Goal: Contribute content: Contribute content

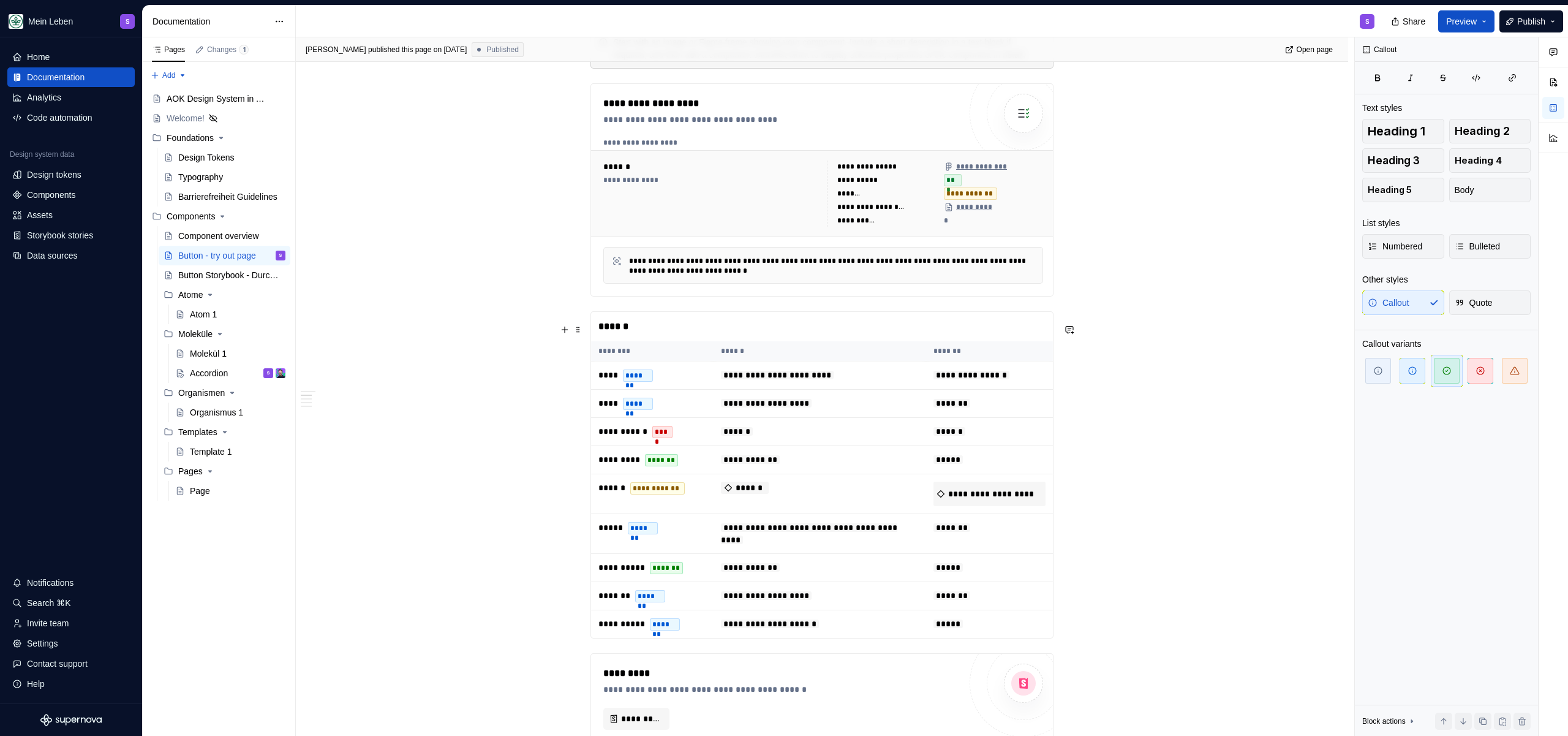
scroll to position [723, 0]
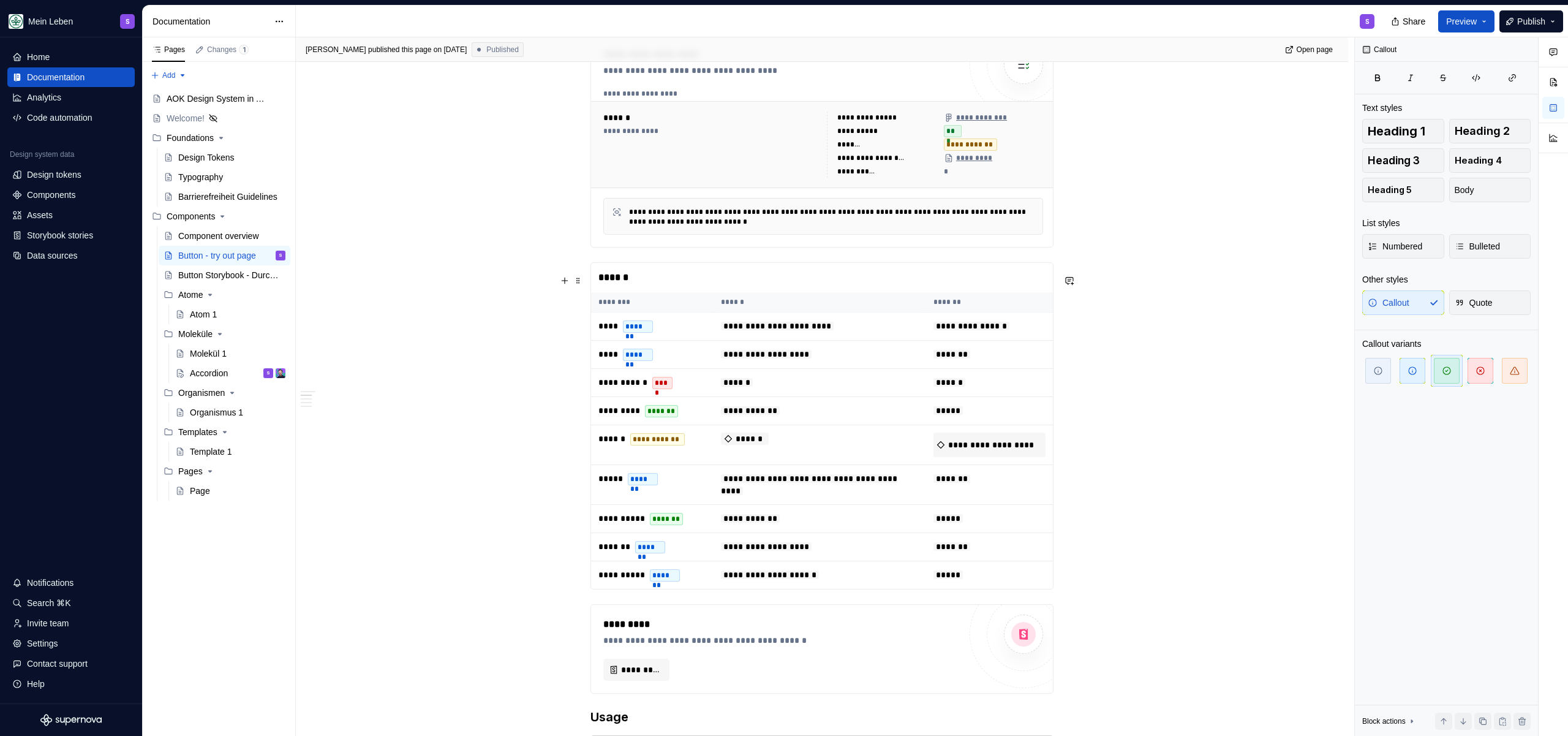
click at [695, 290] on div "******" at bounding box center [822, 277] width 462 height 29
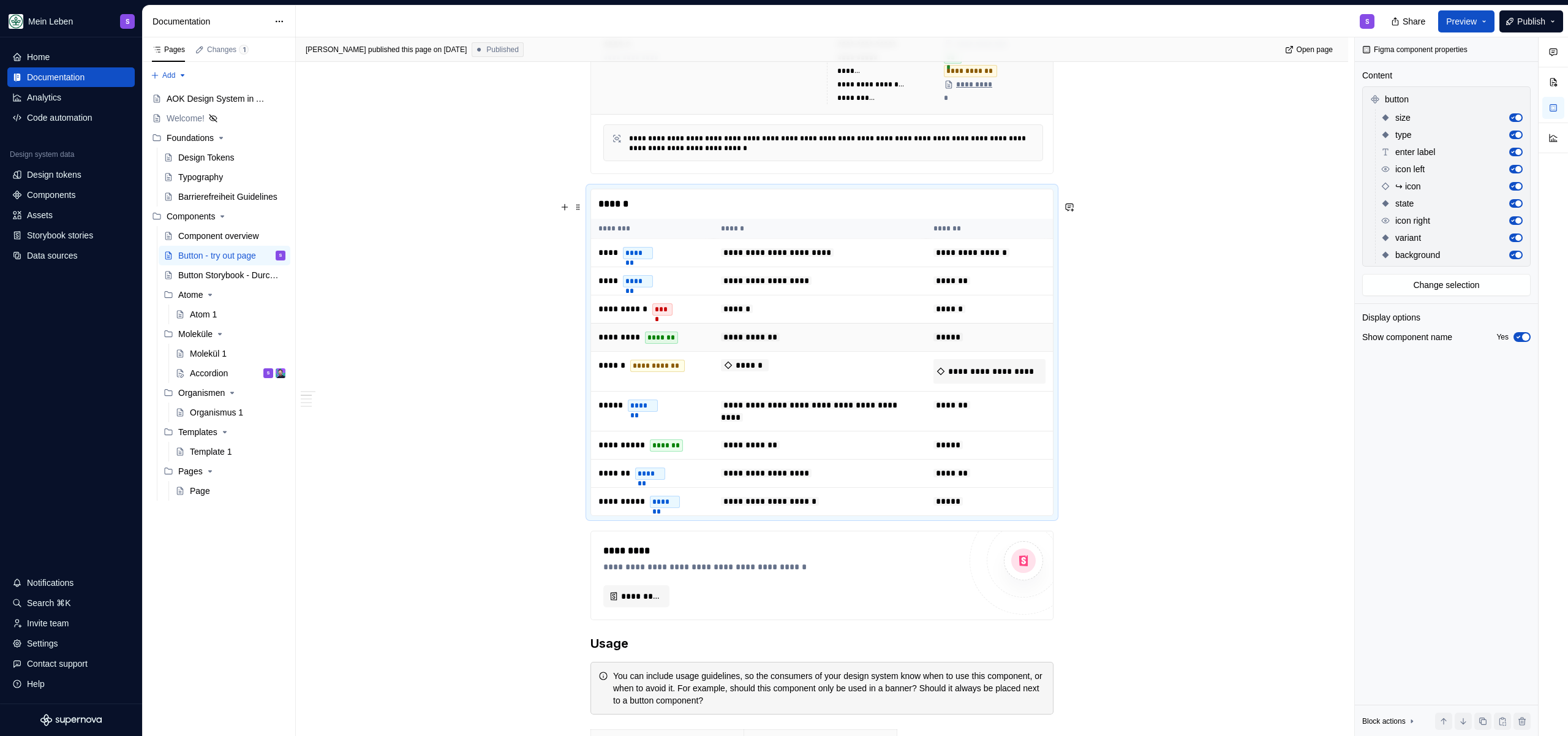
scroll to position [800, 0]
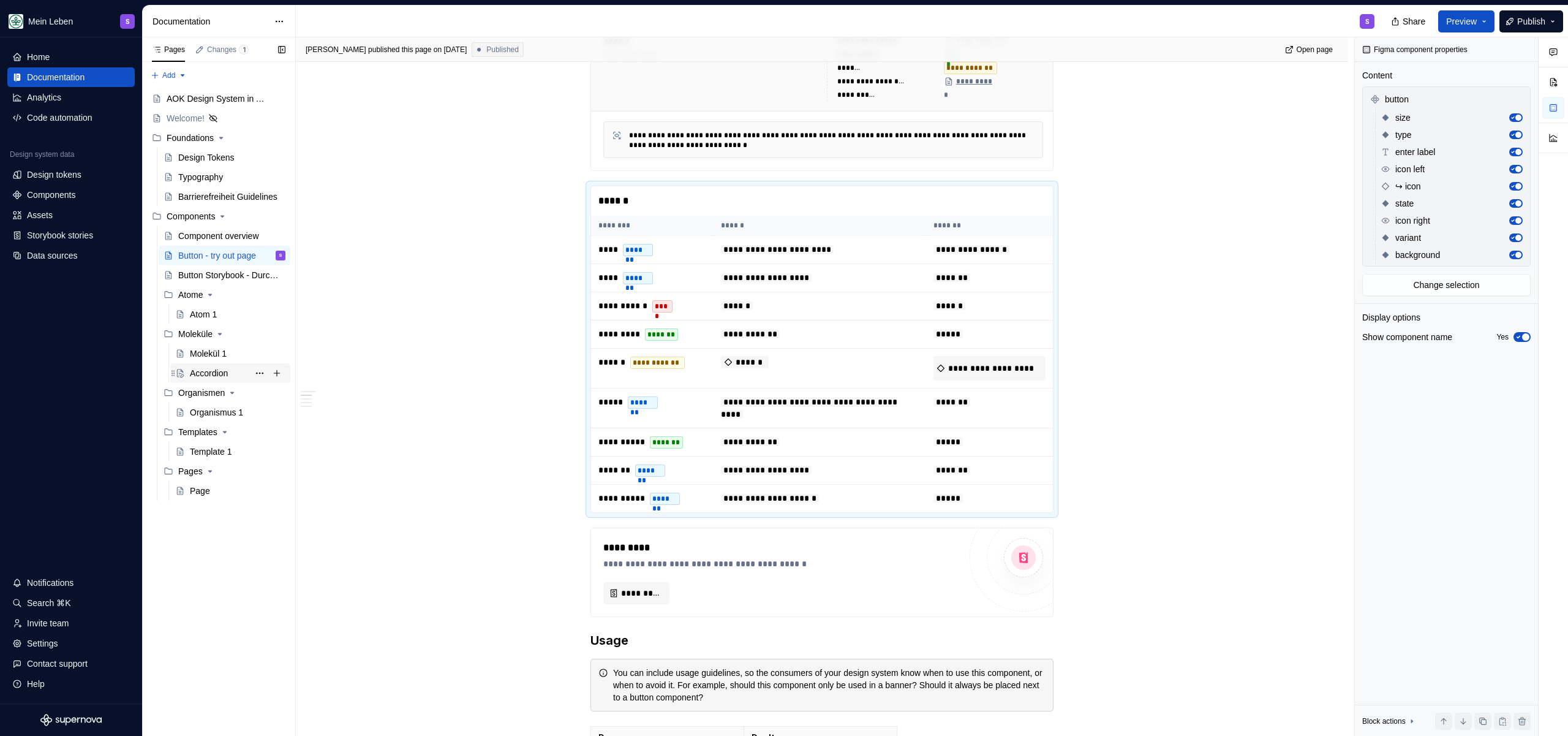
click at [197, 376] on div "Accordion" at bounding box center [208, 373] width 38 height 13
click at [214, 373] on div "Accordion" at bounding box center [208, 373] width 38 height 13
type textarea "*"
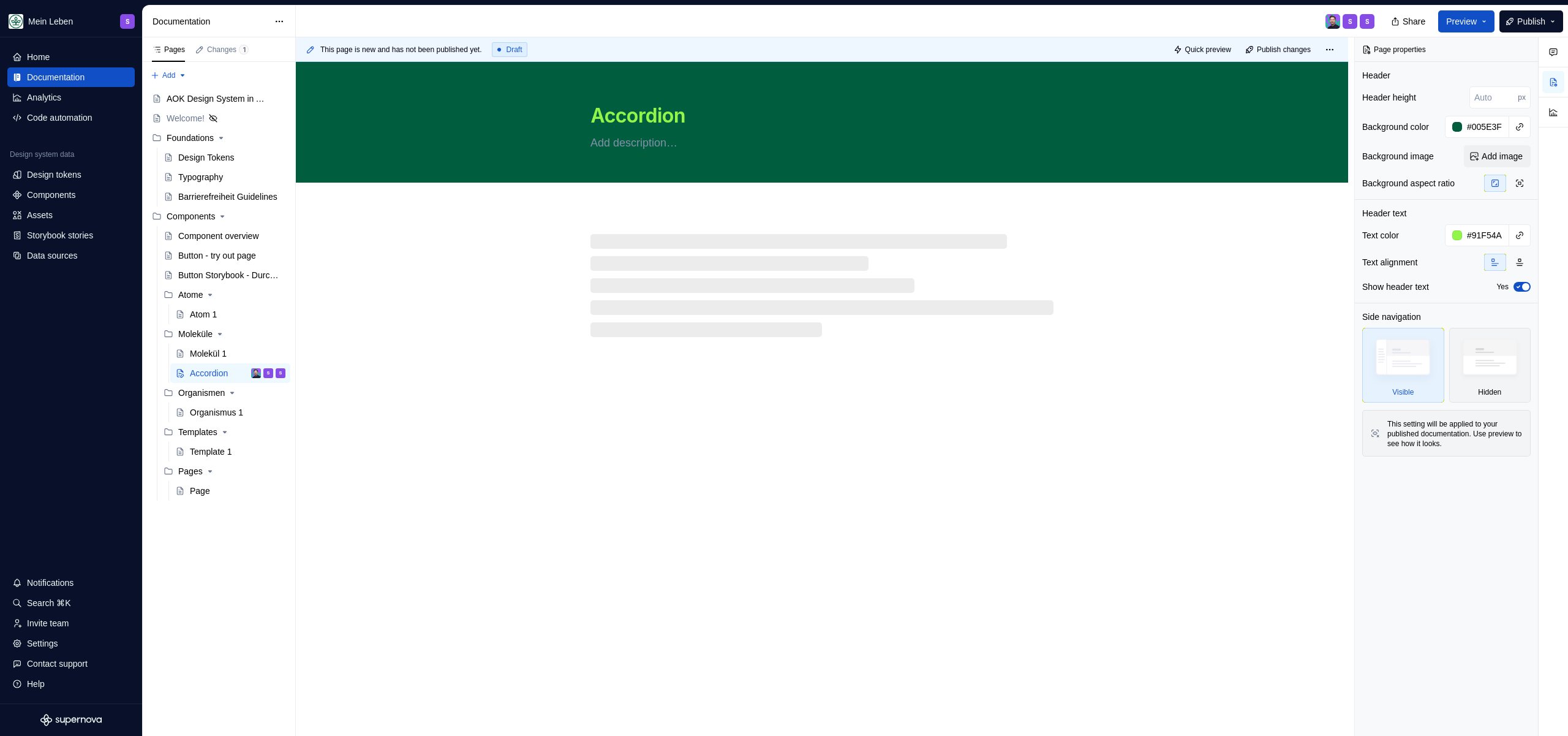
type textarea "*"
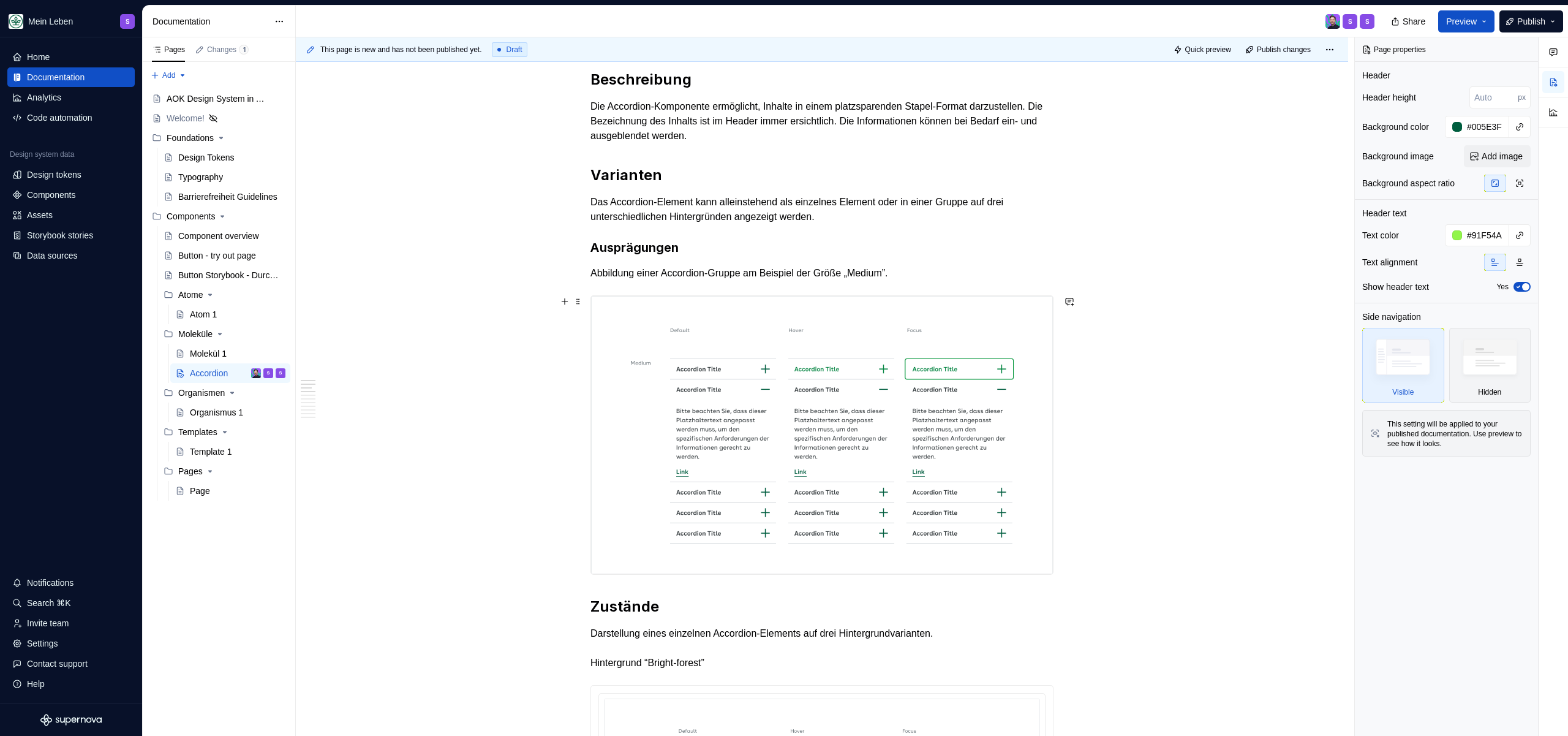
scroll to position [171, 0]
click at [942, 269] on p "Abbildung einer Accordion-Gruppe am Beispiel der Größe „Medium”." at bounding box center [823, 271] width 463 height 15
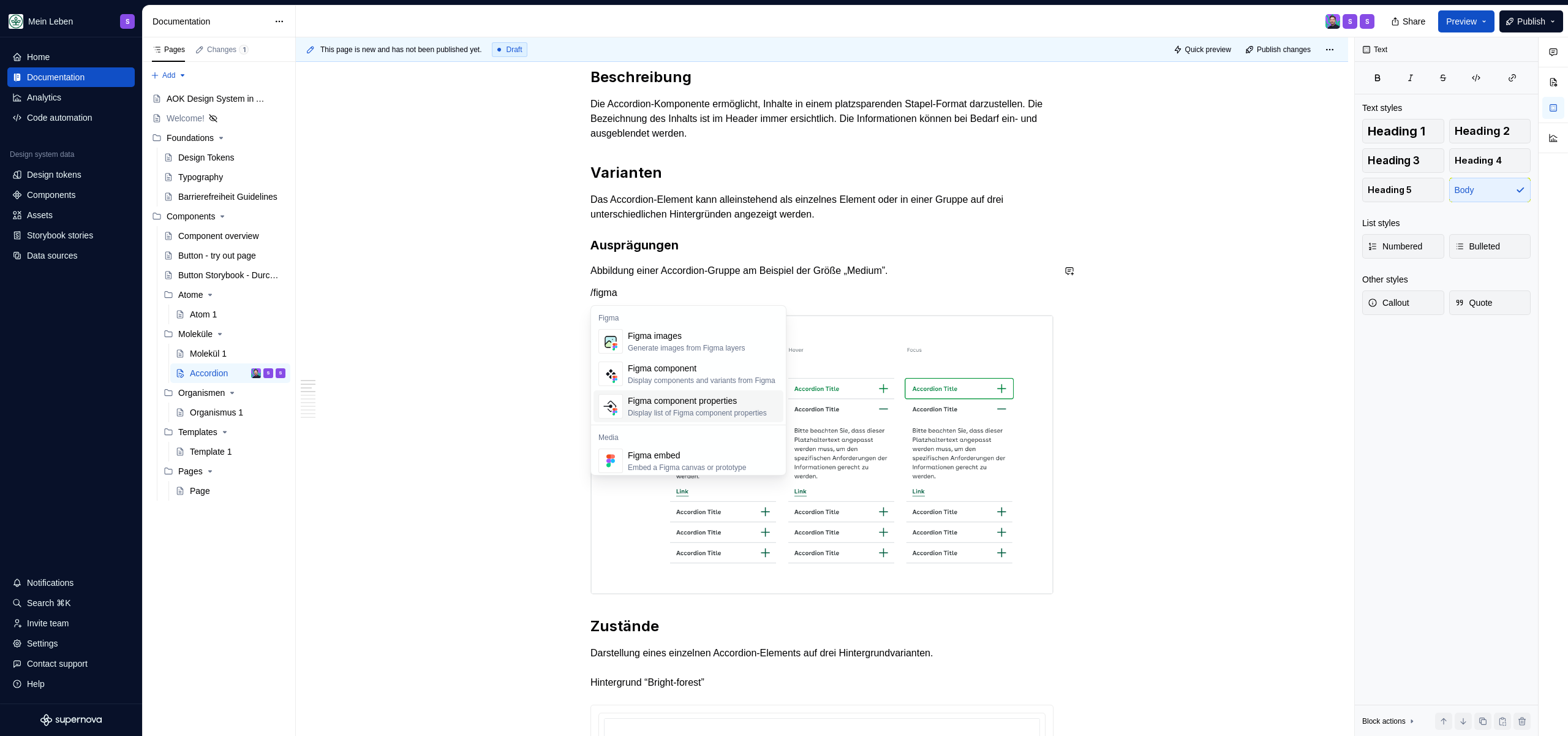
click at [691, 410] on div "Display list of Figma component properties" at bounding box center [698, 413] width 139 height 10
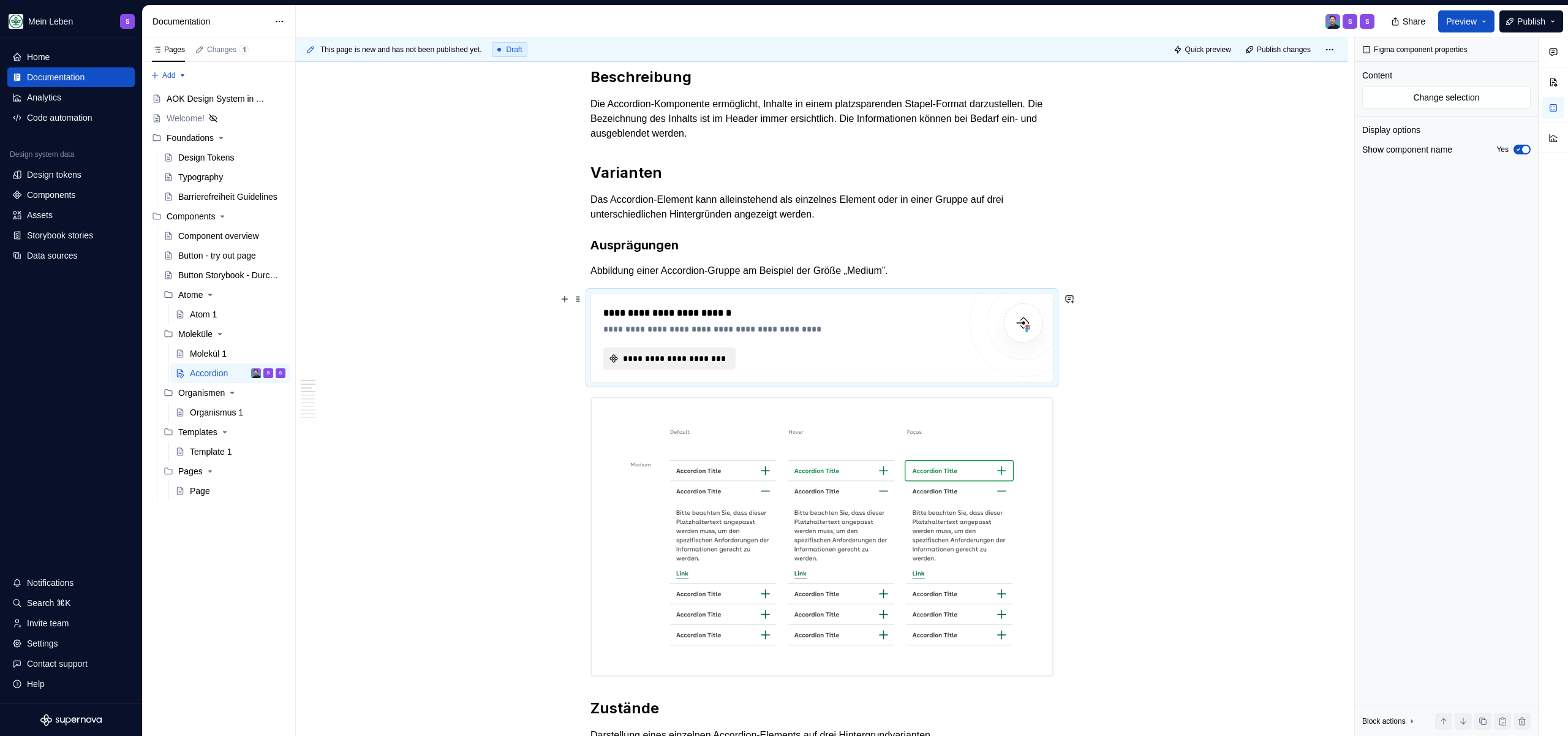
click at [659, 355] on span "**********" at bounding box center [674, 358] width 107 height 13
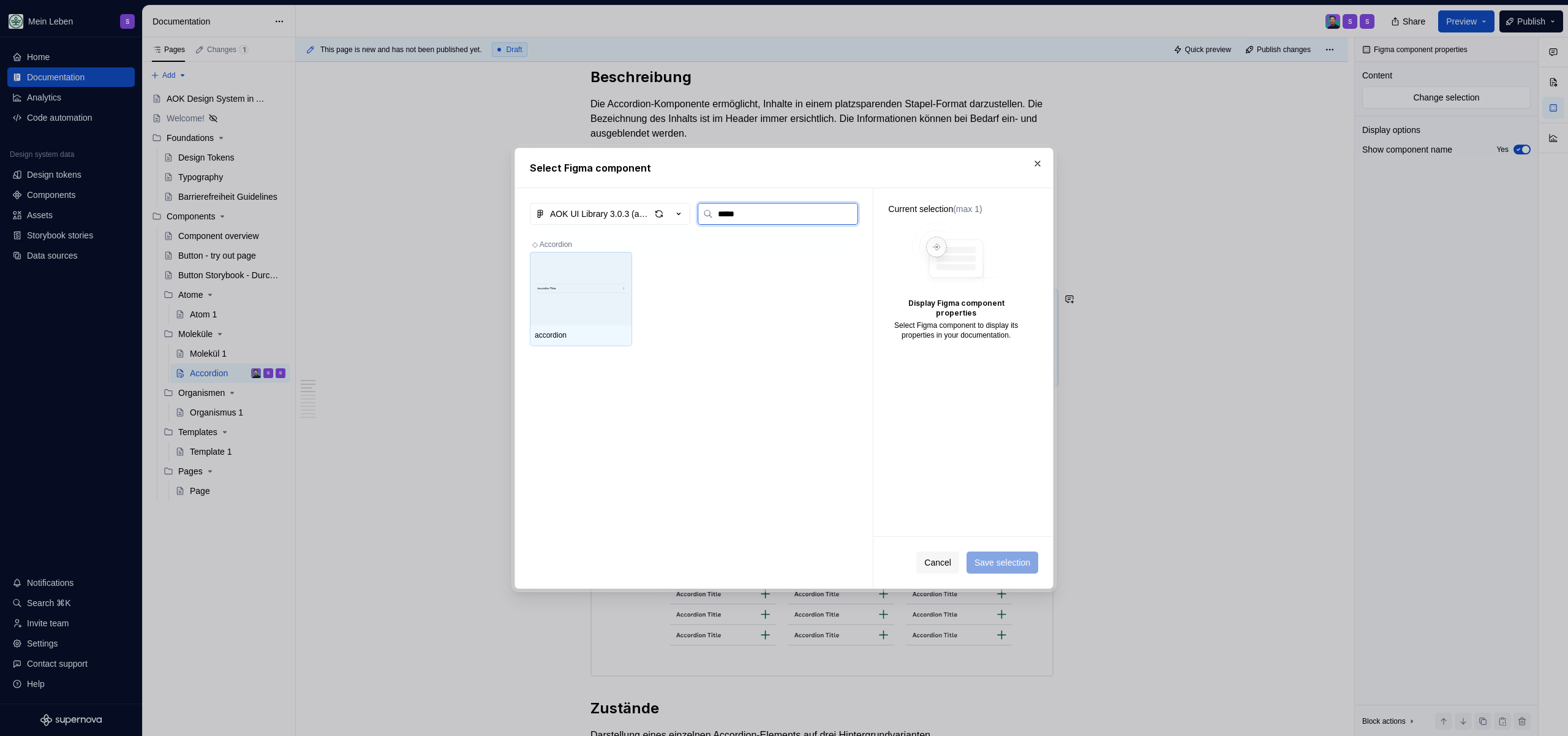
type input "******"
click at [541, 304] on img at bounding box center [581, 289] width 92 height 37
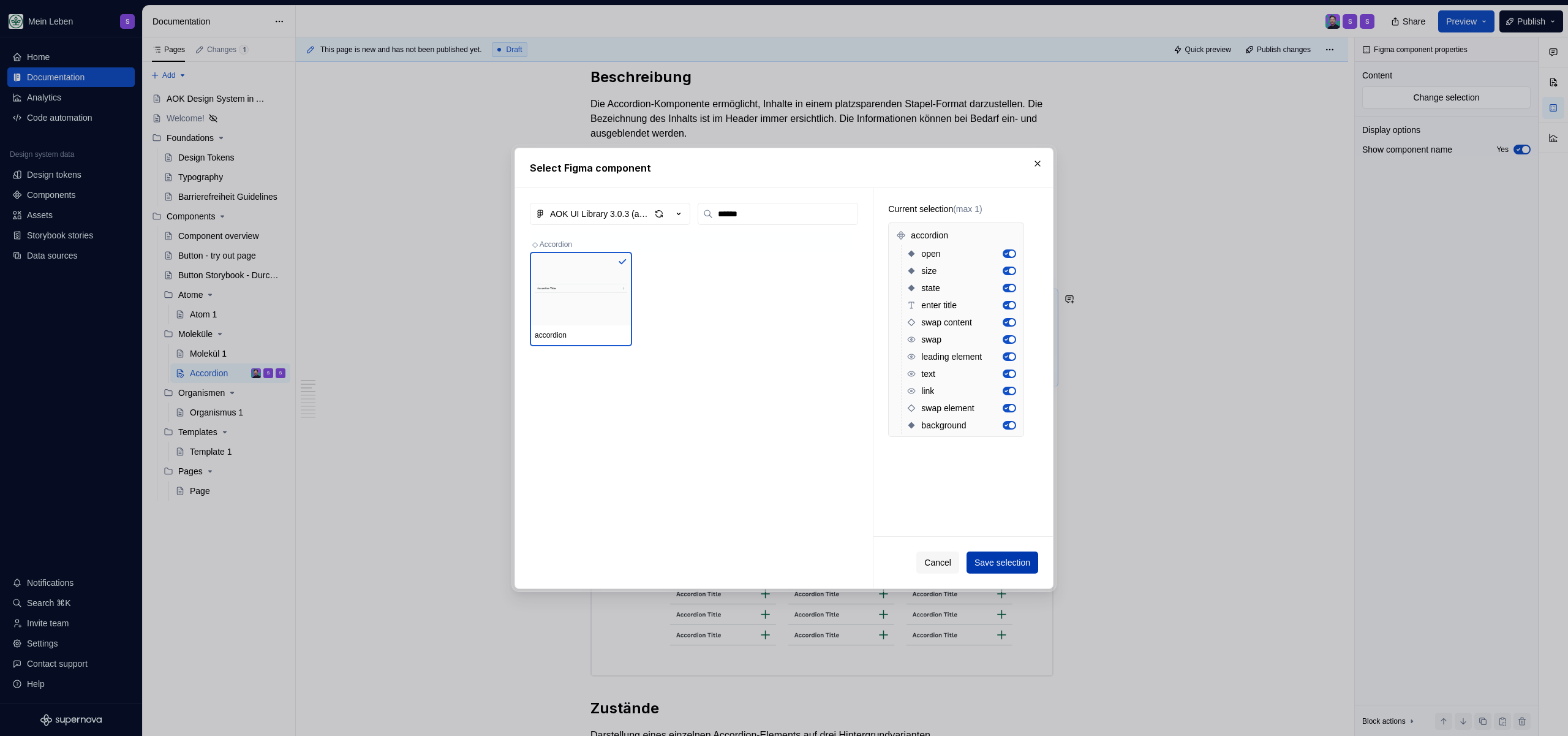
click at [990, 563] on span "Save selection" at bounding box center [1002, 562] width 55 height 13
type textarea "*"
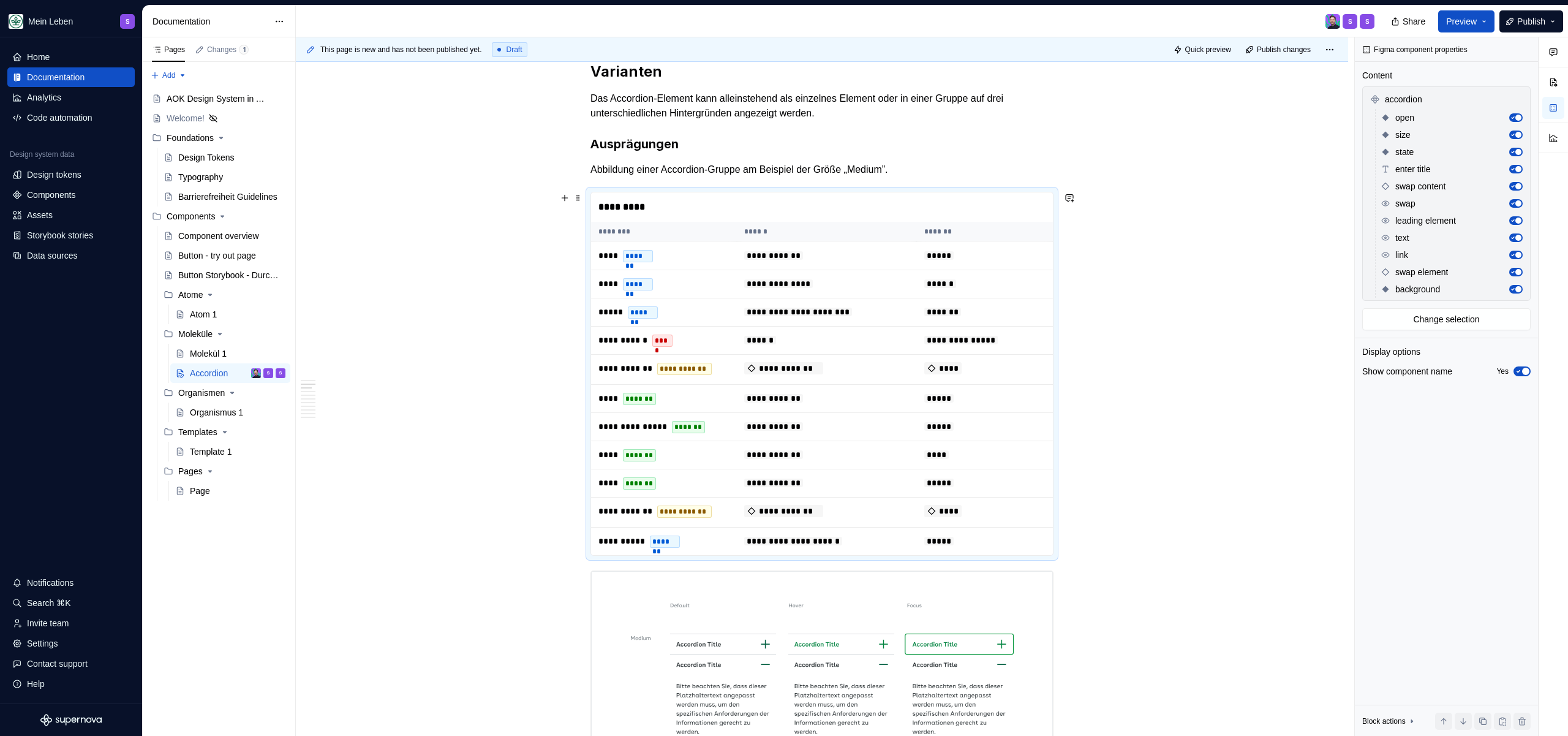
scroll to position [271, 0]
click at [942, 167] on p "Abbildung einer Accordion-Gruppe am Beispiel der Größe „Medium”." at bounding box center [823, 172] width 463 height 15
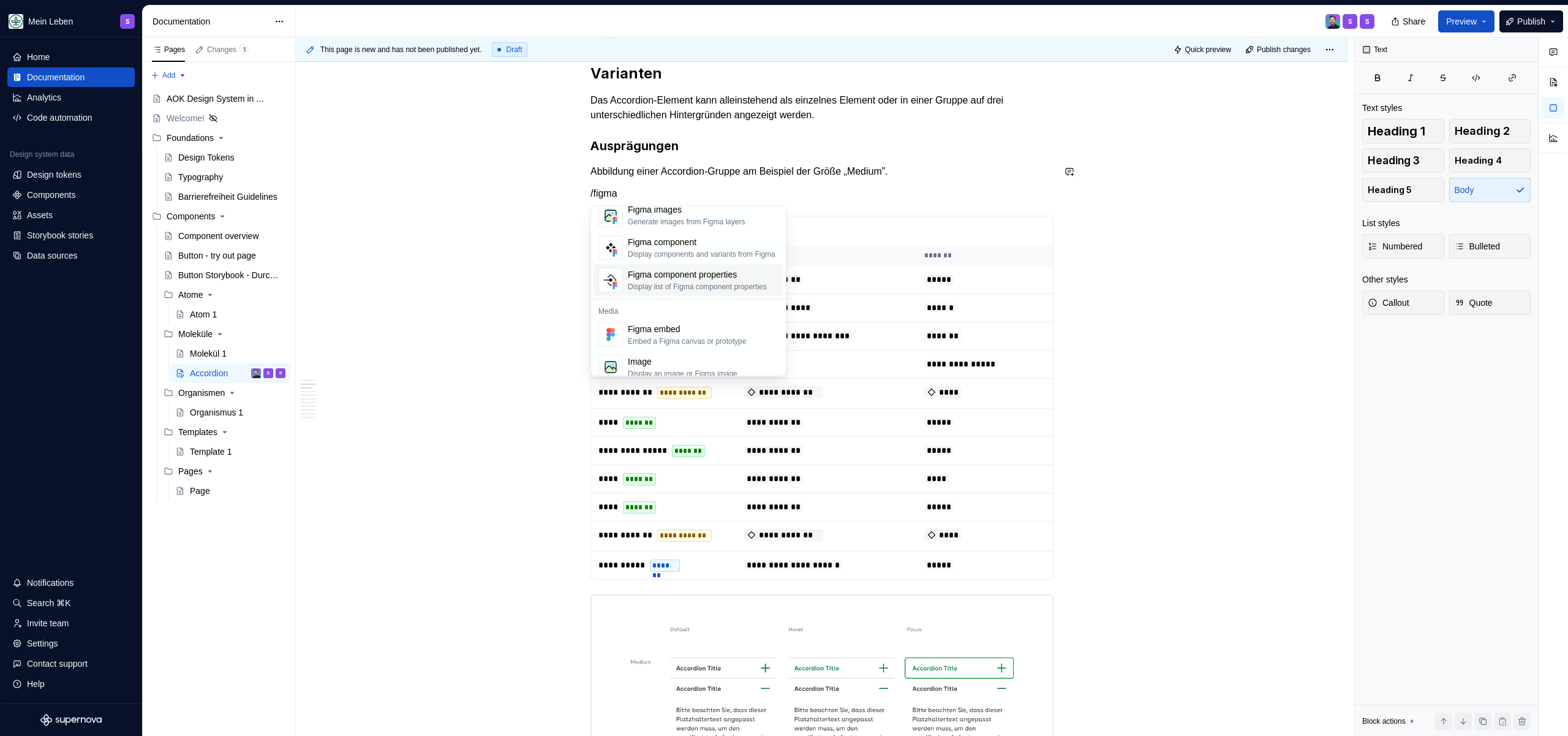
scroll to position [17, 0]
click at [711, 261] on div "Display components and variants from Figma" at bounding box center [702, 264] width 148 height 10
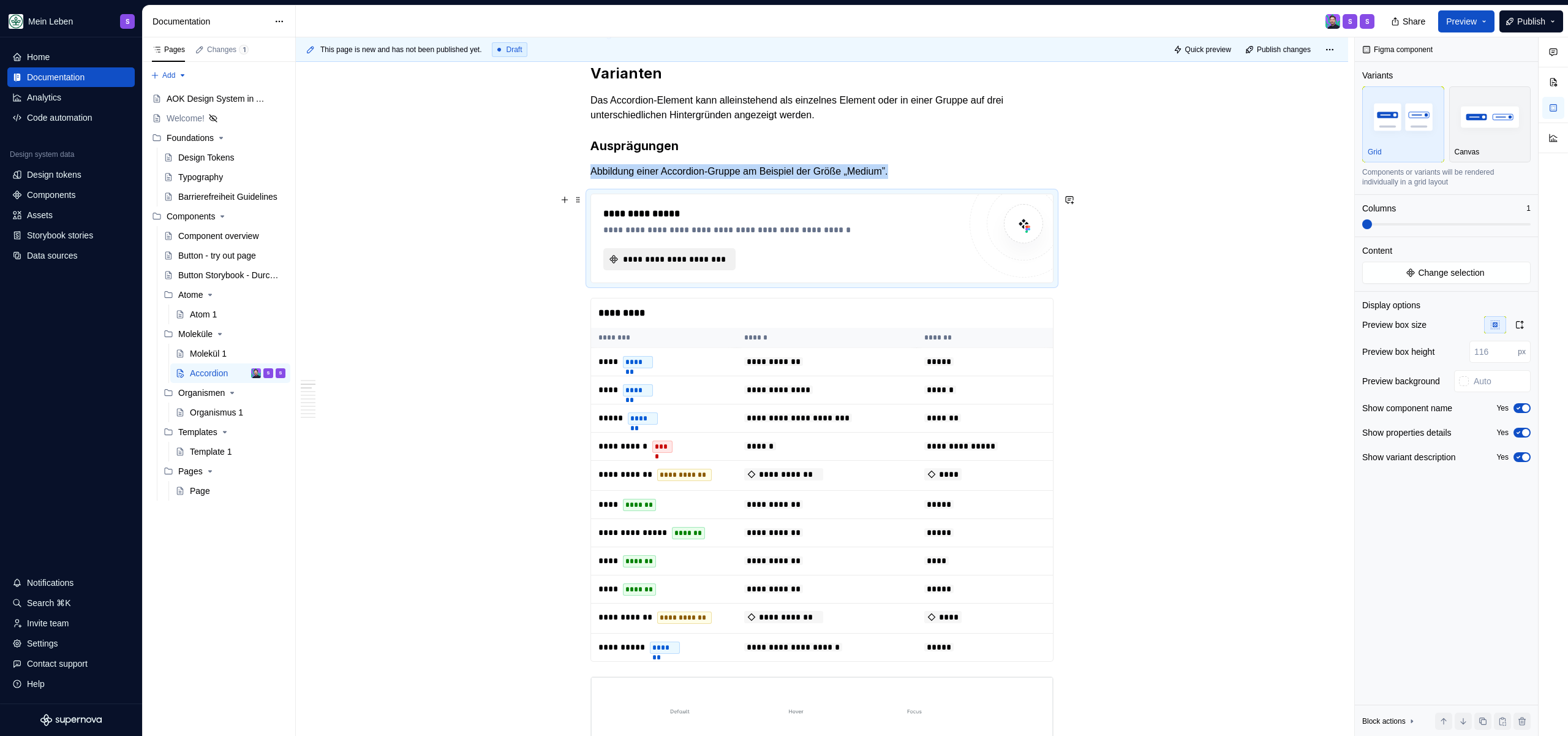
click at [708, 262] on span "**********" at bounding box center [674, 258] width 107 height 13
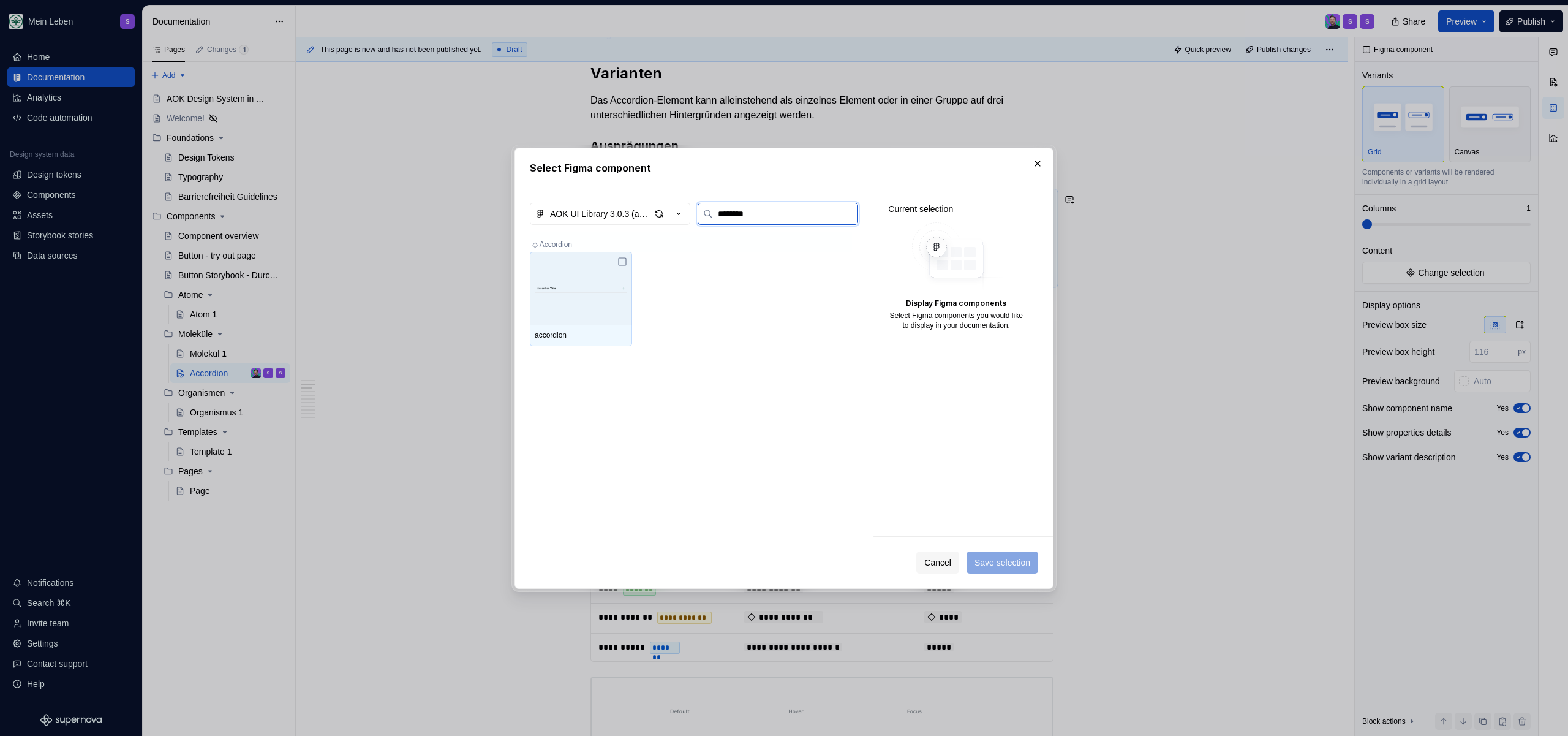
type input "*********"
click at [604, 305] on img at bounding box center [581, 289] width 92 height 37
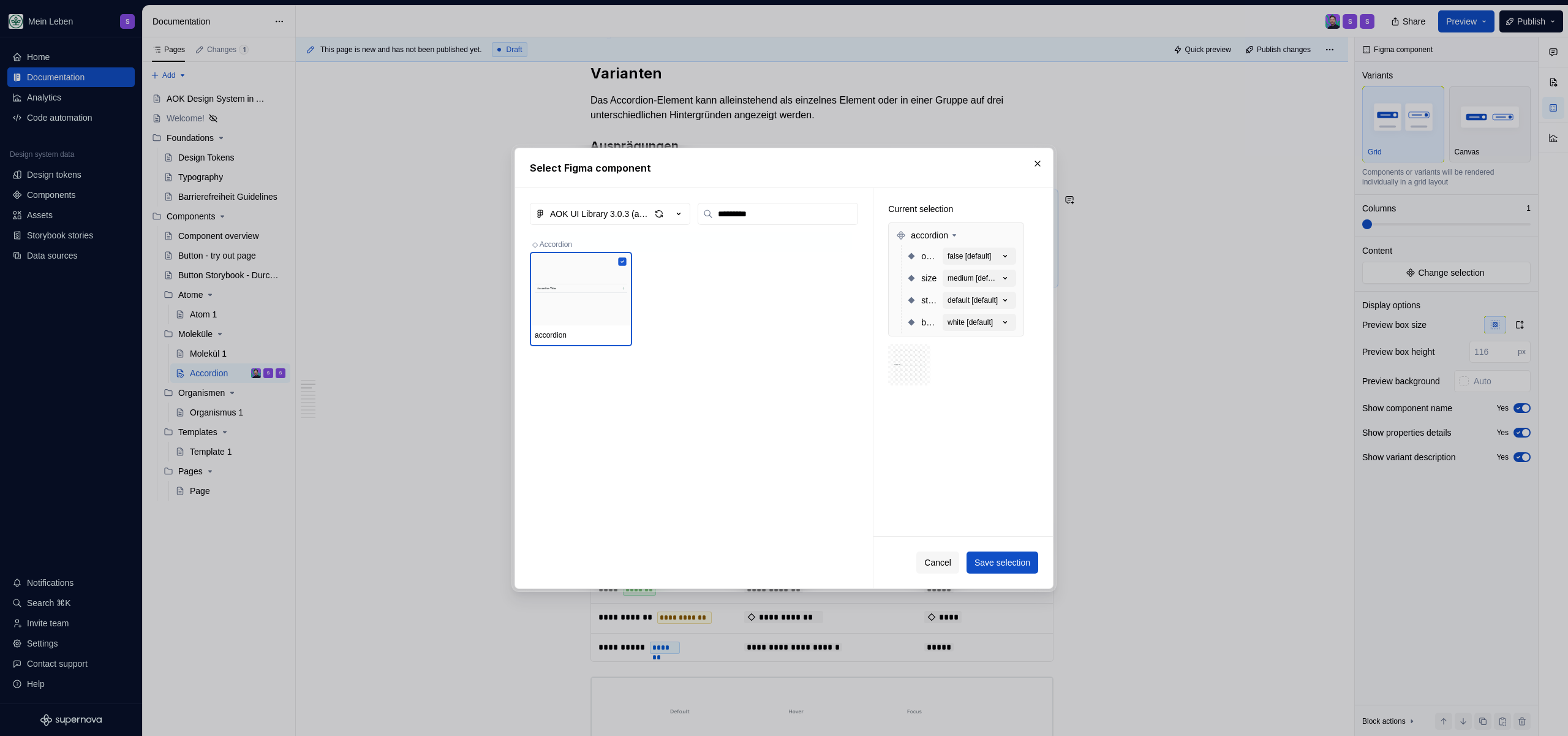
click at [995, 561] on span "Save selection" at bounding box center [1002, 562] width 55 height 13
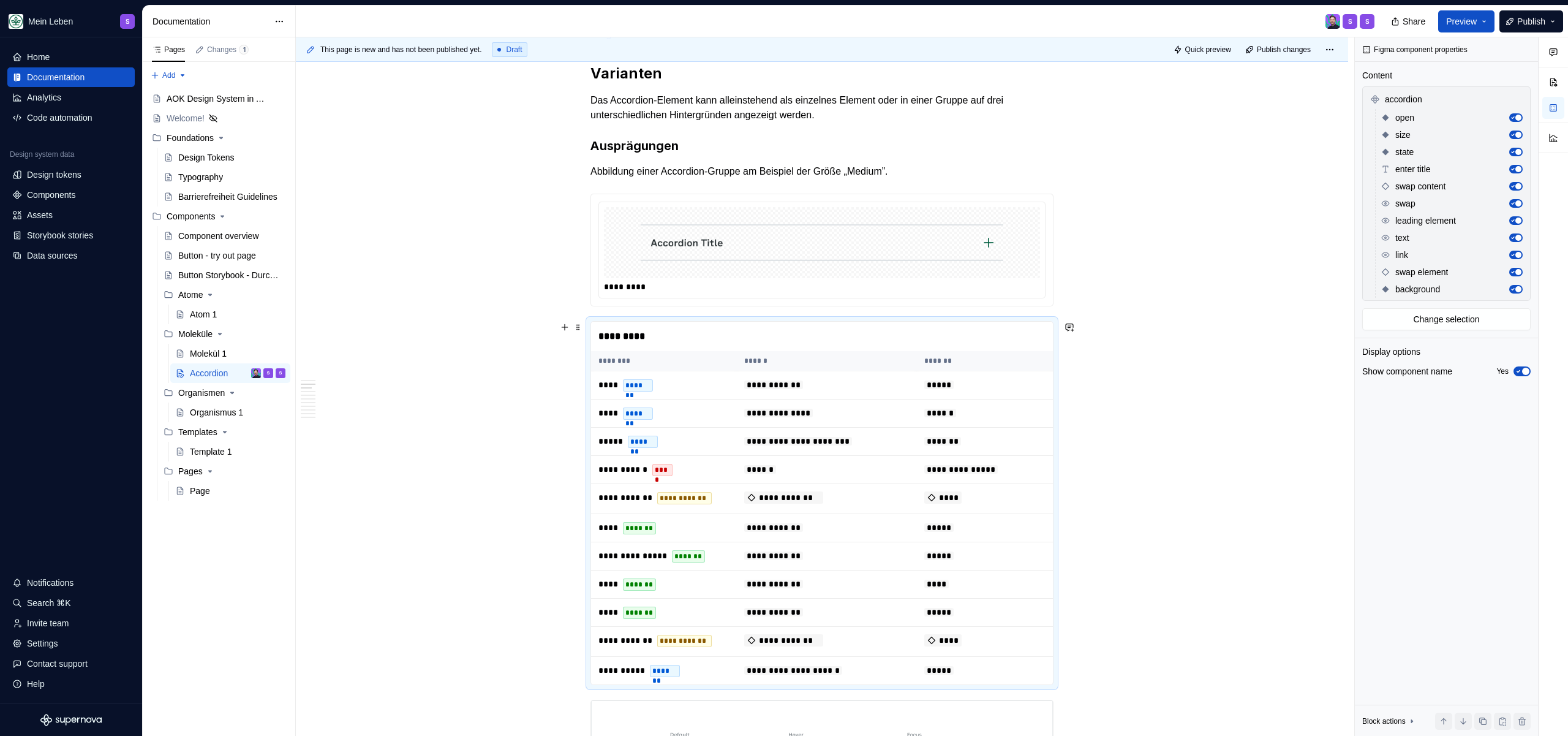
click at [736, 330] on div "*********" at bounding box center [822, 336] width 462 height 29
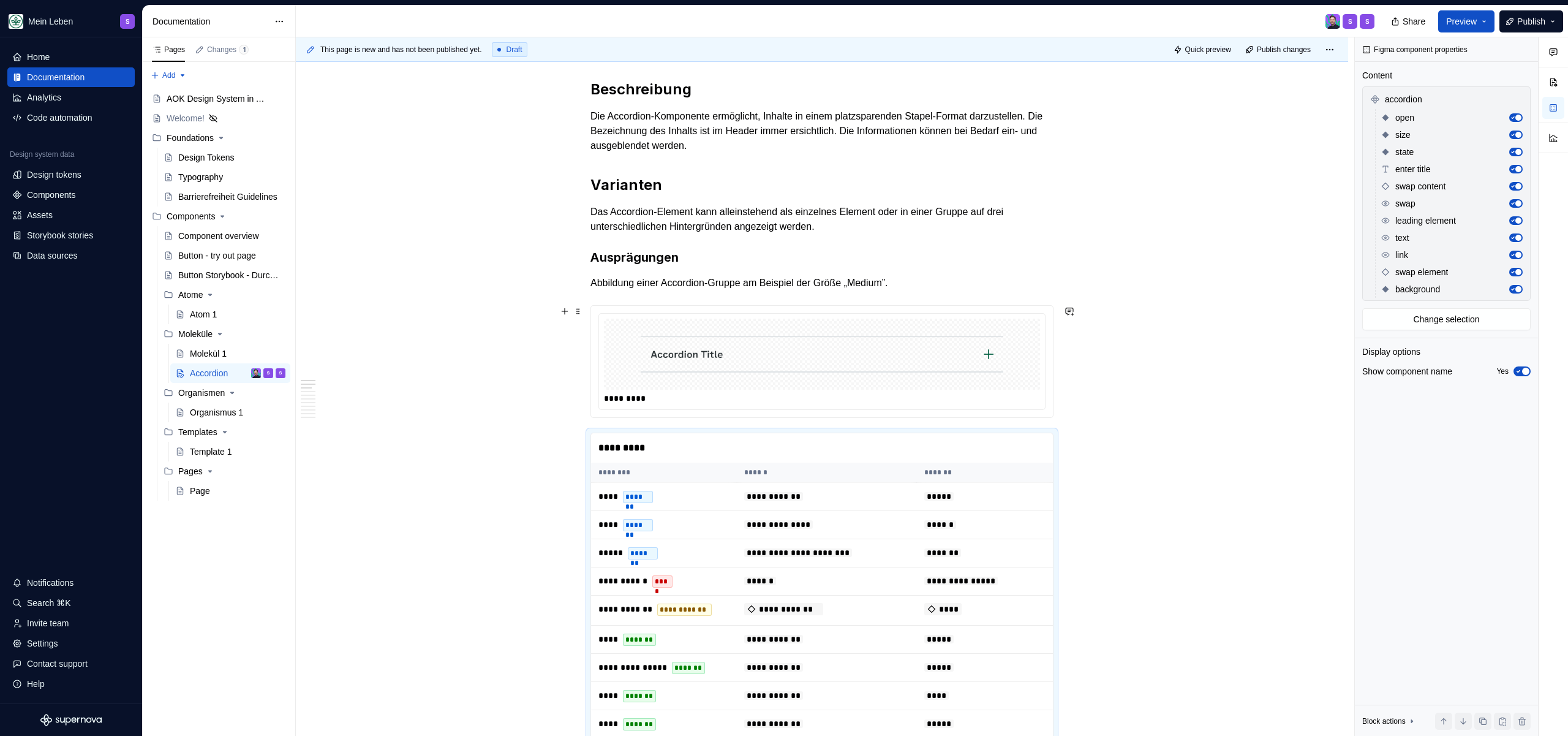
scroll to position [0, 0]
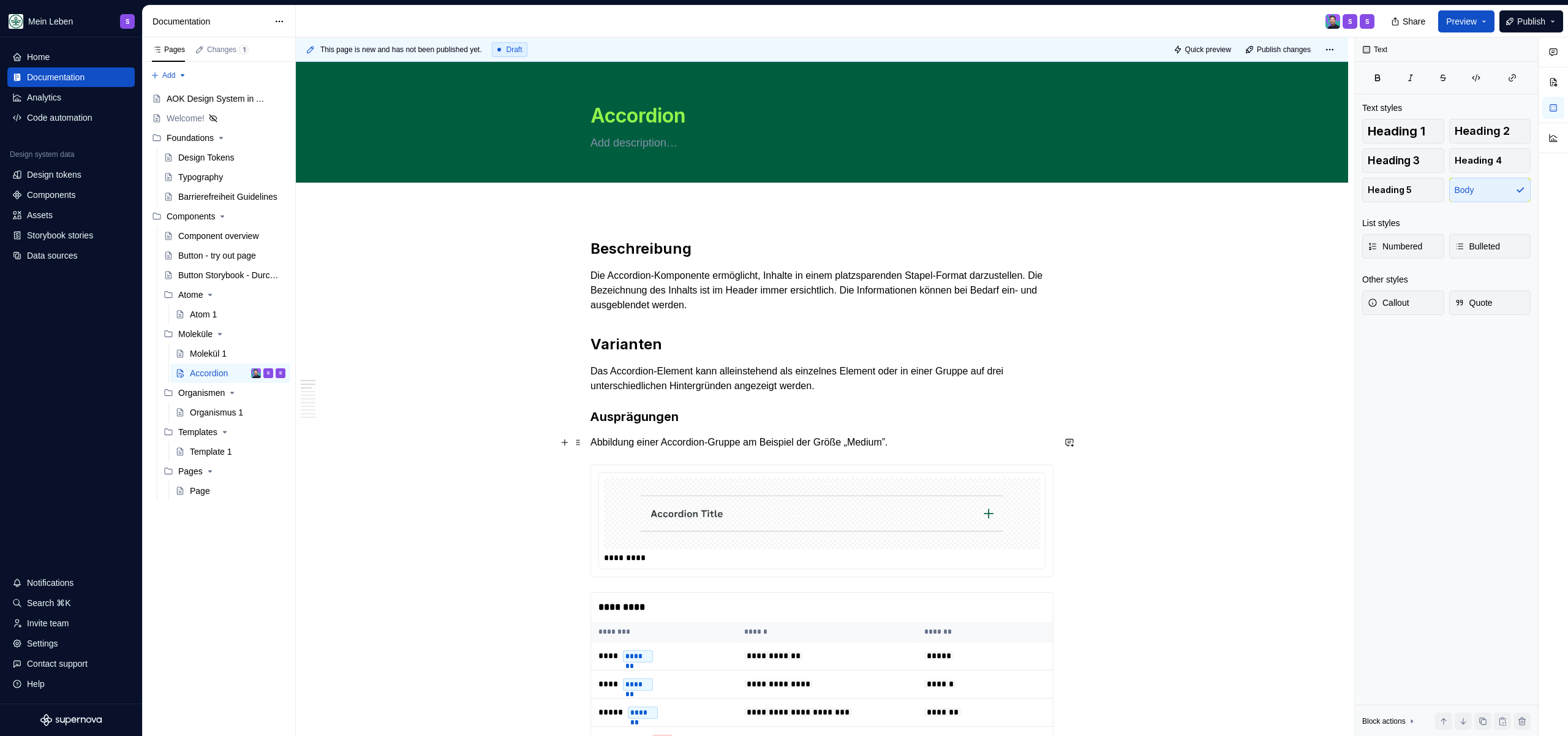
click at [935, 448] on p "Abbildung einer Accordion-Gruppe am Beispiel der Größe „Medium”." at bounding box center [823, 442] width 463 height 15
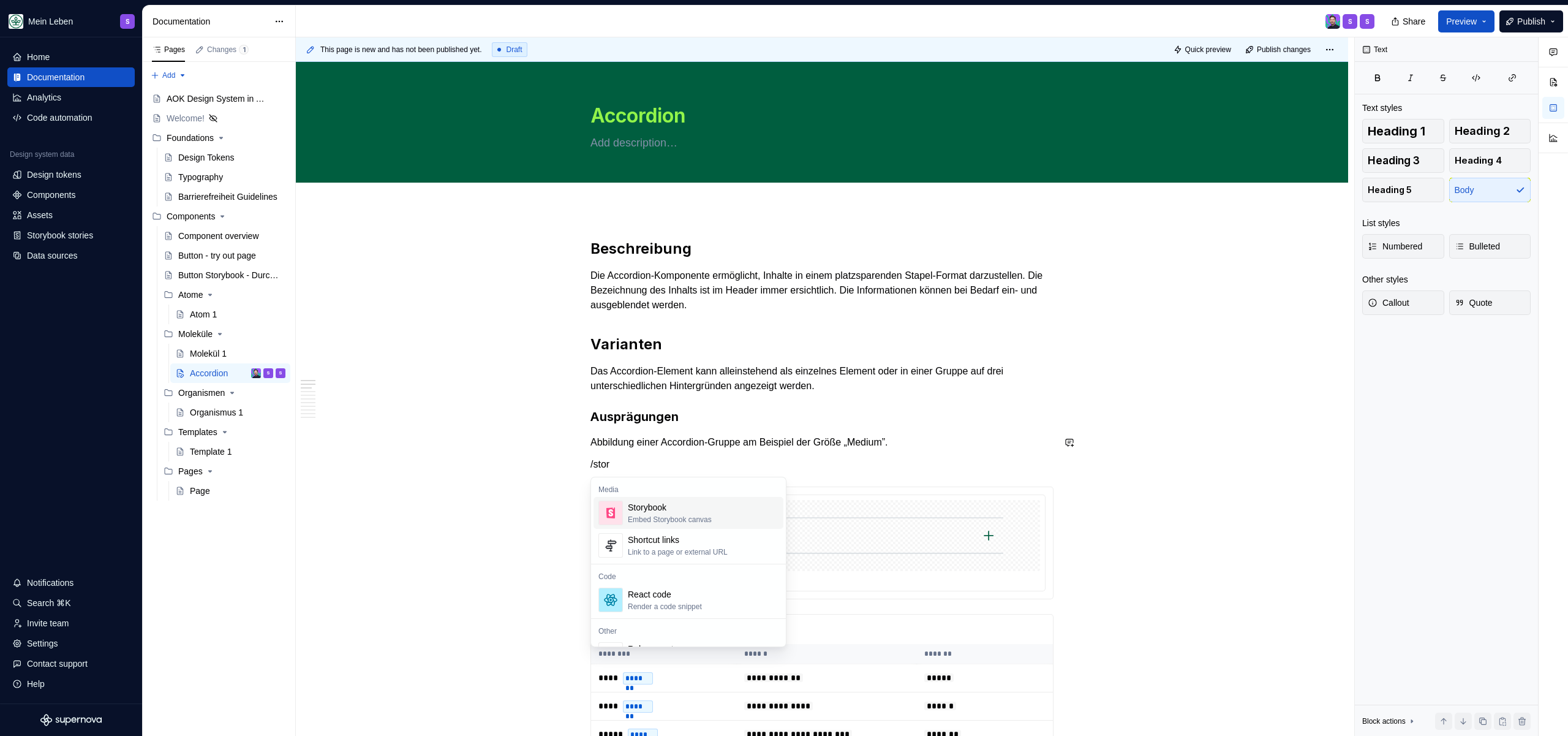
click at [738, 509] on div "Storybook Embed Storybook canvas" at bounding box center [703, 512] width 151 height 24
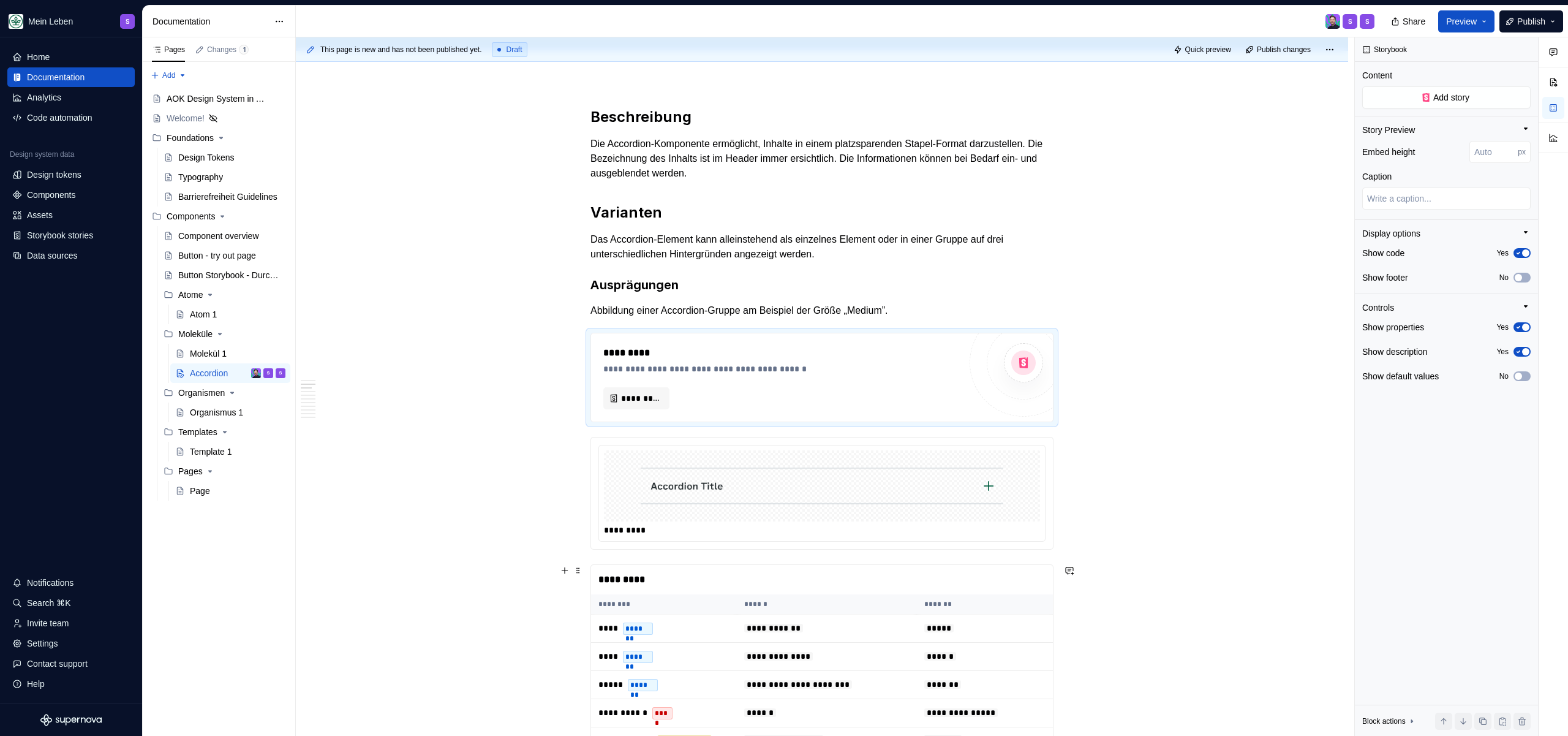
scroll to position [264, 0]
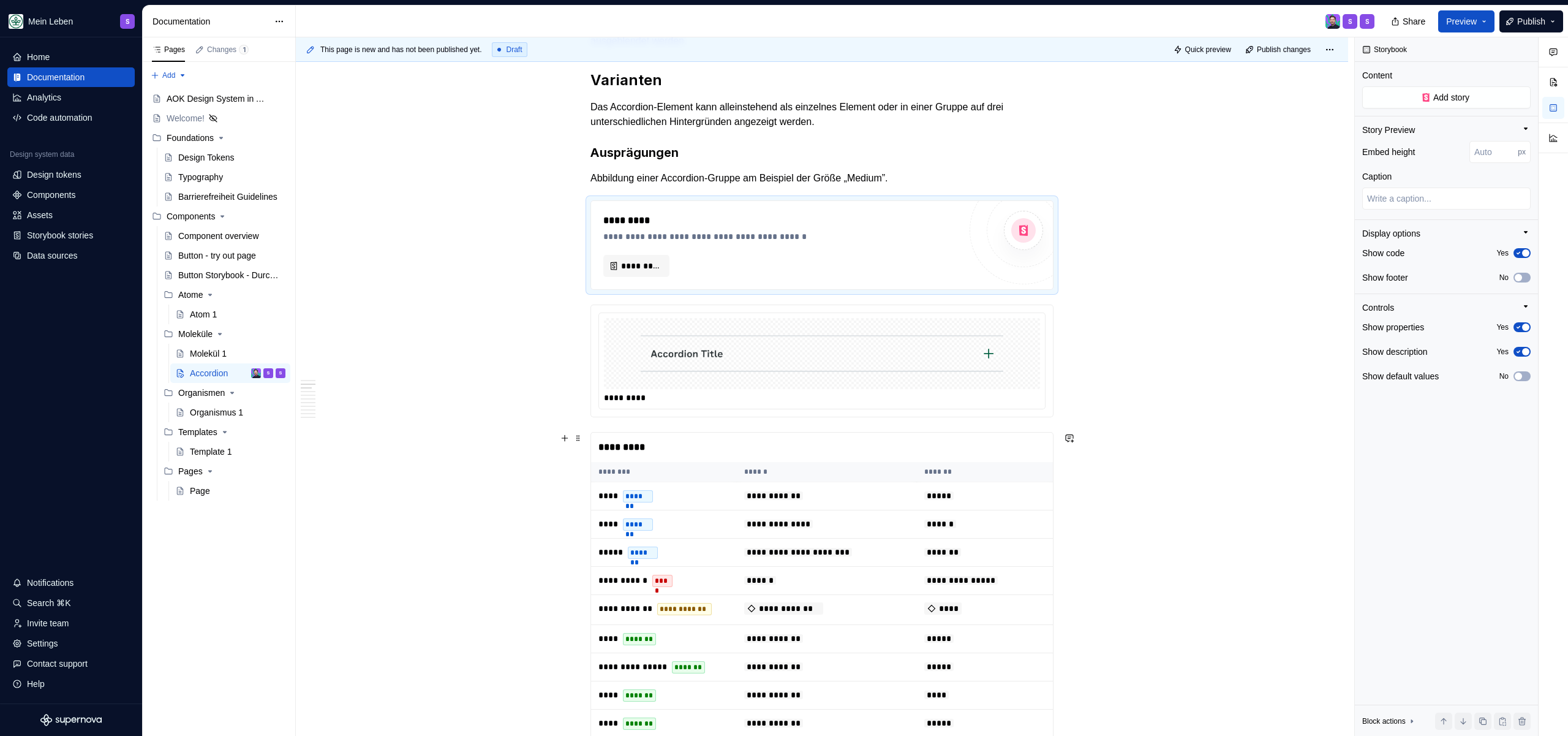
click at [716, 457] on div "*********" at bounding box center [822, 446] width 462 height 29
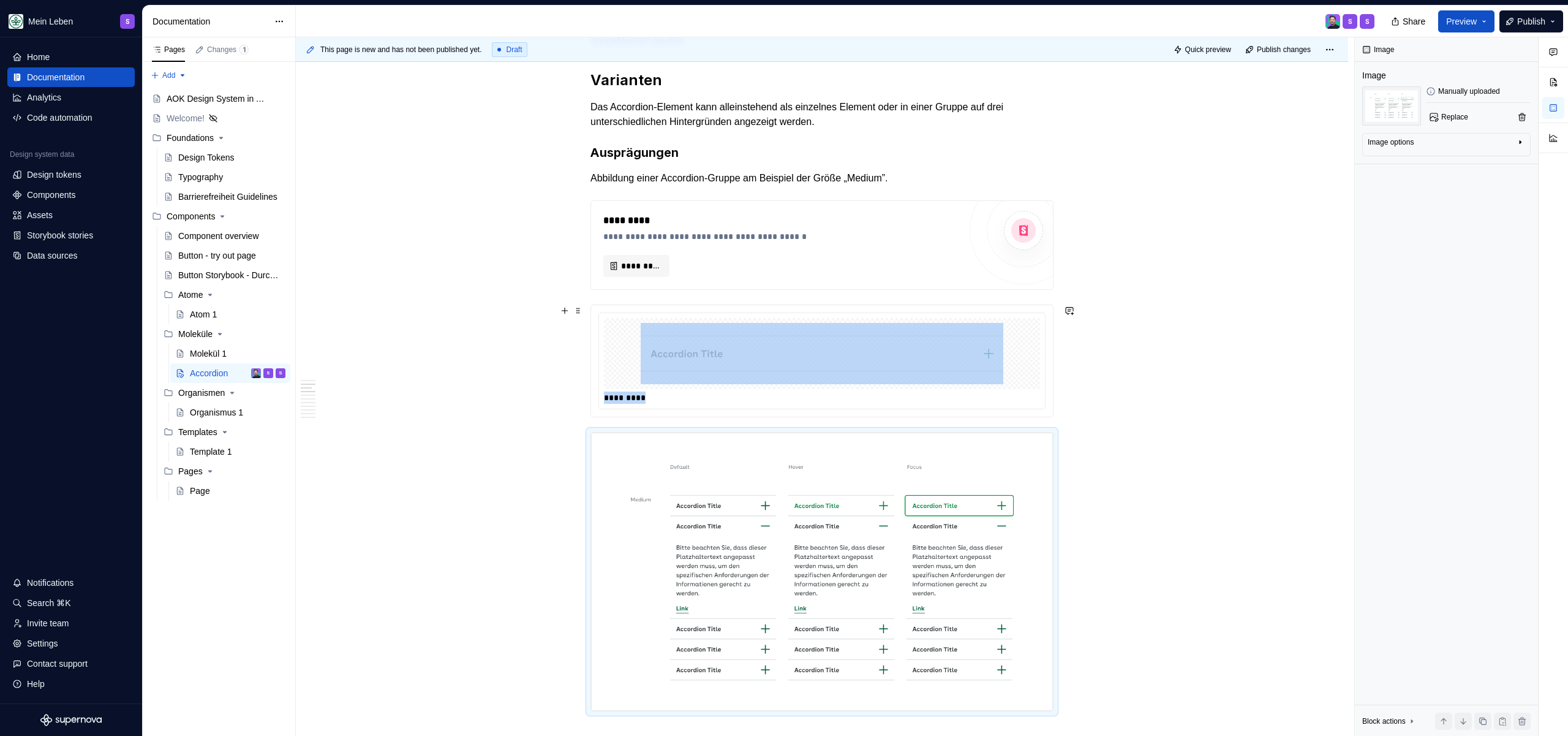
click at [705, 341] on img at bounding box center [822, 353] width 363 height 61
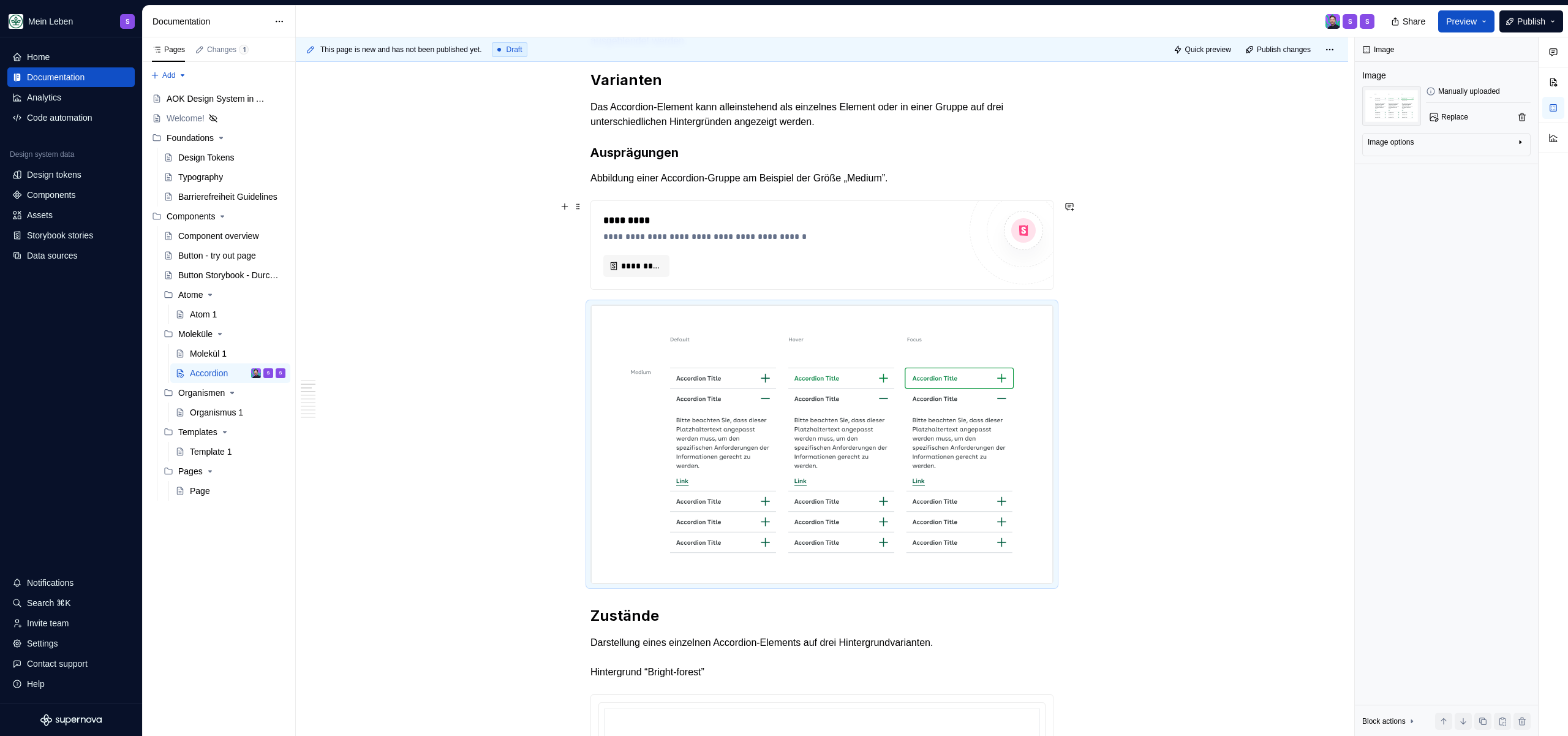
click at [697, 239] on div "**********" at bounding box center [781, 236] width 357 height 13
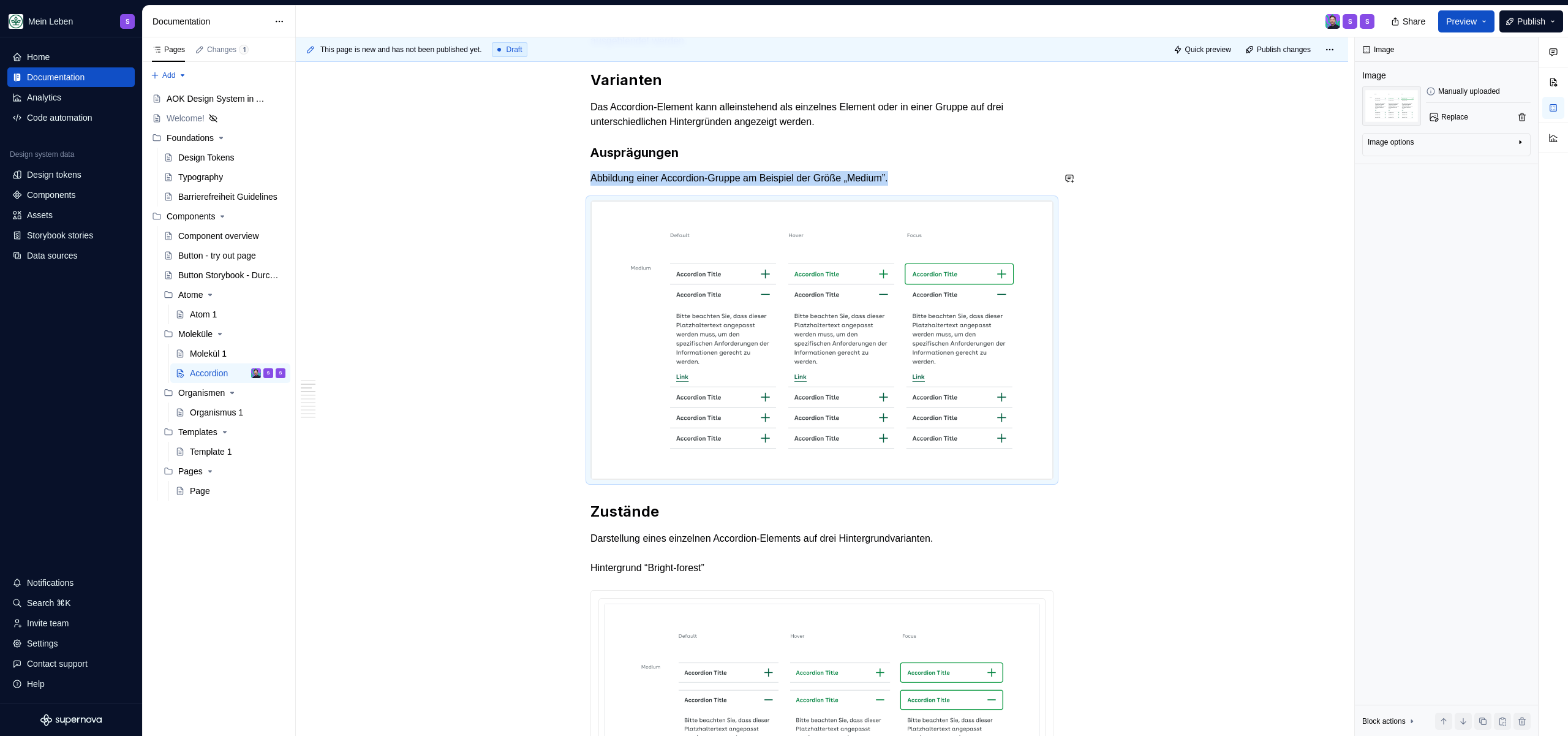
click at [790, 274] on img at bounding box center [822, 339] width 462 height 278
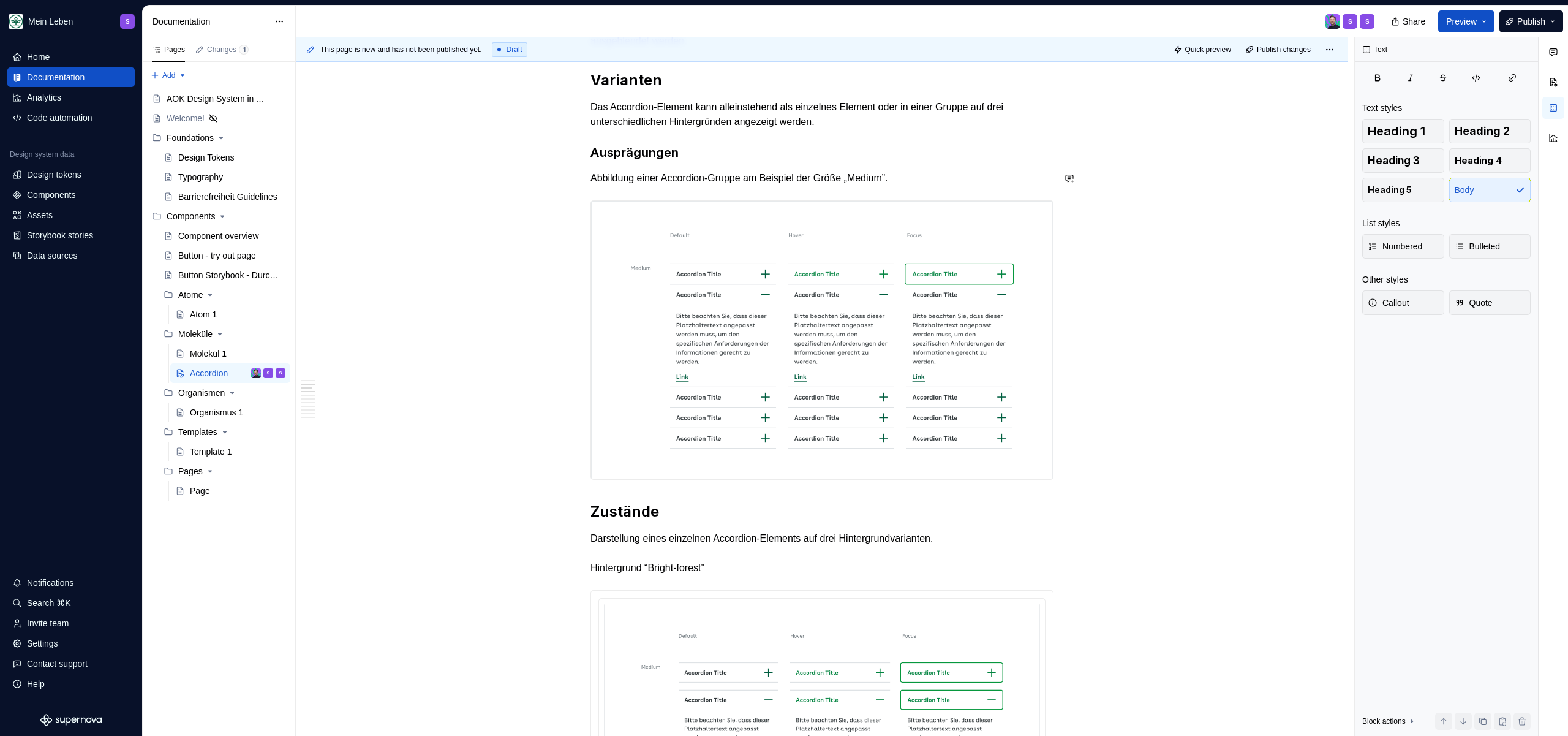
click at [940, 171] on p "Abbildung einer Accordion-Gruppe am Beispiel der Größe „Medium”." at bounding box center [823, 179] width 463 height 15
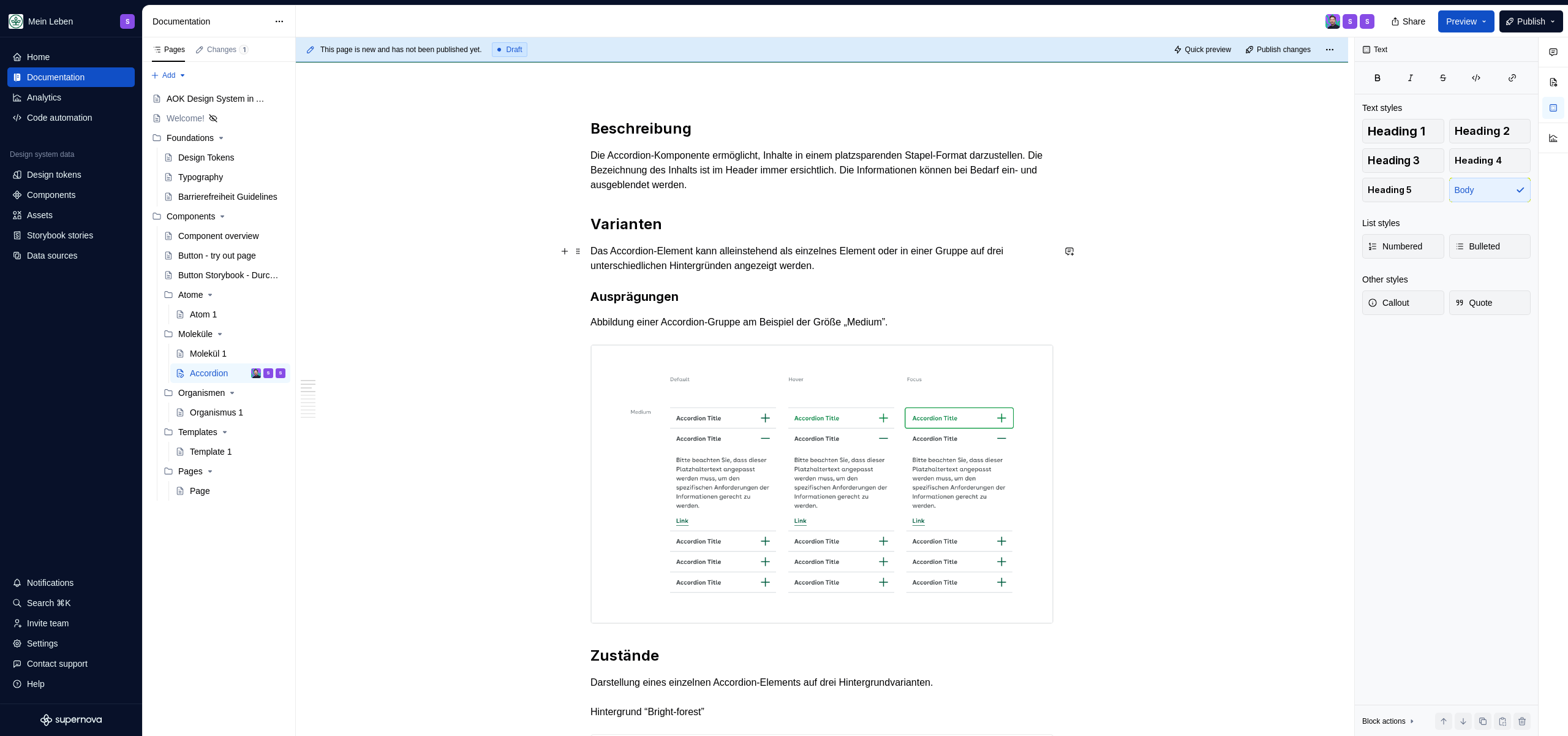
scroll to position [0, 0]
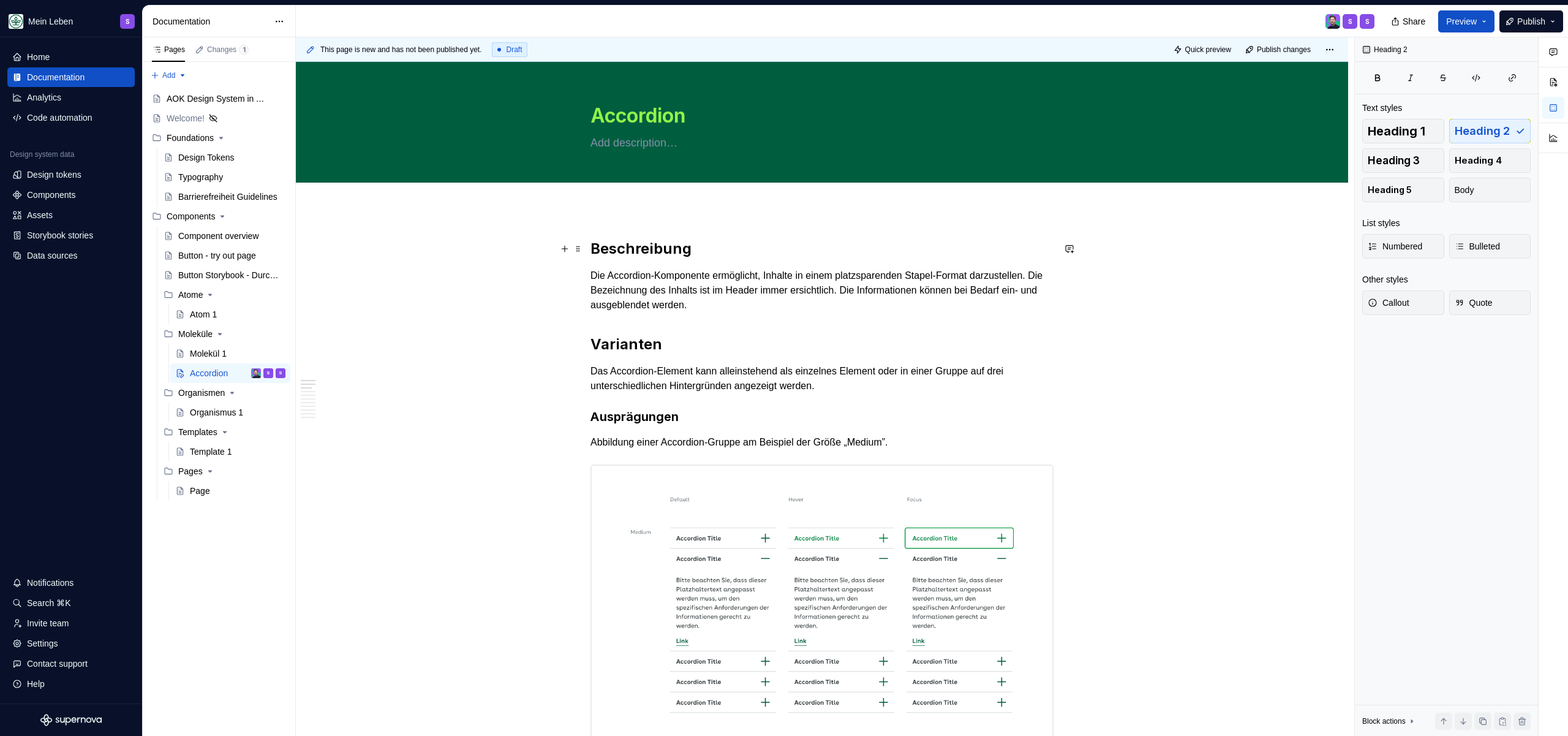
click at [708, 255] on h2 "Beschreibung" at bounding box center [823, 248] width 463 height 19
click at [616, 199] on span "Add tab" at bounding box center [619, 196] width 25 height 10
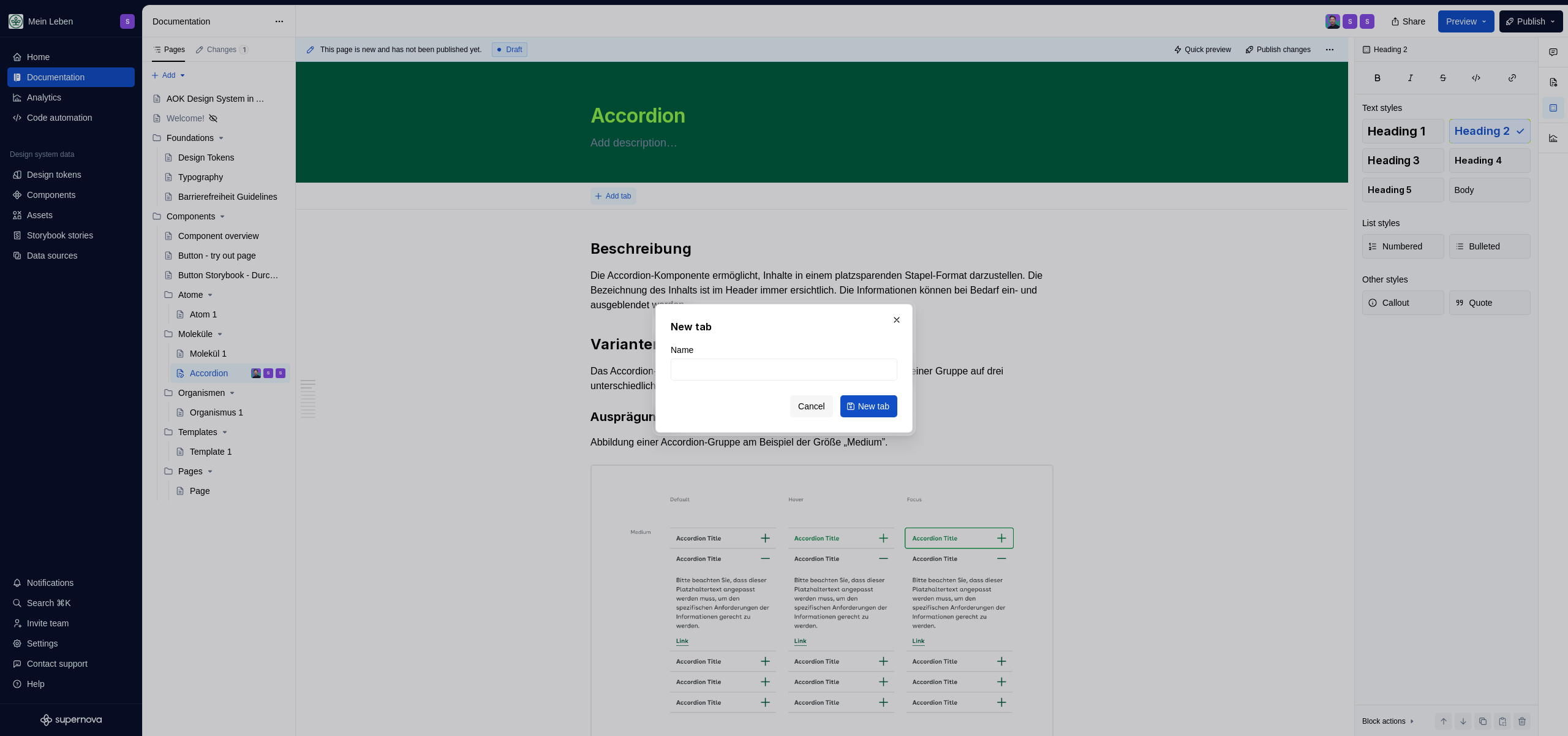
type textarea "*"
type input "Überblick"
click at [850, 411] on button "New tab" at bounding box center [869, 406] width 57 height 22
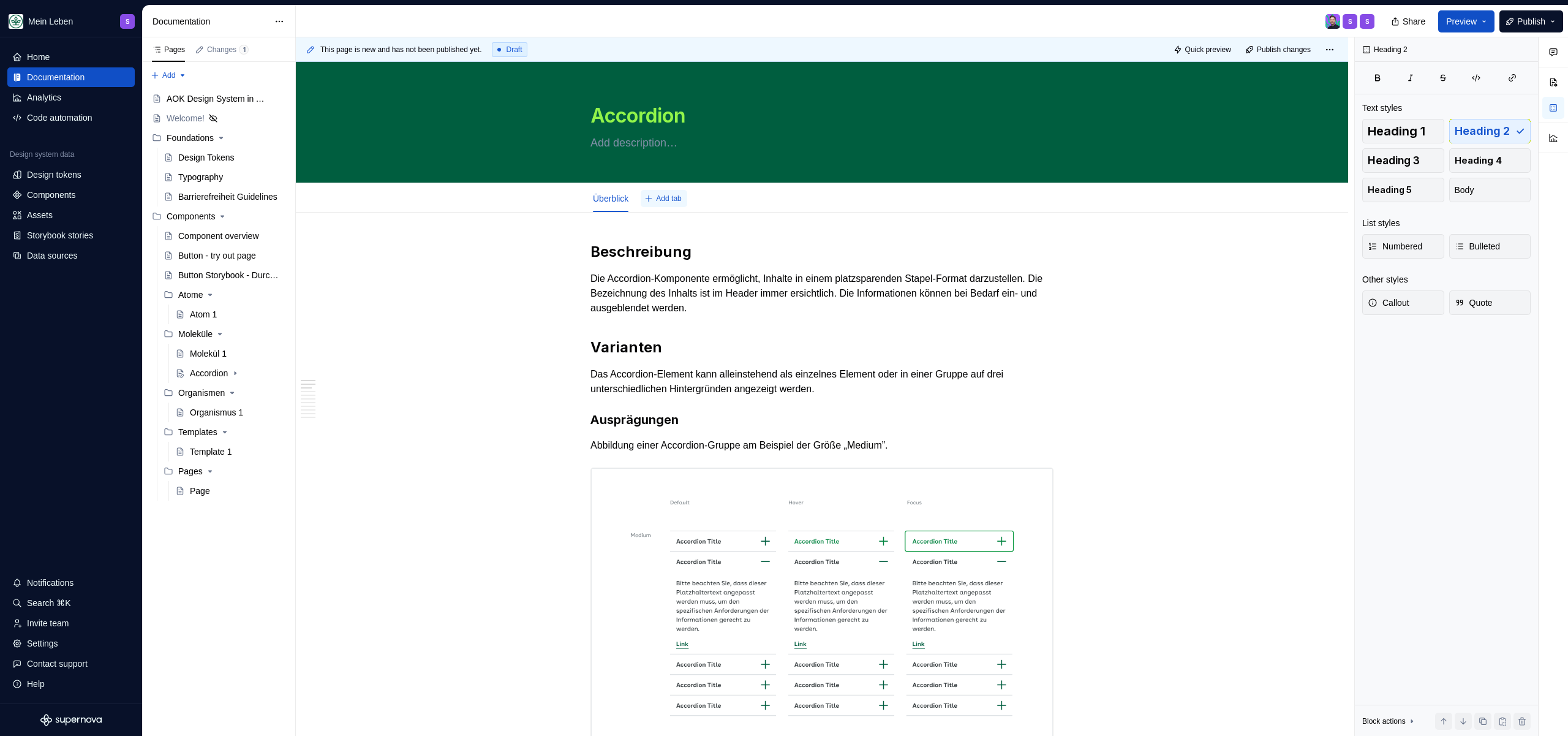
click at [665, 205] on button "Add tab" at bounding box center [663, 198] width 46 height 17
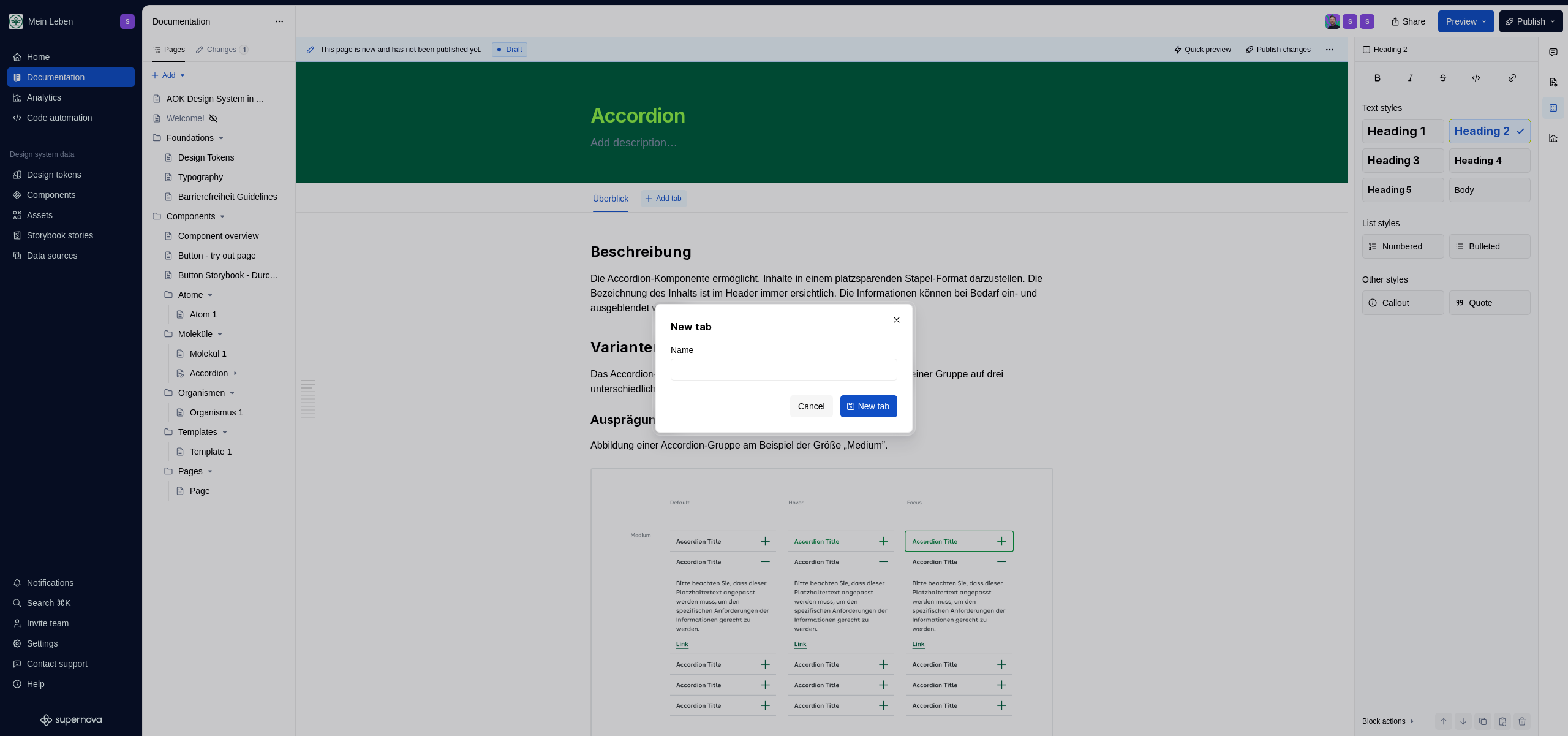
type textarea "*"
type input "A"
type input "Barriereheit"
click button "New tab" at bounding box center [869, 406] width 57 height 22
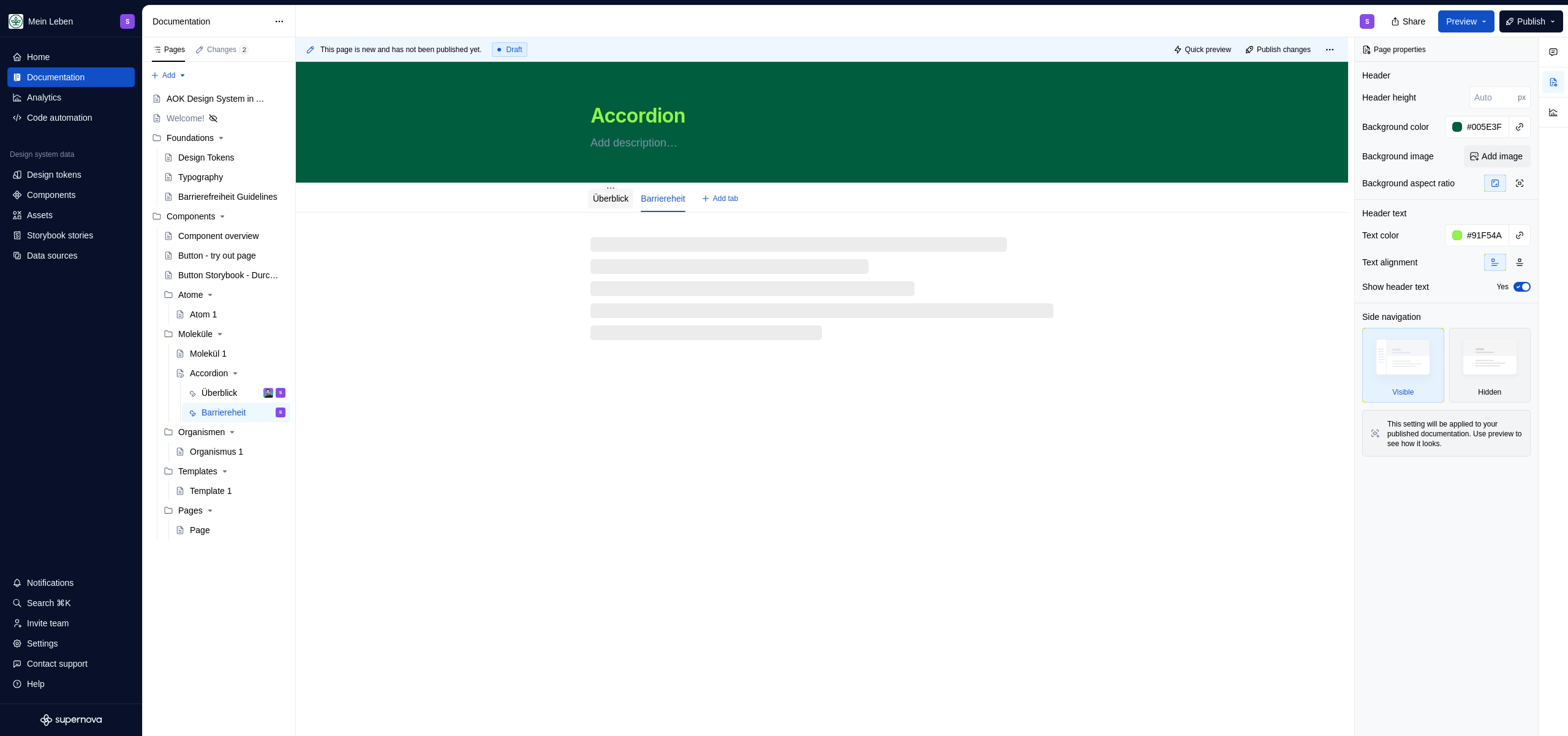
click at [615, 196] on link "Überblick" at bounding box center [610, 199] width 35 height 10
type textarea "*"
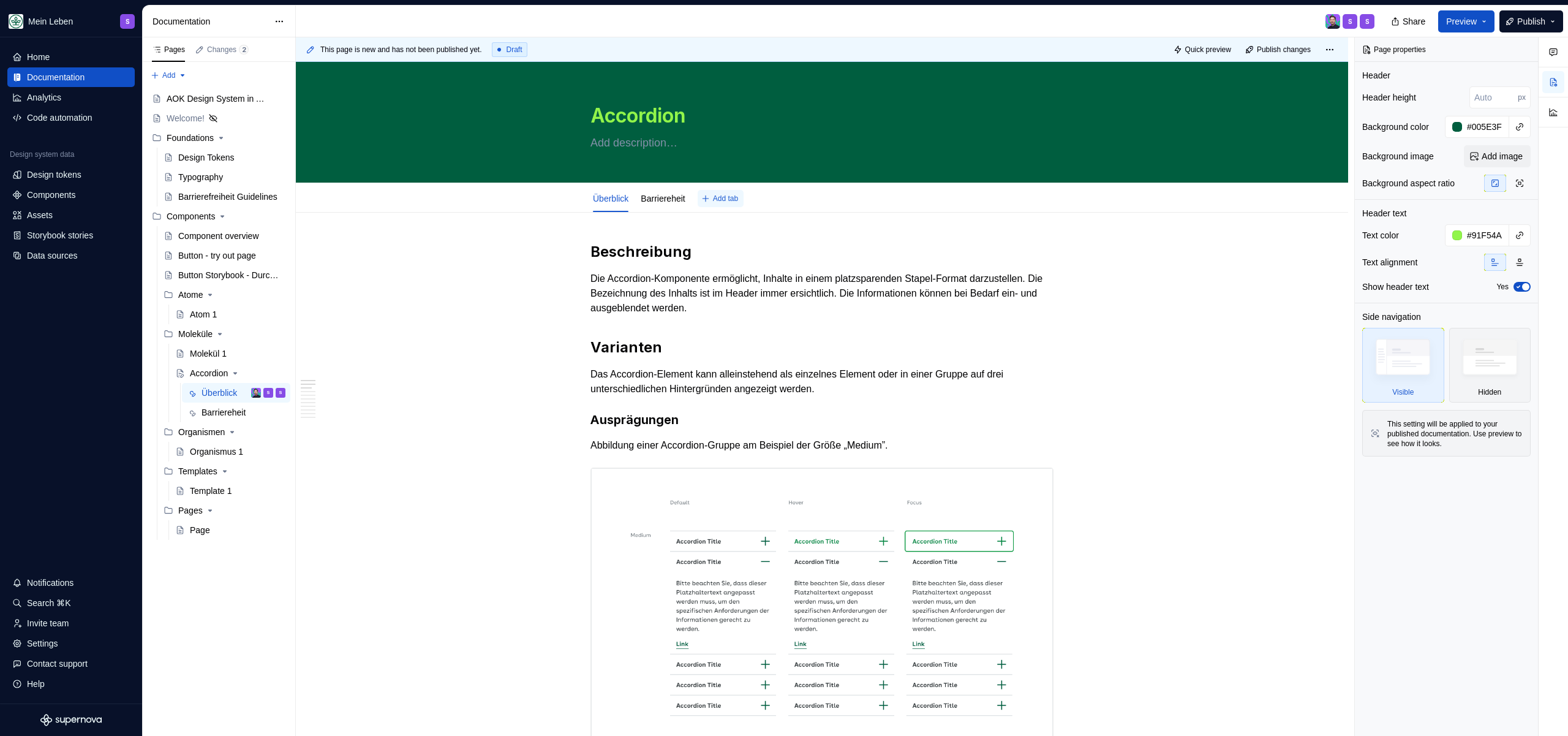
click at [738, 201] on span "Add tab" at bounding box center [726, 199] width 25 height 10
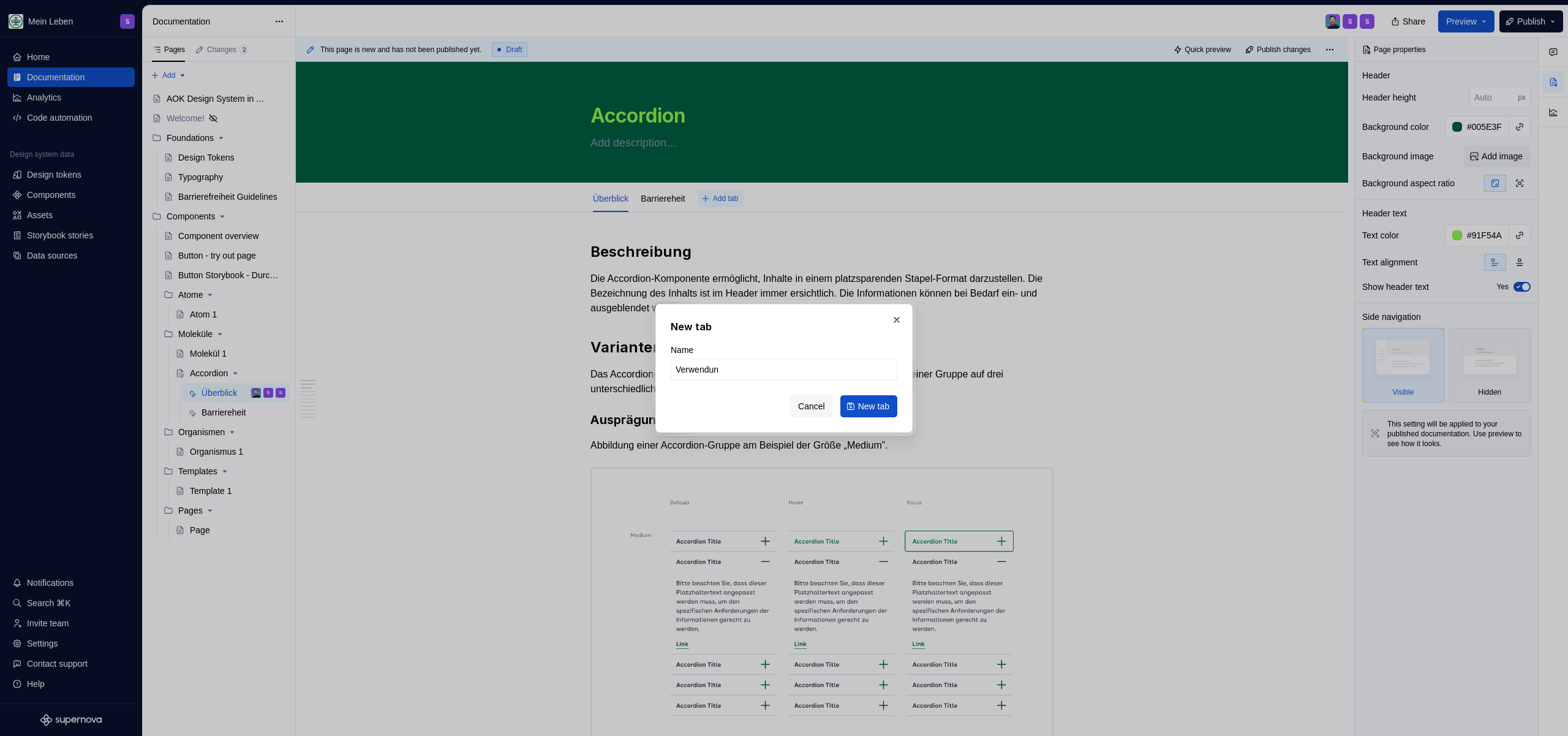
type input "Verwendung"
click button "New tab" at bounding box center [869, 406] width 57 height 22
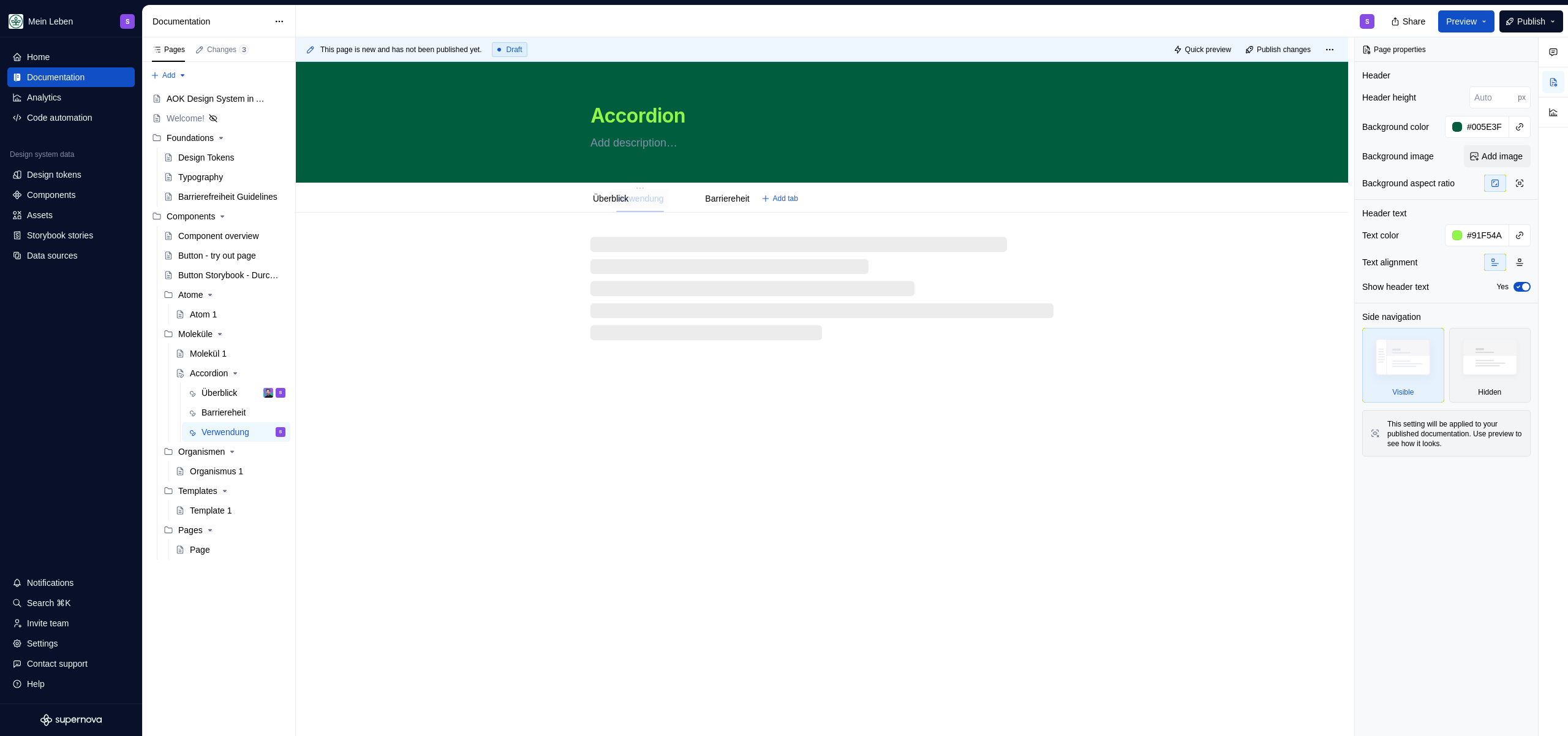
drag, startPoint x: 721, startPoint y: 196, endPoint x: 652, endPoint y: 196, distance: 69.0
click at [531, 284] on div at bounding box center [823, 276] width 1053 height 128
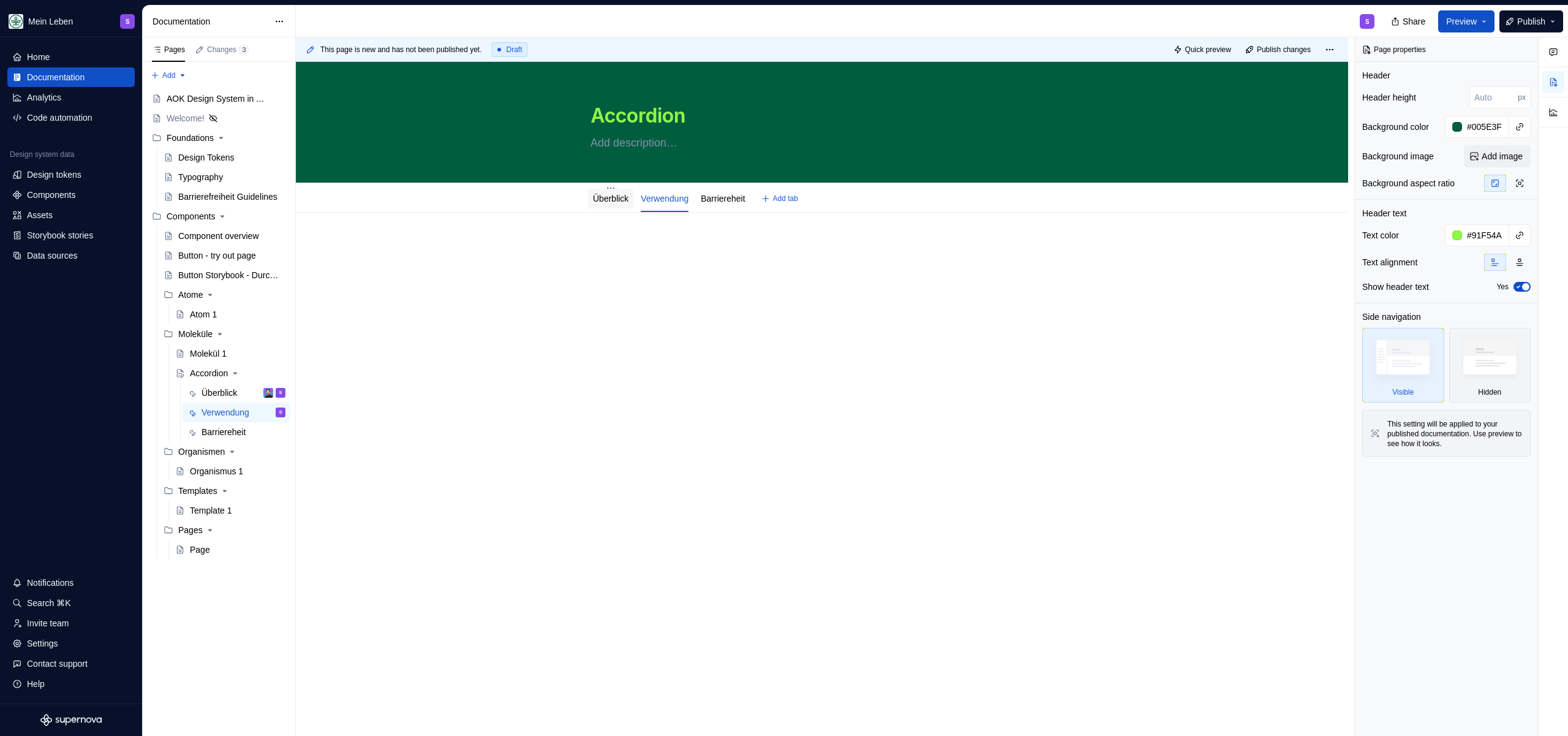
click at [607, 205] on div "Überblick" at bounding box center [610, 199] width 35 height 15
click at [617, 203] on div "Überblick" at bounding box center [610, 198] width 35 height 13
click at [607, 201] on link "Überblick" at bounding box center [610, 199] width 35 height 10
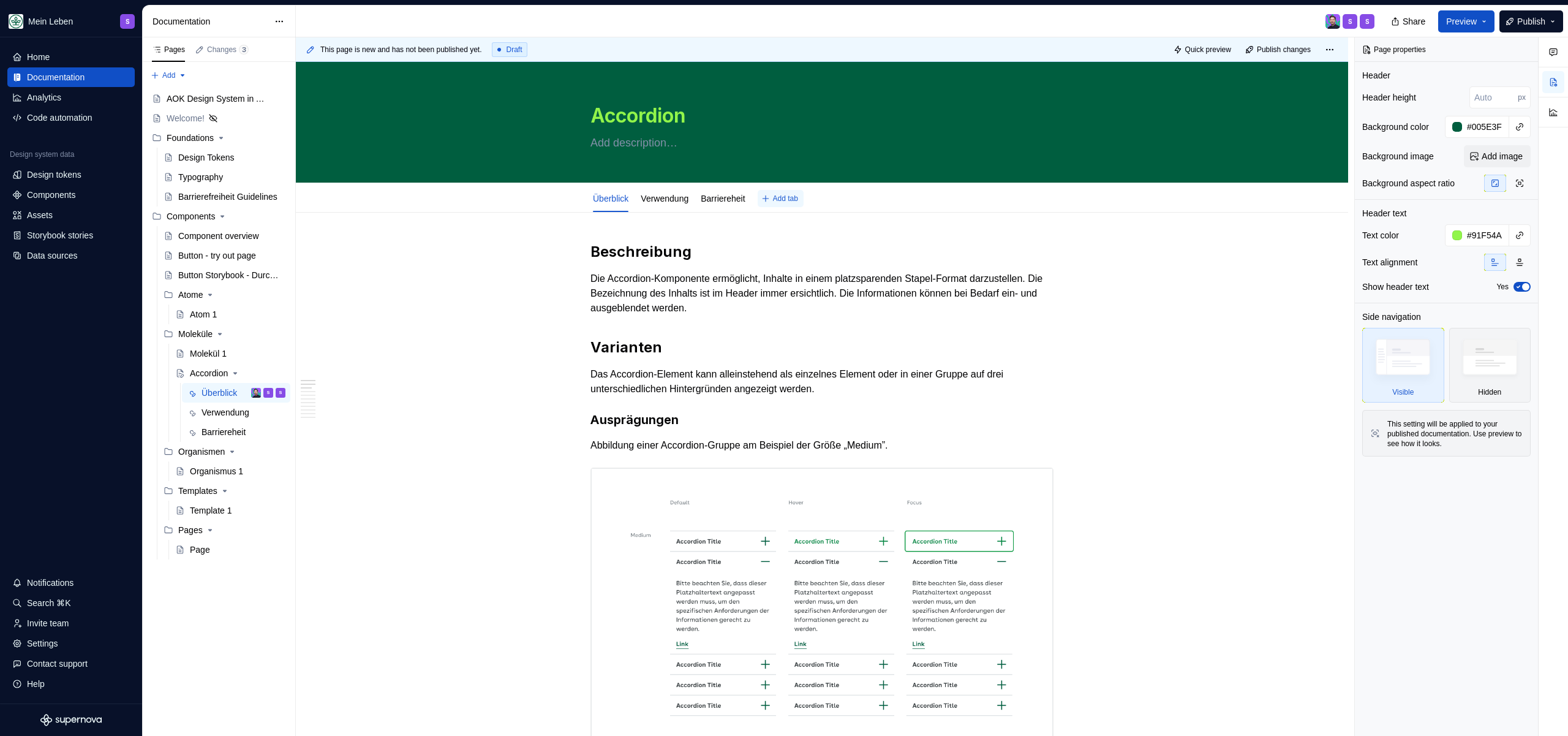
click at [788, 197] on span "Add tab" at bounding box center [786, 199] width 25 height 10
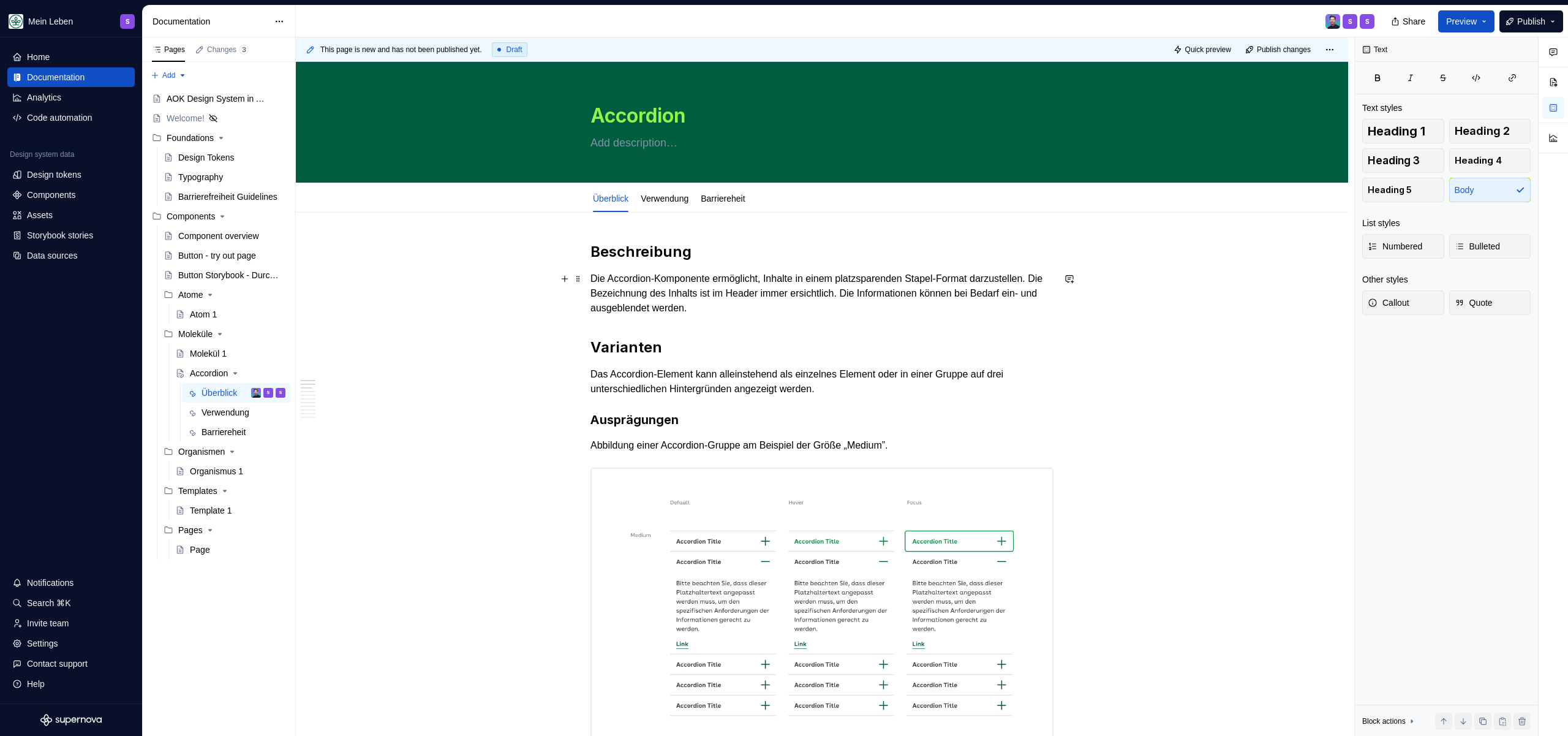
click at [814, 309] on p "Die Accordion-Komponente ermöglicht, Inhalte in einem platzsparenden Stapel-For…" at bounding box center [823, 293] width 463 height 44
click at [831, 309] on p "Die Accordion-Komponente ermöglicht, Inhalte in einem platzsparenden Stapel-For…" at bounding box center [823, 293] width 463 height 44
click at [749, 353] on h2 "Varianten" at bounding box center [823, 347] width 463 height 19
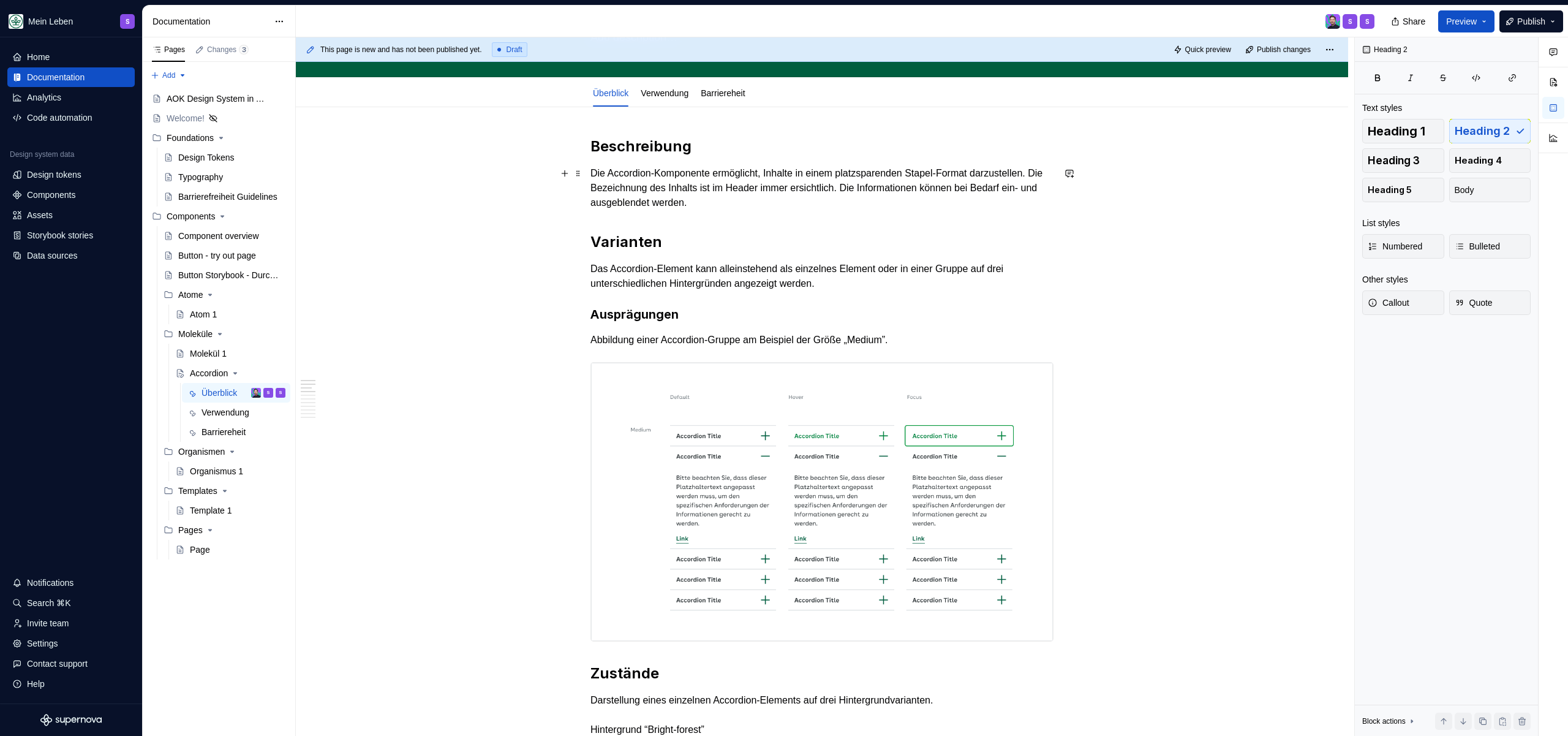
click at [842, 203] on p "Die Accordion-Komponente ermöglicht, Inhalte in einem platzsparenden Stapel-For…" at bounding box center [823, 188] width 463 height 44
click at [660, 250] on h2 "Varianten" at bounding box center [823, 242] width 463 height 19
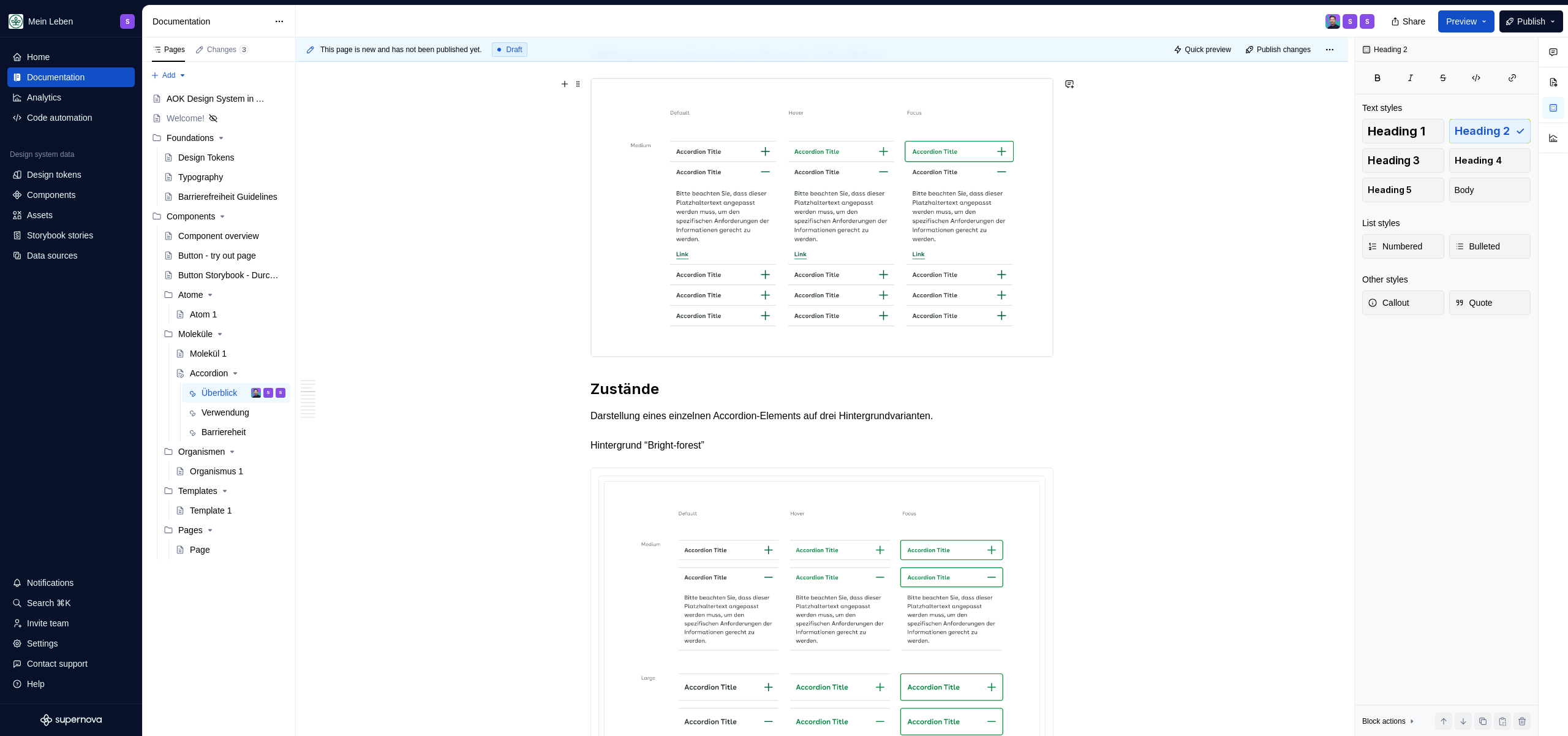
scroll to position [0, 0]
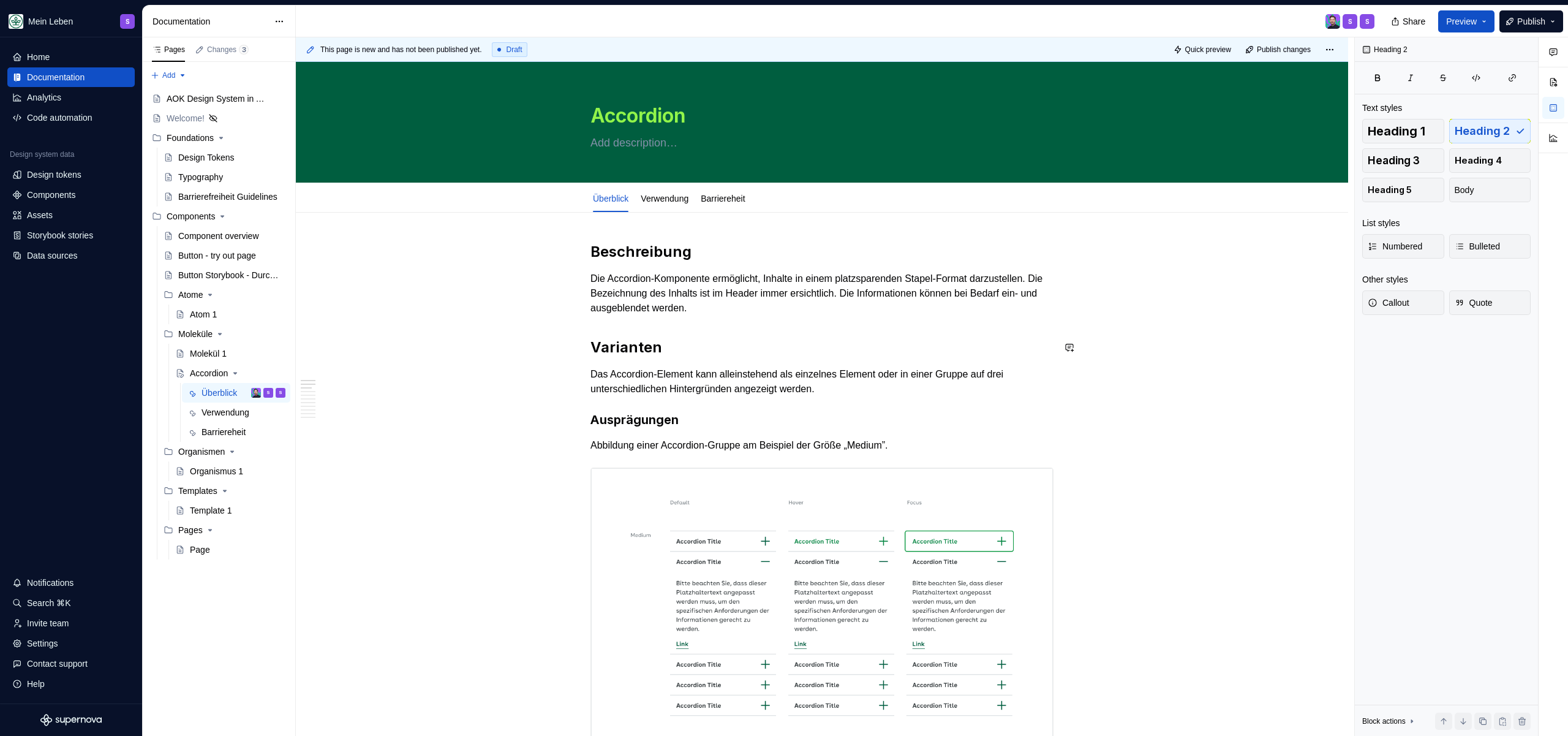
click at [860, 314] on p "Die Accordion-Komponente ermöglicht, Inhalte in einem platzsparenden Stapel-For…" at bounding box center [823, 293] width 463 height 44
click at [676, 257] on h2 "Beschreibung" at bounding box center [823, 251] width 463 height 19
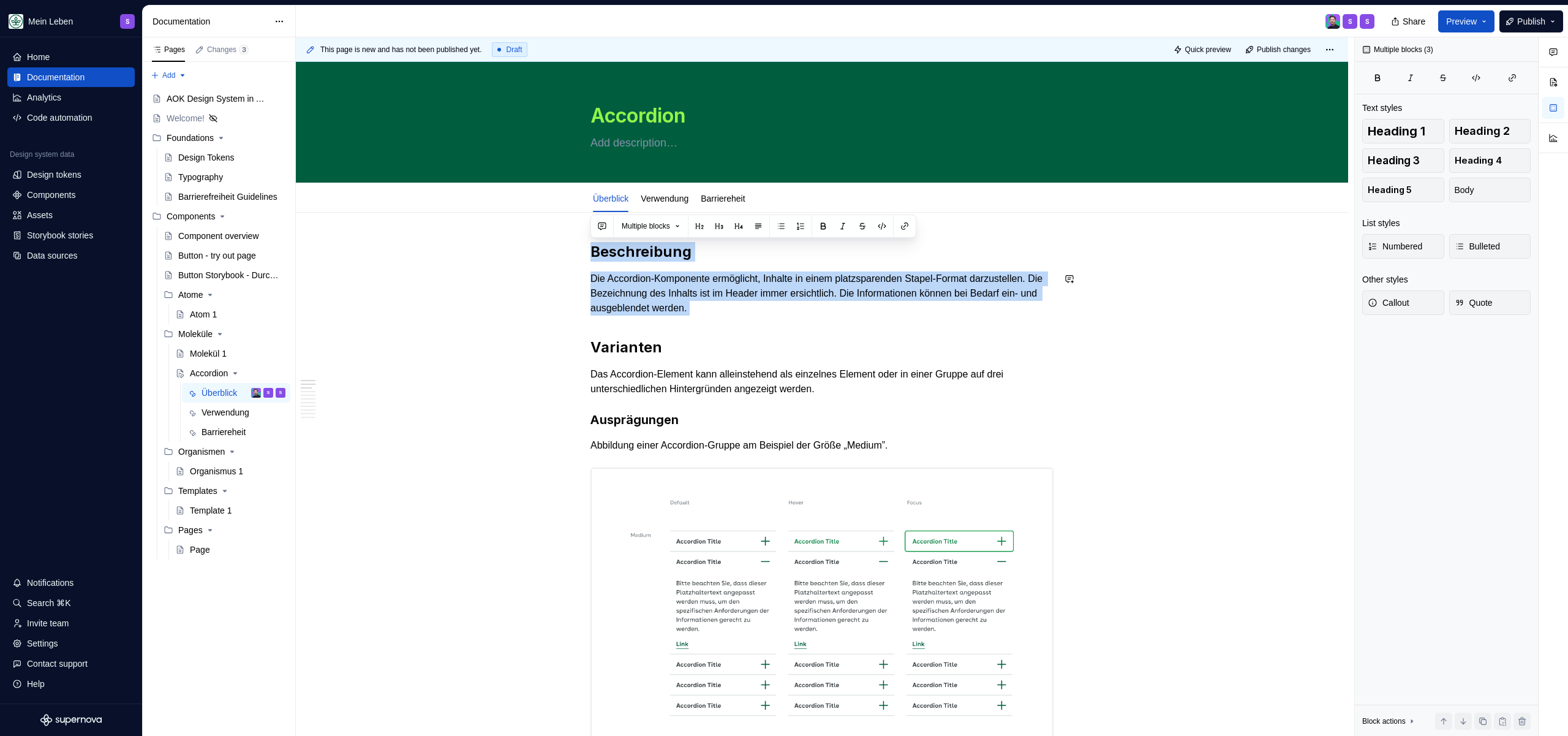
drag, startPoint x: 593, startPoint y: 251, endPoint x: 877, endPoint y: 316, distance: 291.3
click at [879, 315] on p "Die Accordion-Komponente ermöglicht, Inhalte in einem platzsparenden Stapel-For…" at bounding box center [823, 293] width 463 height 44
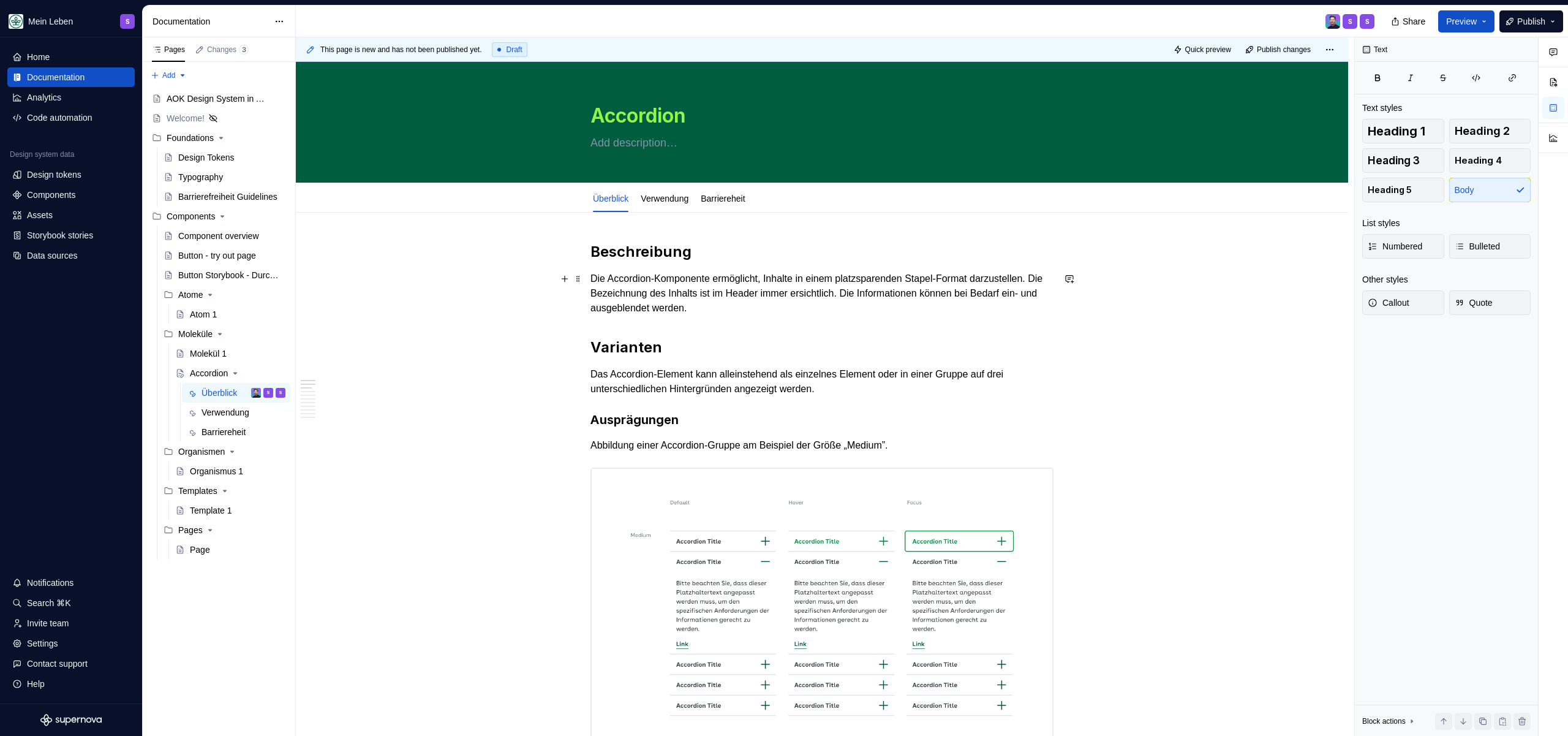
click at [858, 303] on p "Die Accordion-Komponente ermöglicht, Inhalte in einem platzsparenden Stapel-For…" at bounding box center [823, 293] width 463 height 44
click at [701, 348] on h2 "Varianten" at bounding box center [823, 347] width 463 height 19
click at [798, 200] on span "Add tab" at bounding box center [786, 199] width 25 height 10
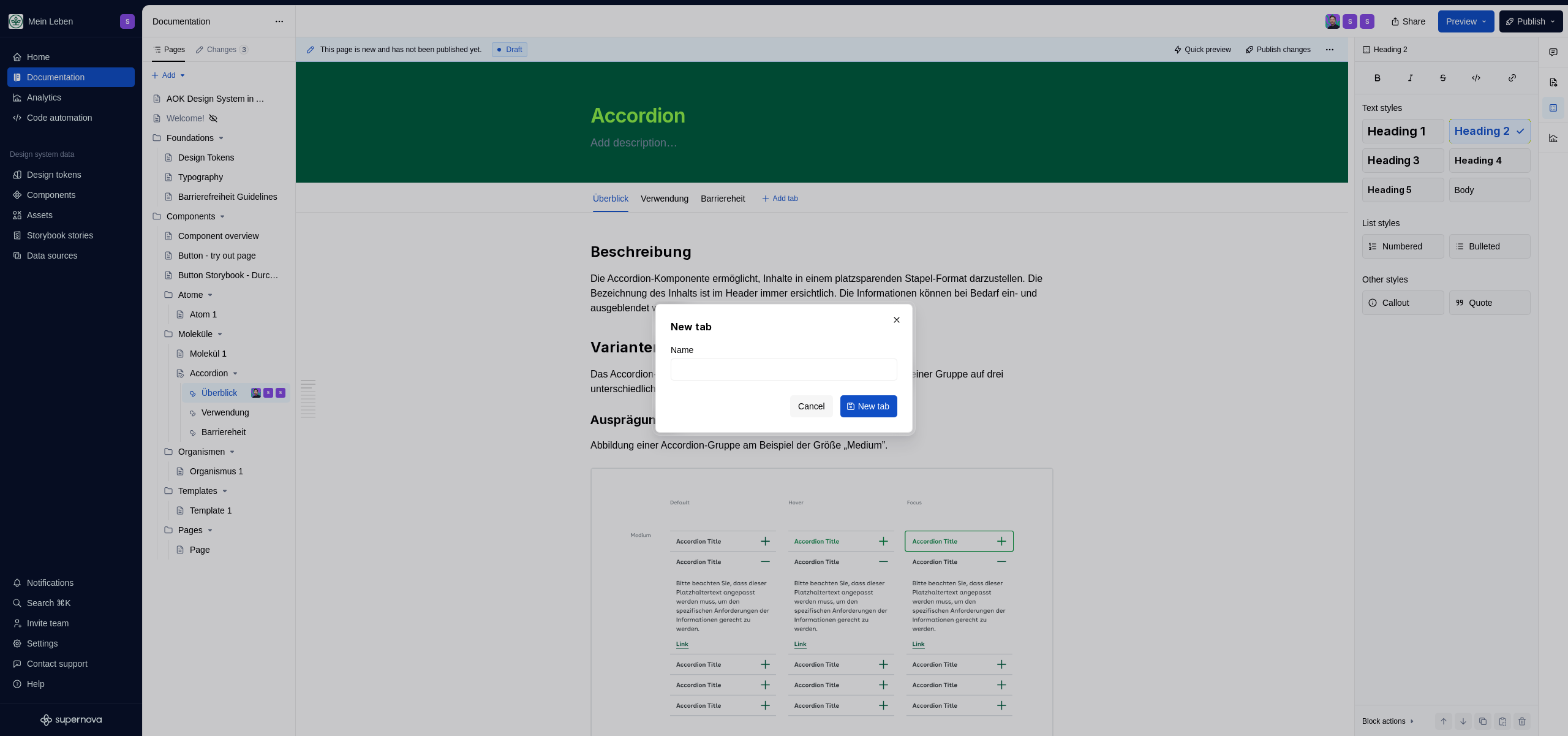
type textarea "*"
type input "Code"
click at [864, 411] on span "New tab" at bounding box center [873, 406] width 31 height 13
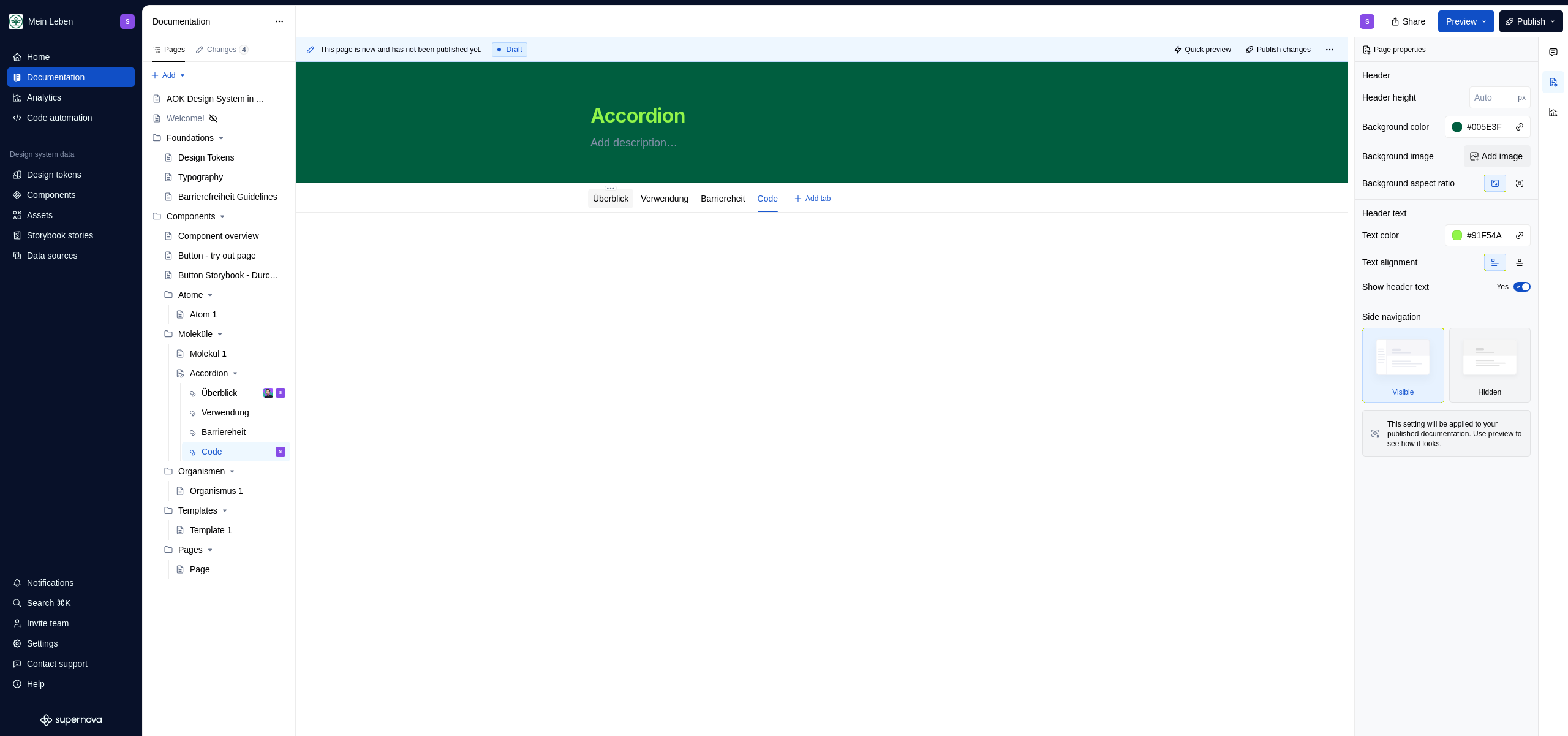
click at [617, 194] on link "Überblick" at bounding box center [610, 199] width 35 height 10
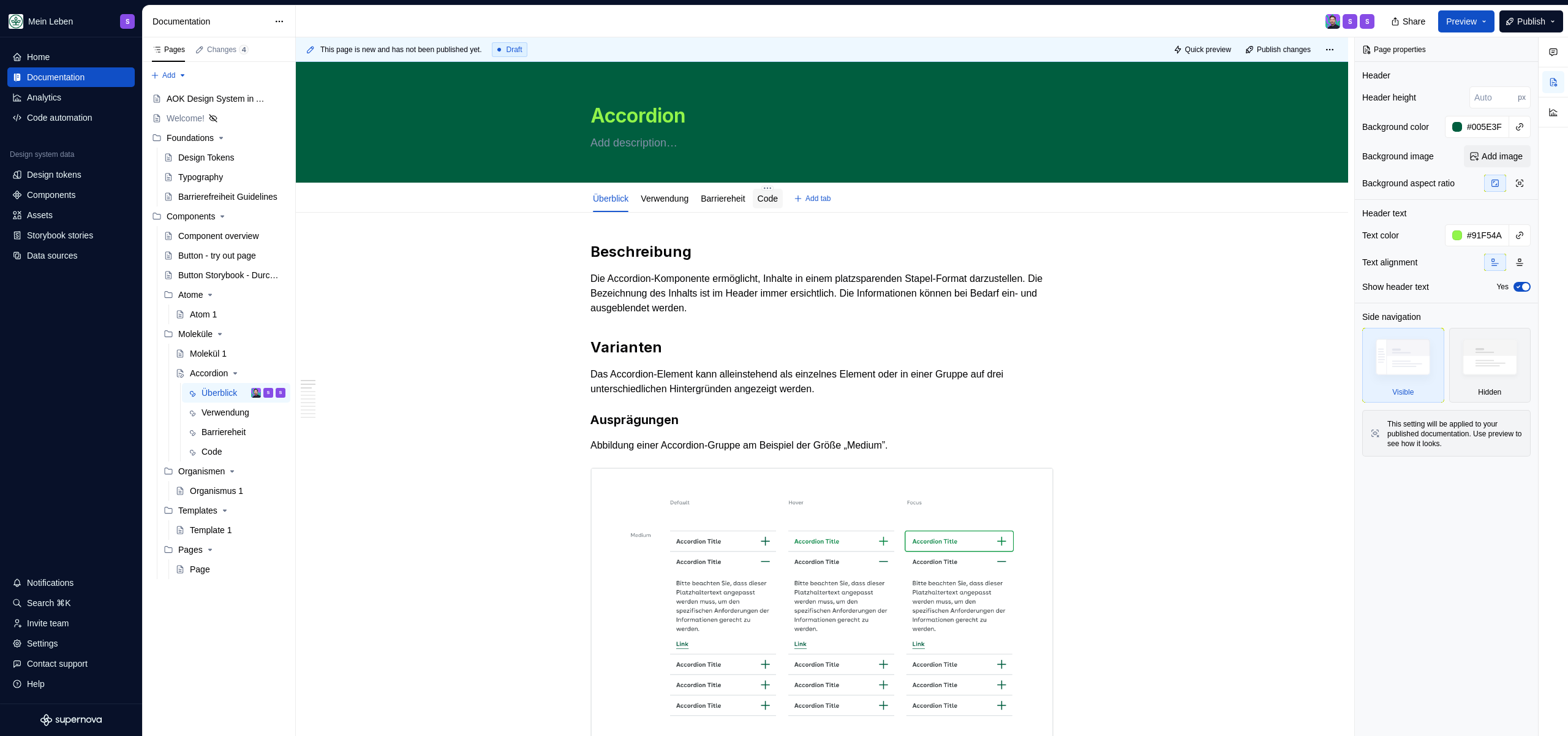
click at [776, 201] on link "Code" at bounding box center [768, 199] width 20 height 10
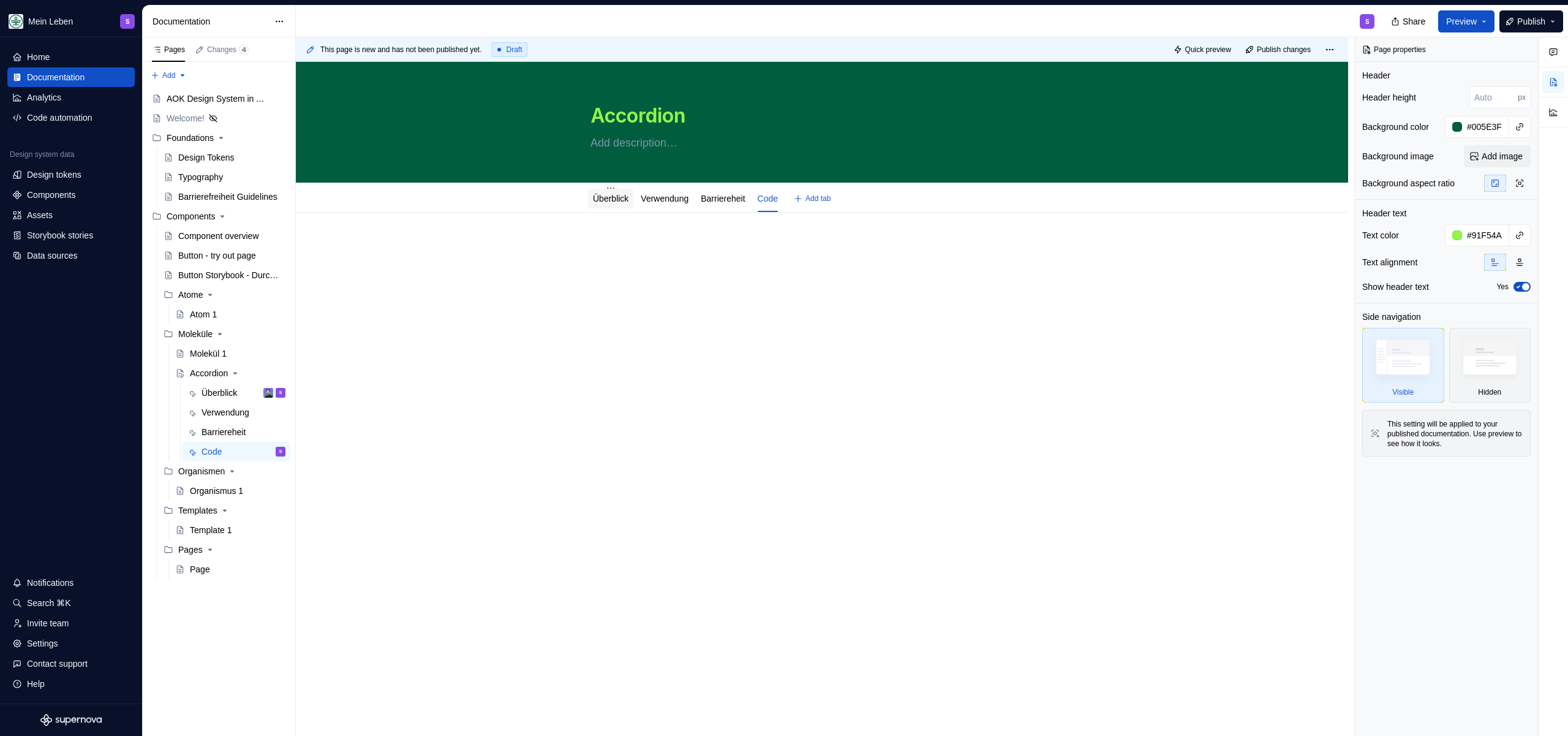
click at [610, 201] on link "Überblick" at bounding box center [610, 199] width 35 height 10
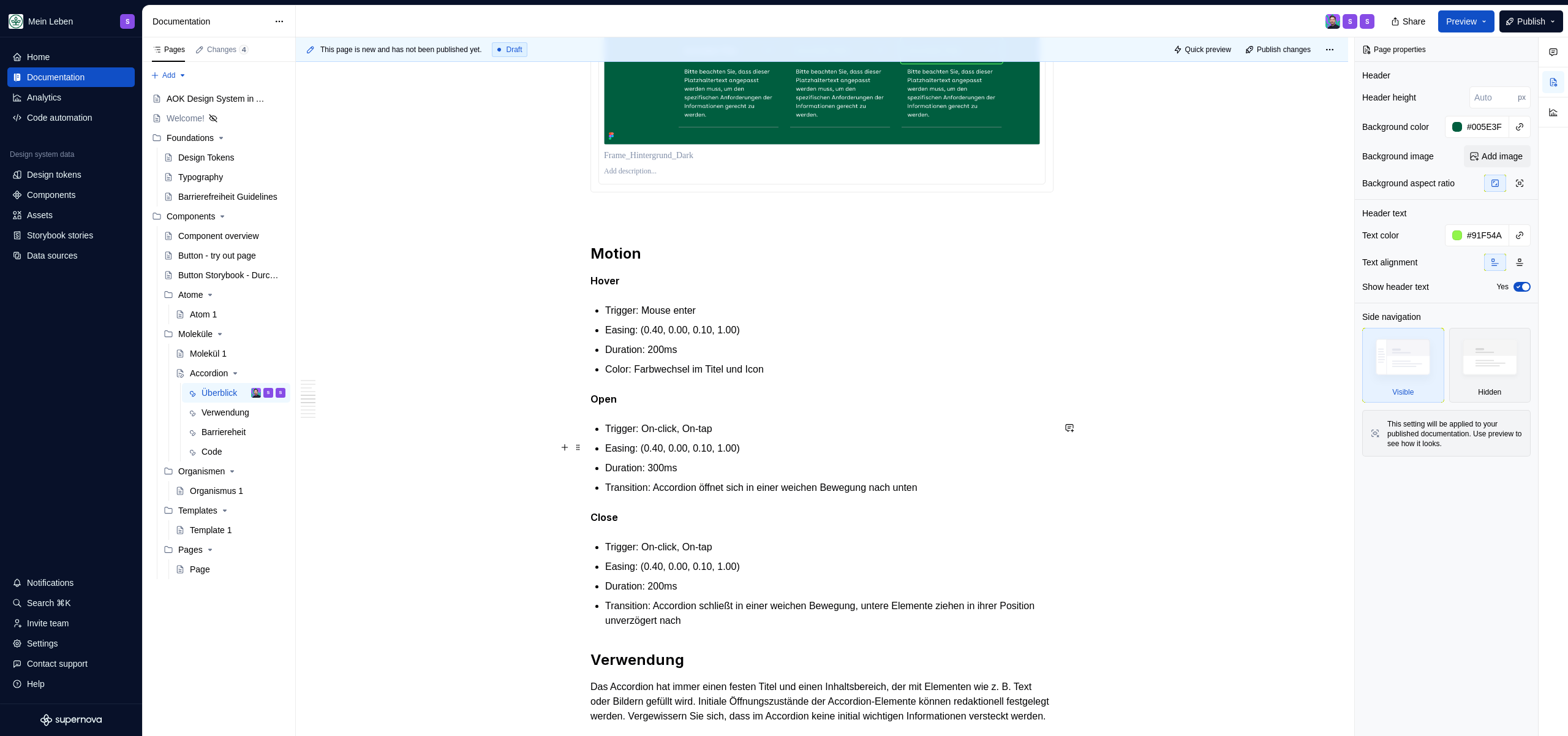
scroll to position [1867, 0]
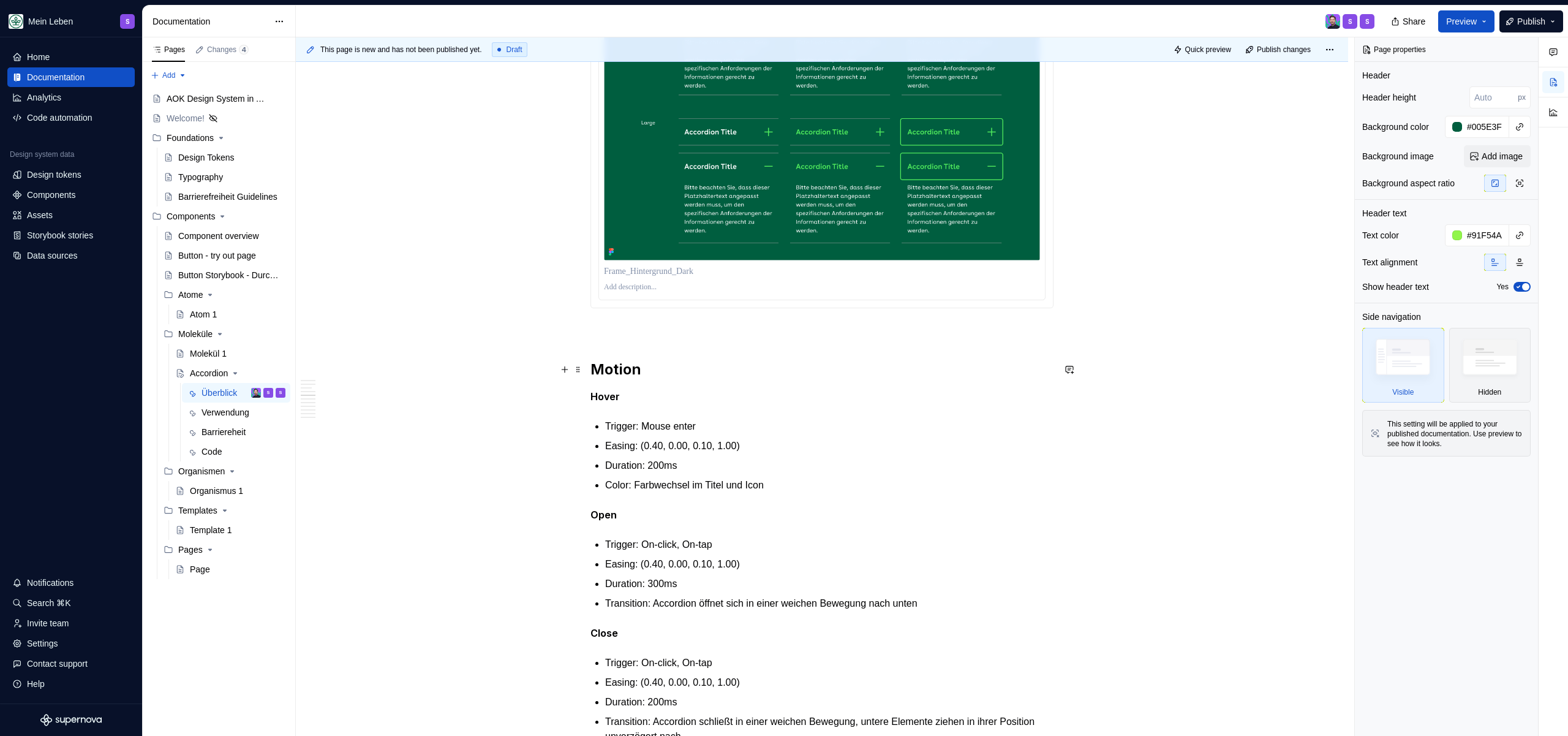
click at [591, 368] on h2 "Motion" at bounding box center [823, 368] width 463 height 19
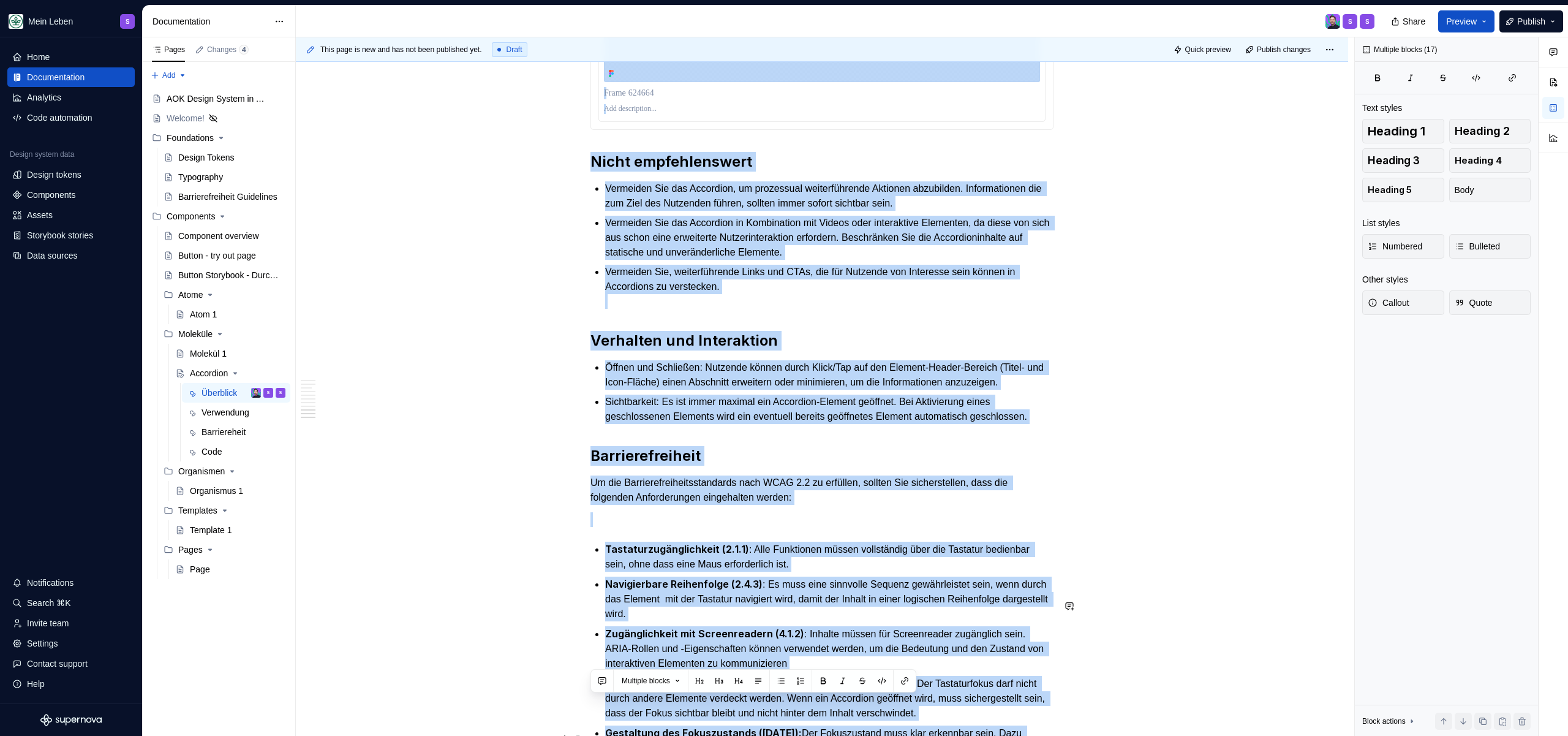
scroll to position [3570, 0]
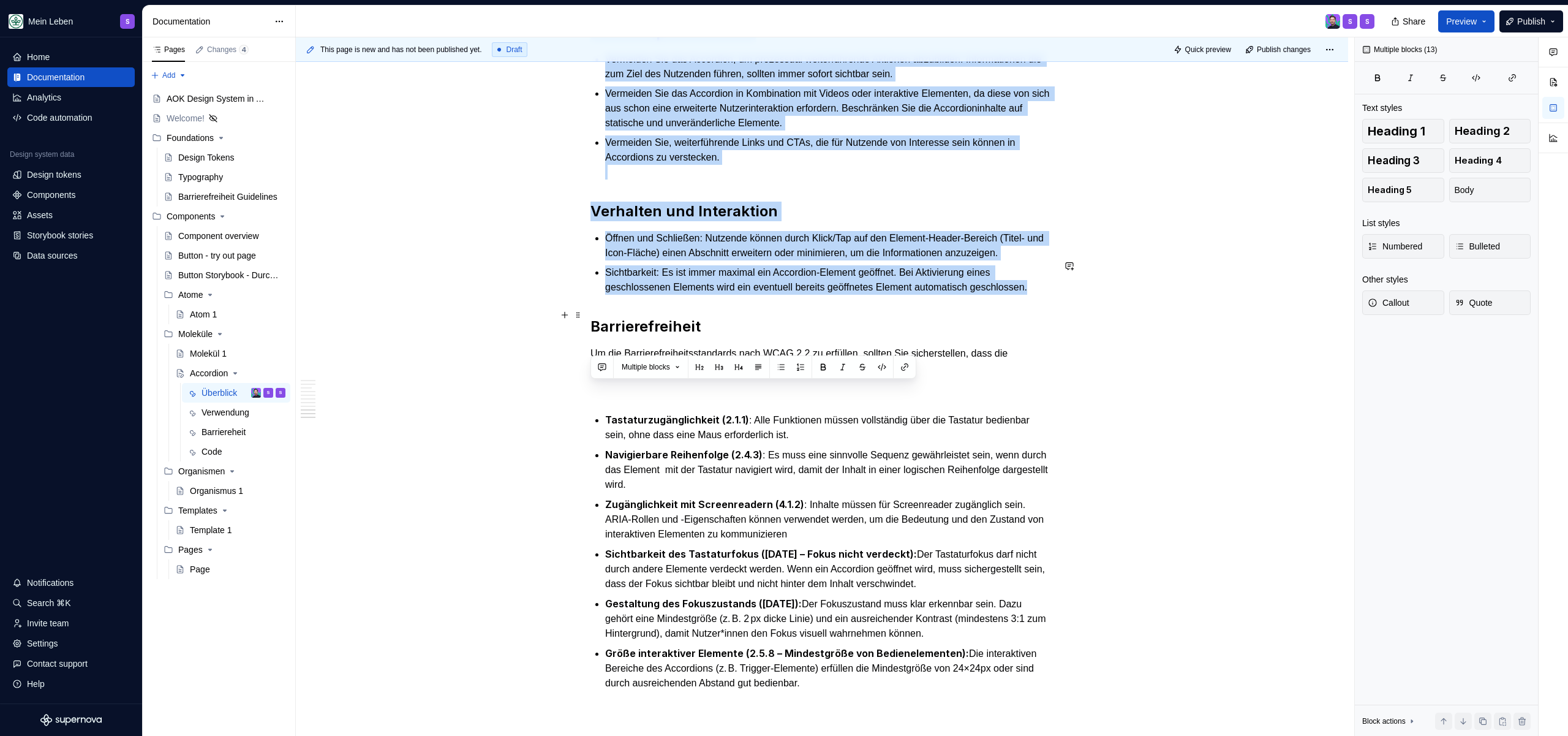
drag, startPoint x: 591, startPoint y: 254, endPoint x: 918, endPoint y: 350, distance: 340.8
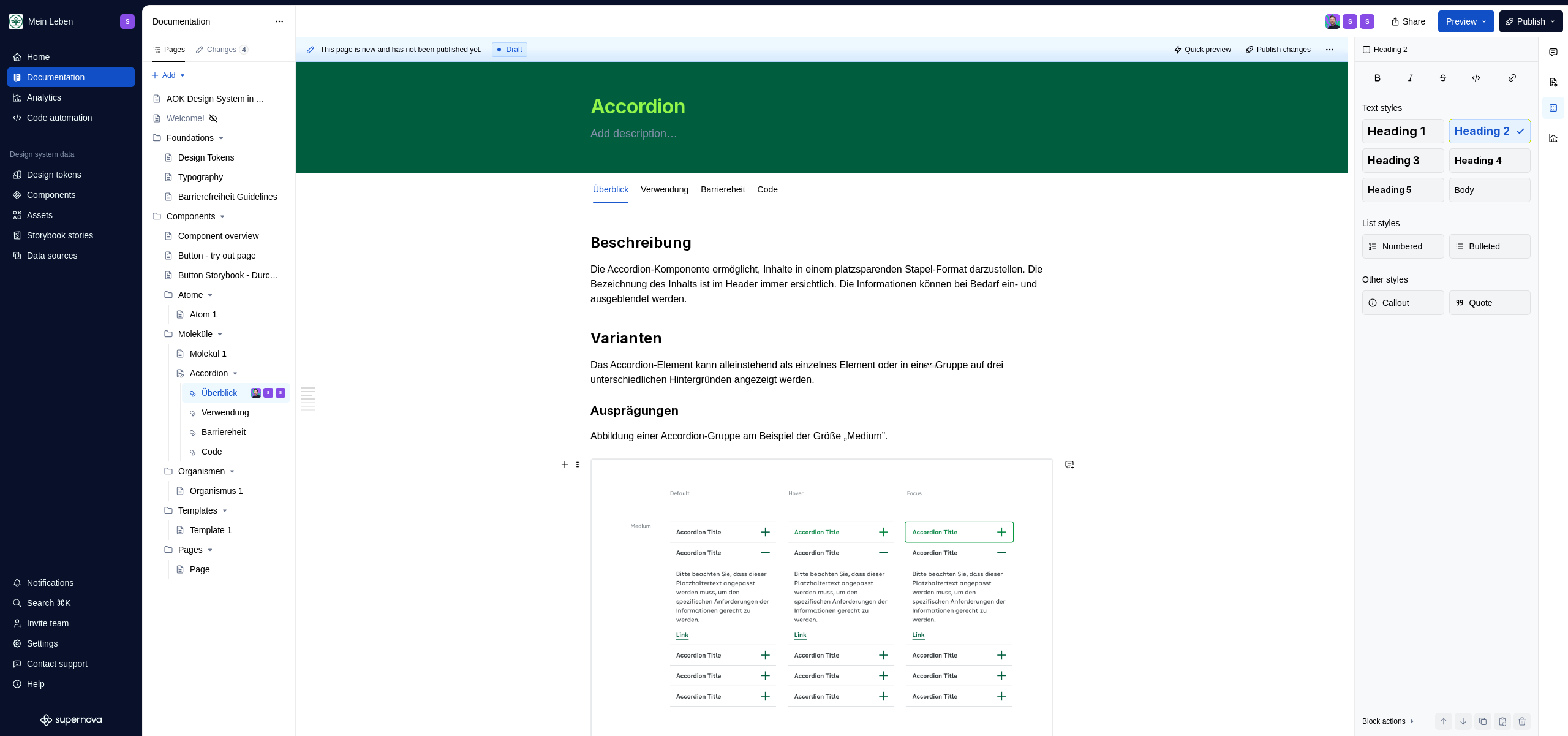
scroll to position [0, 0]
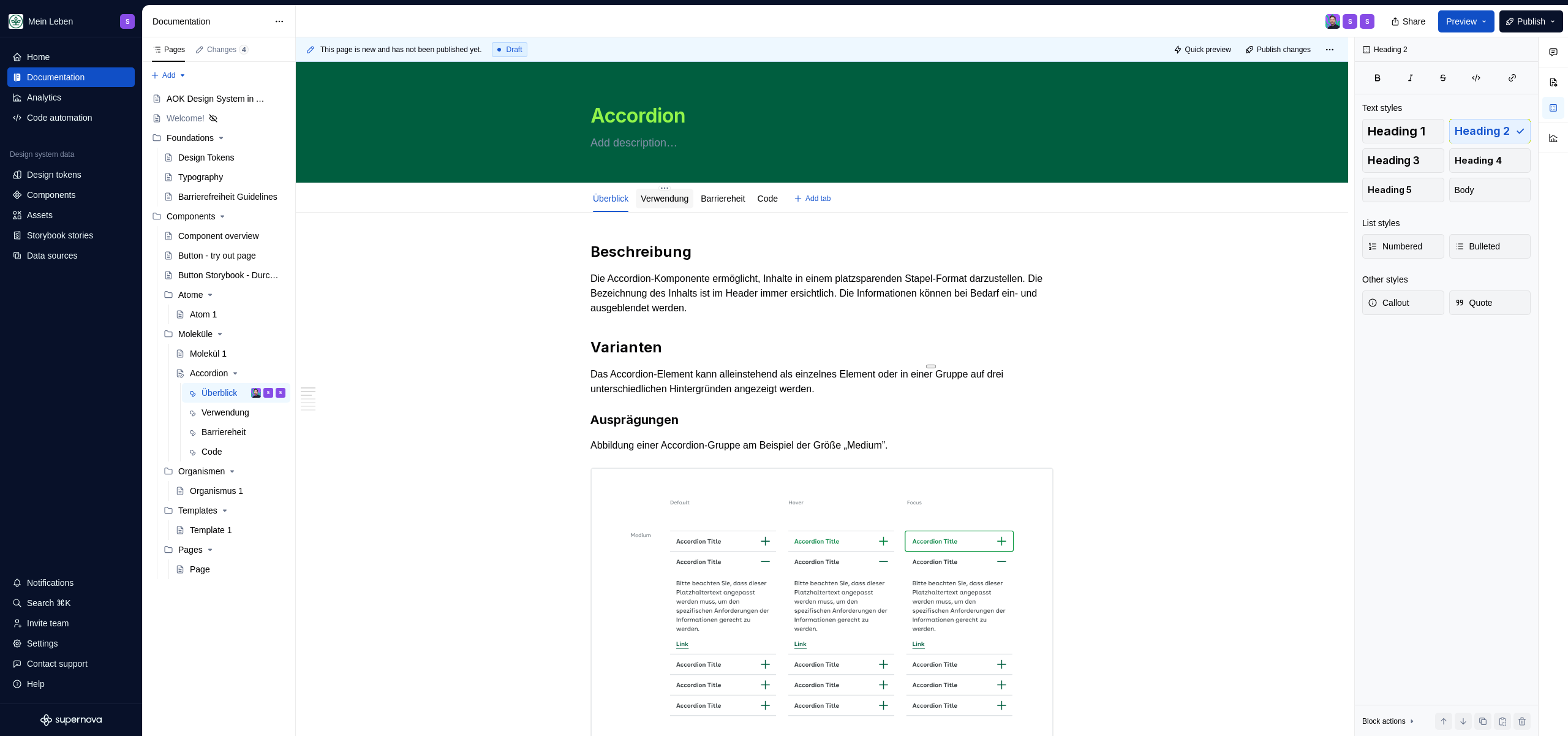
click at [666, 206] on div "Verwendung" at bounding box center [665, 198] width 58 height 19
click at [678, 207] on div "Verwendung" at bounding box center [665, 198] width 58 height 19
click at [675, 196] on link "Verwendung" at bounding box center [664, 199] width 48 height 10
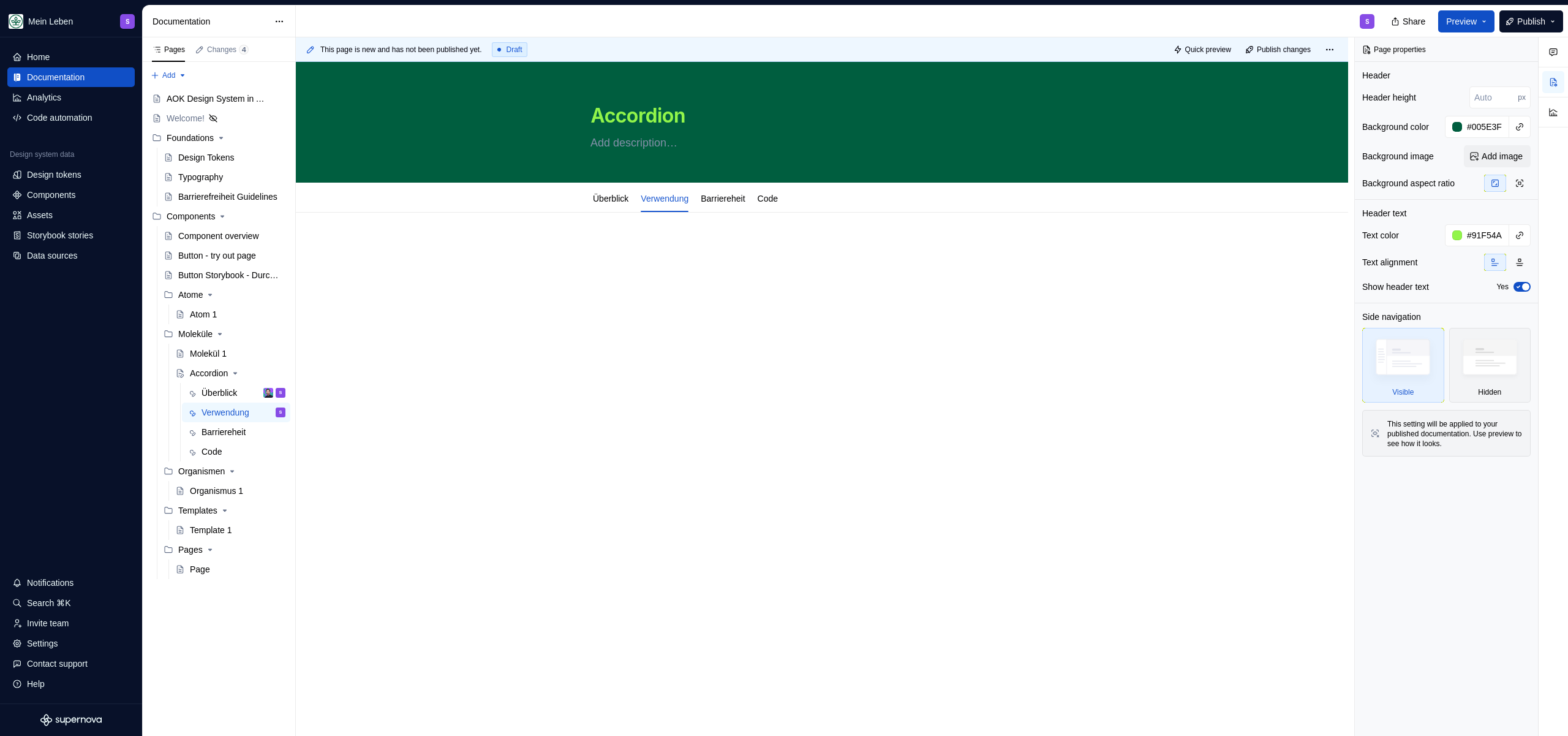
click at [636, 258] on div at bounding box center [823, 264] width 463 height 46
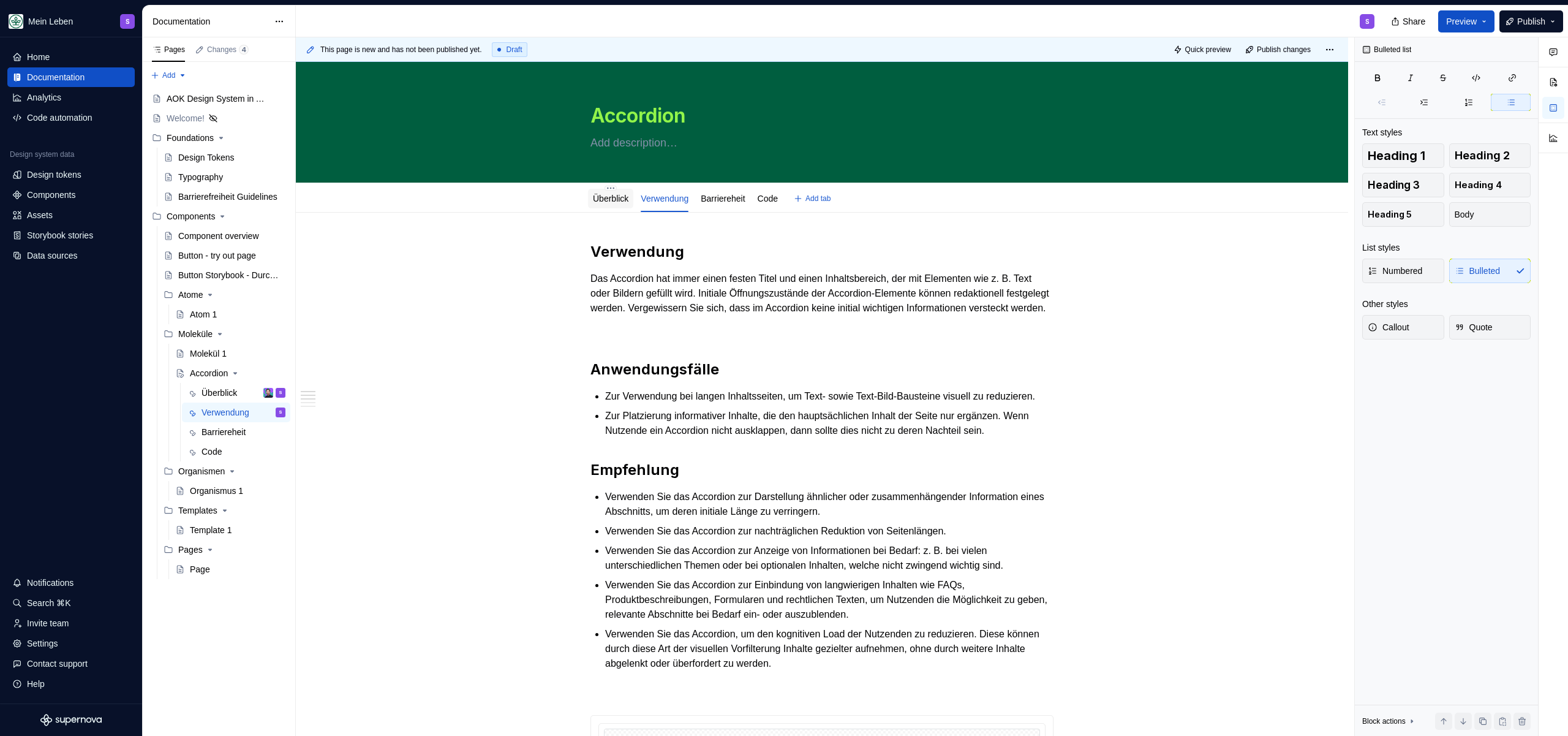
click at [608, 194] on link "Überblick" at bounding box center [610, 199] width 35 height 10
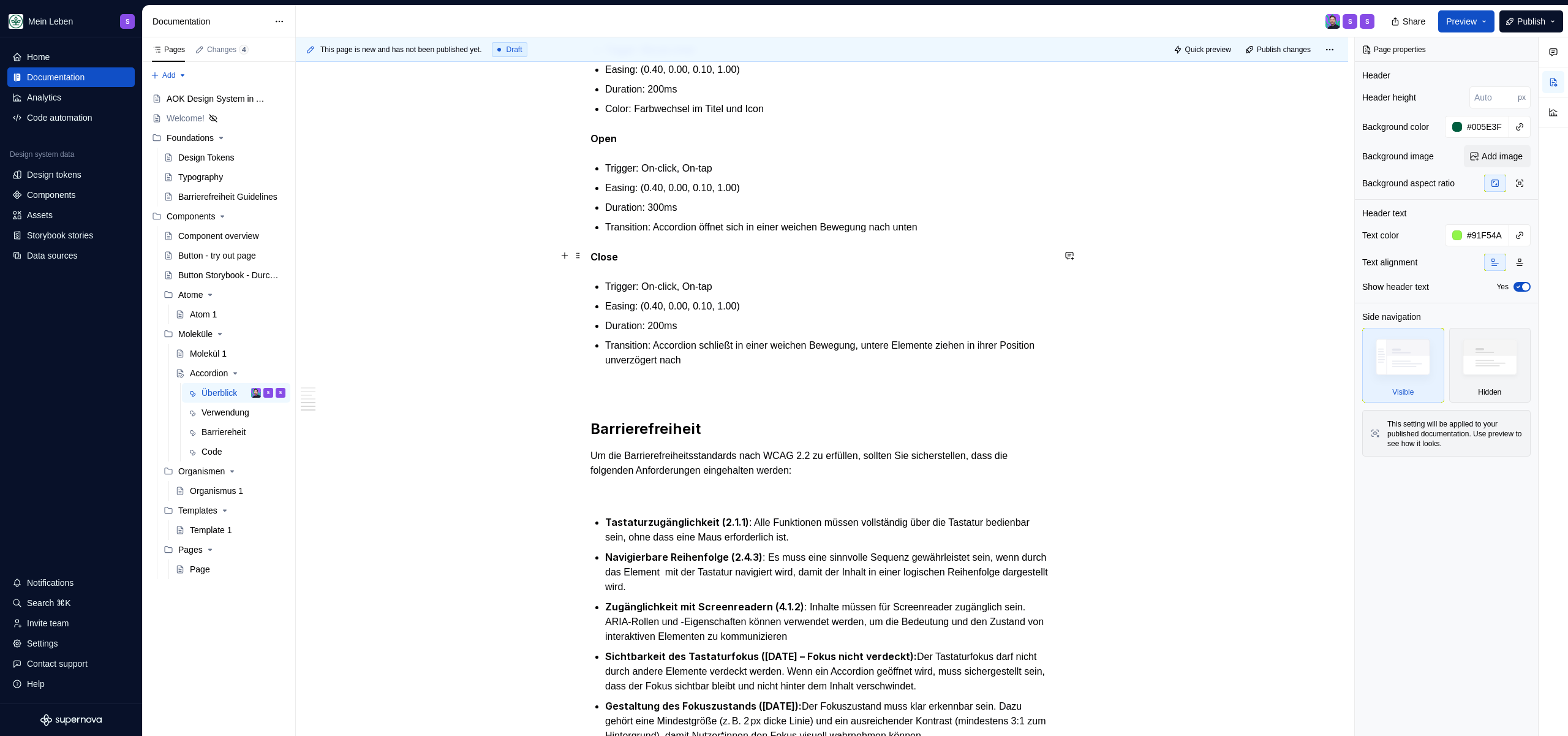
scroll to position [2331, 0]
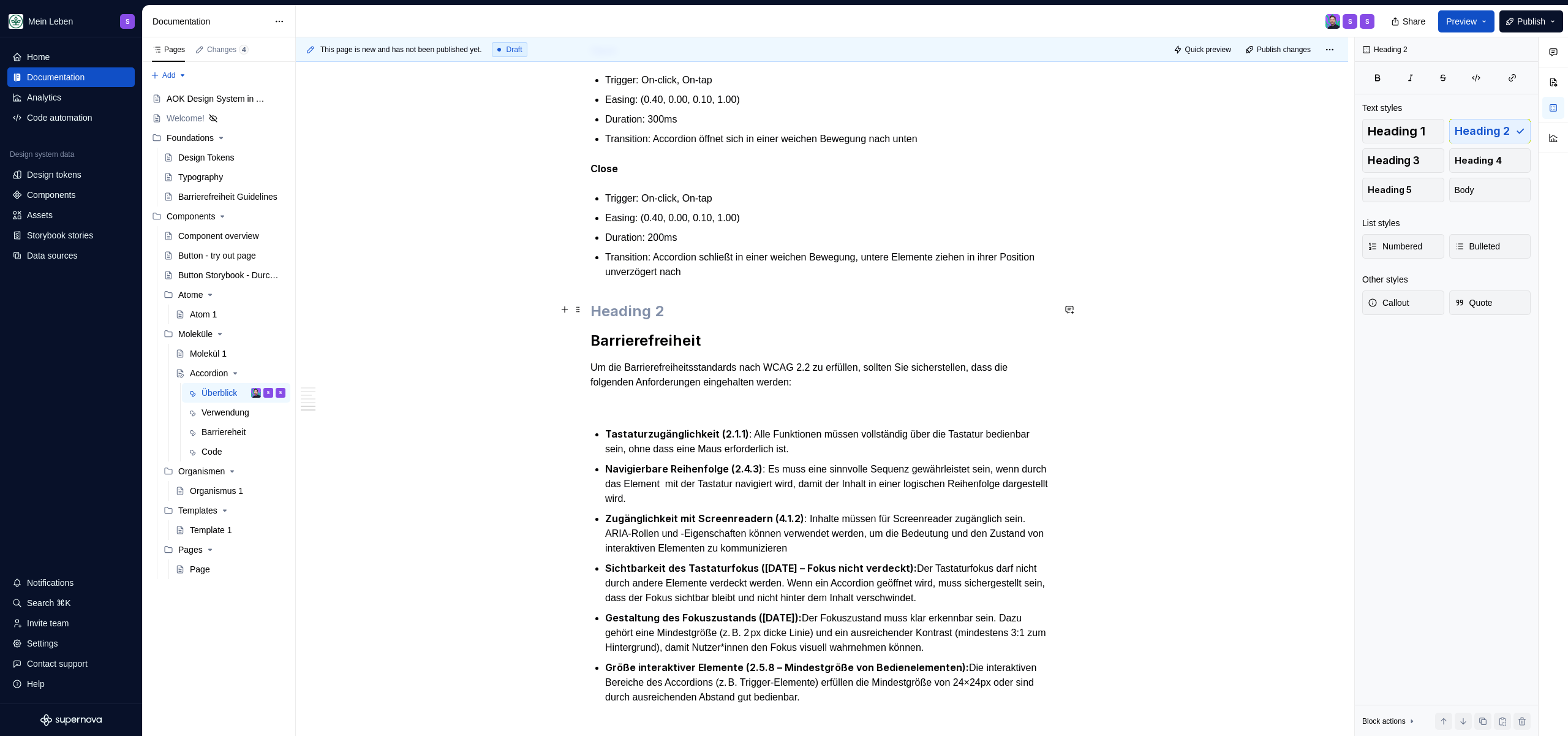
click at [620, 311] on h2 at bounding box center [823, 311] width 463 height 19
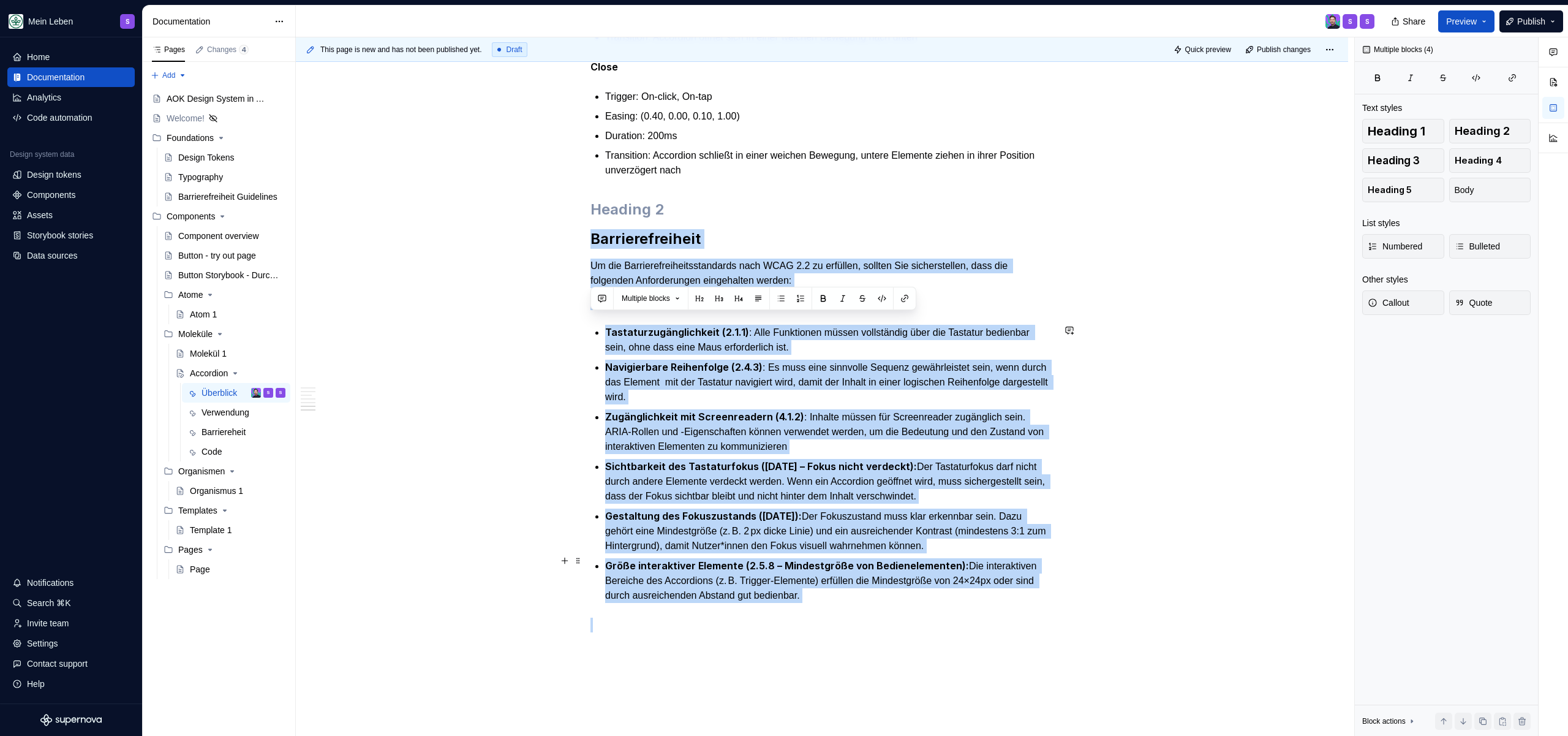
scroll to position [2559, 0]
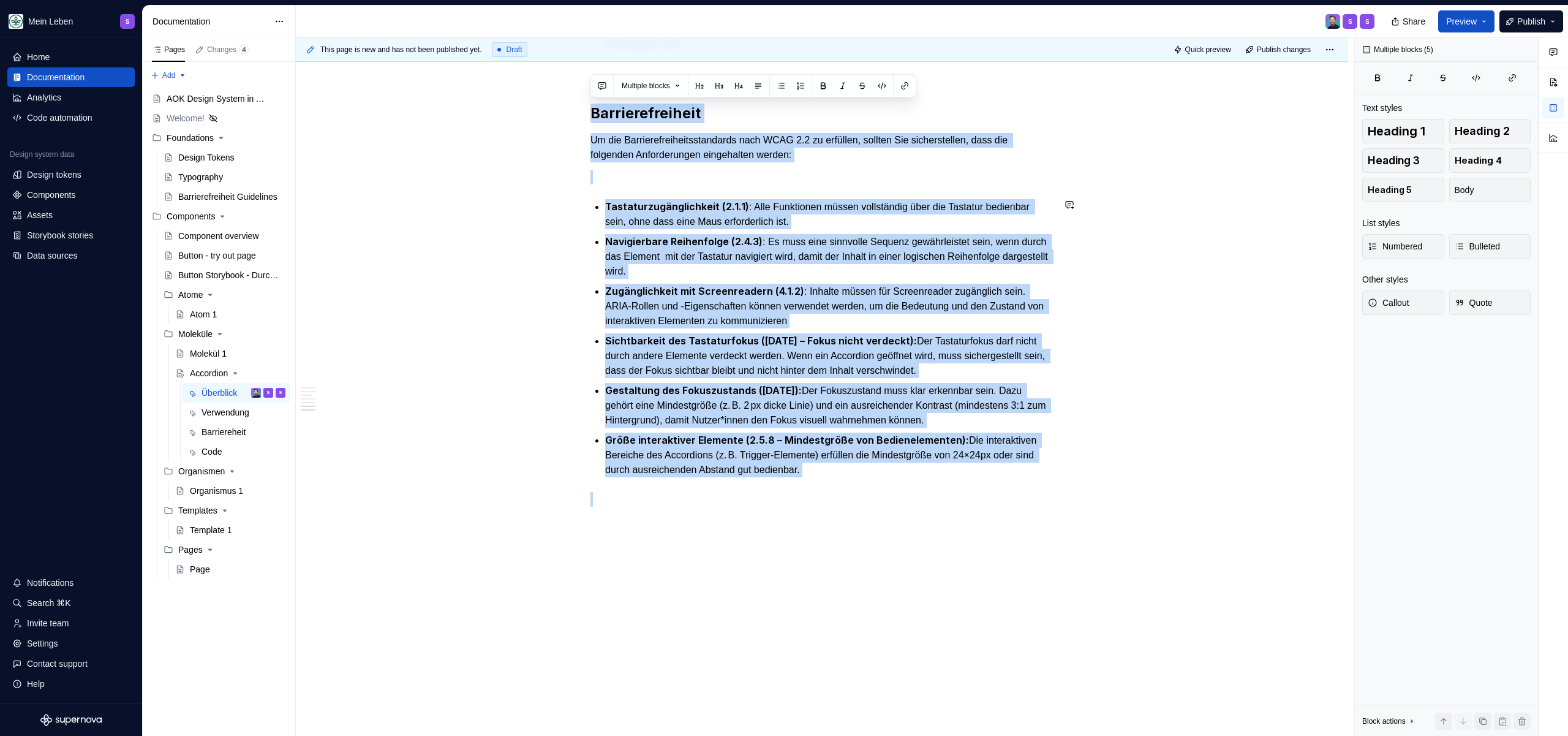
drag, startPoint x: 593, startPoint y: 338, endPoint x: 923, endPoint y: 523, distance: 378.3
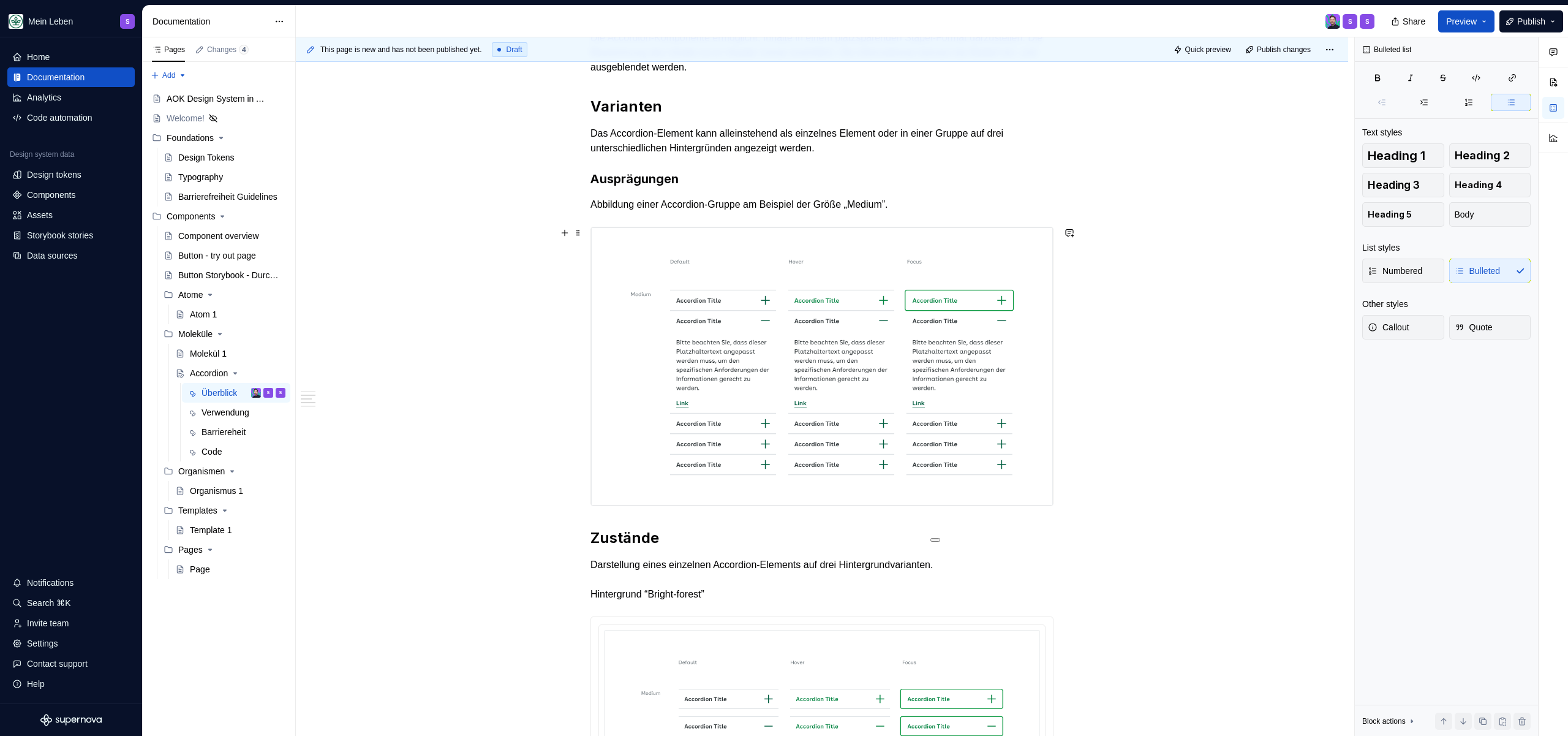
scroll to position [0, 0]
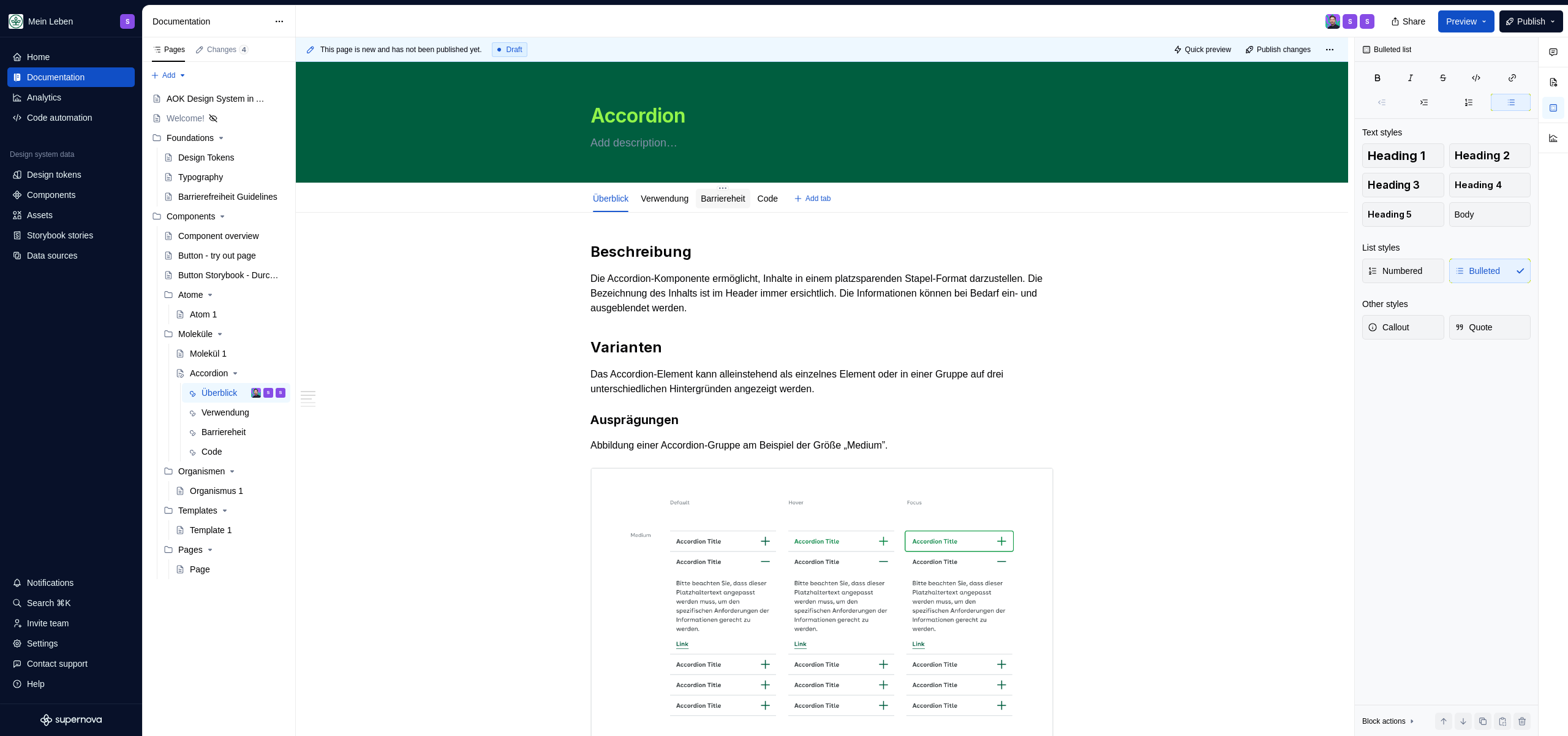
click at [720, 202] on link "Barriereheit" at bounding box center [723, 199] width 44 height 10
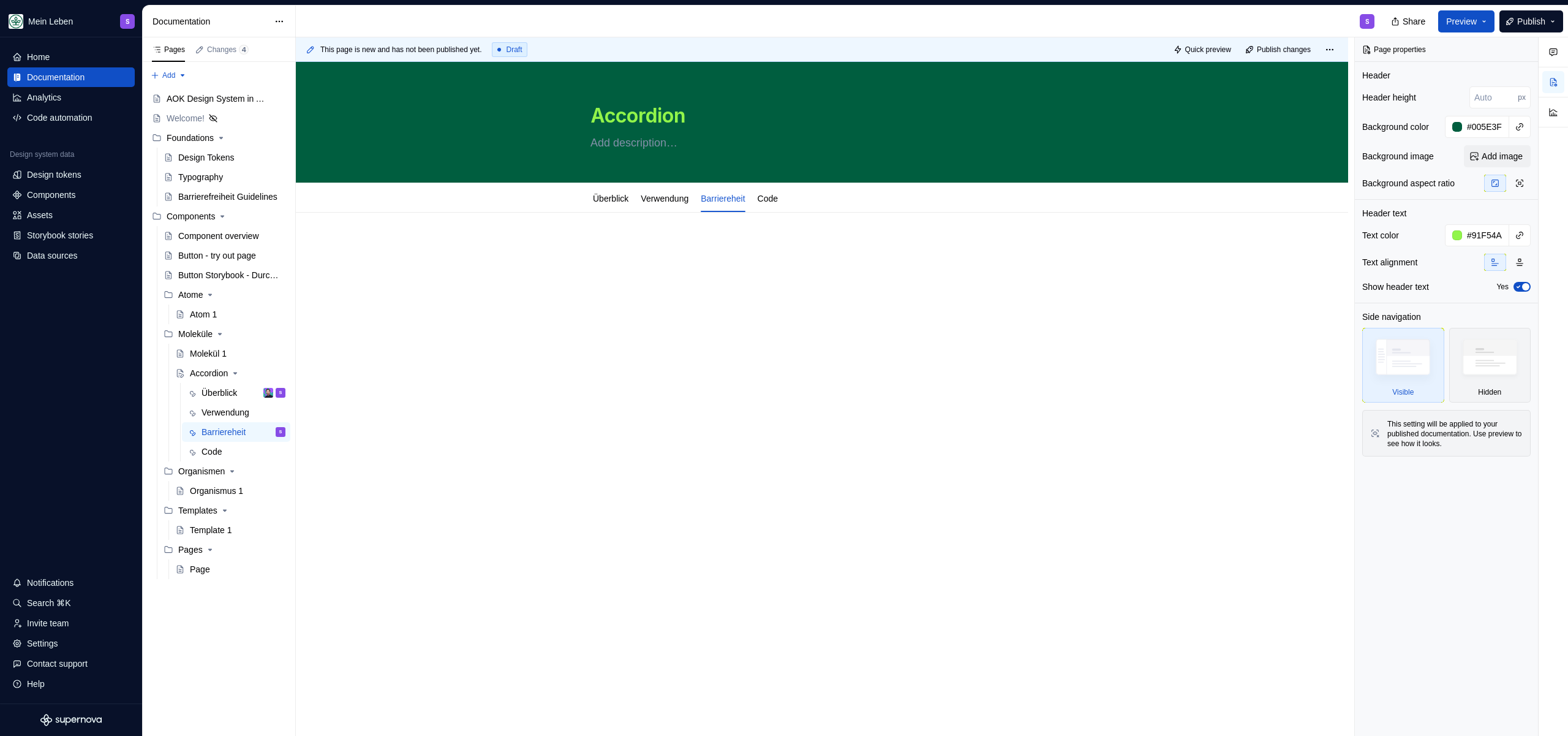
click at [641, 257] on div at bounding box center [823, 264] width 463 height 46
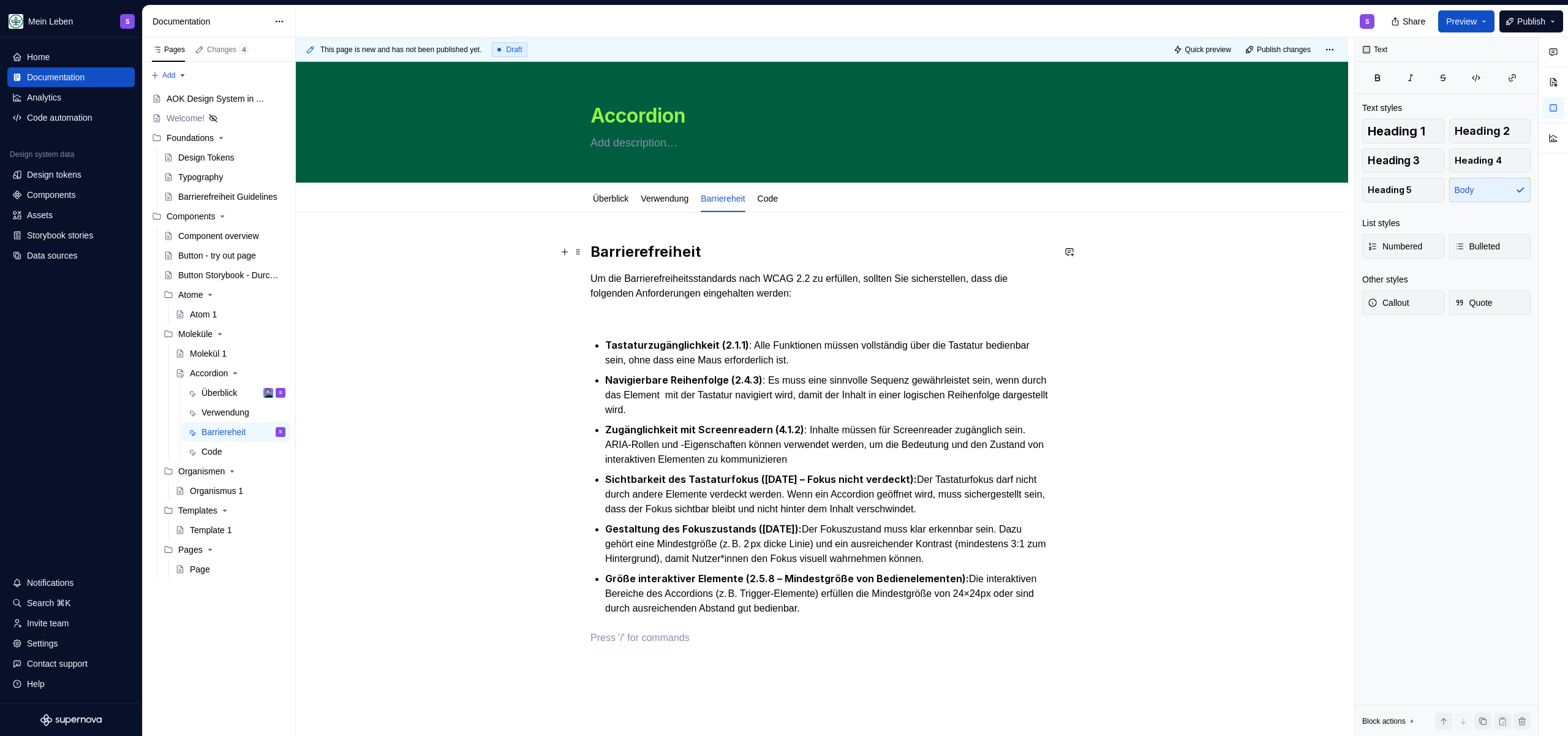
click at [758, 243] on h2 "Barrierefreiheit" at bounding box center [823, 251] width 463 height 19
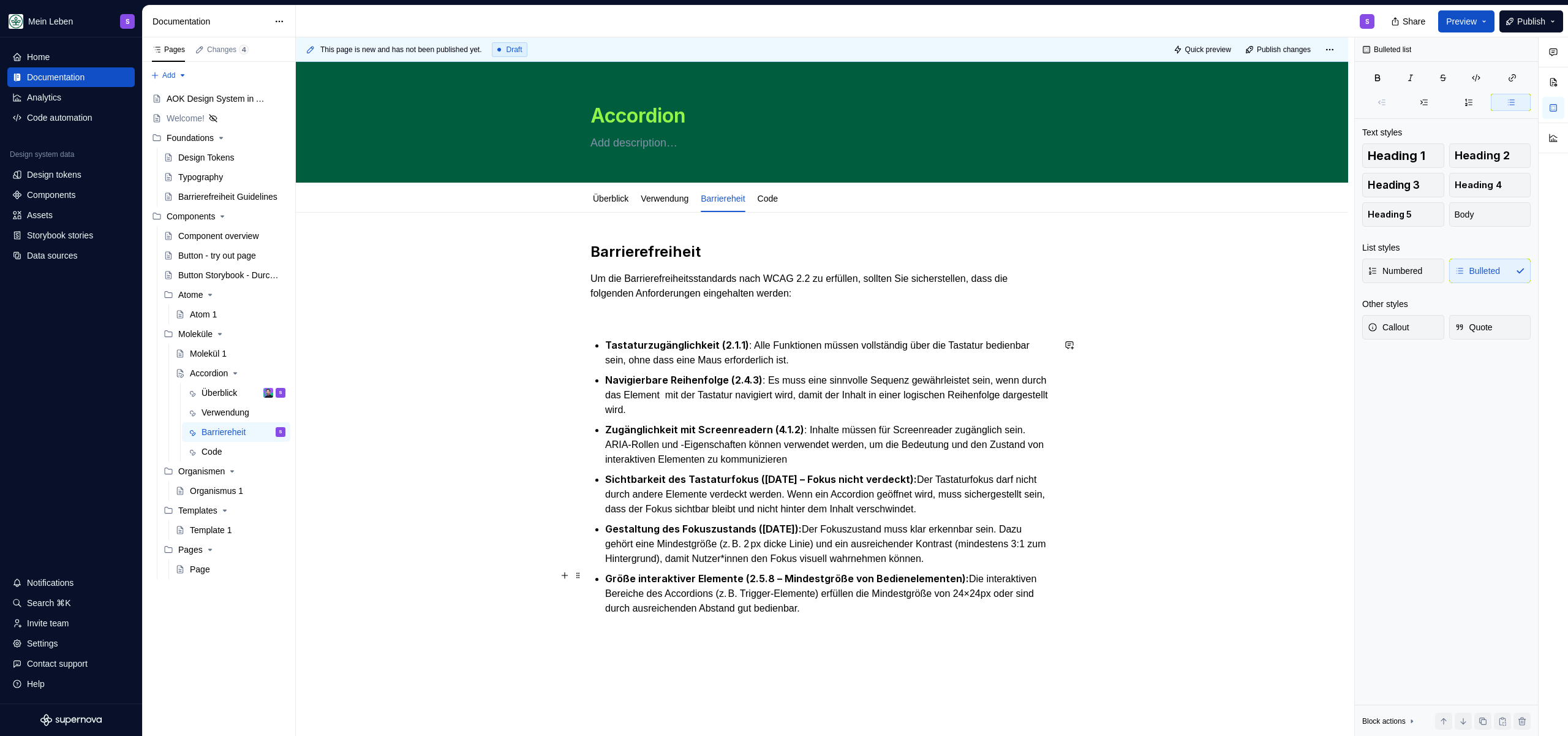
drag, startPoint x: 906, startPoint y: 597, endPoint x: 897, endPoint y: 592, distance: 10.3
click at [906, 597] on p "Größe interaktiver Elemente (2.5.8 – Mindestgröße von Bedienelementen): Die int…" at bounding box center [829, 592] width 448 height 44
click at [776, 200] on link "Code" at bounding box center [768, 199] width 20 height 10
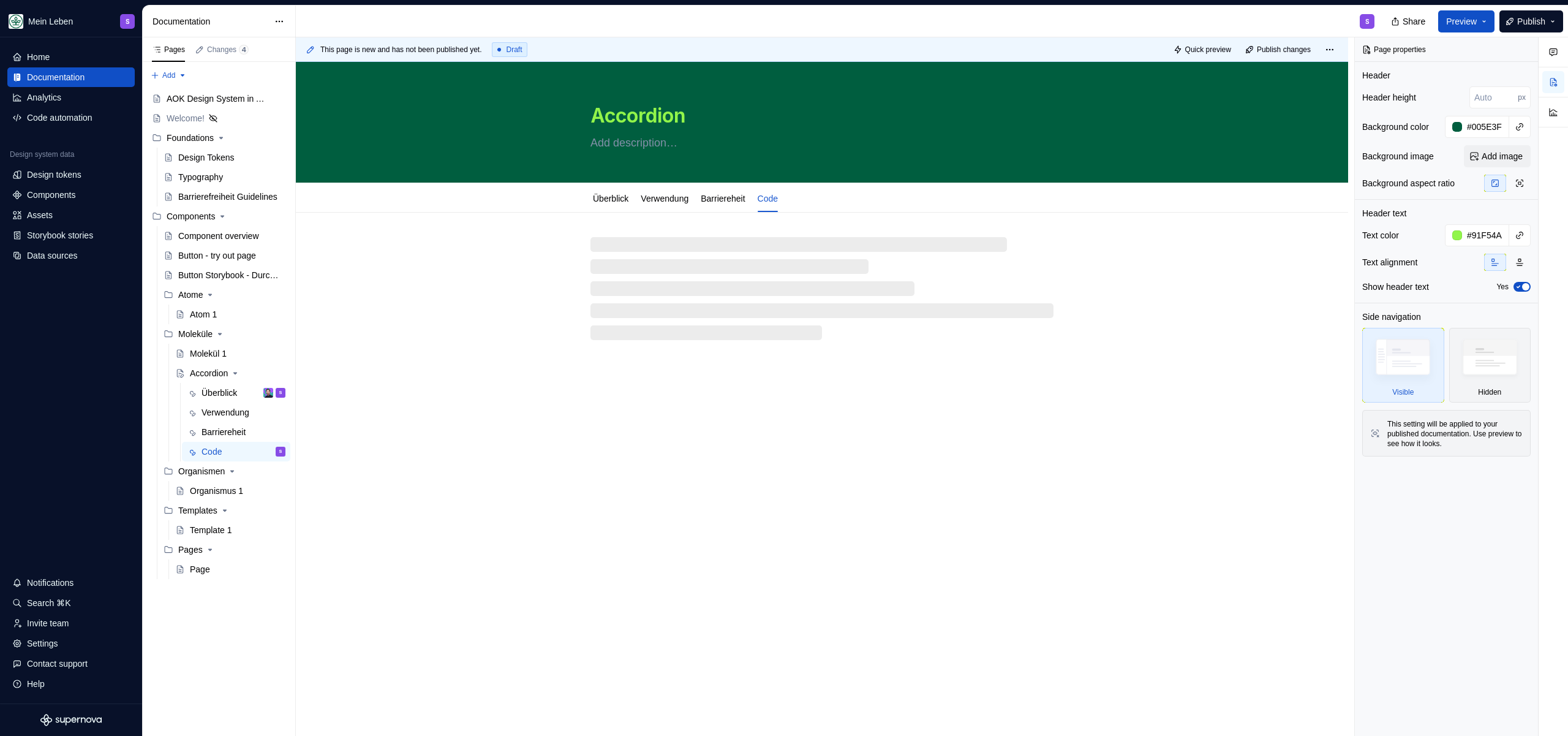
type textarea "*"
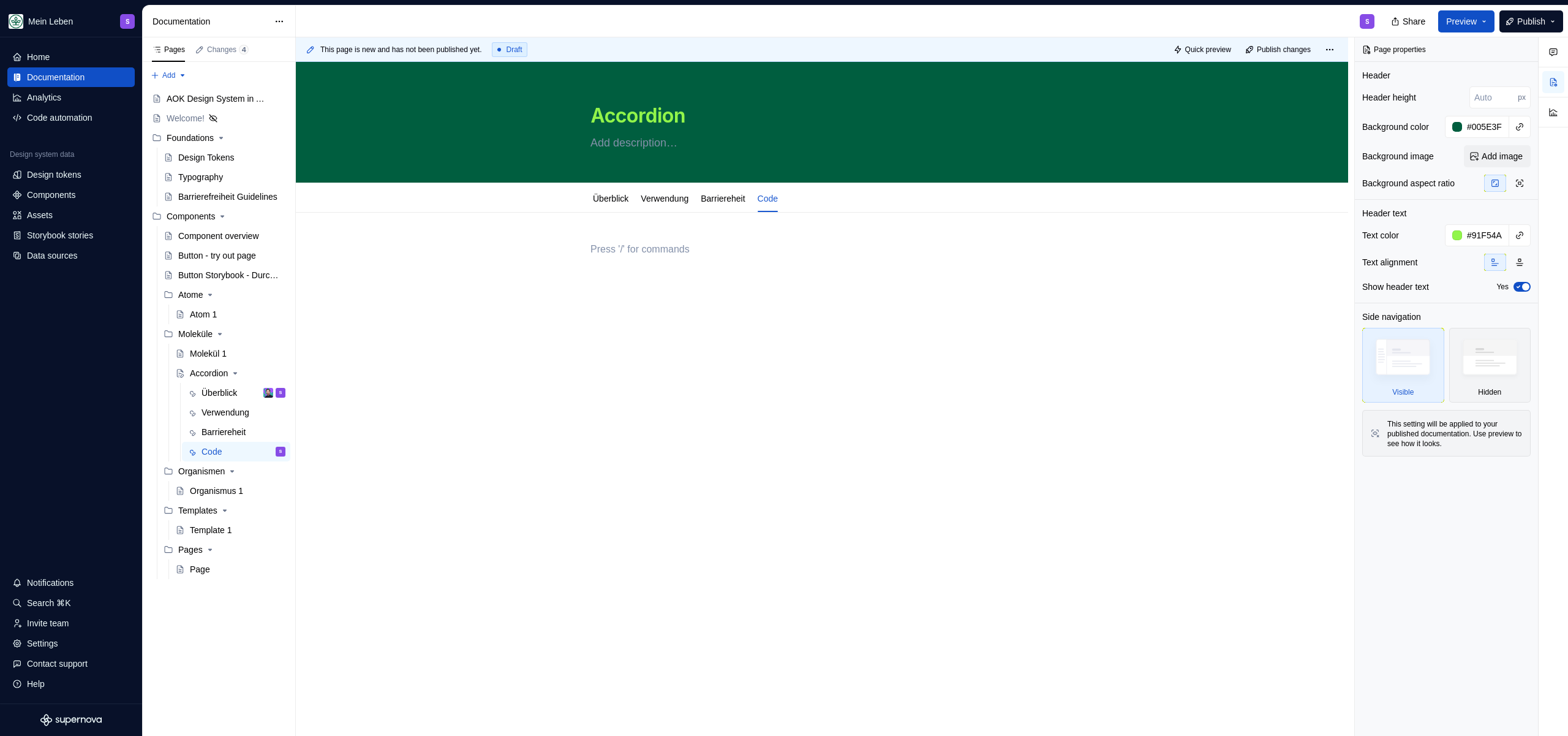
click at [656, 262] on div at bounding box center [823, 264] width 463 height 46
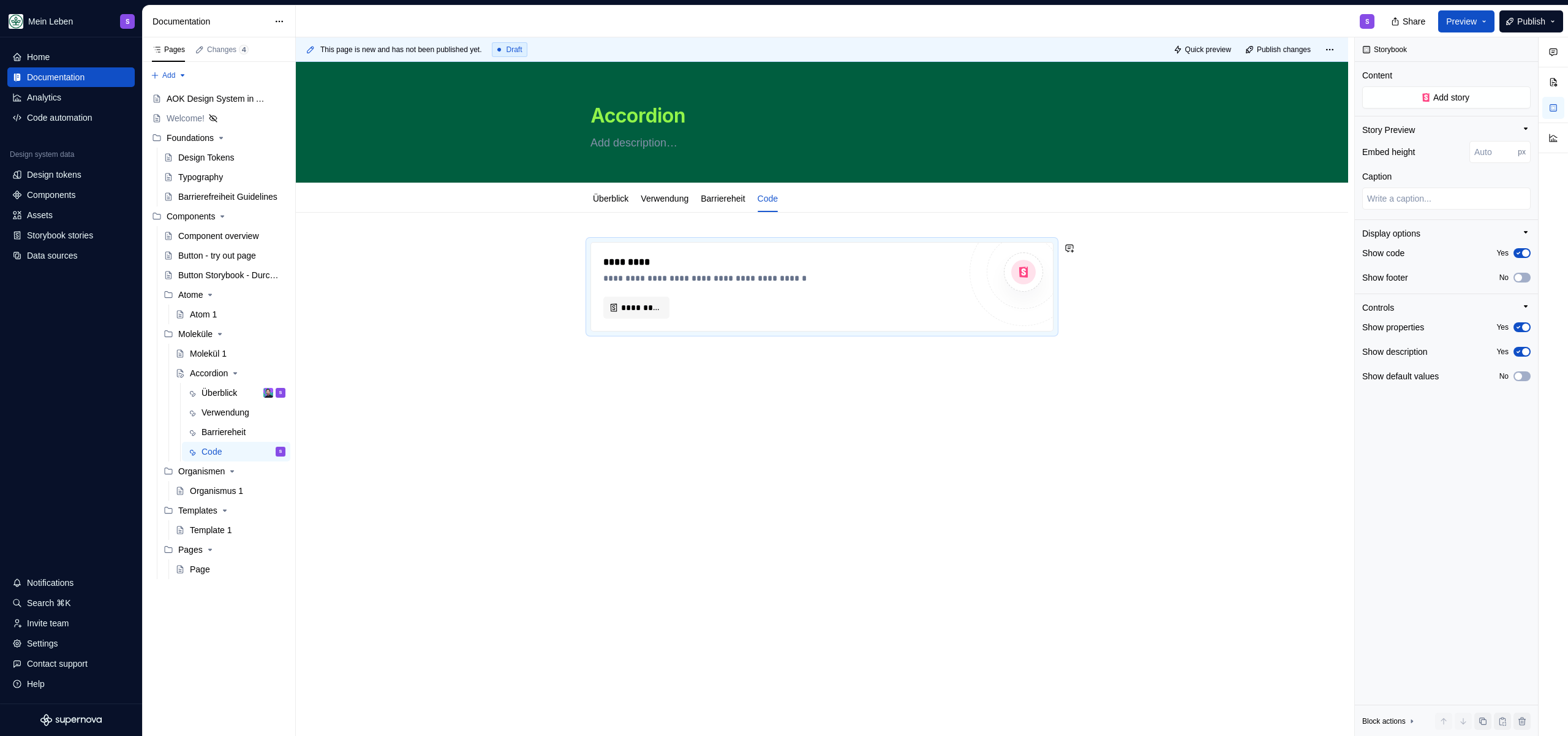
click at [740, 449] on div "**********" at bounding box center [825, 387] width 1058 height 699
click at [740, 201] on link "Barriereheit" at bounding box center [723, 199] width 44 height 10
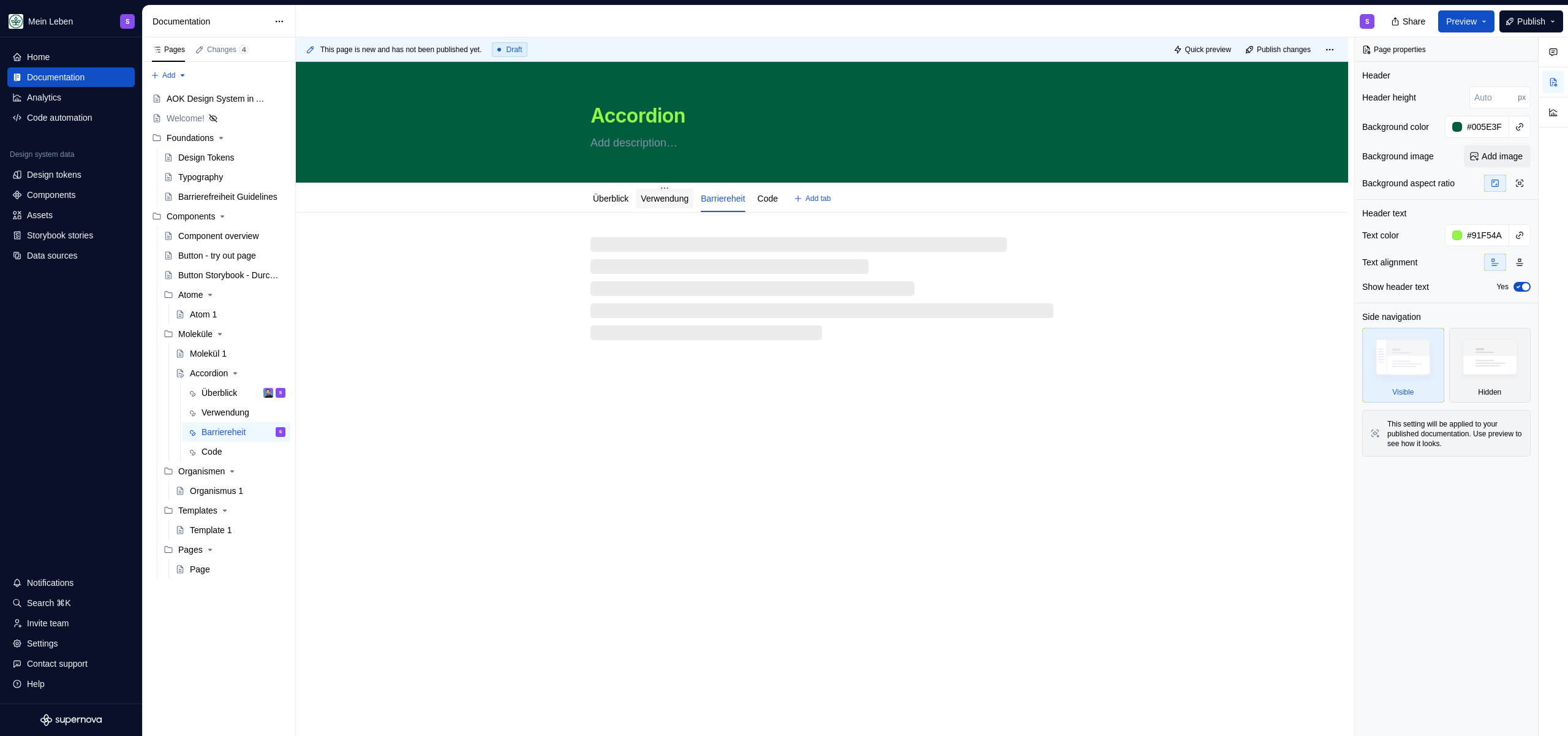
click at [677, 198] on link "Verwendung" at bounding box center [664, 199] width 48 height 10
click at [613, 194] on link "Überblick" at bounding box center [610, 199] width 35 height 10
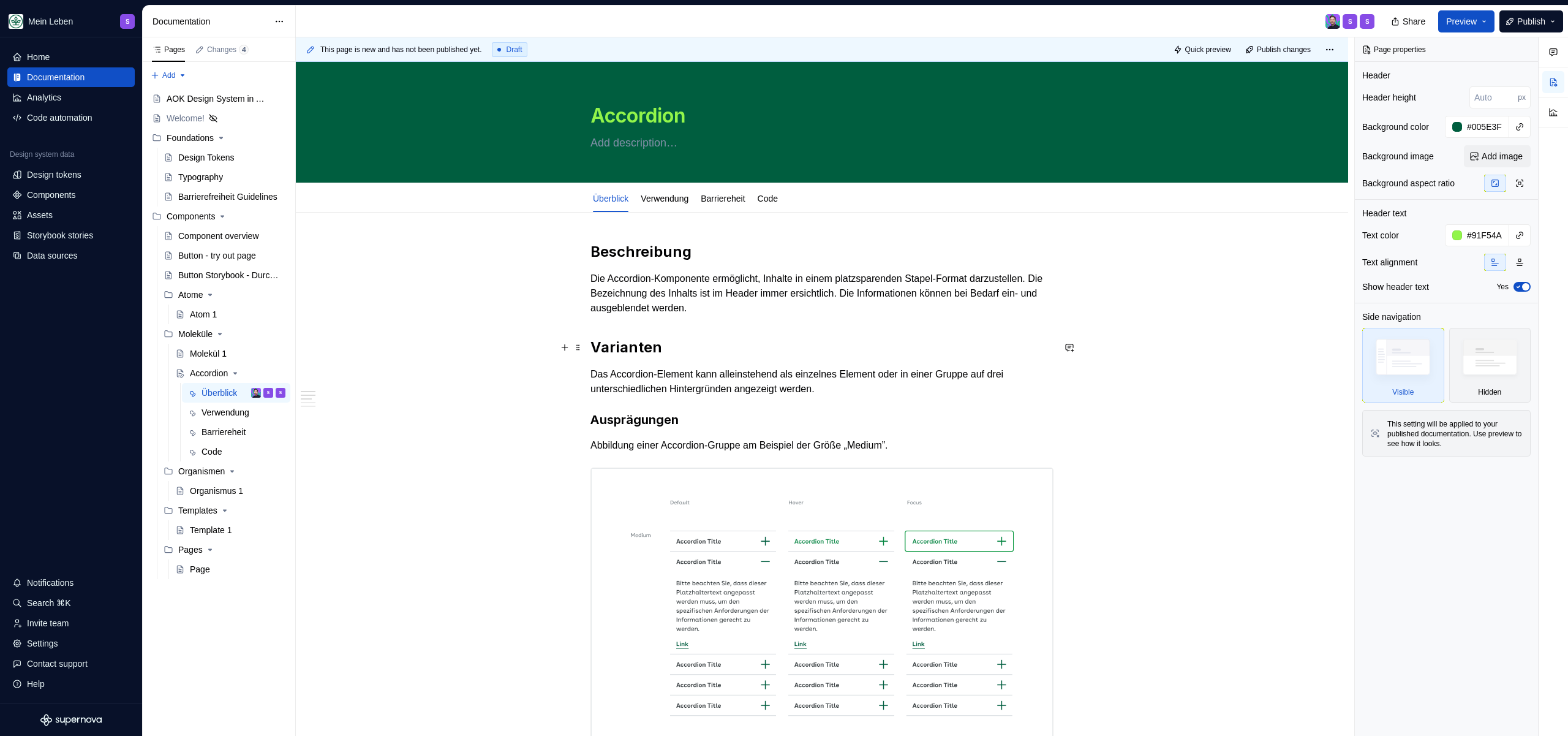
type textarea "*"
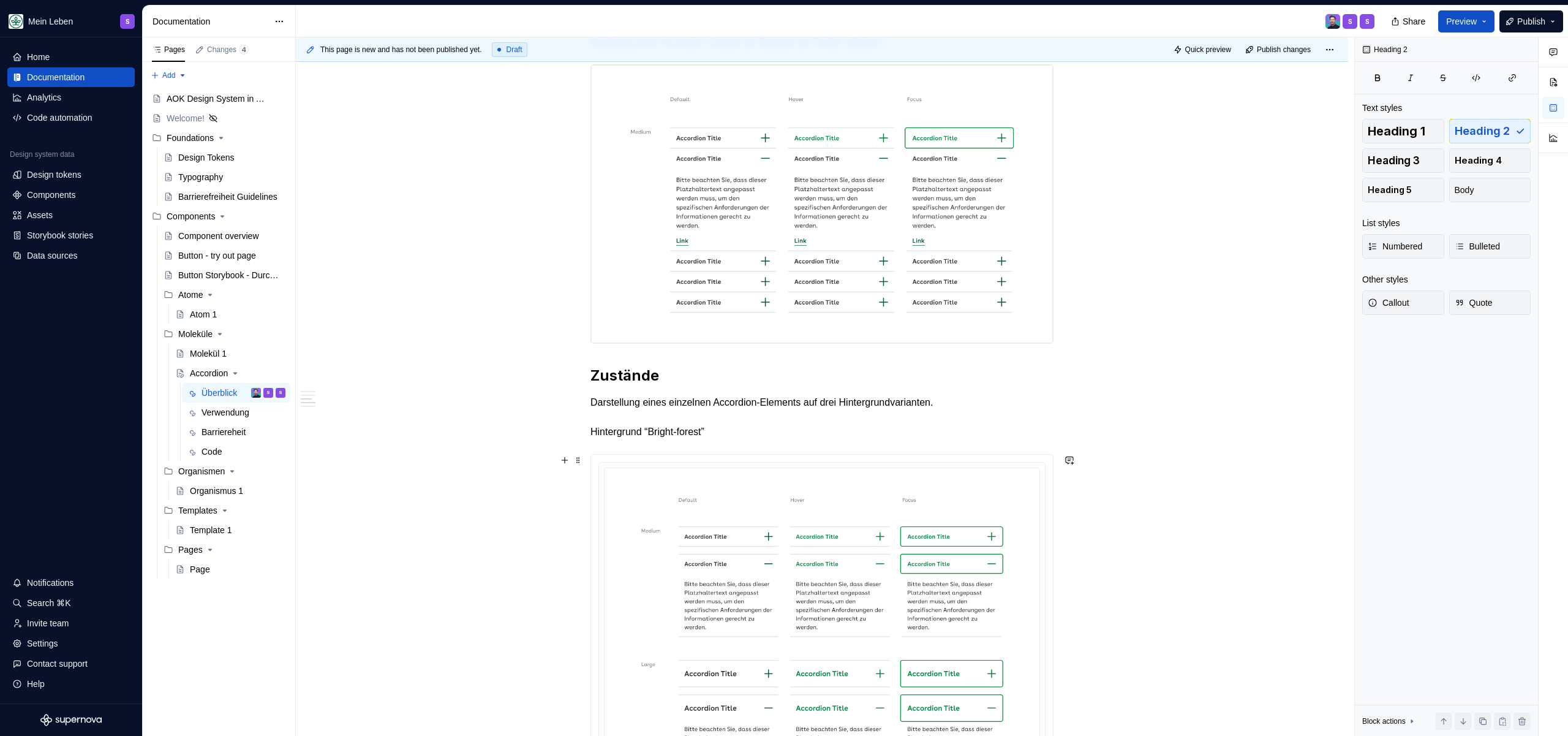
scroll to position [135, 0]
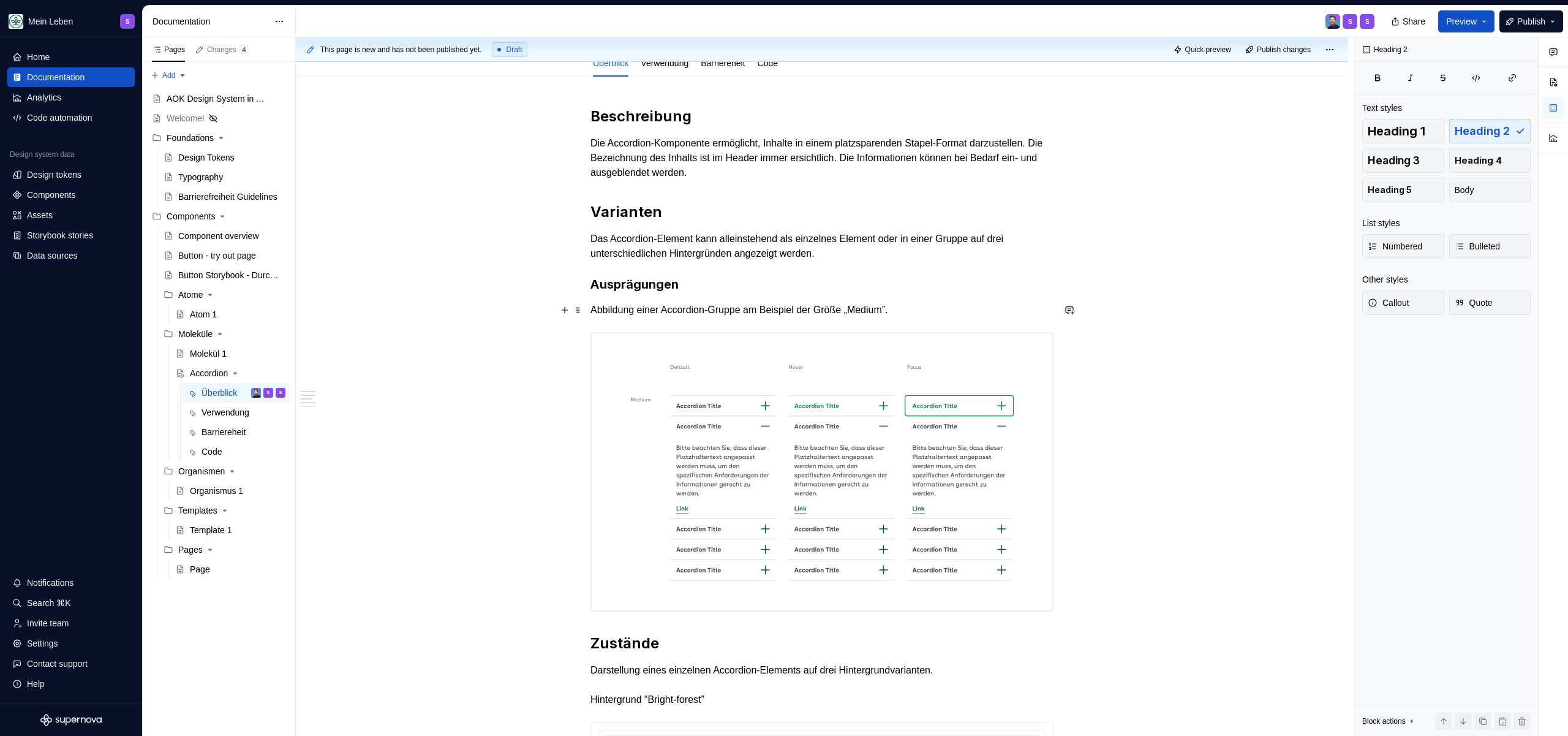
click at [959, 313] on p "Abbildung einer Accordion-Gruppe am Beispiel der Größe „Medium”." at bounding box center [823, 311] width 463 height 15
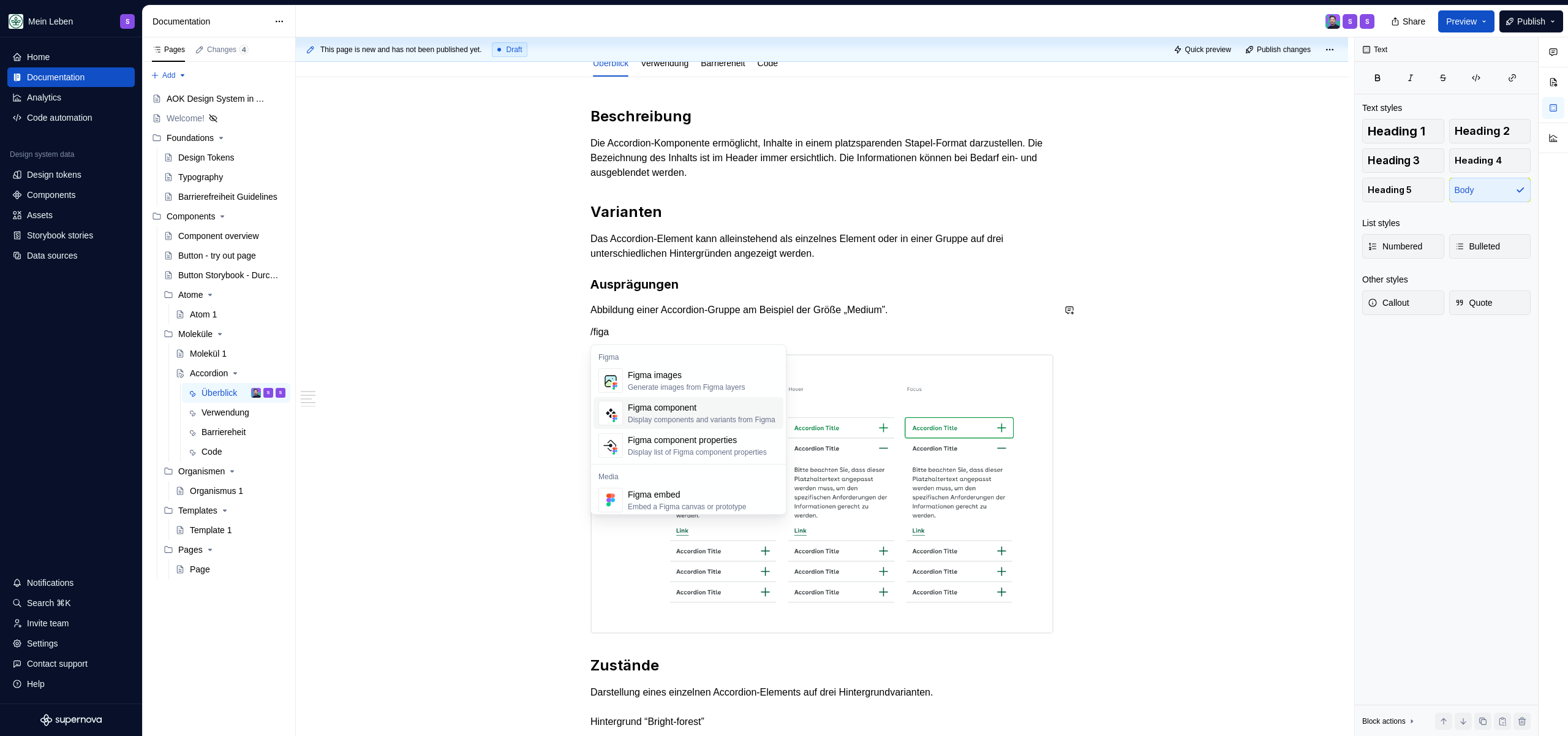
click at [675, 416] on div "Display components and variants from Figma" at bounding box center [702, 420] width 148 height 10
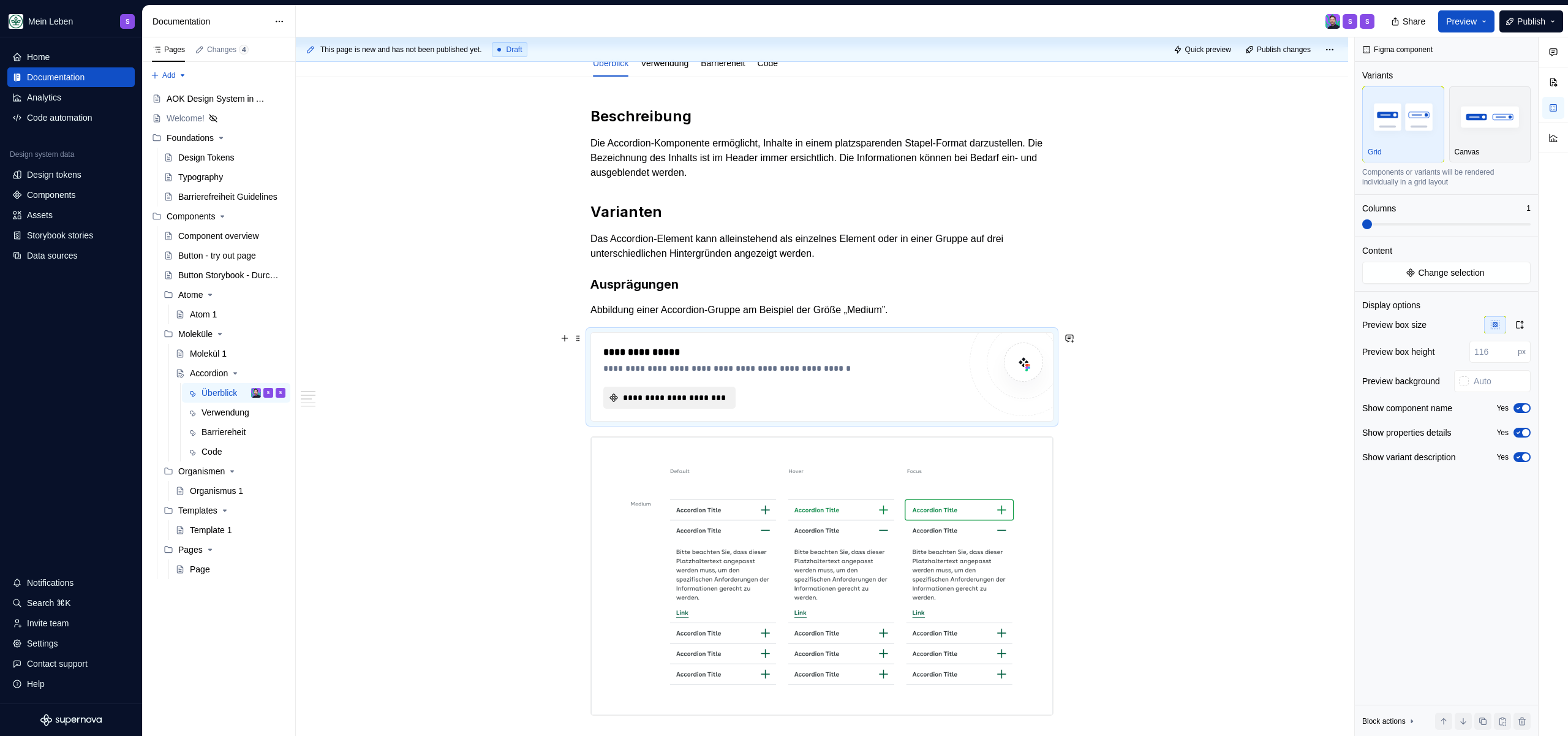
click at [688, 397] on span "**********" at bounding box center [674, 397] width 107 height 13
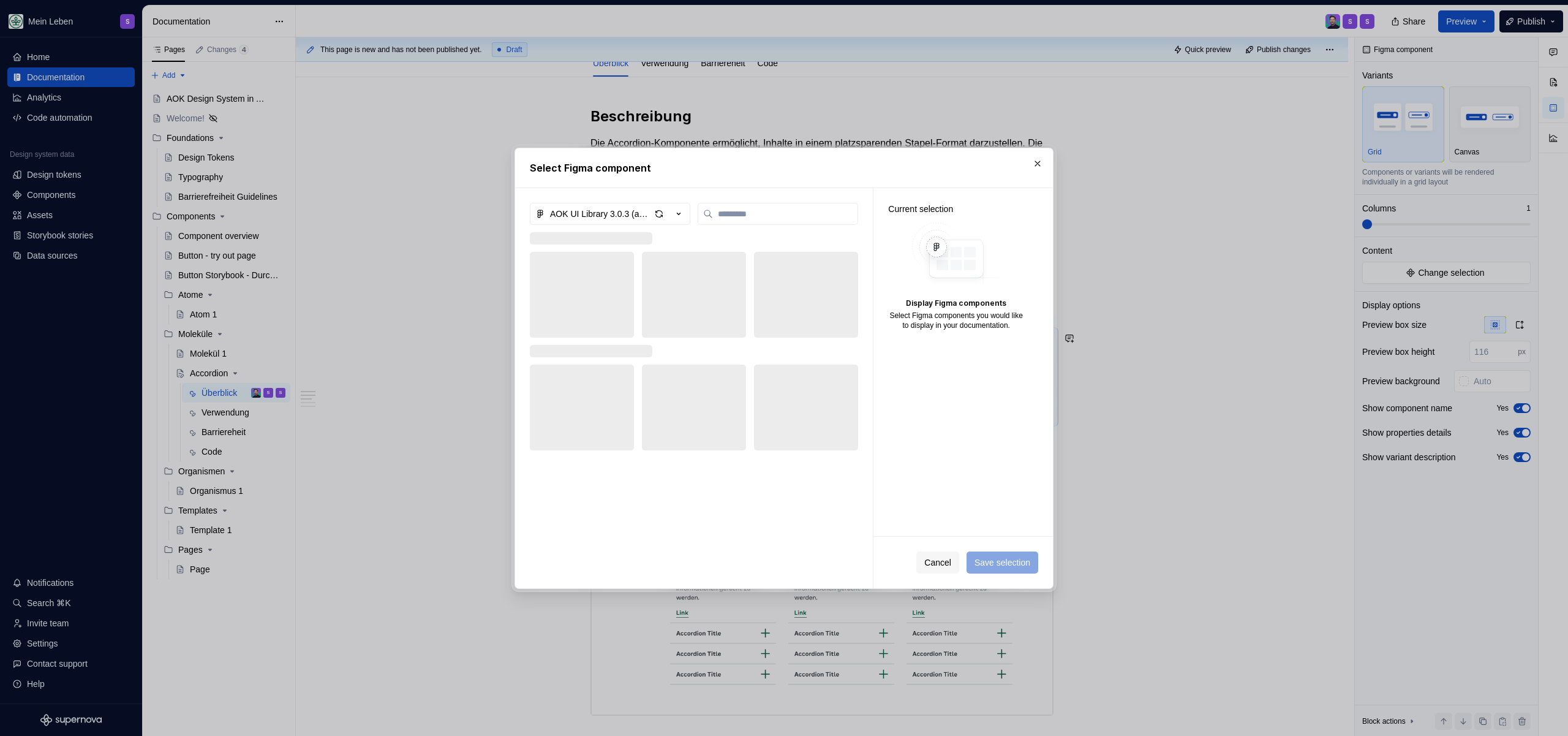
type textarea "*"
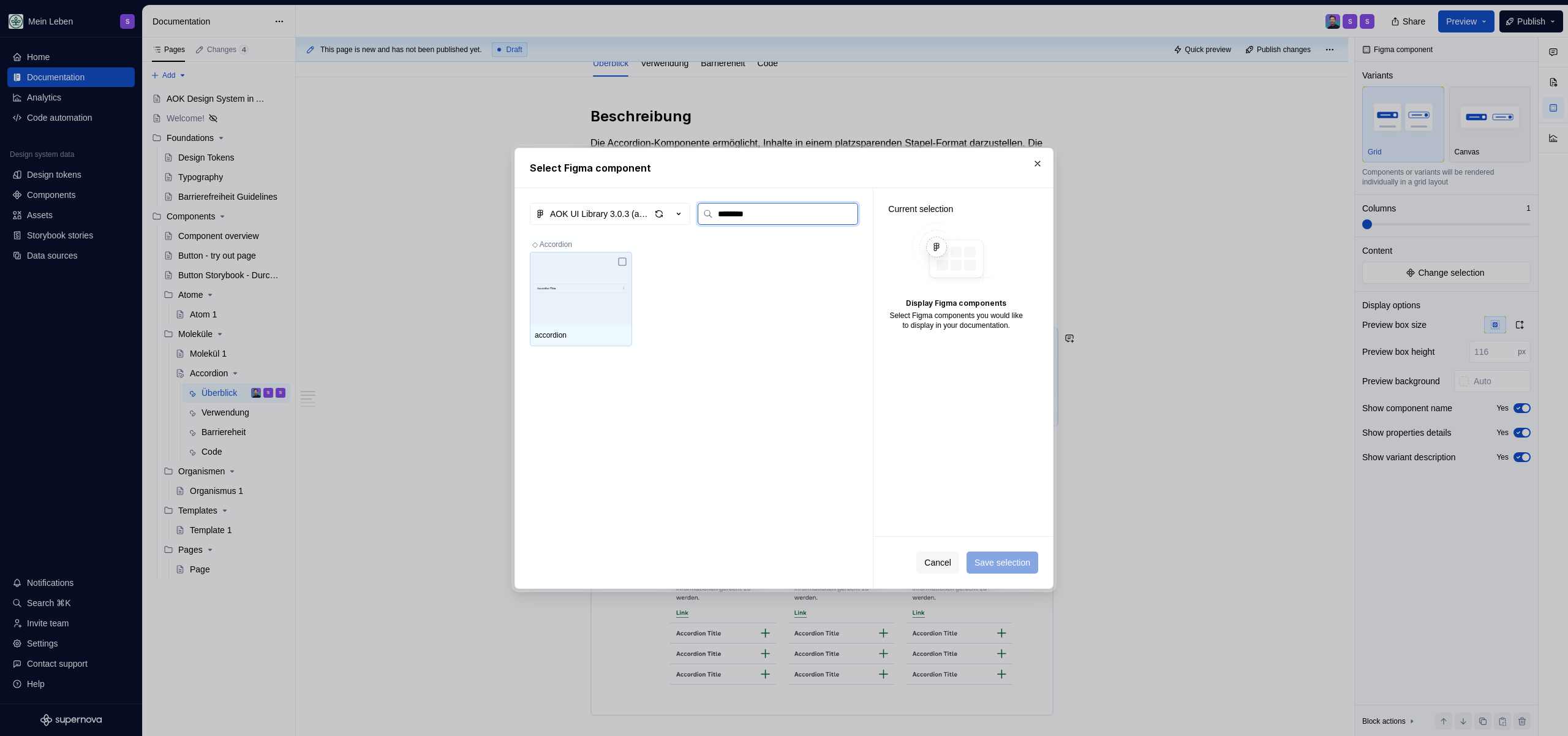
type input "*********"
click at [592, 297] on img at bounding box center [581, 289] width 92 height 37
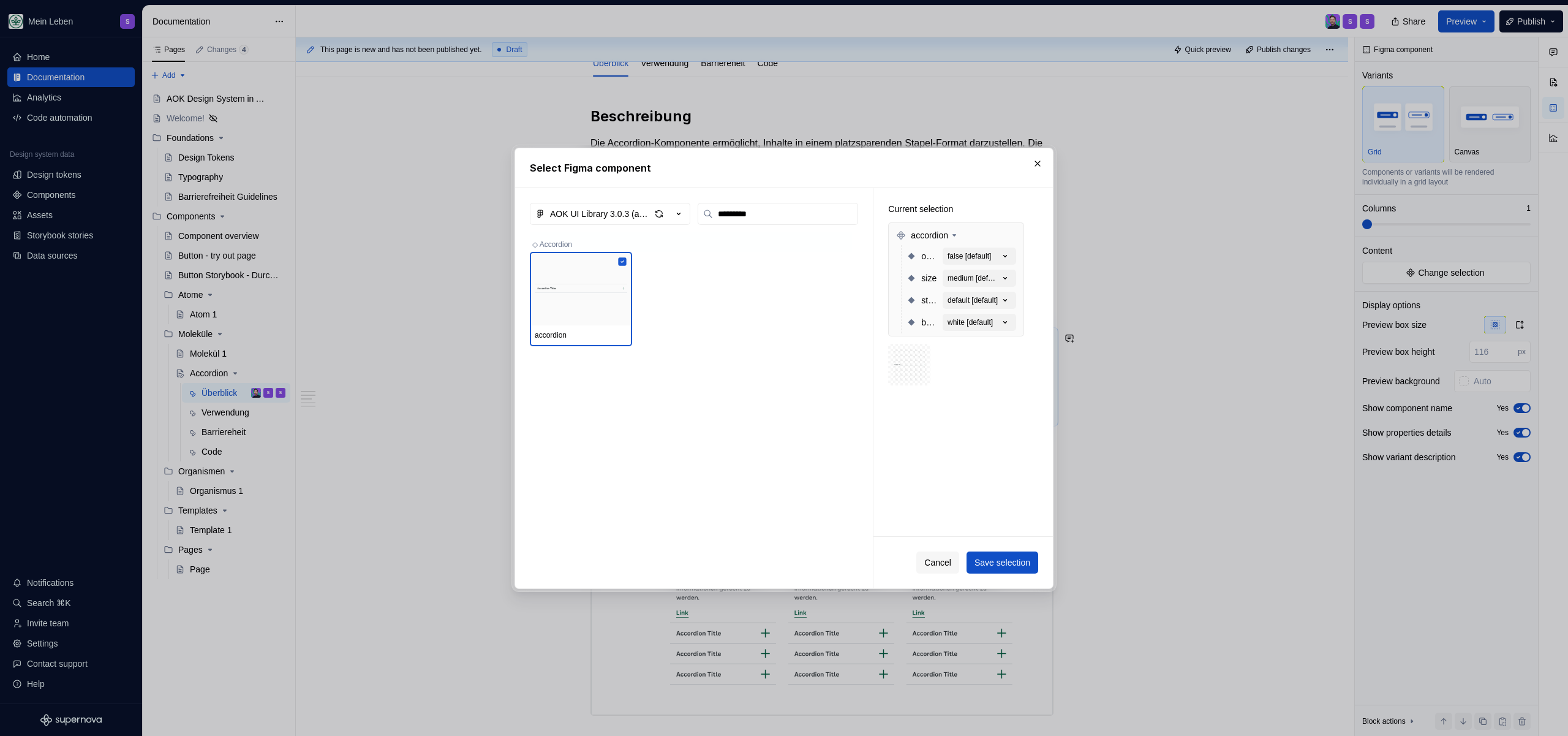
click at [938, 561] on span "Cancel" at bounding box center [938, 562] width 27 height 13
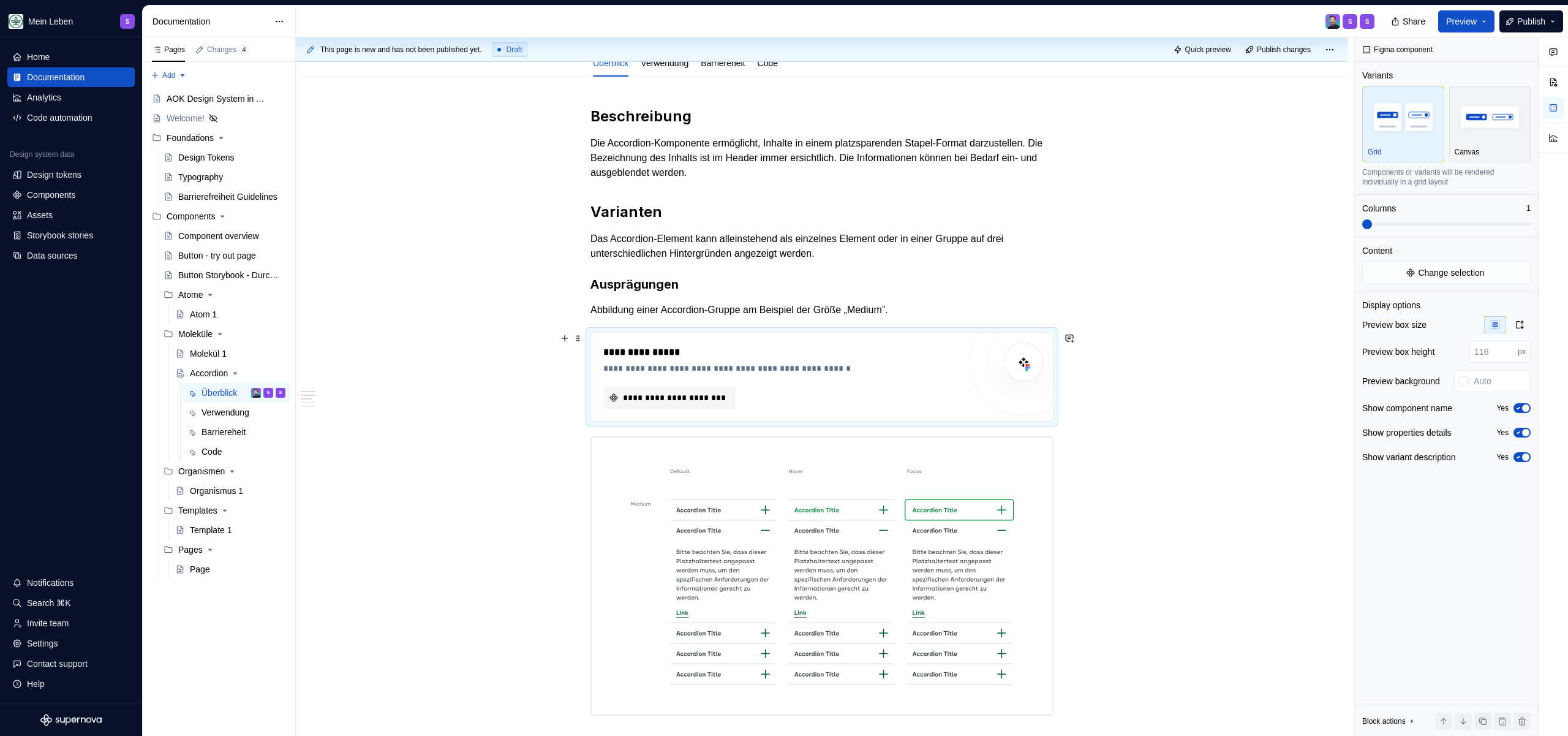
click at [834, 332] on div "**********" at bounding box center [822, 376] width 462 height 88
click at [865, 332] on div "**********" at bounding box center [822, 376] width 462 height 88
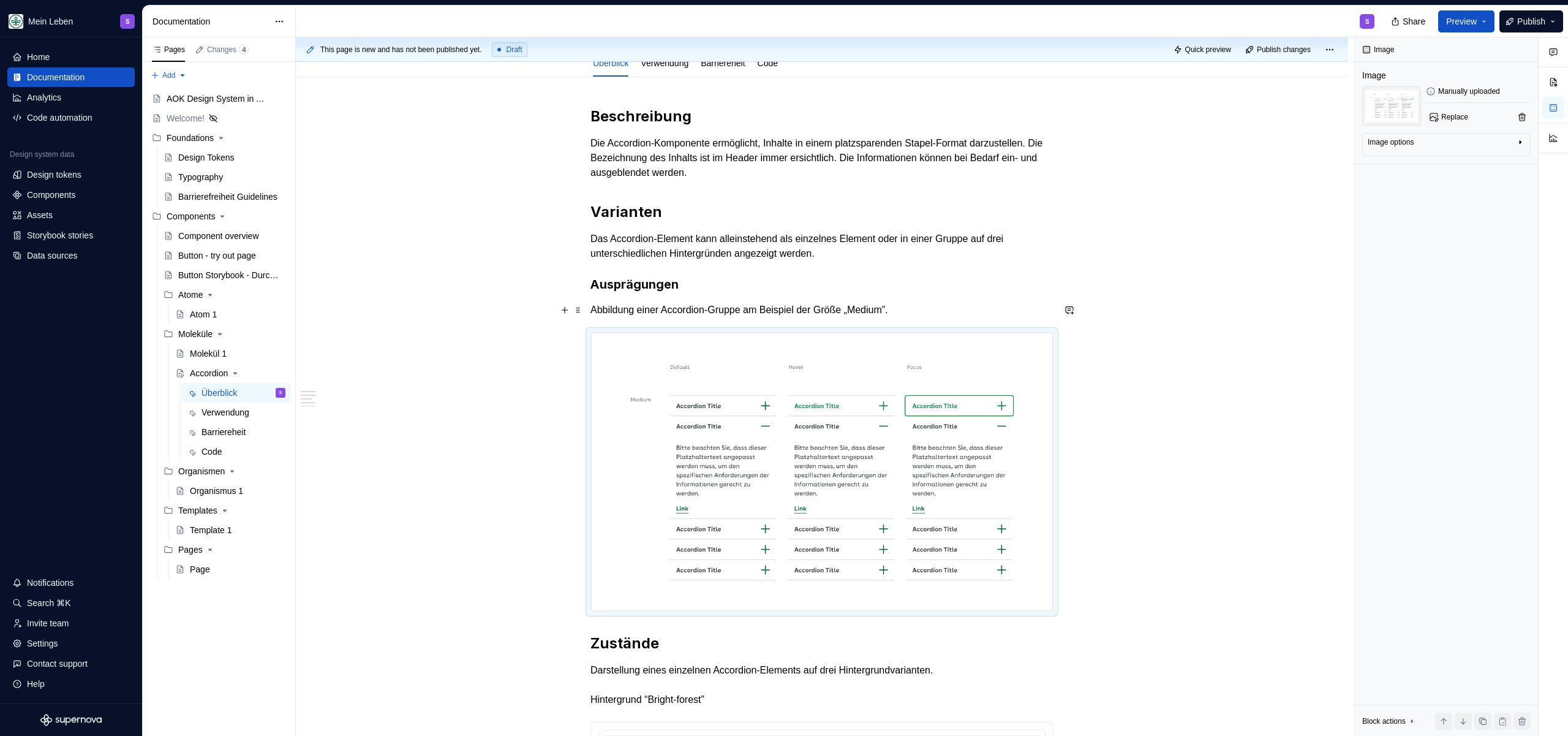
click at [922, 310] on p "Abbildung einer Accordion-Gruppe am Beispiel der Größe „Medium”." at bounding box center [823, 311] width 463 height 15
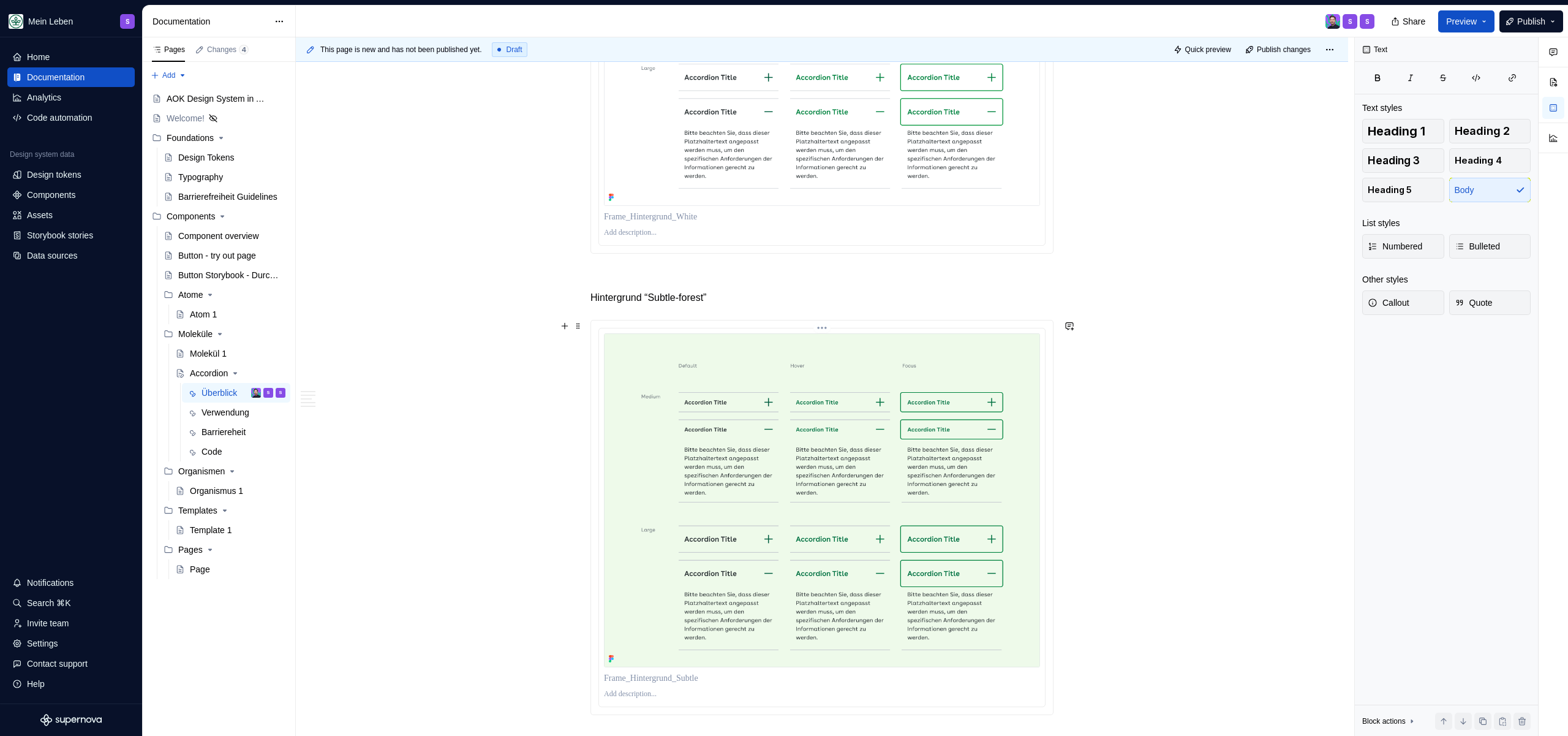
scroll to position [875, 0]
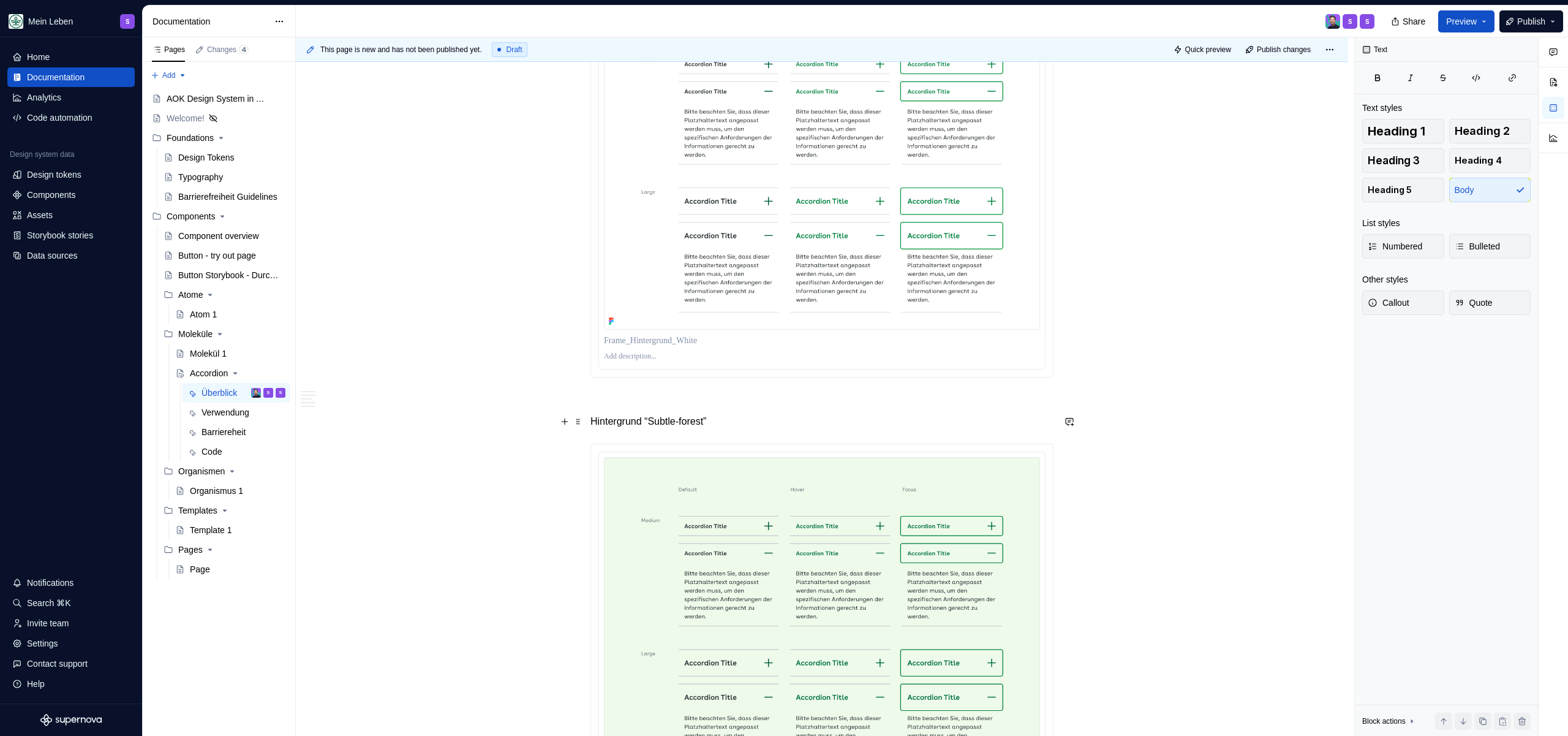
click at [745, 417] on p "Hintergrund “Subtle-forest”" at bounding box center [823, 421] width 463 height 15
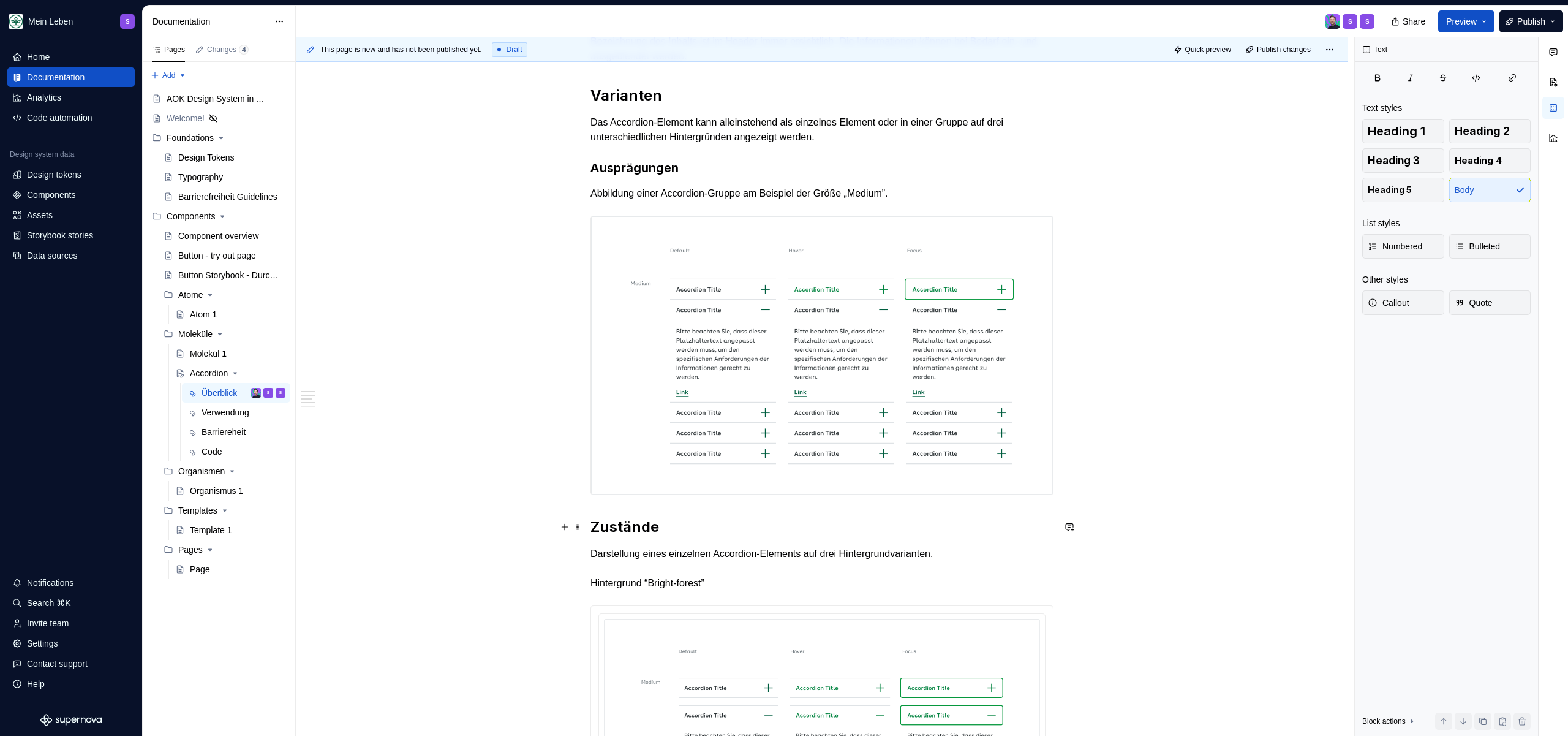
scroll to position [423, 0]
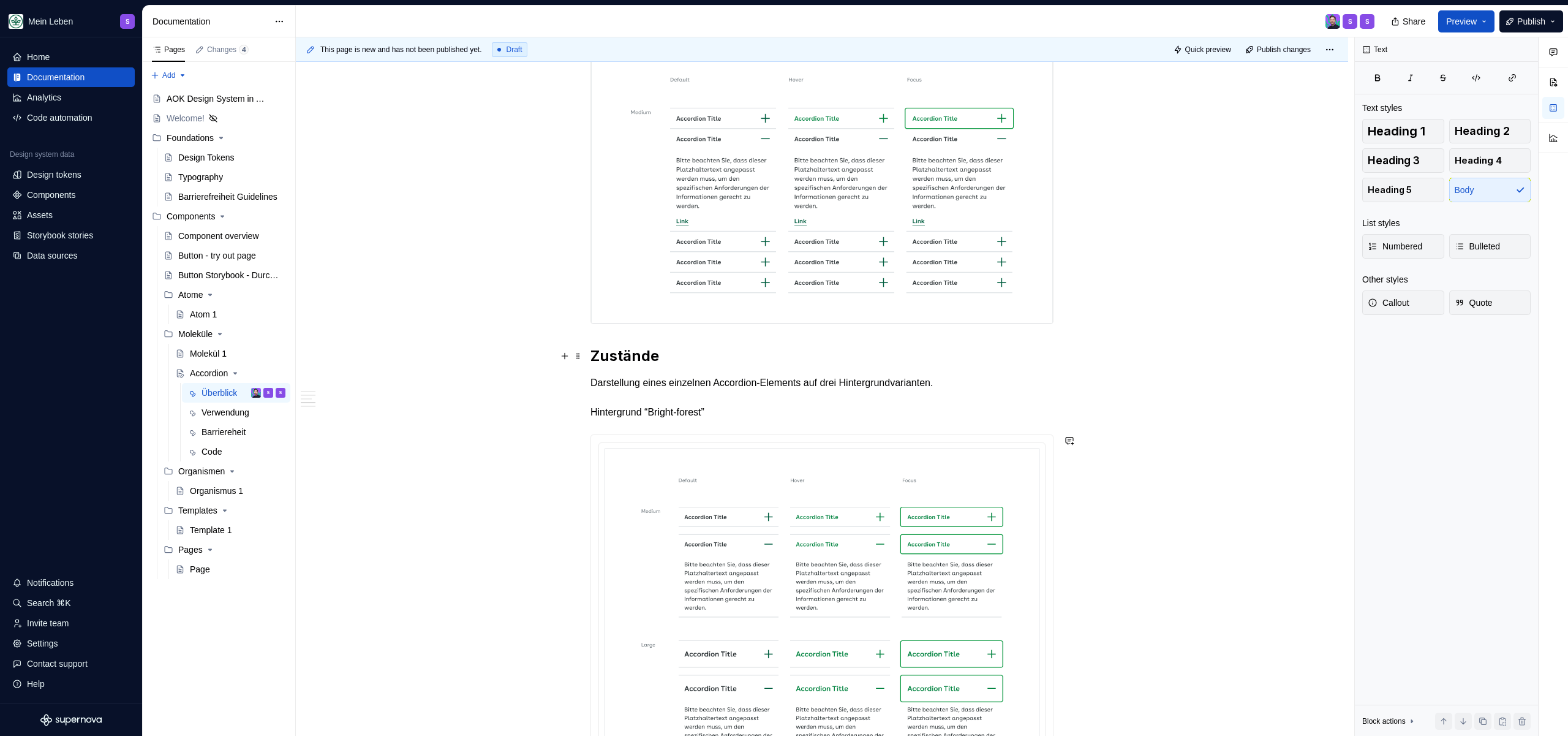
click at [702, 352] on h2 "Zustände" at bounding box center [823, 355] width 463 height 19
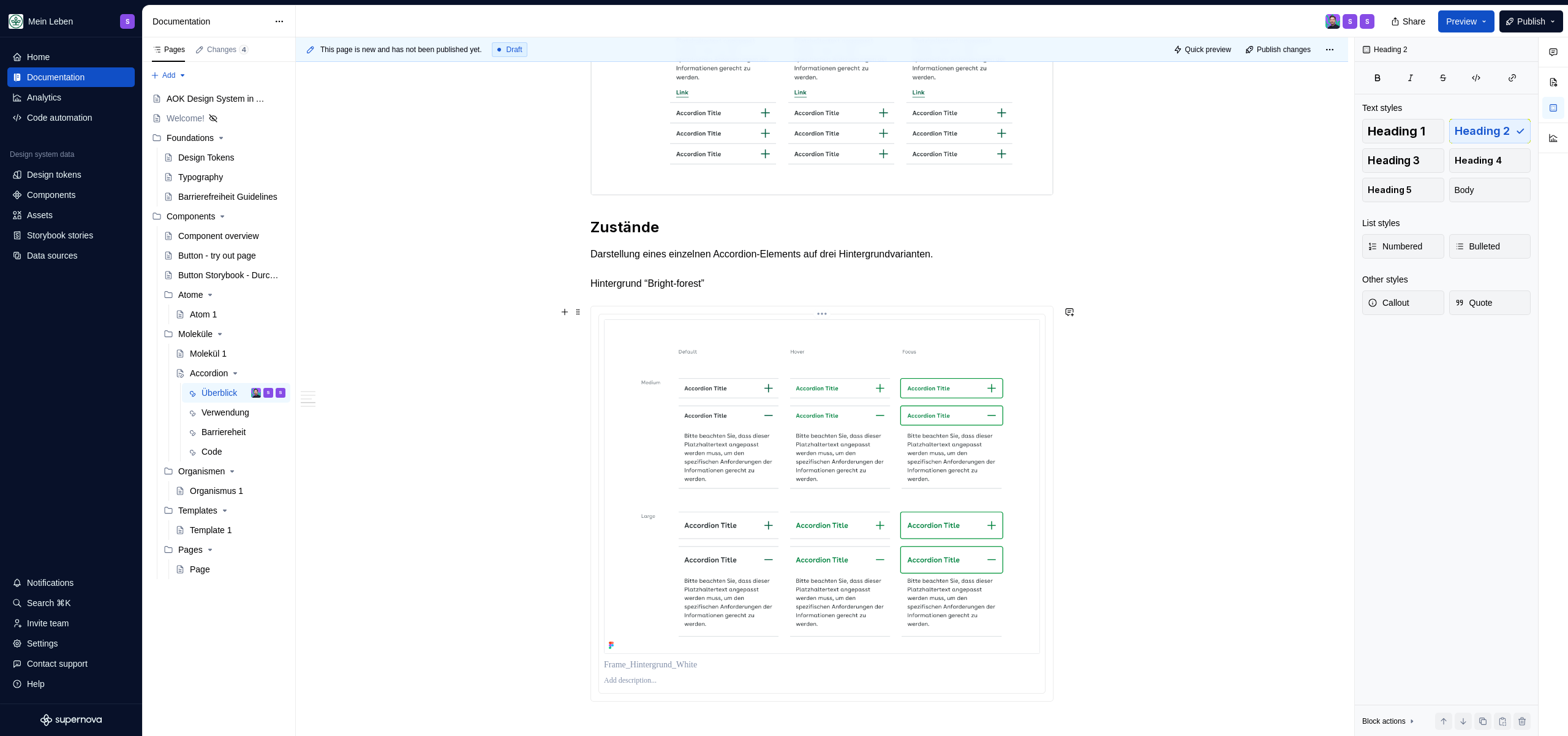
scroll to position [668, 0]
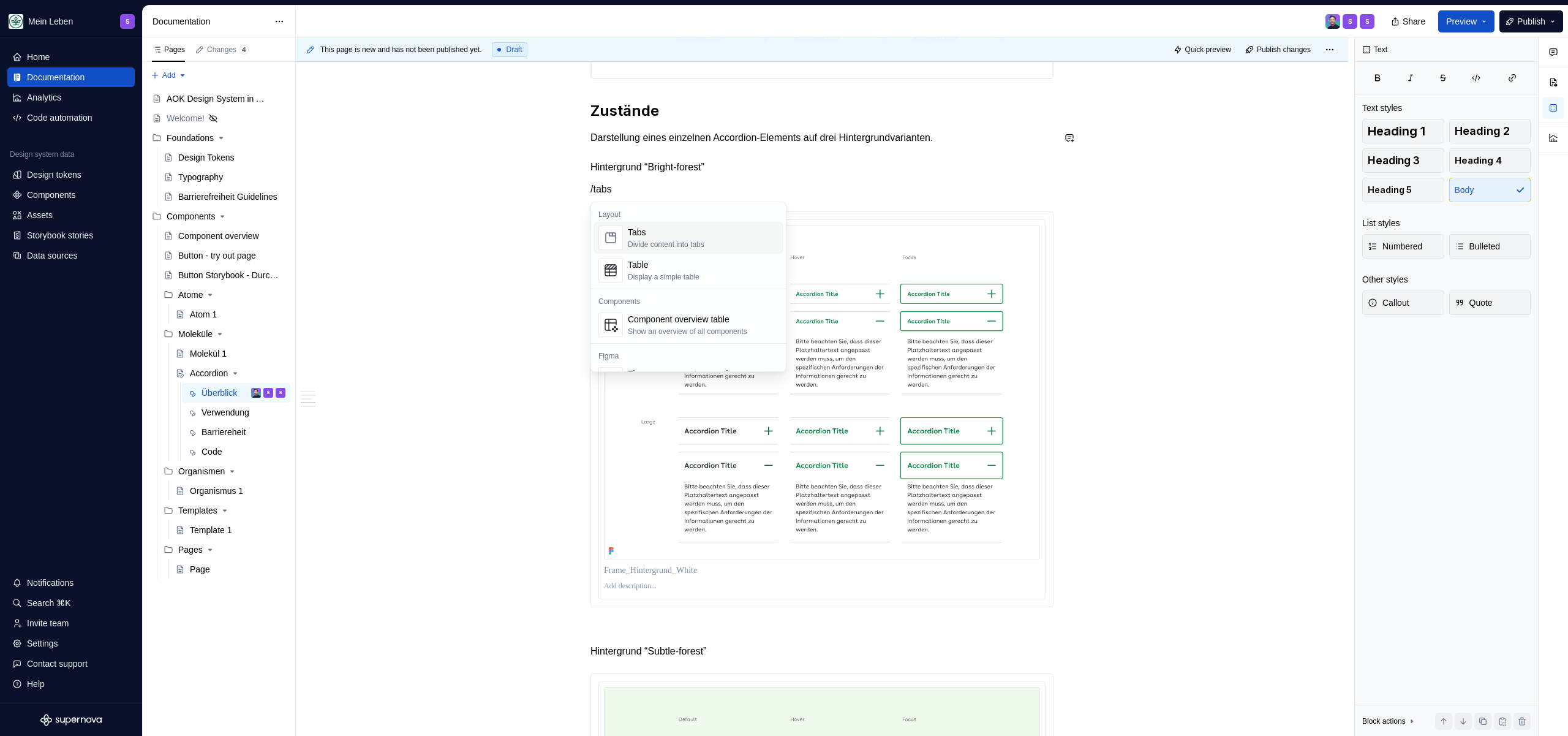
click at [652, 228] on div "Tabs" at bounding box center [666, 232] width 76 height 13
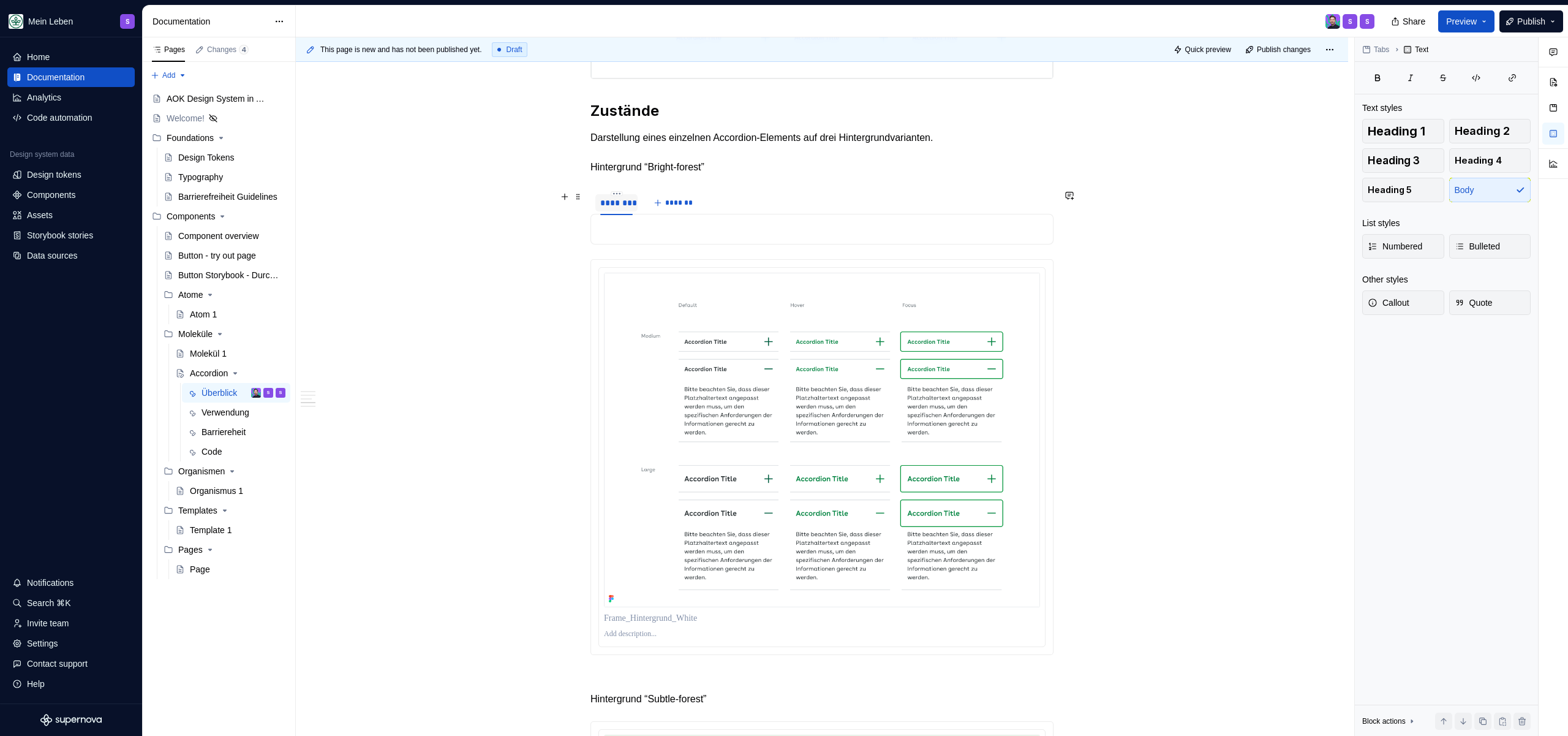
click at [620, 203] on div "********" at bounding box center [616, 202] width 33 height 13
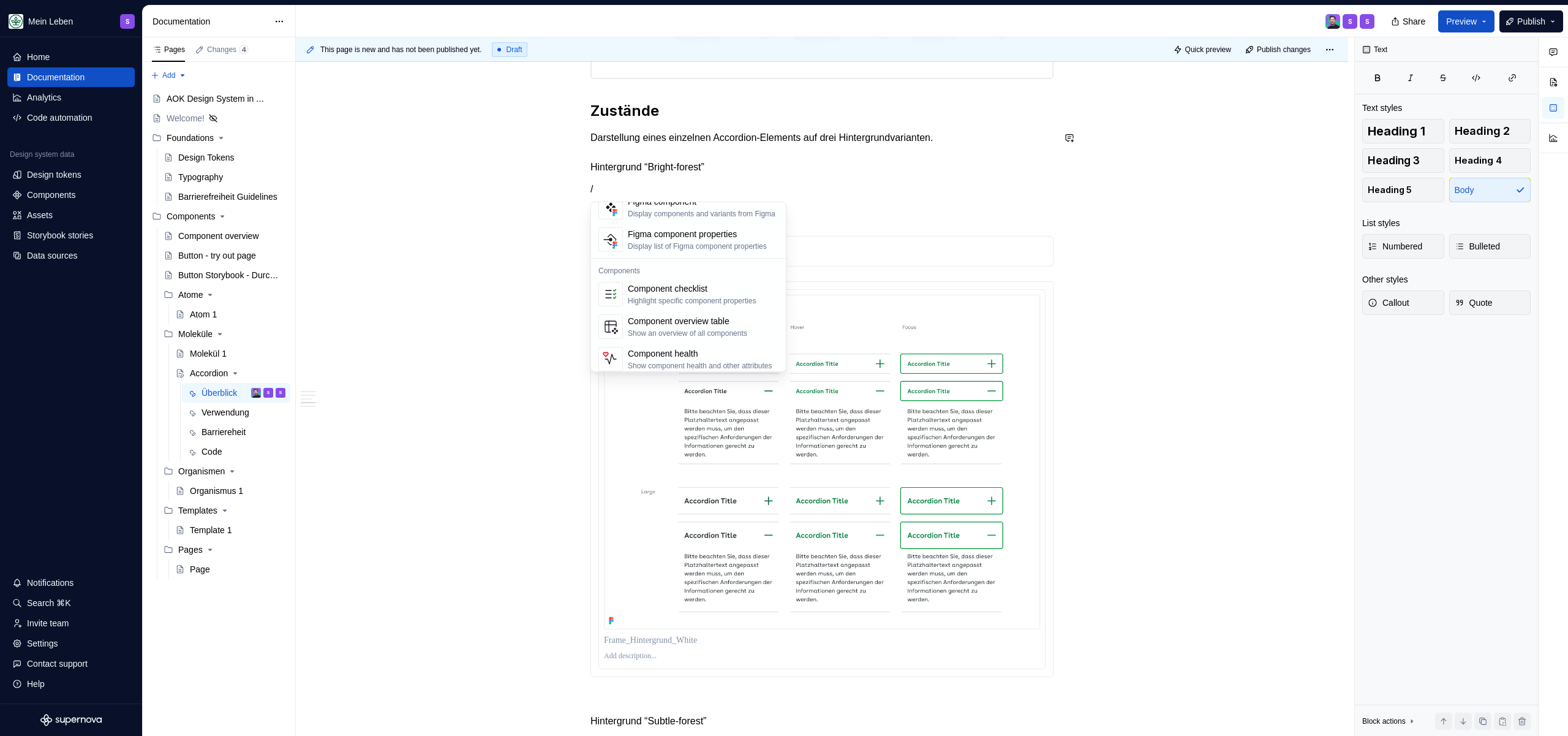
scroll to position [1219, 0]
click at [810, 194] on p "/" at bounding box center [823, 190] width 463 height 15
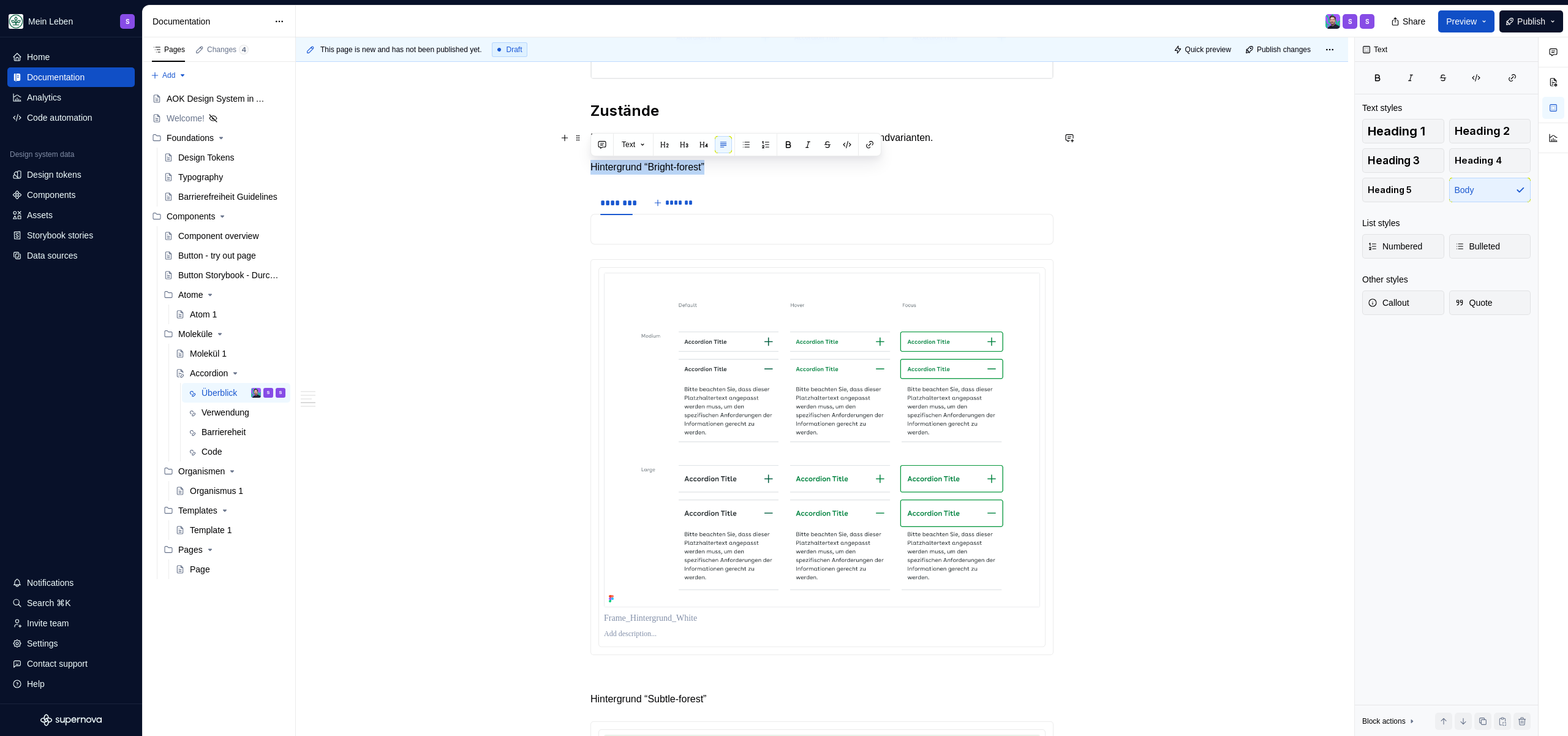
drag, startPoint x: 756, startPoint y: 170, endPoint x: 570, endPoint y: 161, distance: 186.2
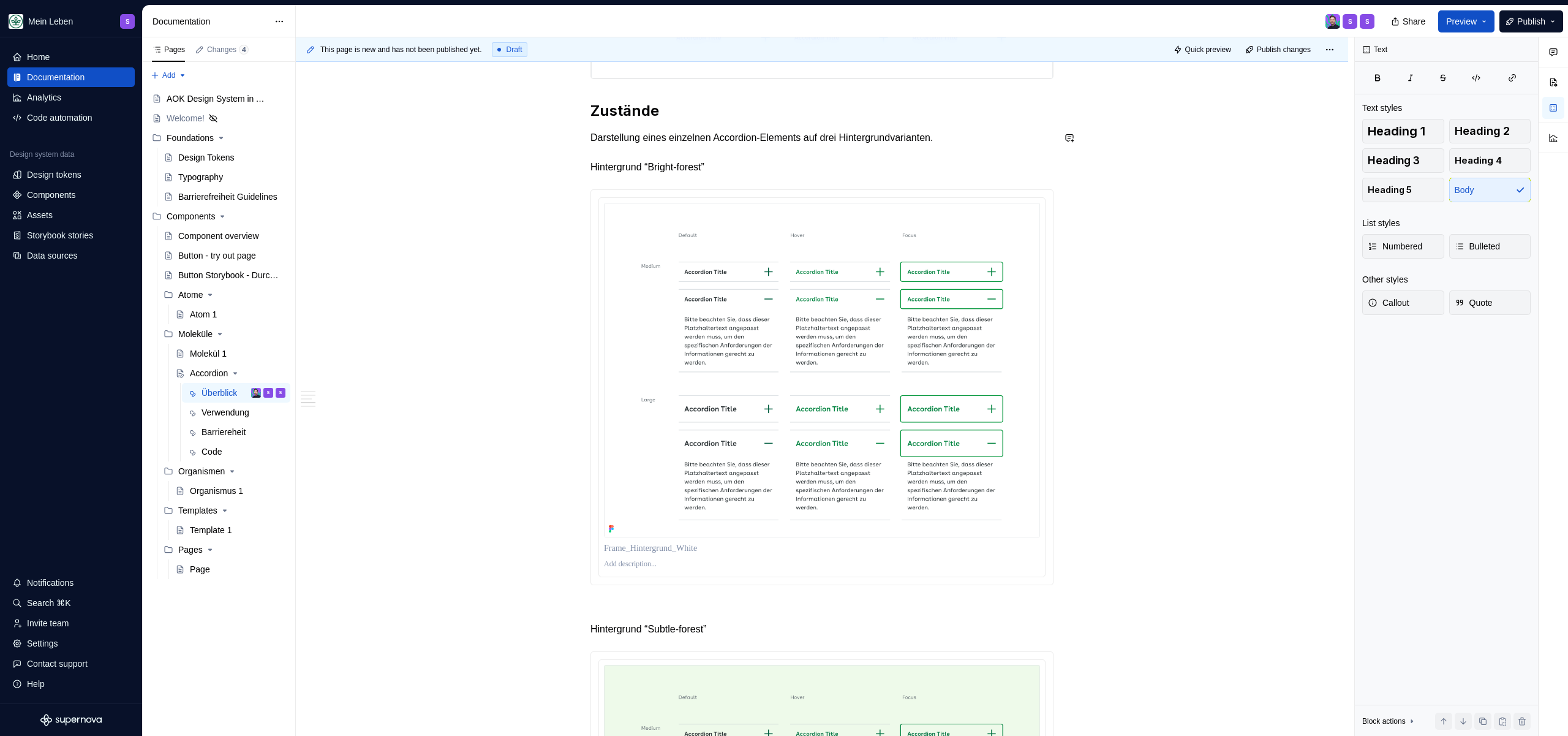
click at [941, 142] on p "Darstellung eines einzelnen Accordion-Elements auf drei Hintergrundvarianten. H…" at bounding box center [823, 152] width 463 height 44
click at [972, 131] on p "Darstellung eines einzelnen Accordion-Elements auf drei Hintergrundvarianten. H…" at bounding box center [823, 152] width 463 height 44
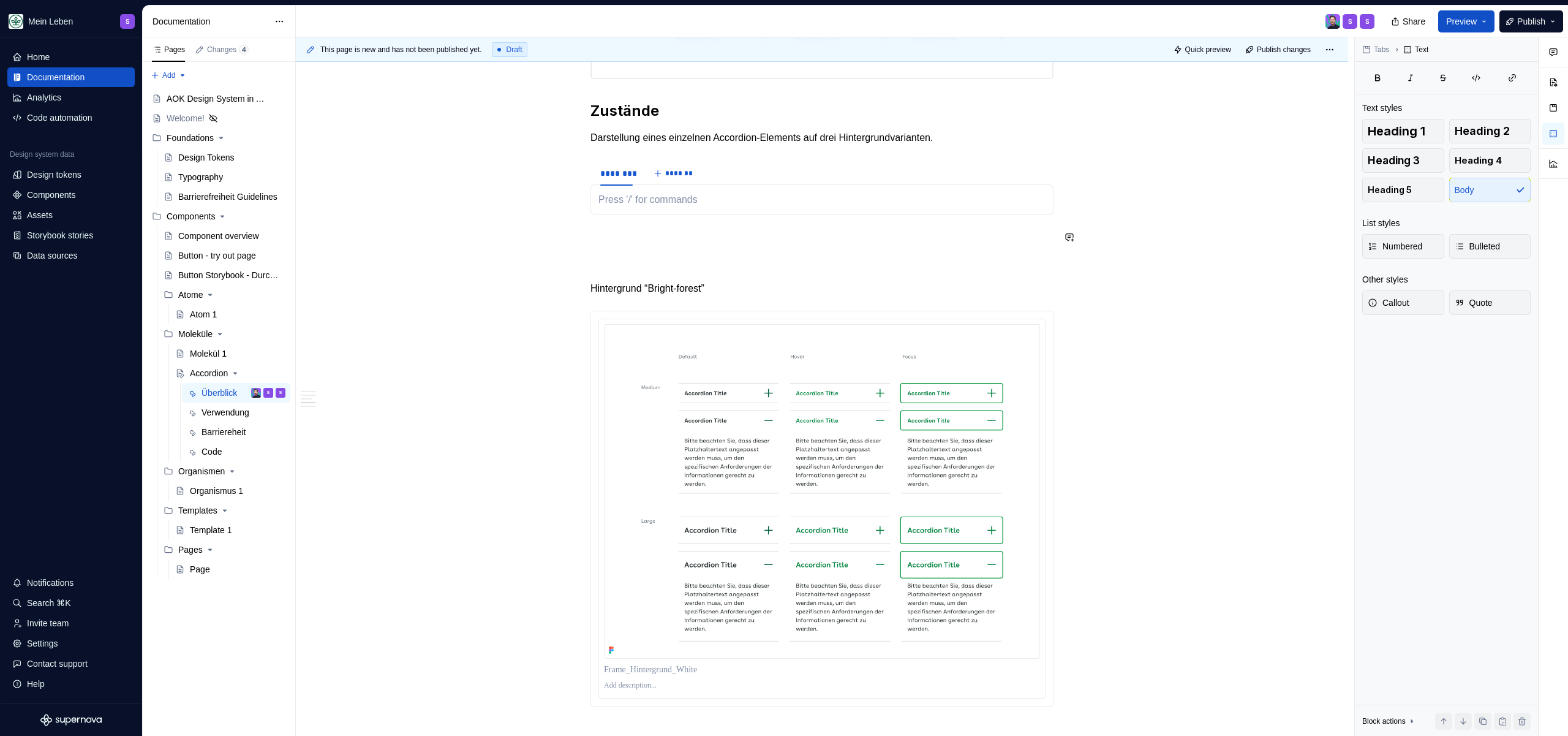
click at [726, 246] on p at bounding box center [823, 252] width 463 height 44
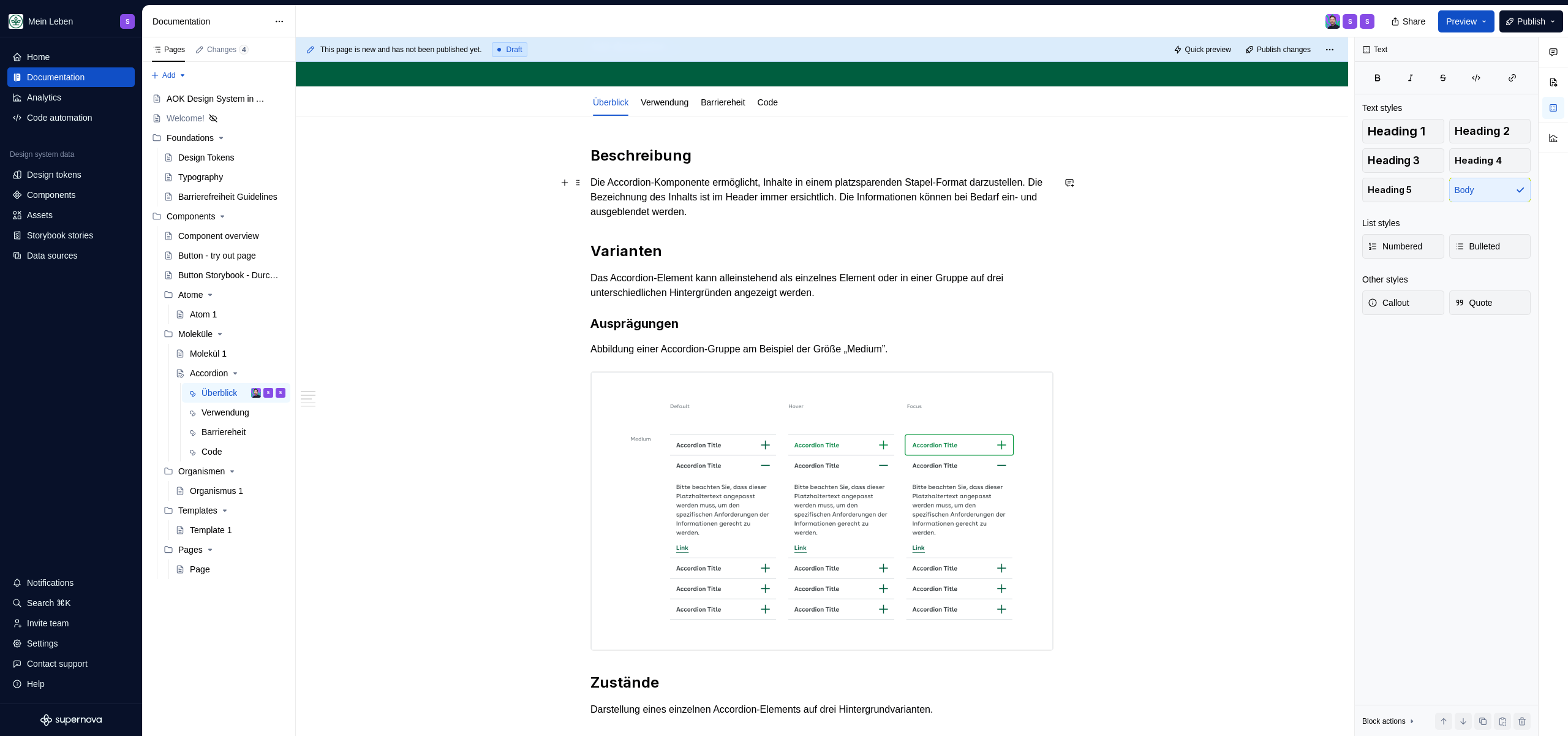
scroll to position [0, 0]
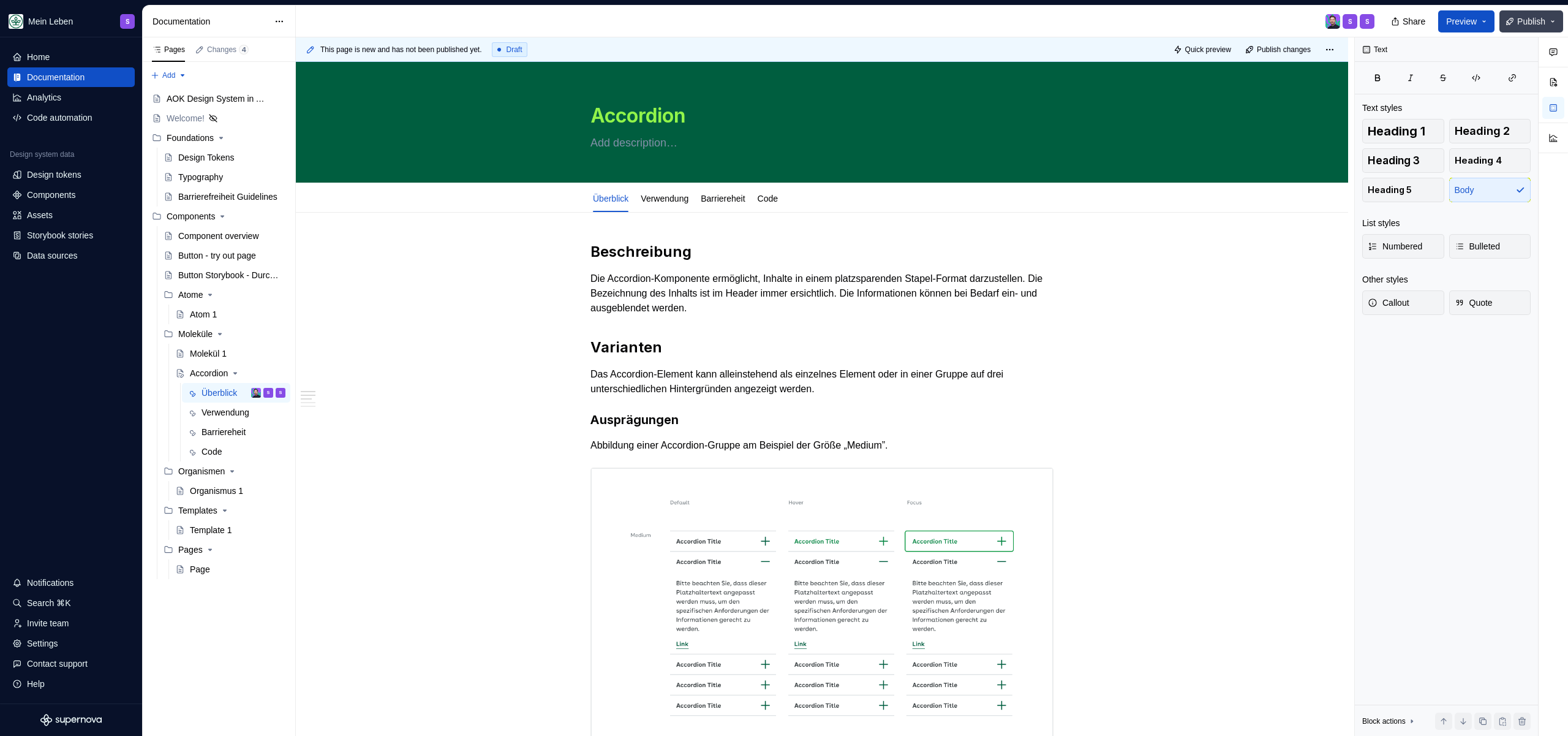
click at [1529, 19] on span "Publish" at bounding box center [1532, 21] width 29 height 13
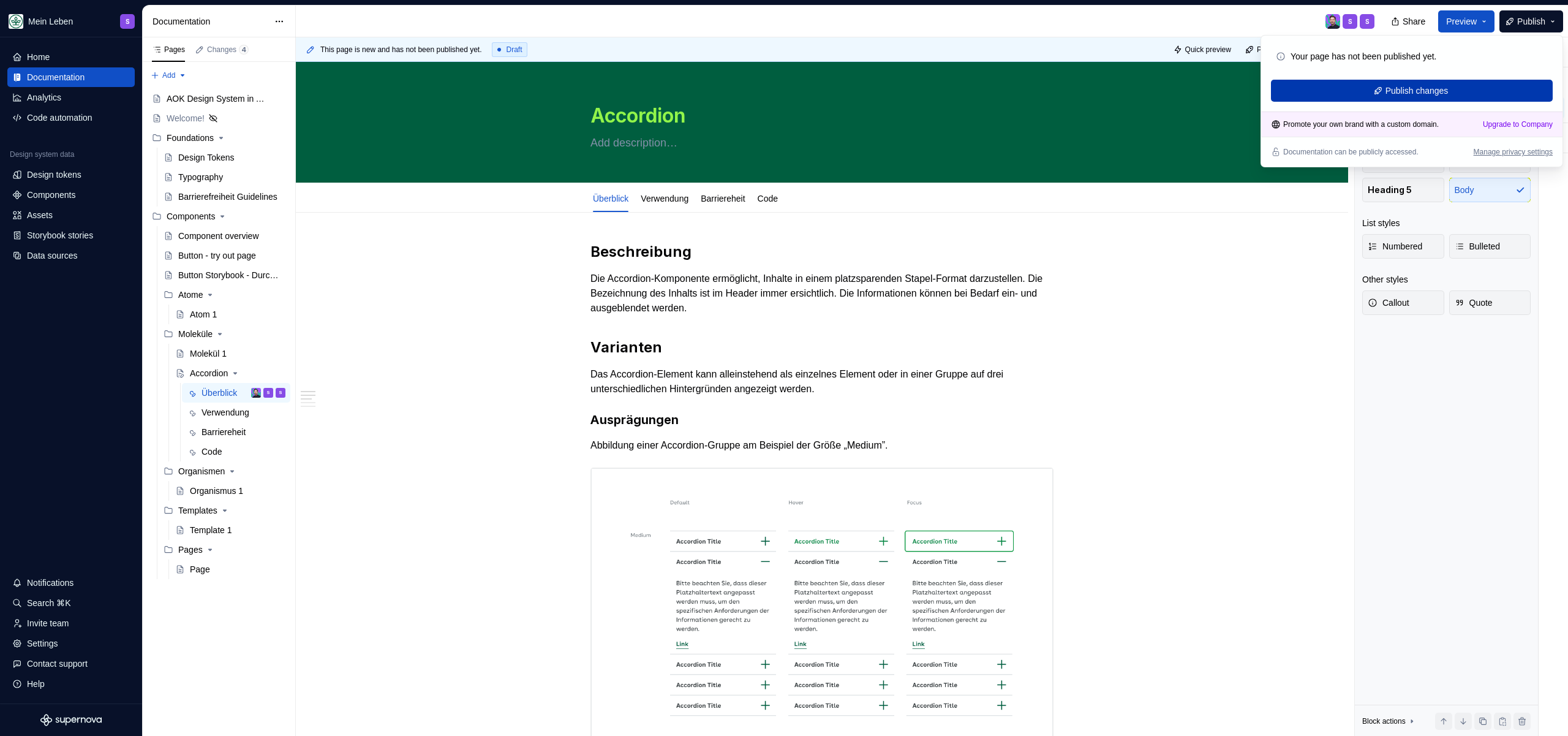
click at [1439, 91] on span "Publish changes" at bounding box center [1417, 91] width 63 height 13
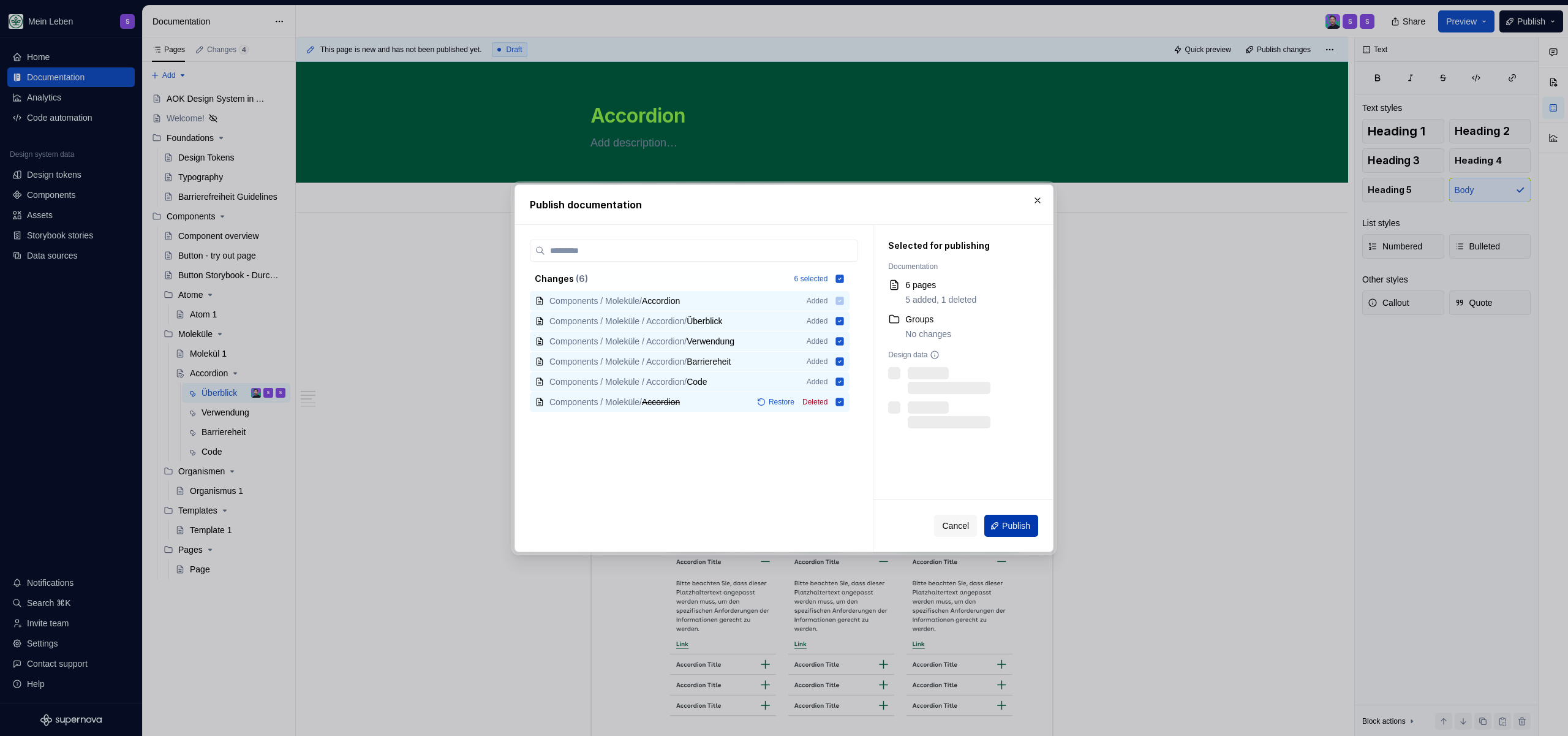
click at [995, 521] on button "Publish" at bounding box center [1011, 525] width 54 height 22
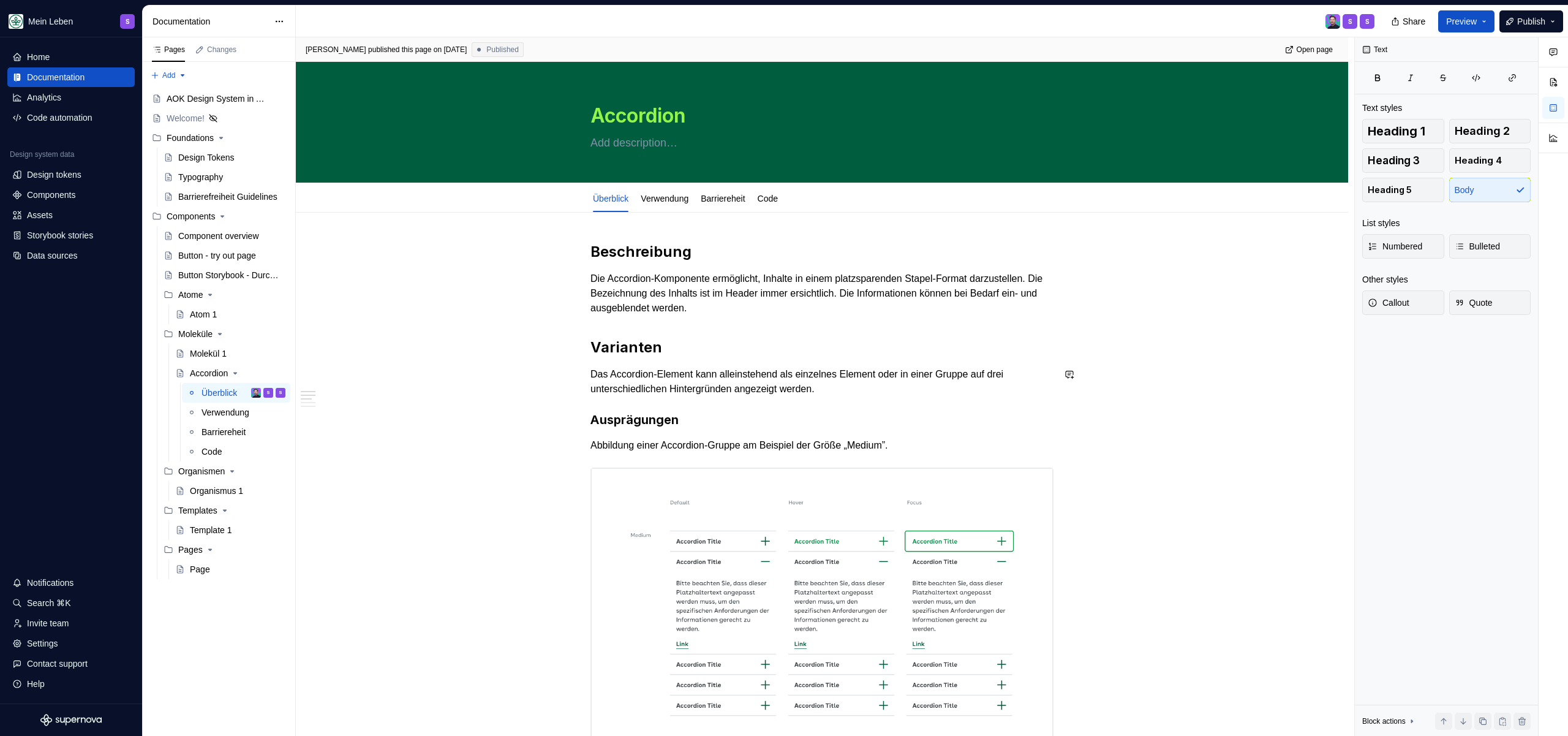
click at [719, 343] on h2 "Varianten" at bounding box center [823, 347] width 463 height 19
click at [738, 257] on h2 "Beschreibung" at bounding box center [823, 251] width 463 height 19
click at [717, 347] on h2 "Varianten" at bounding box center [823, 347] width 463 height 19
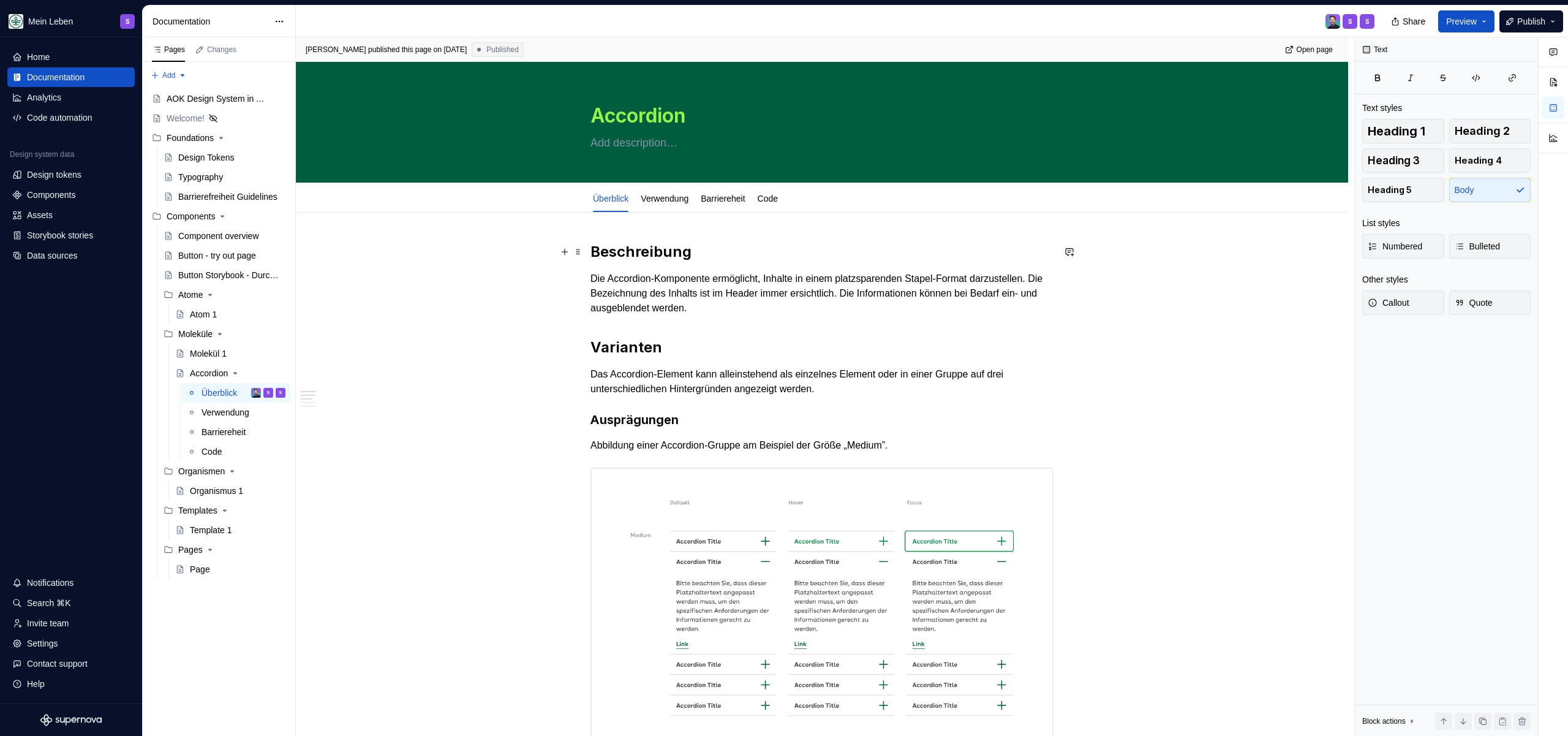
click at [732, 242] on h2 "Beschreibung" at bounding box center [823, 251] width 463 height 19
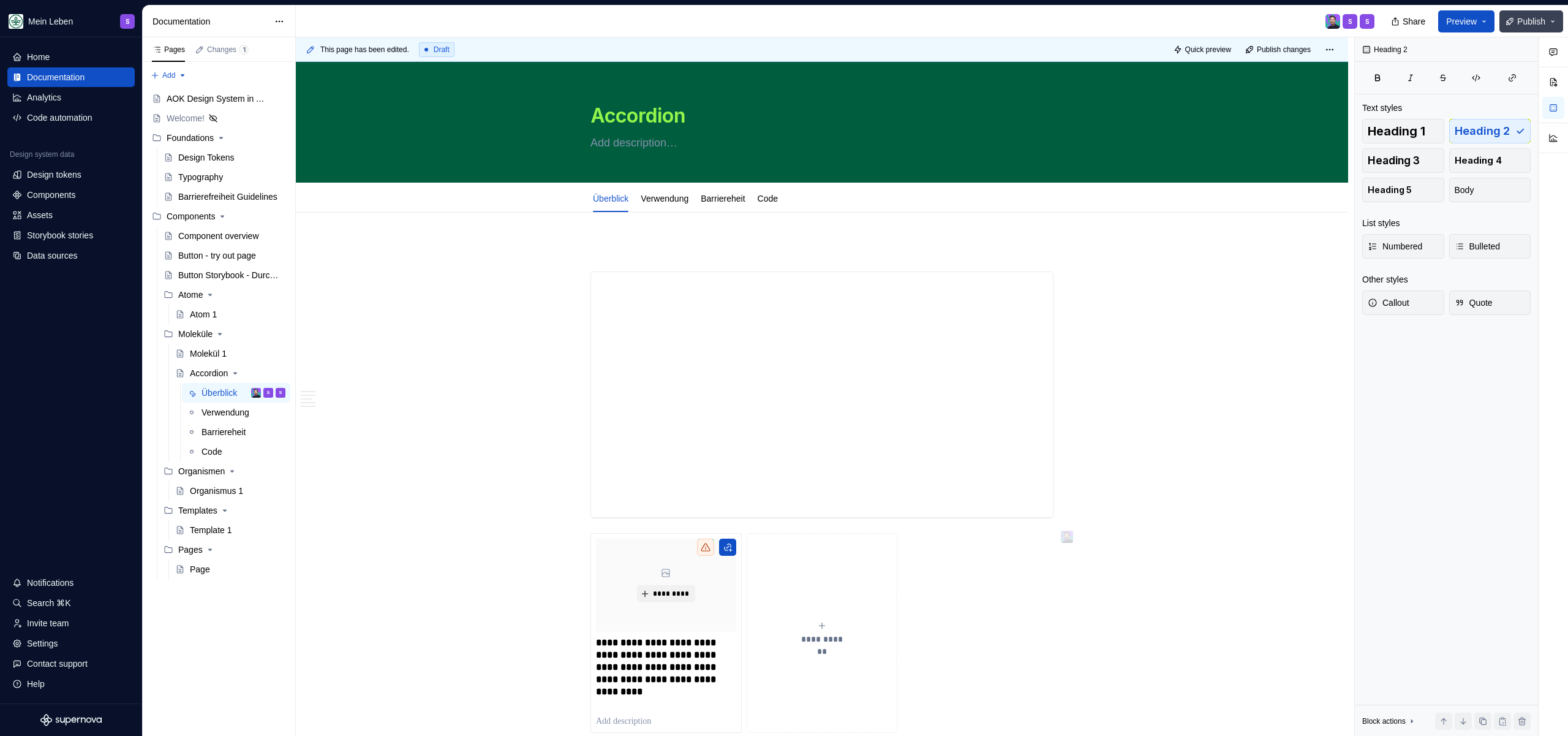
click at [1522, 18] on span "Publish" at bounding box center [1532, 21] width 29 height 13
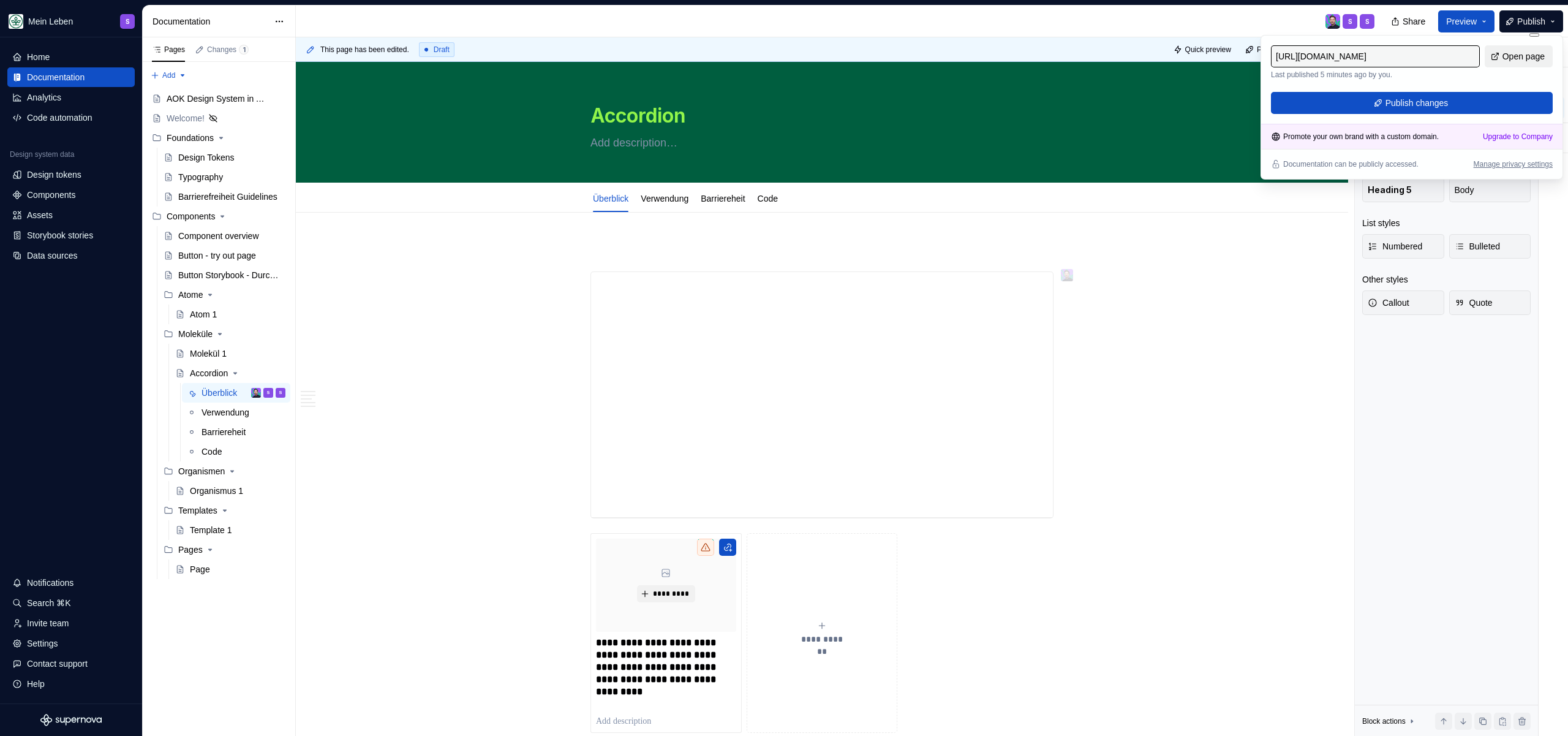
click at [1516, 55] on span "Open page" at bounding box center [1524, 56] width 42 height 13
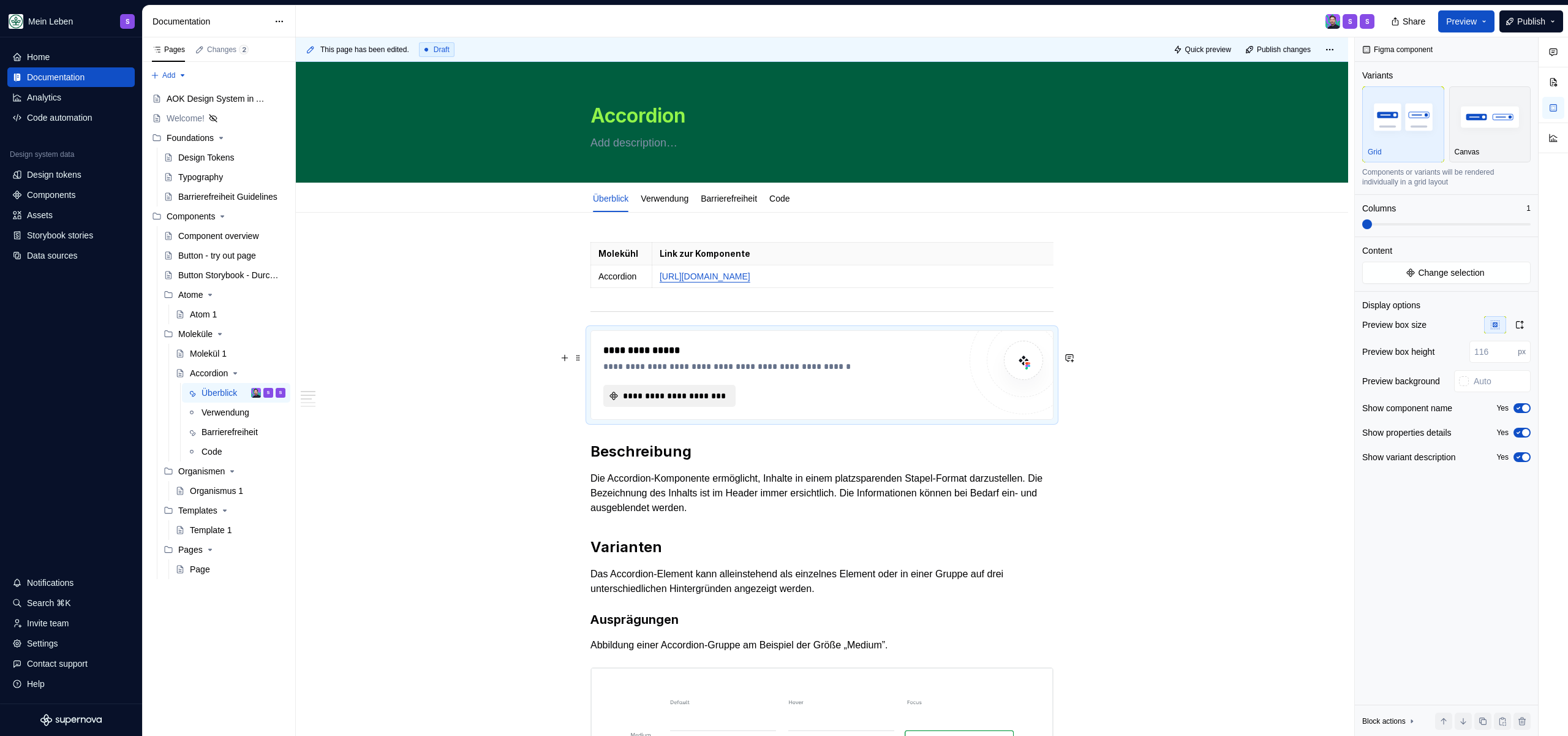
click at [689, 402] on span "**********" at bounding box center [674, 395] width 107 height 13
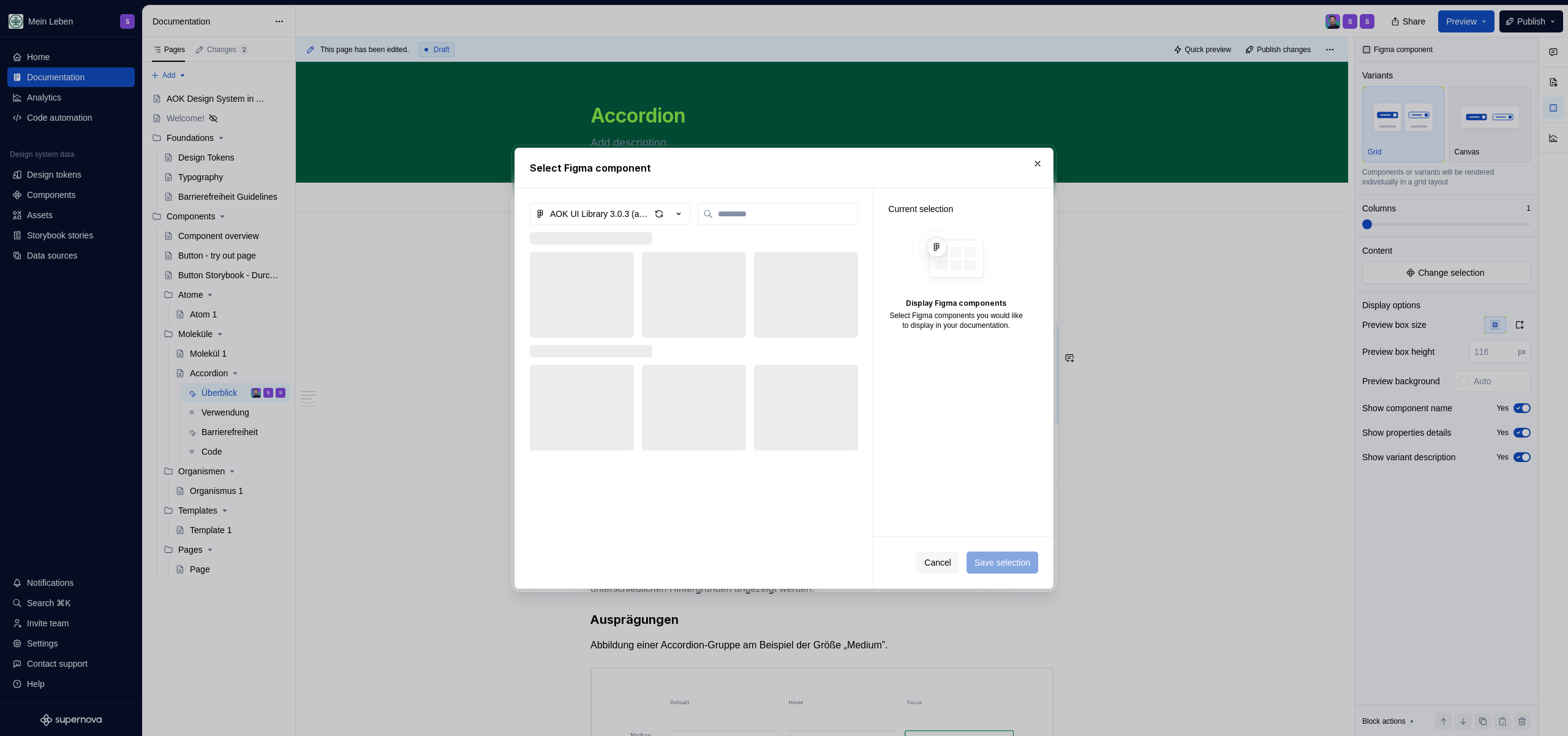
type textarea "*"
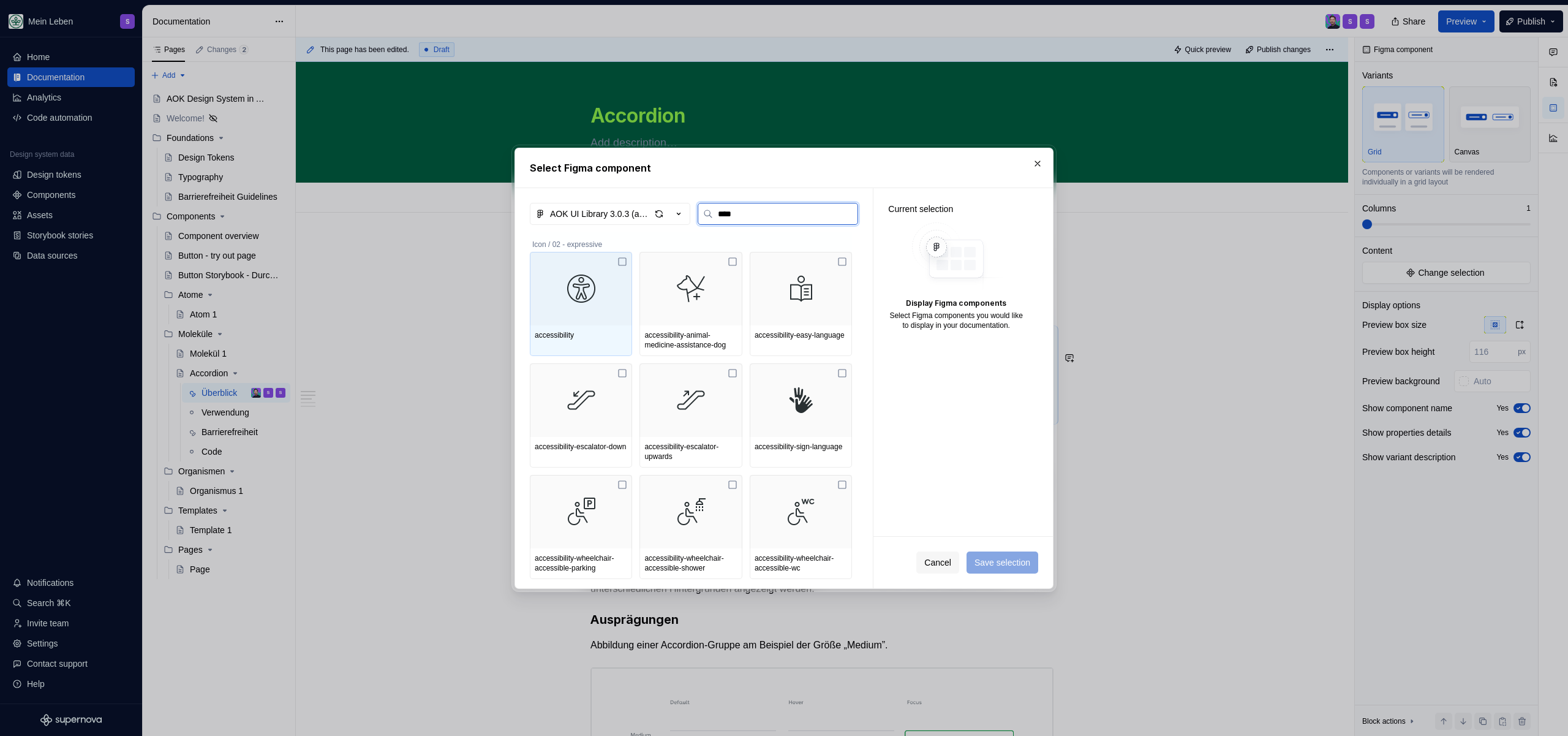
type input "*****"
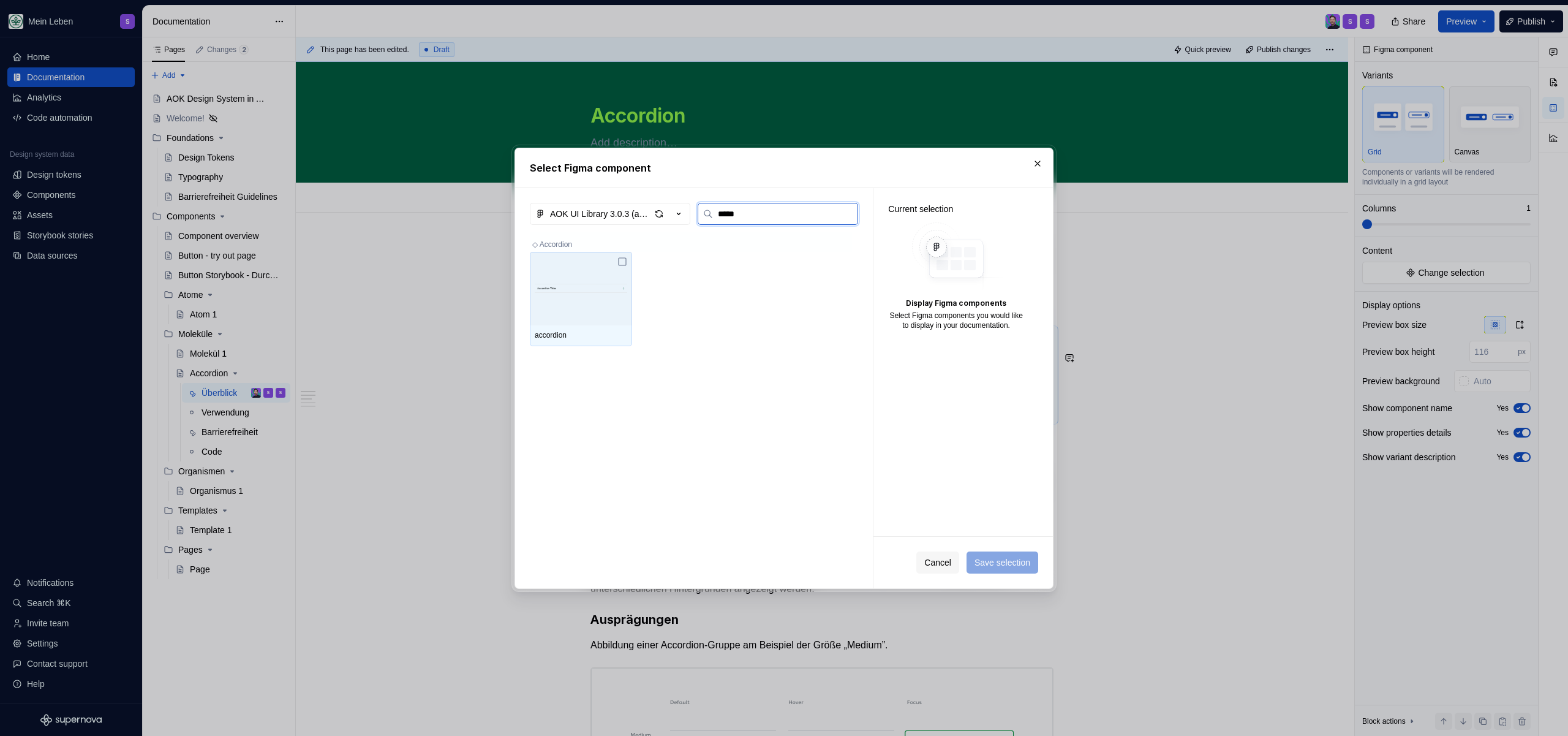
click at [536, 312] on div at bounding box center [581, 289] width 102 height 74
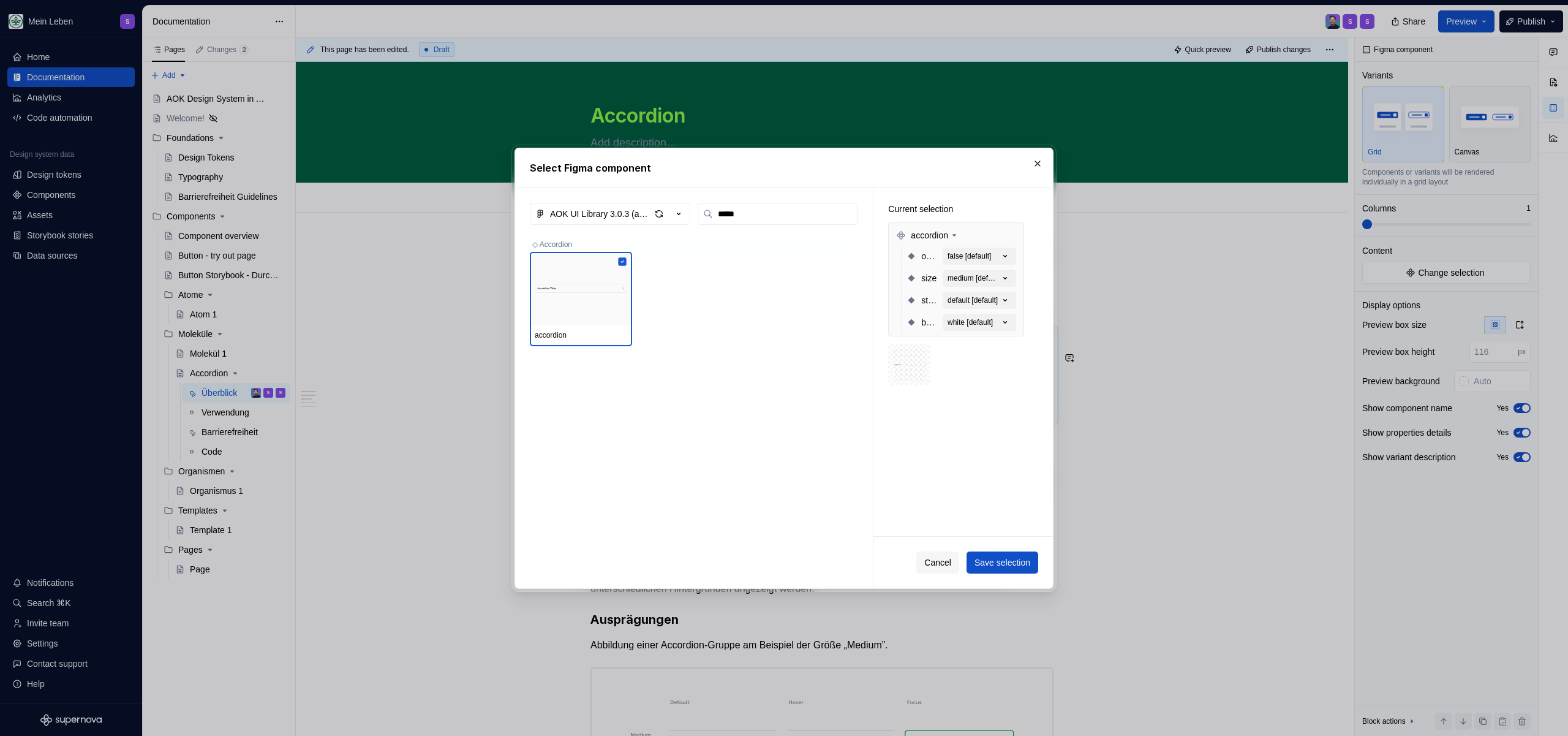
click at [995, 553] on button "Save selection" at bounding box center [1002, 562] width 71 height 22
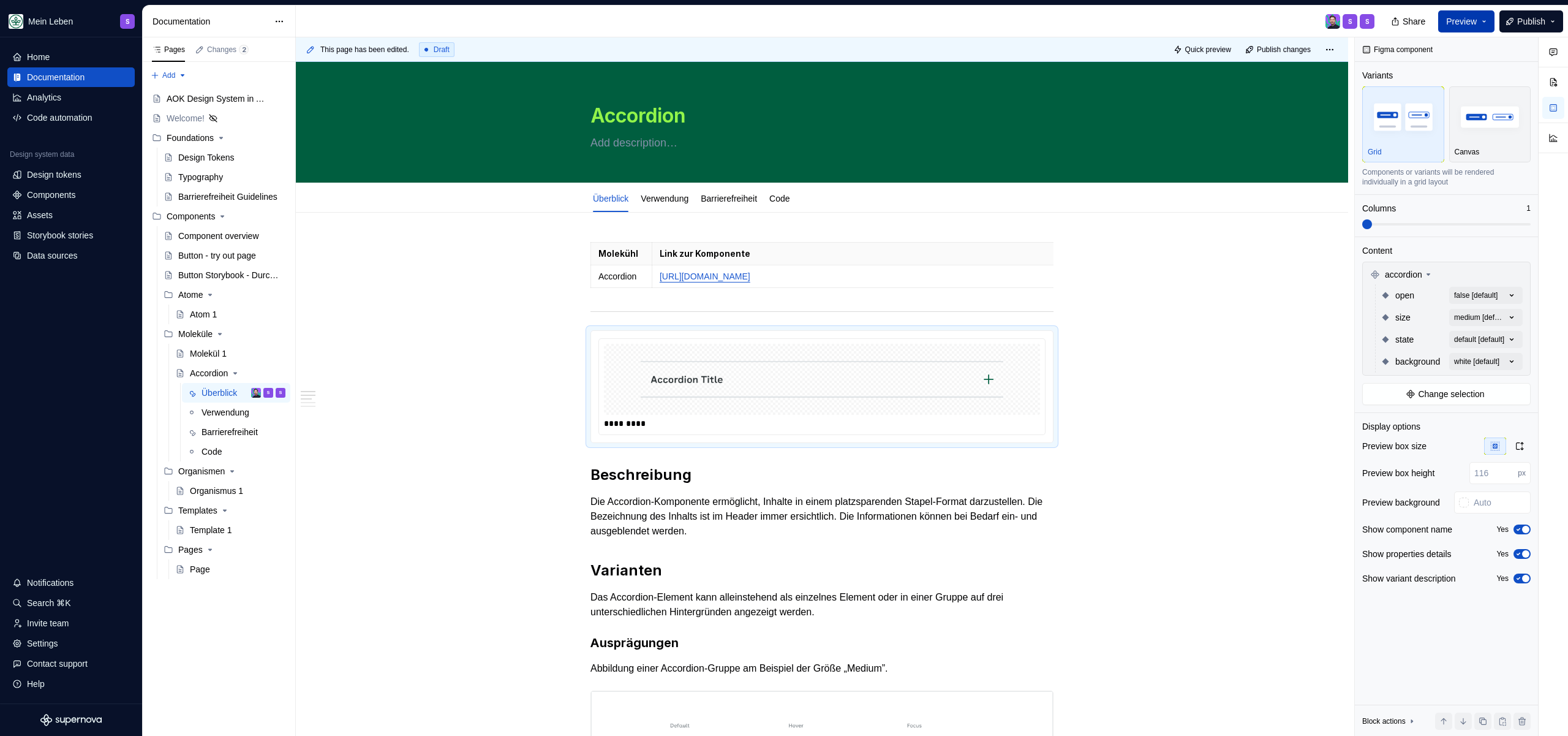
click at [1468, 22] on span "Preview" at bounding box center [1461, 21] width 30 height 13
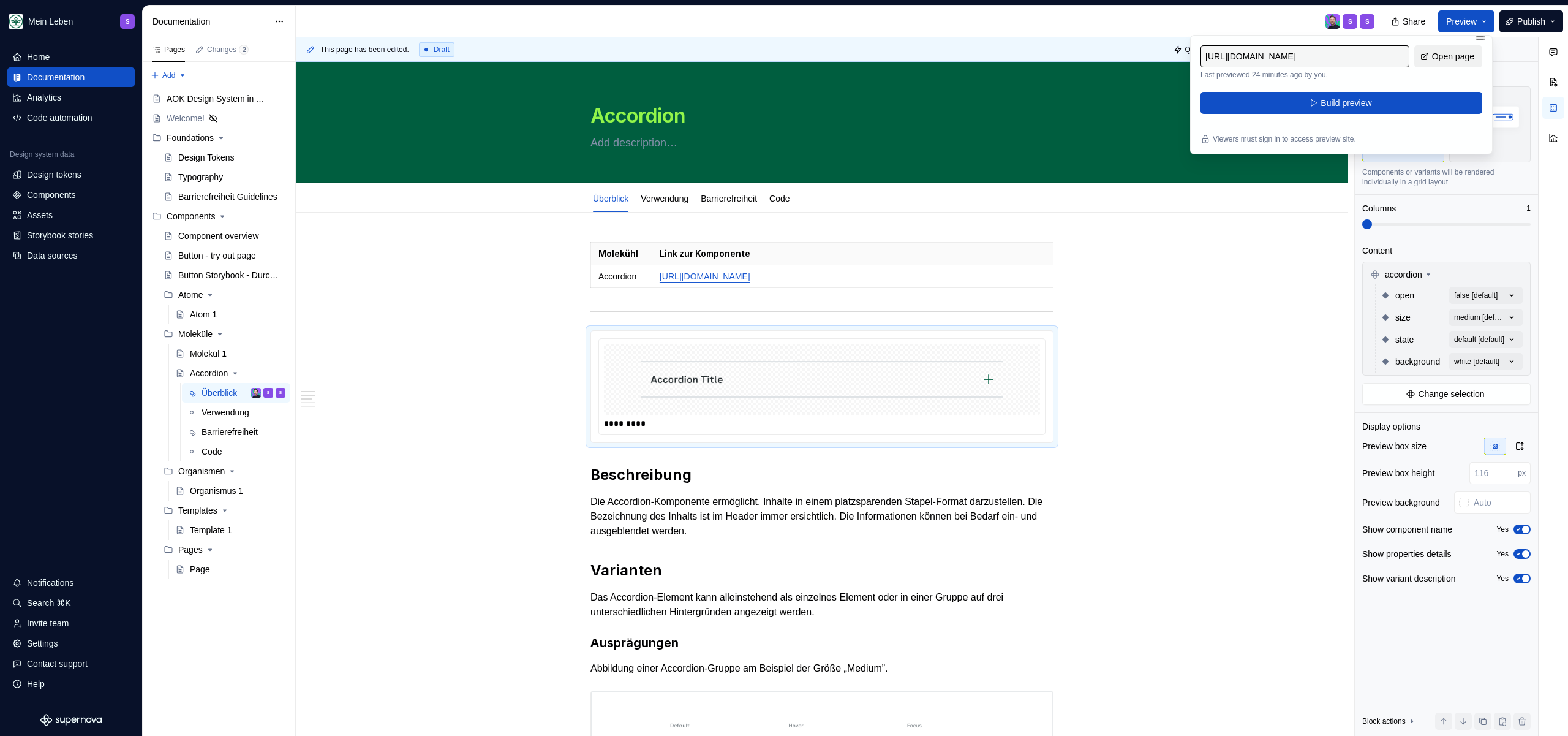
click at [1446, 55] on span "Open page" at bounding box center [1453, 56] width 42 height 13
click at [1353, 103] on span "Build preview" at bounding box center [1346, 102] width 51 height 13
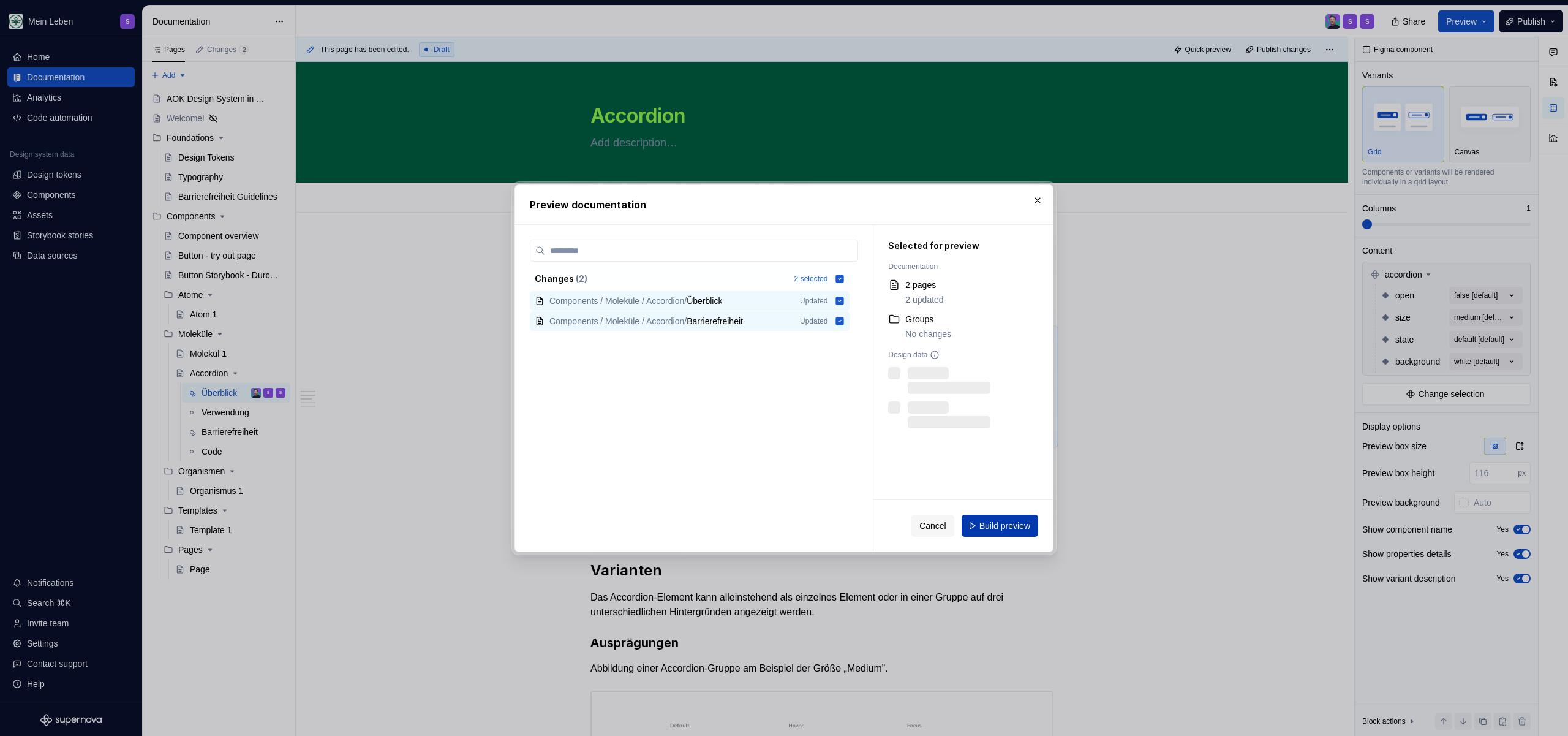
click at [1023, 531] on button "Build preview" at bounding box center [1000, 525] width 76 height 22
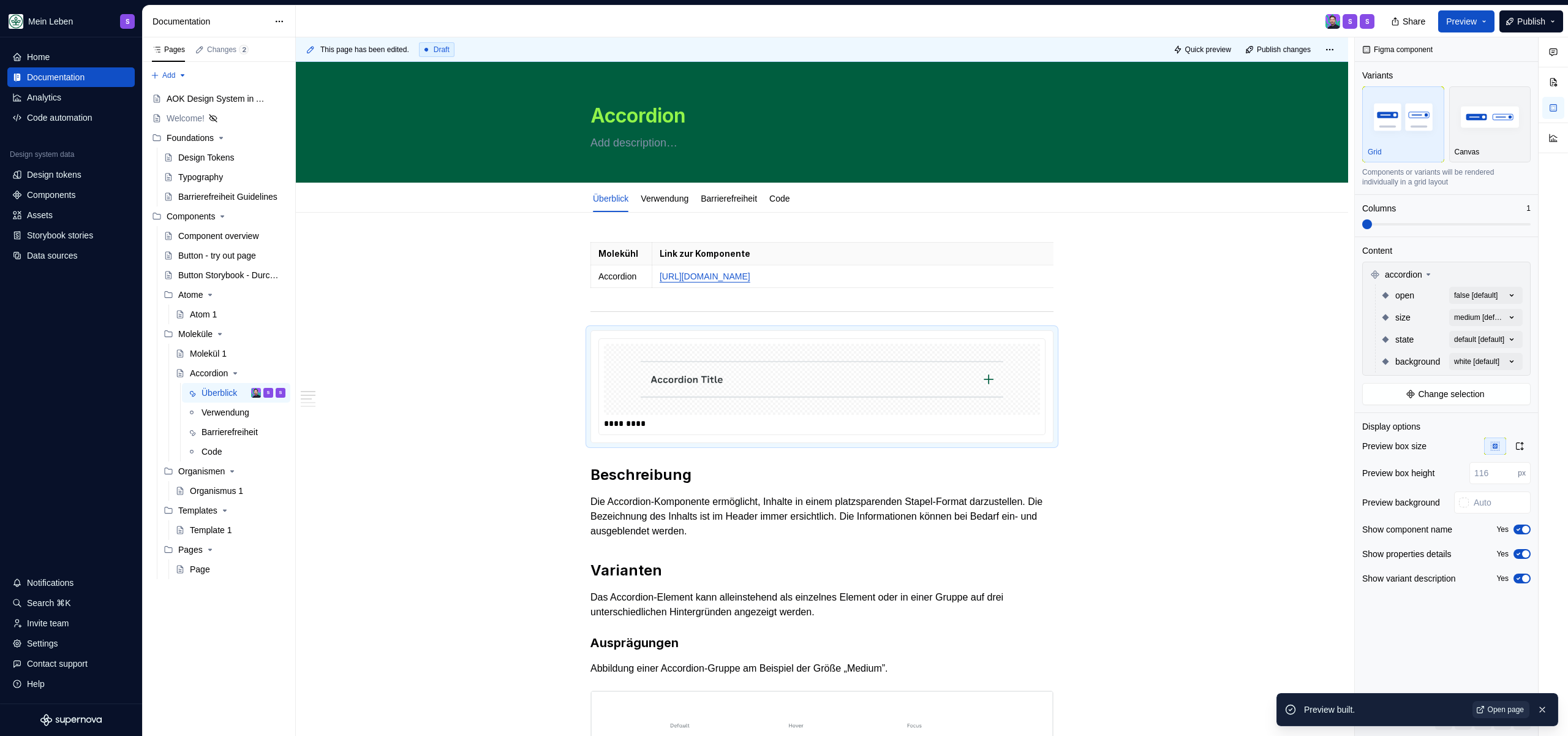
click at [1503, 708] on span "Open page" at bounding box center [1506, 709] width 36 height 10
click at [861, 352] on div "*********" at bounding box center [822, 386] width 462 height 112
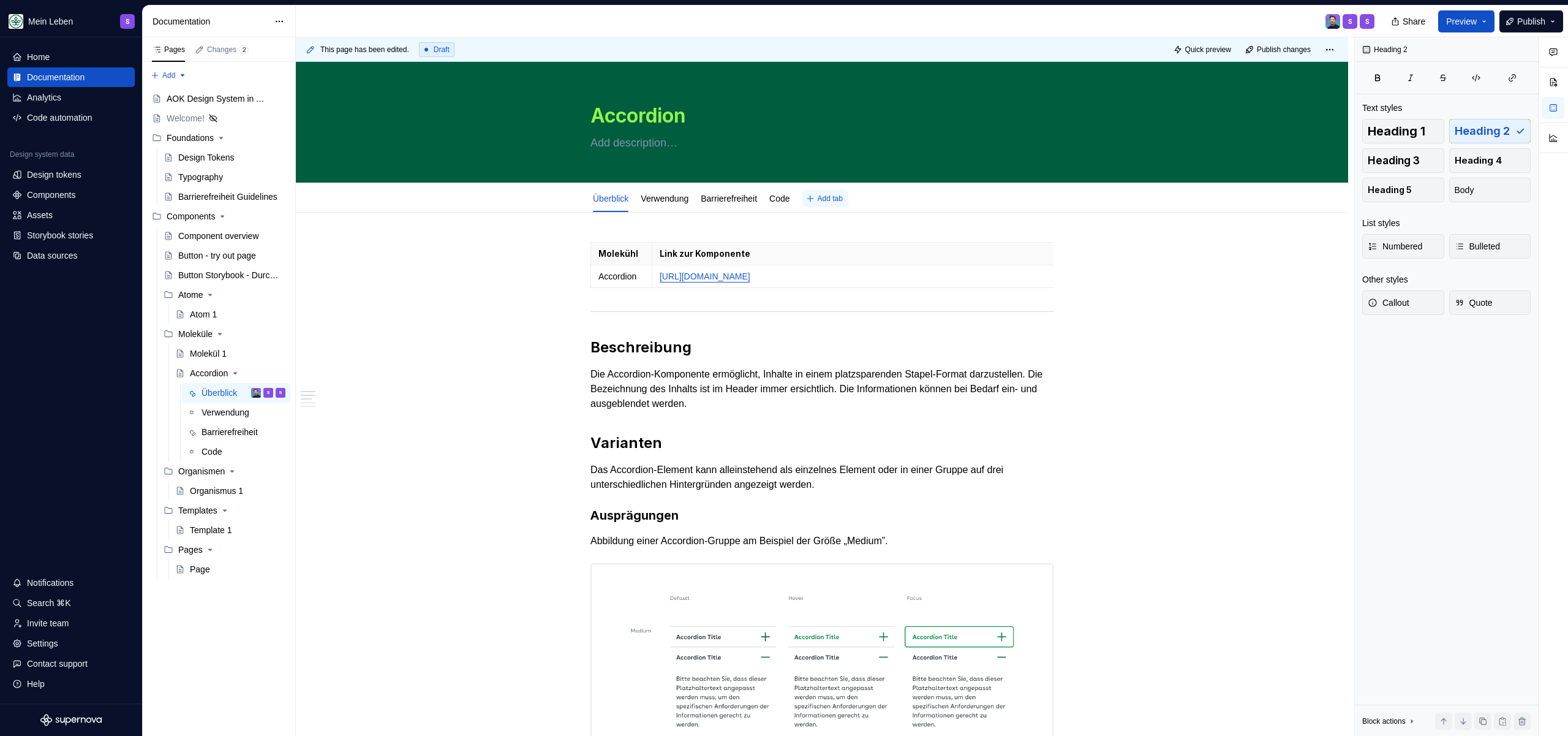
click at [849, 201] on button "Add tab" at bounding box center [825, 198] width 46 height 17
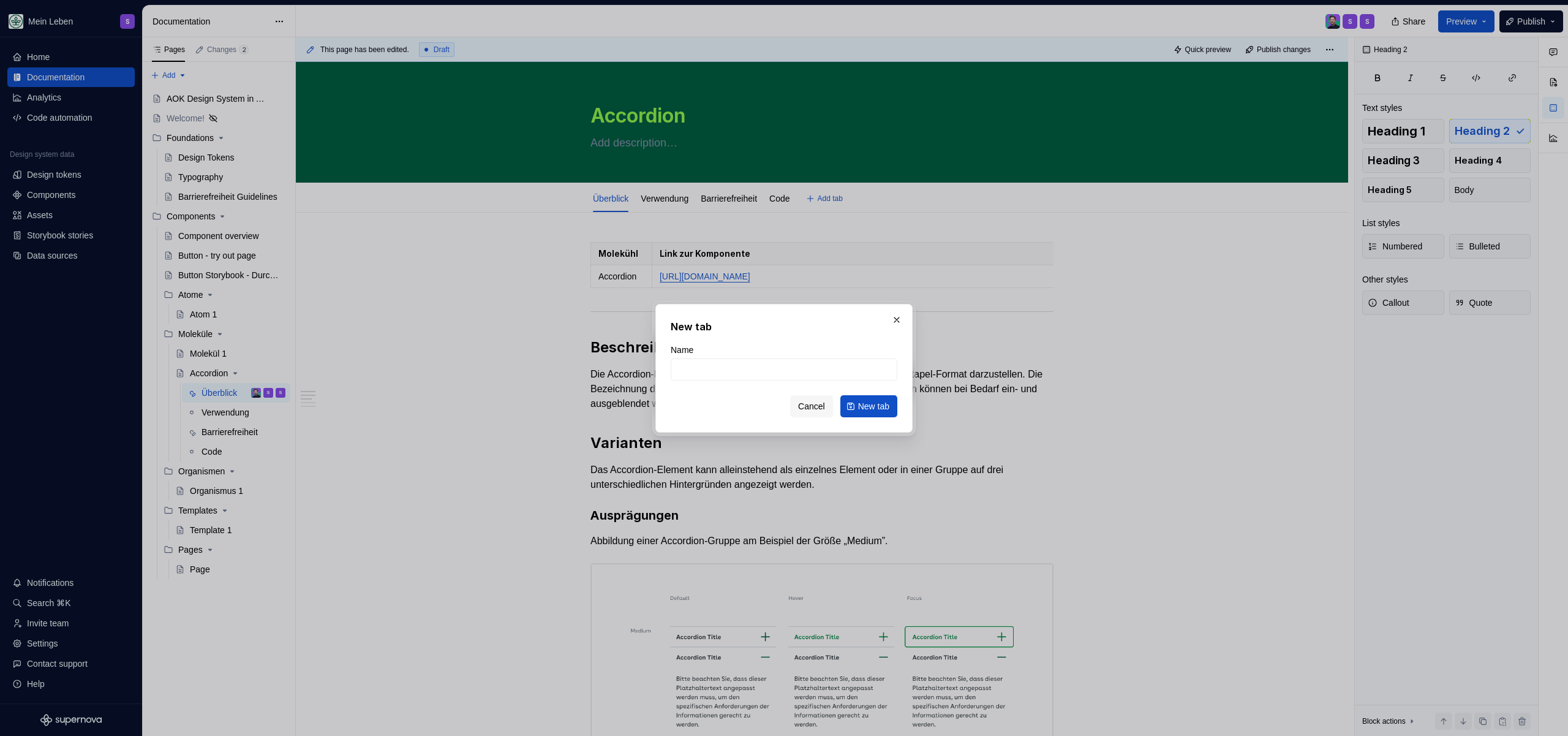
type textarea "*"
type input "Figma"
click at [870, 403] on span "New tab" at bounding box center [873, 406] width 31 height 13
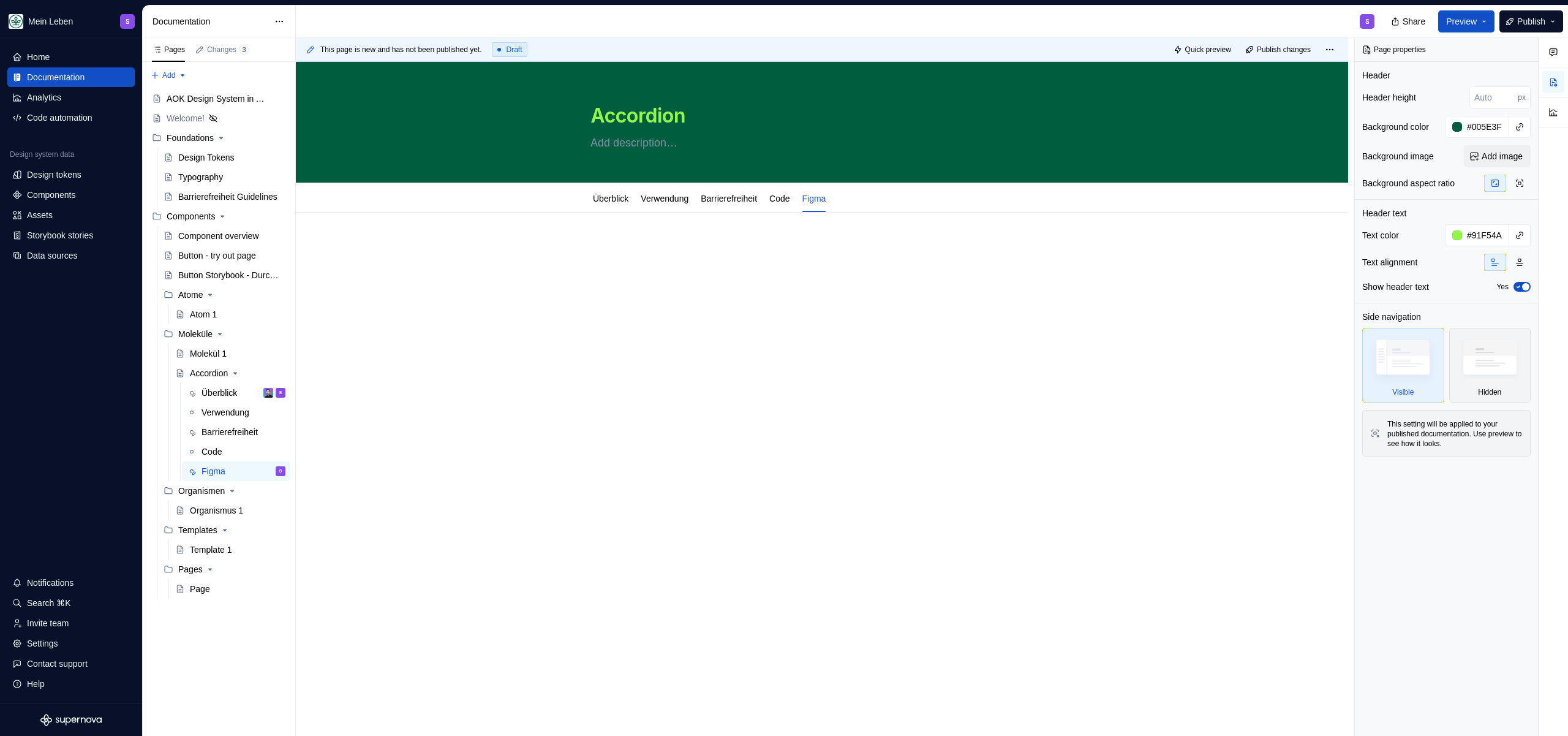
click at [617, 245] on p at bounding box center [823, 249] width 463 height 15
type textarea "*"
click at [629, 248] on p at bounding box center [823, 249] width 463 height 15
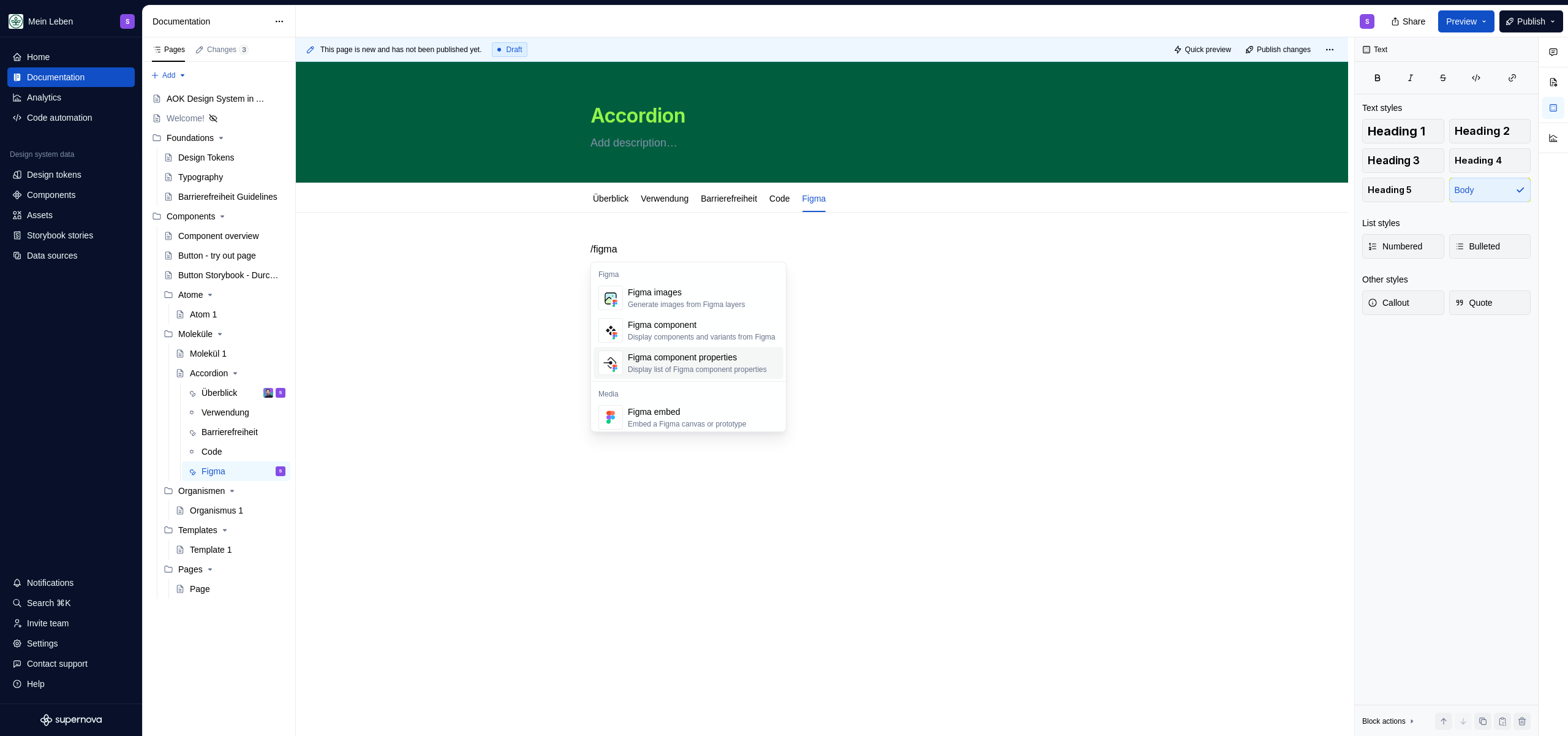
scroll to position [37, 0]
click at [676, 262] on div "Figma images Generate images from Figma layers" at bounding box center [686, 261] width 117 height 23
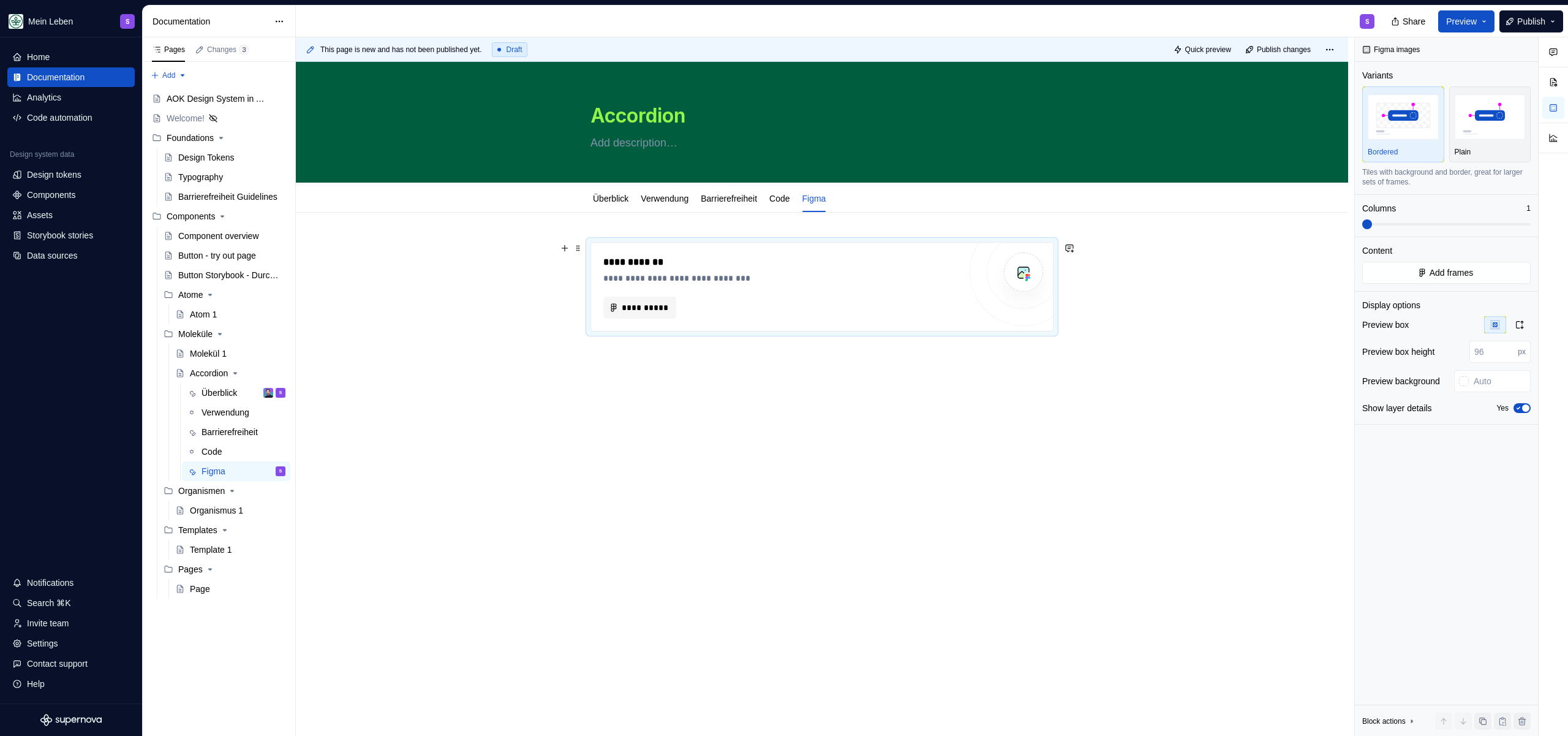
click at [844, 243] on div "**********" at bounding box center [822, 286] width 462 height 88
drag, startPoint x: 771, startPoint y: 246, endPoint x: 671, endPoint y: 305, distance: 116.1
click at [770, 246] on div "**********" at bounding box center [822, 286] width 462 height 88
click at [890, 337] on div "**********" at bounding box center [823, 294] width 463 height 104
click at [858, 242] on div "**********" at bounding box center [823, 286] width 463 height 90
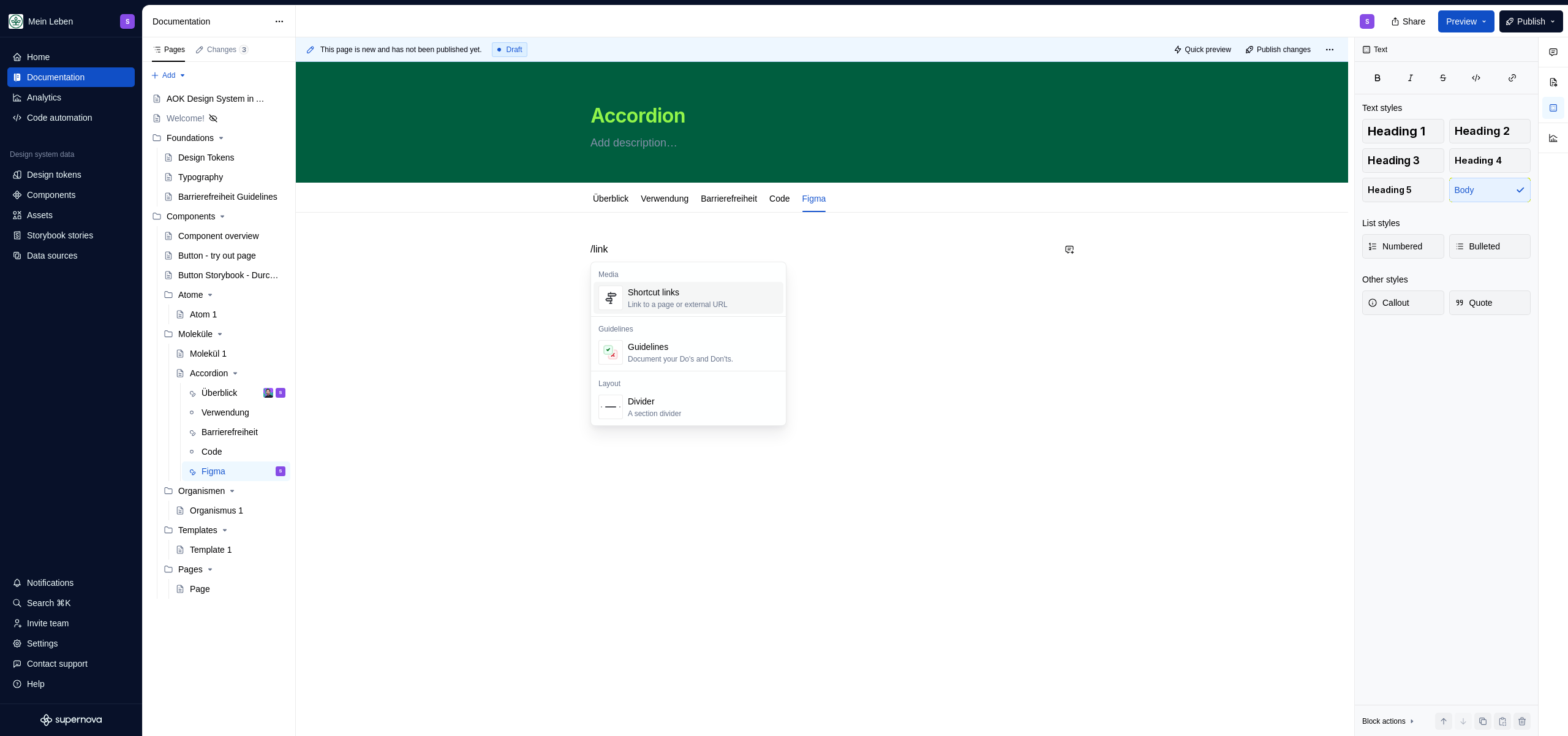
click at [695, 302] on div "Link to a page or external URL" at bounding box center [677, 305] width 100 height 10
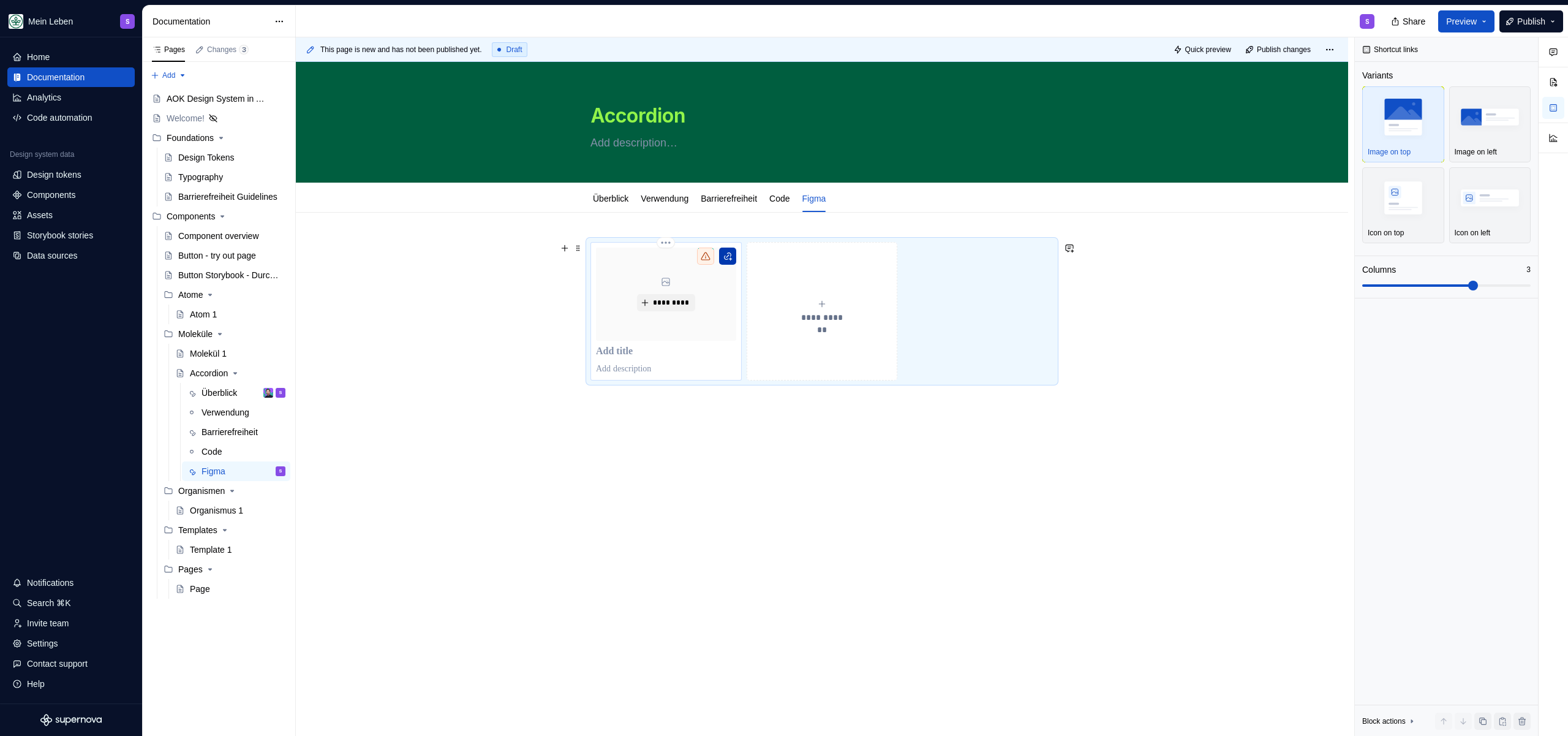
click at [729, 262] on button "button" at bounding box center [728, 256] width 17 height 17
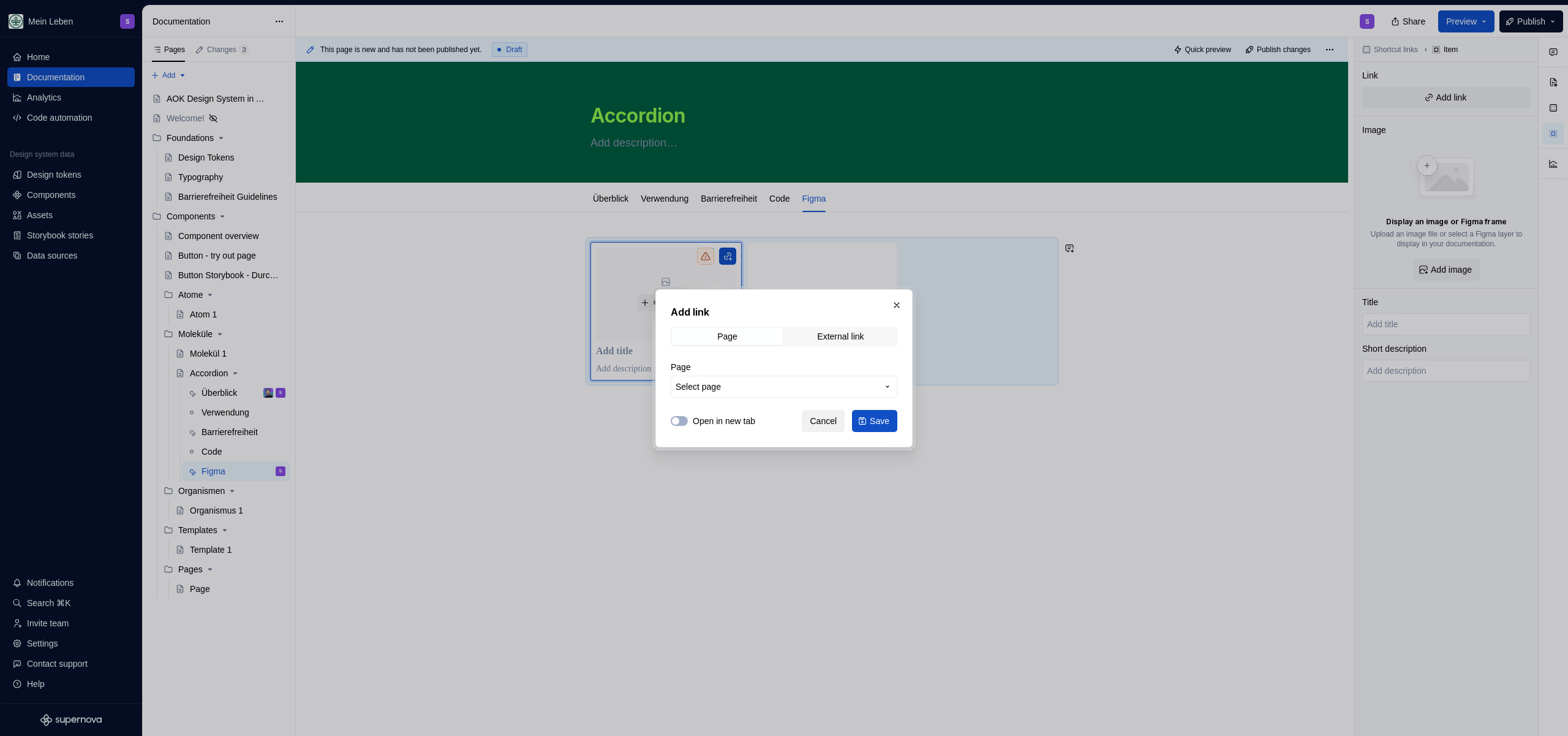
click at [828, 420] on span "Cancel" at bounding box center [823, 420] width 27 height 13
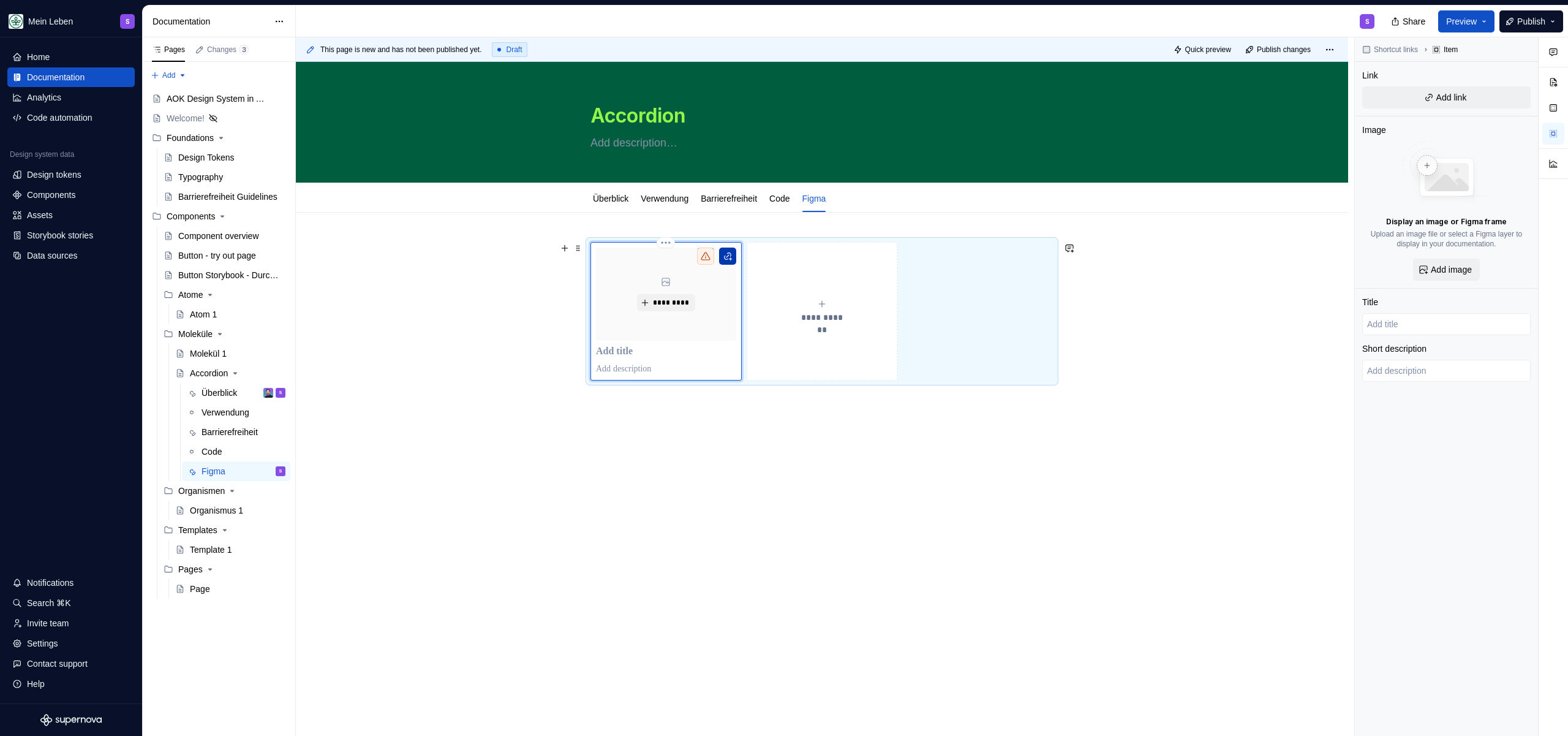
click at [724, 258] on button "button" at bounding box center [728, 256] width 17 height 17
click at [637, 440] on div "**********" at bounding box center [823, 414] width 1053 height 404
click at [751, 380] on div "**********" at bounding box center [823, 311] width 463 height 138
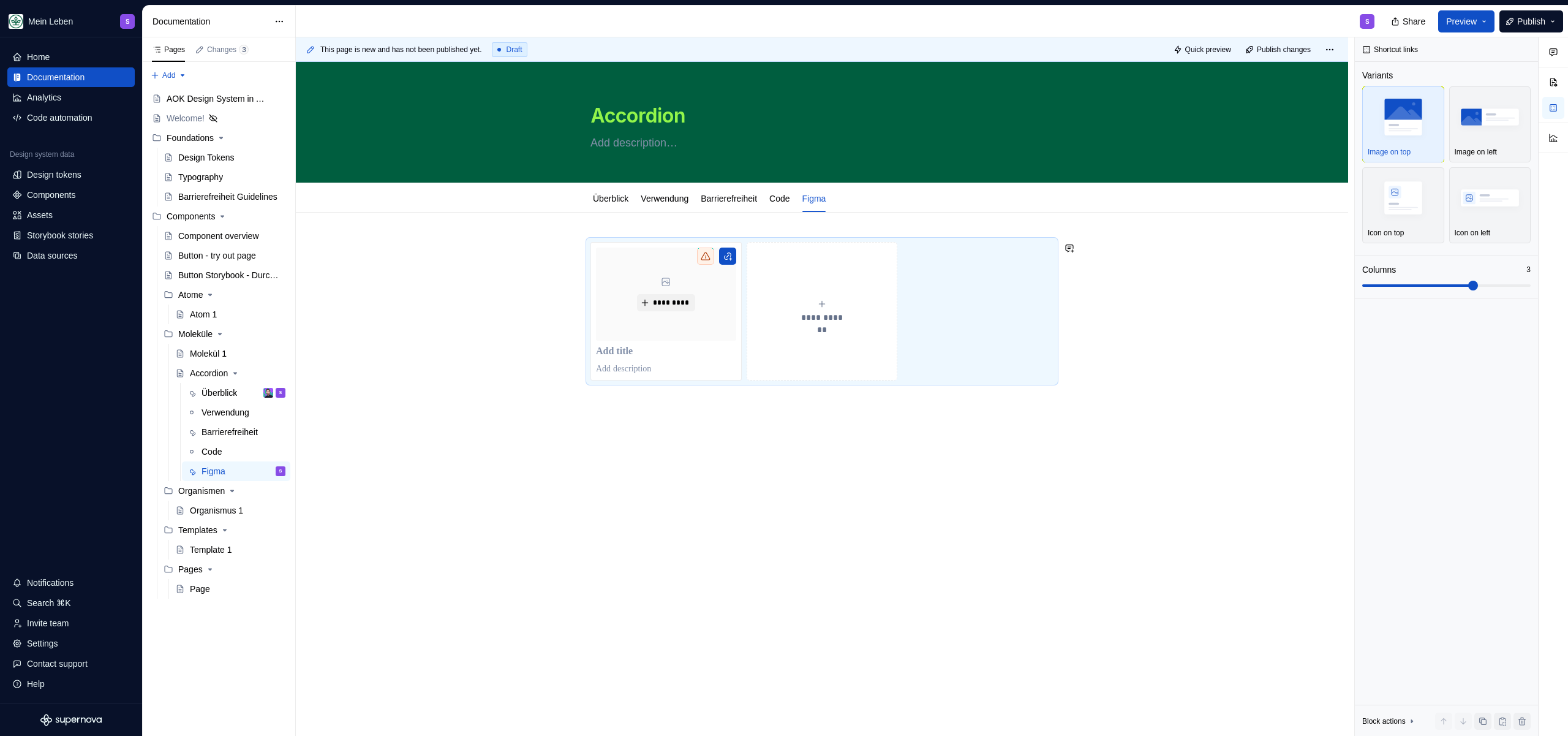
click at [732, 435] on div "**********" at bounding box center [823, 414] width 1053 height 404
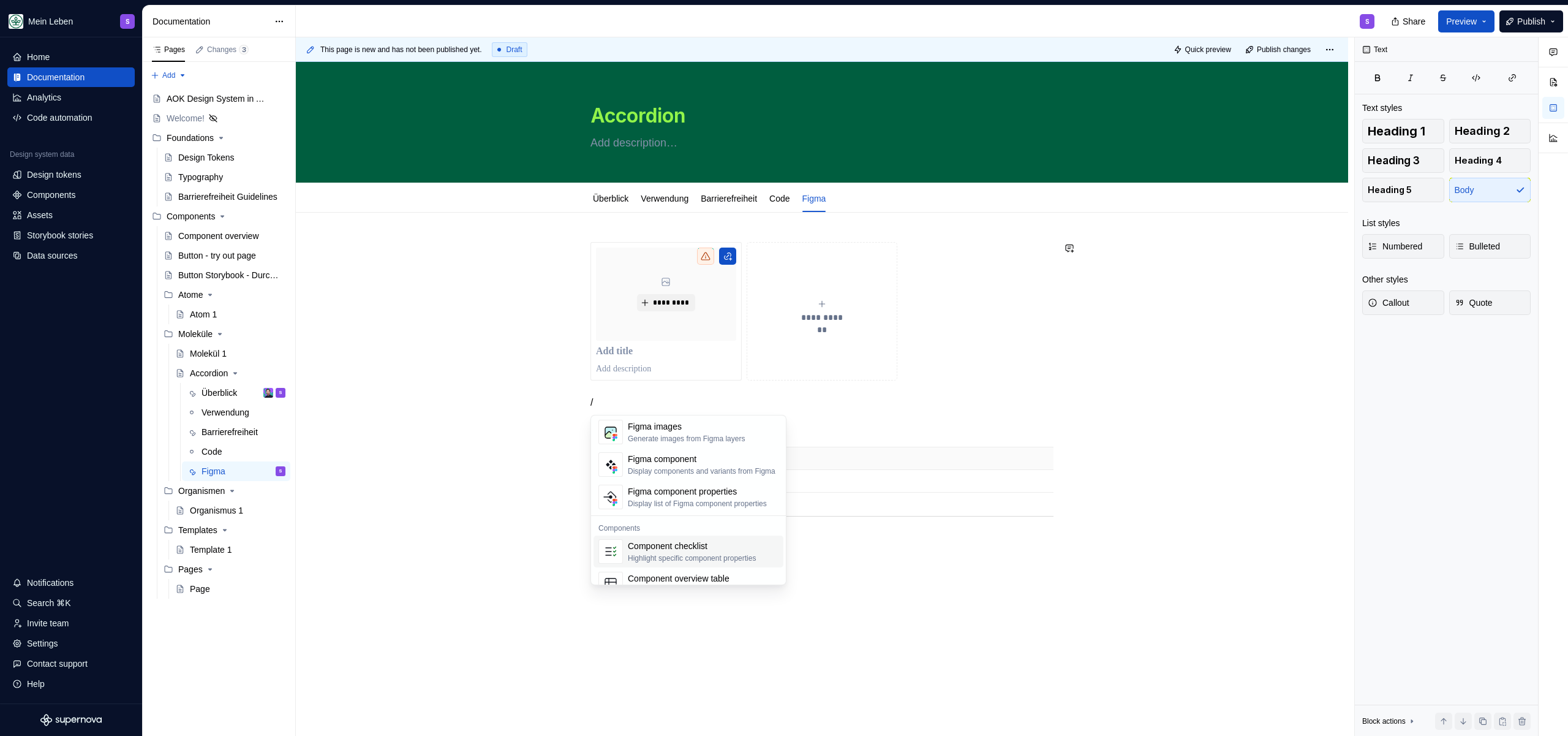
scroll to position [1219, 0]
click at [770, 565] on div "Component health" at bounding box center [700, 561] width 144 height 13
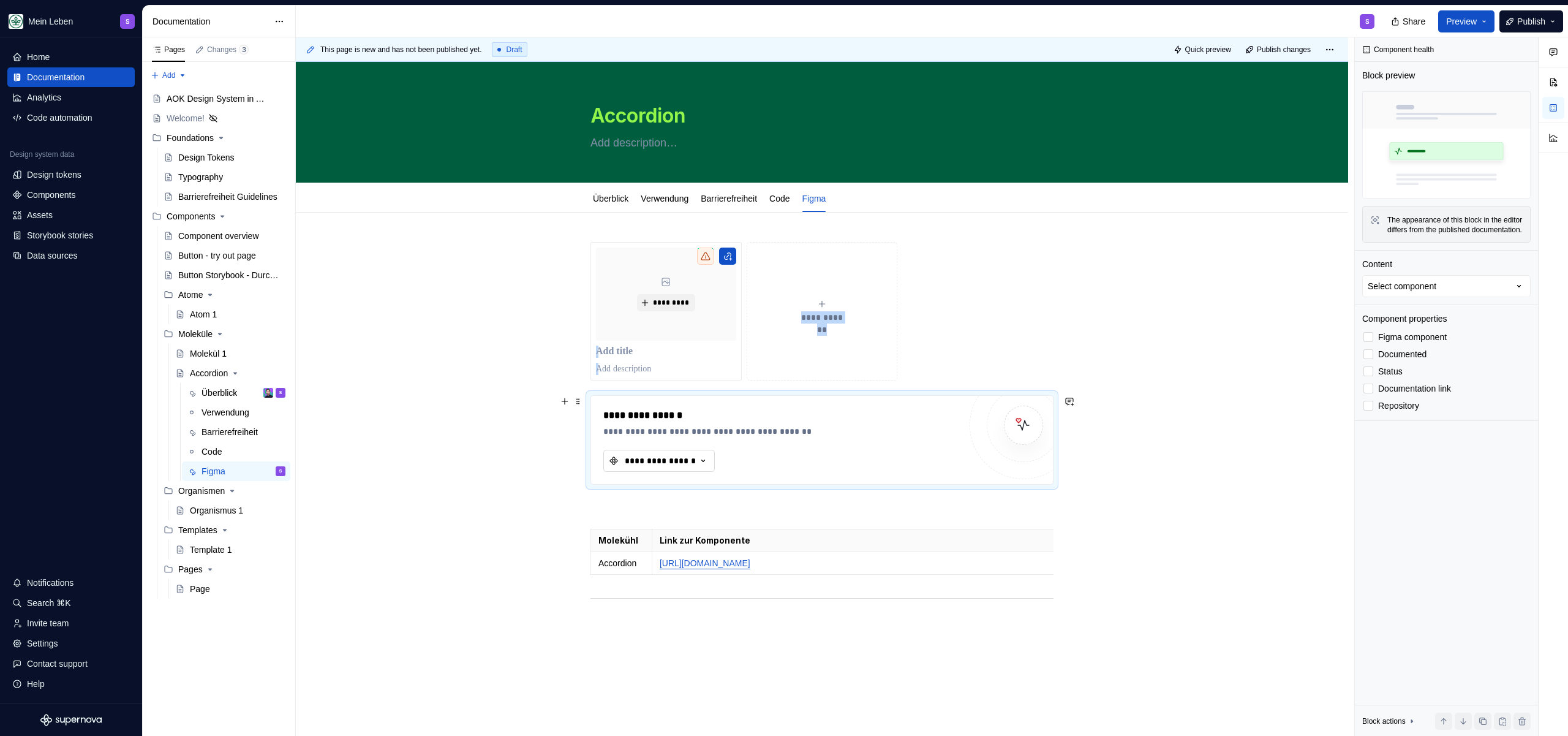
click at [661, 463] on div "**********" at bounding box center [661, 461] width 74 height 13
click at [676, 531] on div "accordion" at bounding box center [656, 530] width 38 height 13
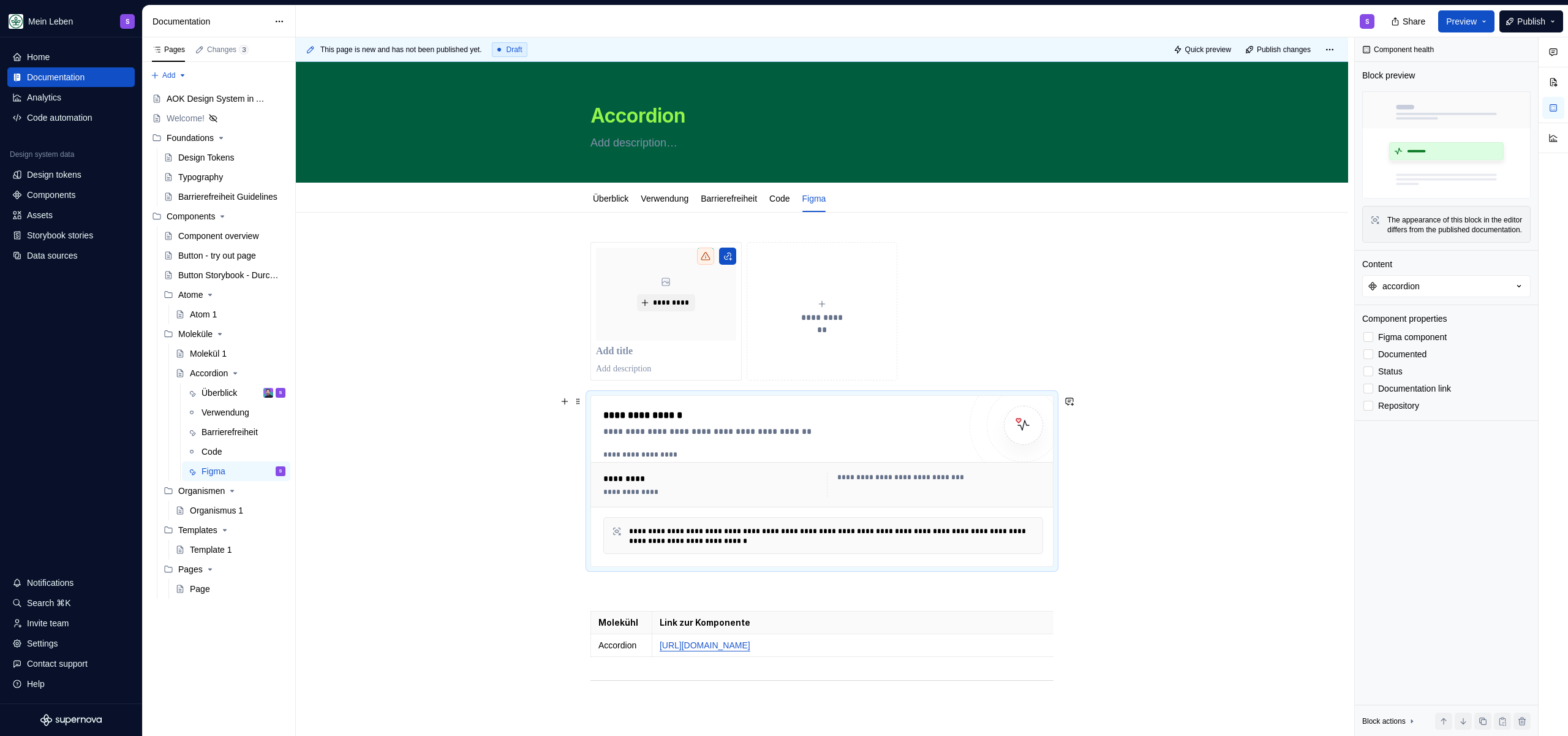
click at [529, 462] on div "**********" at bounding box center [823, 566] width 1053 height 707
click at [640, 486] on div "**********" at bounding box center [712, 484] width 217 height 24
click at [764, 441] on div "**********" at bounding box center [781, 481] width 357 height 146
click at [889, 473] on div "**********" at bounding box center [940, 478] width 206 height 10
drag, startPoint x: 693, startPoint y: 501, endPoint x: 921, endPoint y: 443, distance: 235.3
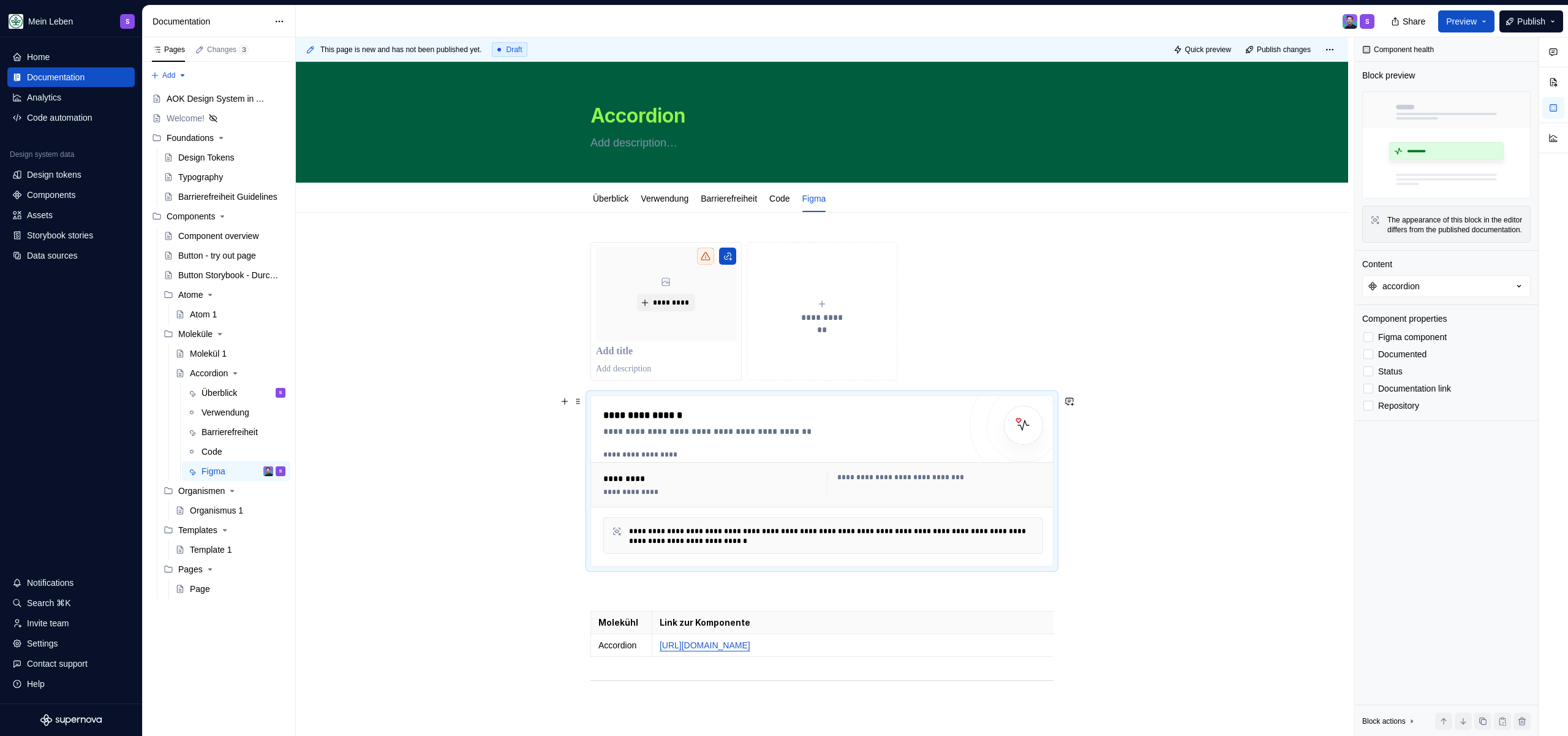
click at [693, 501] on div "**********" at bounding box center [823, 484] width 464 height 45
click at [1460, 290] on button "accordion" at bounding box center [1446, 286] width 169 height 22
click at [1382, 348] on div "Button" at bounding box center [1382, 345] width 24 height 13
click at [1181, 444] on div "**********" at bounding box center [823, 566] width 1053 height 707
click at [1466, 294] on button "Button" at bounding box center [1446, 286] width 169 height 22
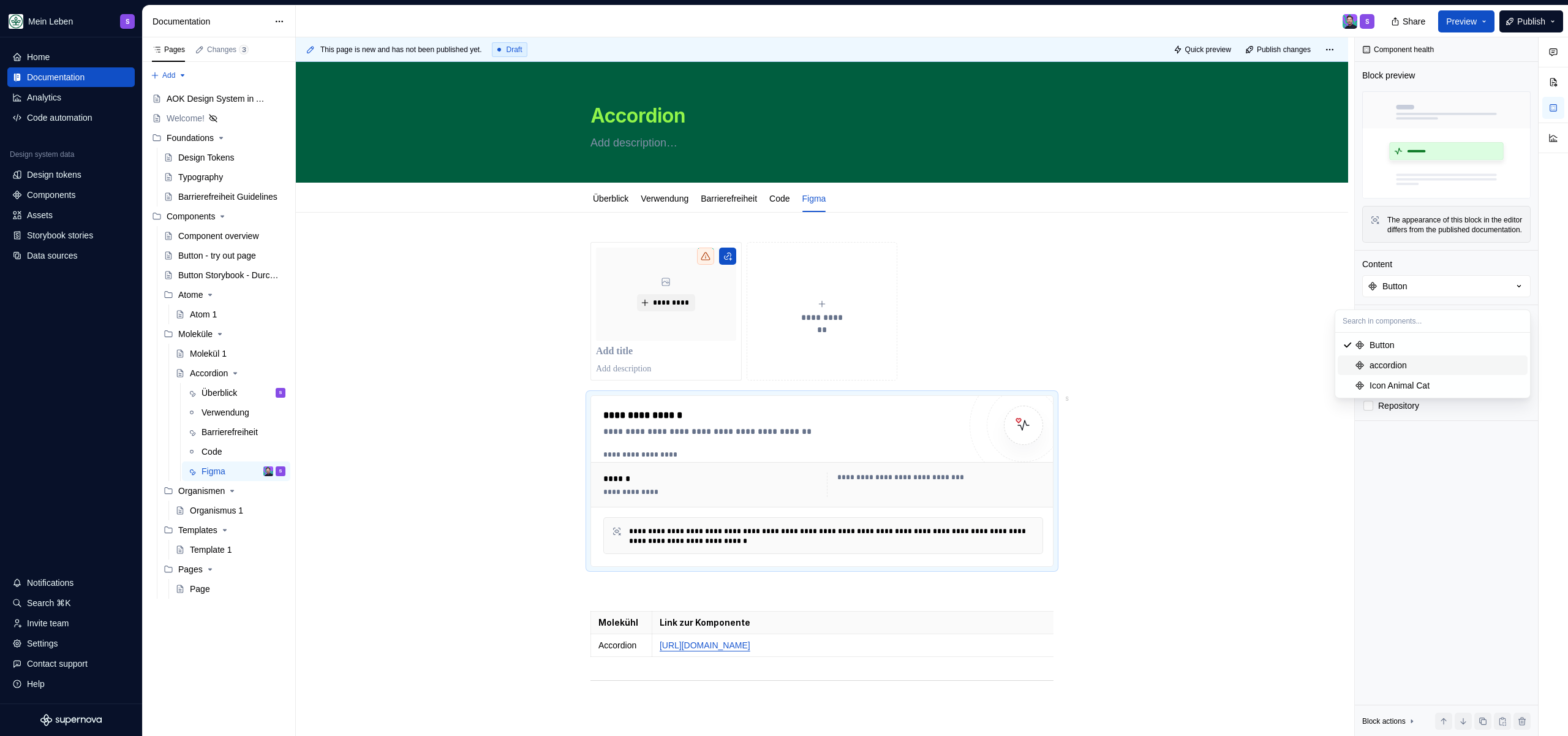
click at [1419, 368] on div "accordion" at bounding box center [1446, 365] width 153 height 13
click at [1393, 342] on span "Figma component" at bounding box center [1413, 337] width 69 height 10
click at [1391, 359] on span "Documented" at bounding box center [1403, 354] width 49 height 10
click at [1388, 376] on span "Status" at bounding box center [1390, 371] width 24 height 10
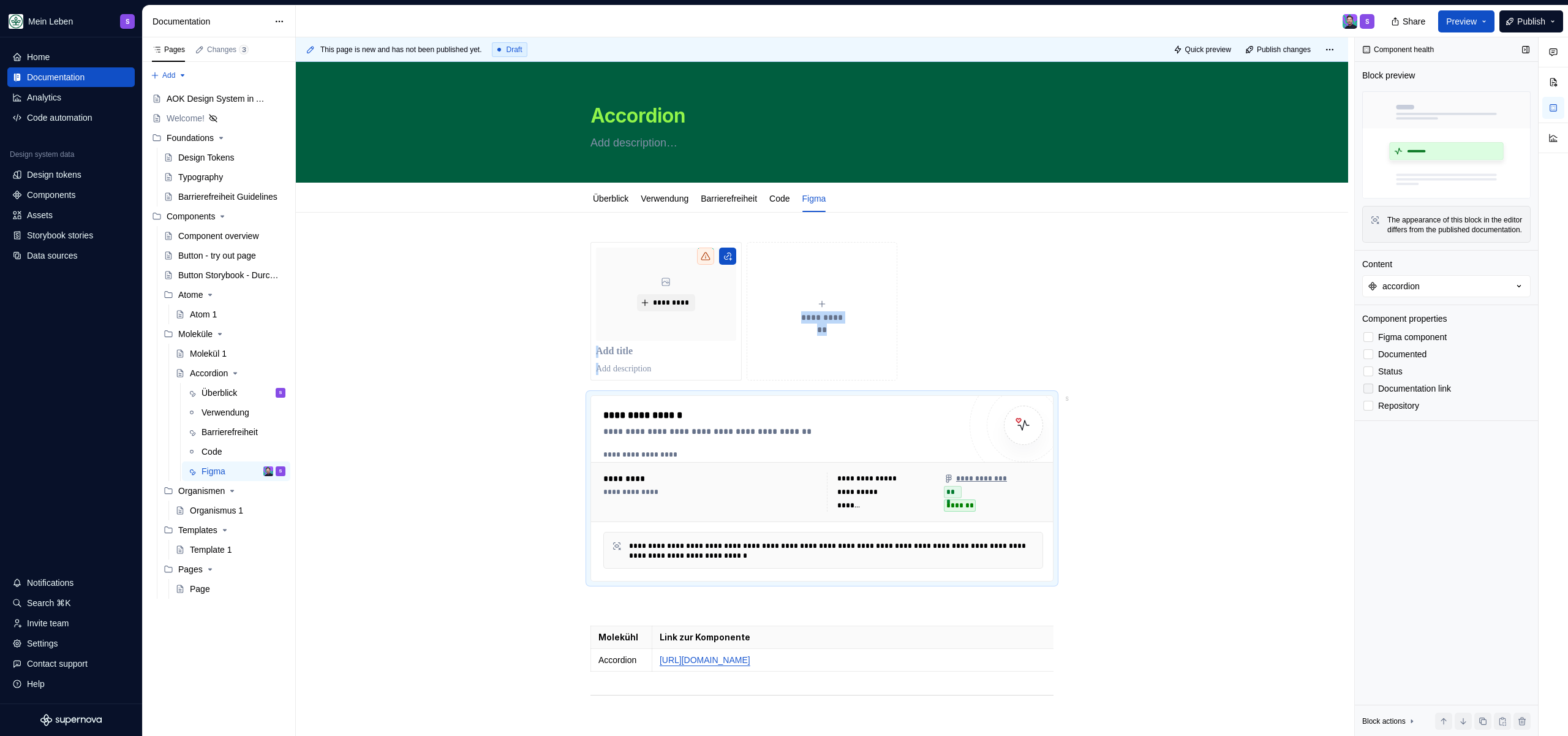
click at [1435, 394] on span "Documentation link" at bounding box center [1414, 389] width 73 height 10
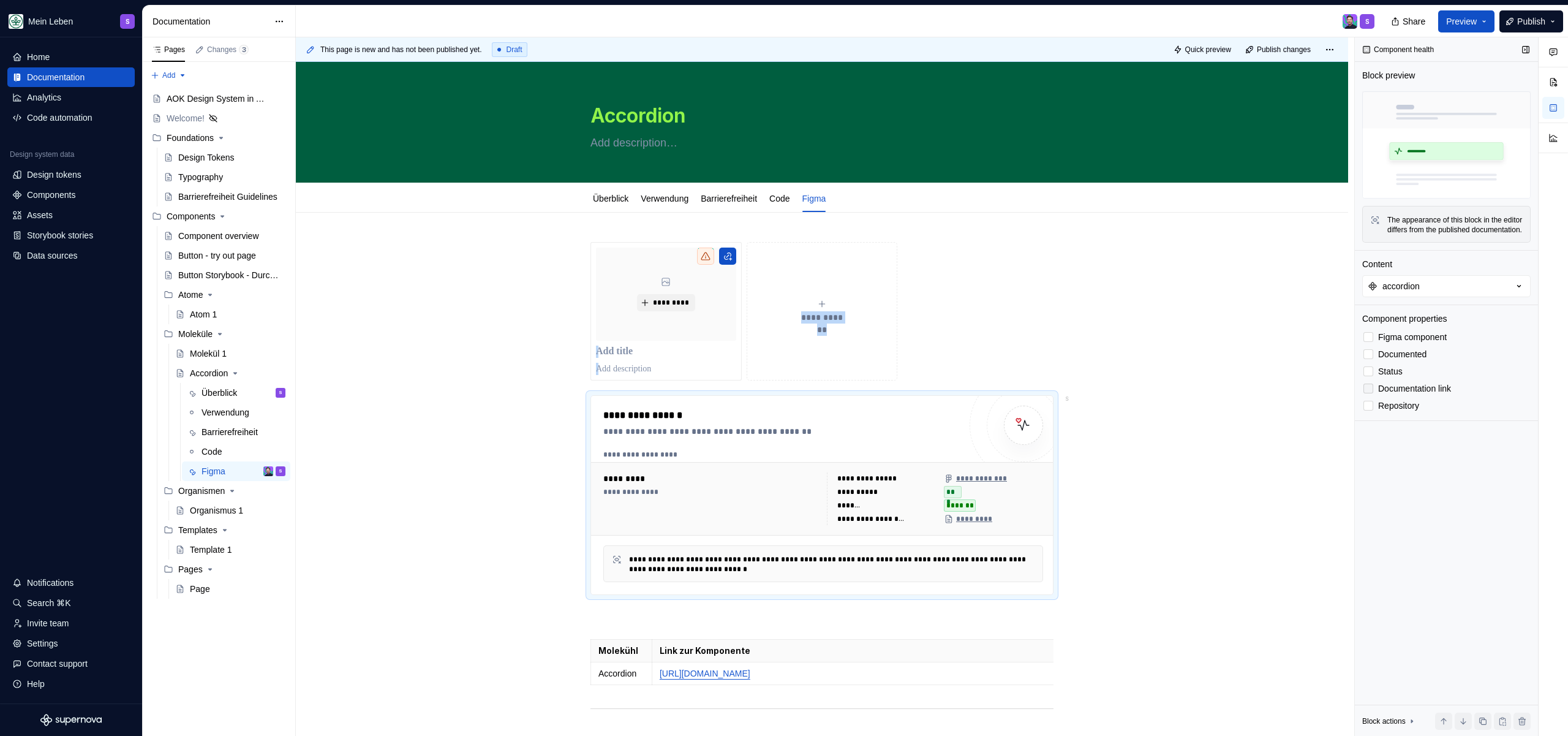
click at [1431, 394] on span "Documentation link" at bounding box center [1414, 389] width 73 height 10
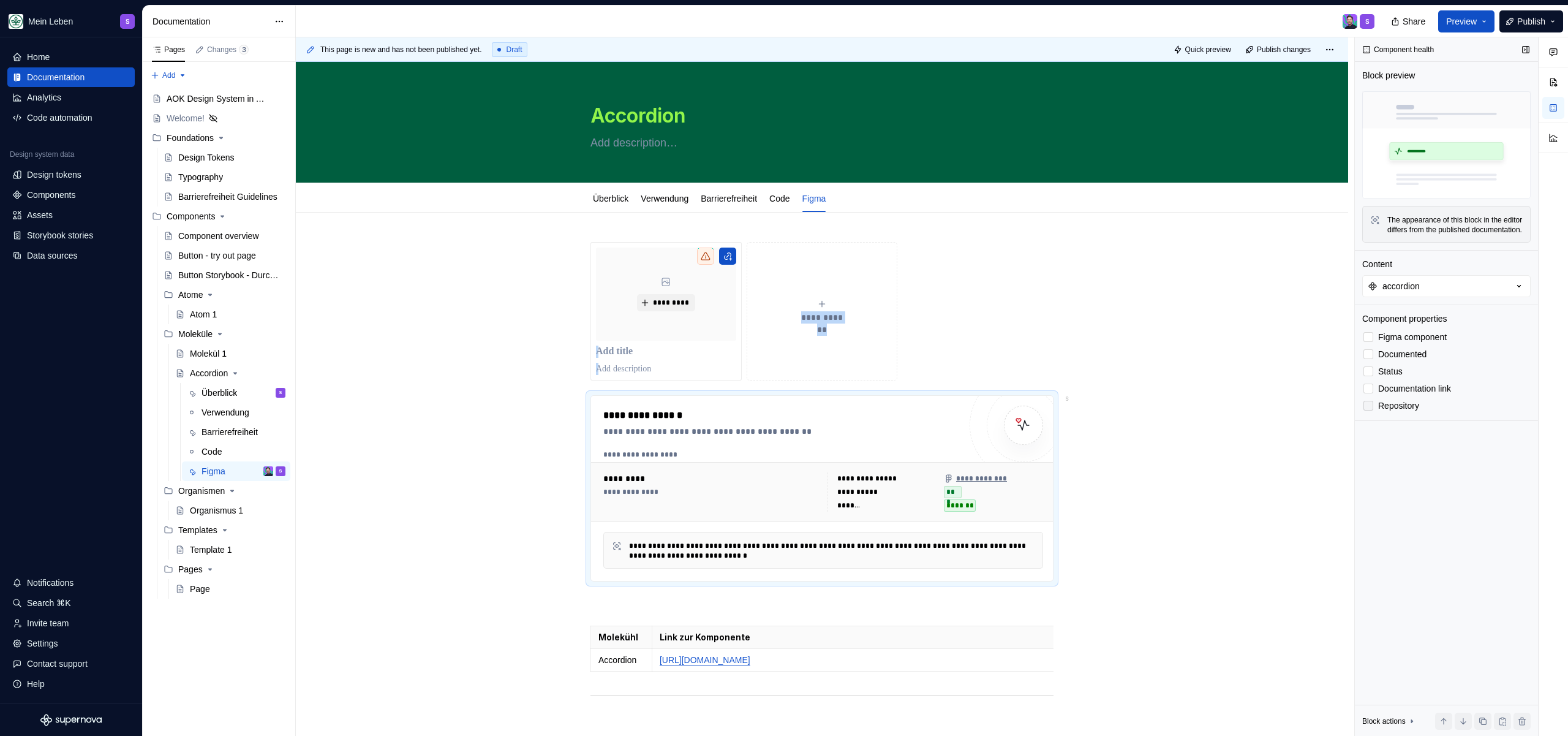
click at [1414, 410] on span "Repository" at bounding box center [1398, 405] width 41 height 10
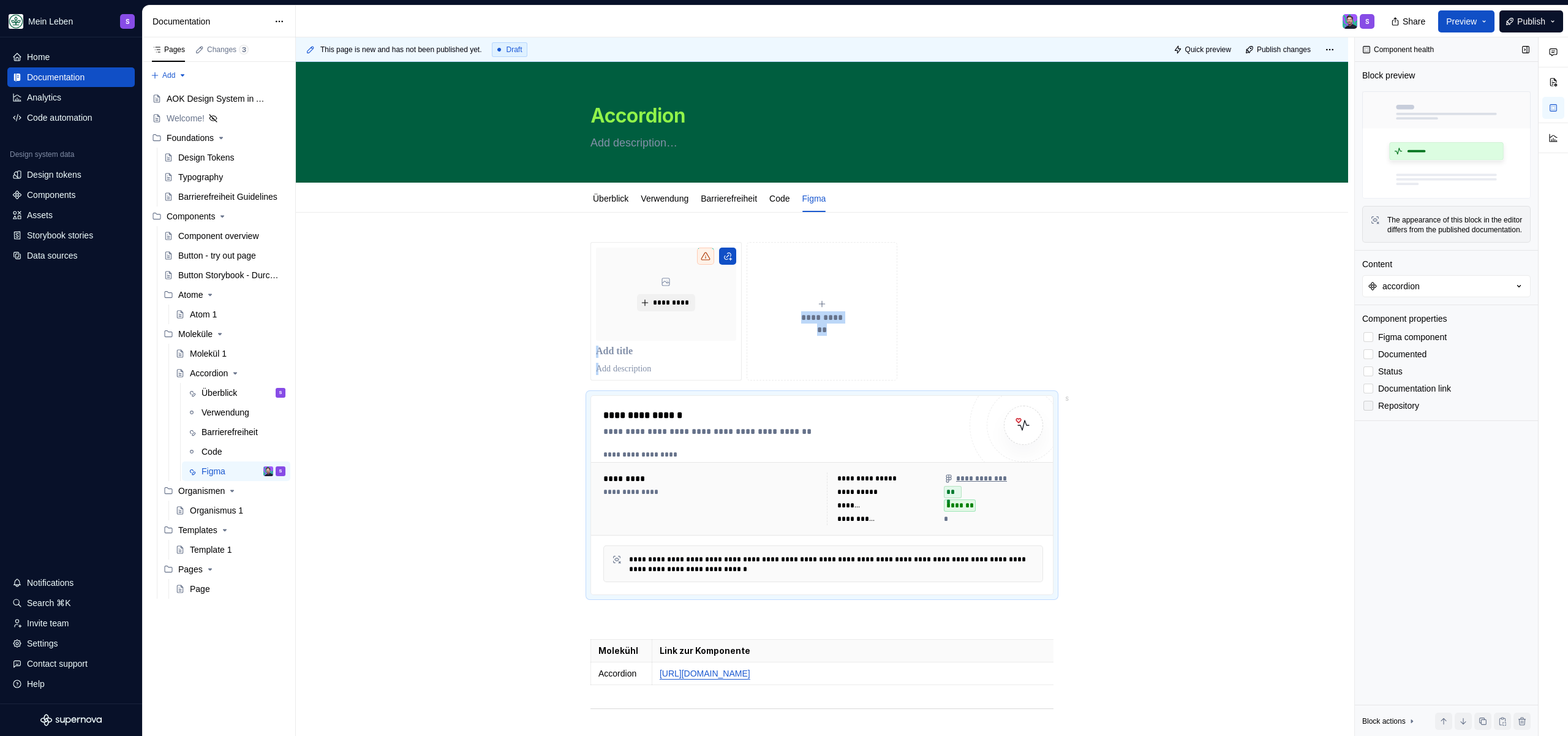
click at [1414, 410] on span "Repository" at bounding box center [1398, 405] width 41 height 10
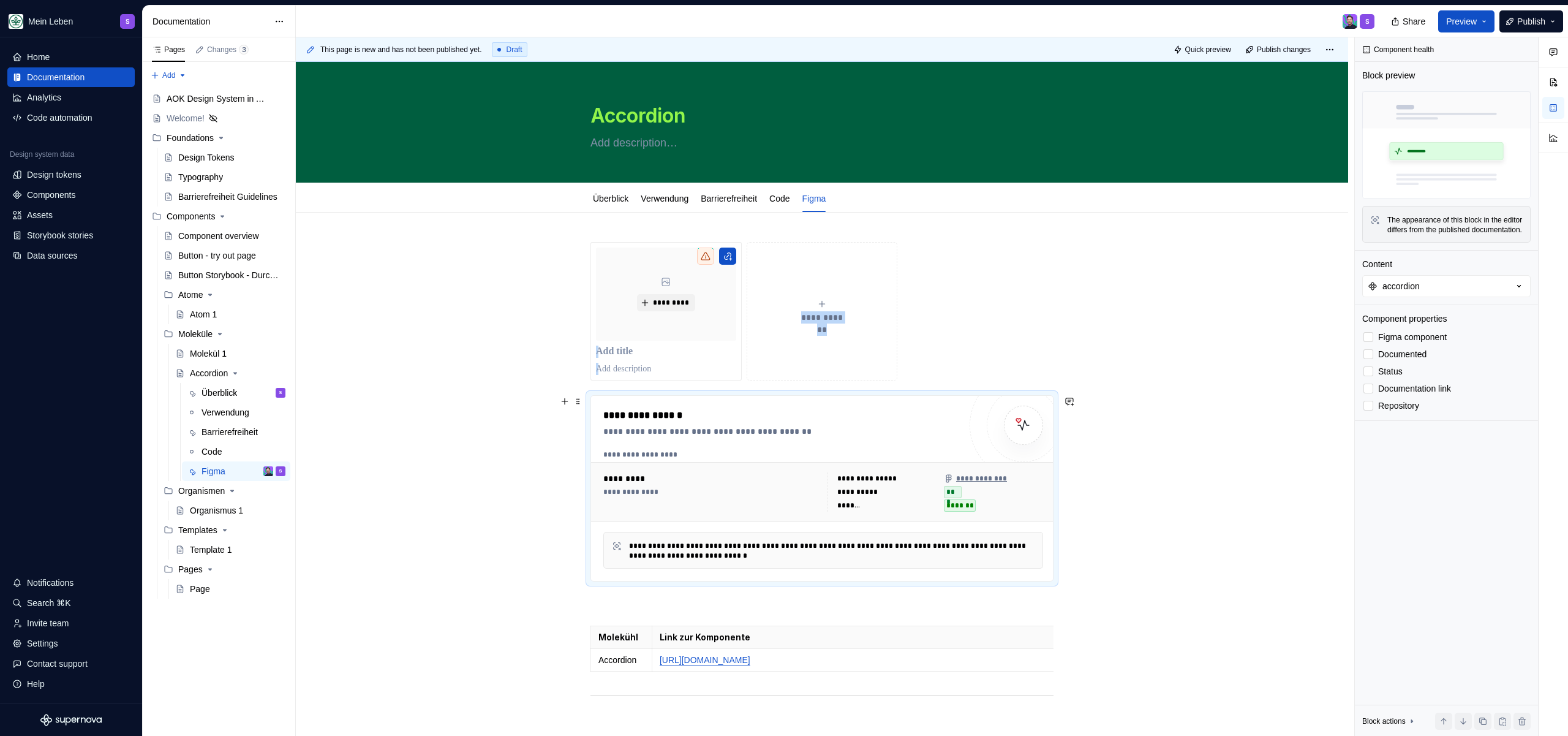
click at [1262, 407] on div "**********" at bounding box center [823, 573] width 1053 height 722
click at [738, 403] on div "**********" at bounding box center [822, 488] width 462 height 185
click at [667, 387] on div "**********" at bounding box center [823, 470] width 463 height 457
click at [669, 395] on div "**********" at bounding box center [823, 488] width 463 height 186
type textarea "*"
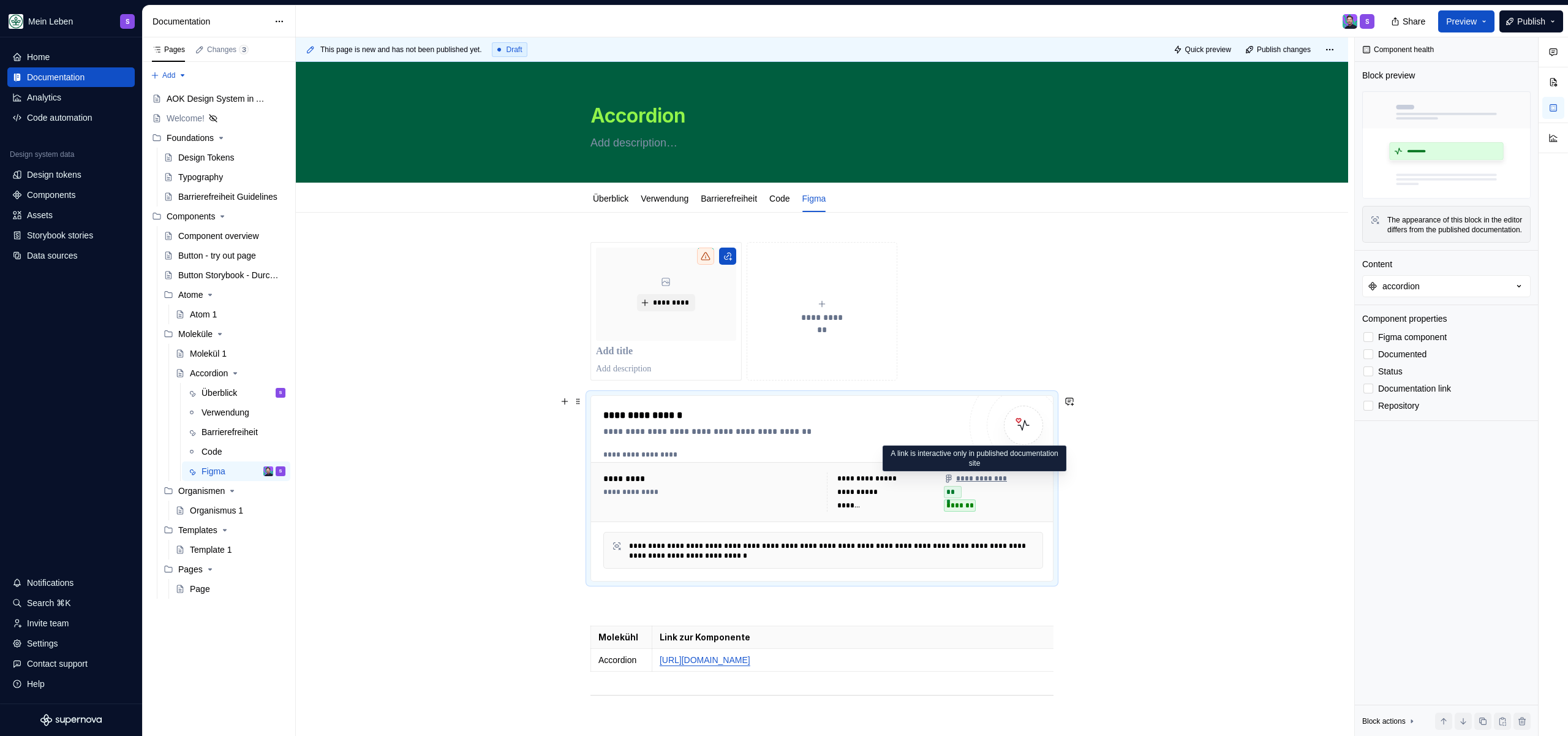
click at [979, 477] on div "**********" at bounding box center [975, 478] width 62 height 10
click at [793, 395] on div "**********" at bounding box center [823, 488] width 463 height 186
click at [1016, 362] on div "**********" at bounding box center [823, 311] width 463 height 138
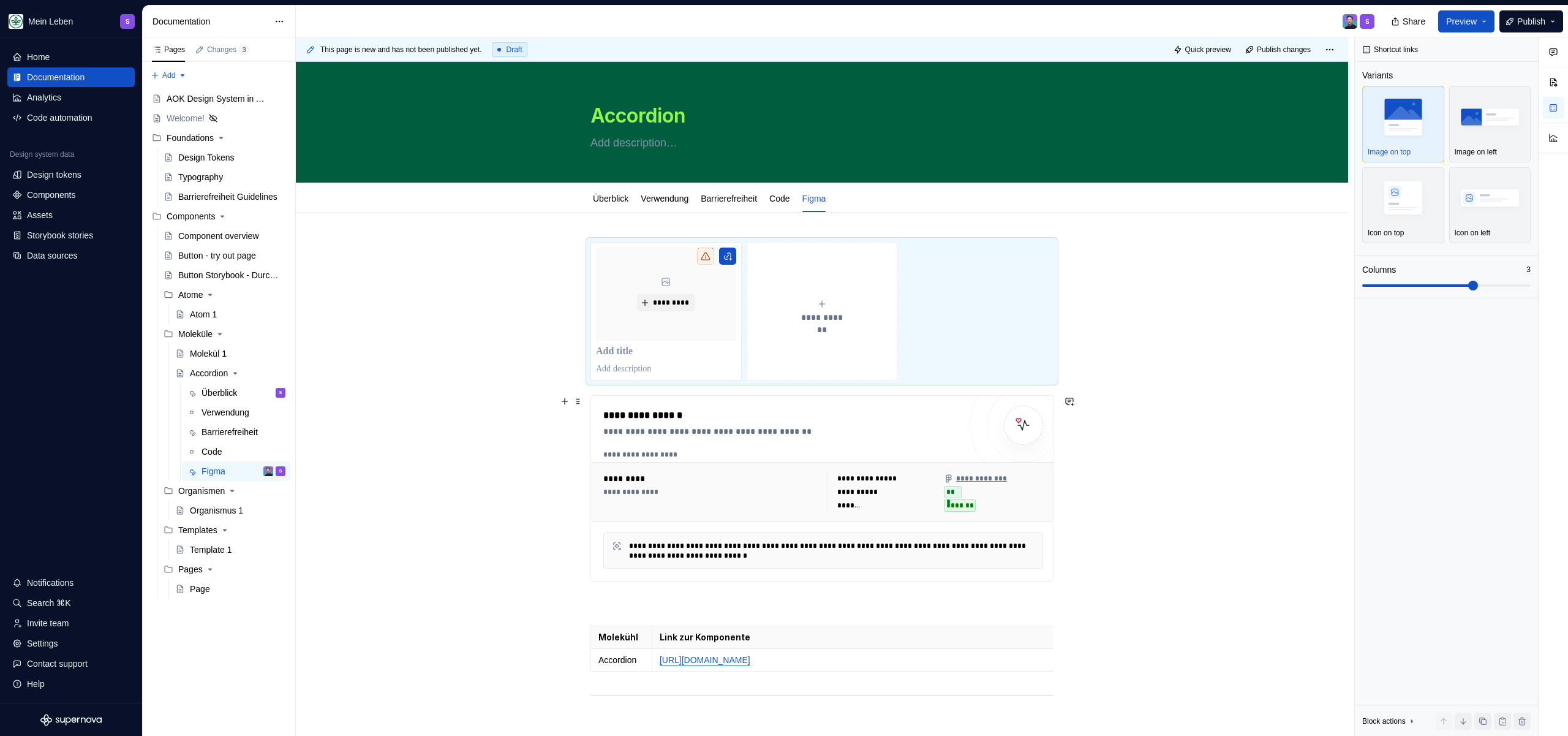
drag, startPoint x: 891, startPoint y: 391, endPoint x: 886, endPoint y: 408, distance: 17.7
click at [891, 395] on div "**********" at bounding box center [823, 488] width 463 height 186
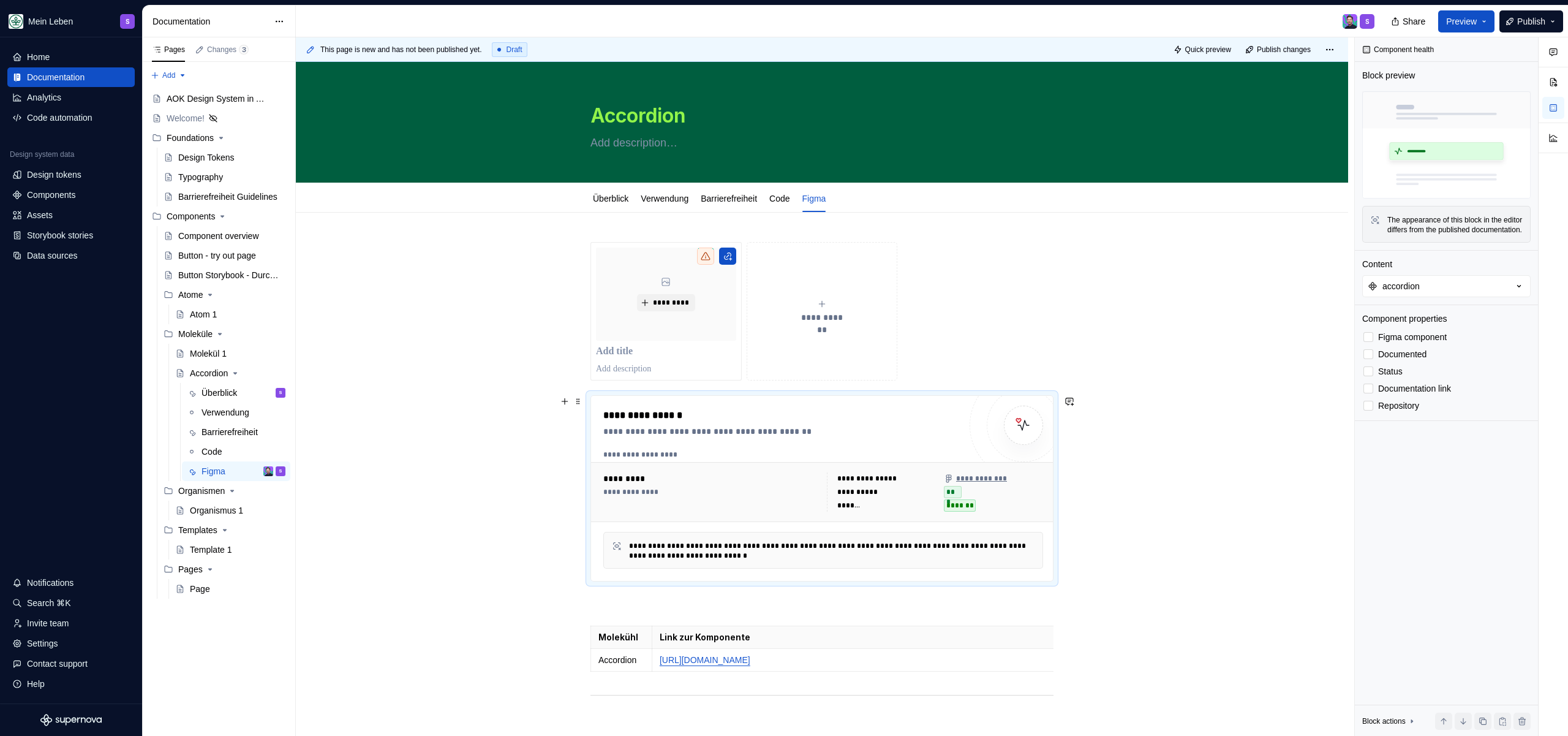
click at [884, 416] on div "**********" at bounding box center [781, 415] width 357 height 15
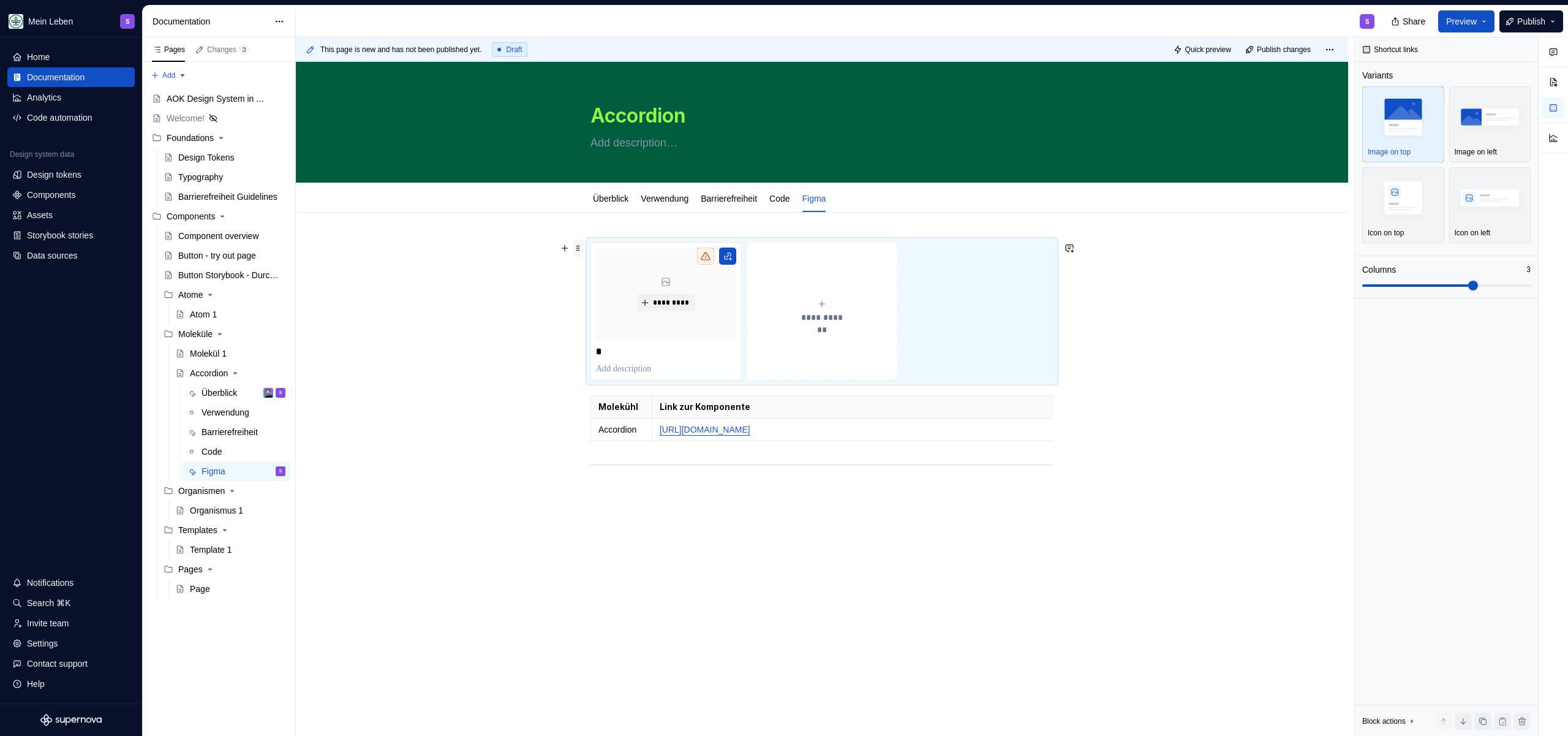
click at [578, 248] on span at bounding box center [578, 248] width 10 height 17
click at [618, 350] on div "Delete" at bounding box center [635, 356] width 80 height 13
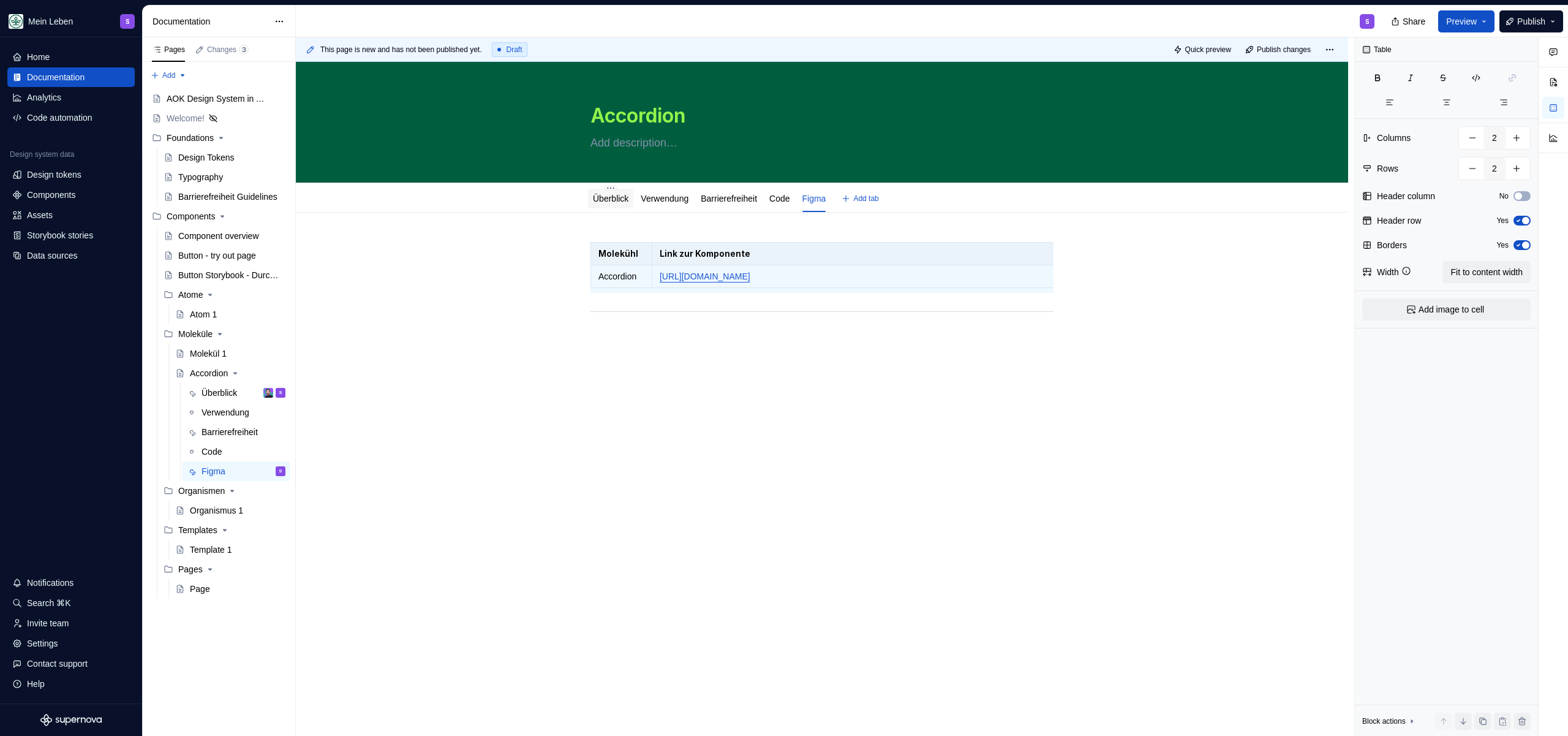
click at [609, 196] on link "Überblick" at bounding box center [610, 199] width 35 height 10
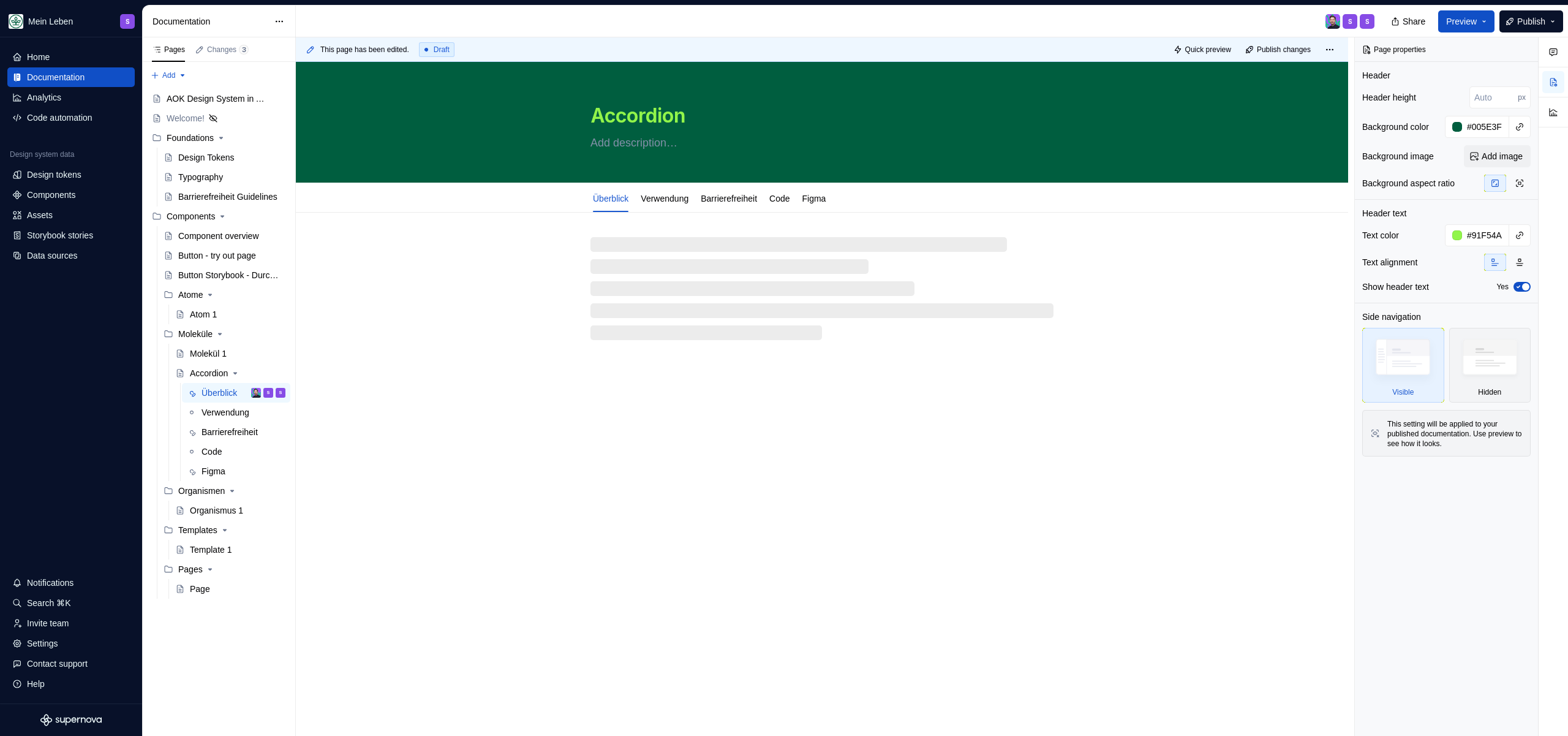
type textarea "*"
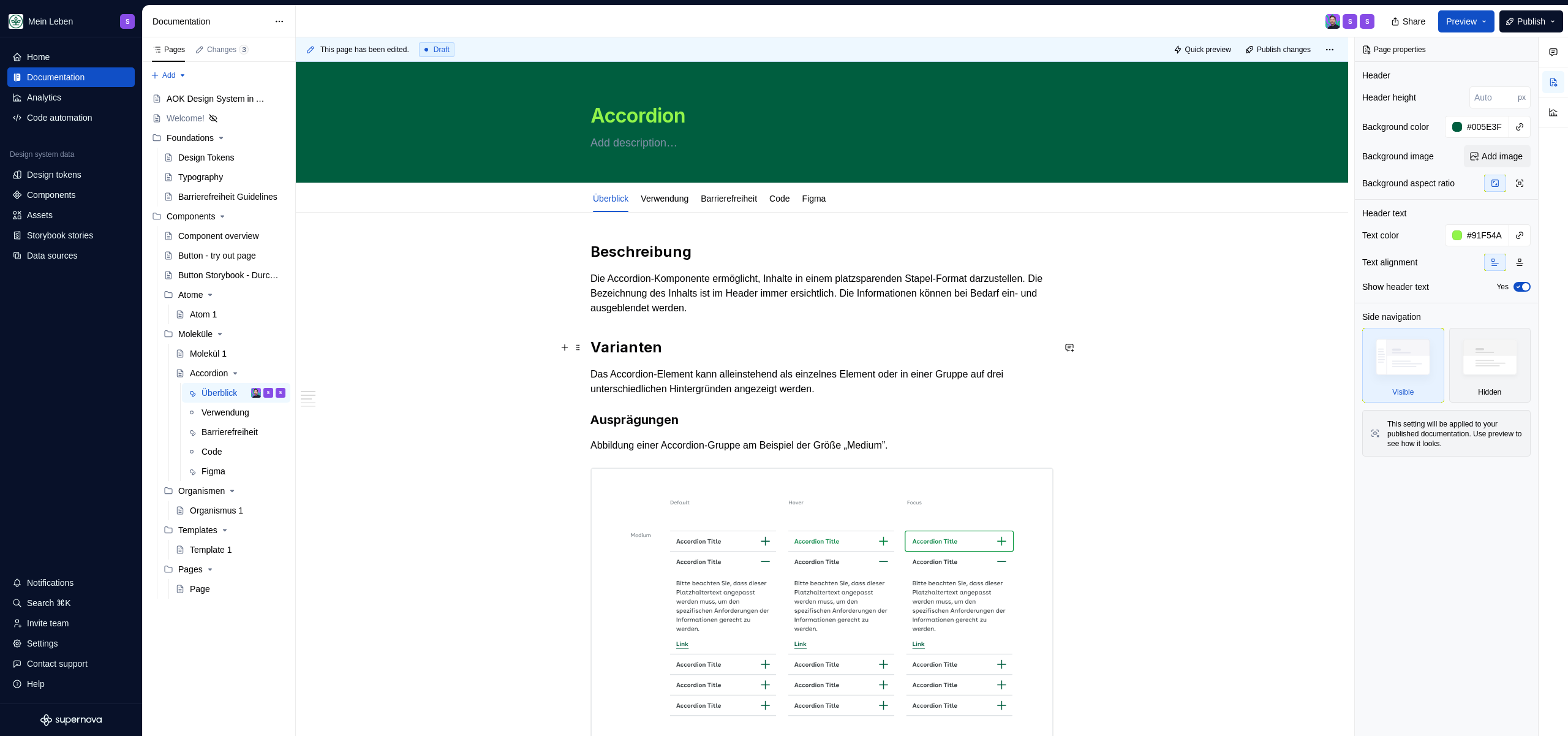
click at [729, 337] on h2 "Varianten" at bounding box center [823, 347] width 463 height 19
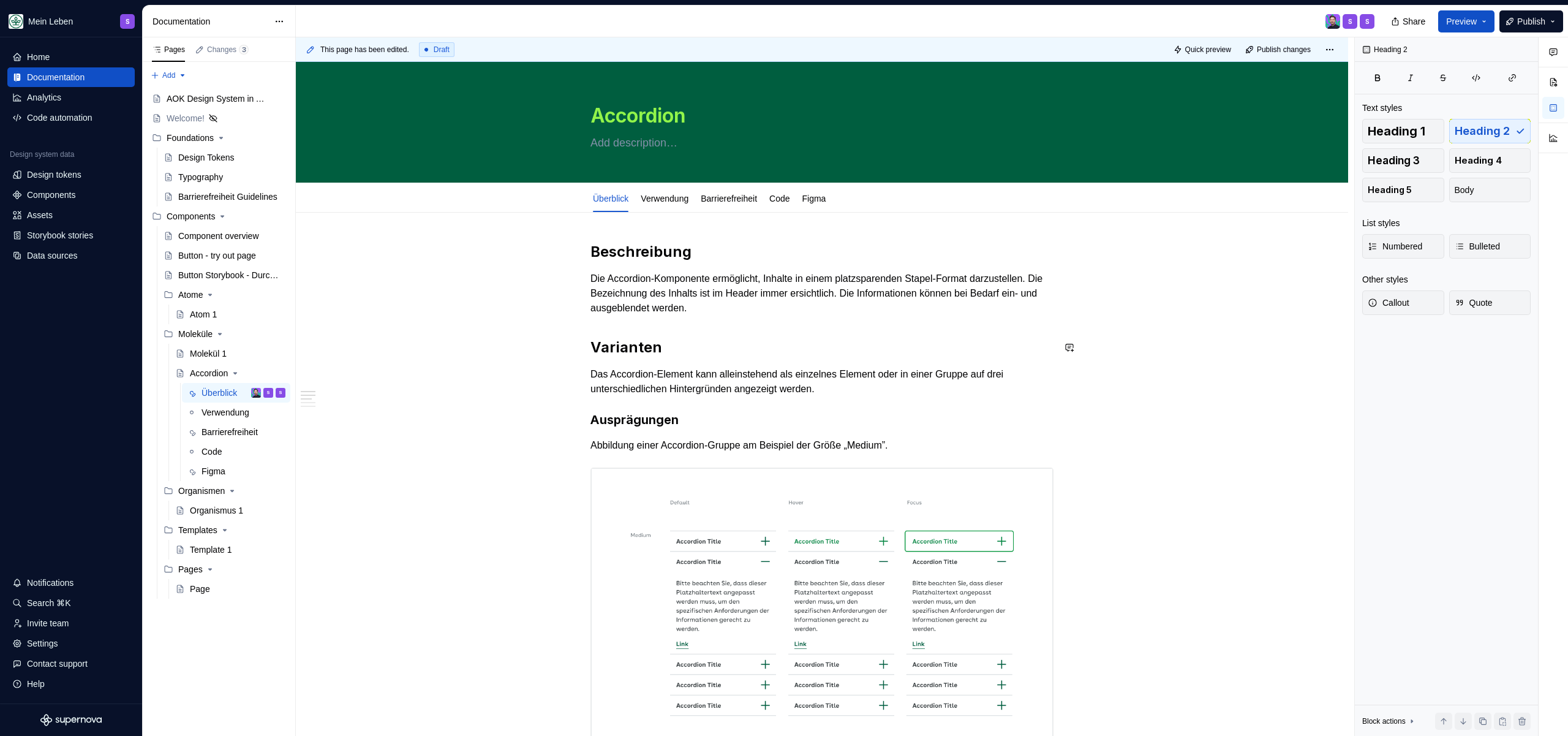
click at [924, 305] on p "Die Accordion-Komponente ermöglicht, Inhalte in einem platzsparenden Stapel-For…" at bounding box center [823, 293] width 463 height 44
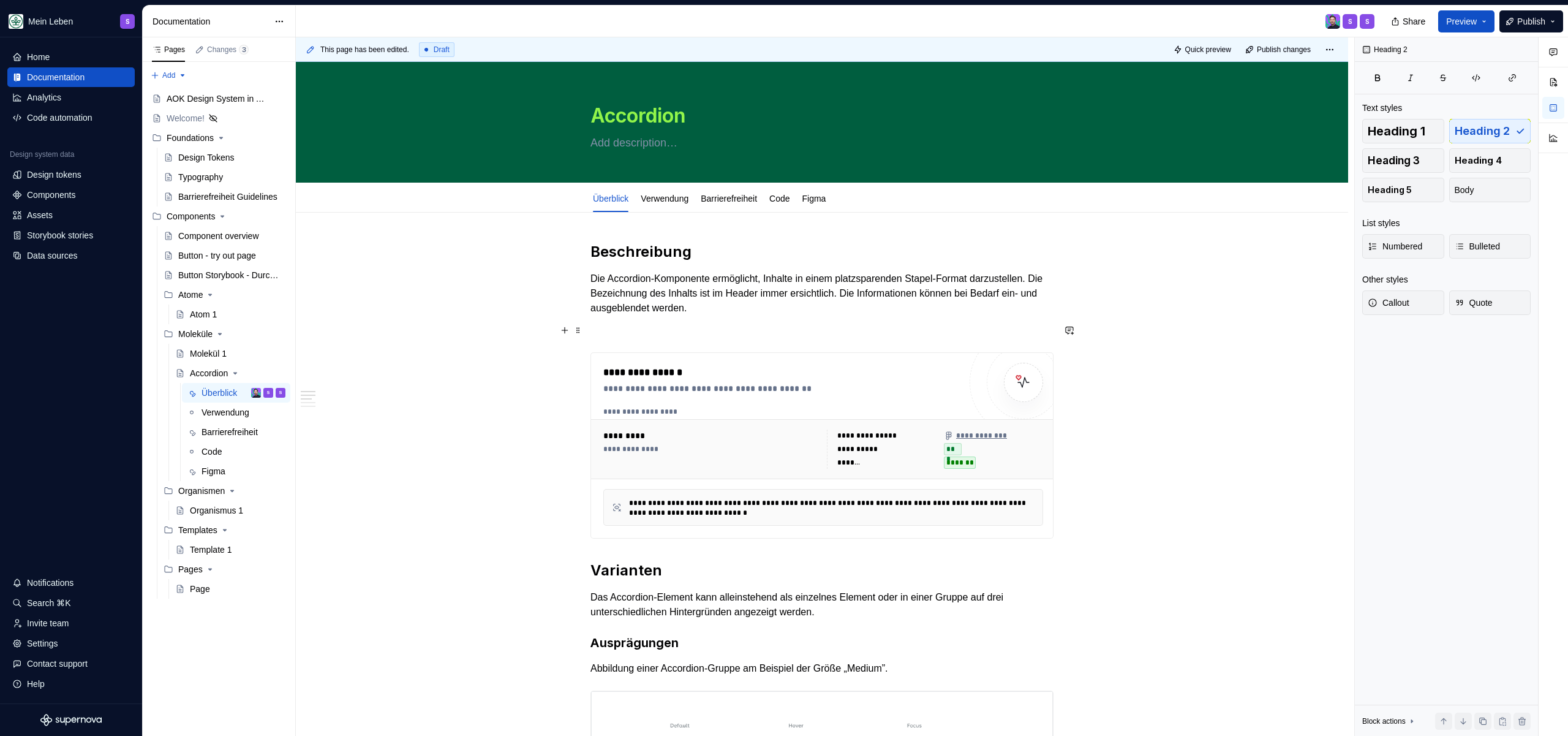
click at [656, 352] on div "**********" at bounding box center [823, 446] width 463 height 186
click at [658, 332] on p at bounding box center [823, 331] width 463 height 15
click at [694, 323] on p at bounding box center [823, 331] width 463 height 15
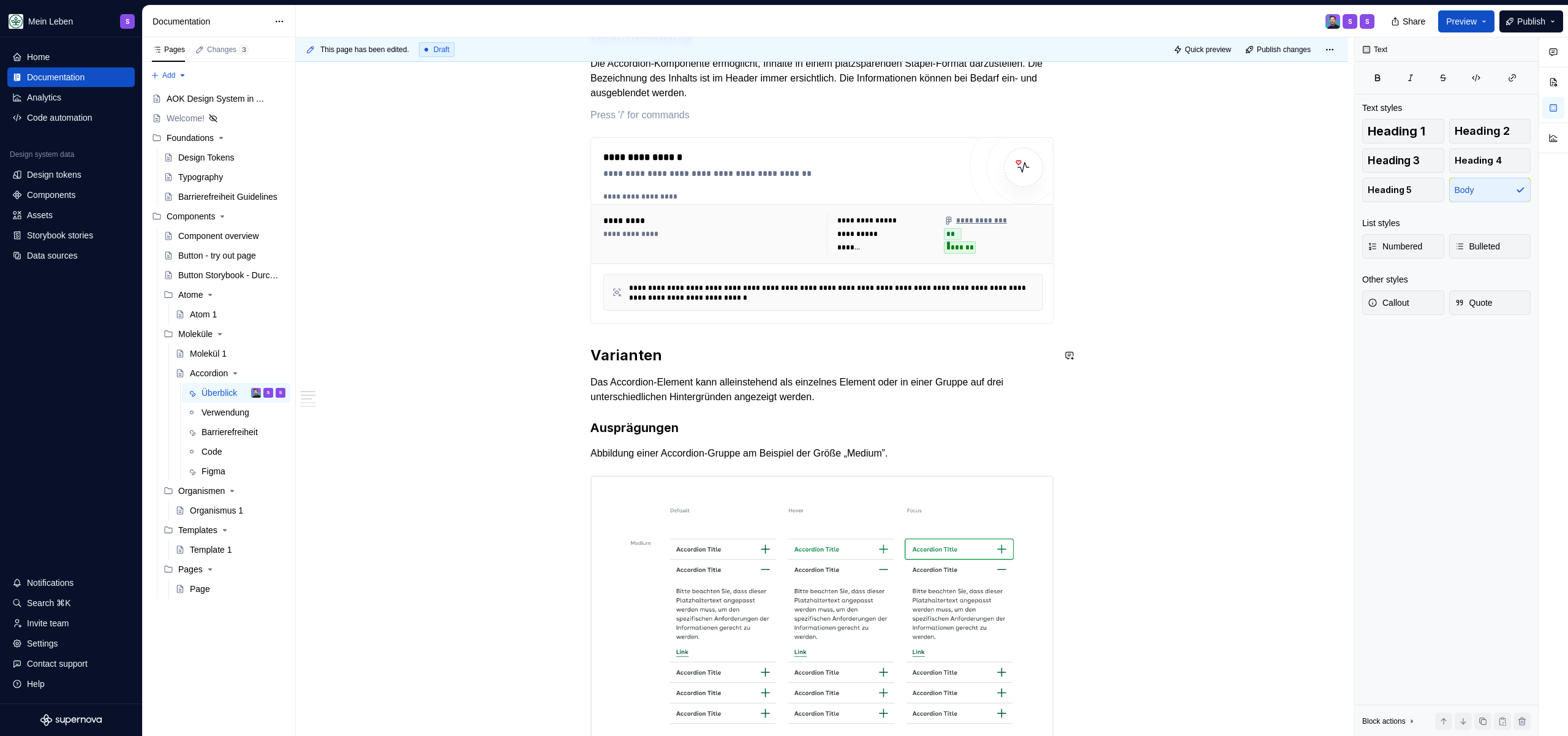
click at [708, 427] on h3 "Ausprägungen" at bounding box center [823, 427] width 463 height 17
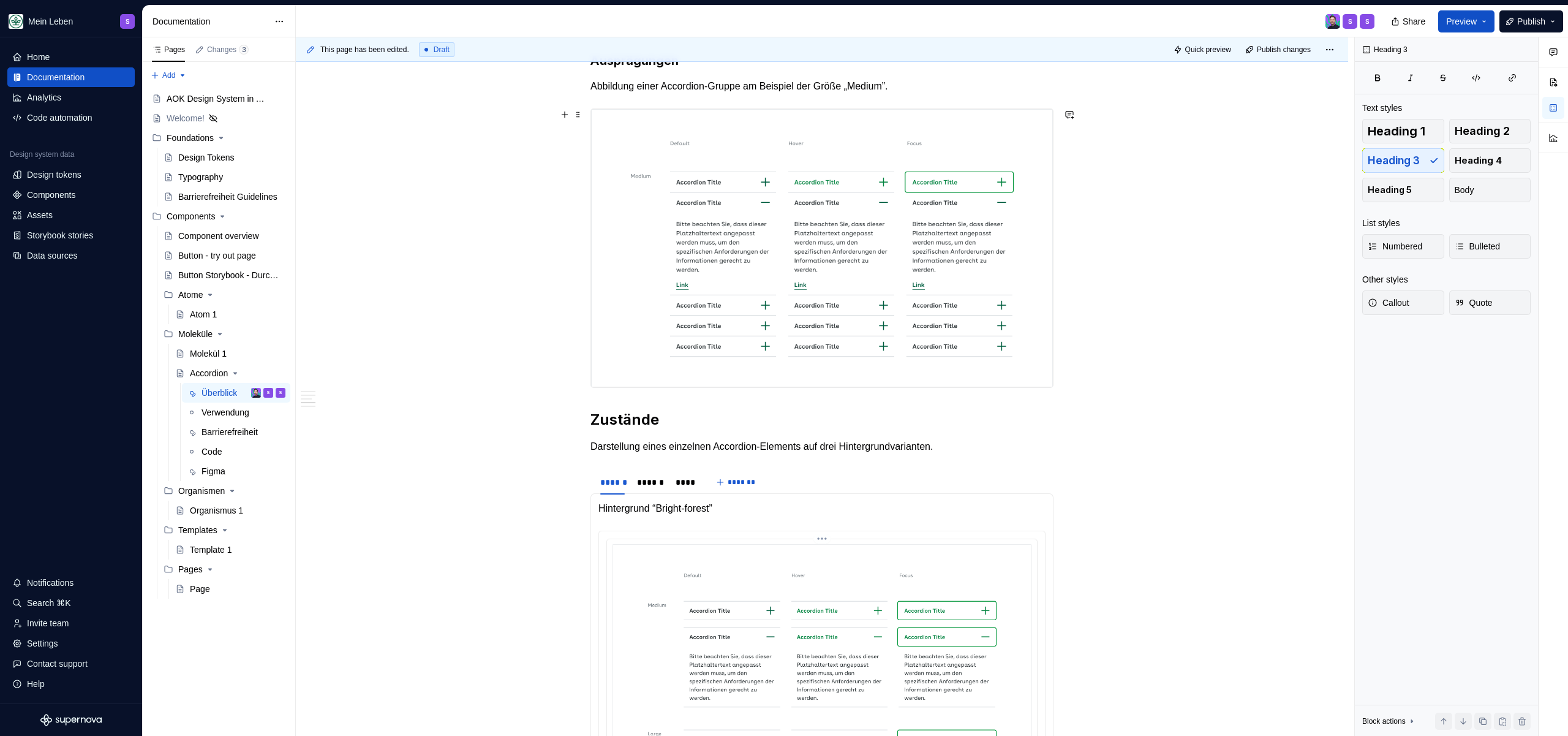
scroll to position [676, 0]
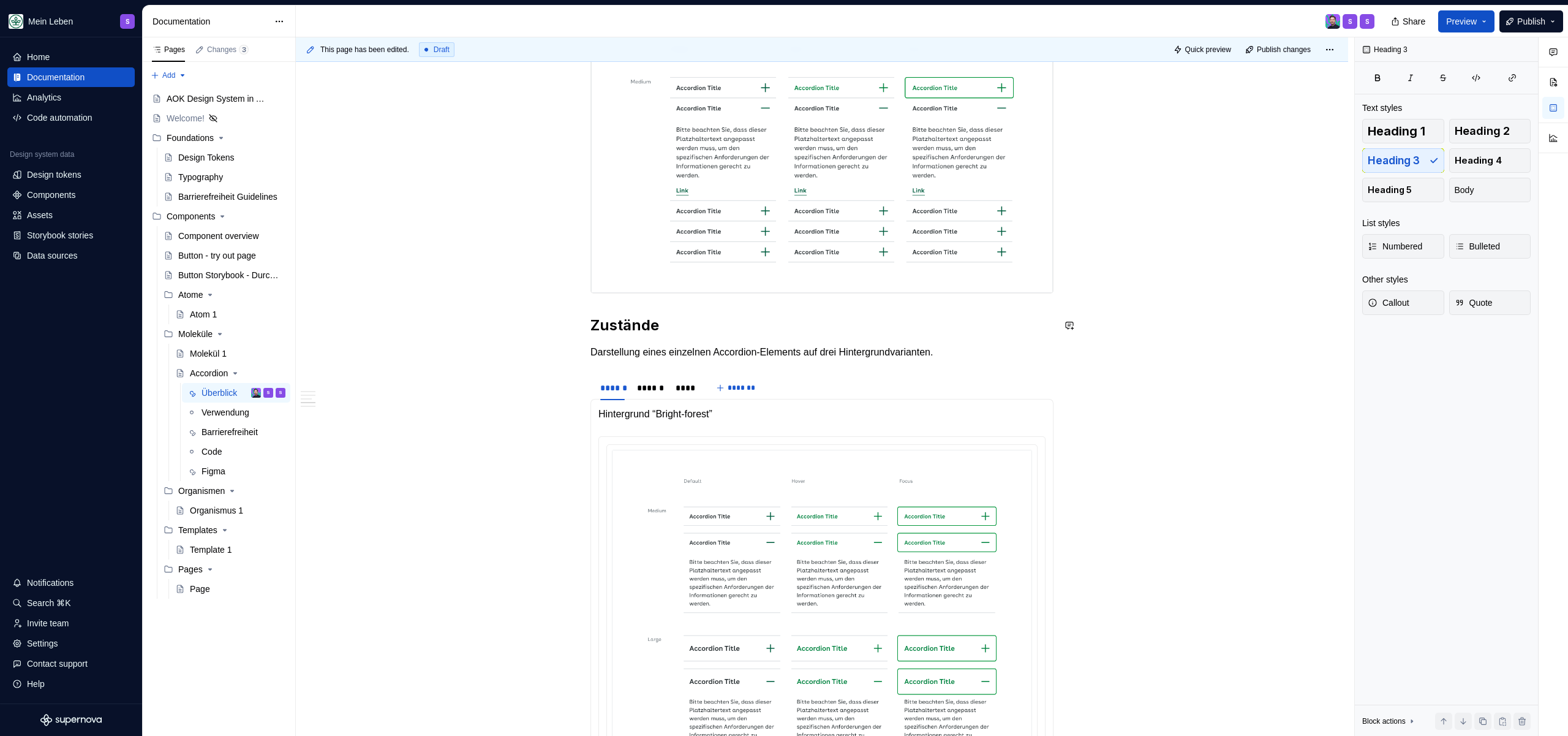
click at [703, 300] on div "**********" at bounding box center [823, 399] width 463 height 1668
click at [704, 316] on h2 "Zustände" at bounding box center [823, 325] width 463 height 19
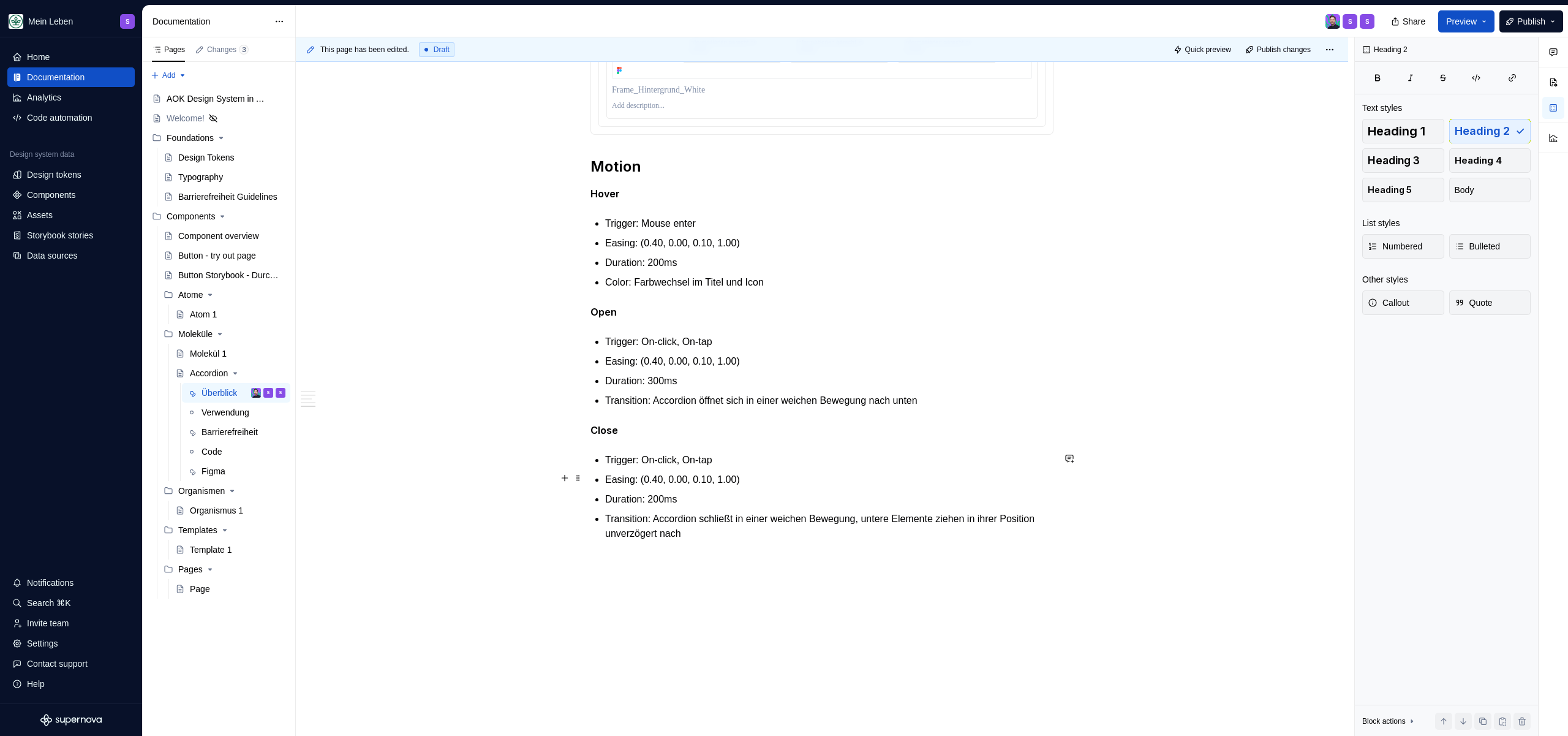
scroll to position [1116, 0]
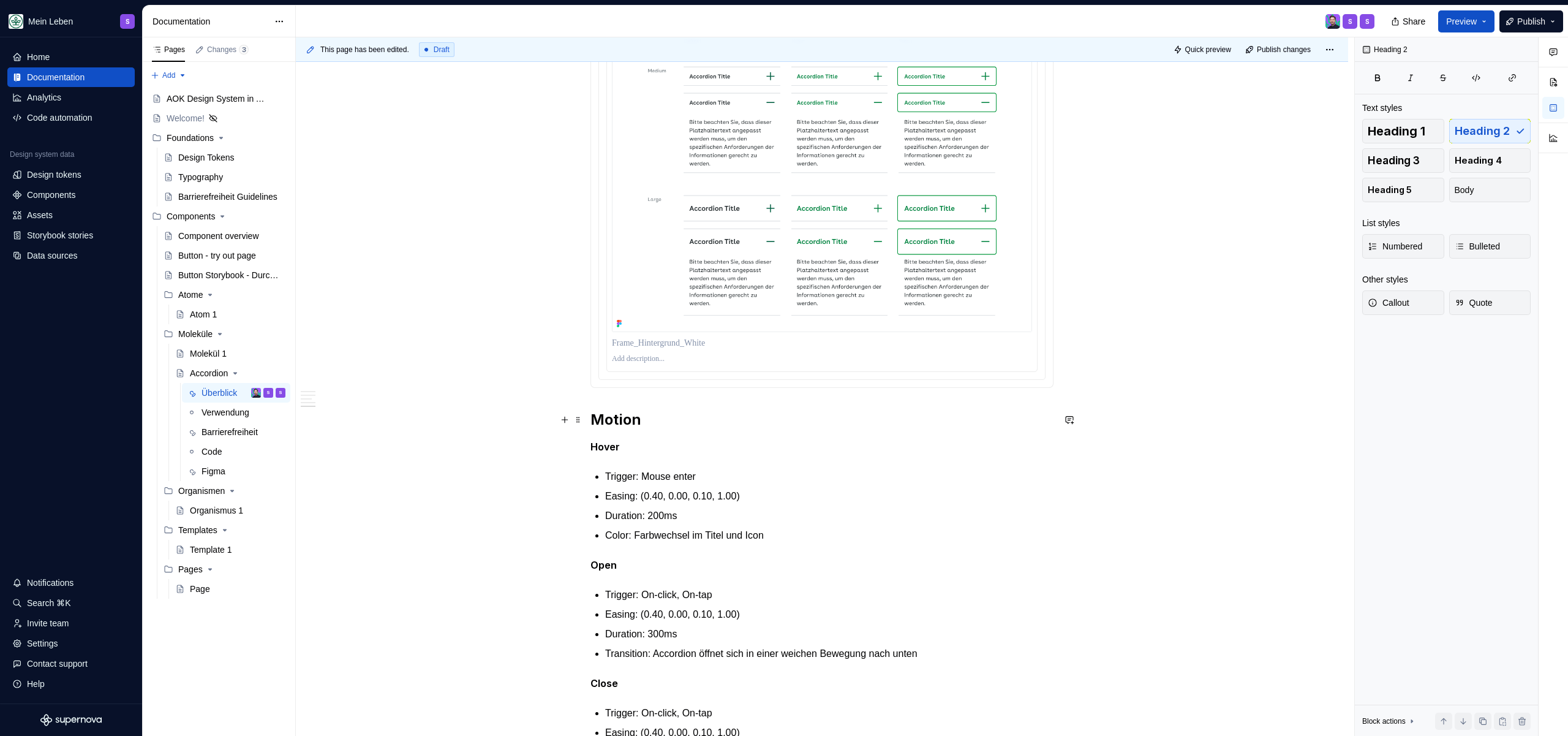
click at [661, 414] on h2 "Motion" at bounding box center [823, 419] width 463 height 19
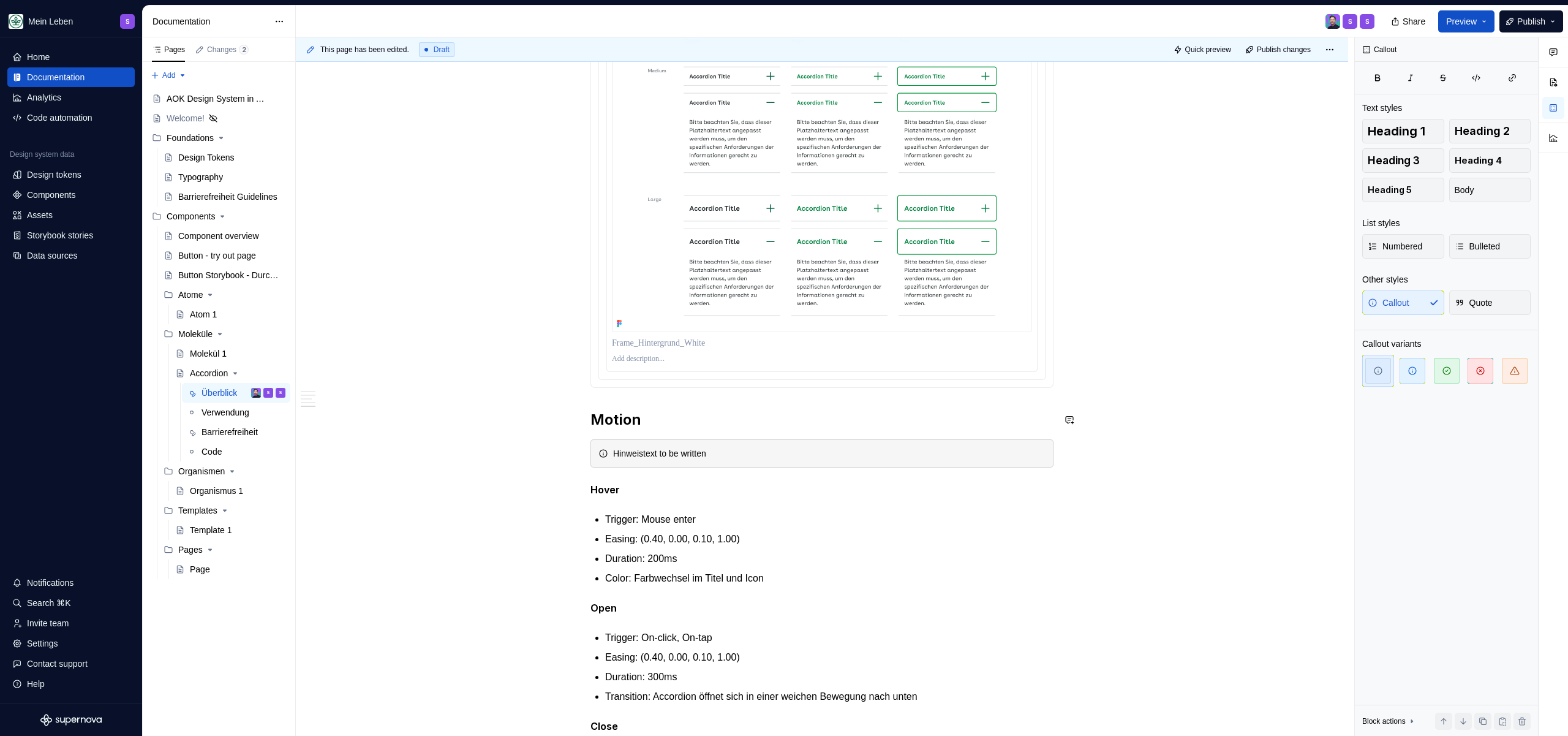
click at [686, 427] on h2 "Motion" at bounding box center [823, 419] width 463 height 19
click at [729, 455] on div "Hinweistext to be written" at bounding box center [829, 453] width 432 height 13
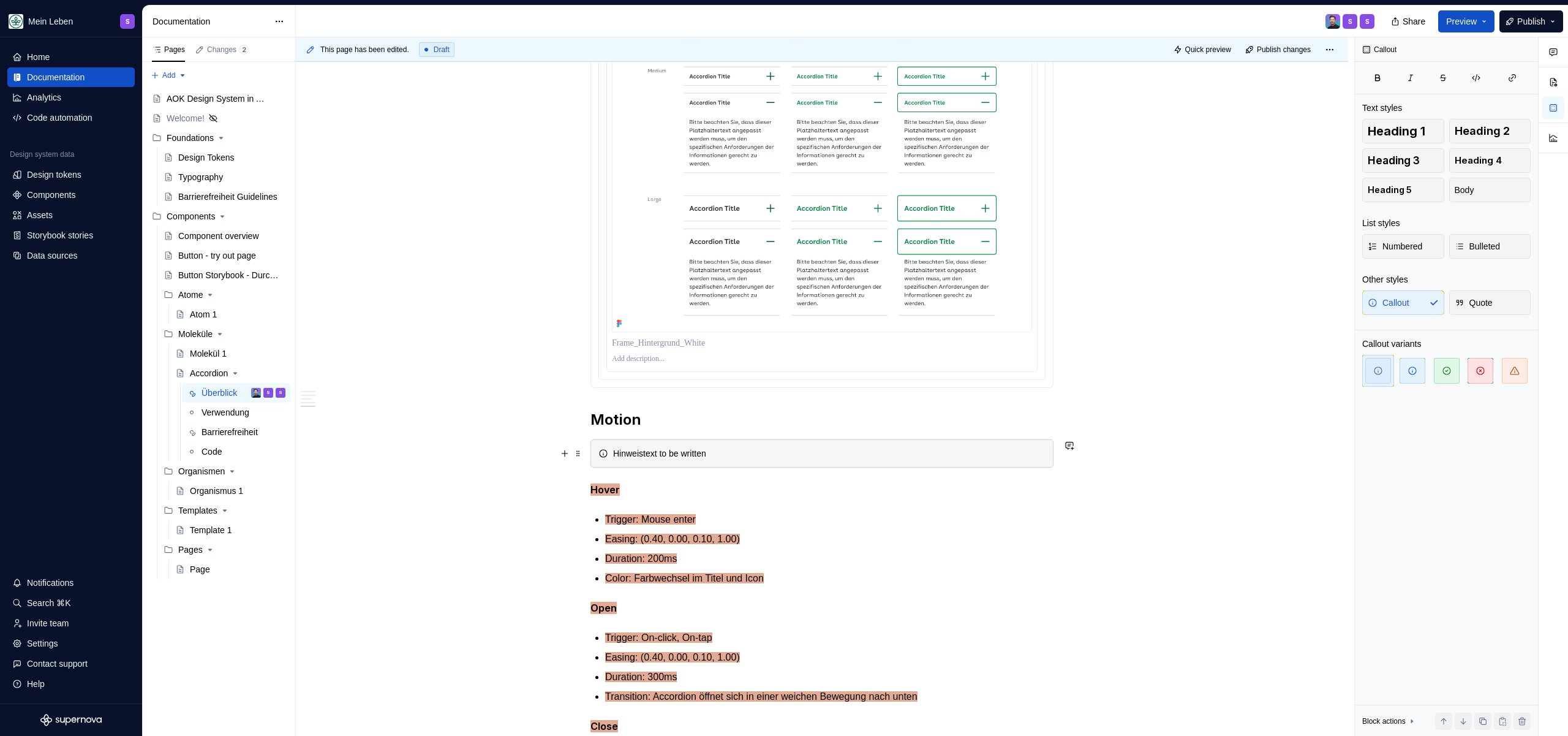
click at [732, 412] on h2 "Motion" at bounding box center [823, 419] width 463 height 19
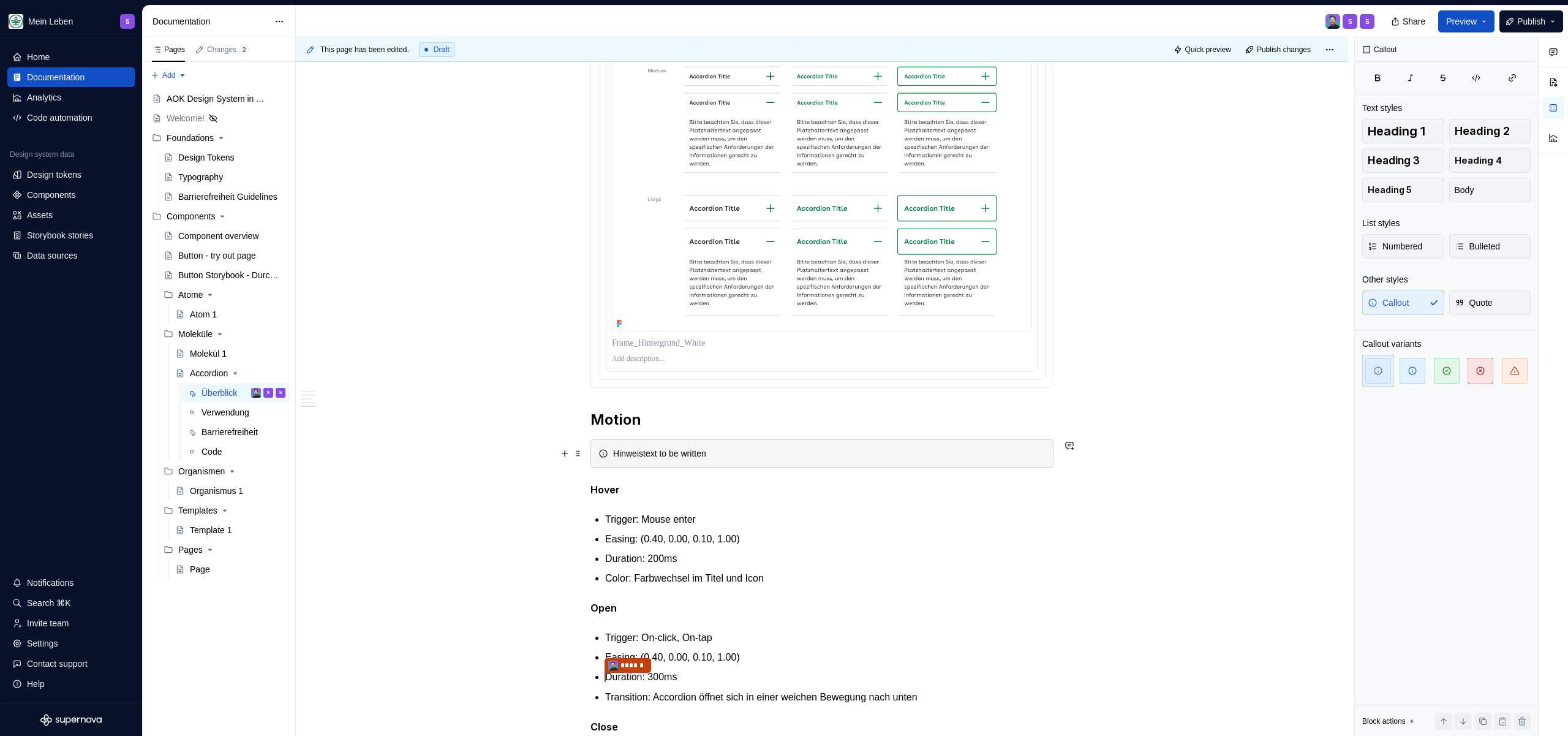
click at [740, 448] on div "Hinweistext to be written" at bounding box center [829, 453] width 432 height 13
click at [724, 414] on h2 "Motion" at bounding box center [823, 419] width 463 height 19
click at [737, 440] on div "Hinweistext to be written" at bounding box center [823, 453] width 463 height 29
click at [734, 454] on div "Hinweistext to be written" at bounding box center [829, 453] width 432 height 13
click at [715, 411] on h2 "Motion" at bounding box center [823, 419] width 463 height 19
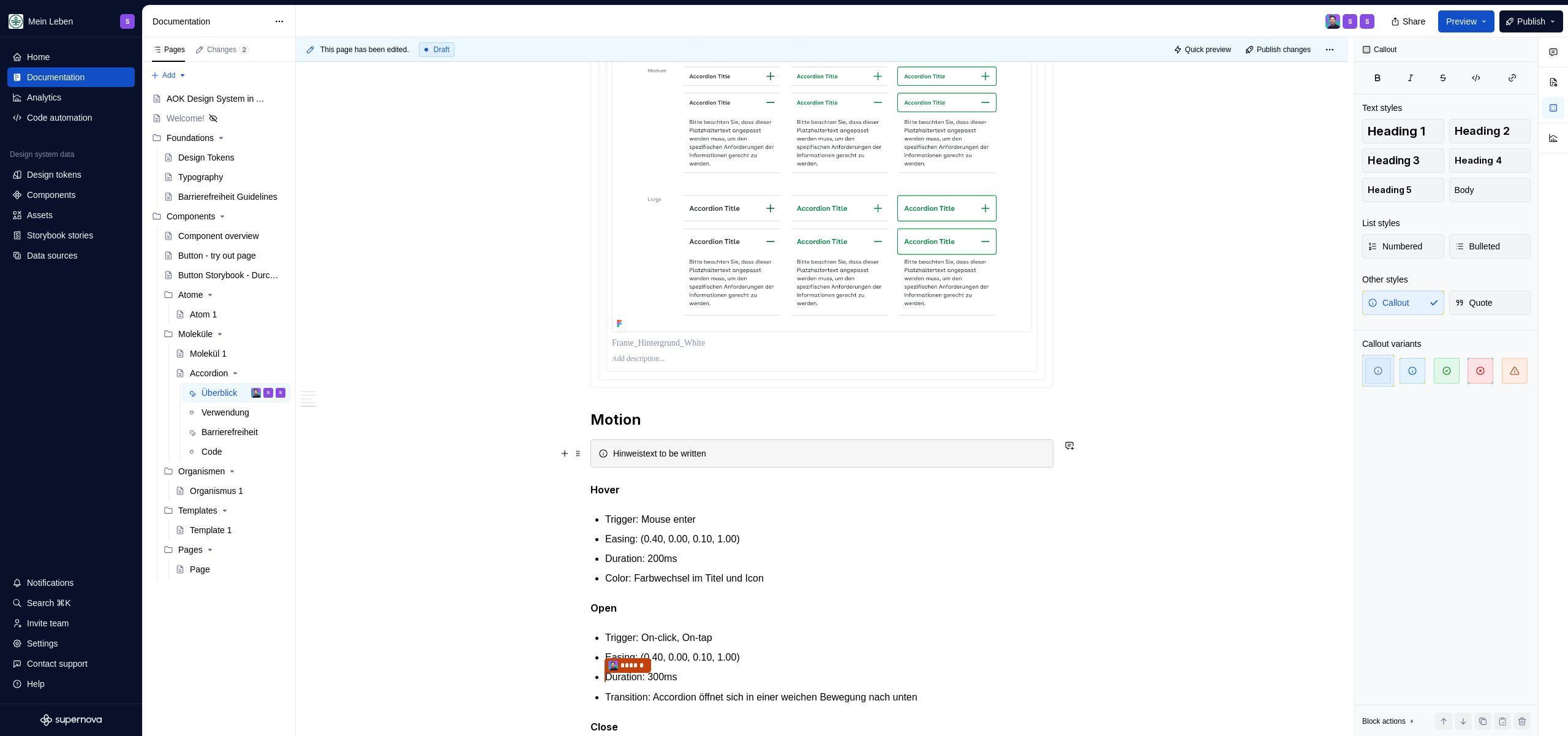
click at [734, 463] on div "Hinweistext to be written" at bounding box center [823, 453] width 463 height 29
click at [719, 419] on h2 "Motion" at bounding box center [823, 419] width 463 height 19
click at [740, 463] on div "Hinweistext to be written" at bounding box center [823, 453] width 463 height 29
click at [653, 495] on p "Hover" at bounding box center [823, 489] width 463 height 15
click at [729, 450] on div "Hinweistext to be written" at bounding box center [829, 453] width 432 height 13
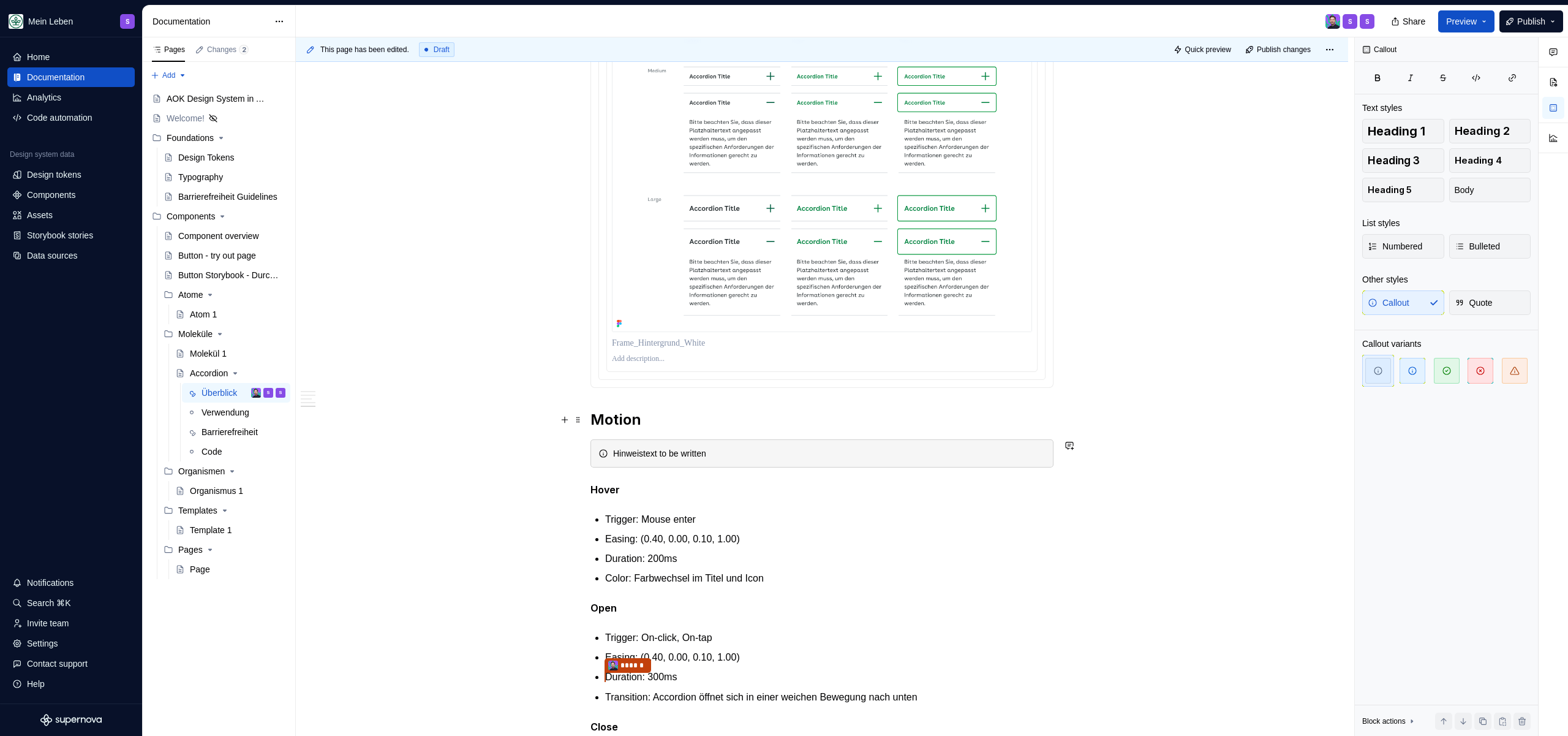
click at [722, 423] on h2 "Motion" at bounding box center [823, 419] width 463 height 19
click at [741, 452] on div "Hinweistext to be written" at bounding box center [829, 453] width 432 height 13
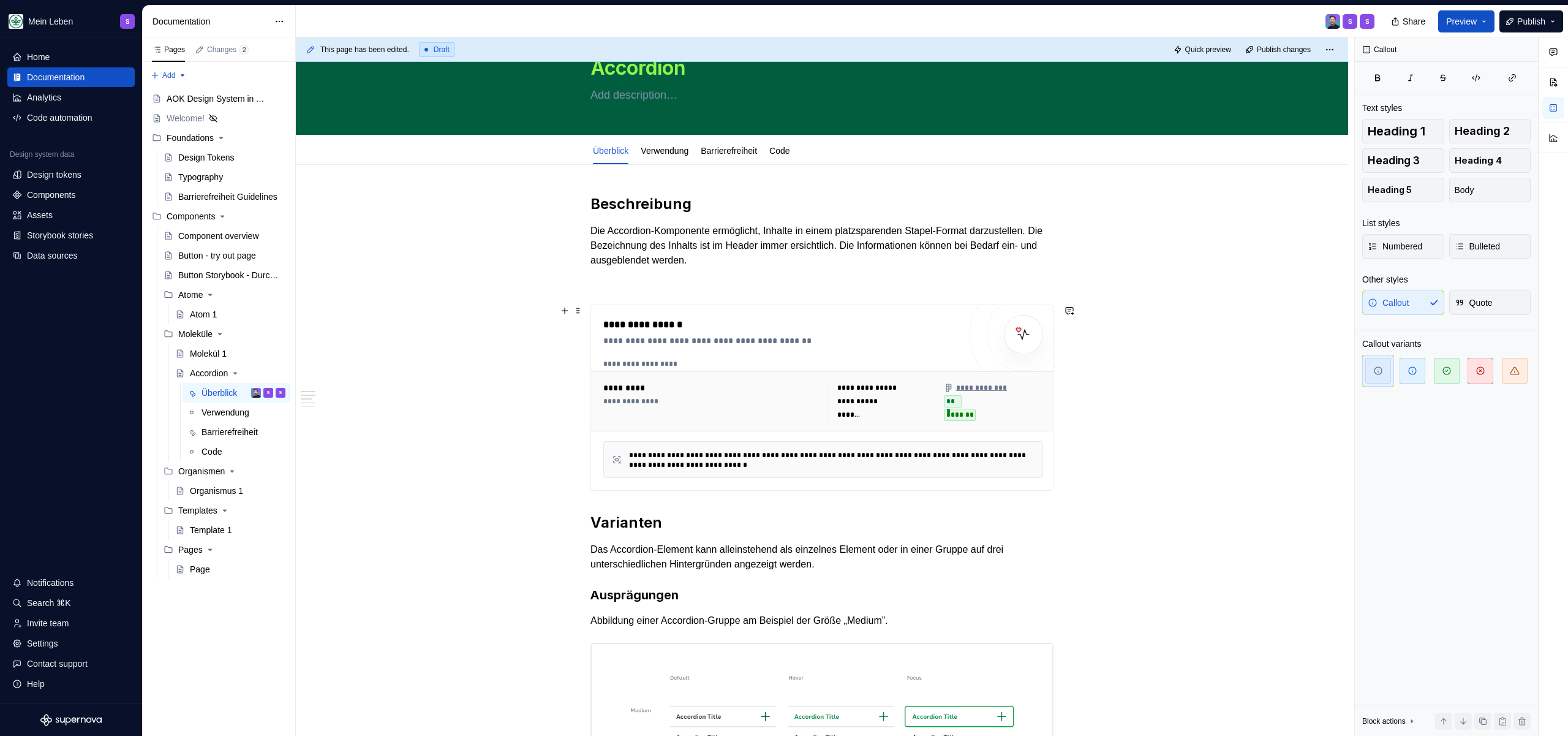
scroll to position [0, 0]
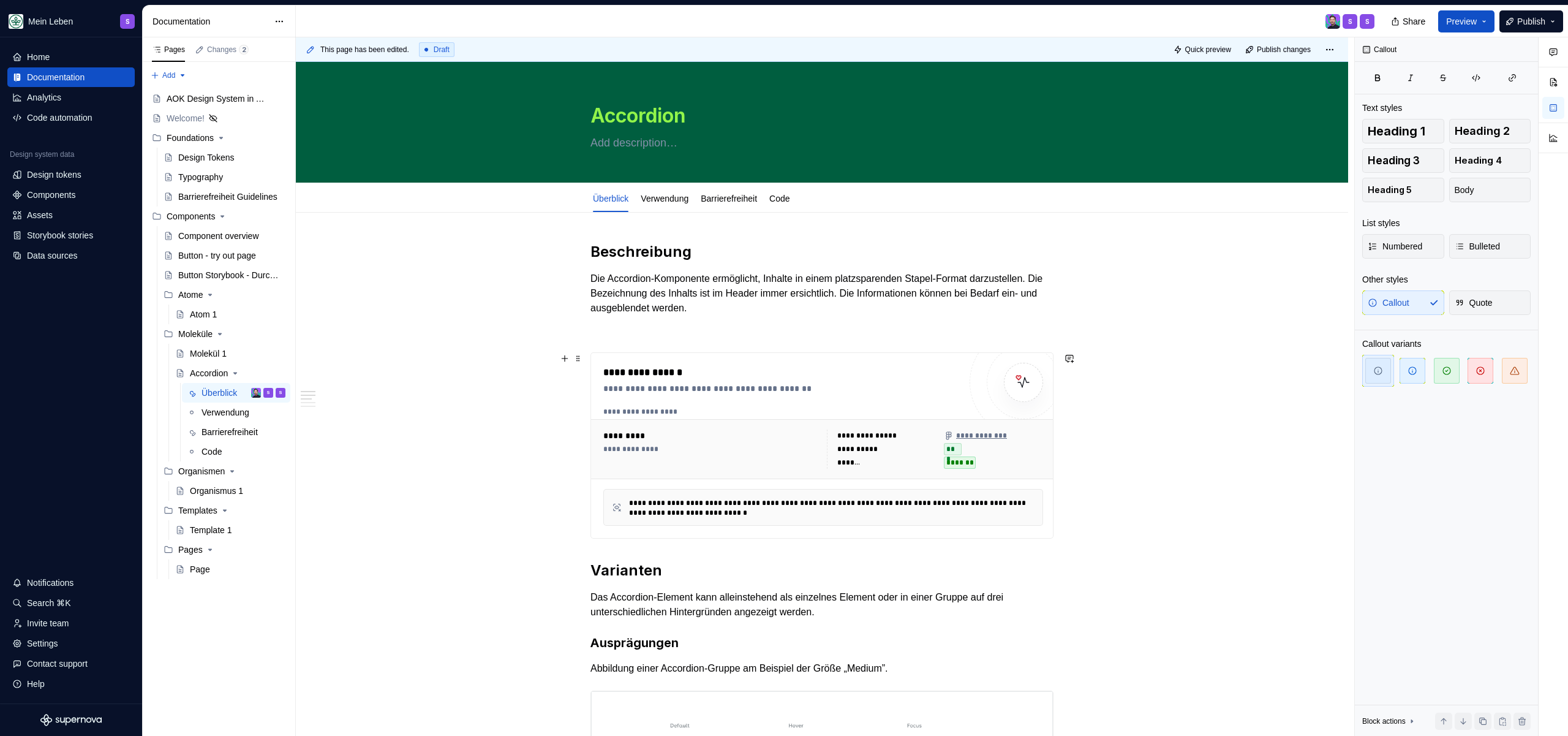
click at [689, 468] on div "**********" at bounding box center [823, 449] width 450 height 49
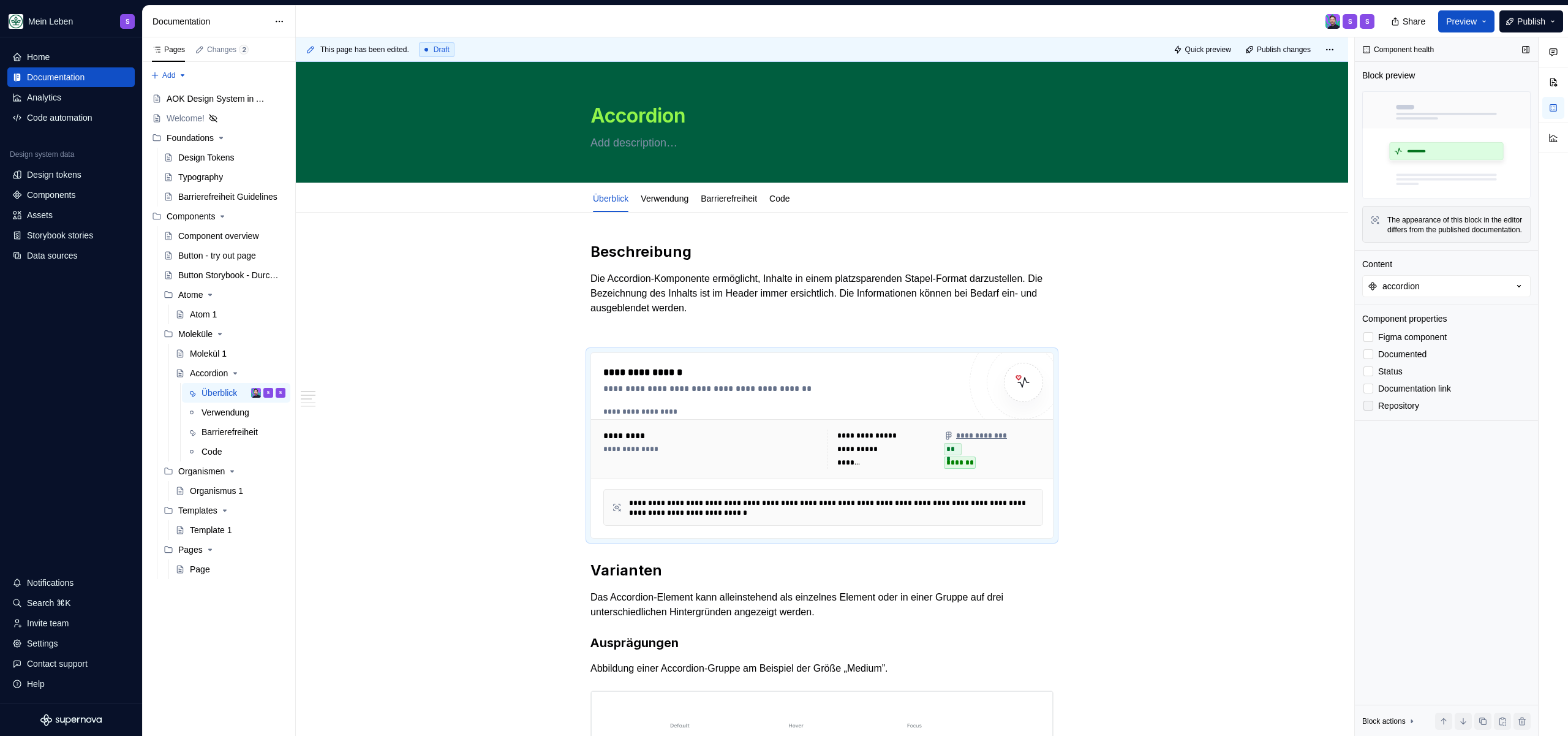
click at [1371, 410] on div at bounding box center [1369, 405] width 10 height 10
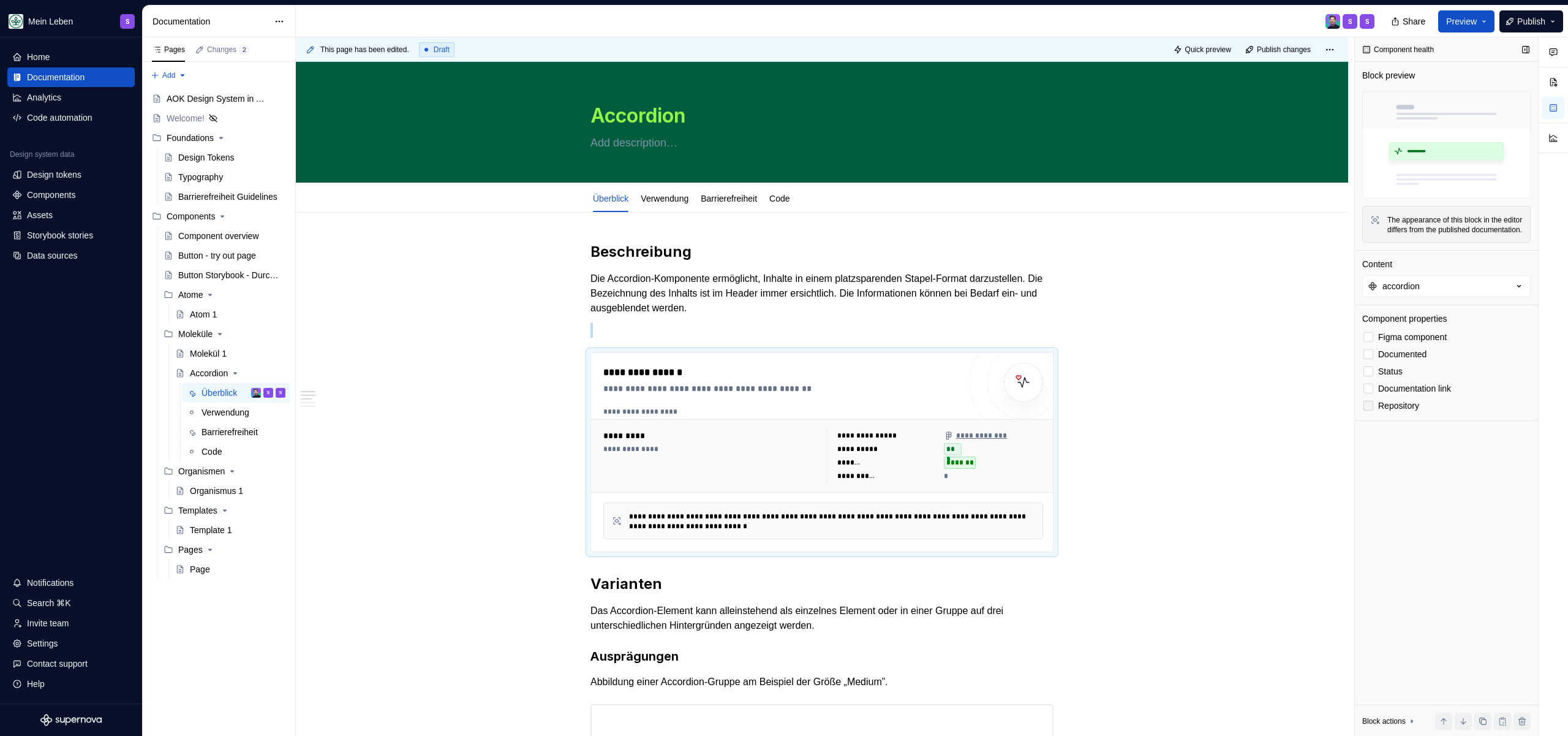
click at [1368, 405] on icon at bounding box center [1368, 405] width 0 height 0
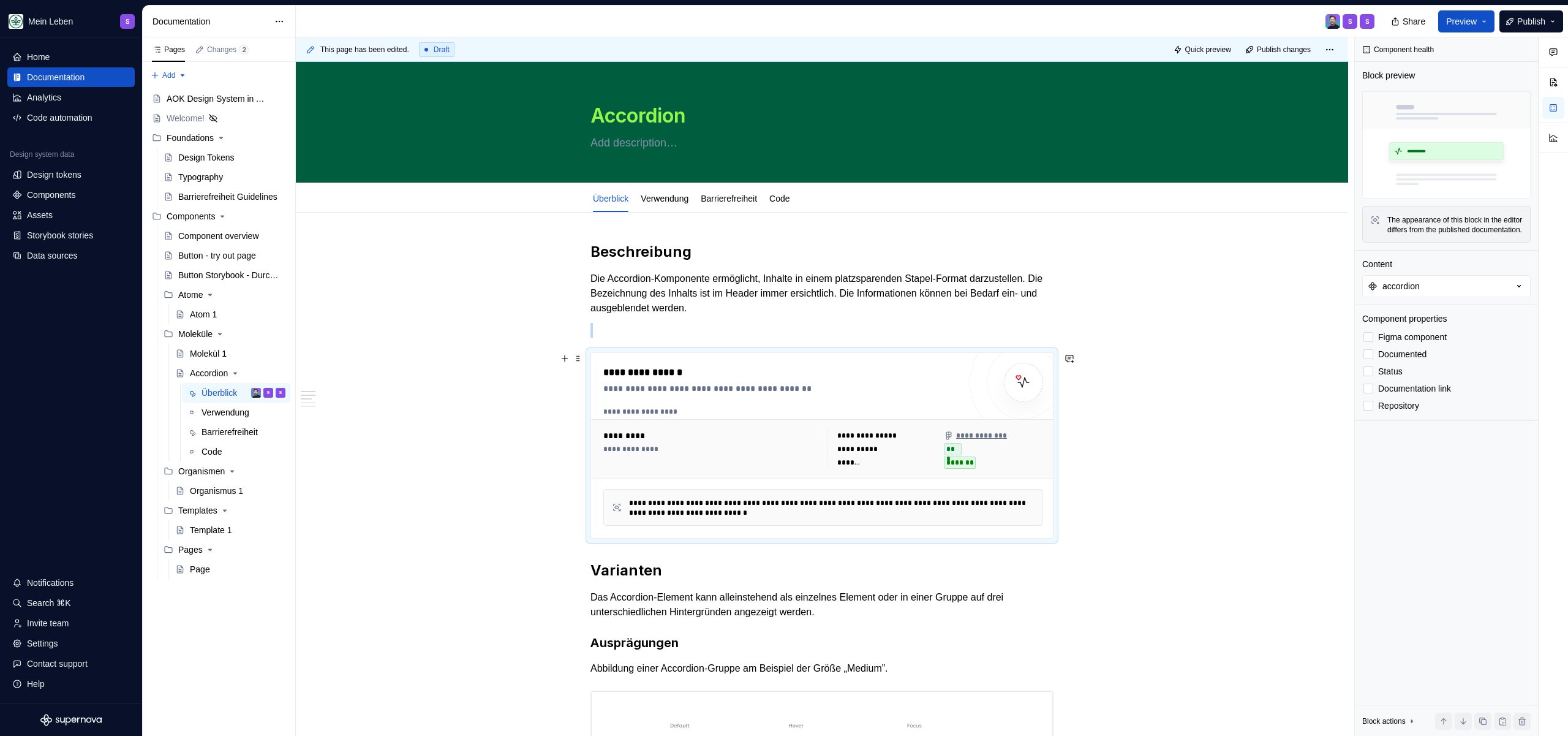
click at [1389, 410] on span "Repository" at bounding box center [1398, 405] width 41 height 10
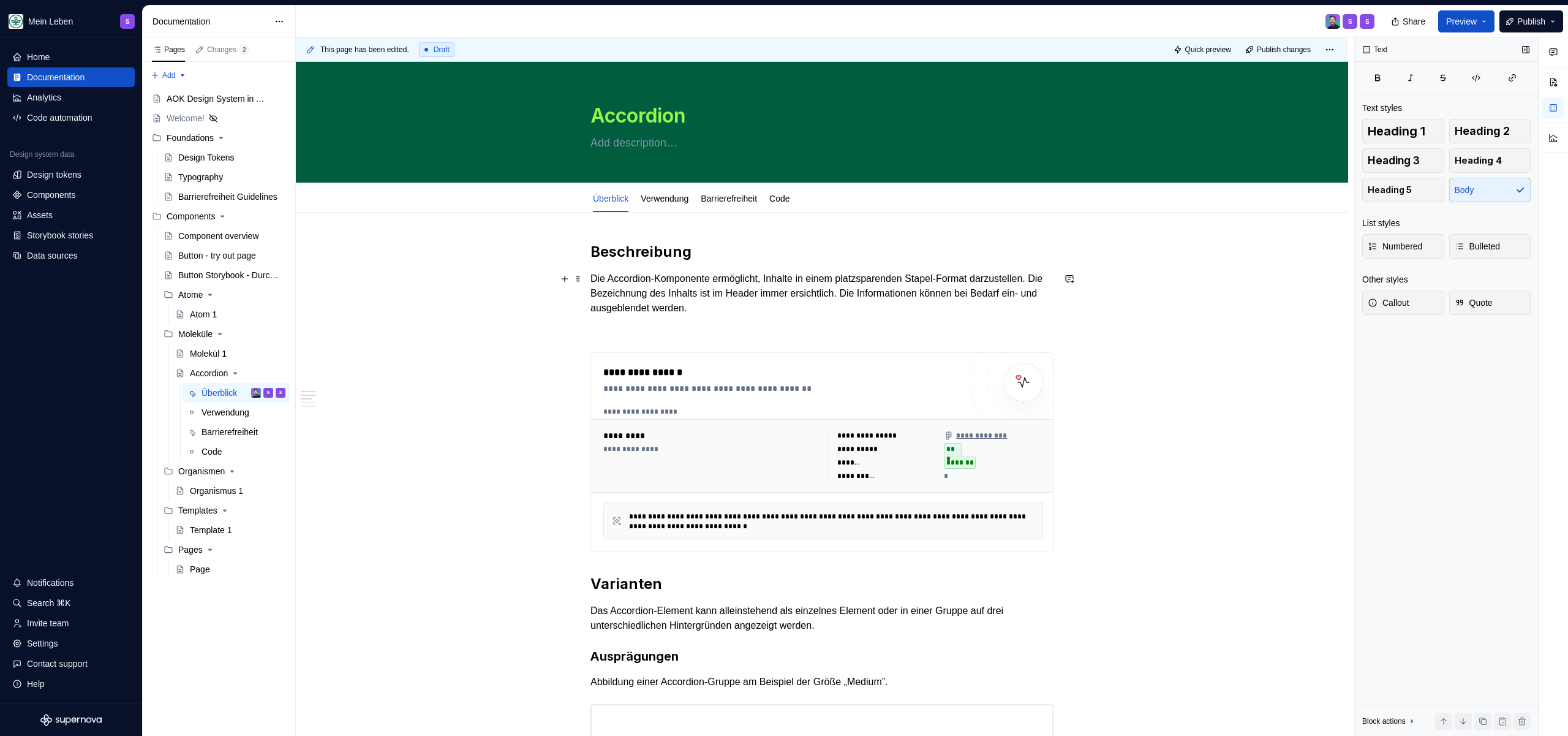
click at [938, 300] on p "Die Accordion-Komponente ermöglicht, Inhalte in einem platzsparenden Stapel-For…" at bounding box center [823, 293] width 463 height 44
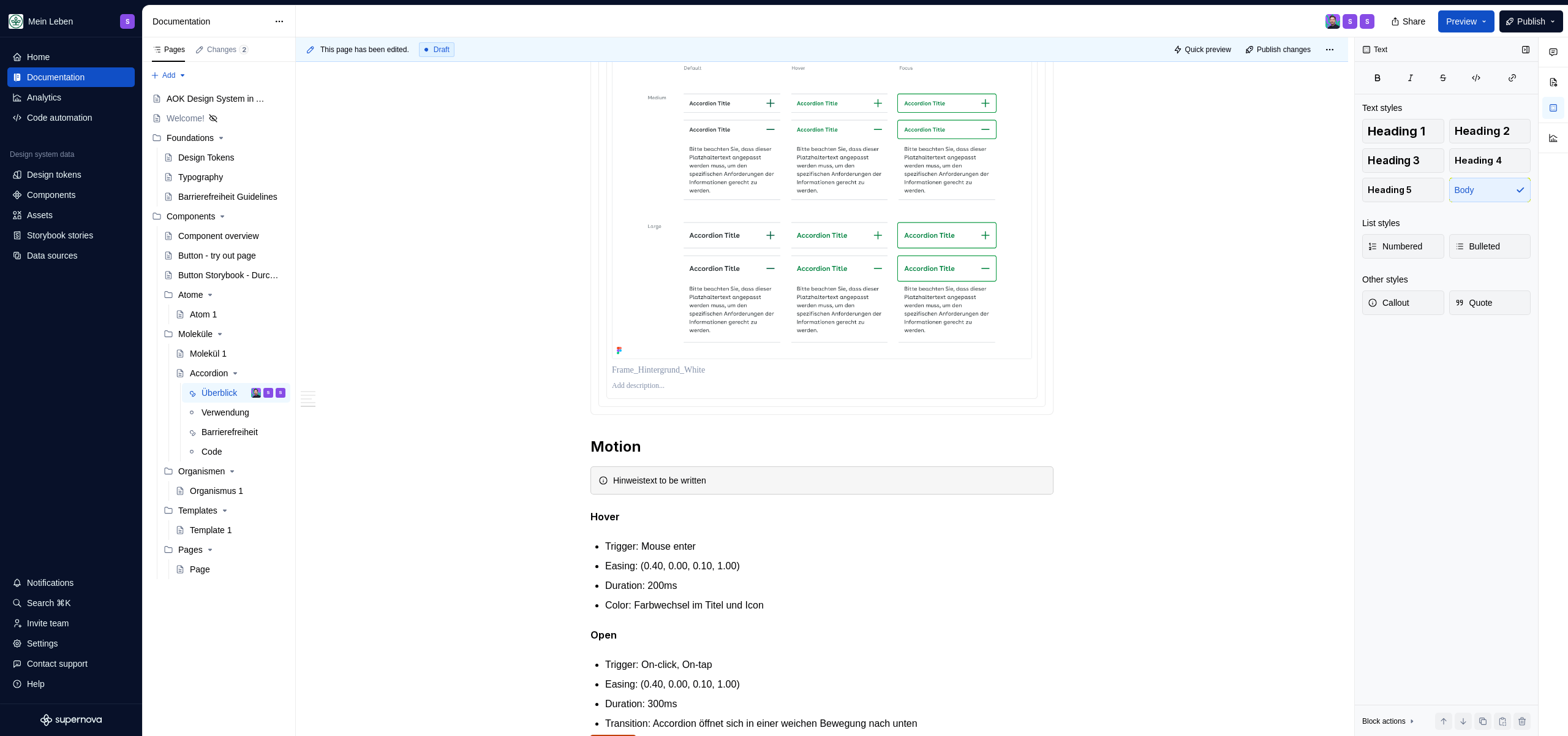
scroll to position [1410, 0]
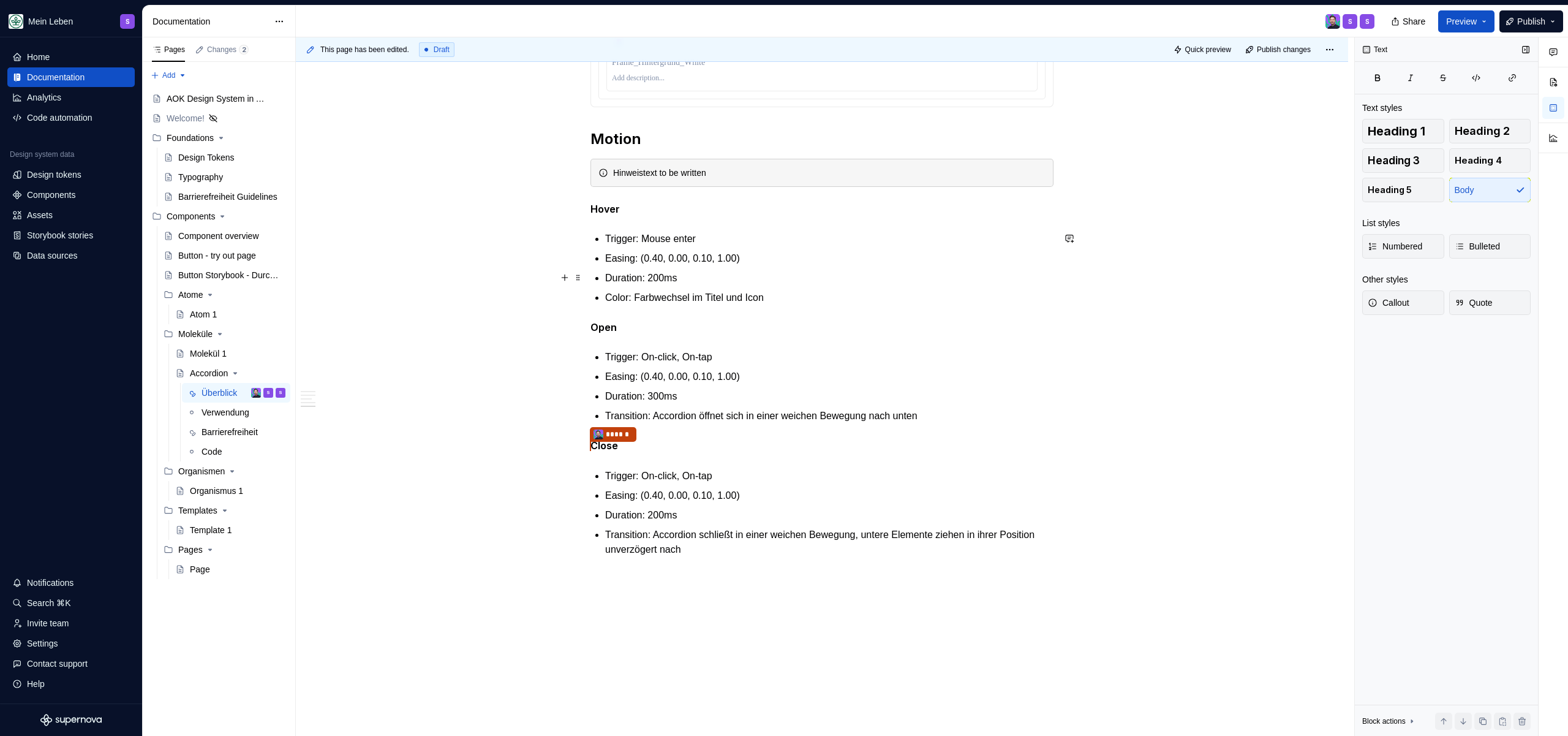
click at [759, 266] on ul "Trigger: Mouse enter Easing: (0.40, 0.00, 0.10, 1.00) Duration: 200ms Color: Fa…" at bounding box center [829, 269] width 448 height 74
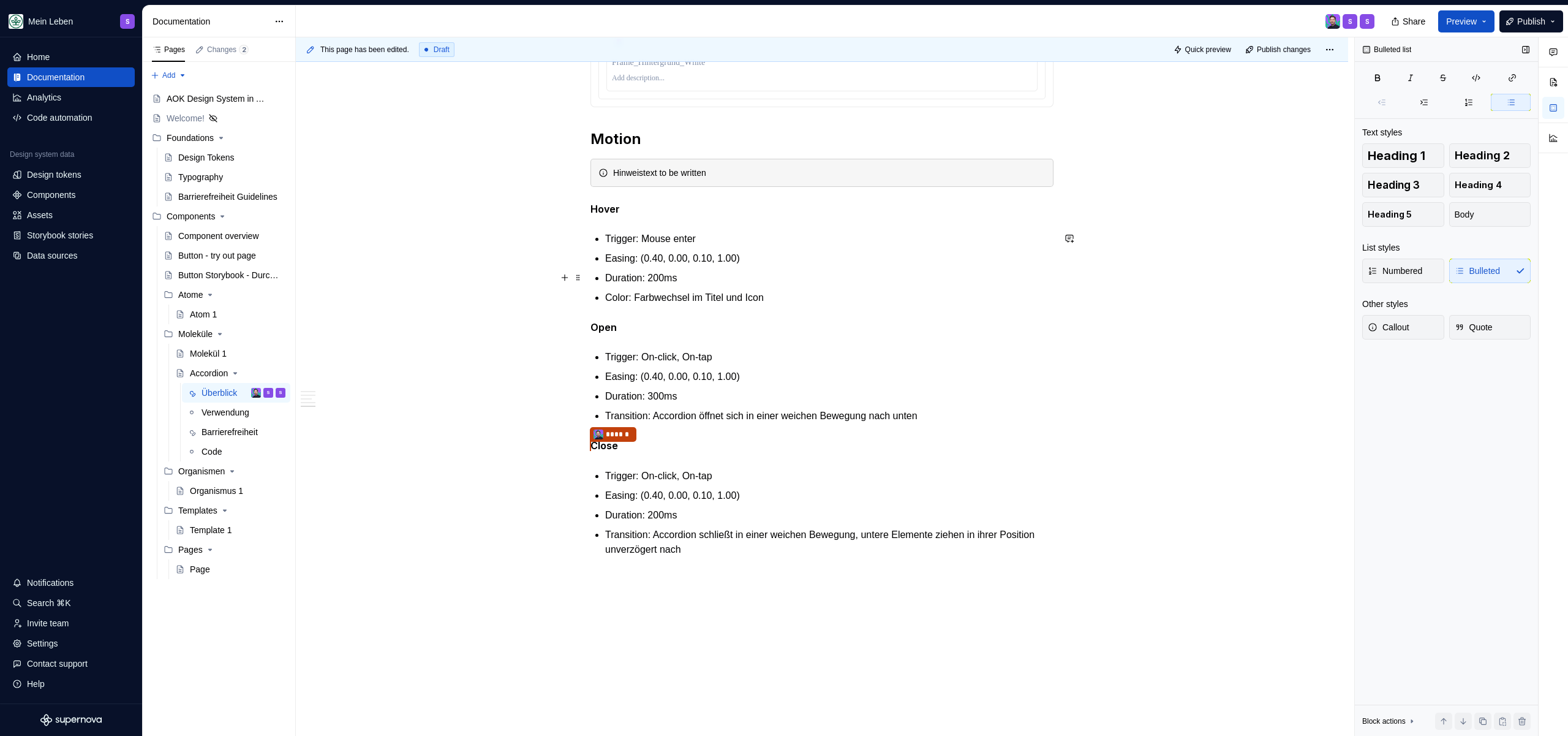
drag, startPoint x: 793, startPoint y: 294, endPoint x: 774, endPoint y: 287, distance: 20.2
click at [793, 294] on p "Color: Farbwechsel im Titel und Icon" at bounding box center [829, 298] width 448 height 15
click at [754, 281] on p "Duration: 200ms" at bounding box center [829, 279] width 448 height 15
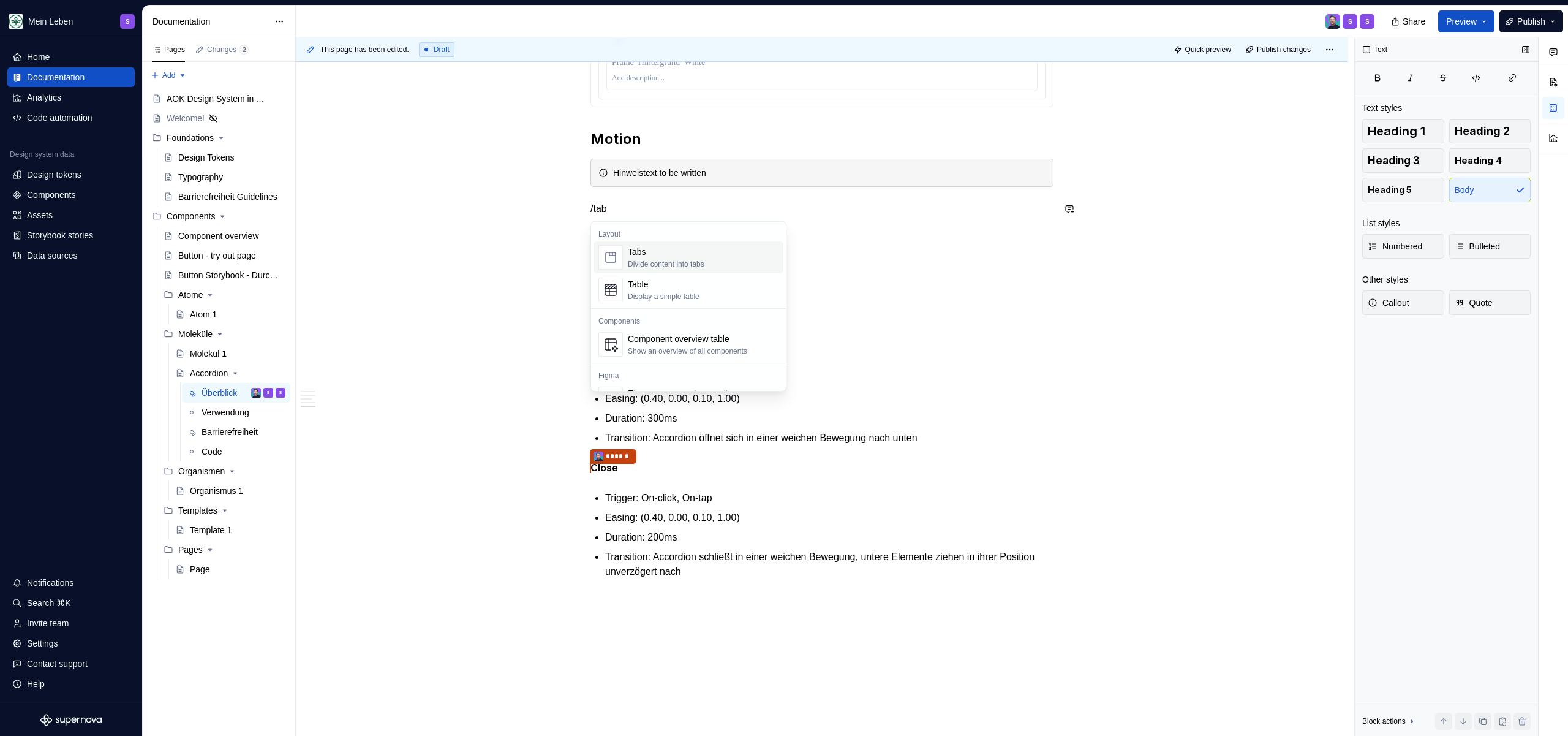
click at [669, 249] on div "Tabs" at bounding box center [666, 252] width 76 height 13
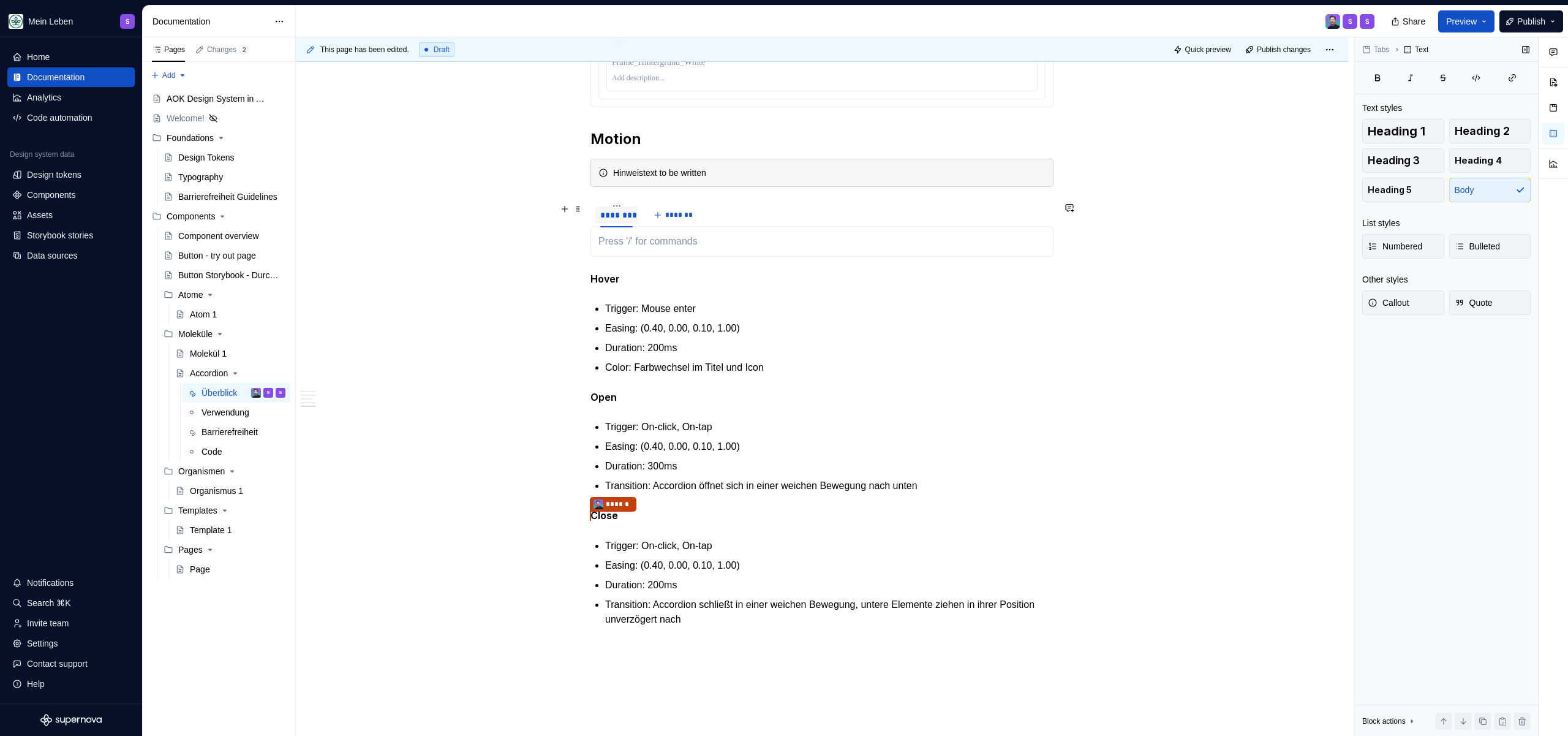
click at [614, 214] on div "********" at bounding box center [616, 215] width 33 height 13
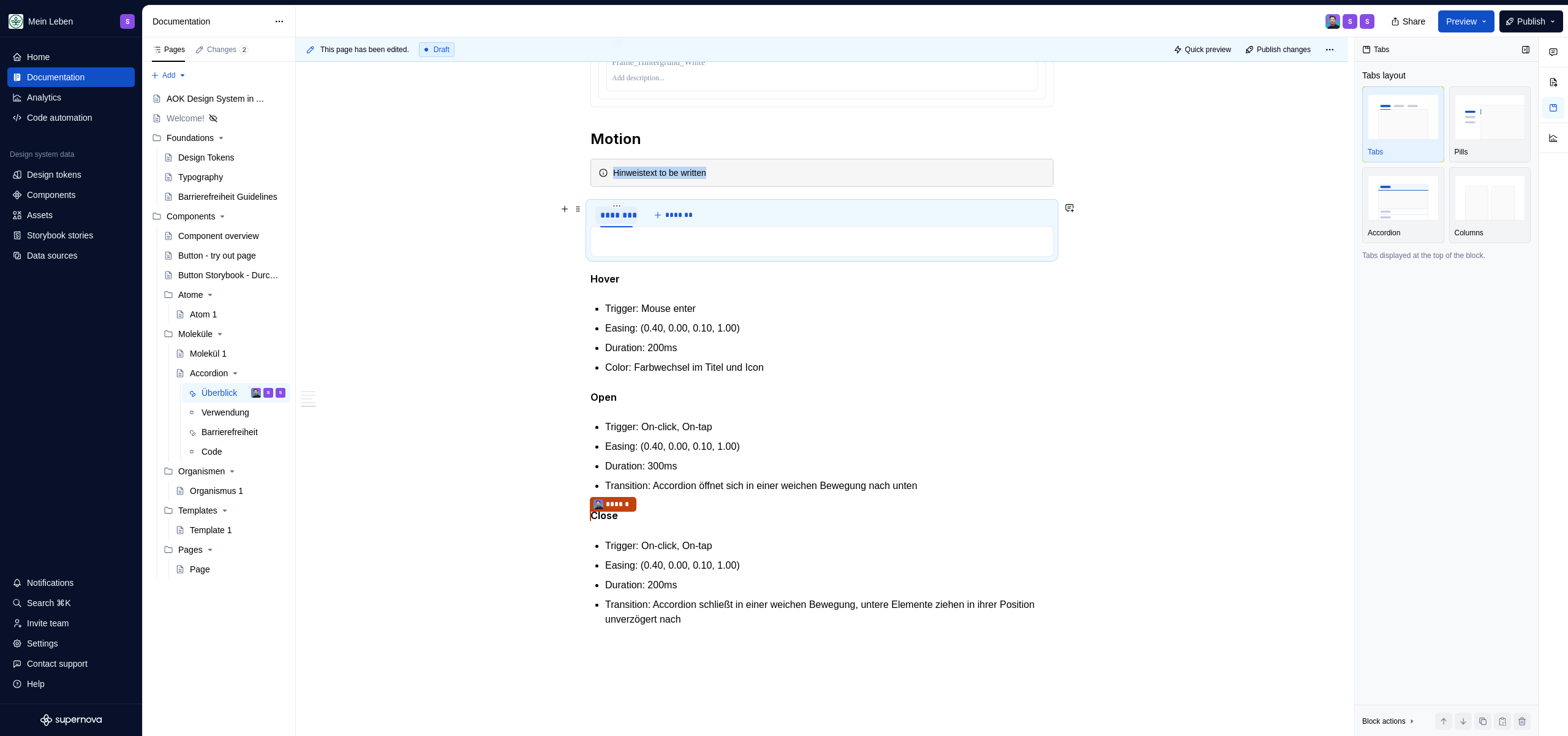
type textarea "*"
click at [613, 214] on div "********" at bounding box center [616, 215] width 33 height 13
type input "*****"
click at [657, 211] on span "*******" at bounding box center [671, 215] width 28 height 10
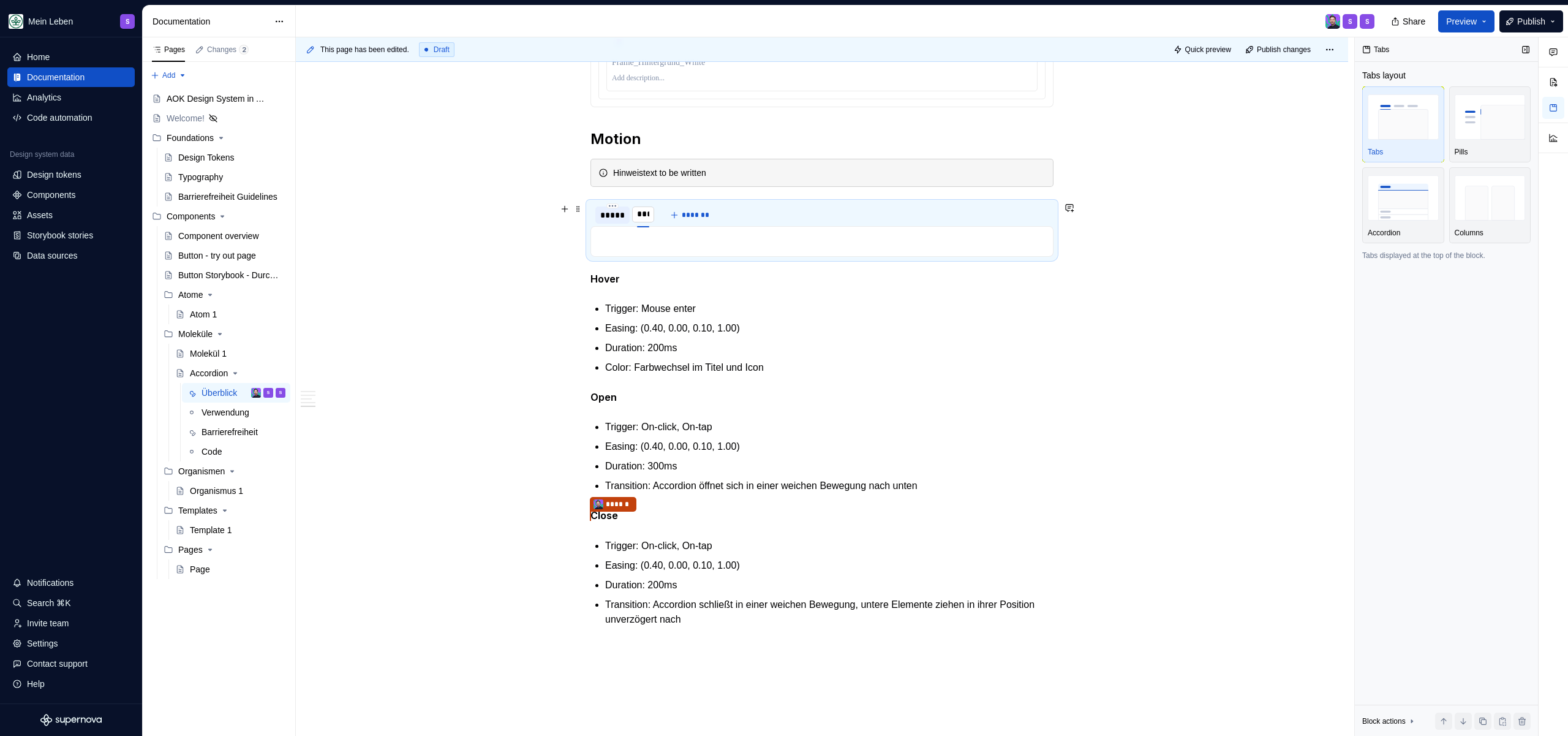
type input "****"
click at [700, 217] on span "*******" at bounding box center [705, 215] width 28 height 10
type input "*****"
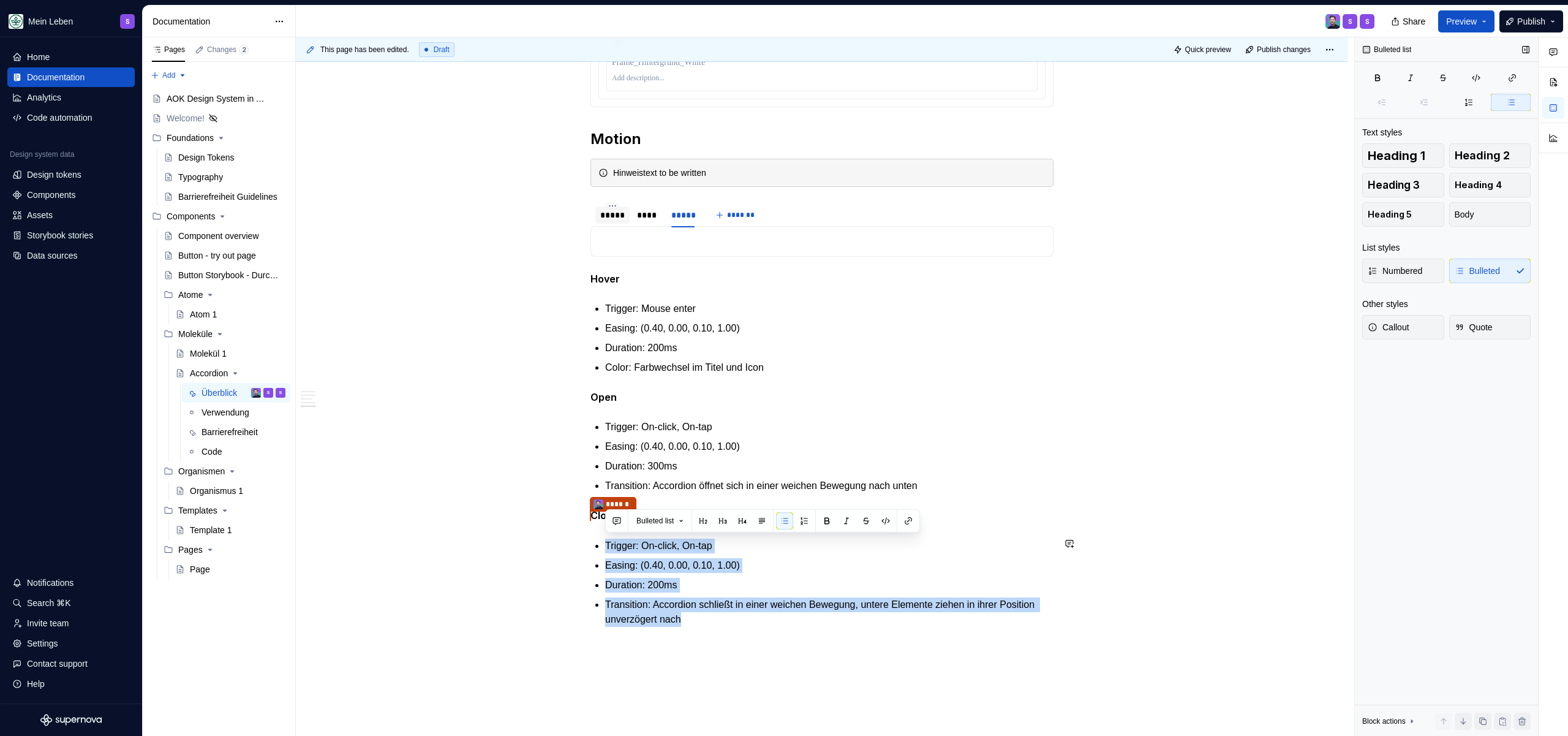
drag, startPoint x: 599, startPoint y: 539, endPoint x: 797, endPoint y: 654, distance: 229.0
copy ul "Trigger: On-click, On-tap Easing: (0.40, 0.00, 0.10, 1.00) Duration: 200ms Tran…"
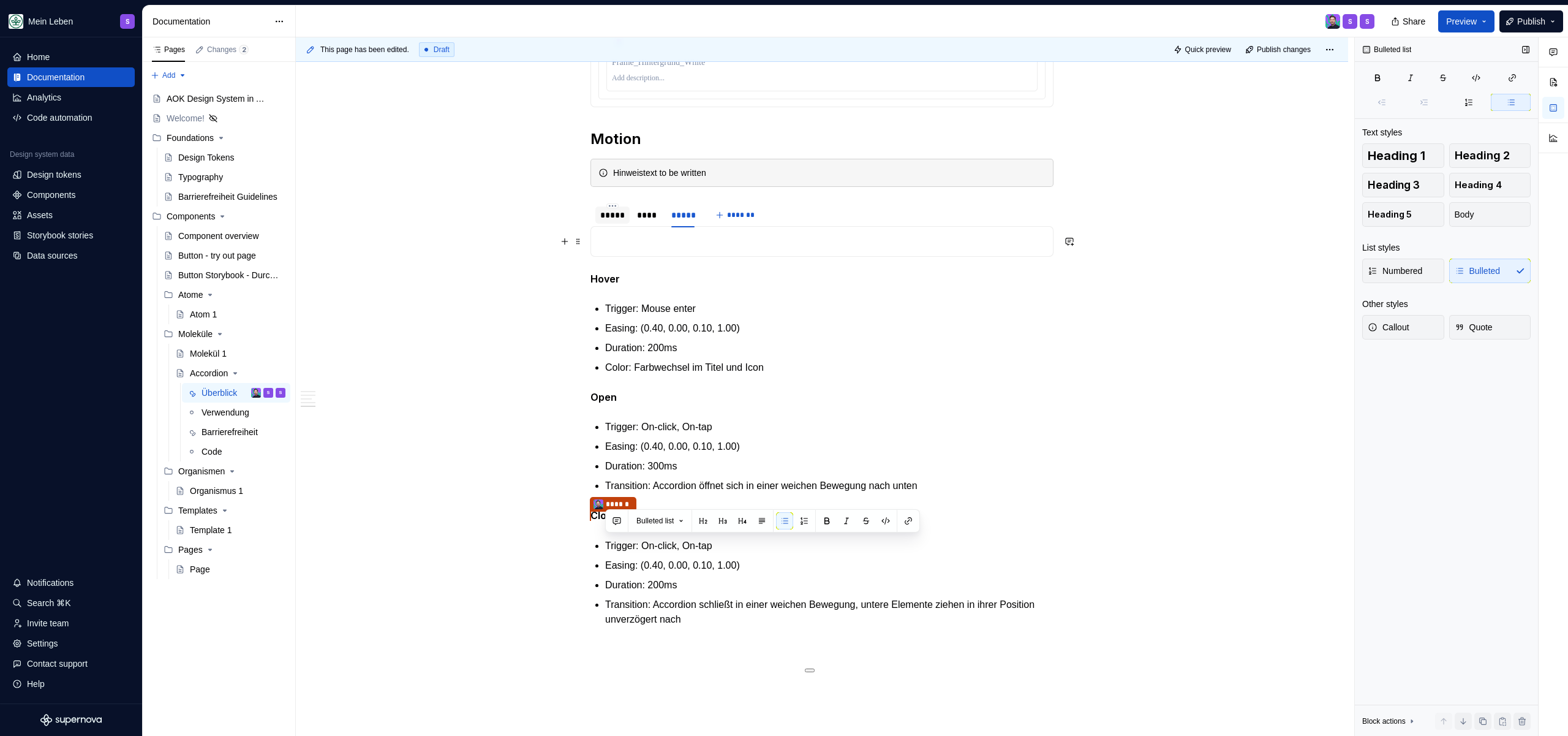
click at [670, 248] on p at bounding box center [822, 242] width 447 height 15
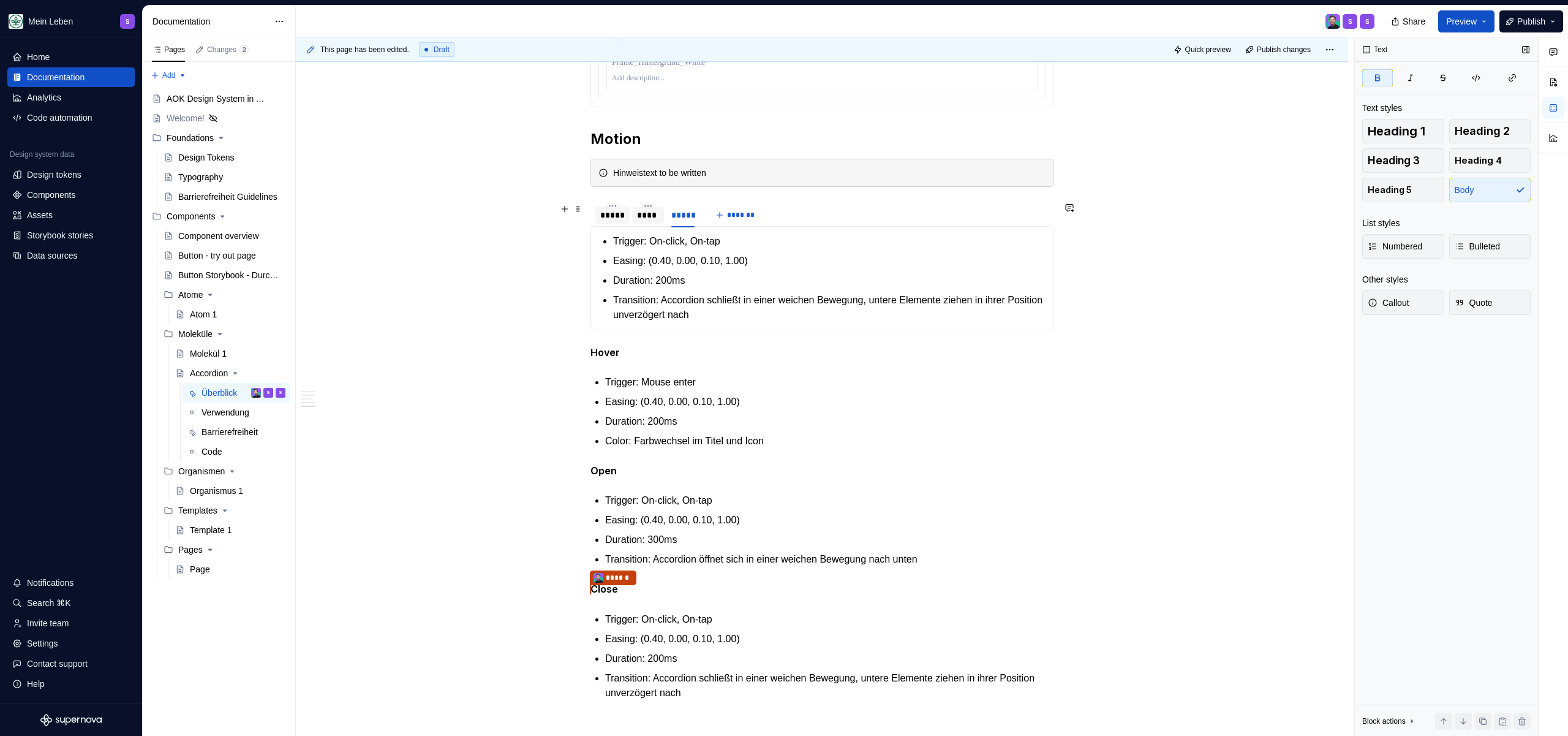
click at [650, 217] on div "****" at bounding box center [648, 215] width 22 height 13
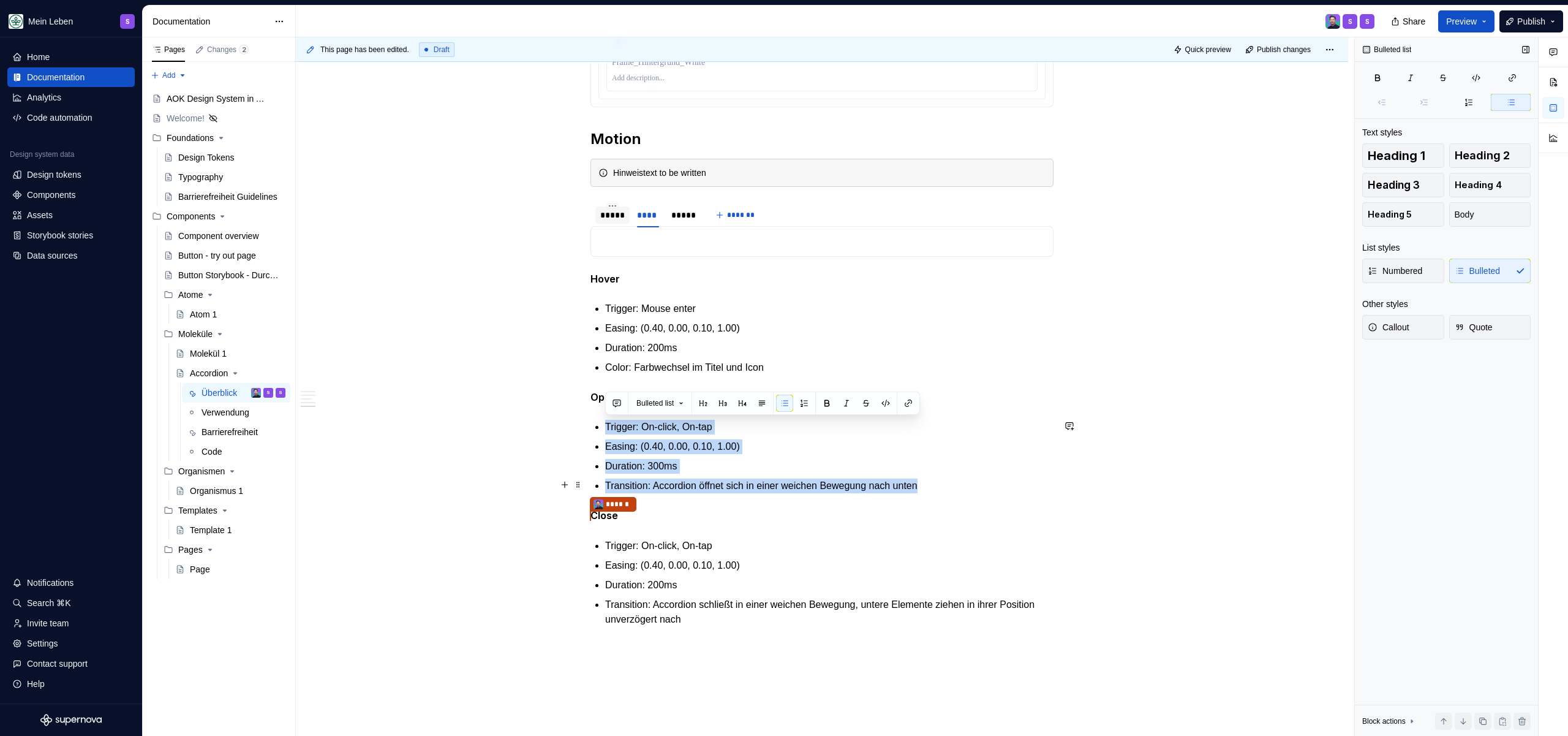
drag, startPoint x: 604, startPoint y: 429, endPoint x: 969, endPoint y: 489, distance: 369.9
click at [969, 489] on ul "Trigger: On-click, On-tap Easing: (0.40, 0.00, 0.10, 1.00) Duration: 300ms Tran…" at bounding box center [829, 457] width 448 height 74
copy ul "Trigger: On-click, On-tap Easing: (0.40, 0.00, 0.10, 1.00) Duration: 300ms Tran…"
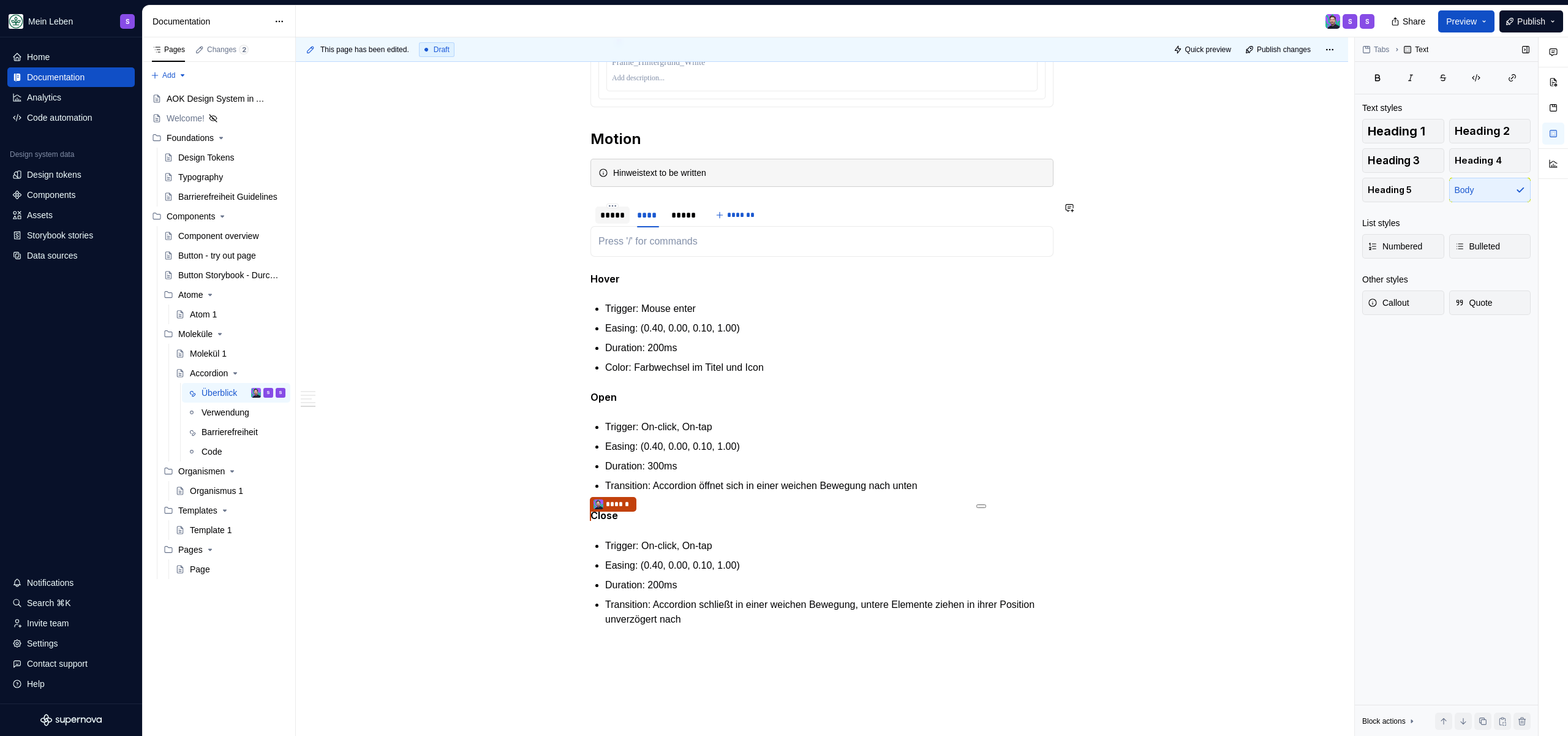
click at [654, 249] on div "Trigger: On-click, On-tap Easing: (0.40, 0.00, 0.10, 1.00) Duration: 200ms Tran…" at bounding box center [823, 241] width 463 height 30
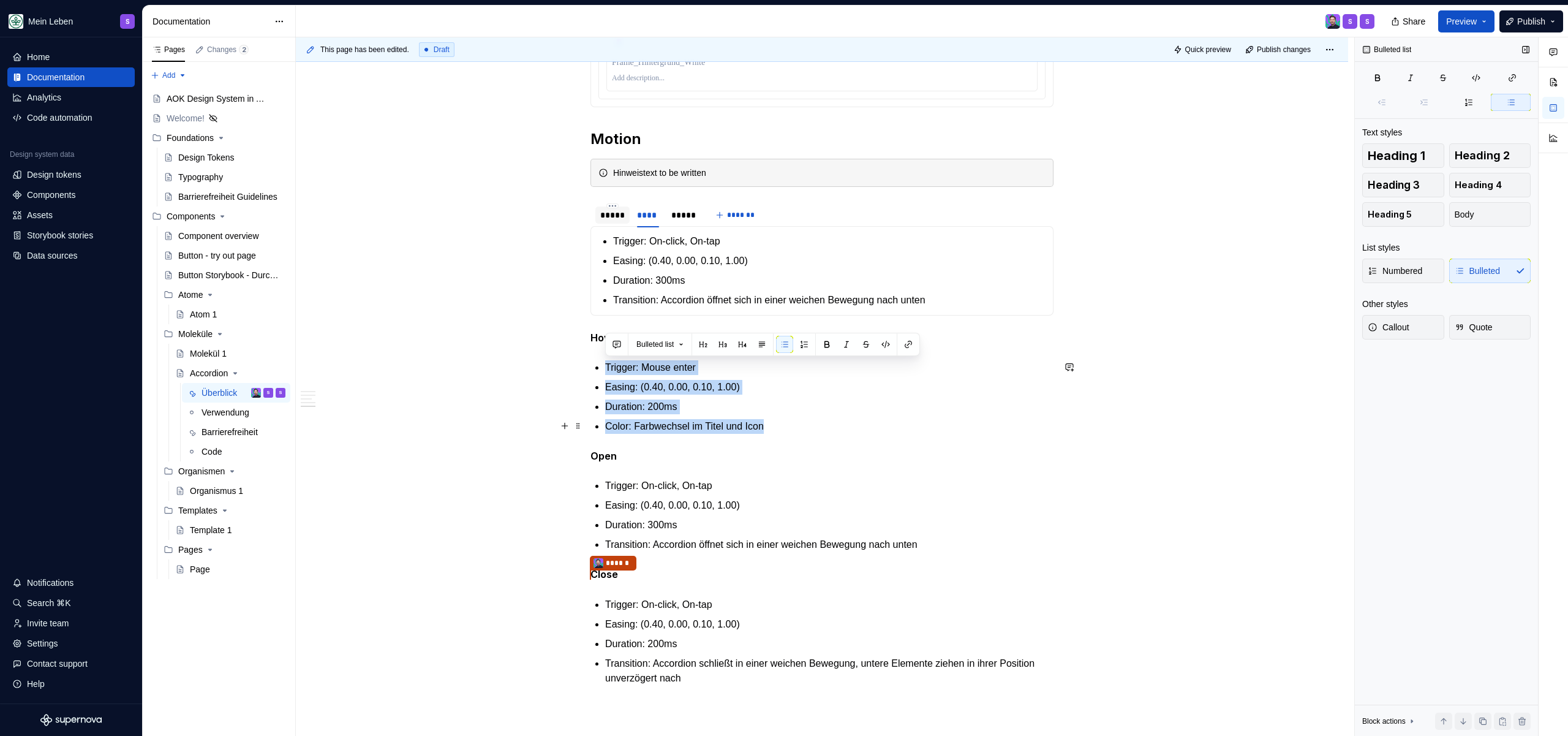
drag, startPoint x: 605, startPoint y: 364, endPoint x: 808, endPoint y: 423, distance: 211.4
click at [808, 423] on ul "Trigger: Mouse enter Easing: (0.40, 0.00, 0.10, 1.00) Duration: 200ms Color: Fa…" at bounding box center [829, 397] width 448 height 74
copy ul "Trigger: Mouse enter Easing: (0.40, 0.00, 0.10, 1.00) Duration: 200ms Color: Fa…"
click at [610, 220] on div "*****" at bounding box center [612, 215] width 24 height 13
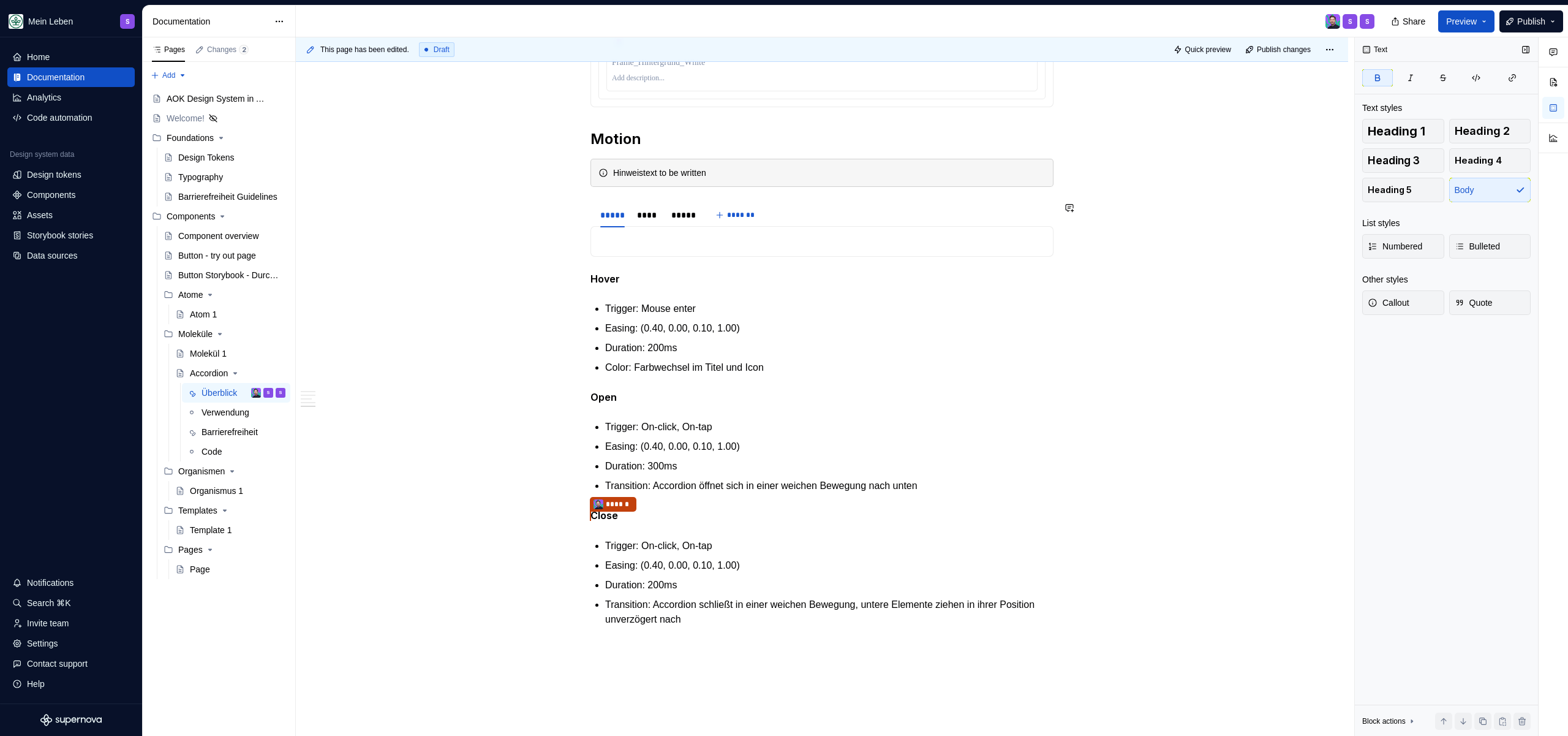
click at [637, 238] on p at bounding box center [822, 242] width 447 height 15
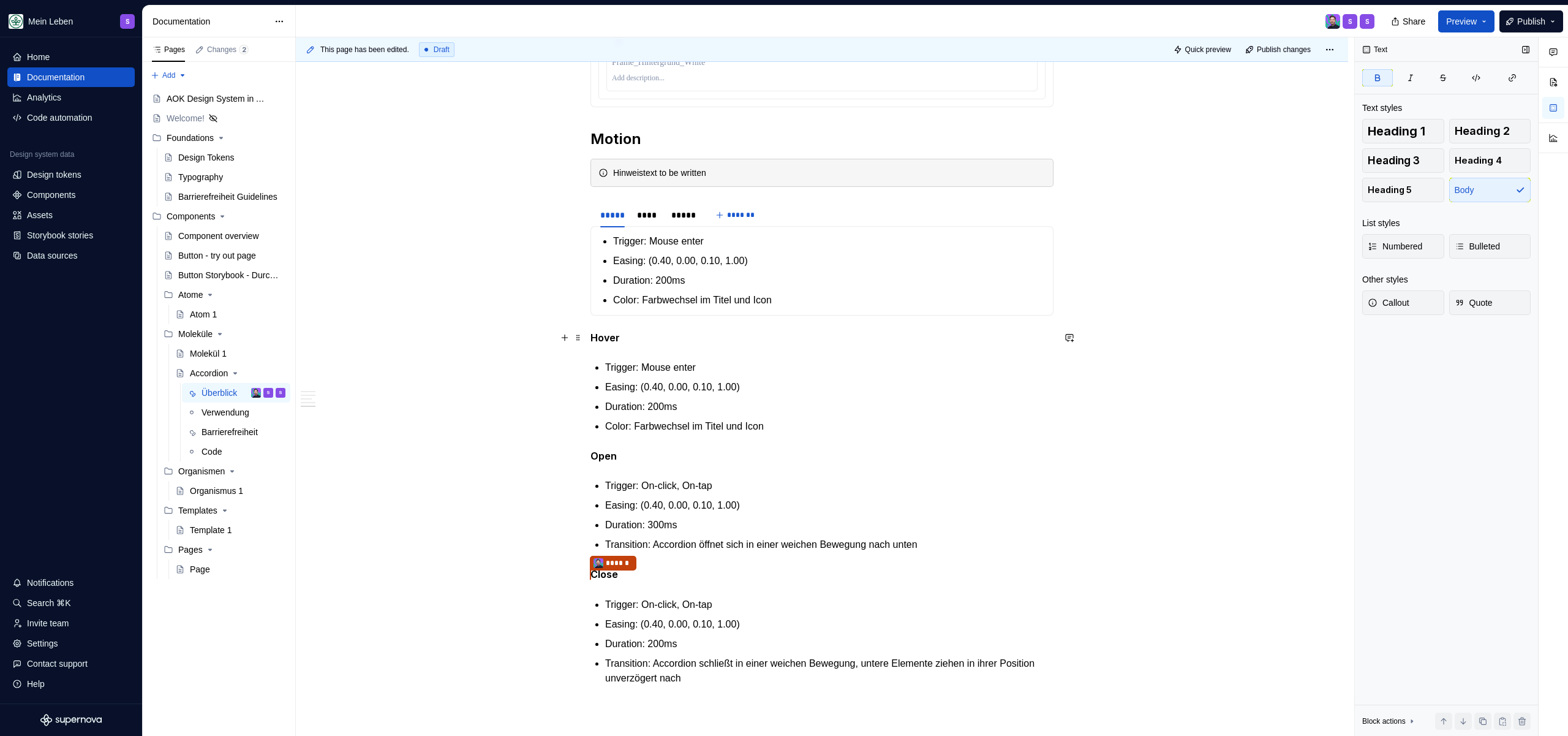
click at [861, 375] on ul "Trigger: Mouse enter Easing: (0.40, 0.00, 0.10, 1.00) Duration: 200ms Color: Fa…" at bounding box center [829, 397] width 448 height 74
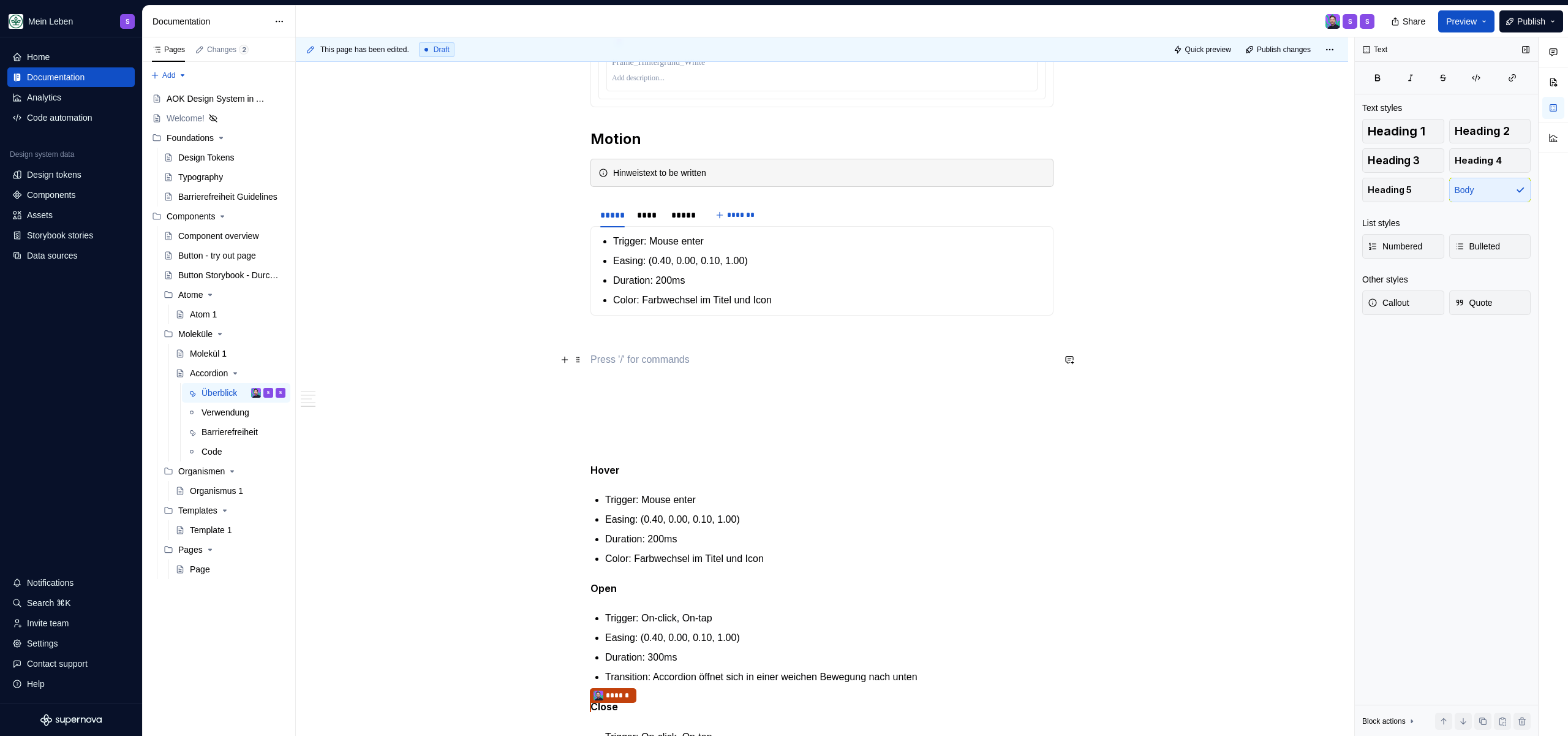
click at [683, 357] on p at bounding box center [823, 360] width 463 height 15
click at [1474, 28] on button "Preview" at bounding box center [1466, 21] width 56 height 22
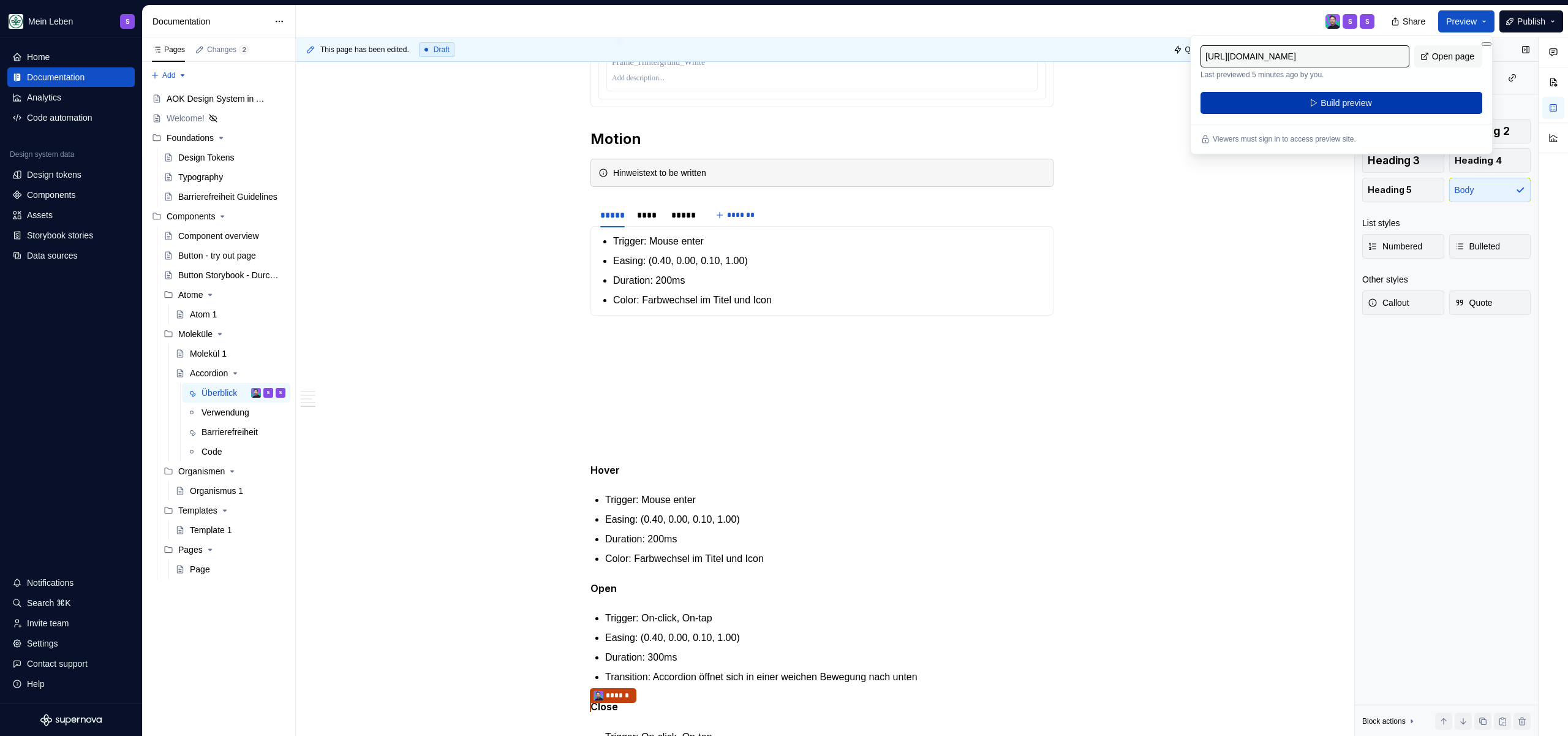
click at [1328, 102] on span "Build preview" at bounding box center [1346, 102] width 51 height 13
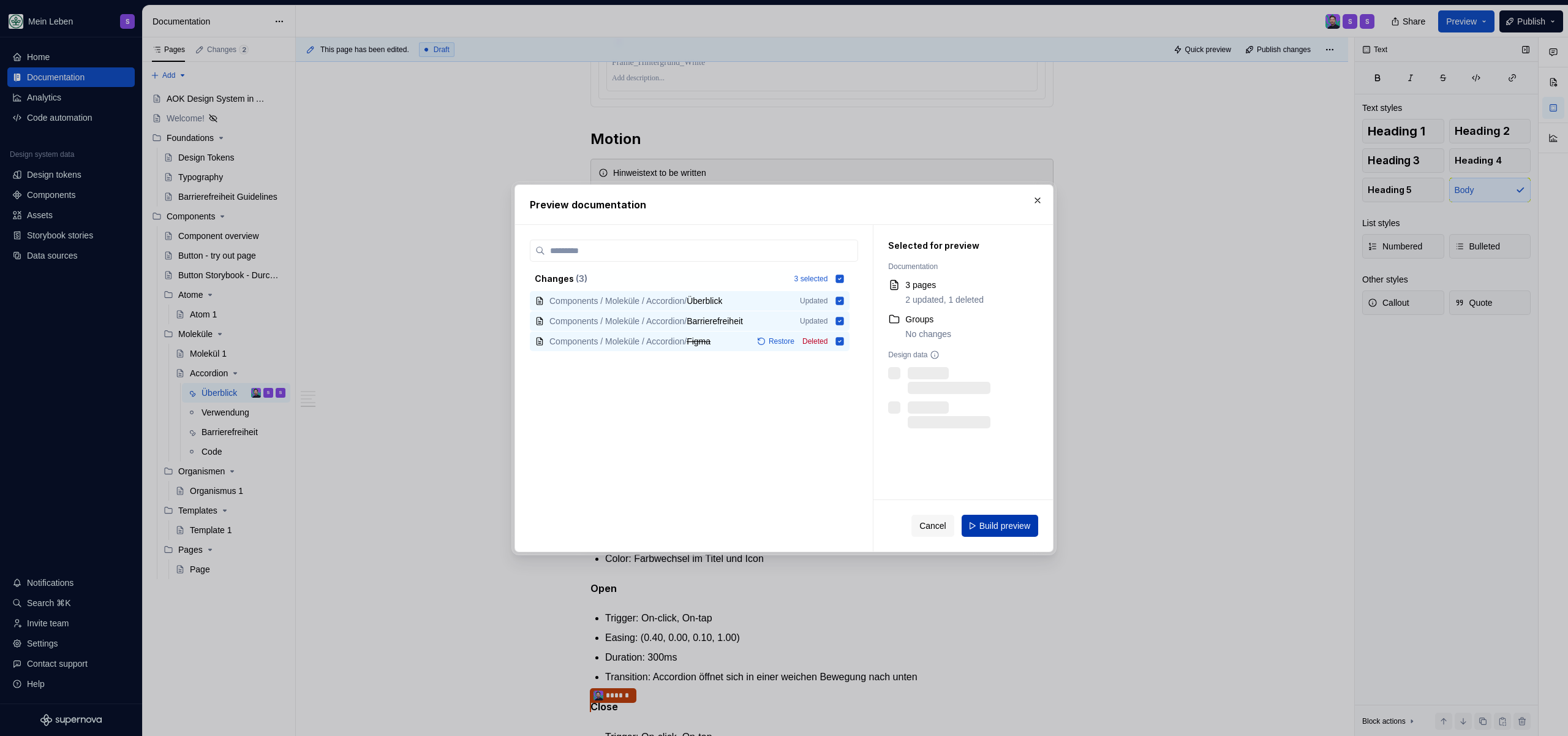
click at [1022, 535] on button "Build preview" at bounding box center [1000, 525] width 76 height 22
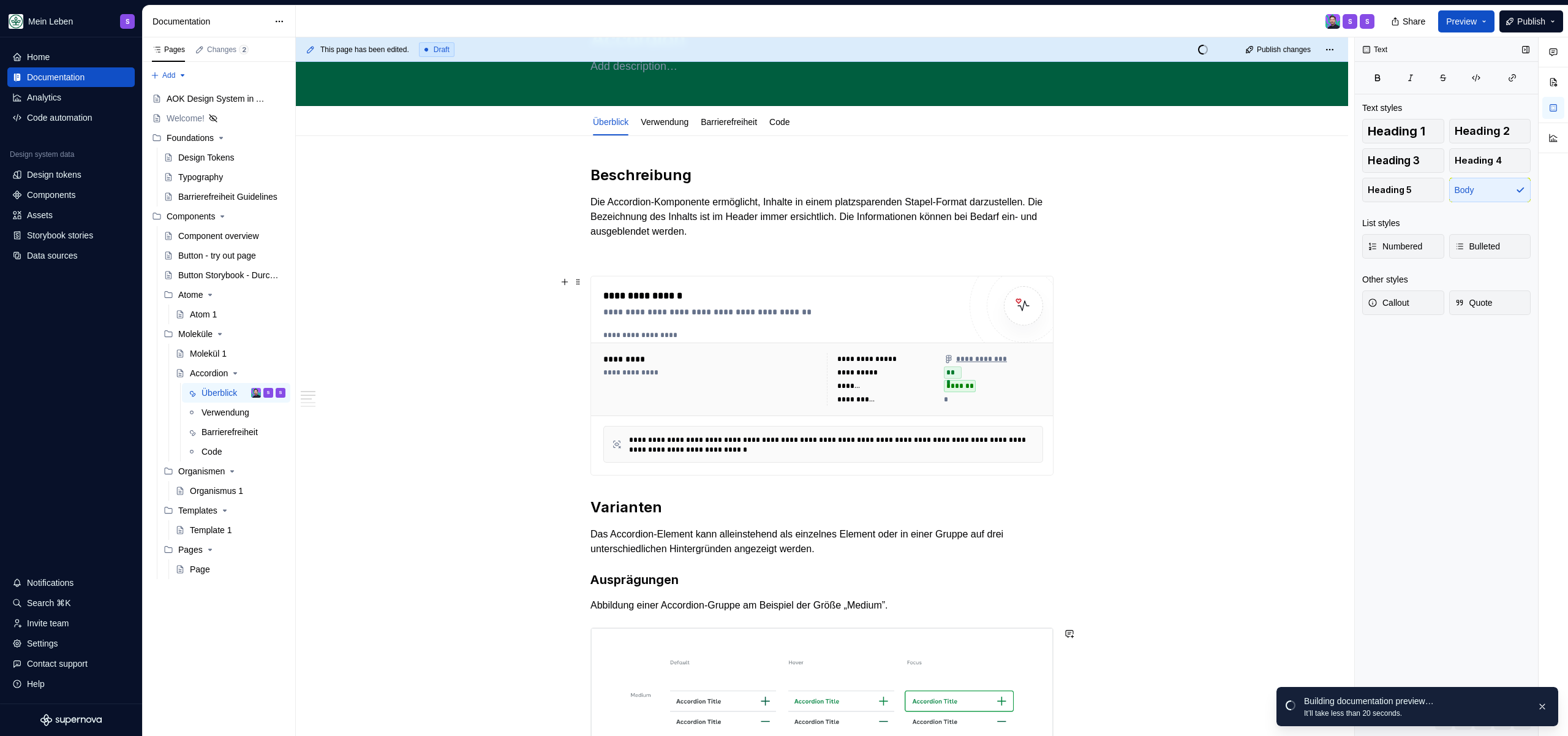
scroll to position [0, 0]
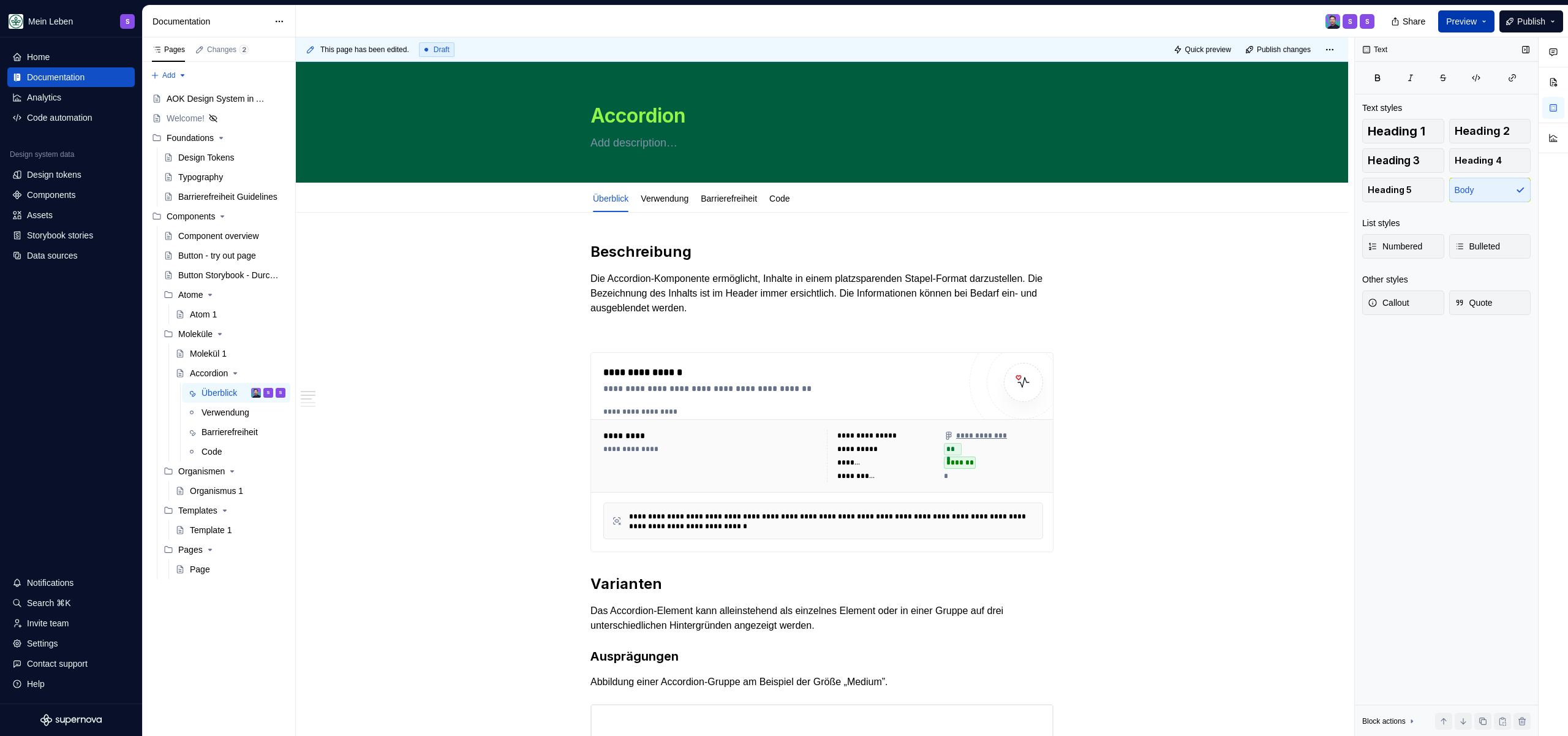
click at [1478, 22] on button "Preview" at bounding box center [1466, 21] width 56 height 22
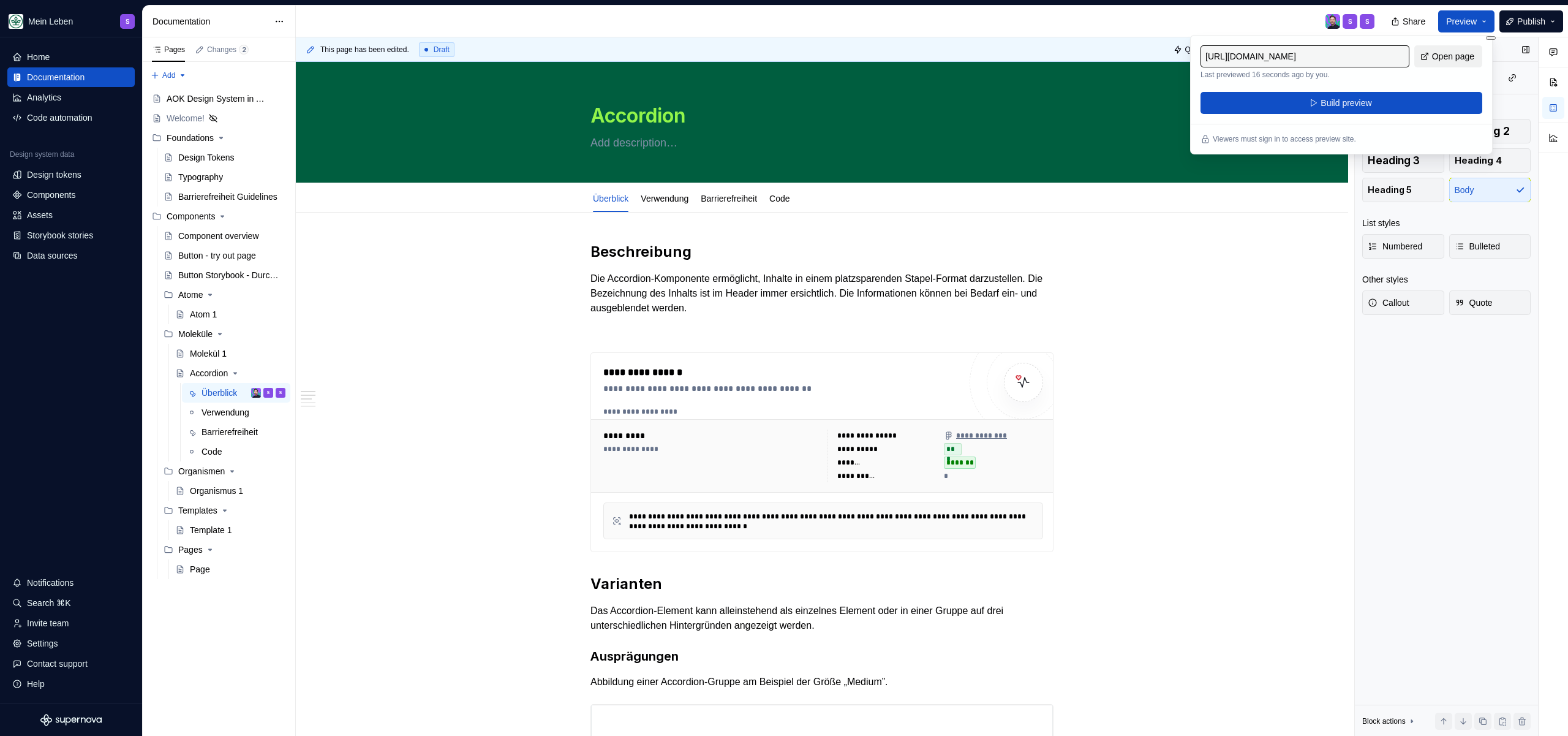
click at [1434, 51] on span "Open page" at bounding box center [1453, 56] width 42 height 13
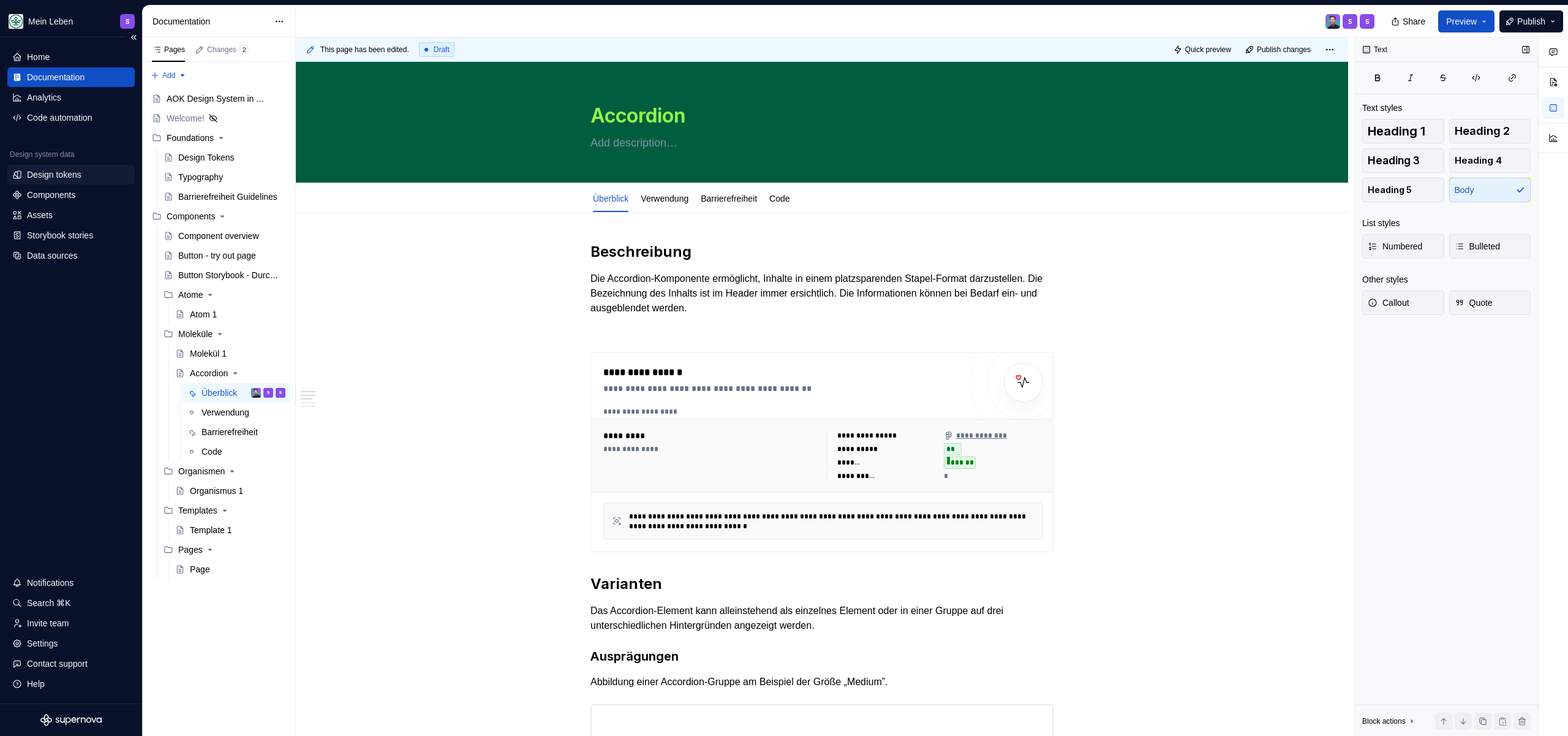
click at [67, 176] on div "Design tokens" at bounding box center [54, 175] width 55 height 13
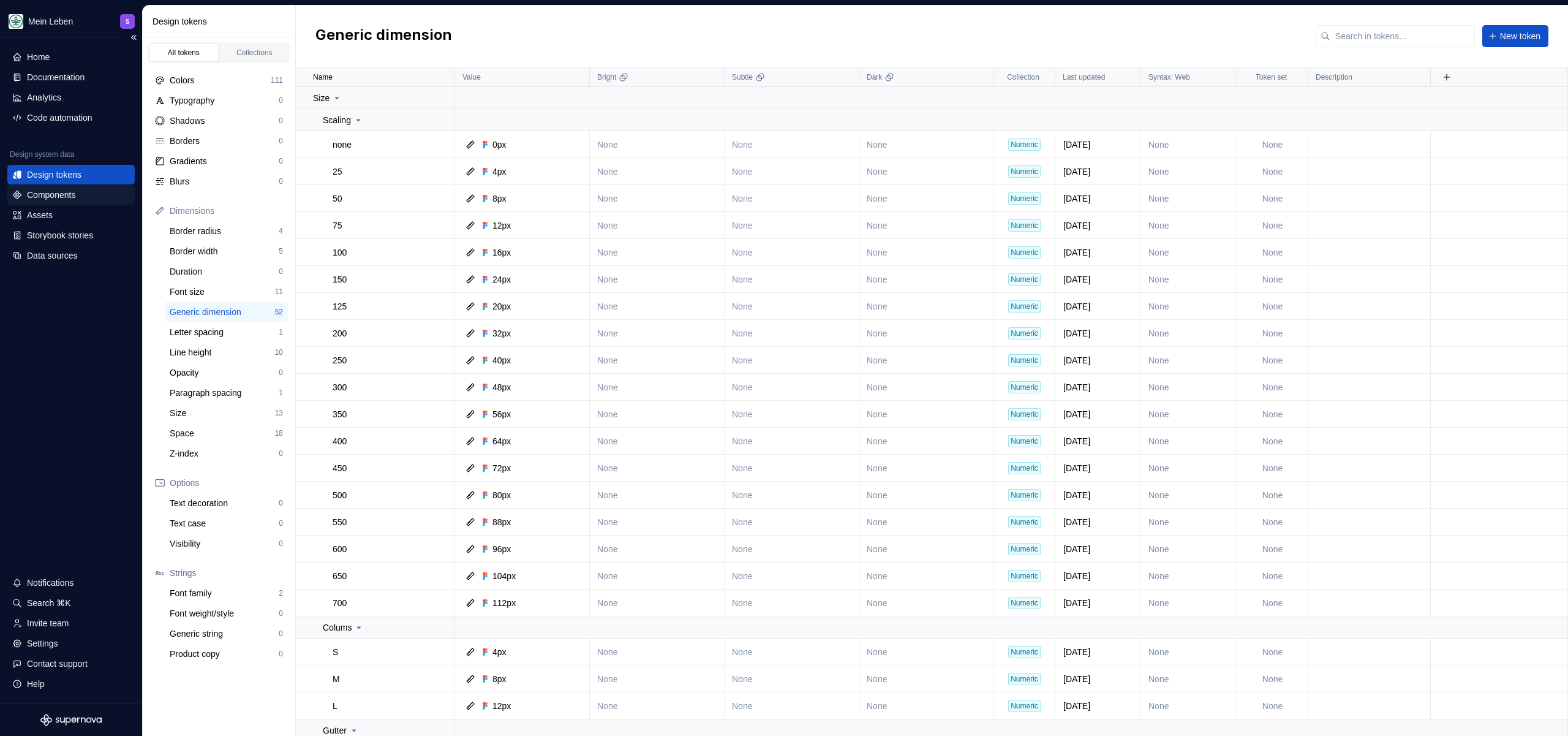
click at [73, 196] on div "Components" at bounding box center [51, 195] width 49 height 13
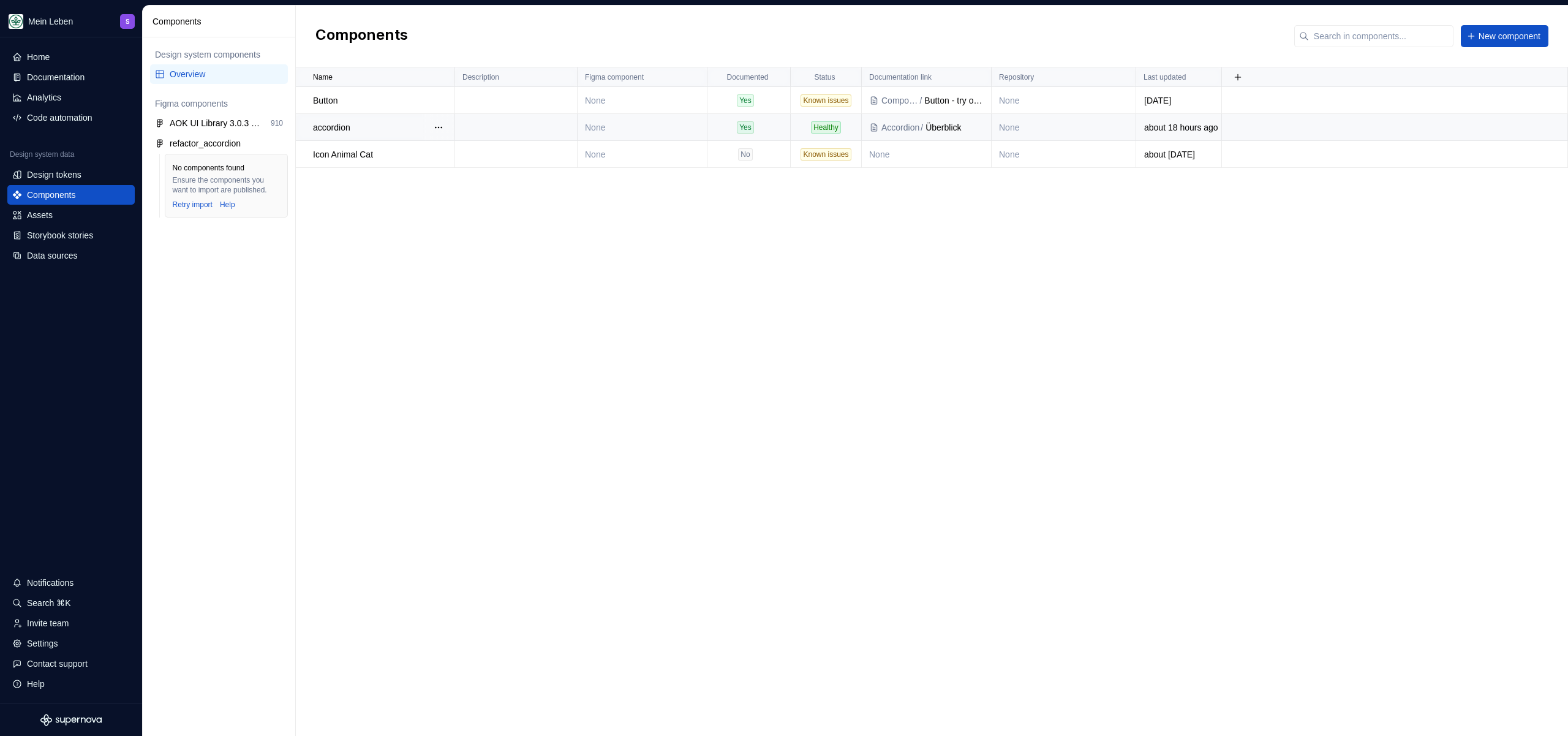
click at [912, 130] on div "Accordion" at bounding box center [900, 128] width 38 height 13
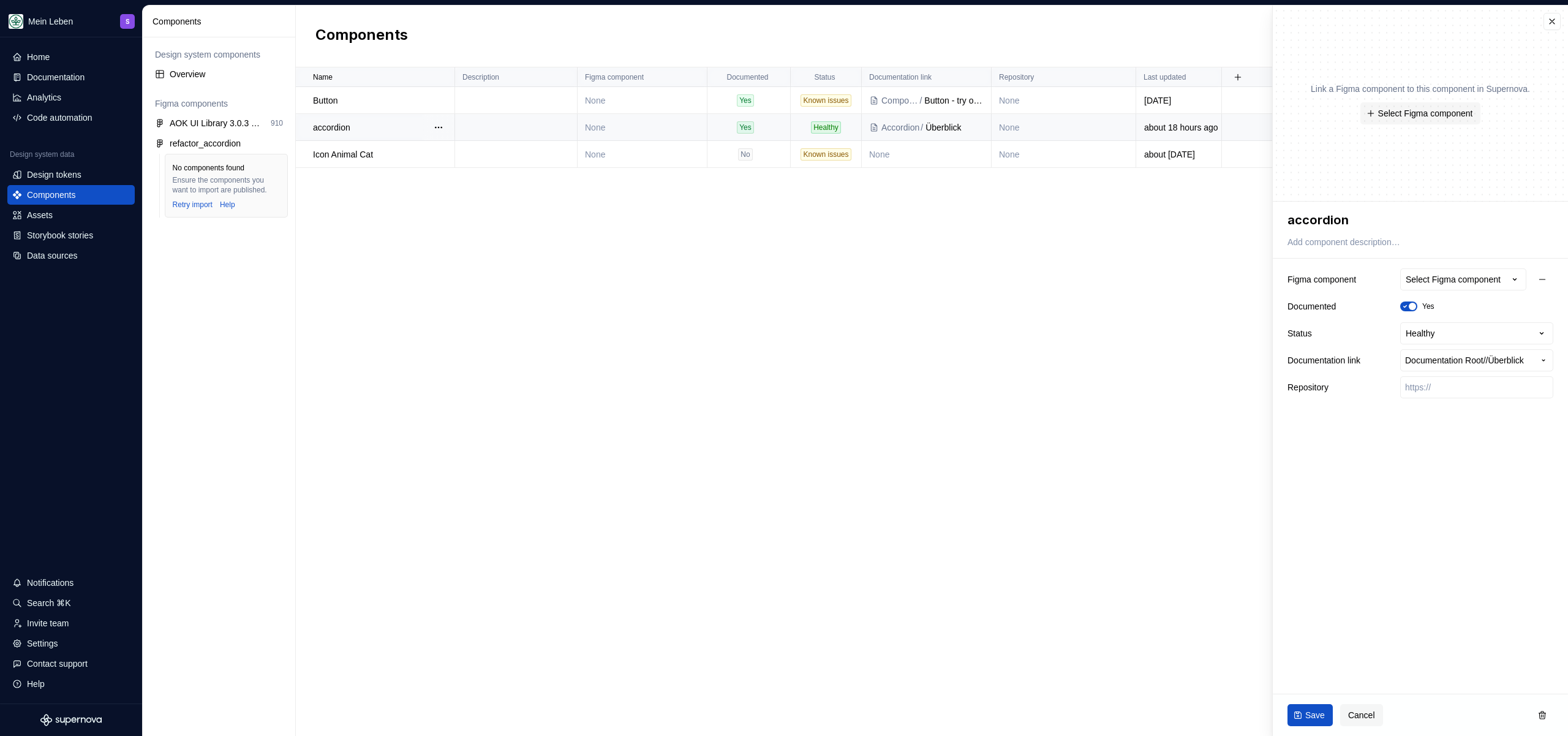
click at [653, 131] on td "None" at bounding box center [642, 128] width 130 height 27
click at [622, 123] on td "None" at bounding box center [642, 128] width 130 height 27
type textarea "*"
click at [1499, 278] on div "Select Figma component" at bounding box center [1453, 279] width 95 height 13
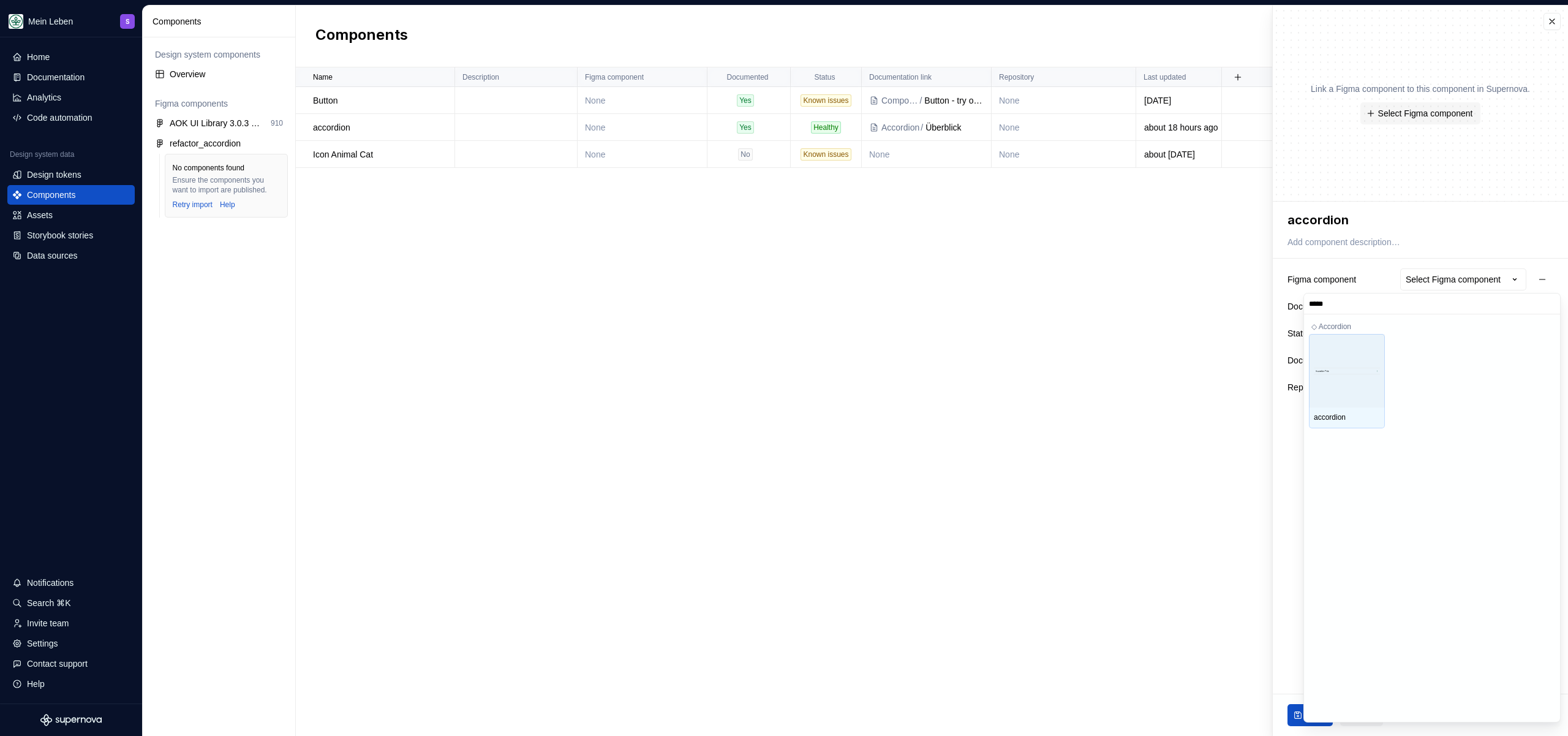
type input "******"
click at [1382, 420] on div "accordion" at bounding box center [1347, 417] width 76 height 21
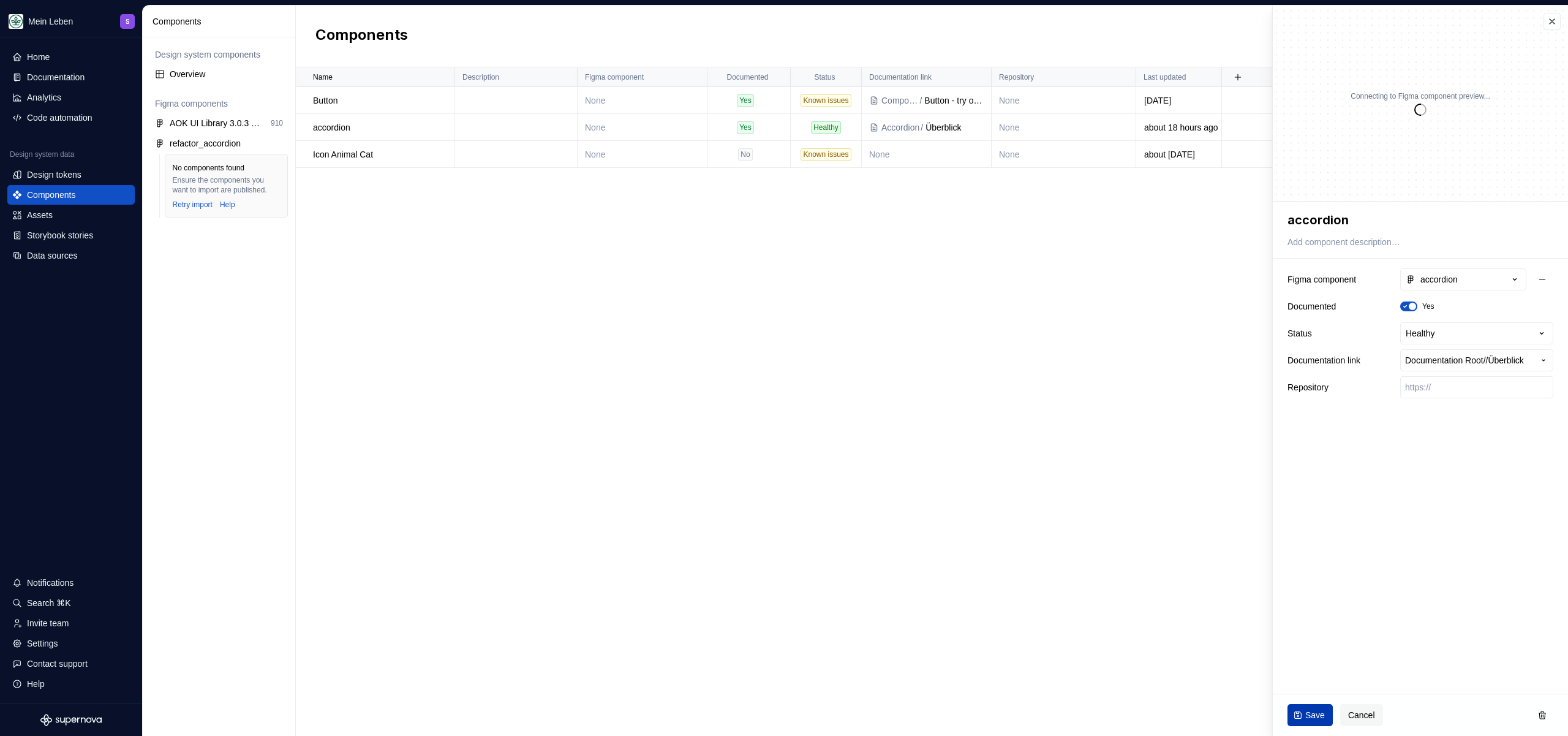
click at [1304, 708] on button "Save" at bounding box center [1310, 715] width 45 height 22
type textarea "*"
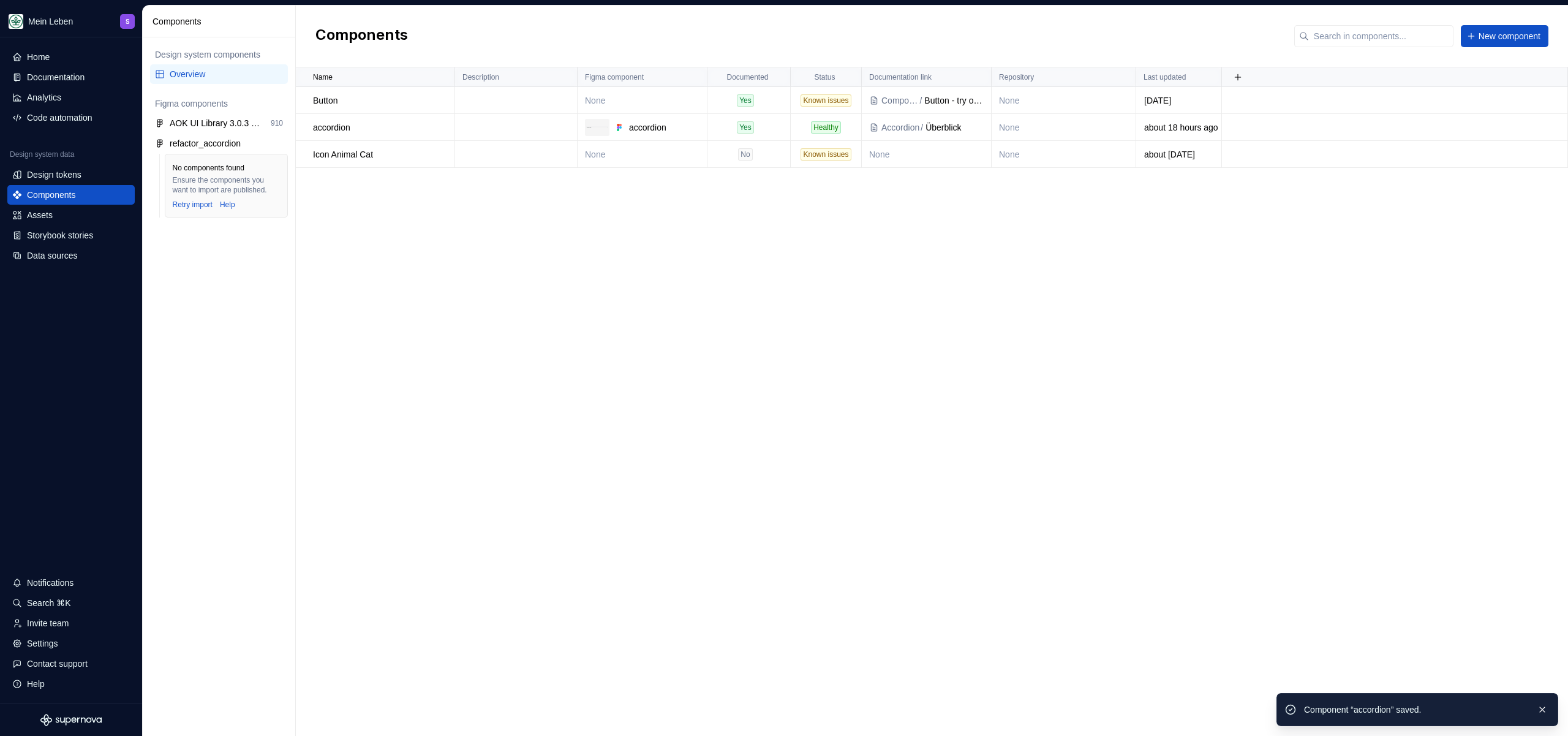
click at [876, 390] on div "Name Description Figma component Documented Status Documentation link Repositor…" at bounding box center [933, 401] width 1273 height 668
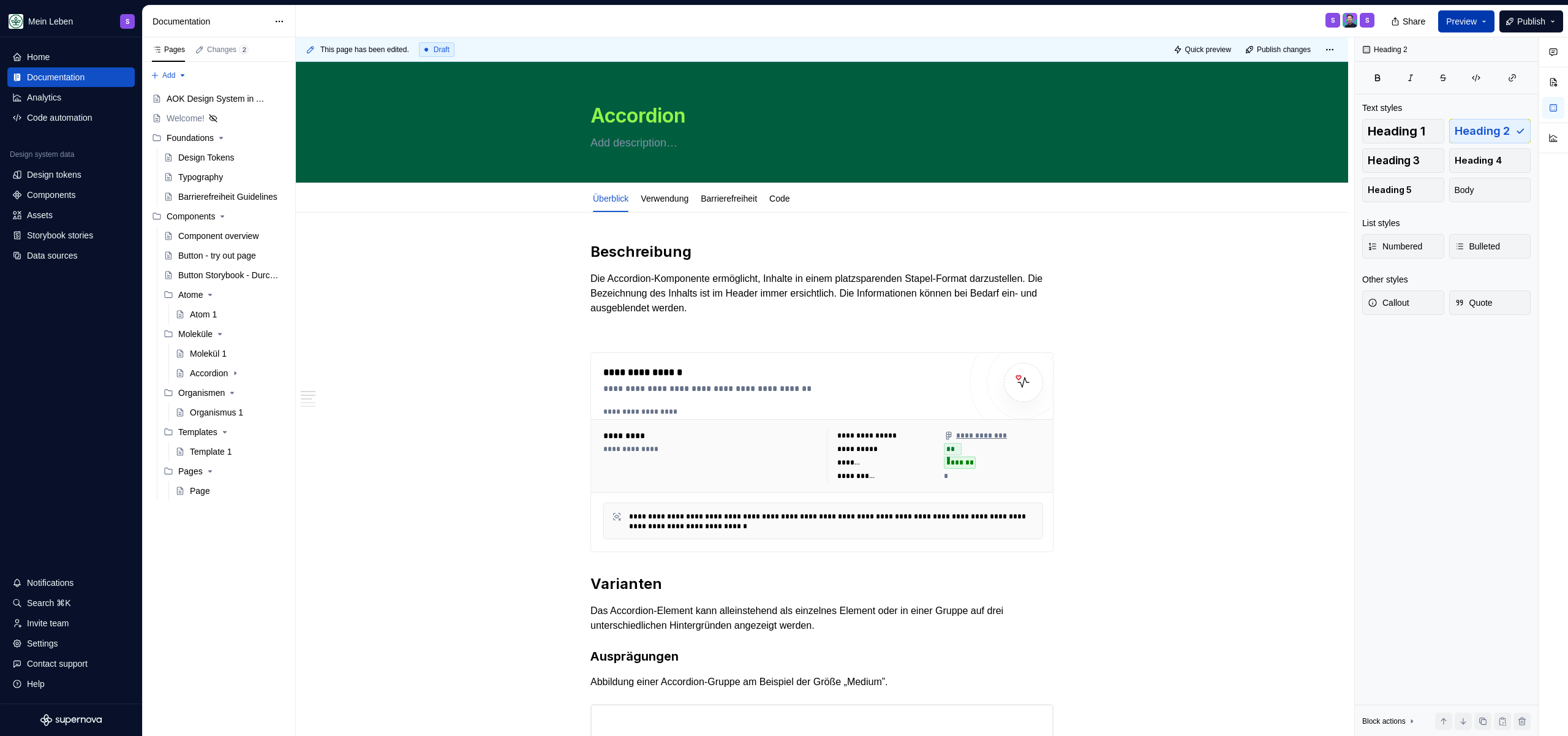
click at [1468, 16] on span "Preview" at bounding box center [1461, 21] width 30 height 13
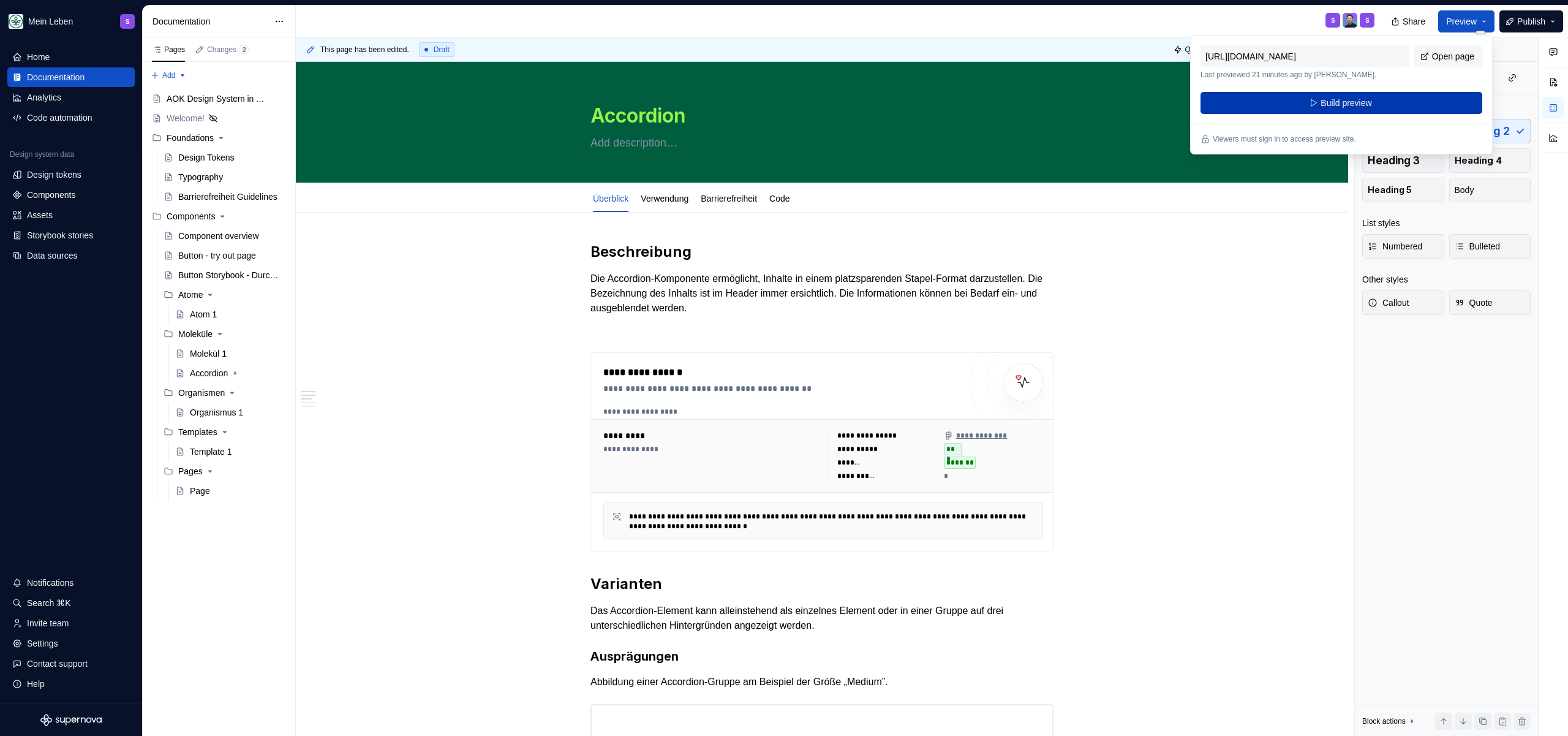
click at [1403, 102] on button "Build preview" at bounding box center [1341, 102] width 282 height 22
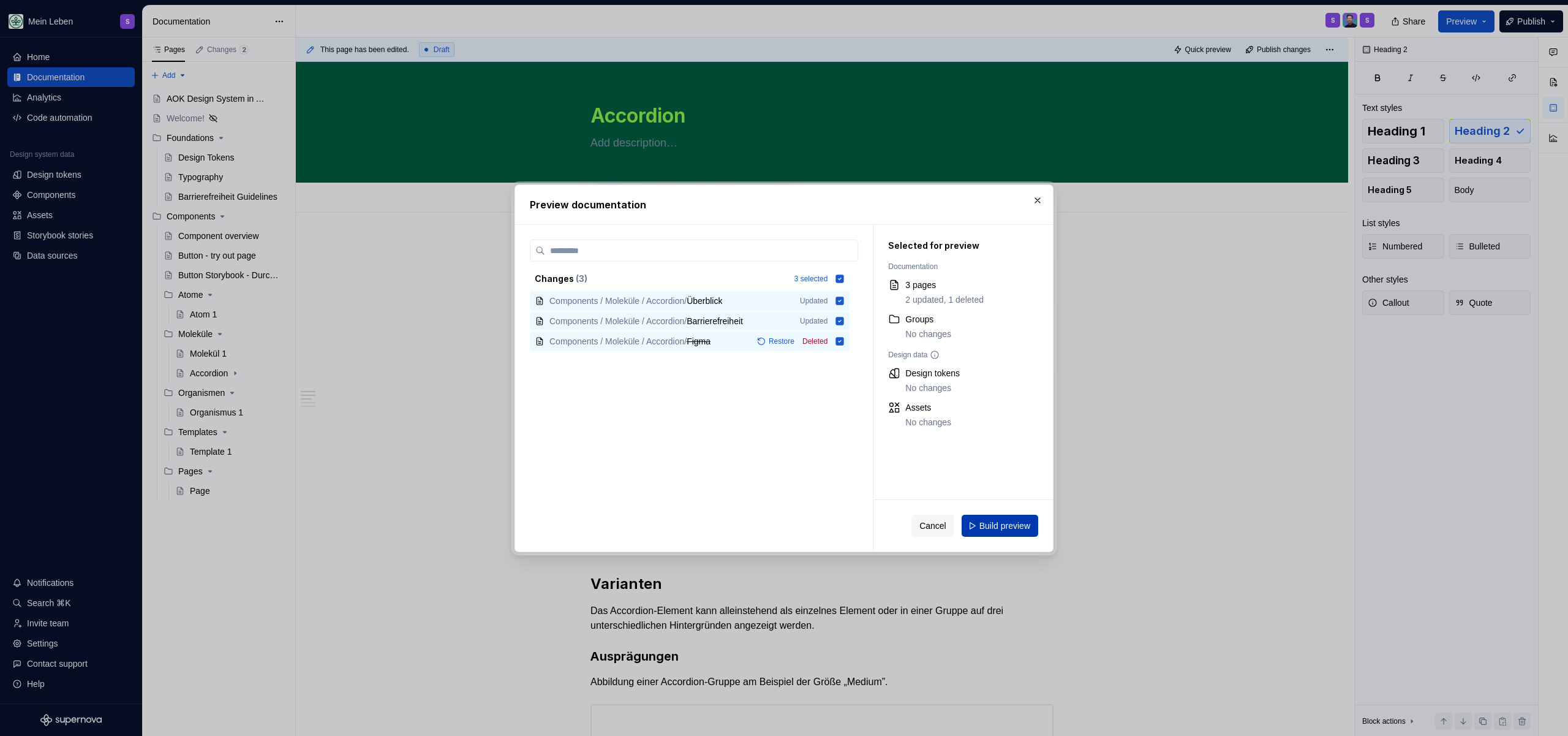
click at [987, 530] on span "Build preview" at bounding box center [1005, 525] width 51 height 13
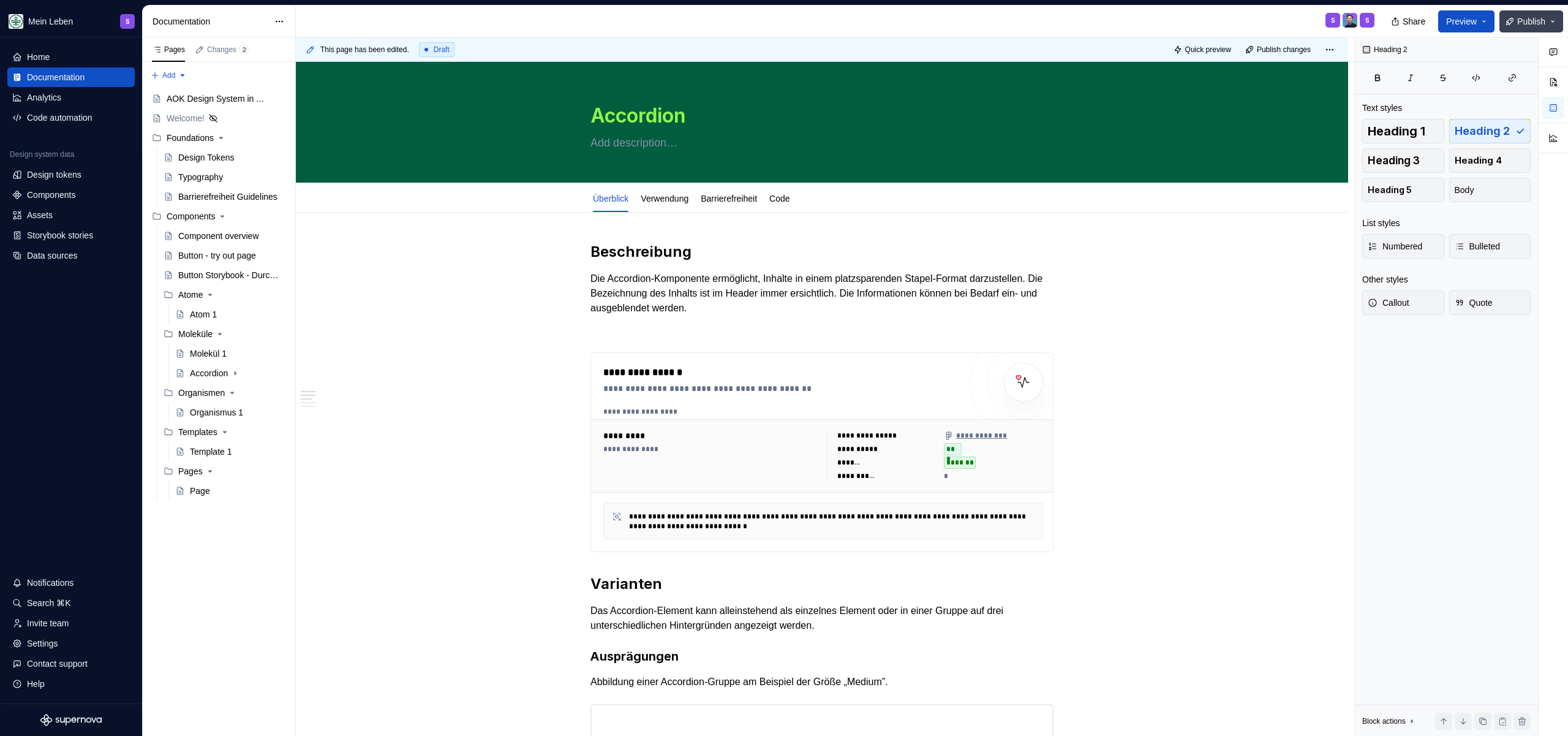
click at [1524, 27] on button "Publish" at bounding box center [1532, 21] width 64 height 22
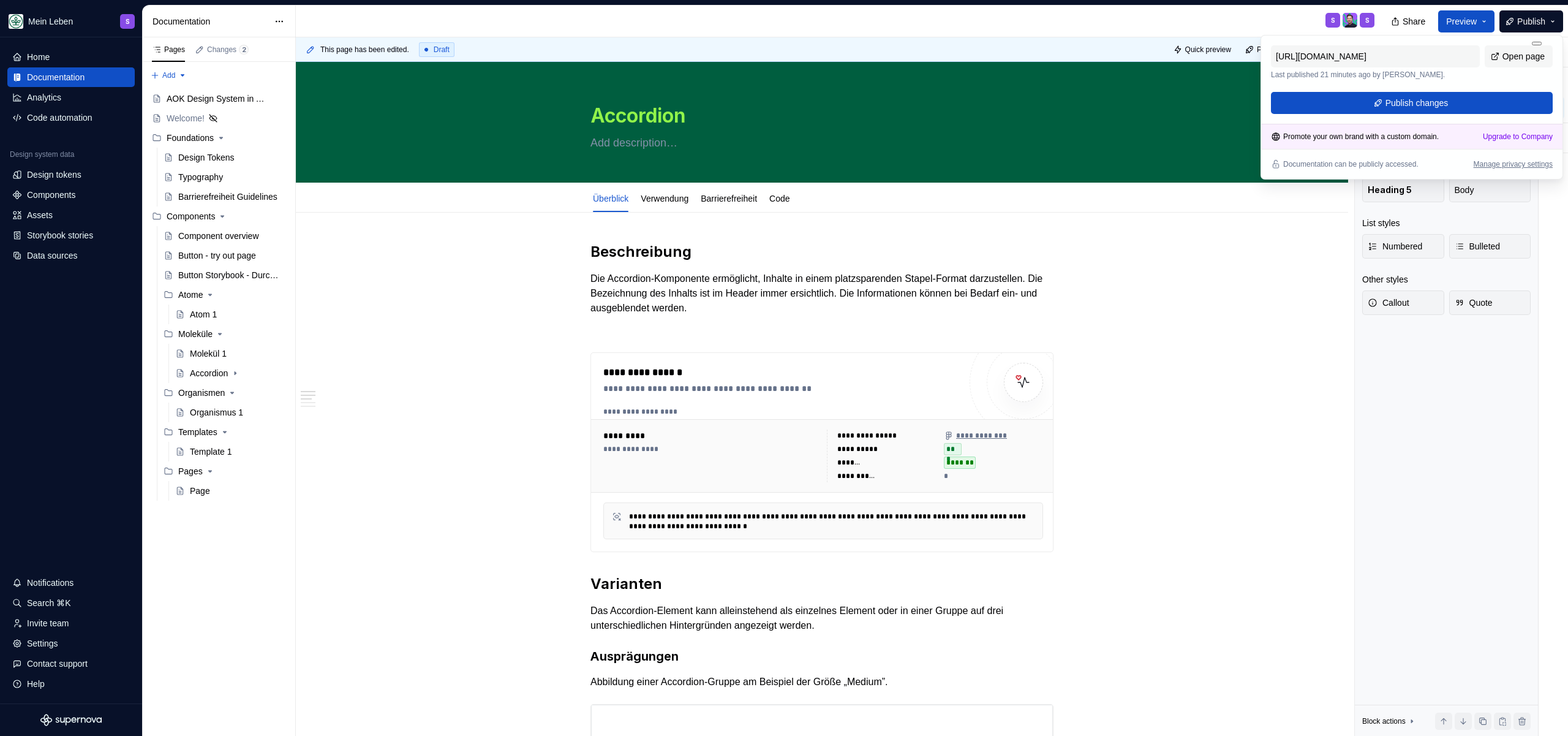
click at [1517, 74] on div "https://aok-meinleben.preview.supernova-docs.io/latest/components/molekuele/acc…" at bounding box center [1412, 62] width 282 height 34
click at [1519, 60] on span "Open page" at bounding box center [1524, 56] width 42 height 13
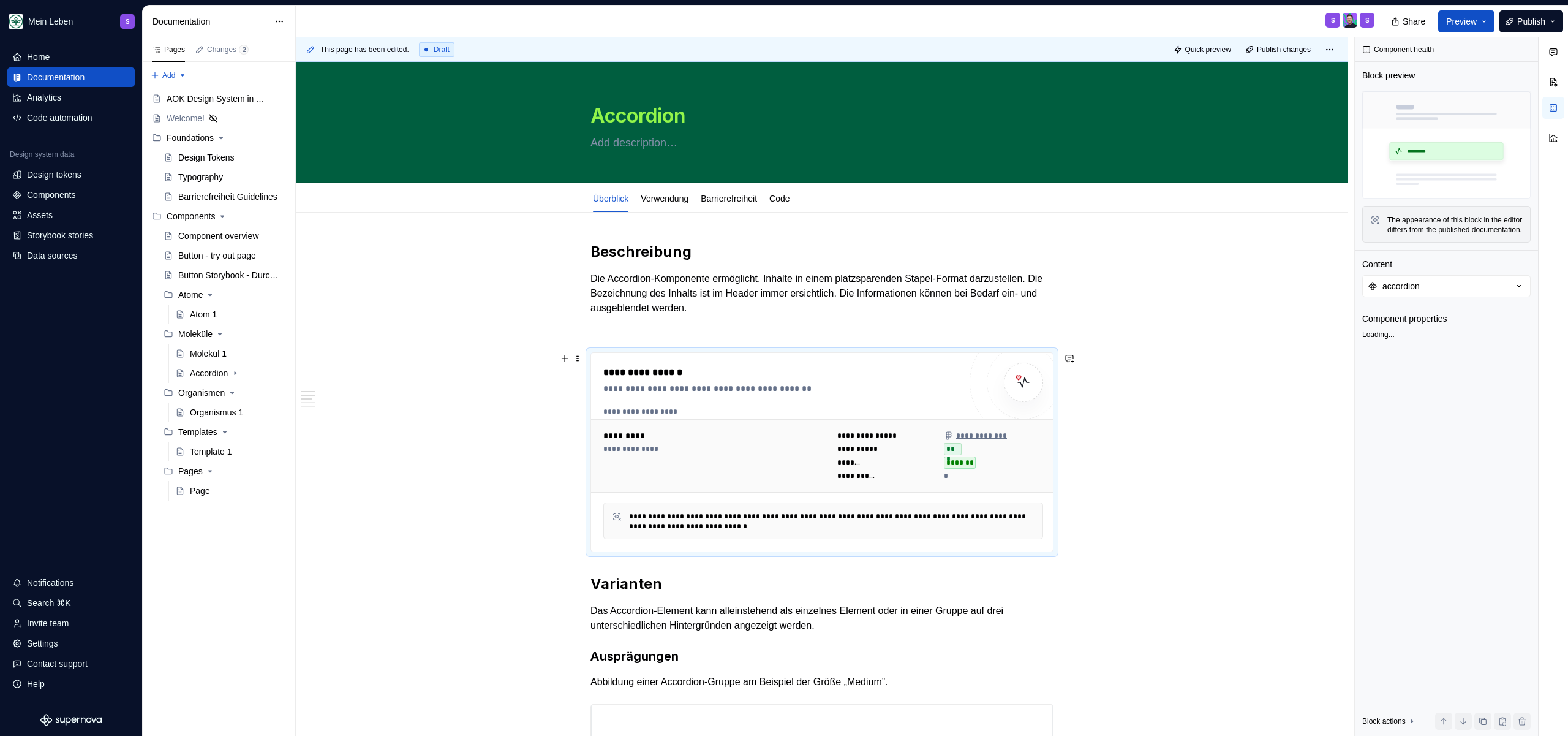
click at [774, 420] on div "**********" at bounding box center [823, 456] width 464 height 74
click at [886, 325] on p at bounding box center [823, 331] width 463 height 15
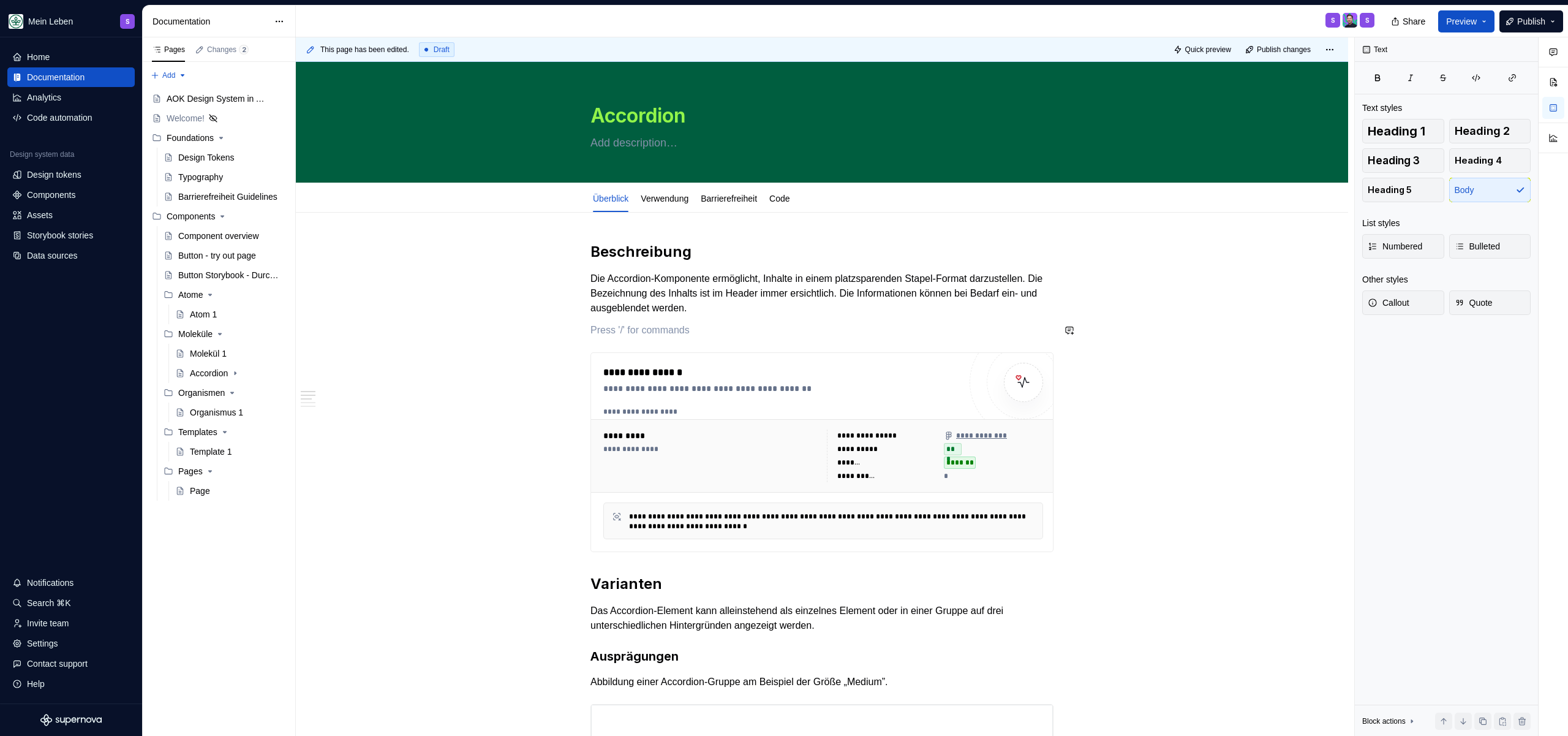
click at [886, 314] on p "Die Accordion-Komponente ermöglicht, Inhalte in einem platzsparenden Stapel-For…" at bounding box center [823, 293] width 463 height 44
click at [855, 332] on p at bounding box center [823, 331] width 463 height 15
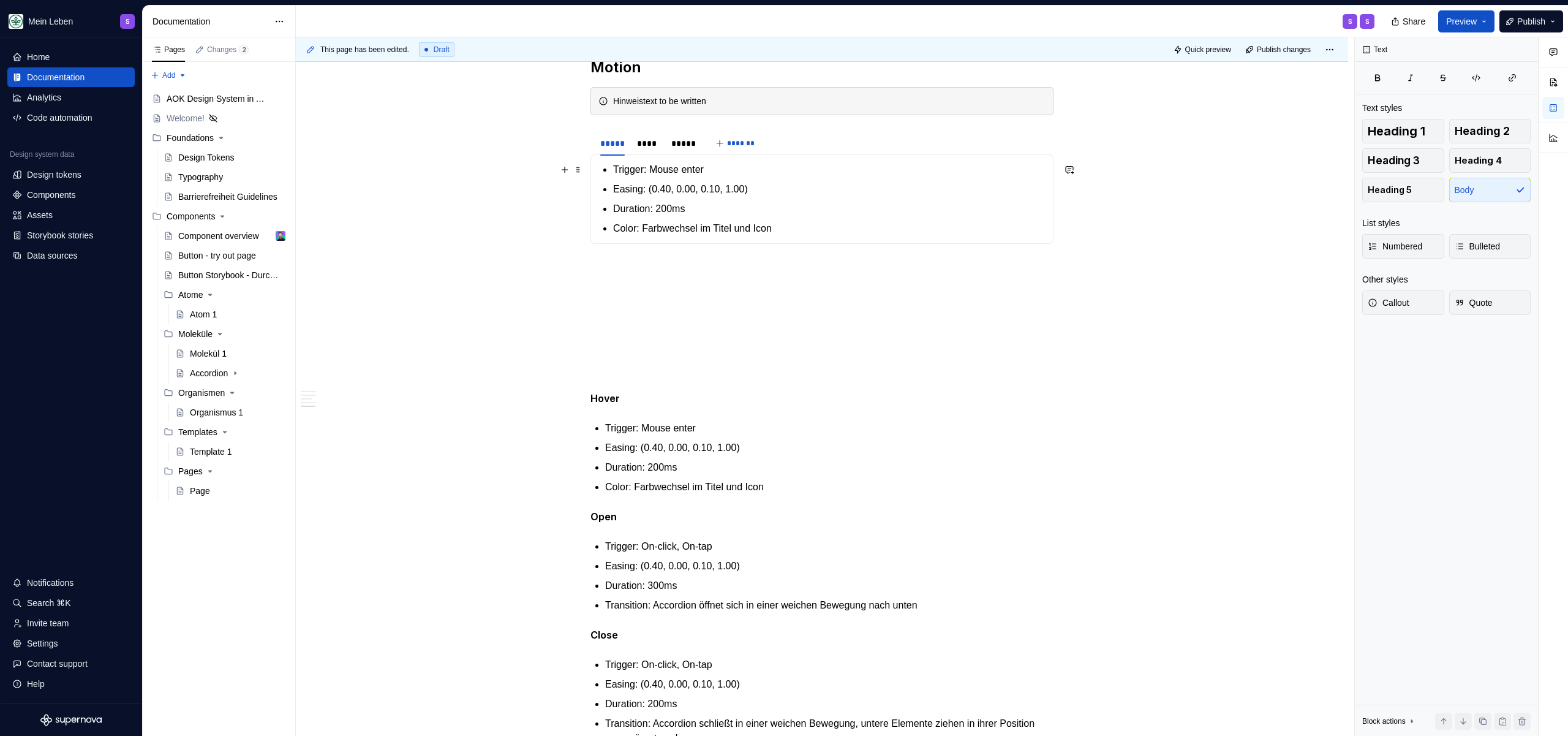
scroll to position [1296, 0]
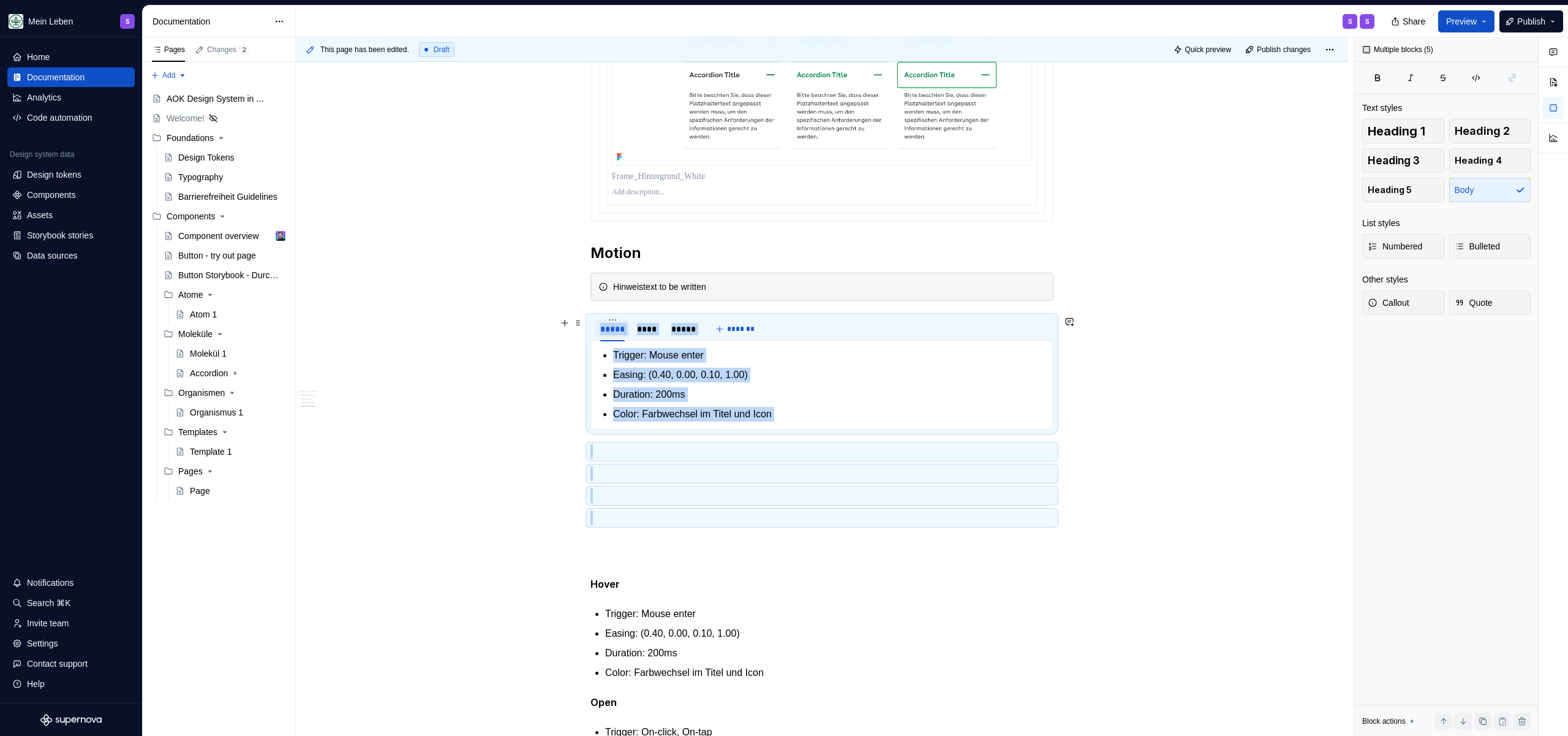
drag, startPoint x: 643, startPoint y: 508, endPoint x: 604, endPoint y: 331, distance: 181.2
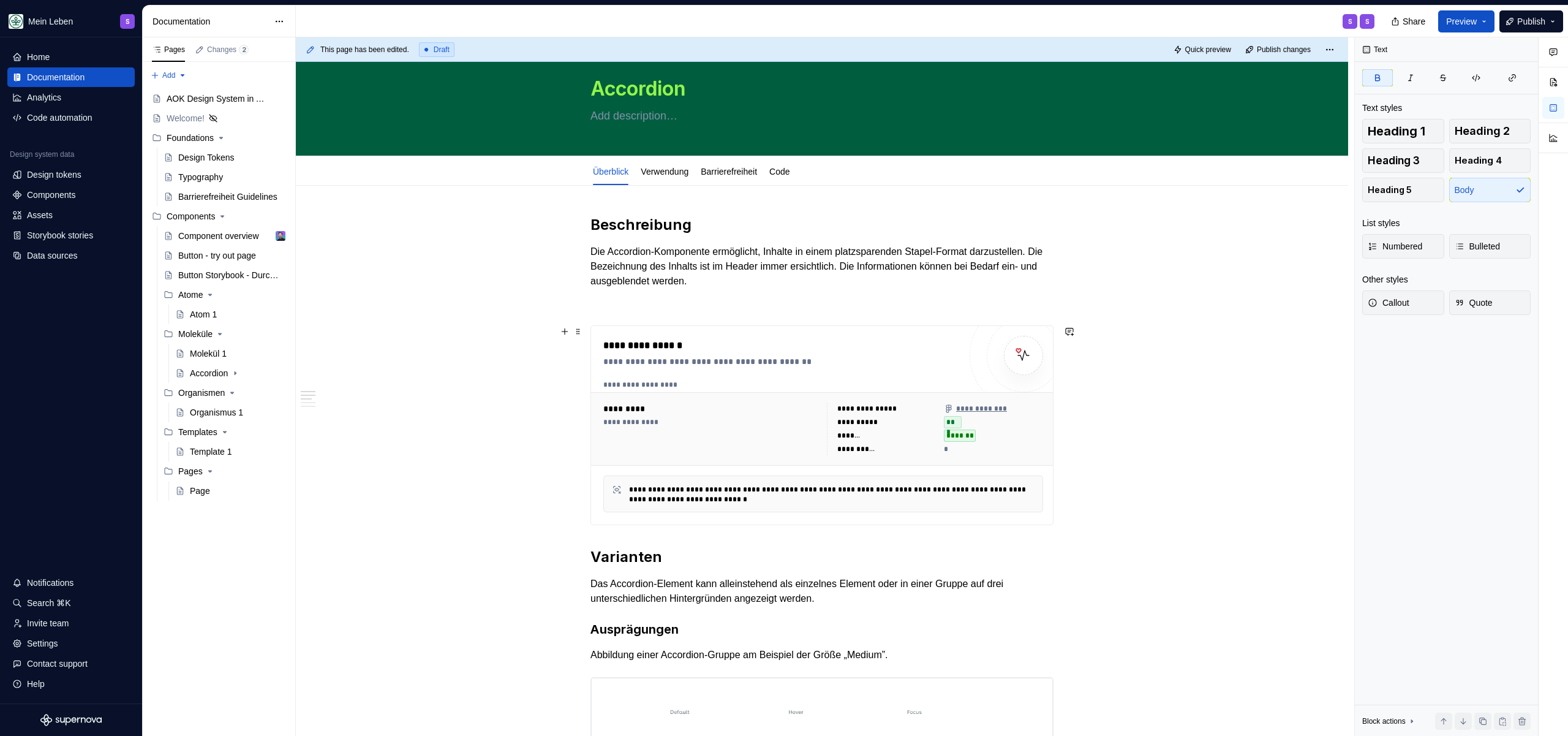
scroll to position [0, 0]
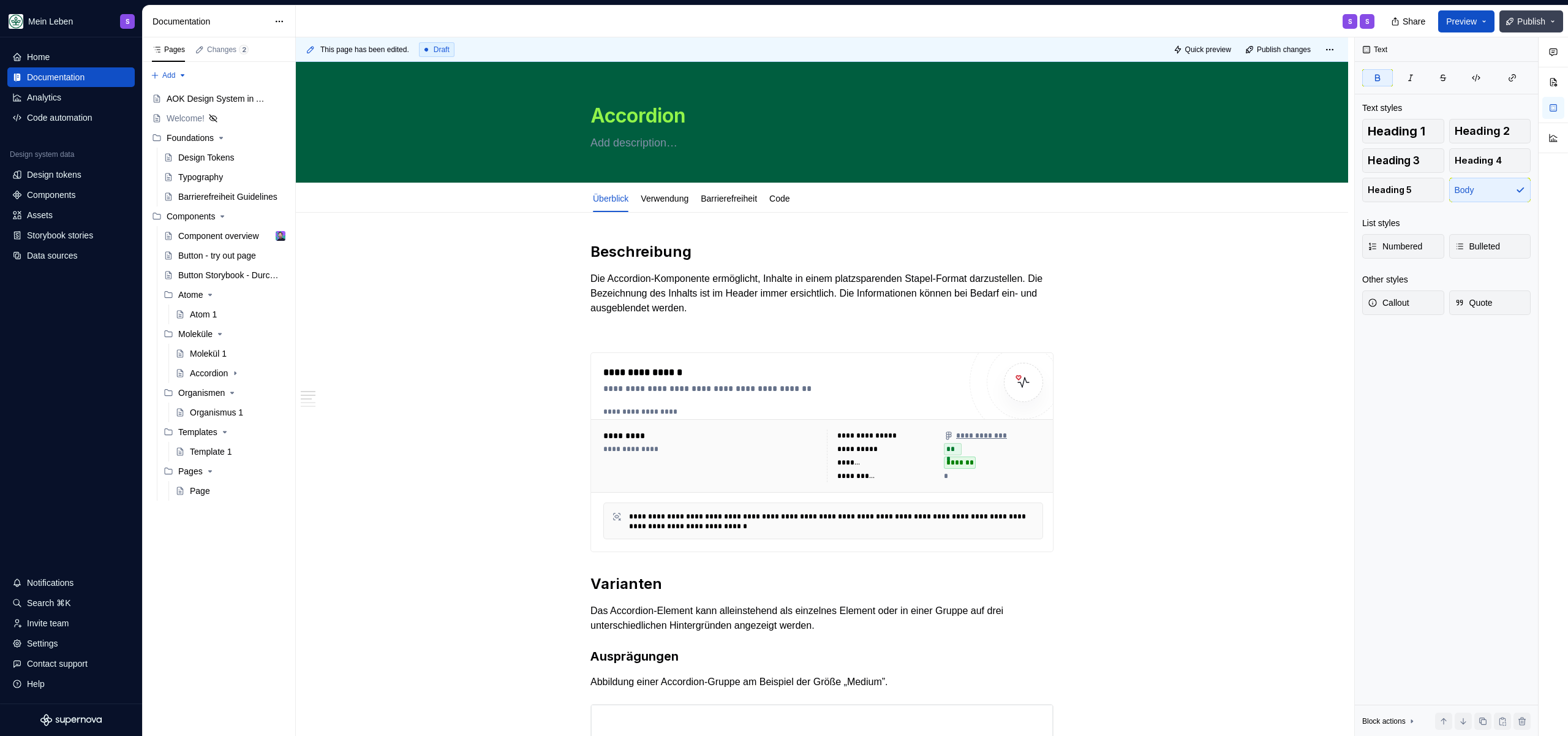
click at [1530, 24] on span "Publish" at bounding box center [1532, 21] width 29 height 13
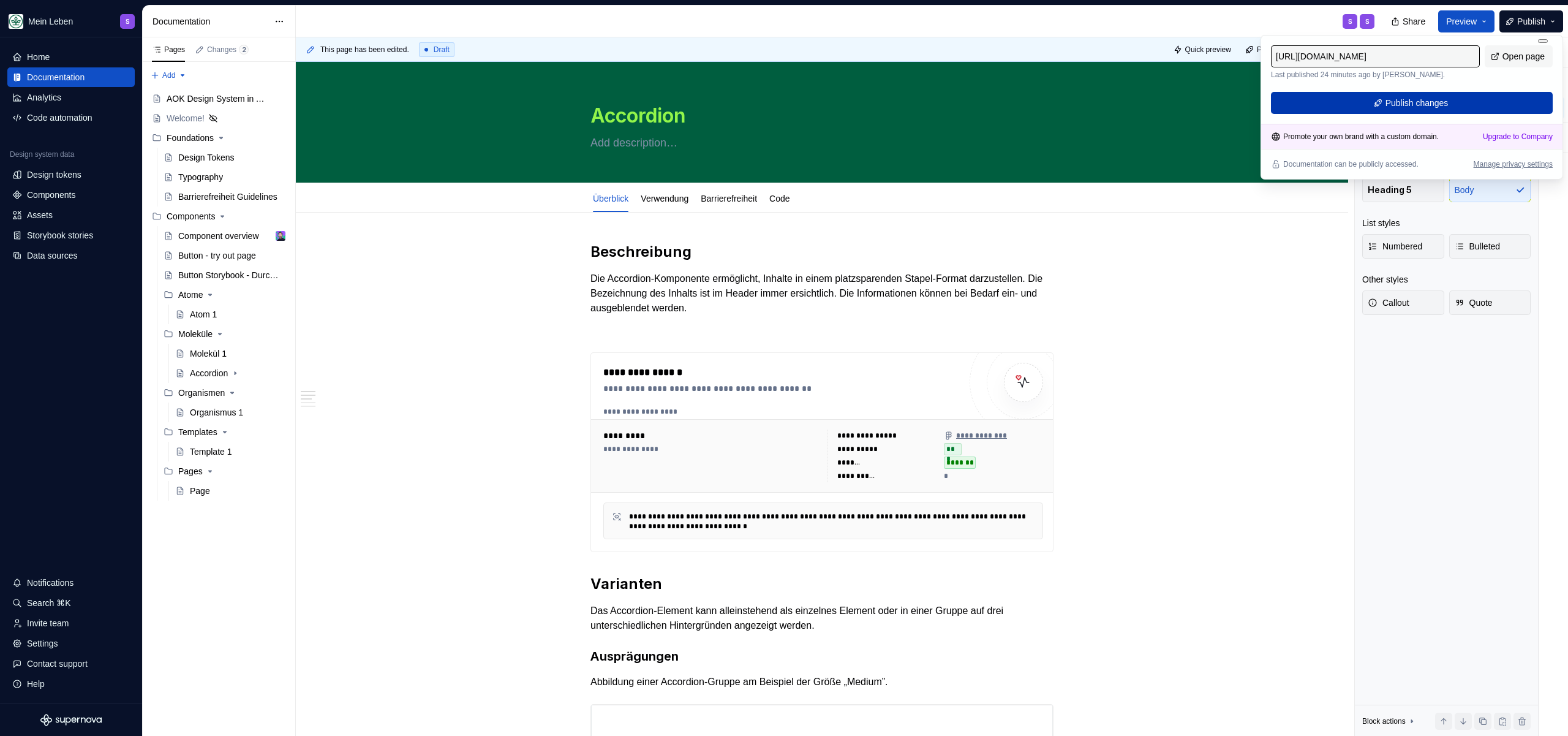
click at [1435, 103] on span "Publish changes" at bounding box center [1417, 102] width 63 height 13
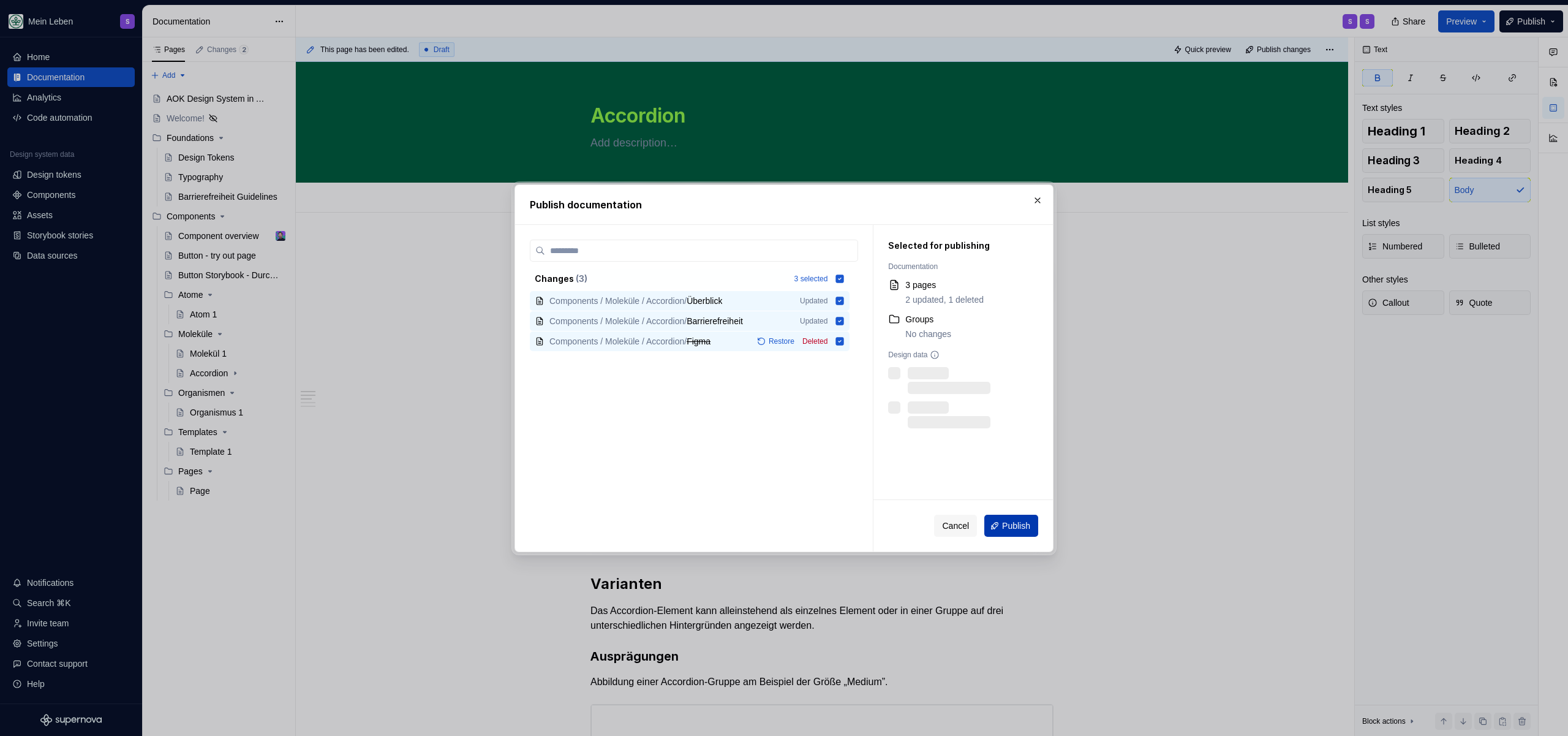
click at [1027, 526] on span "Publish" at bounding box center [1017, 525] width 29 height 13
type textarea "*"
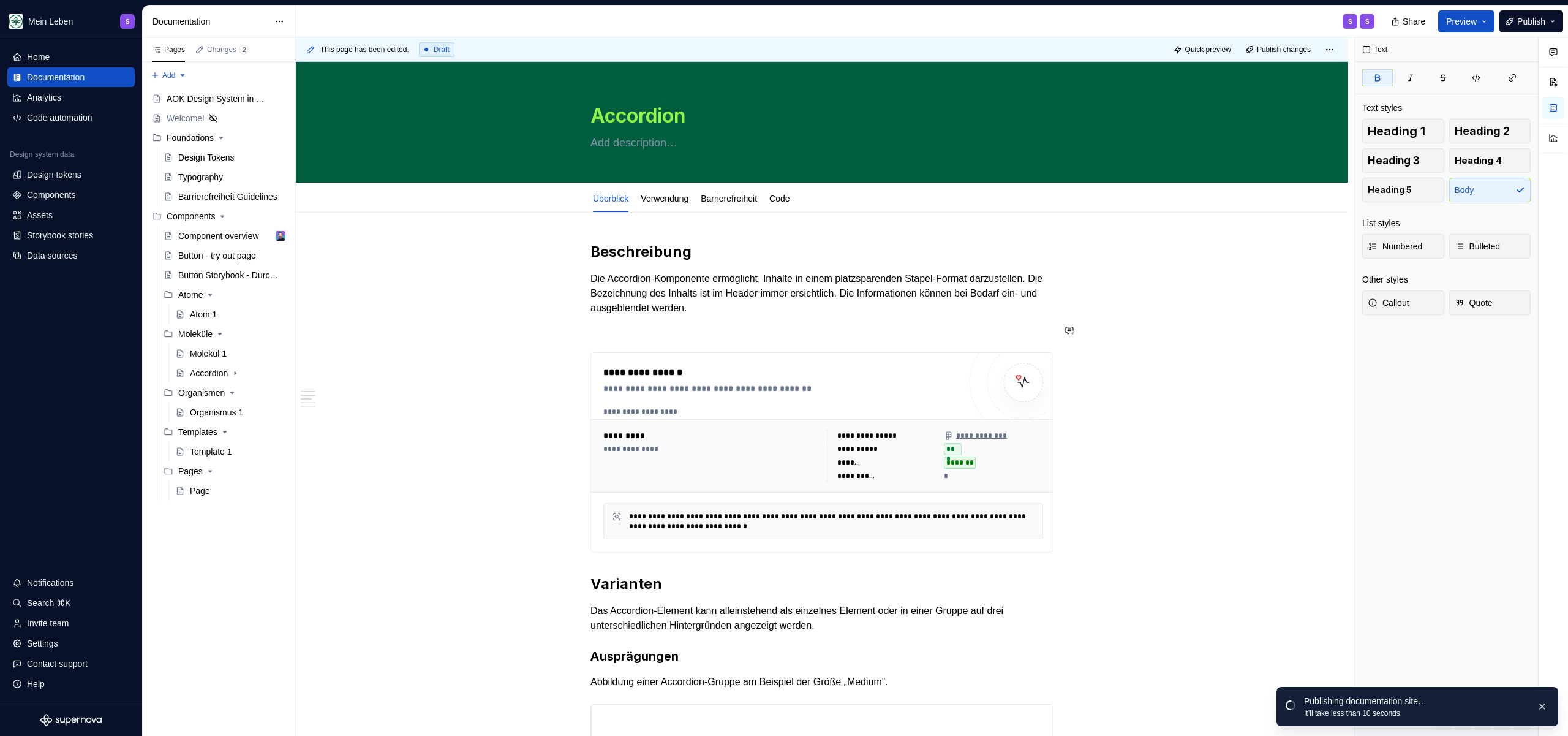
click at [838, 326] on p at bounding box center [823, 331] width 463 height 15
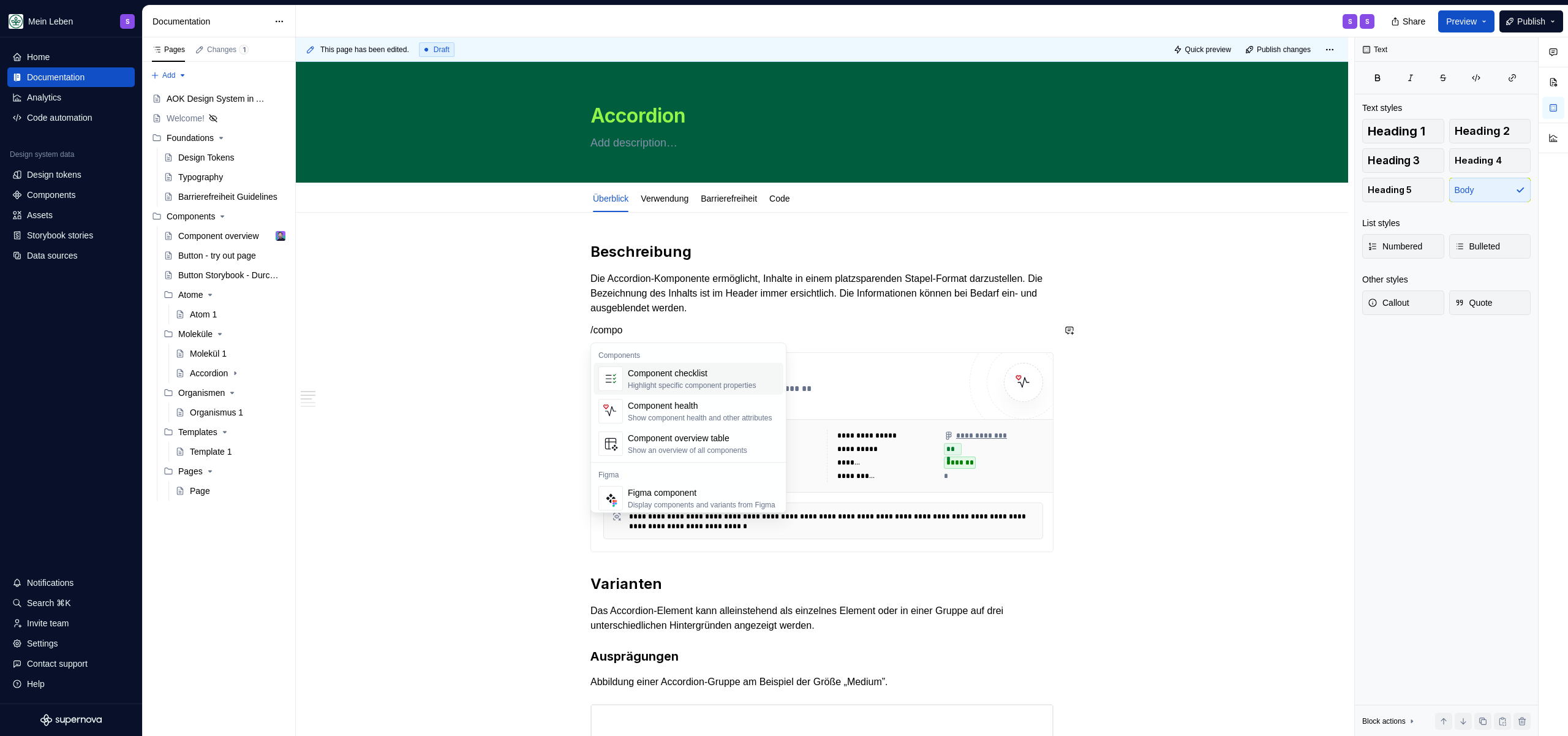
click at [729, 380] on div "Highlight specific component properties" at bounding box center [692, 385] width 128 height 10
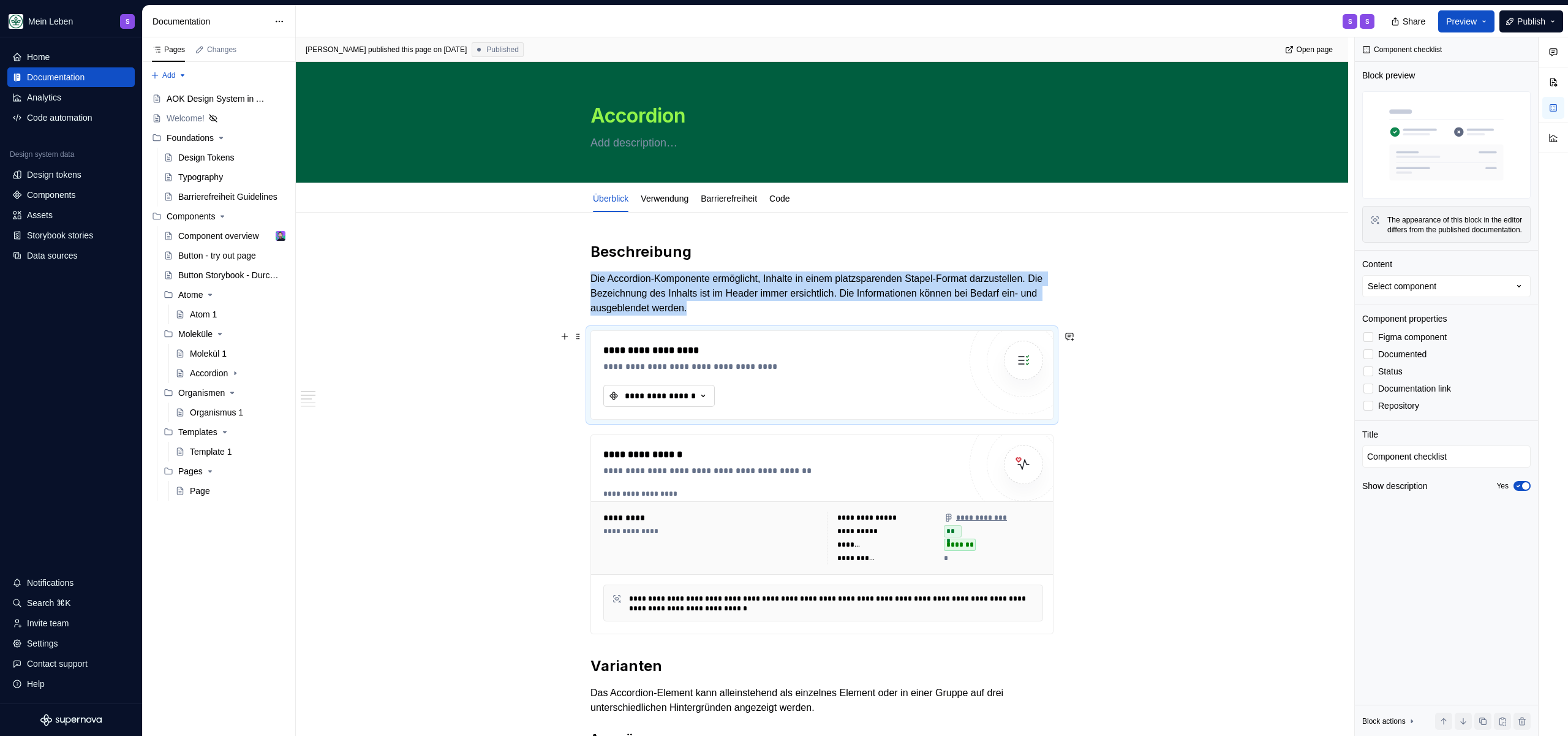
click at [667, 390] on div "**********" at bounding box center [661, 395] width 74 height 13
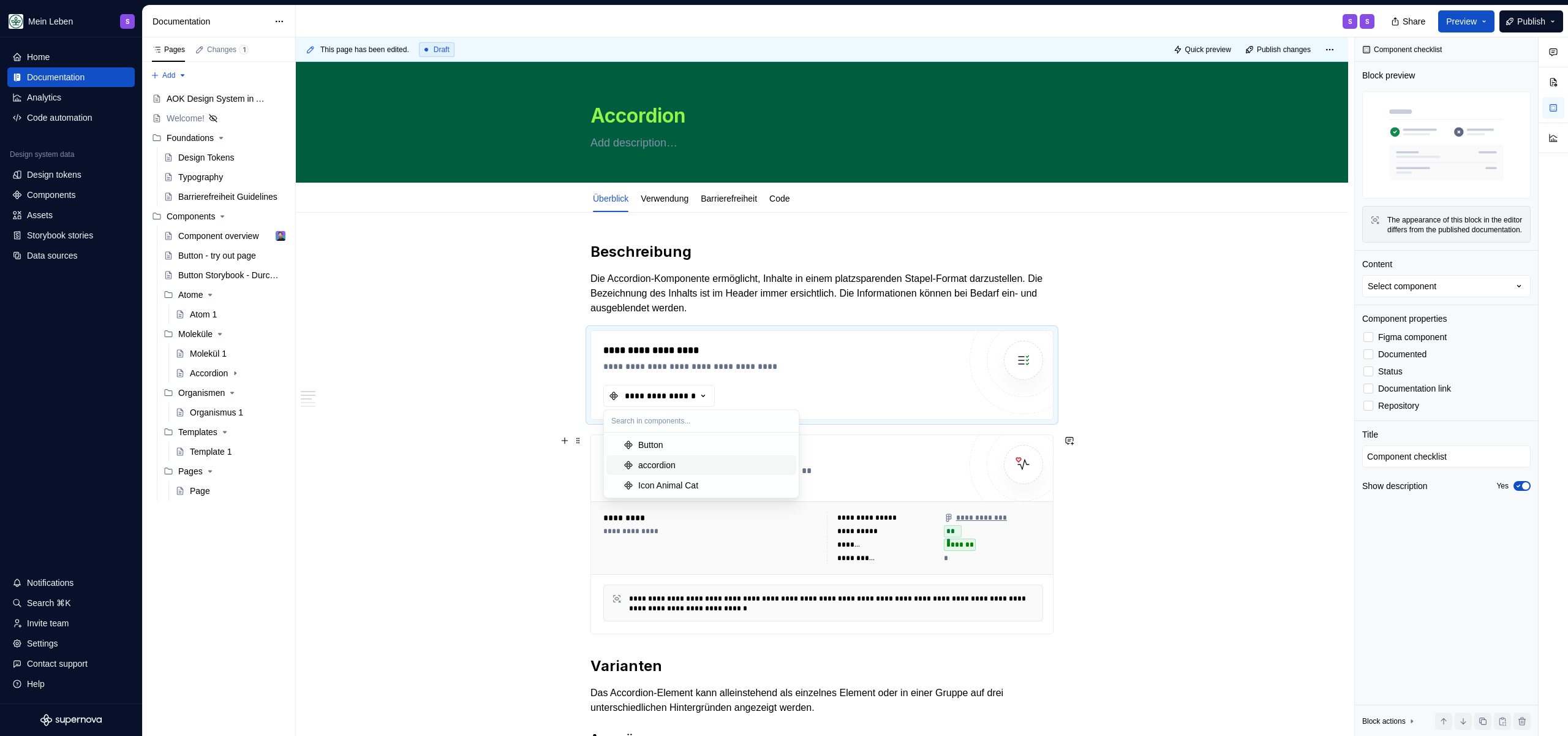
click at [663, 464] on div "accordion" at bounding box center [656, 465] width 38 height 13
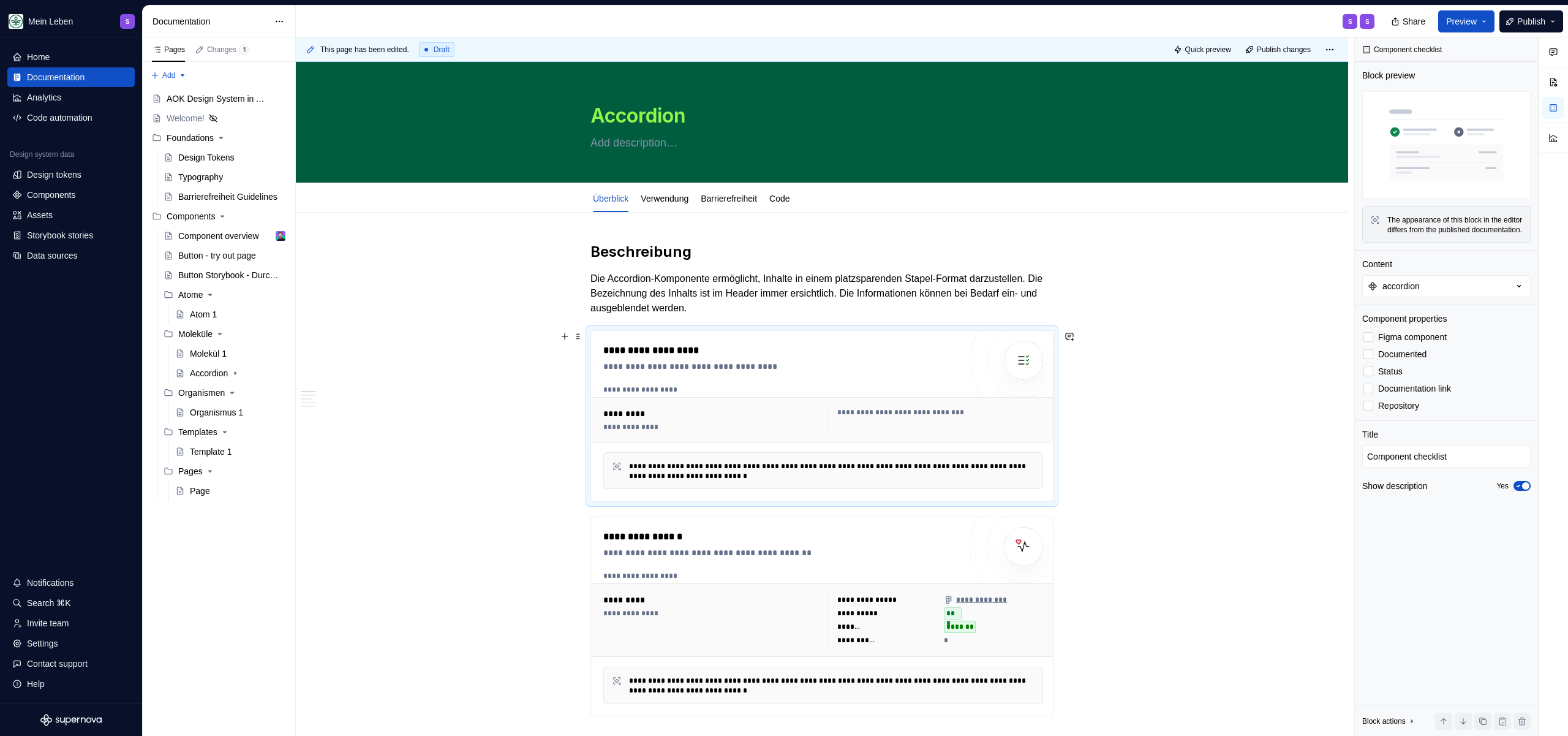
click at [840, 339] on div "**********" at bounding box center [822, 415] width 462 height 170
click at [967, 356] on div "**********" at bounding box center [822, 415] width 462 height 170
click at [1378, 342] on span "Figma component" at bounding box center [1413, 337] width 69 height 10
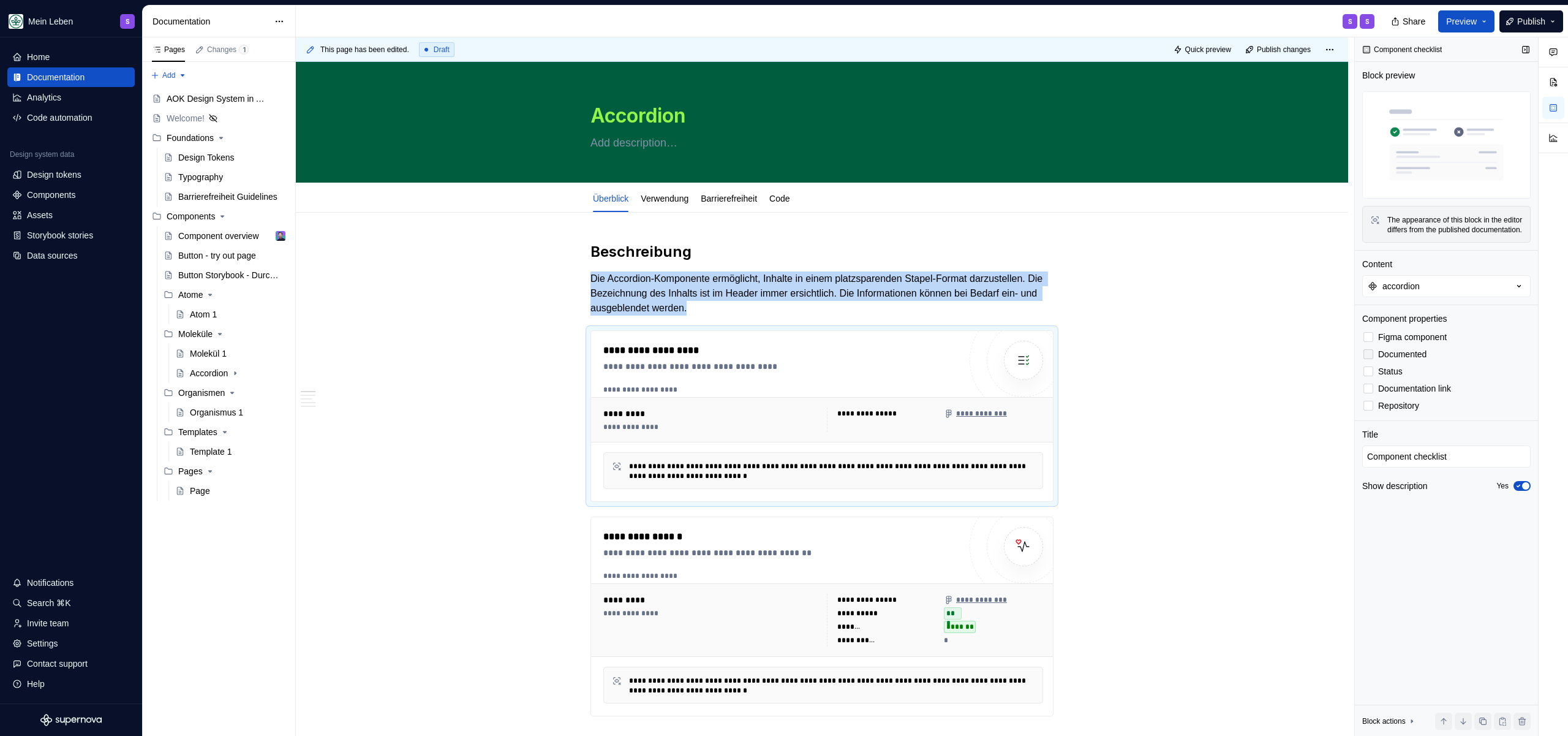
click at [1366, 359] on div at bounding box center [1369, 354] width 10 height 10
click at [1364, 376] on span at bounding box center [1369, 371] width 10 height 10
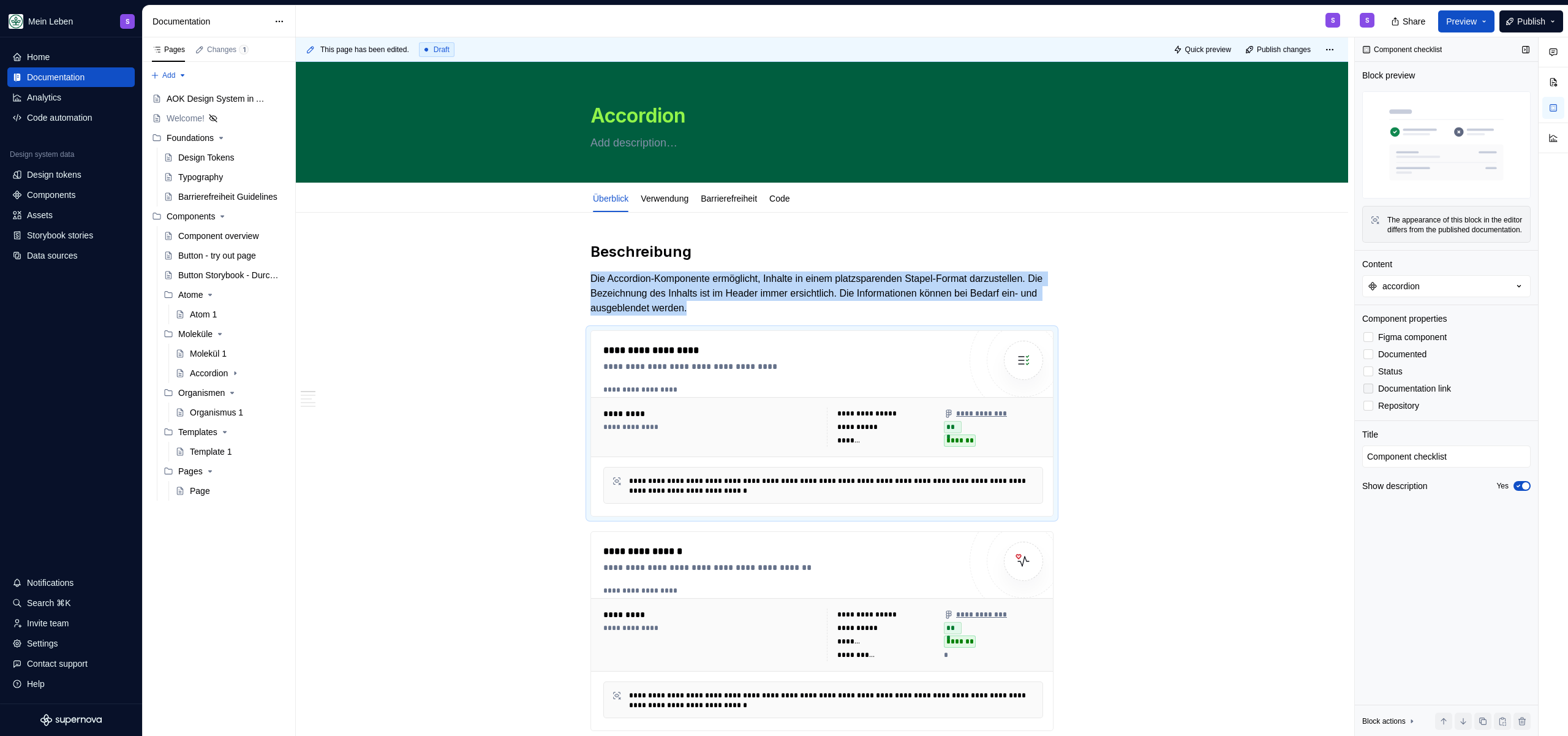
click at [1364, 394] on div at bounding box center [1369, 389] width 10 height 10
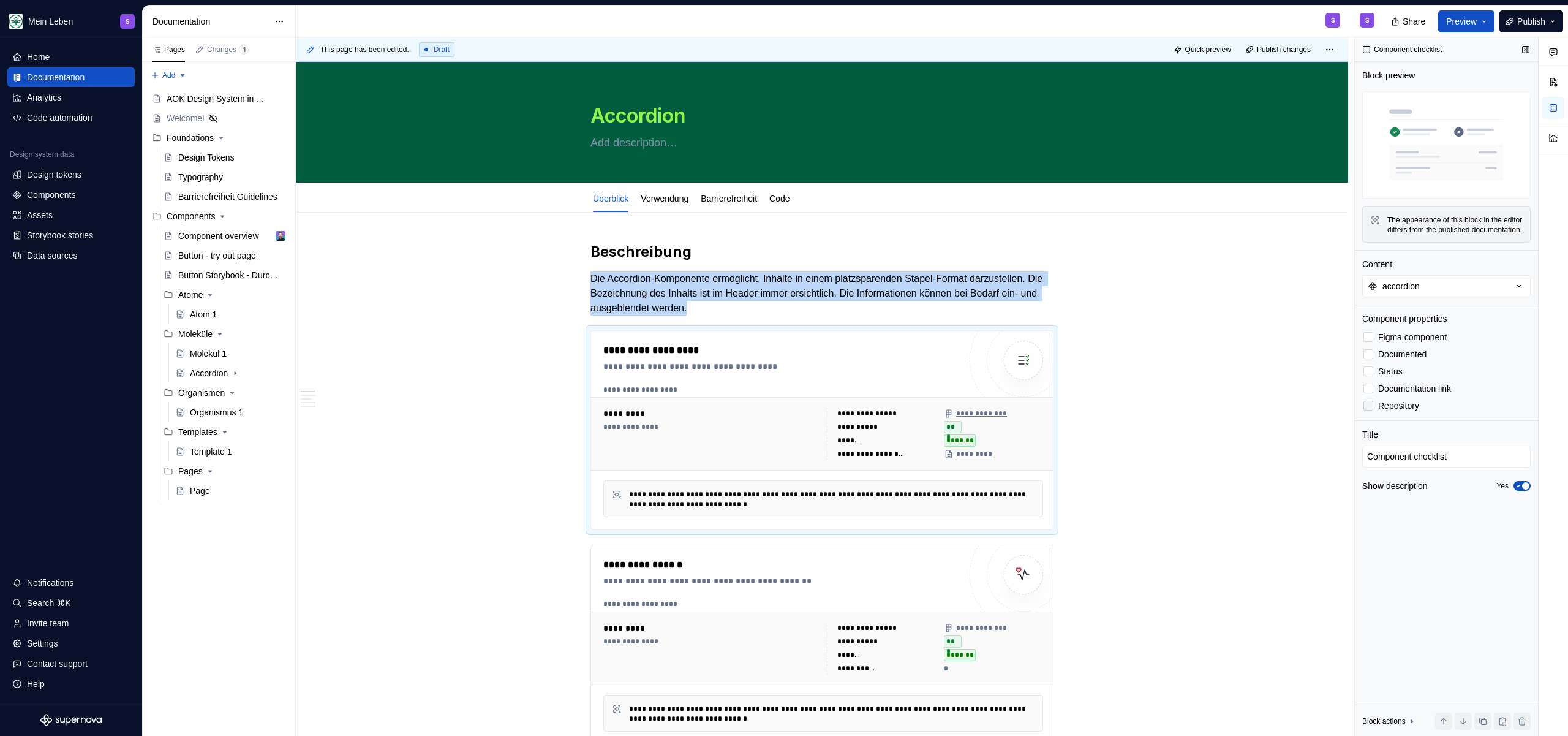
click at [1364, 410] on div at bounding box center [1369, 405] width 10 height 10
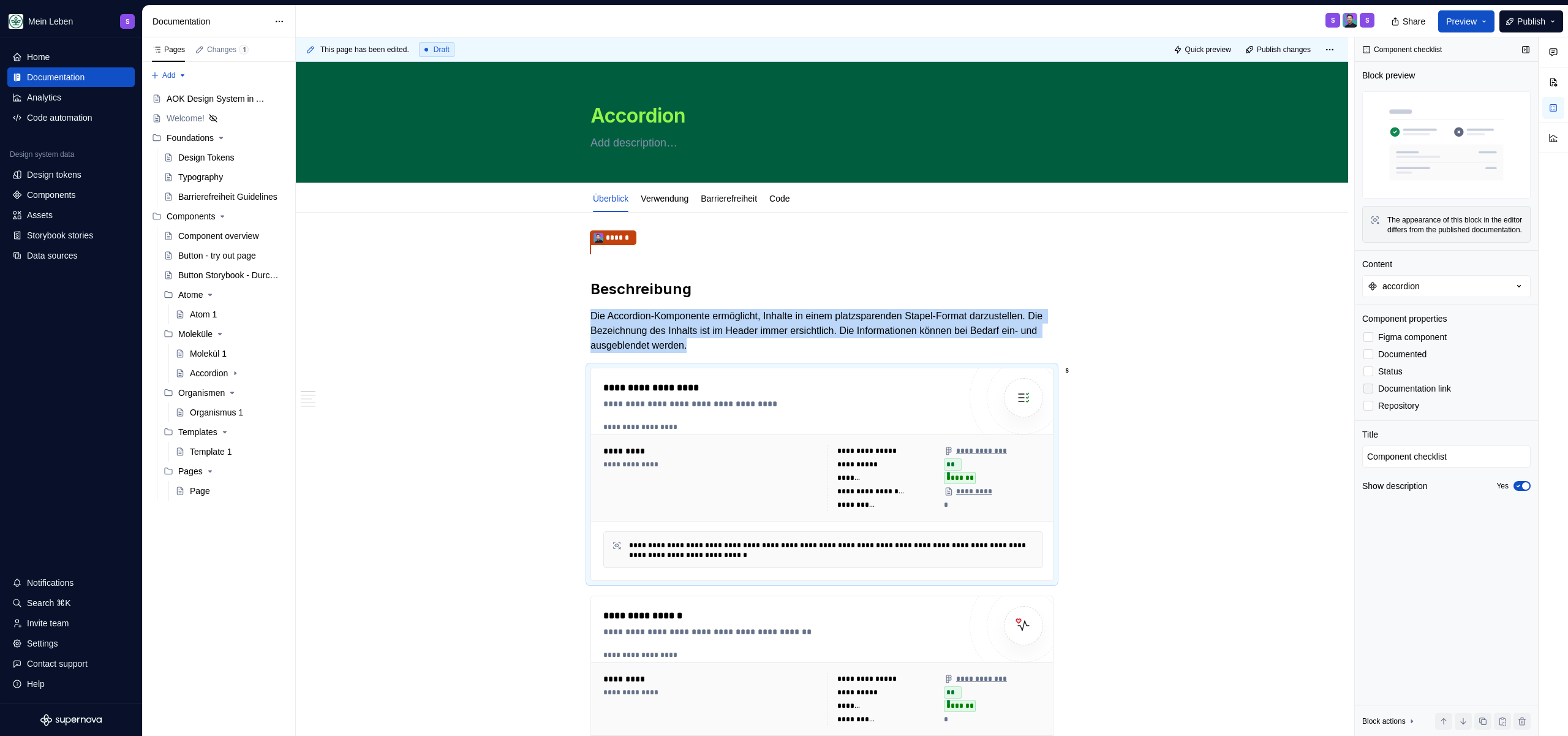
click at [1368, 389] on icon at bounding box center [1368, 389] width 0 height 0
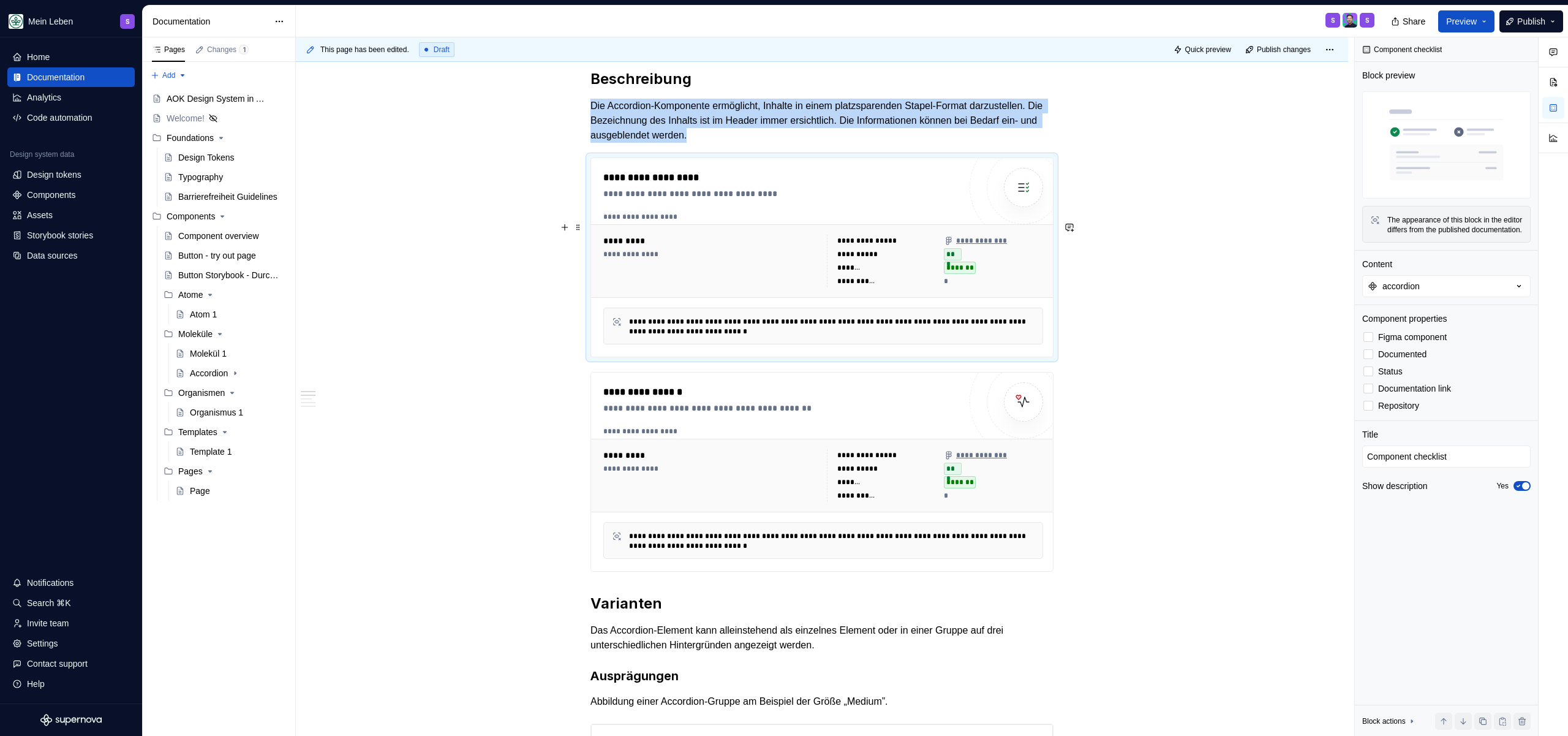
scroll to position [250, 0]
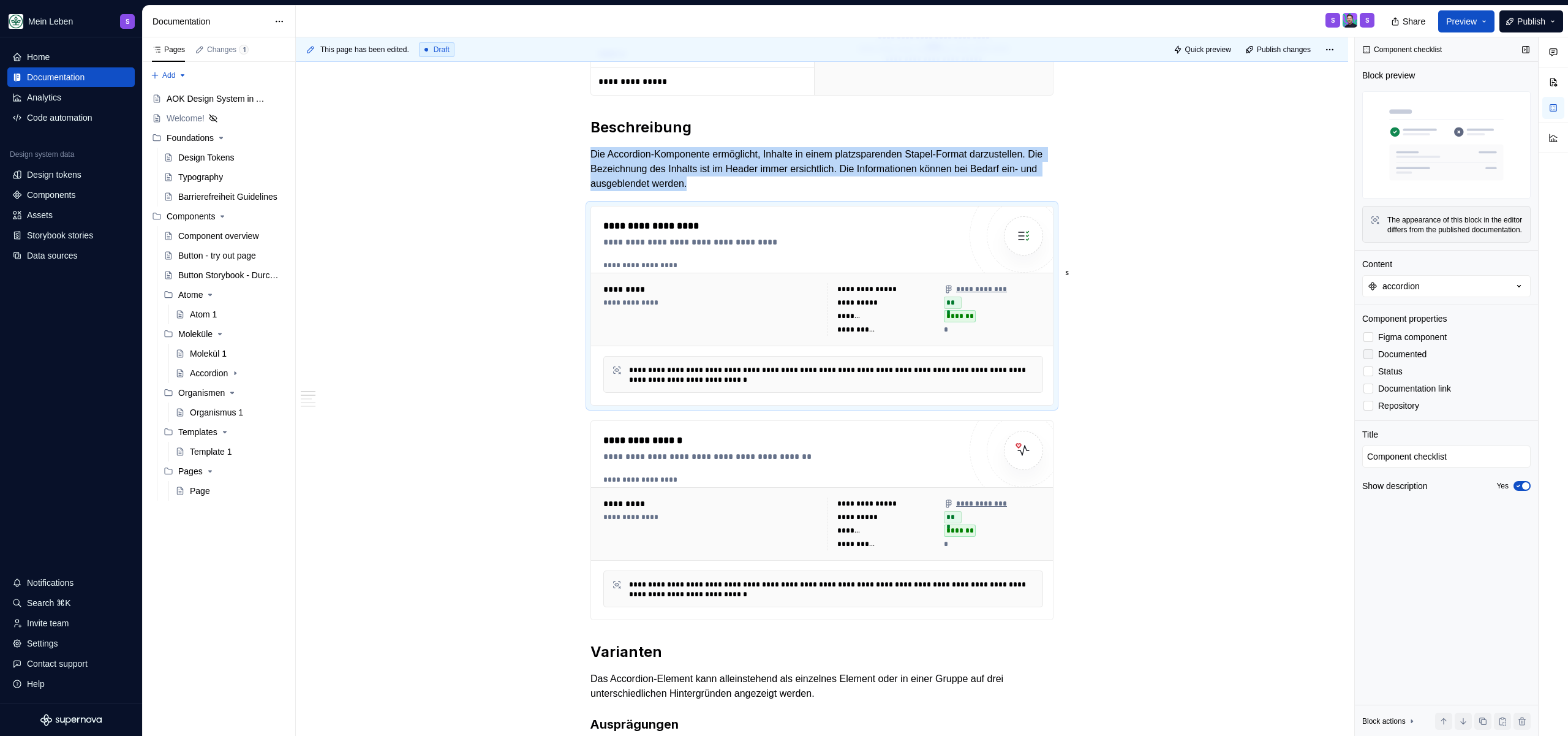
click at [1424, 359] on span "Documented" at bounding box center [1403, 354] width 49 height 10
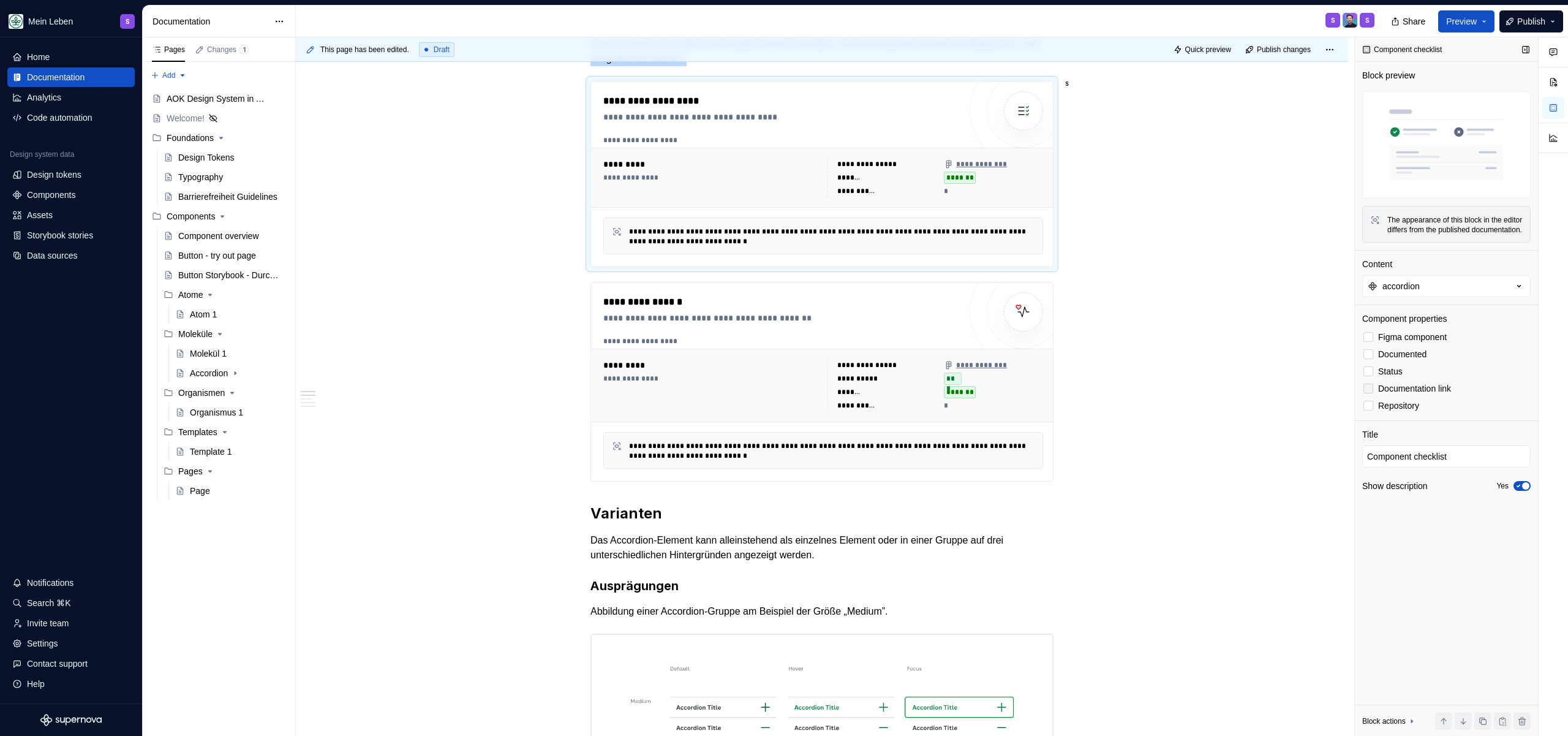
scroll to position [83, 0]
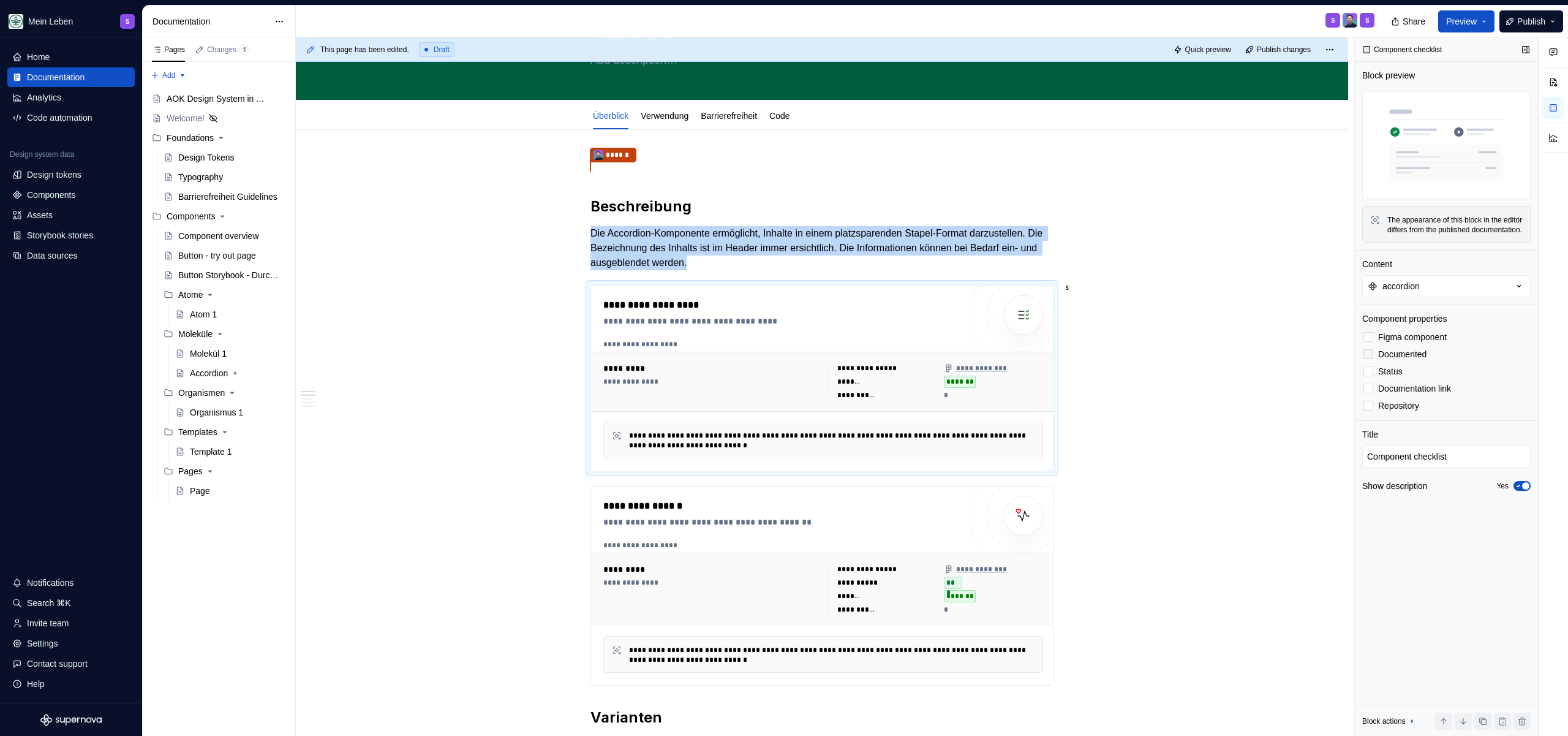
click at [1424, 359] on span "Documented" at bounding box center [1403, 354] width 49 height 10
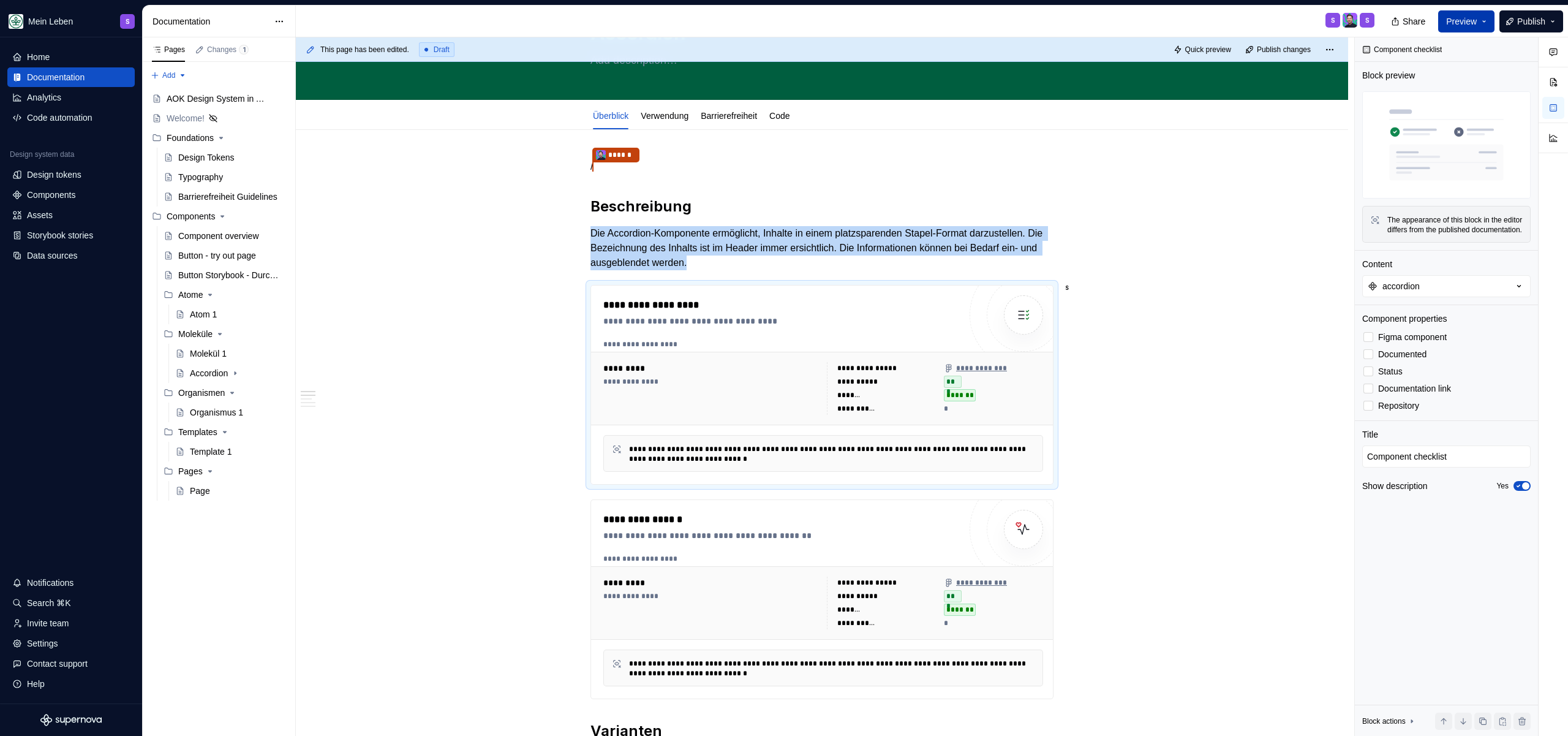
click at [1457, 15] on span "Preview" at bounding box center [1461, 21] width 30 height 13
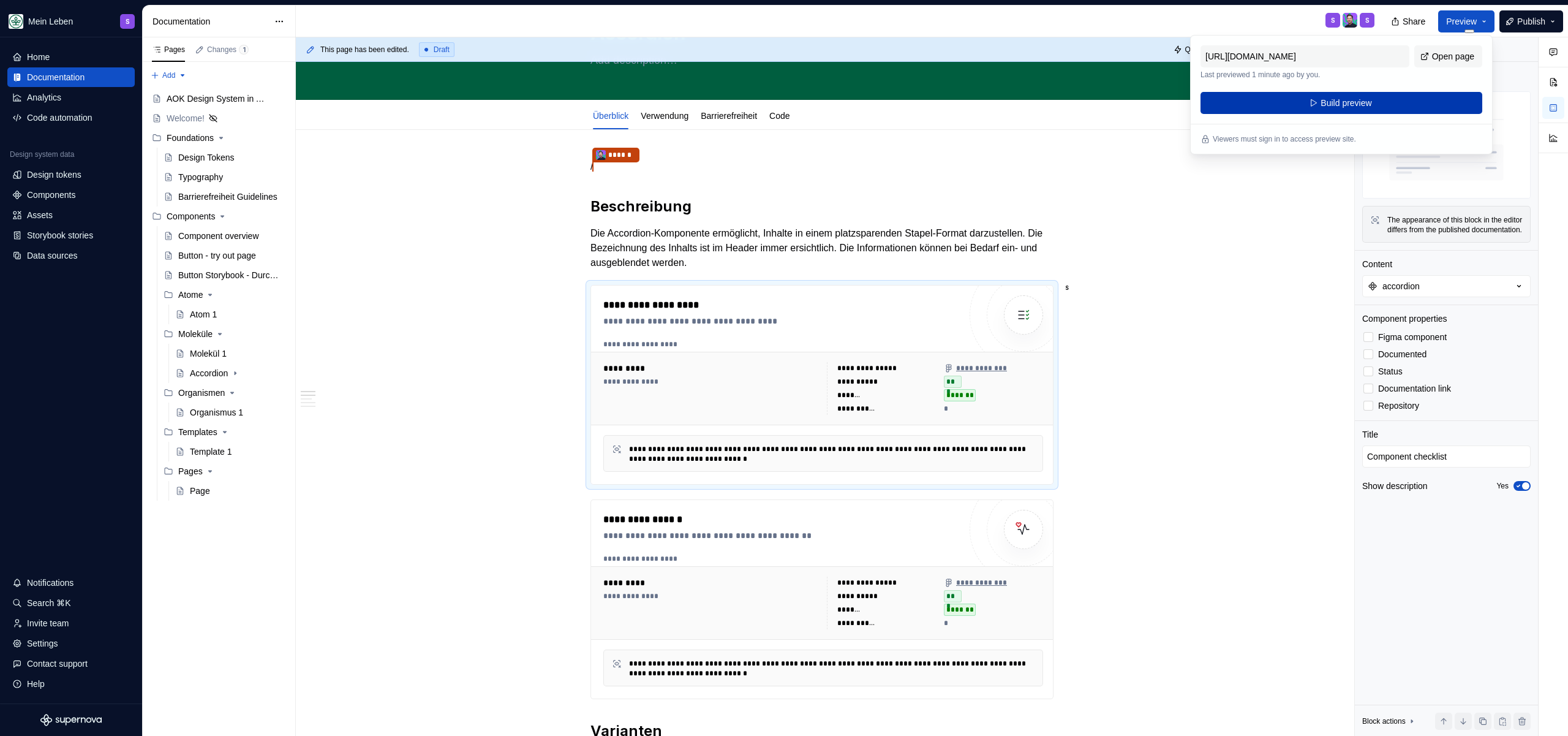
click at [1356, 103] on span "Build preview" at bounding box center [1346, 102] width 51 height 13
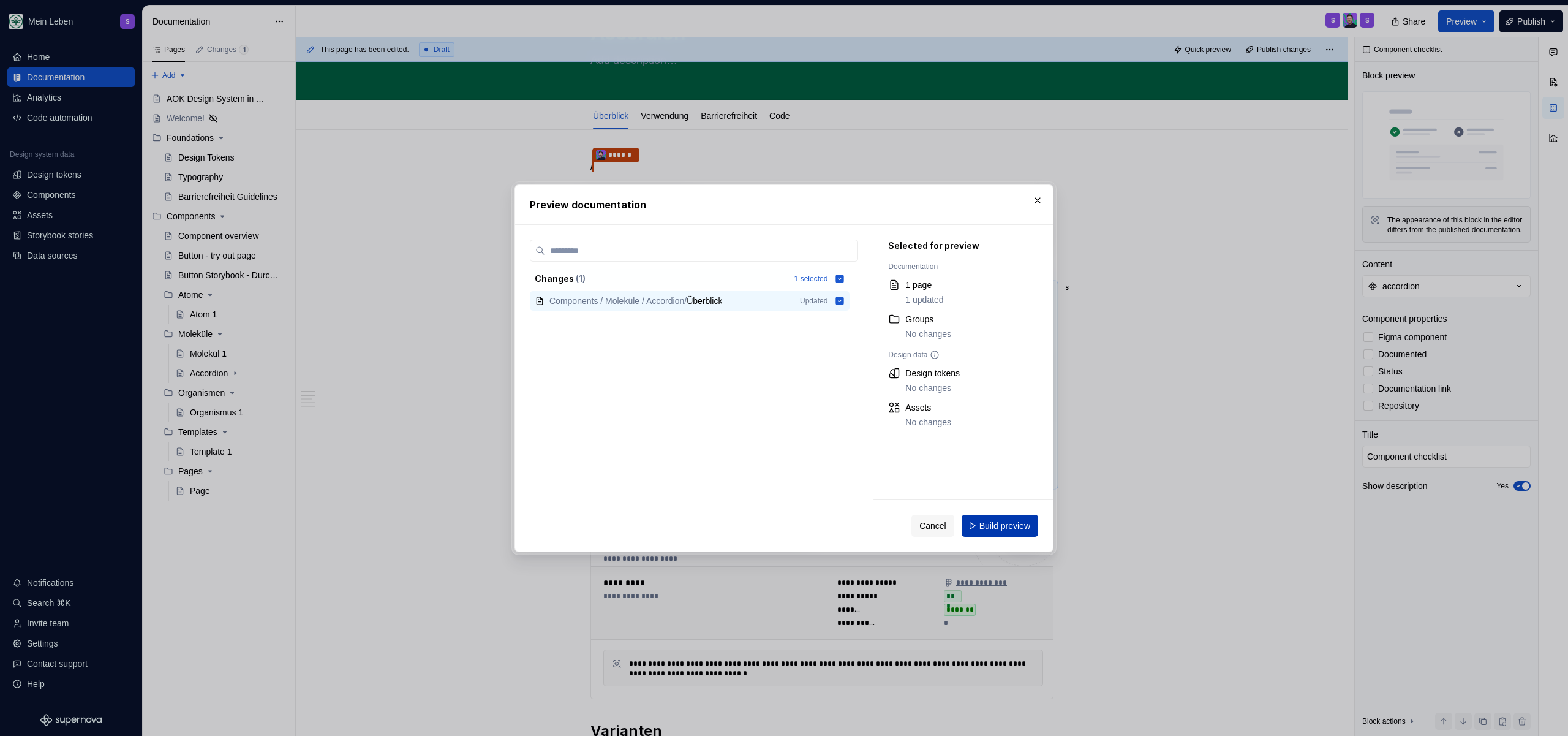
click at [997, 516] on button "Build preview" at bounding box center [1000, 525] width 76 height 22
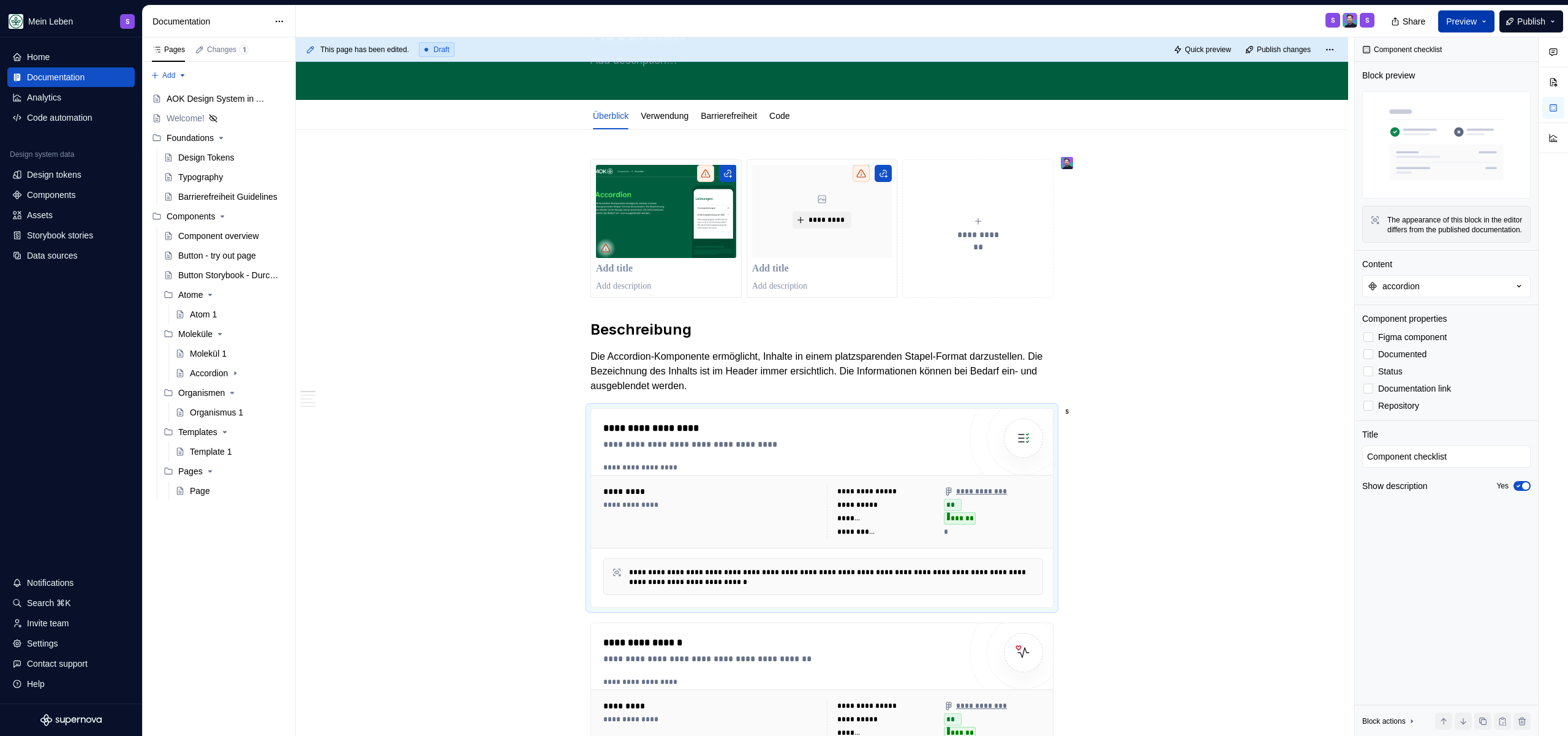
click at [1484, 17] on button "Preview" at bounding box center [1466, 21] width 56 height 22
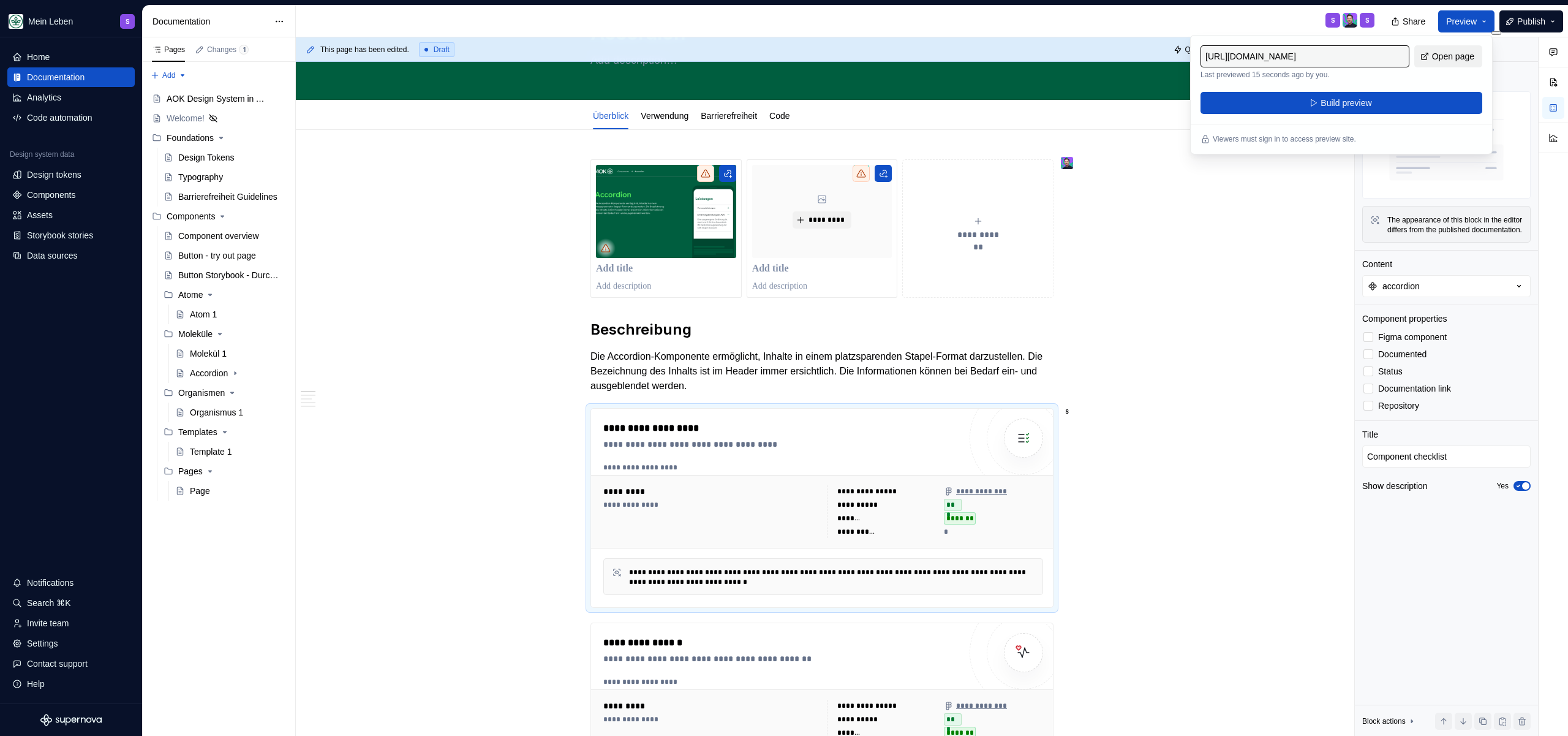
click at [1463, 49] on link "Open page" at bounding box center [1448, 56] width 68 height 22
click at [898, 369] on p "Die Accordion-Komponente ermöglicht, Inhalte in einem platzsparenden Stapel-For…" at bounding box center [823, 371] width 463 height 44
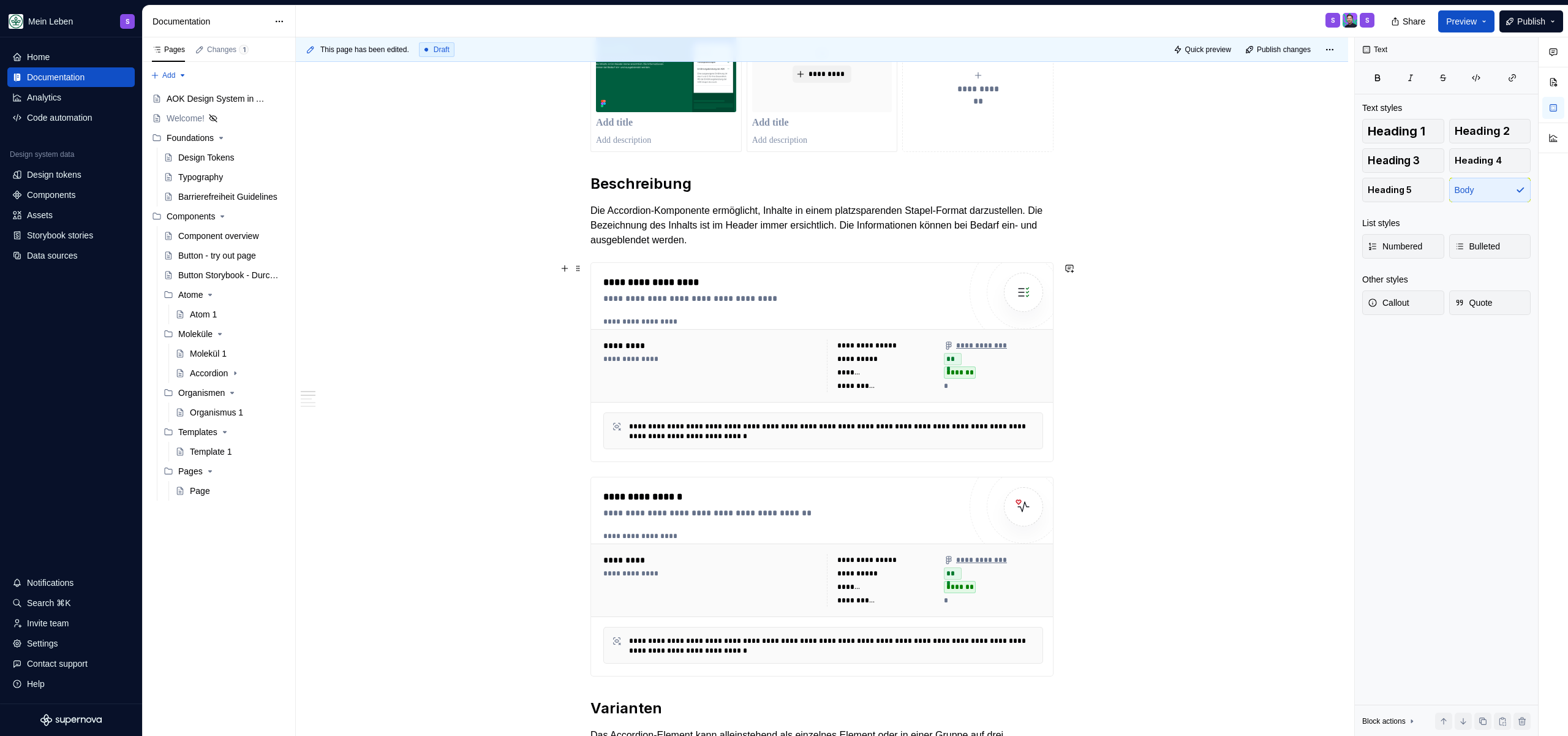
scroll to position [325, 0]
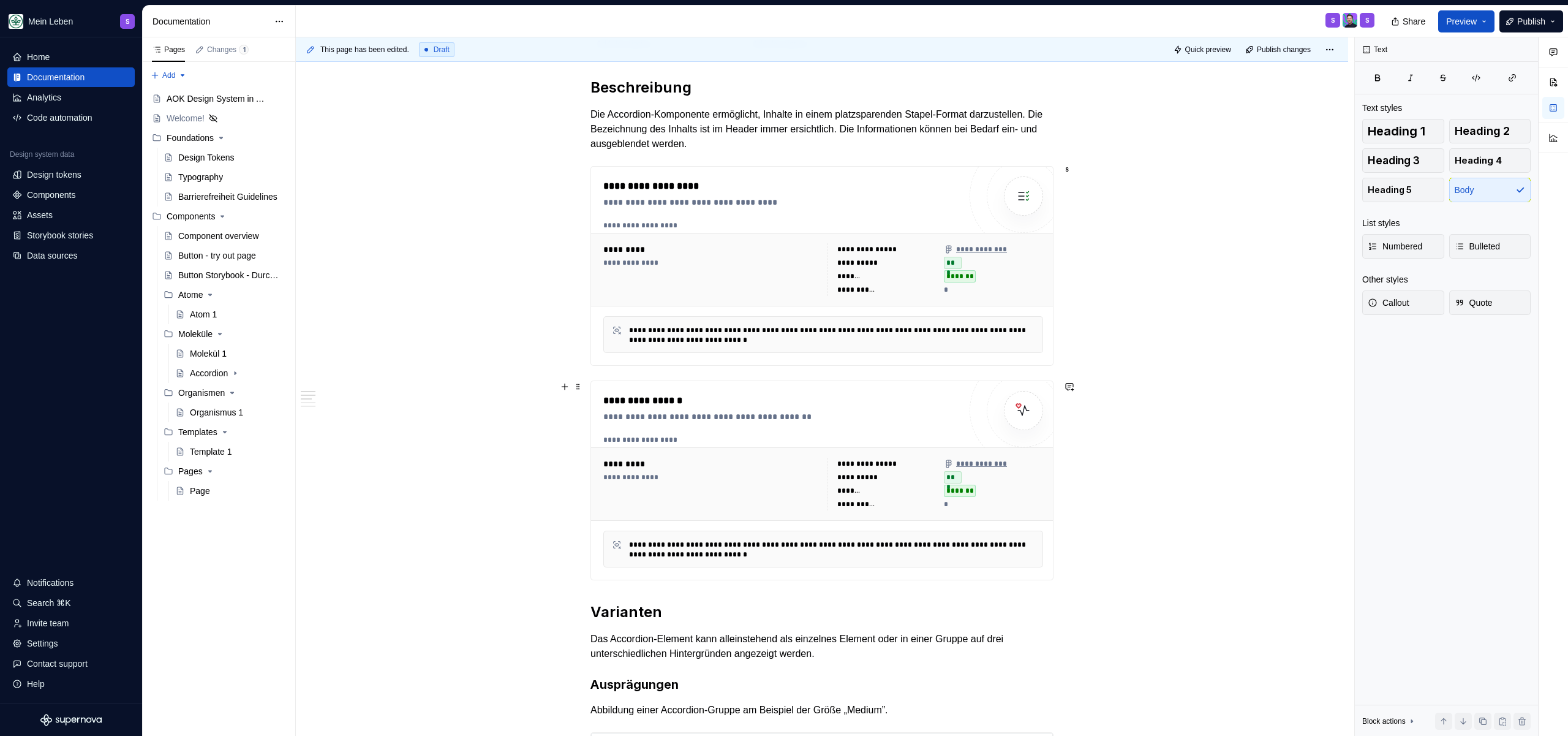
click at [740, 411] on div "**********" at bounding box center [781, 416] width 357 height 13
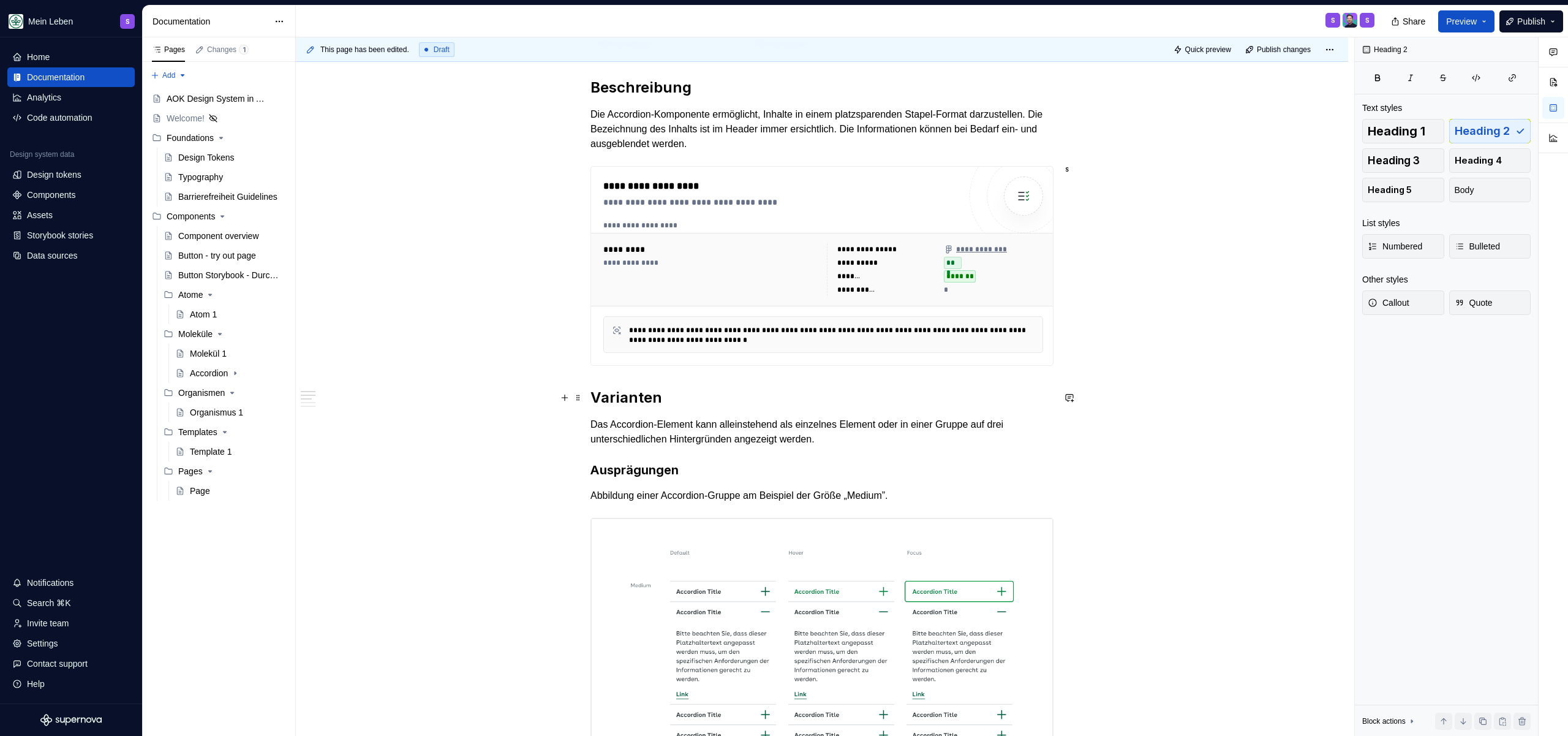
click at [747, 389] on h2 "Varianten" at bounding box center [823, 397] width 463 height 19
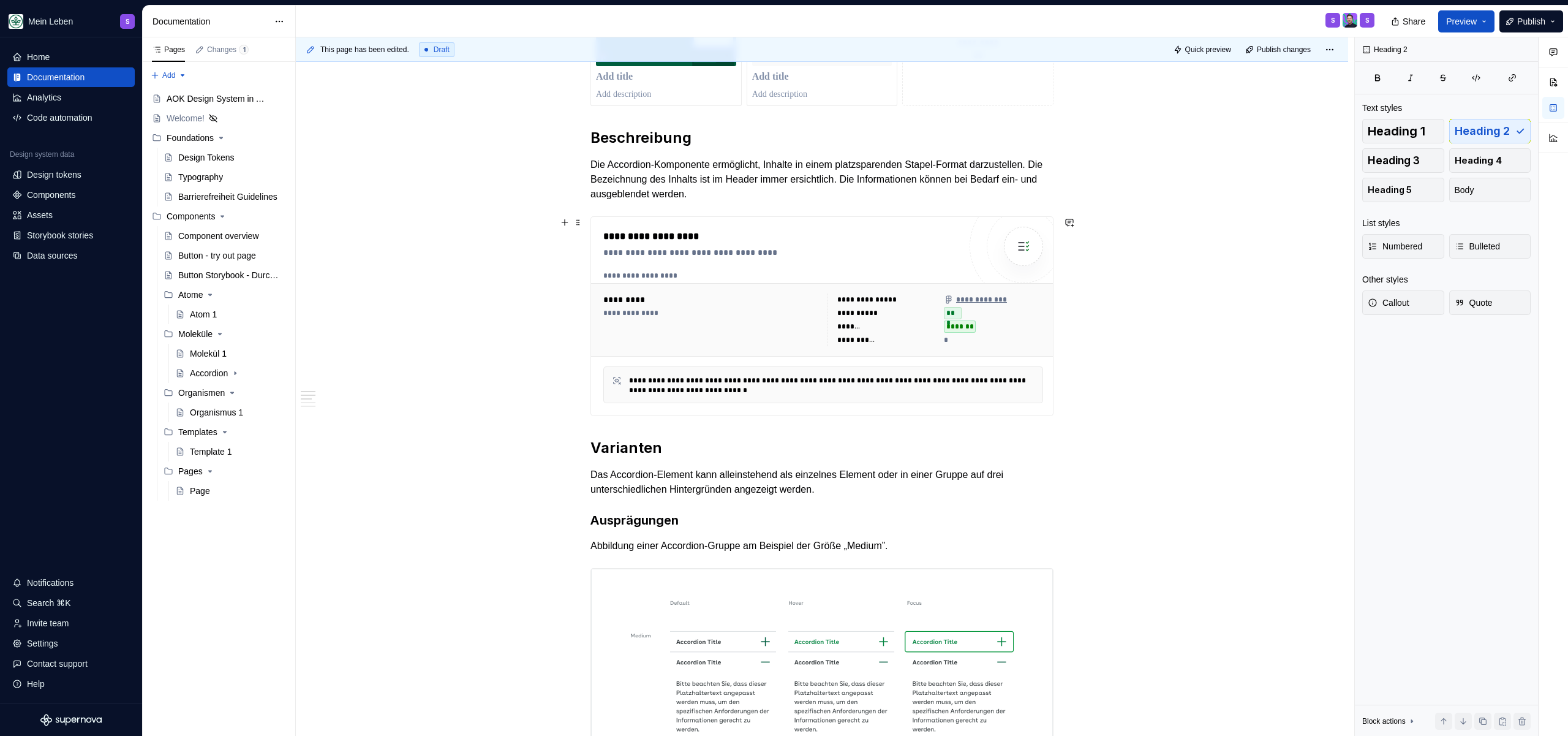
scroll to position [222, 0]
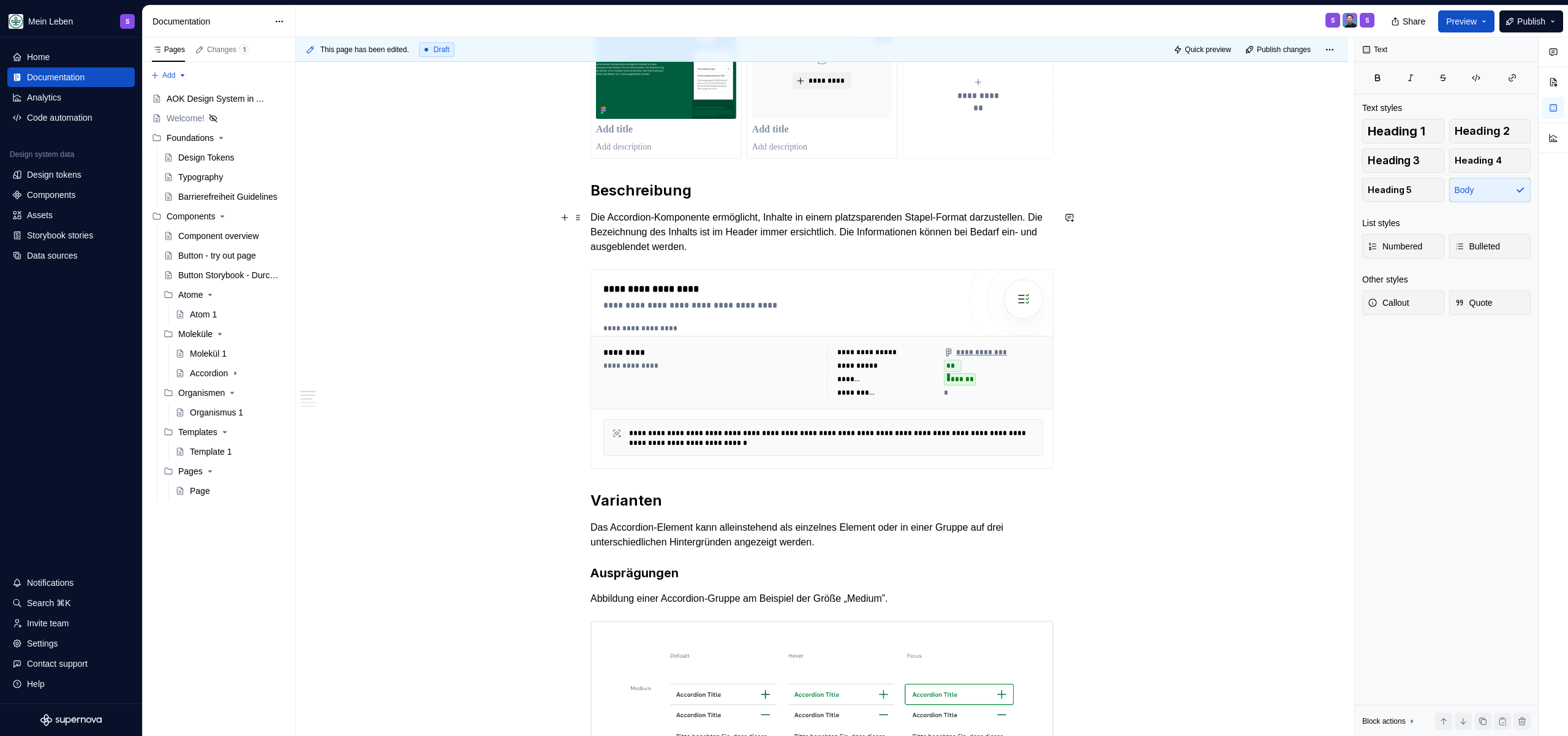
click at [863, 234] on p "Die Accordion-Komponente ermöglicht, Inhalte in einem platzsparenden Stapel-For…" at bounding box center [823, 232] width 463 height 44
click at [865, 244] on p "Die Accordion-Komponente ermöglicht, Inhalte in einem platzsparenden Stapel-For…" at bounding box center [823, 232] width 463 height 44
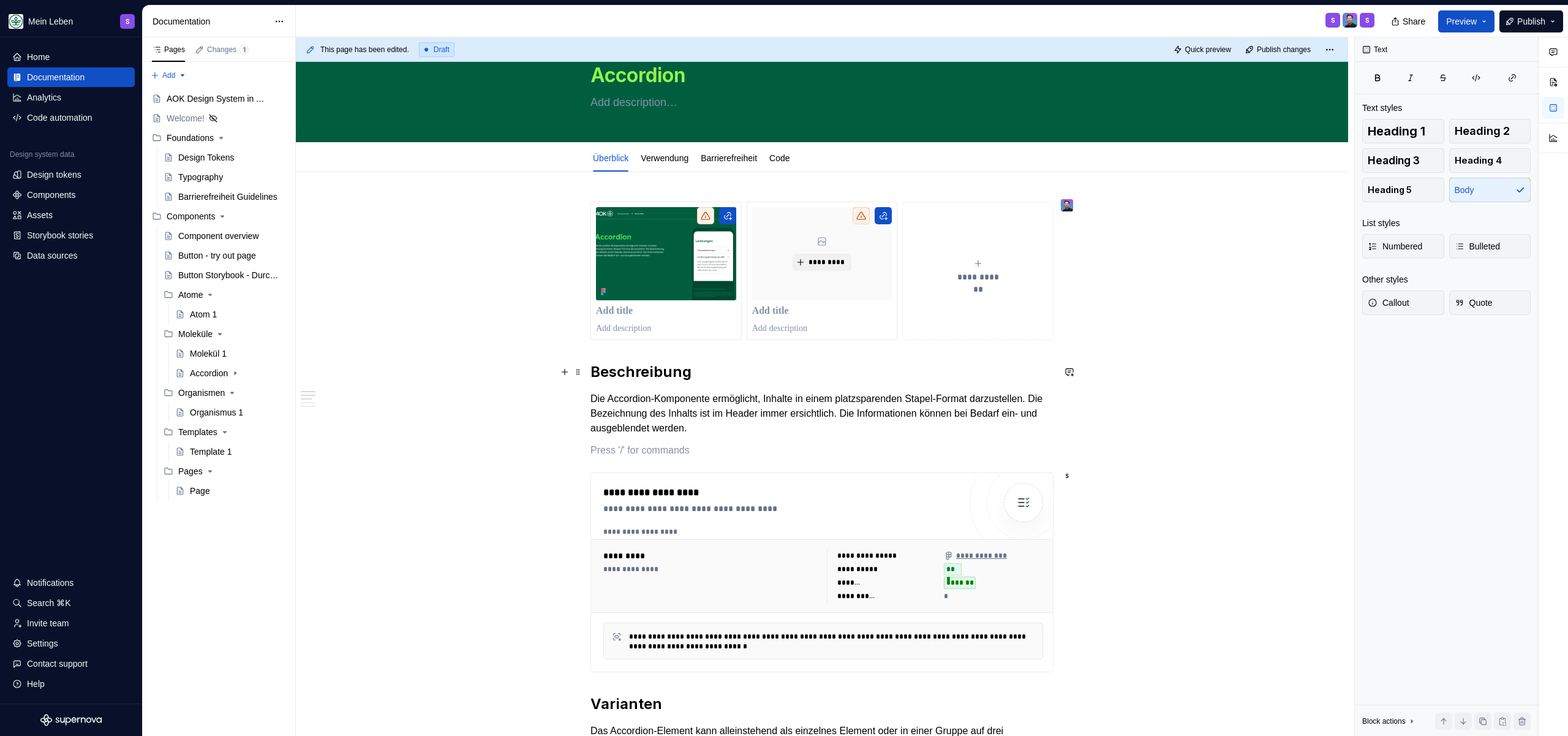
scroll to position [0, 0]
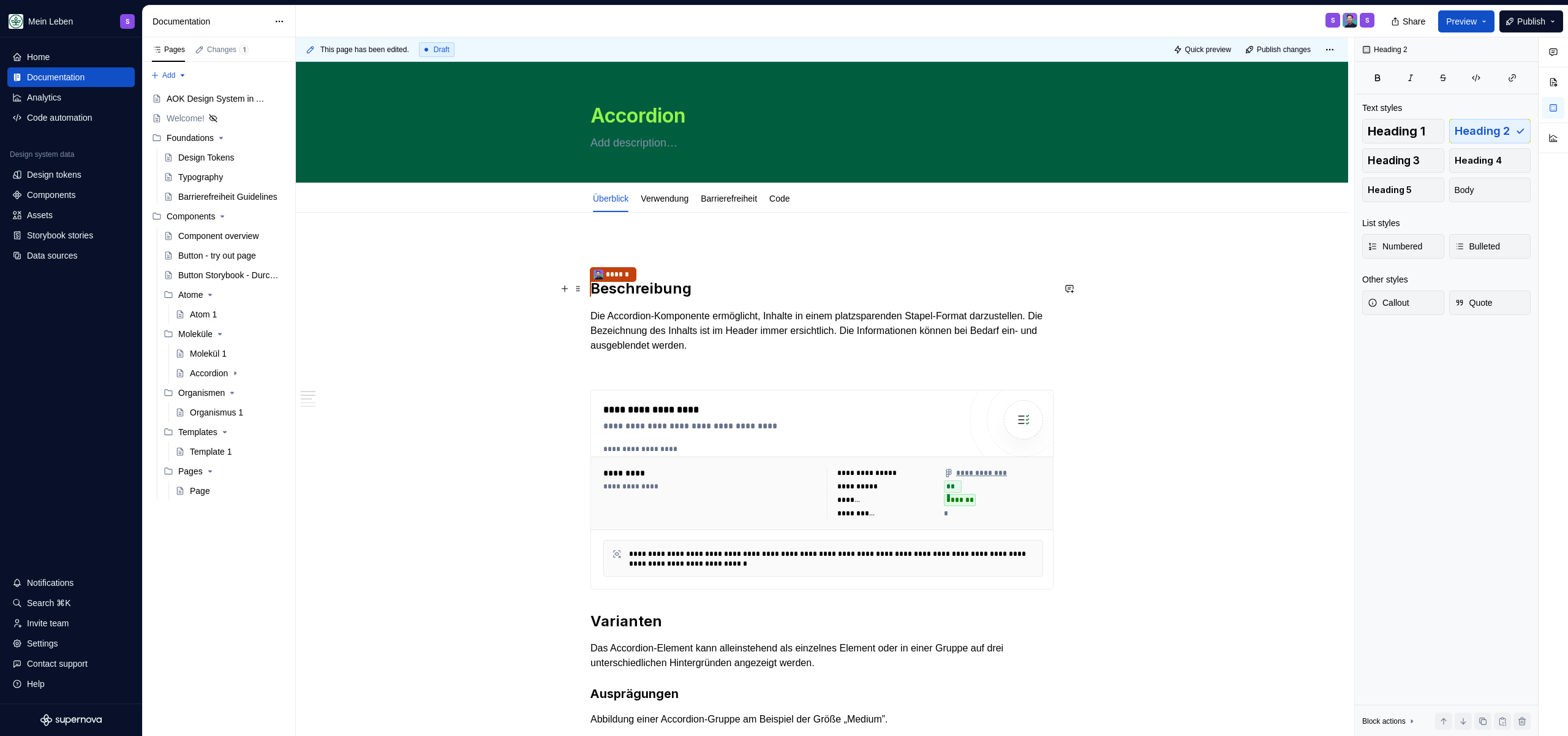
click at [751, 296] on h2 "****** Beschreibung" at bounding box center [823, 289] width 463 height 20
click at [893, 369] on p at bounding box center [823, 368] width 463 height 15
click at [688, 242] on p at bounding box center [823, 249] width 463 height 15
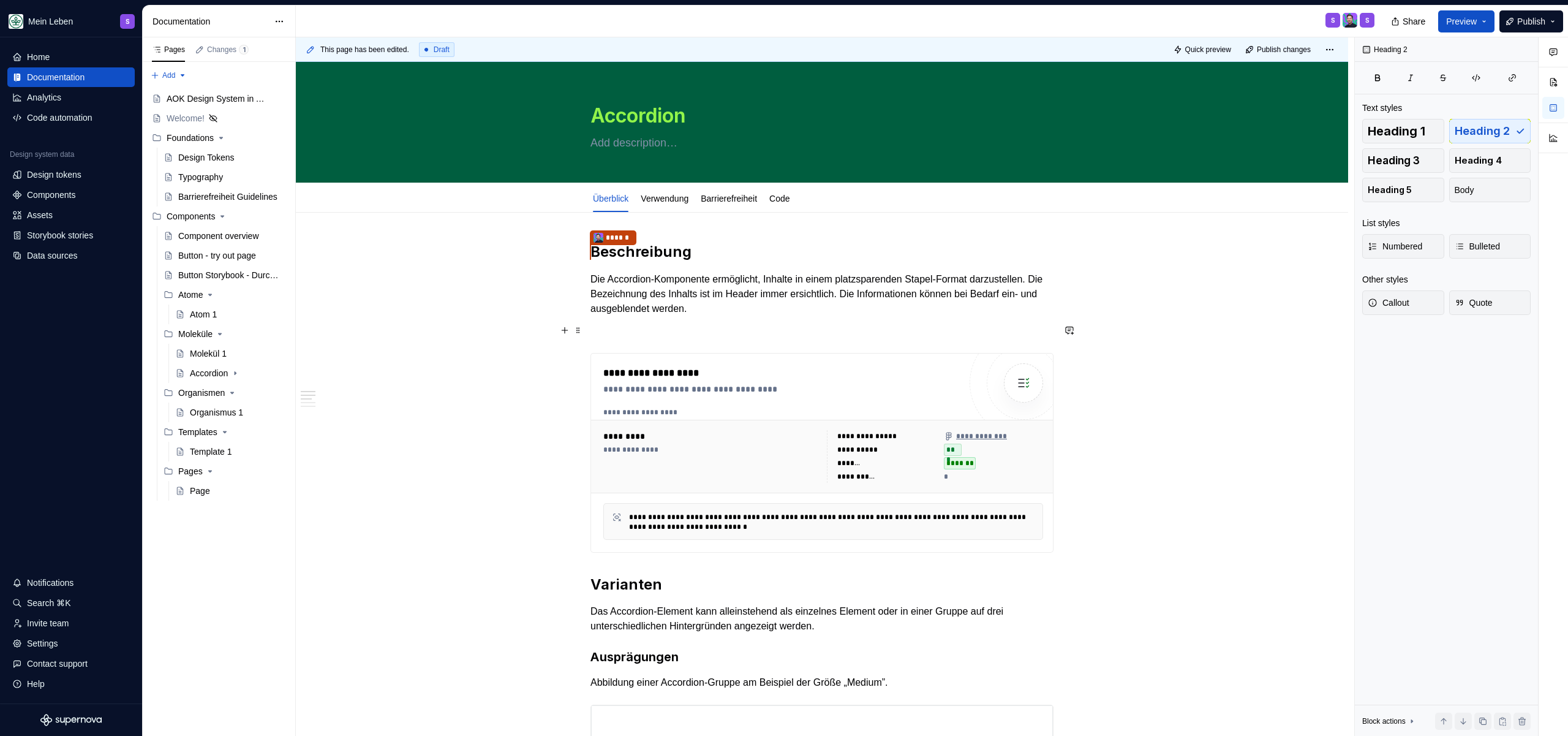
click at [919, 324] on p at bounding box center [823, 331] width 463 height 15
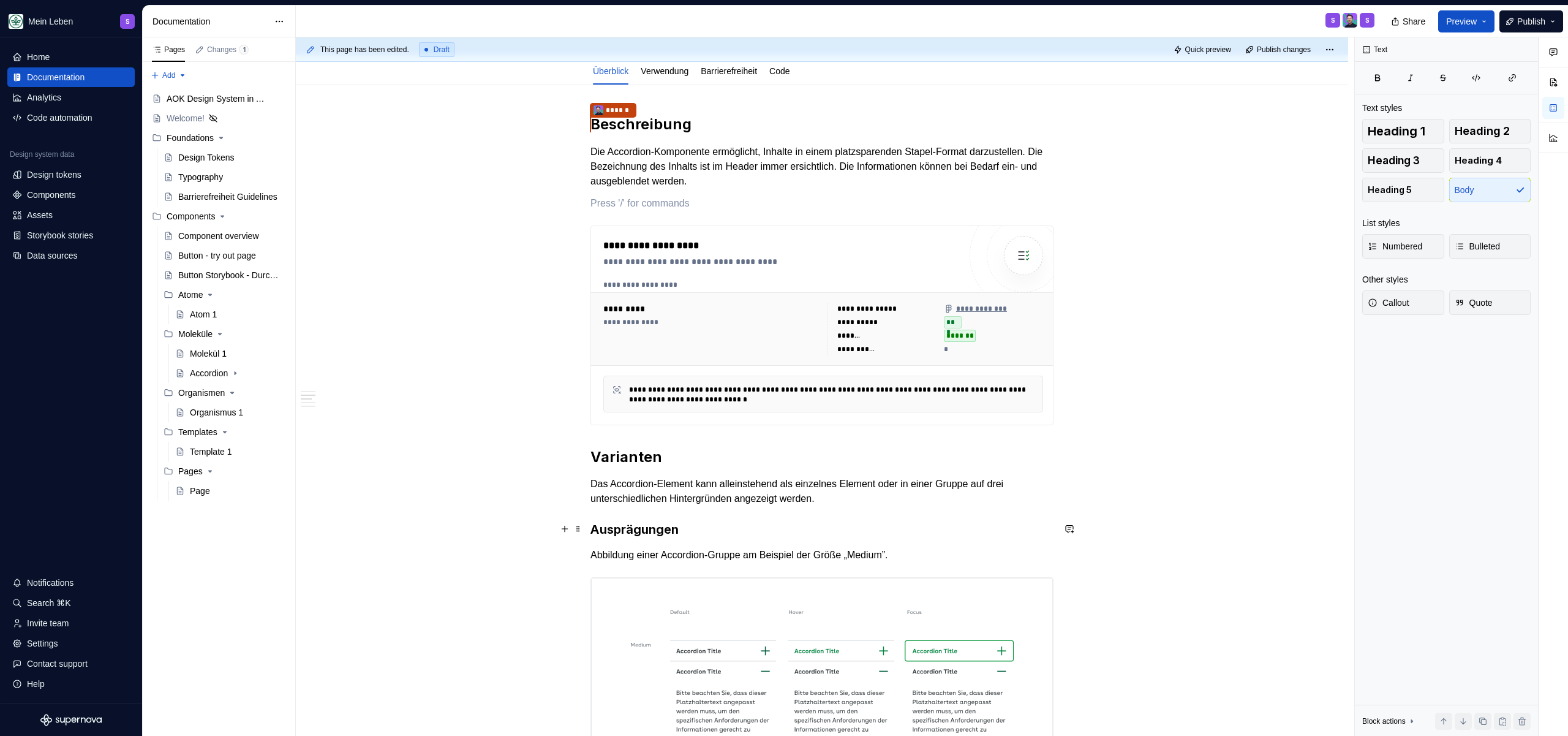
scroll to position [247, 0]
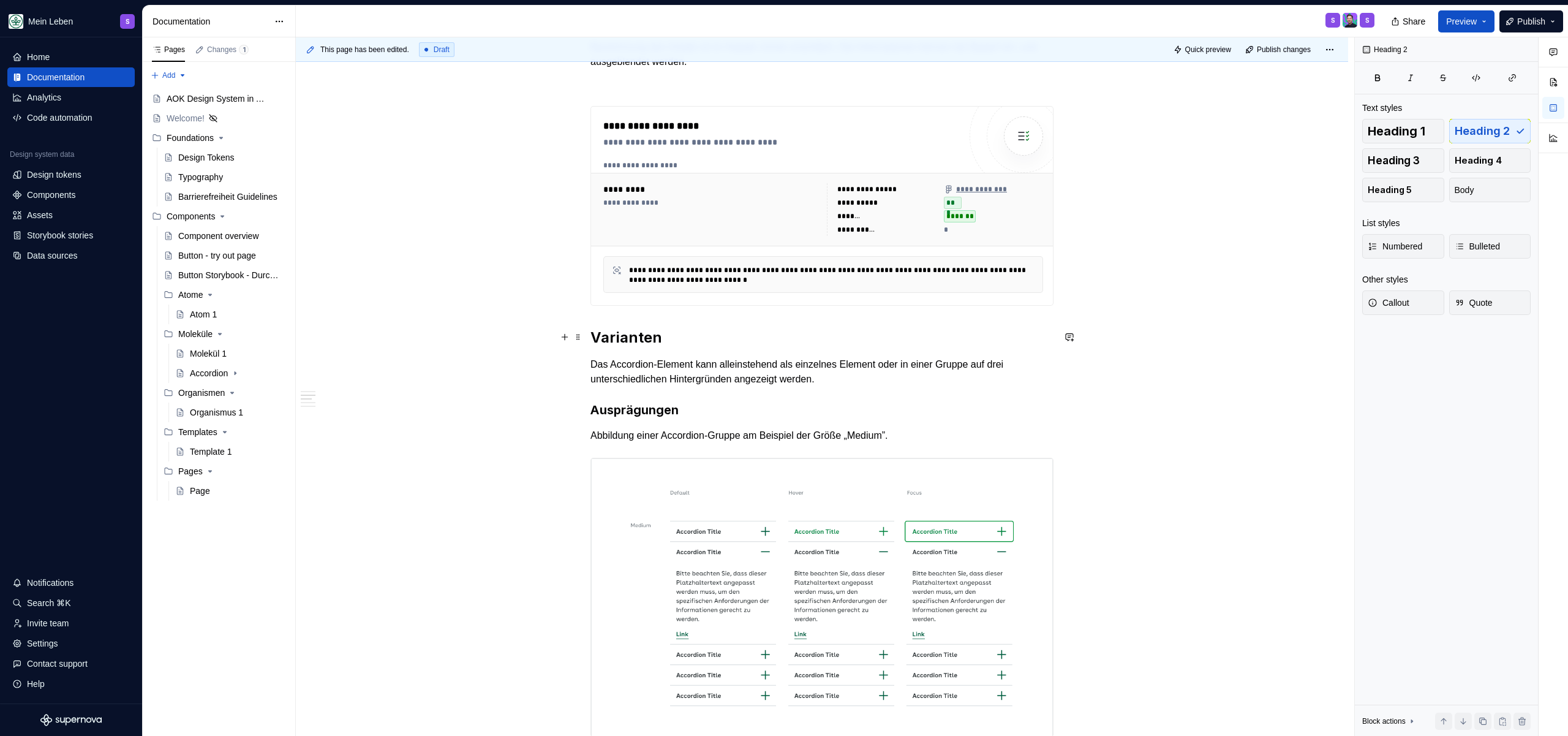
click at [593, 339] on h2 "Varianten" at bounding box center [823, 337] width 463 height 19
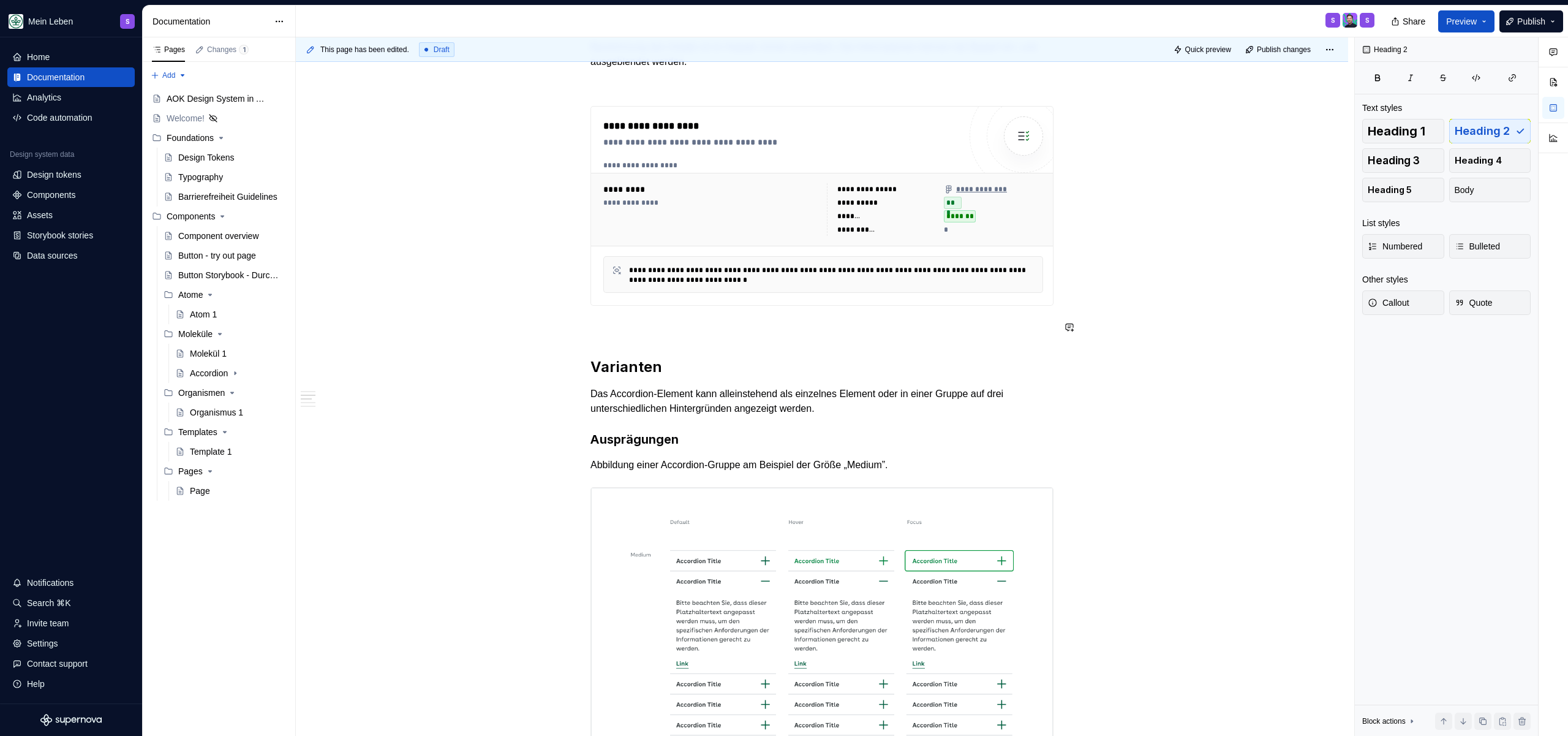
click at [614, 321] on p at bounding box center [823, 328] width 463 height 15
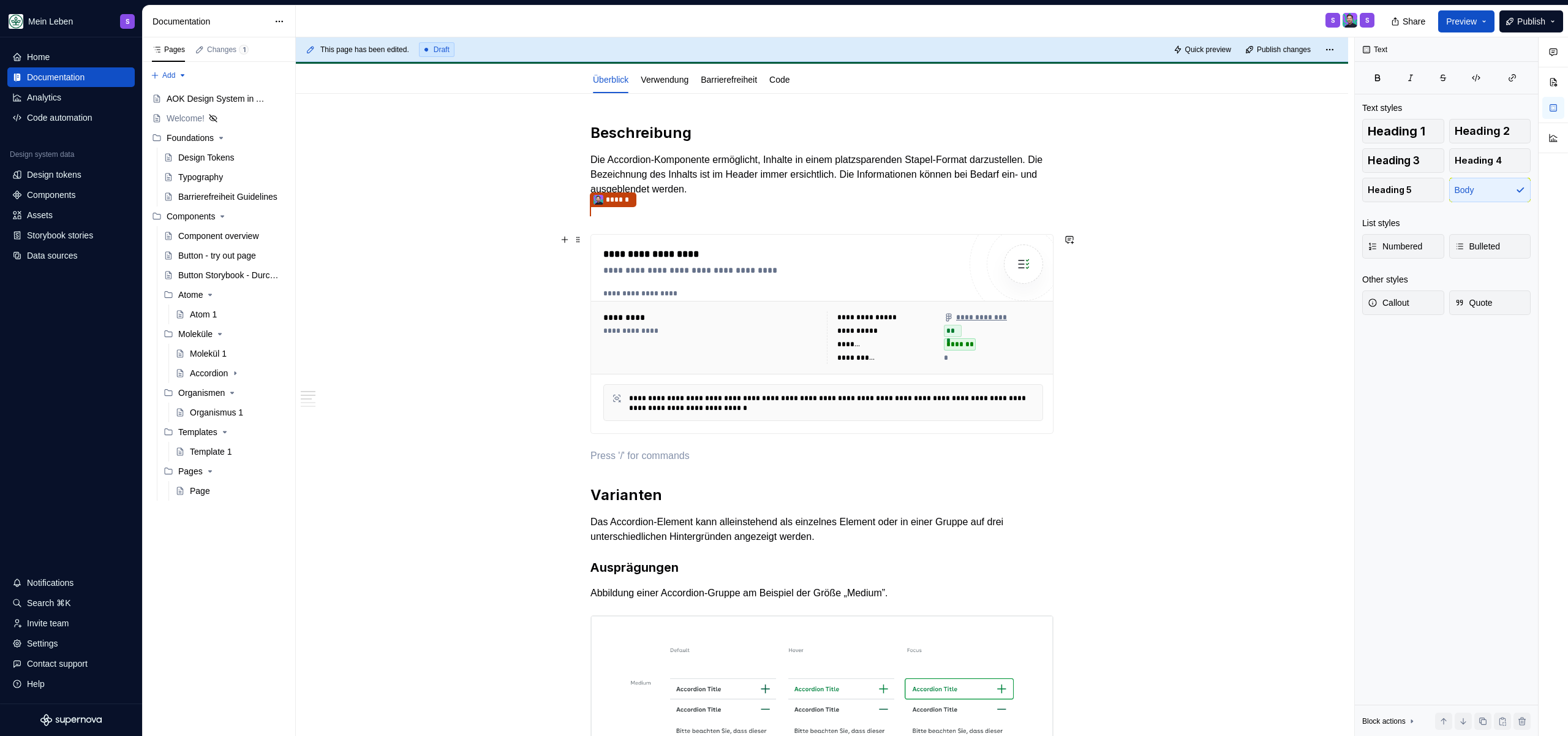
scroll to position [133, 0]
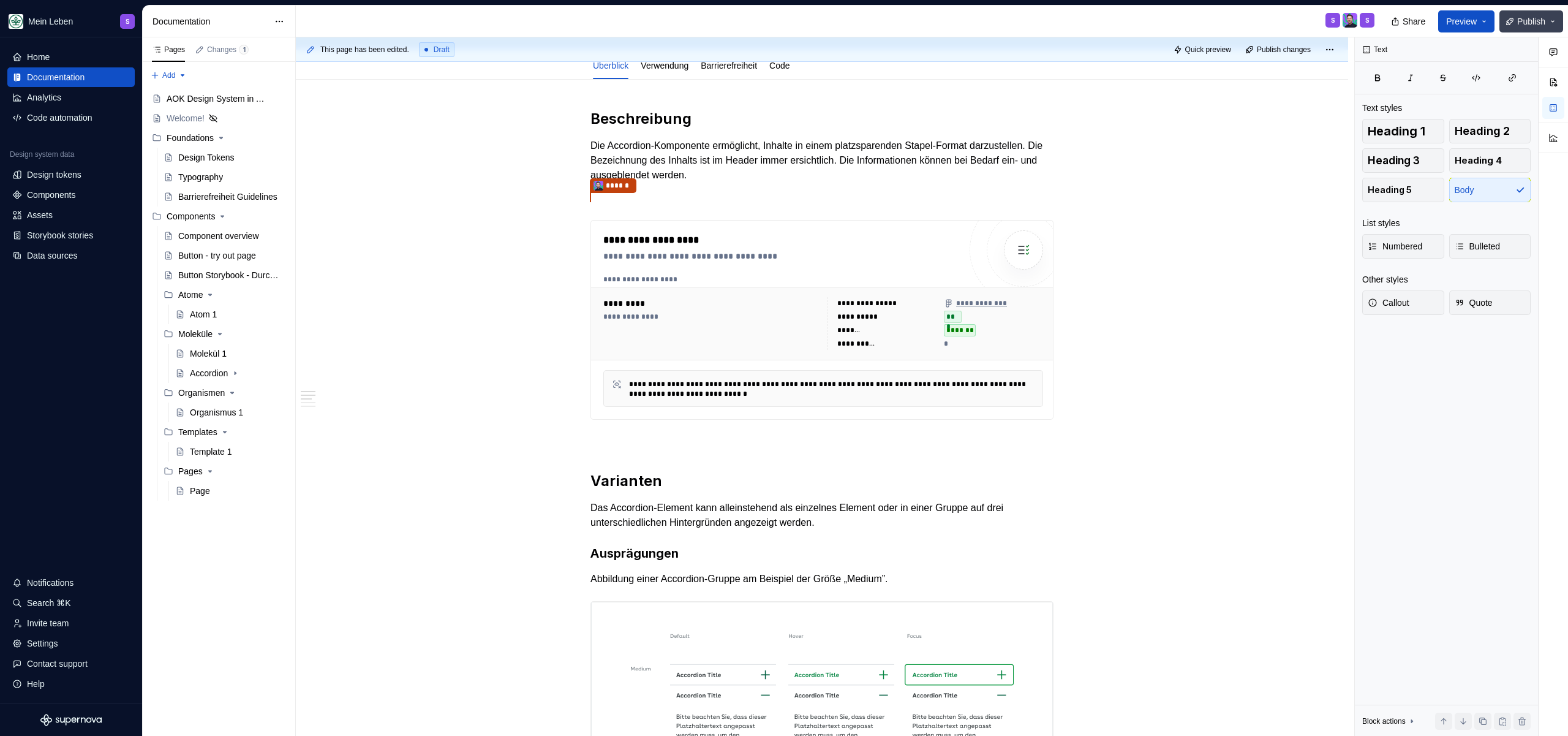
click at [1535, 19] on span "Publish" at bounding box center [1532, 21] width 29 height 13
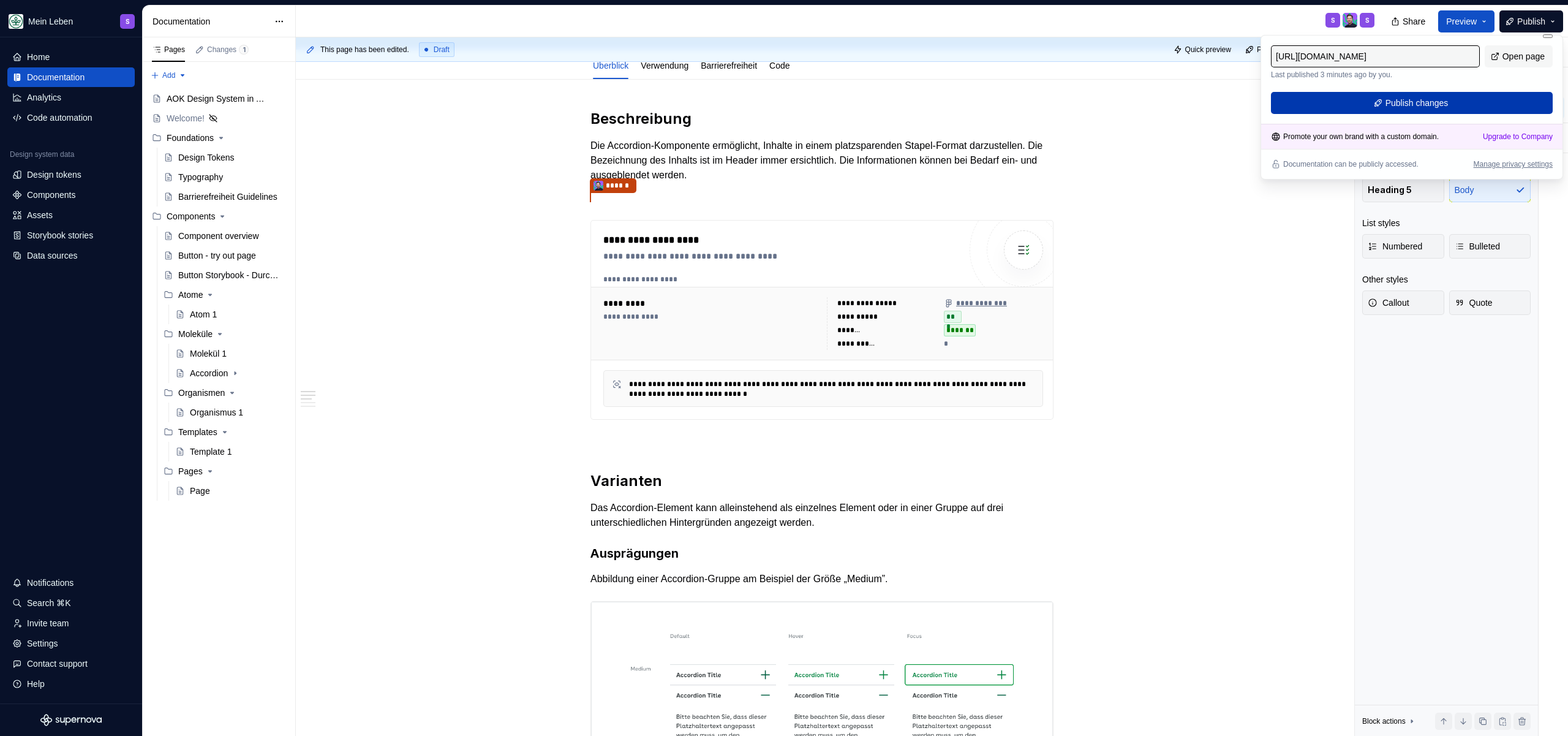
click at [1381, 99] on button "Publish changes" at bounding box center [1412, 102] width 282 height 22
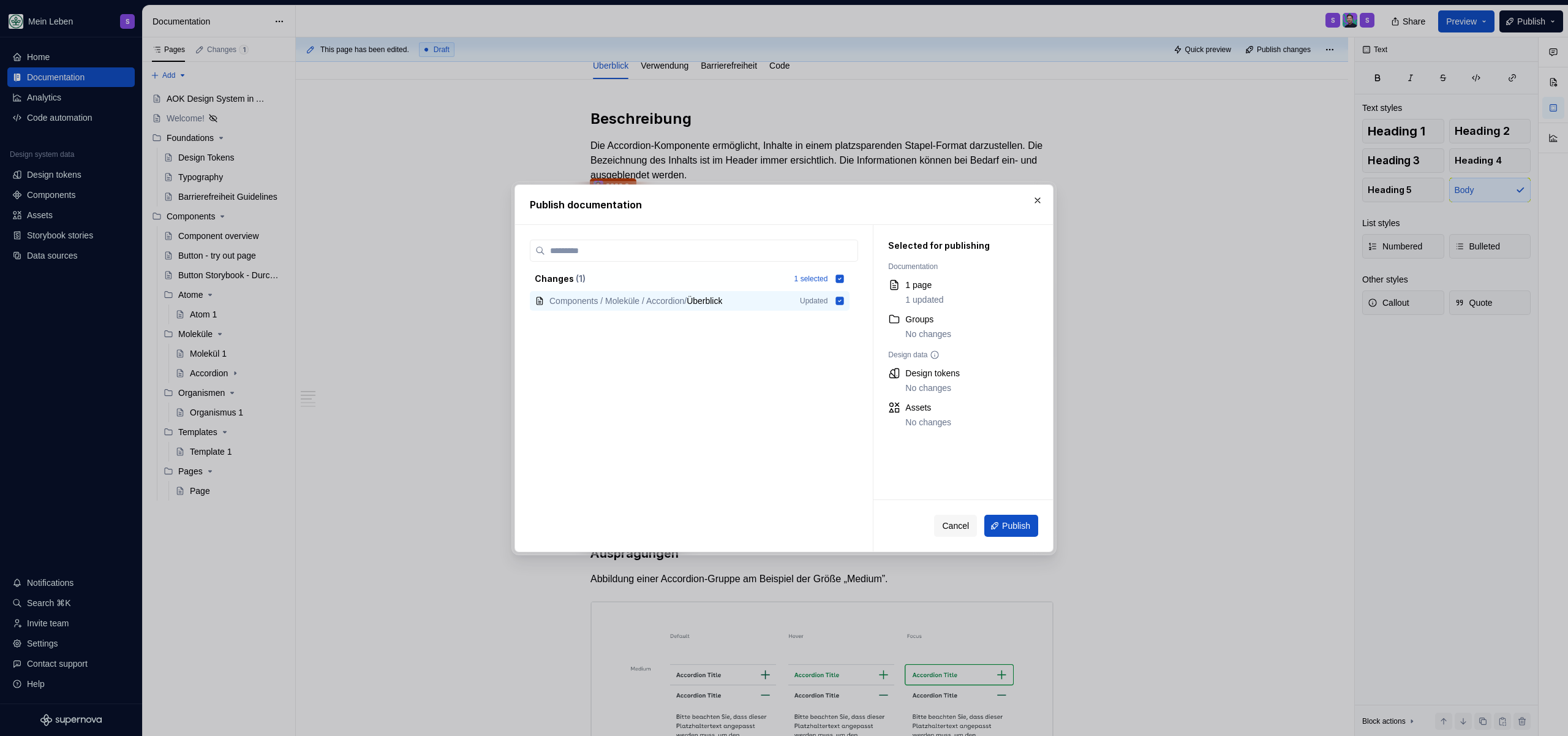
click at [1015, 527] on span "Publish" at bounding box center [1017, 525] width 29 height 13
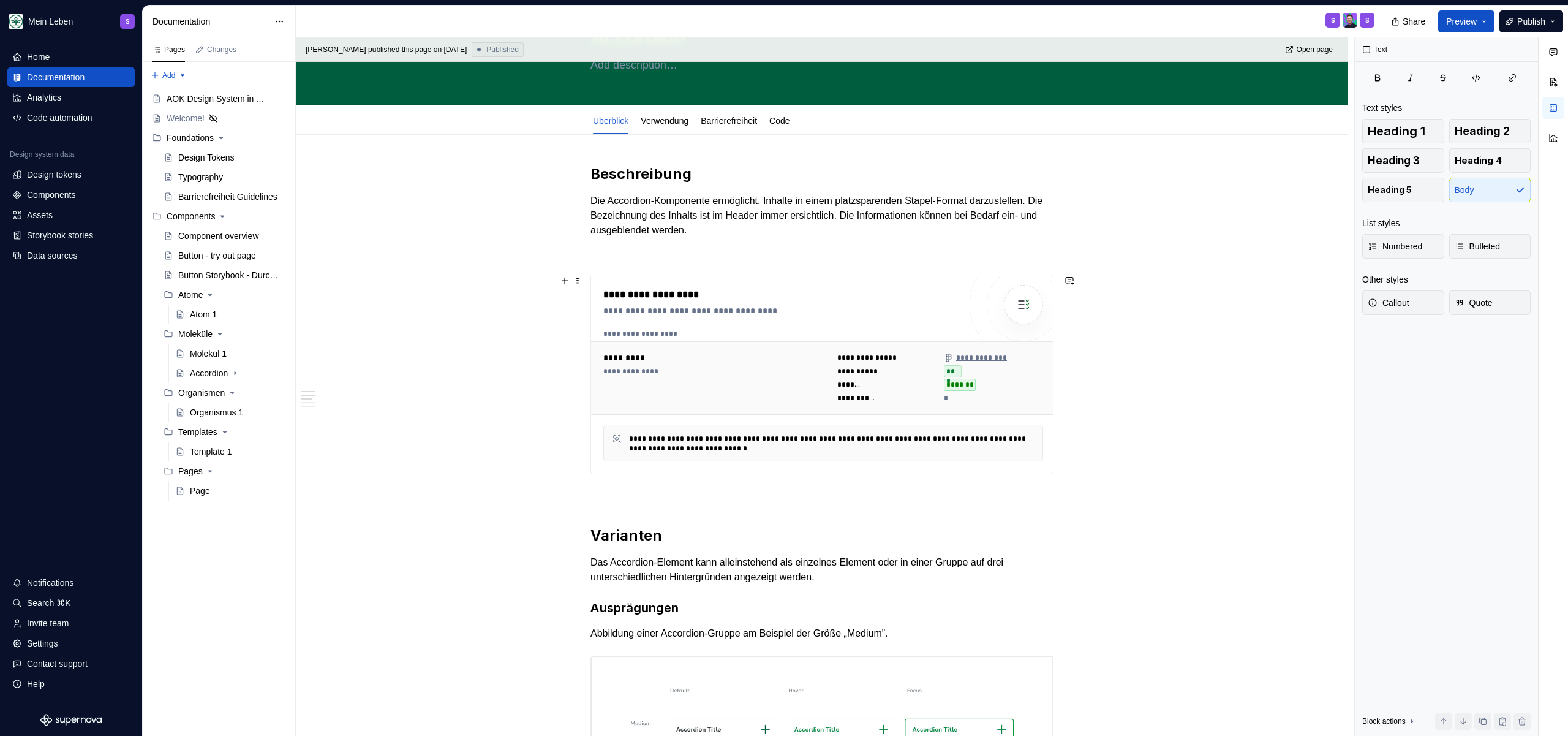
scroll to position [0, 0]
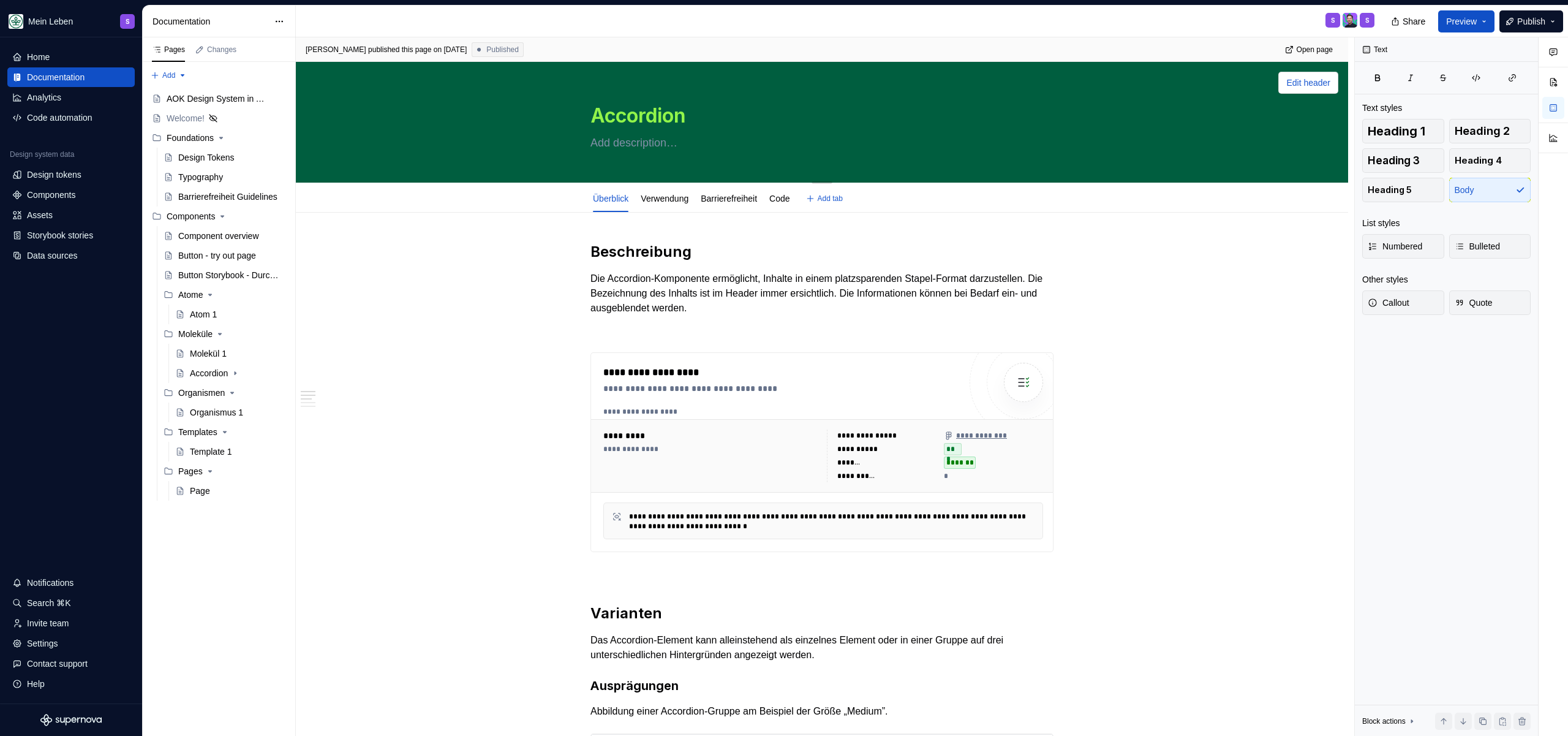
click at [1304, 87] on span "Edit header" at bounding box center [1309, 82] width 44 height 13
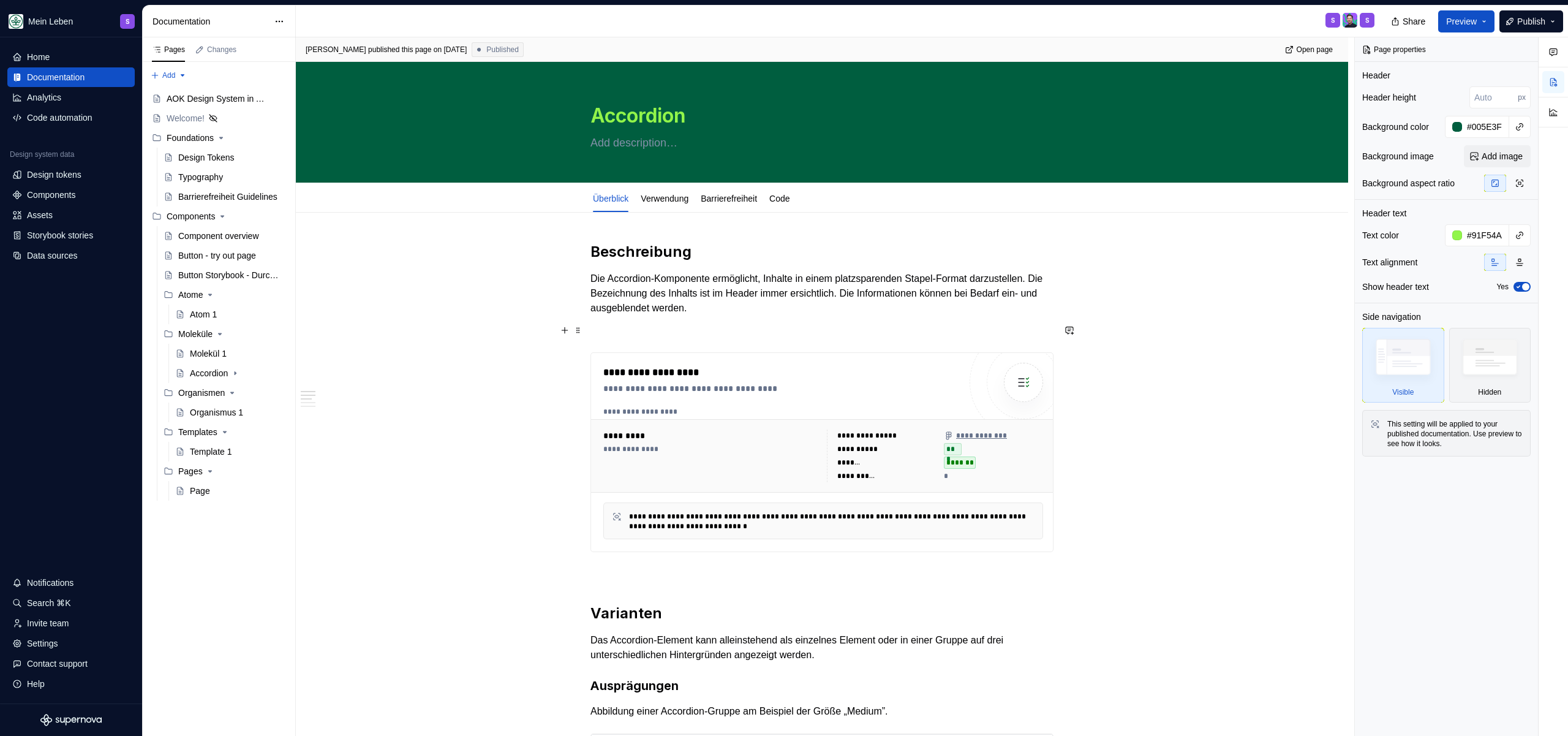
click at [1260, 326] on div "**********" at bounding box center [825, 387] width 1058 height 699
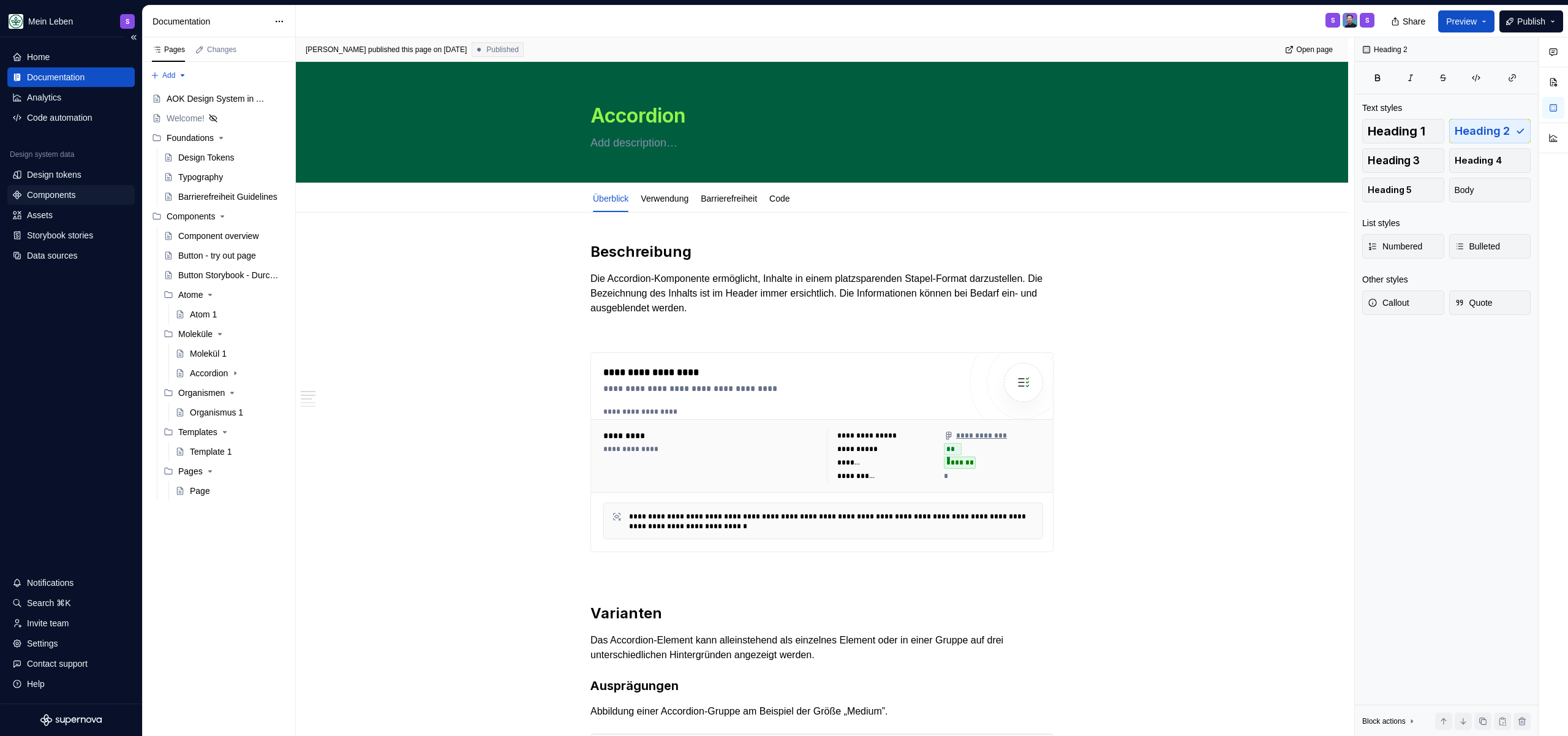
click at [58, 190] on div "Components" at bounding box center [51, 195] width 49 height 13
type textarea "*"
click at [1518, 23] on span "Publish" at bounding box center [1532, 21] width 29 height 13
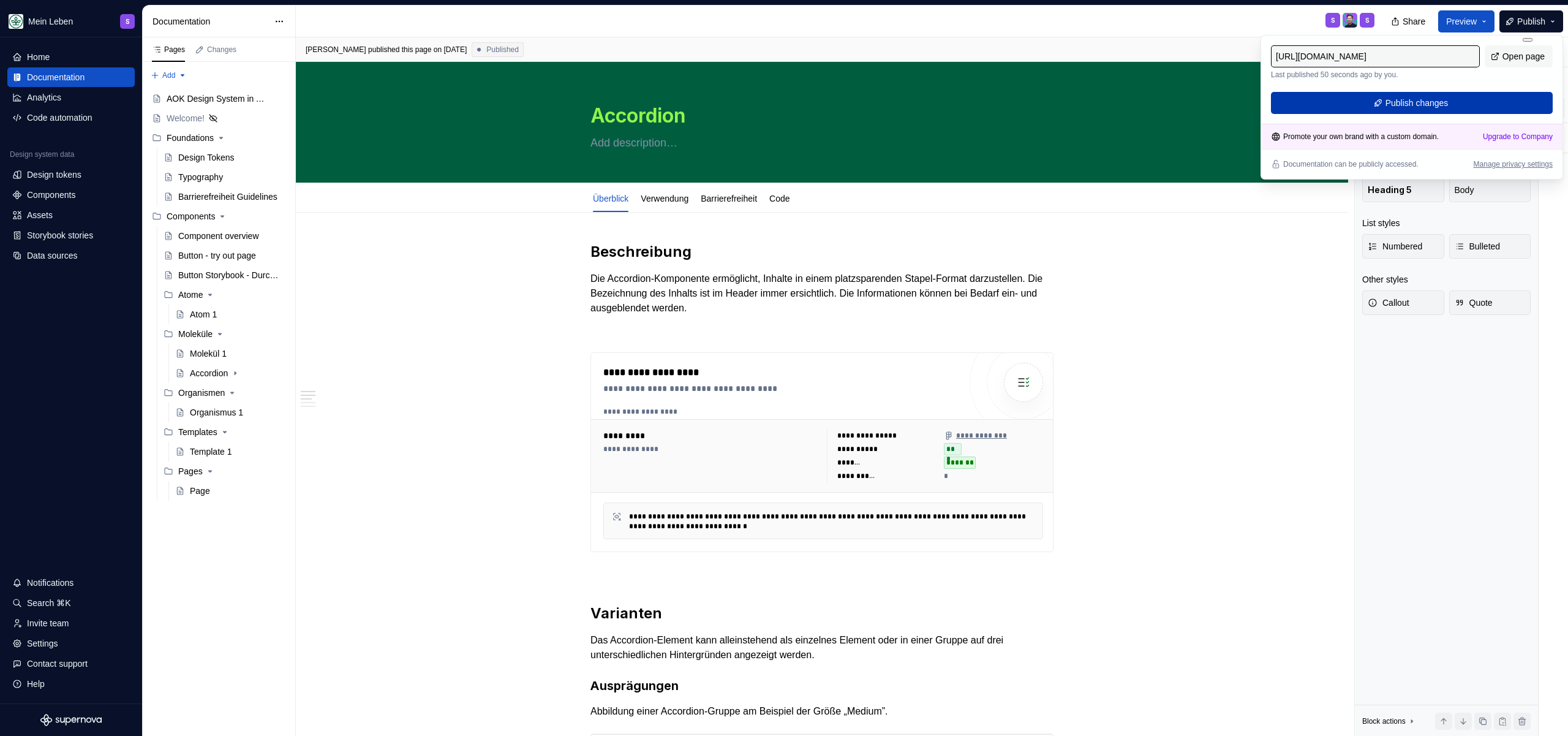
click at [1366, 100] on button "Publish changes" at bounding box center [1412, 102] width 282 height 22
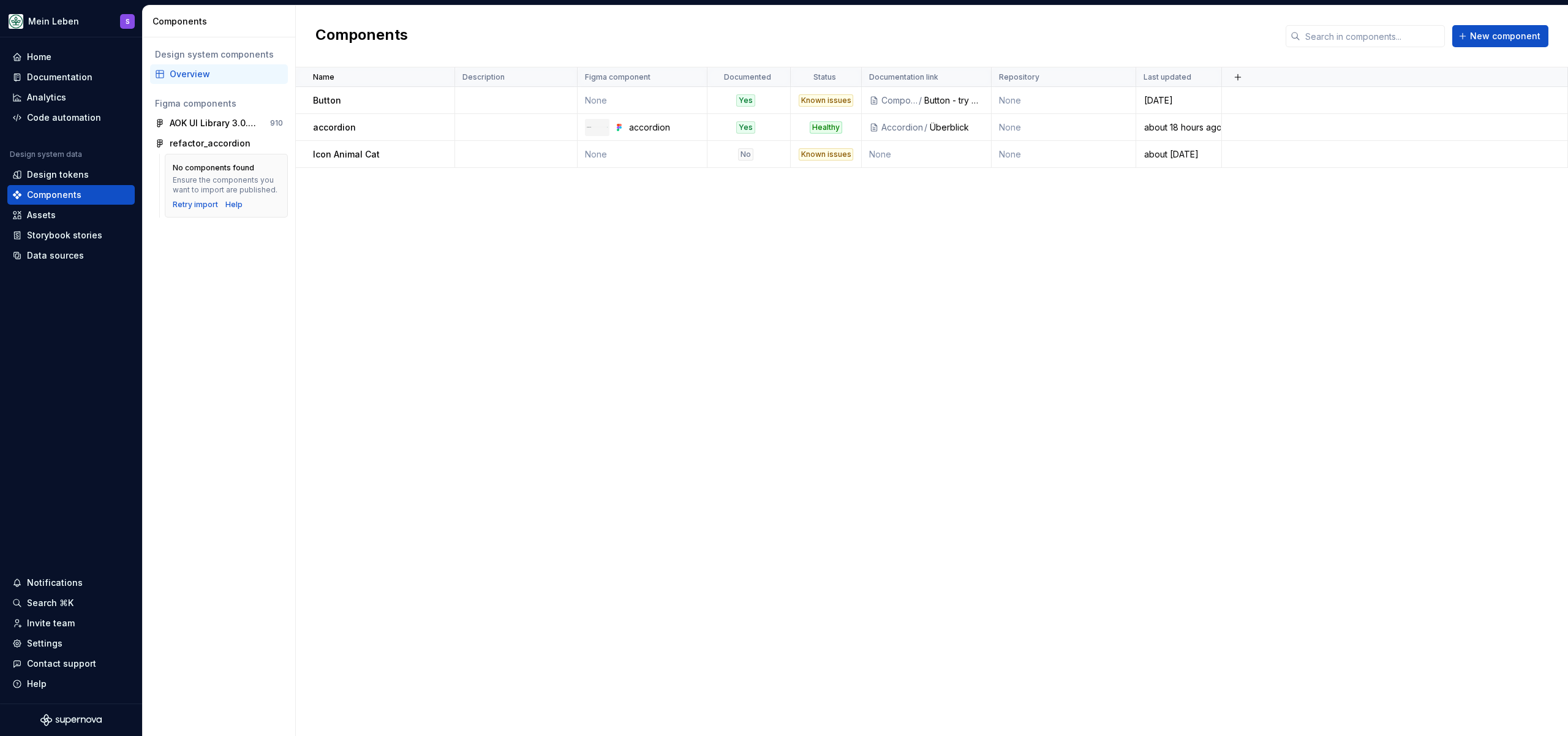
click at [478, 241] on div "Name Description Figma component Documented Status Documentation link Repositor…" at bounding box center [933, 401] width 1273 height 668
click at [499, 29] on div "Components New component" at bounding box center [933, 37] width 1273 height 62
click at [570, 243] on div "Name Description Figma component Documented Status Documentation link Repositor…" at bounding box center [933, 401] width 1273 height 668
click at [1079, 134] on td "None" at bounding box center [1064, 128] width 144 height 27
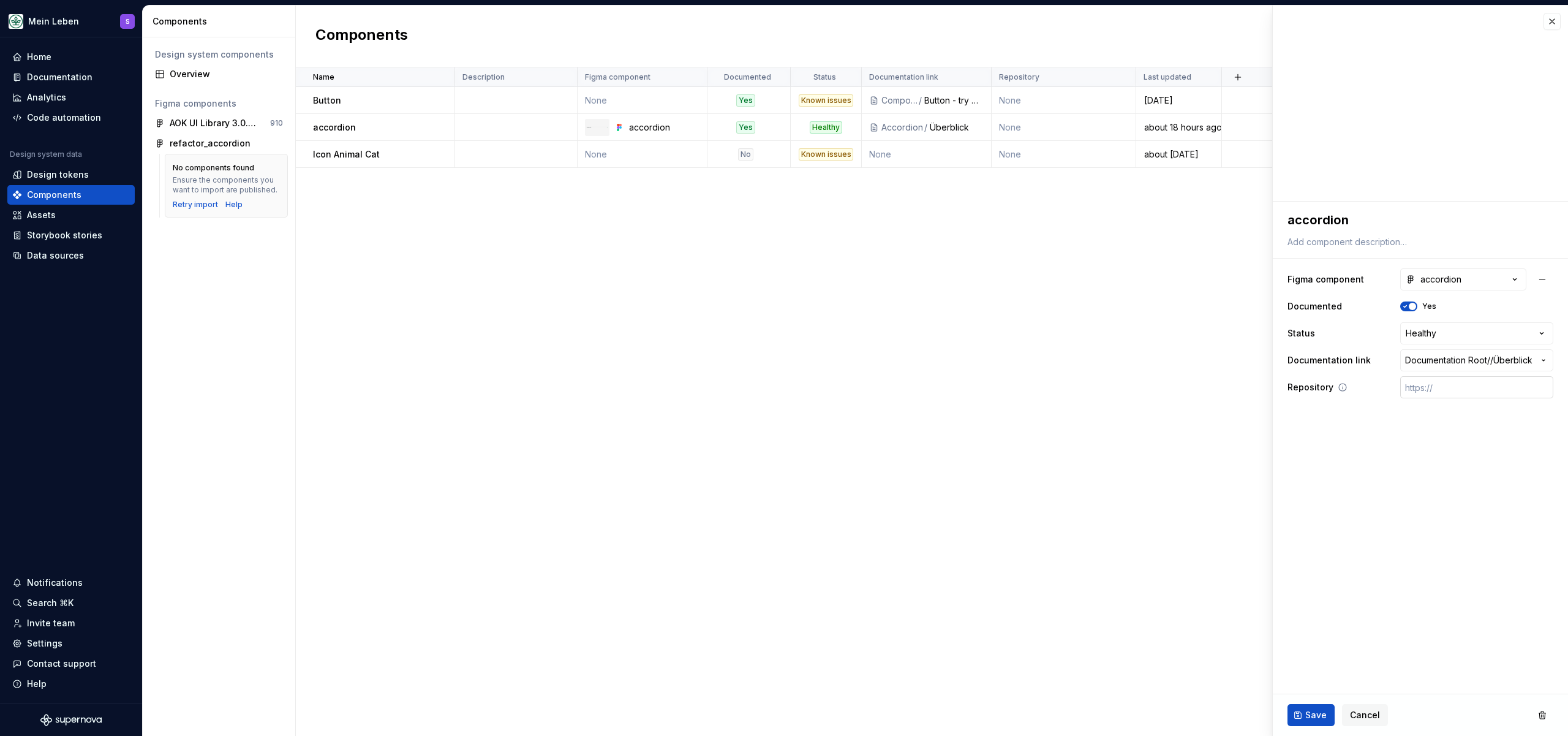
click at [1487, 380] on input "text" at bounding box center [1477, 387] width 153 height 22
click at [1339, 389] on icon at bounding box center [1343, 387] width 10 height 10
click at [1341, 386] on icon at bounding box center [1343, 387] width 10 height 10
click at [1342, 385] on icon at bounding box center [1343, 387] width 10 height 10
click at [1147, 387] on div "Name Description Figma component Documented Status Documentation link Repositor…" at bounding box center [933, 401] width 1273 height 668
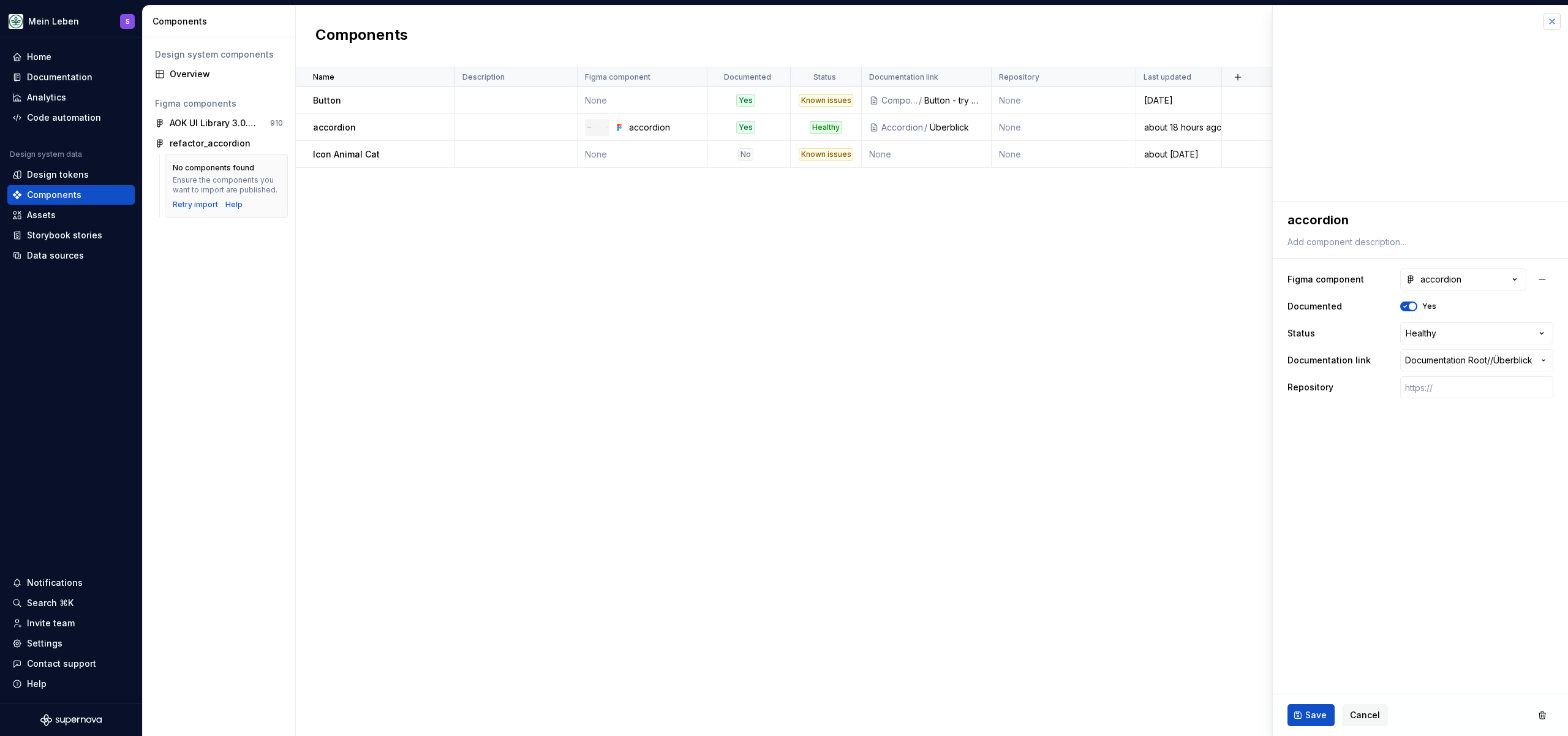
click at [1550, 28] on button "button" at bounding box center [1552, 21] width 17 height 17
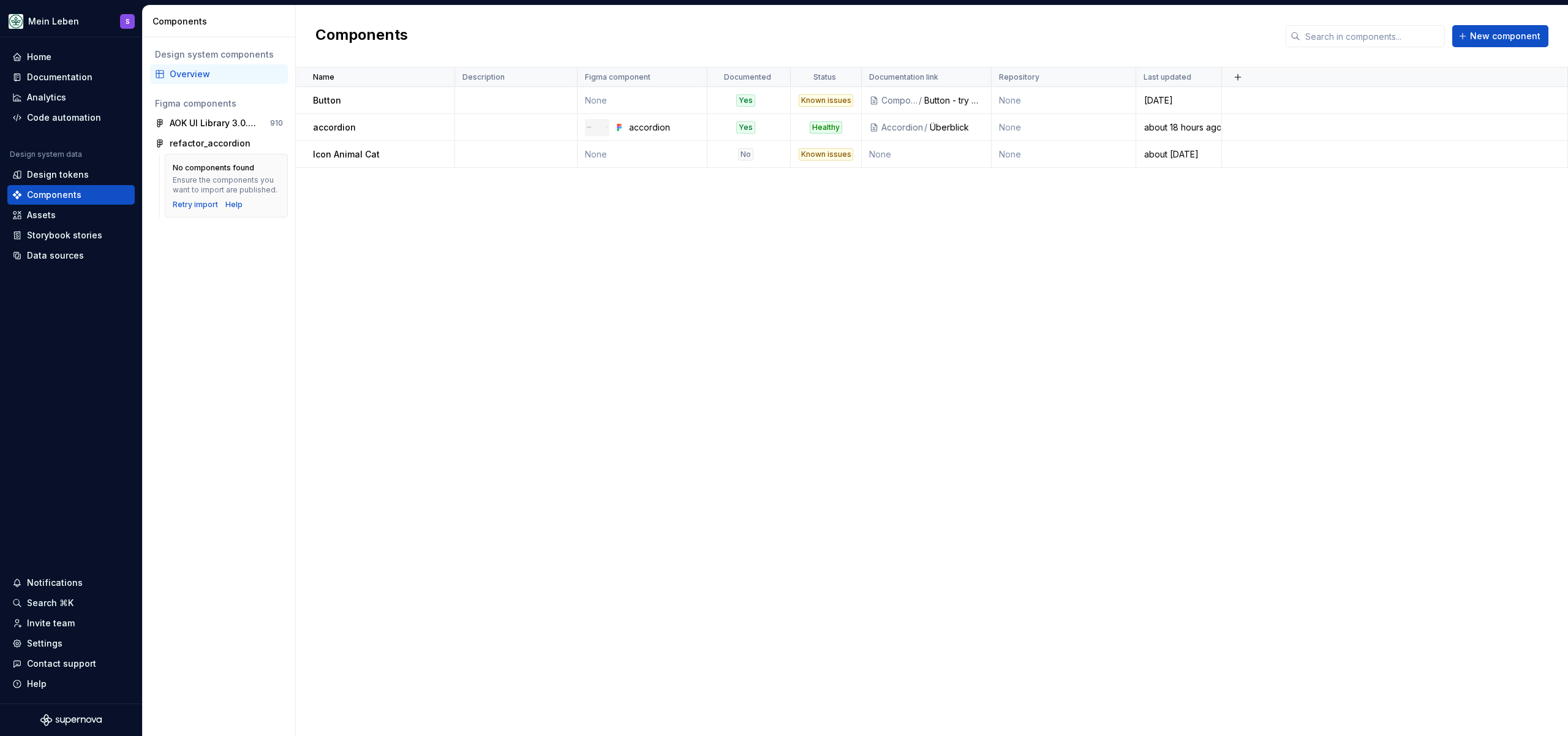
click at [1039, 19] on div "Components New component" at bounding box center [933, 37] width 1273 height 62
click at [1011, 23] on div "Components New component" at bounding box center [933, 37] width 1273 height 62
click at [904, 55] on div "Components New component" at bounding box center [933, 37] width 1273 height 62
click at [795, 39] on div "Components New component" at bounding box center [933, 37] width 1273 height 62
click at [789, 39] on div "Components New component" at bounding box center [933, 37] width 1273 height 62
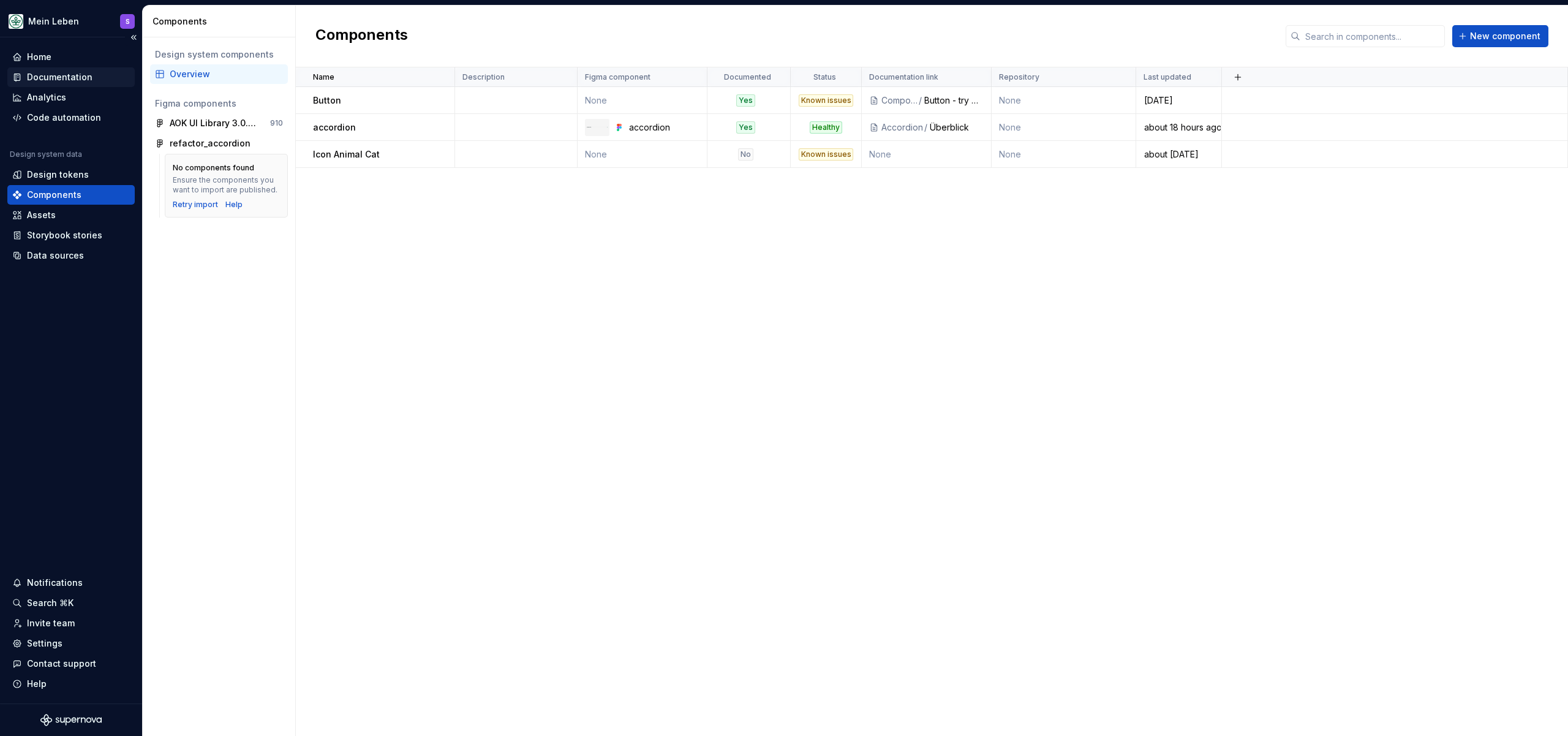
click at [80, 74] on div "Documentation" at bounding box center [60, 77] width 65 height 13
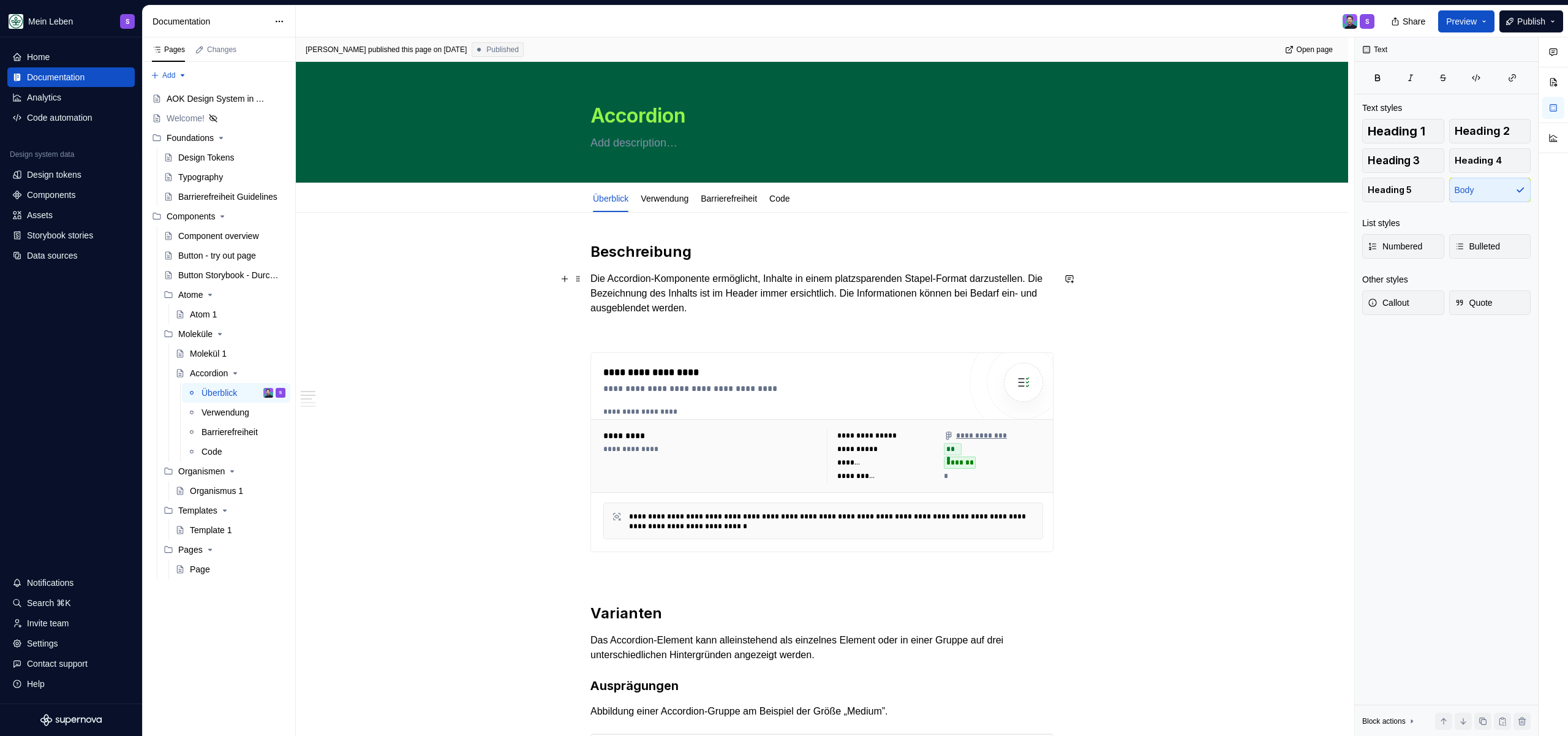
click at [882, 305] on p "Die Accordion-Komponente ermöglicht, Inhalte in einem platzsparenden Stapel-For…" at bounding box center [823, 293] width 463 height 44
click at [849, 334] on p at bounding box center [823, 331] width 463 height 15
click at [862, 331] on p at bounding box center [823, 331] width 463 height 15
click at [760, 461] on div "**********" at bounding box center [712, 456] width 217 height 53
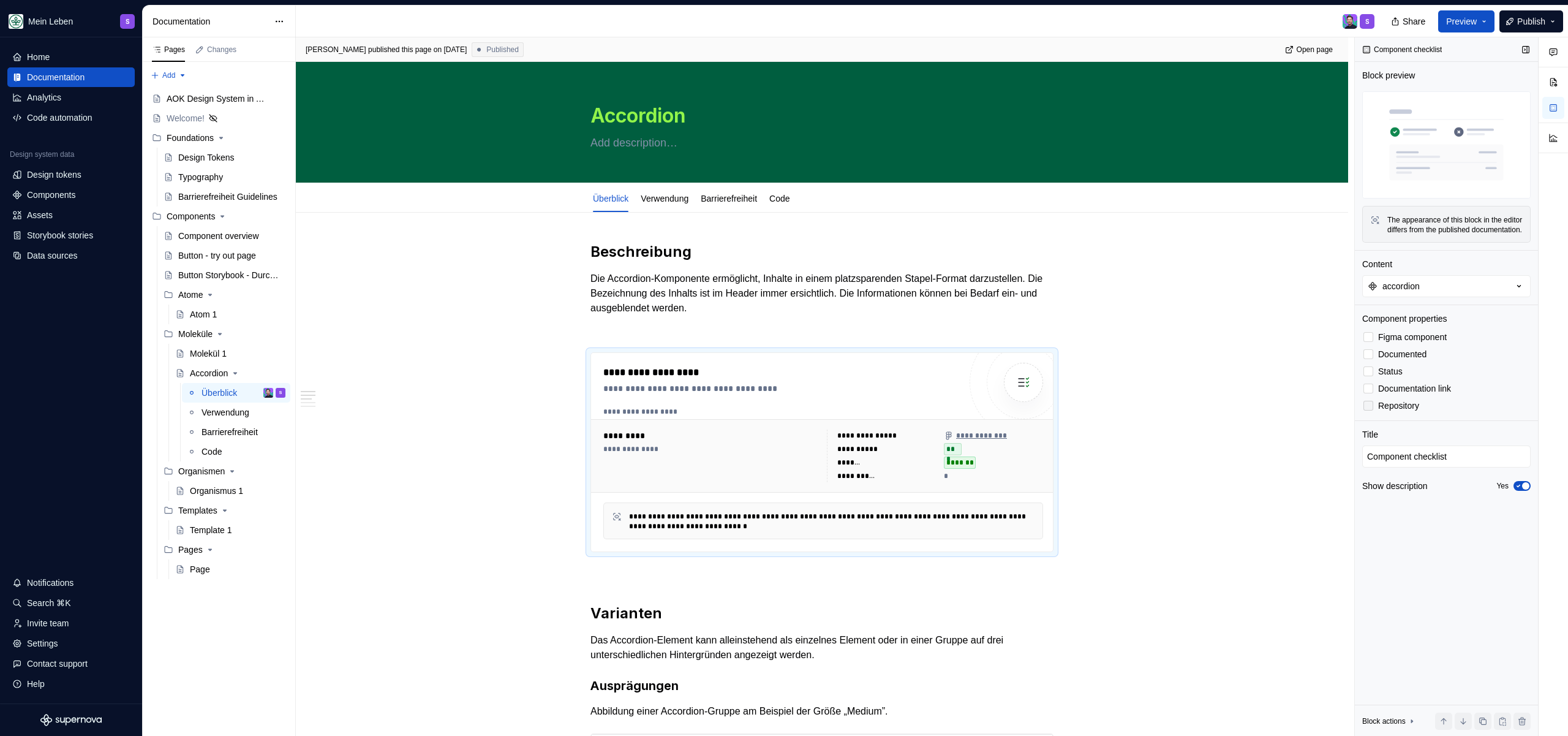
click at [1378, 410] on span "Repository" at bounding box center [1398, 405] width 41 height 10
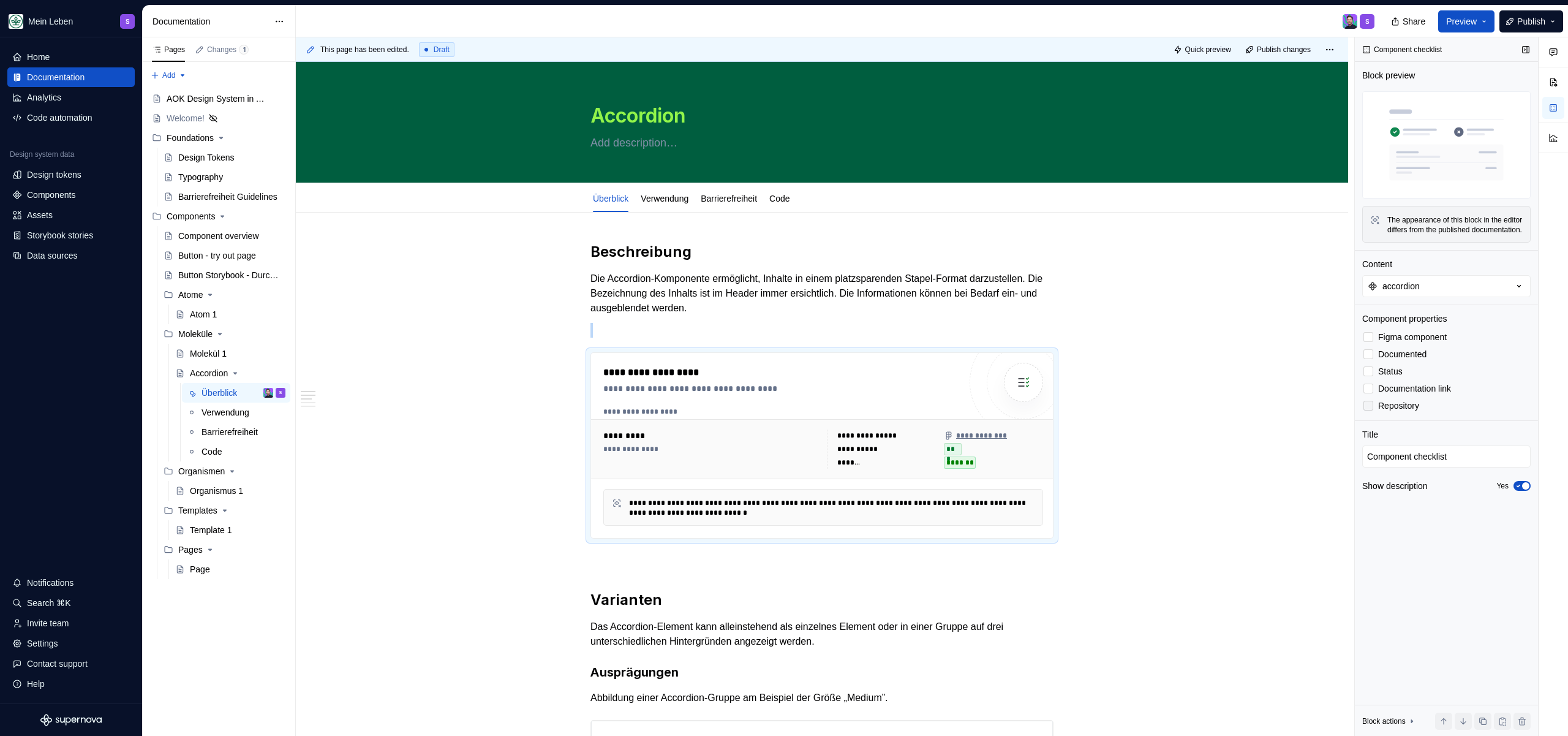
click at [1399, 410] on span "Repository" at bounding box center [1398, 405] width 41 height 10
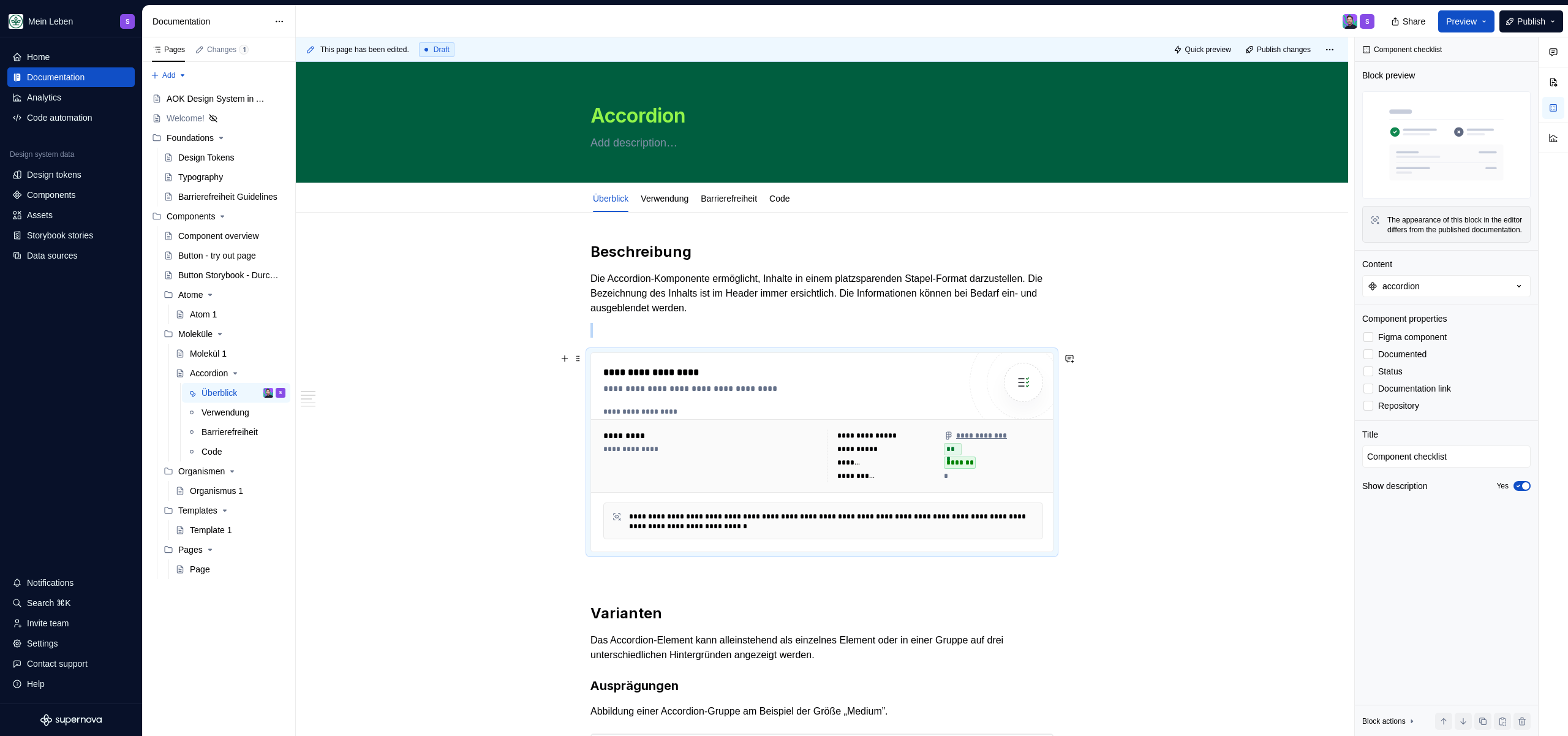
click at [790, 203] on link "Code" at bounding box center [780, 199] width 20 height 10
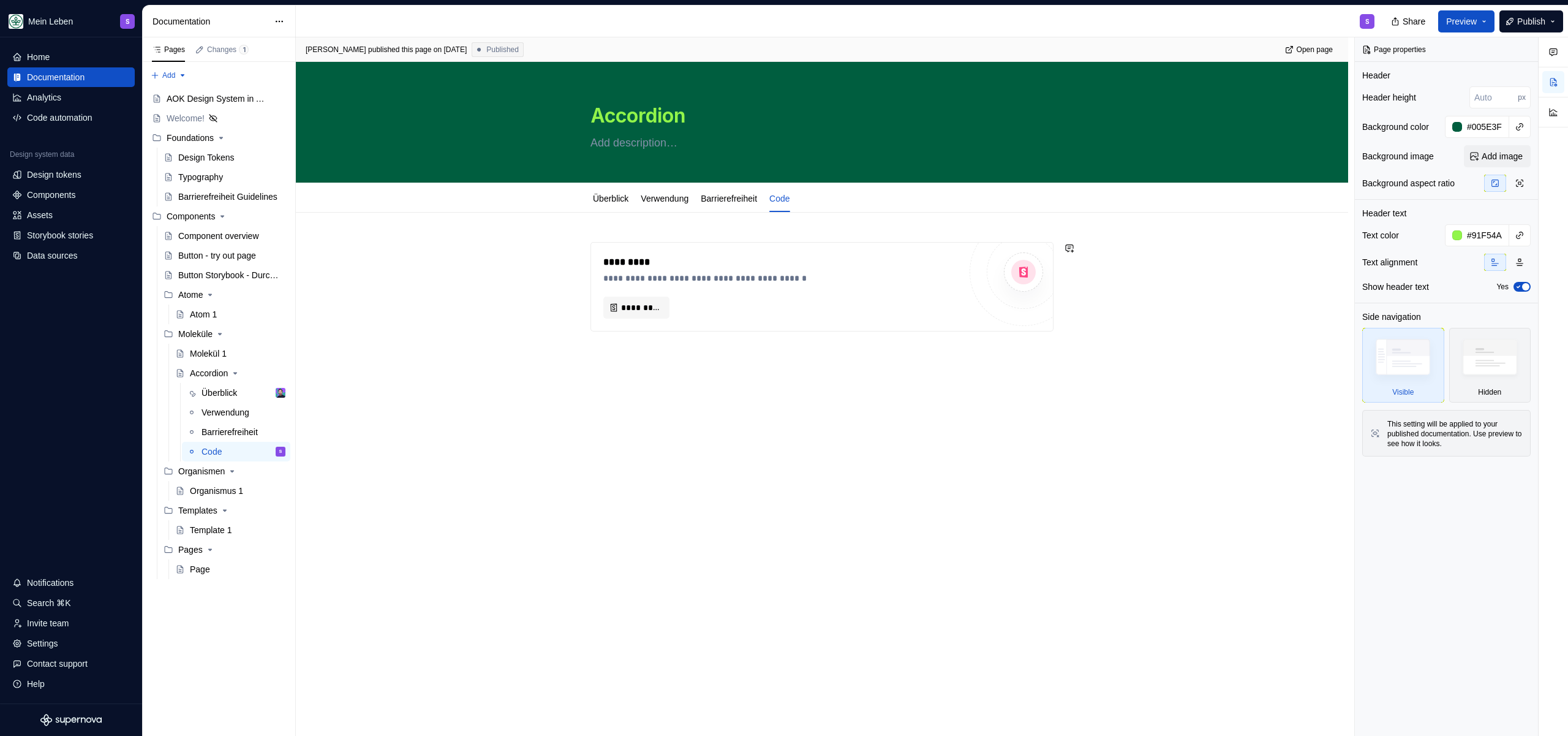
click at [651, 389] on div "**********" at bounding box center [823, 389] width 1053 height 354
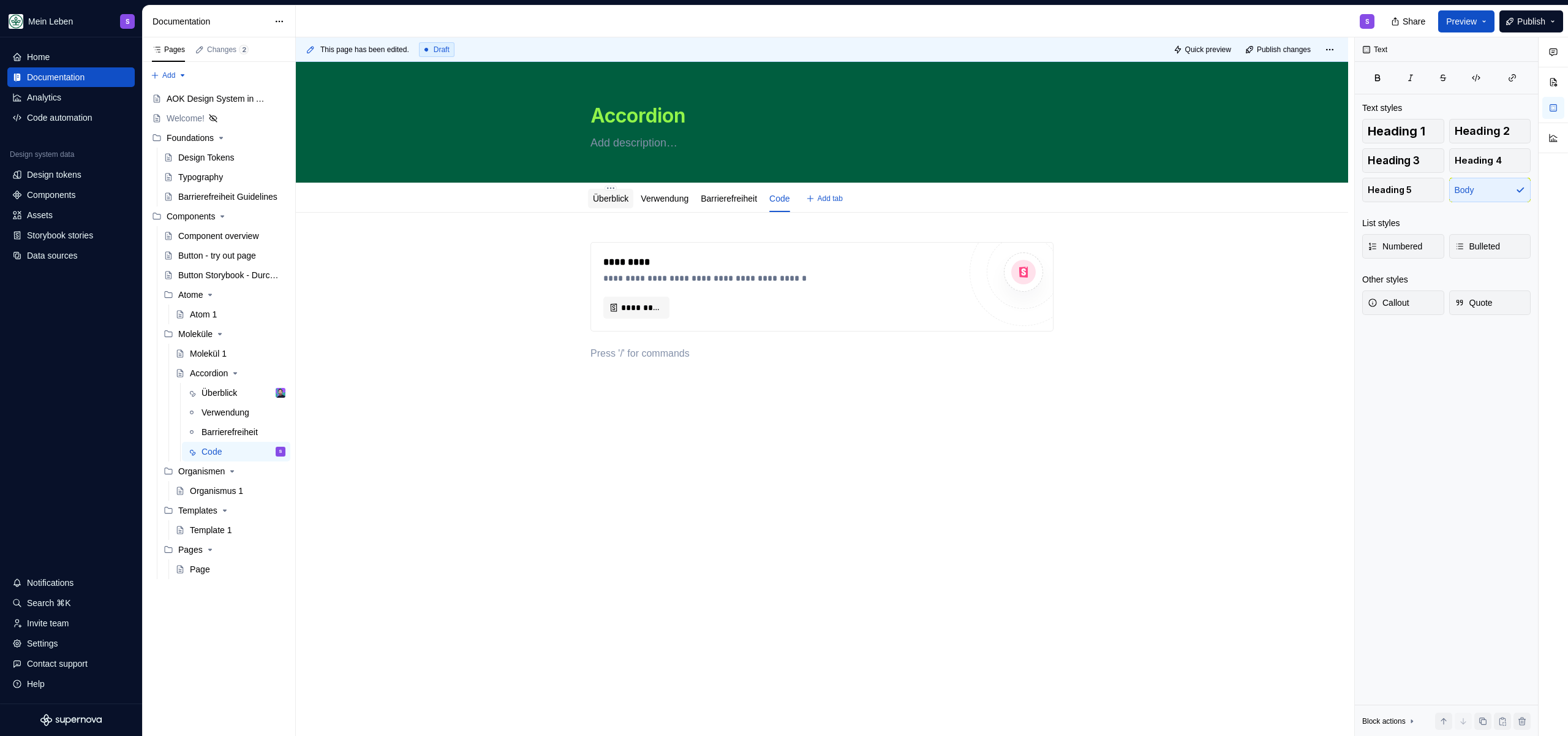
click at [627, 198] on link "Überblick" at bounding box center [610, 199] width 35 height 10
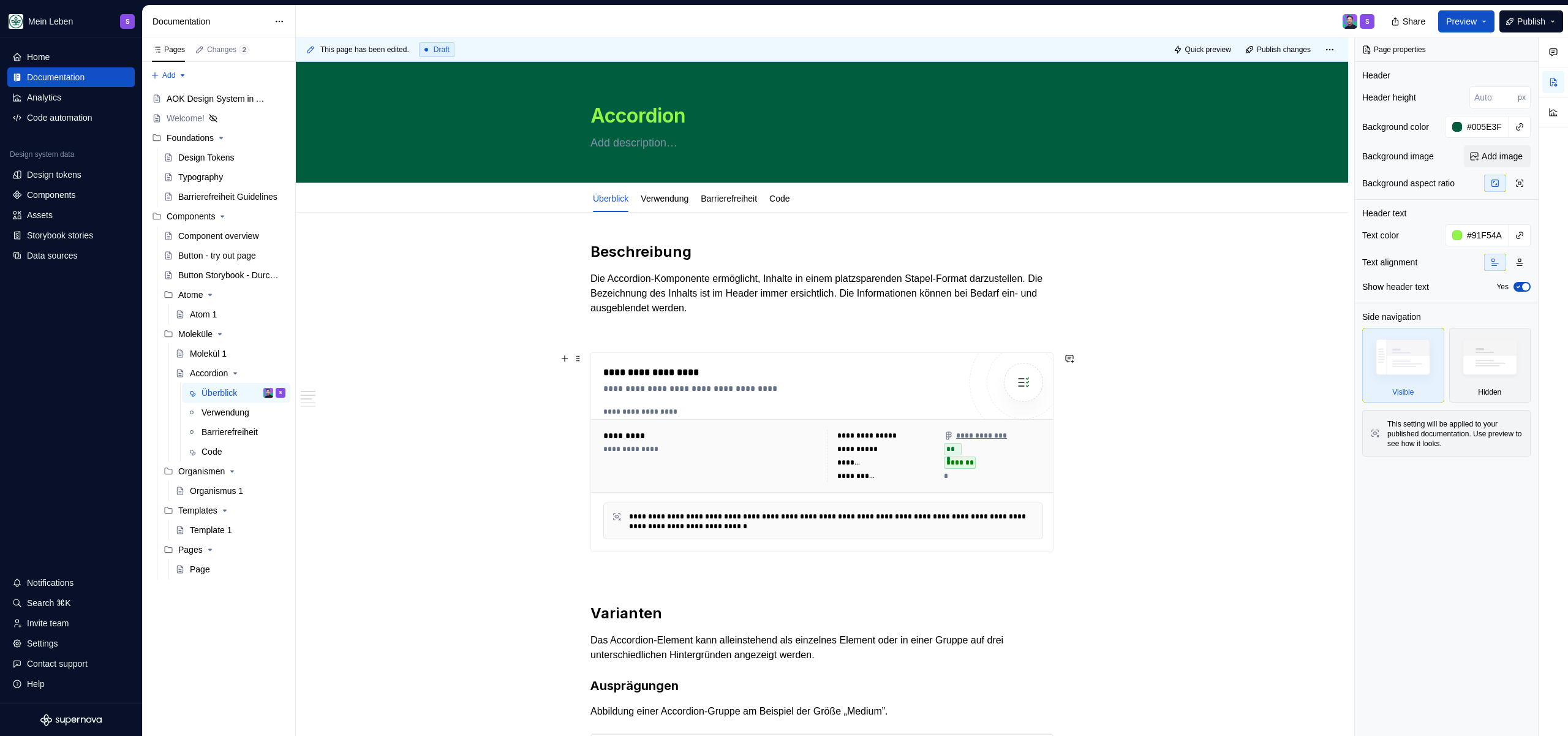
click at [725, 379] on div "**********" at bounding box center [781, 373] width 357 height 15
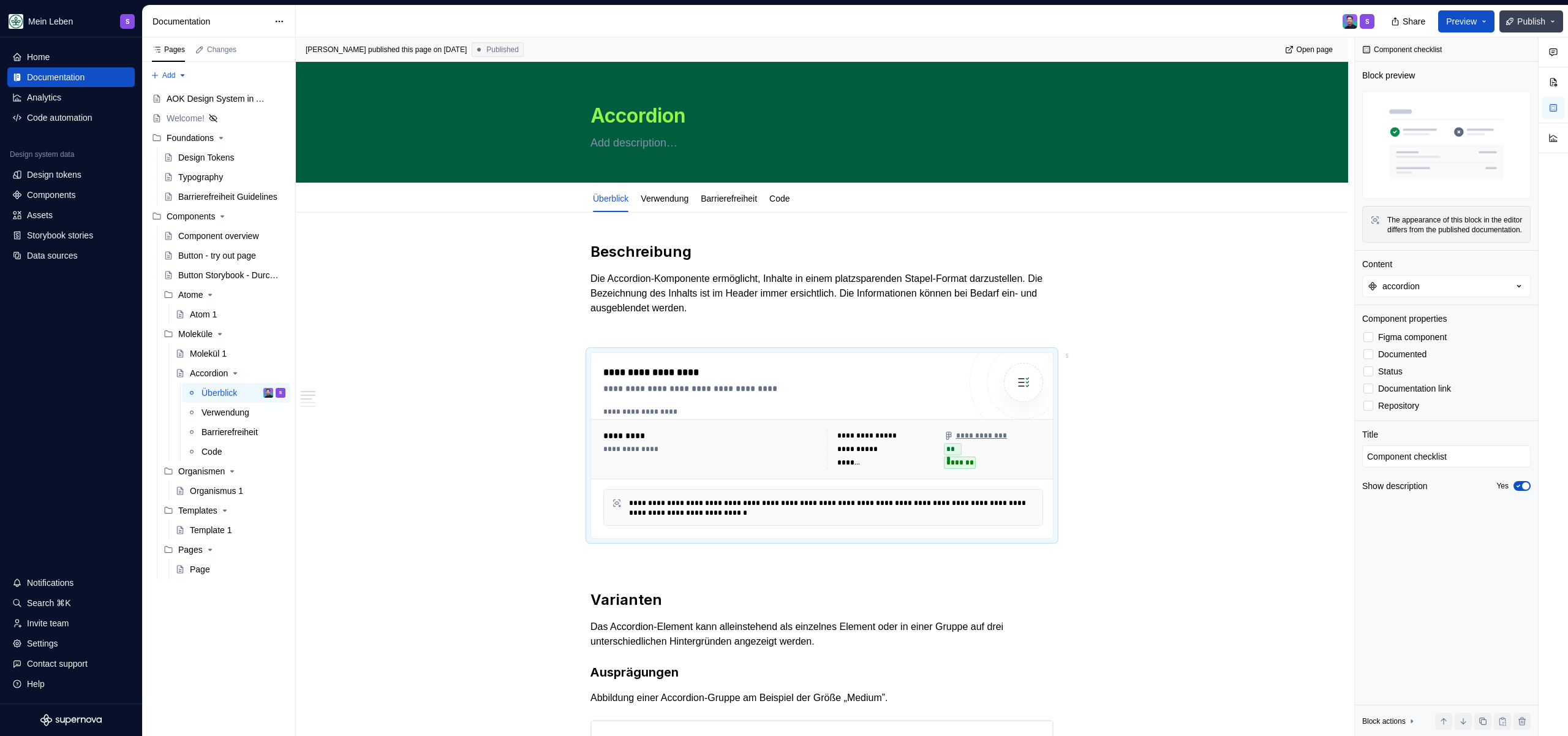
click at [1511, 22] on button "Publish" at bounding box center [1532, 21] width 64 height 22
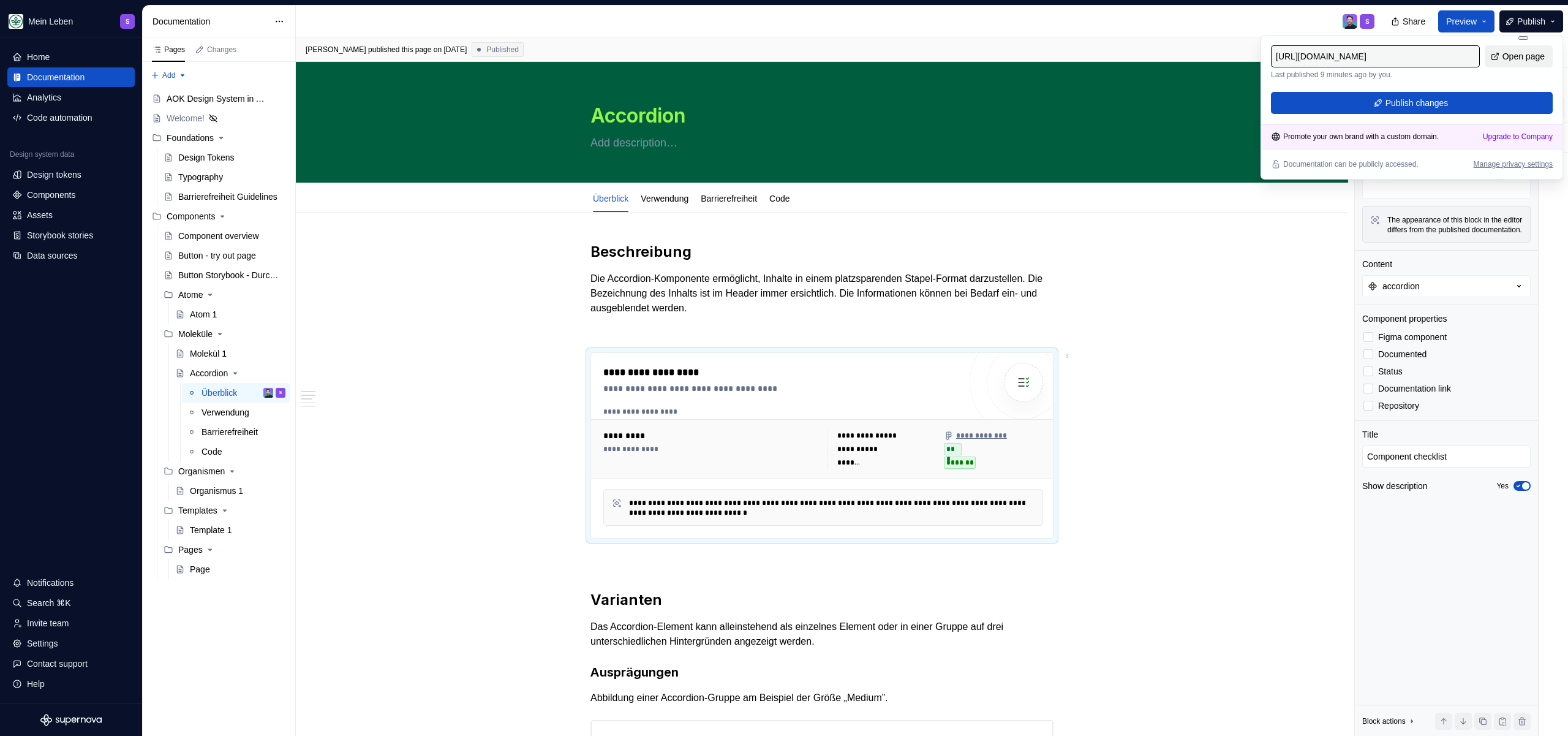
click at [1512, 60] on span "Open page" at bounding box center [1524, 56] width 42 height 13
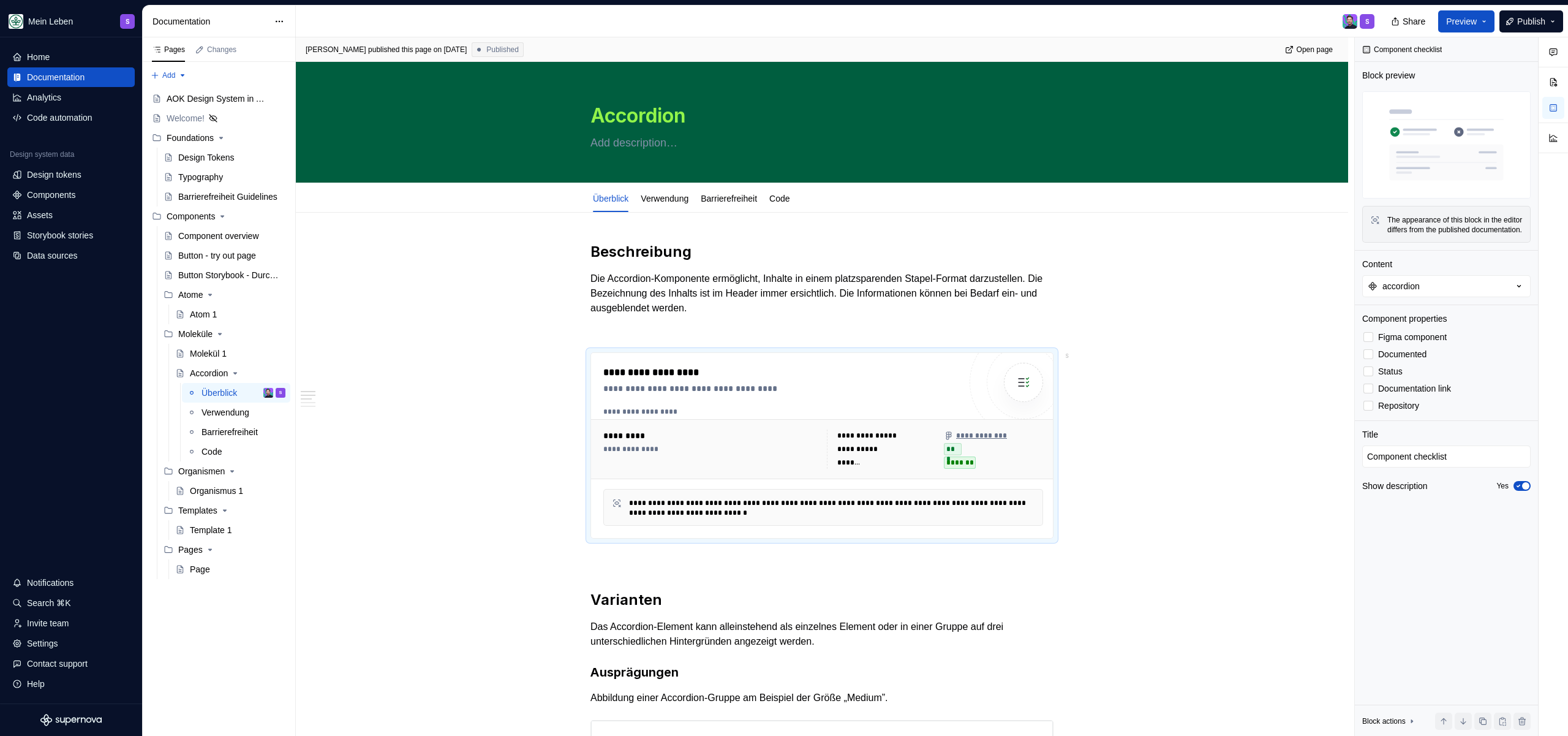
click at [1095, 38] on div "Sandra published this page on August 28, 2025 Published Open page" at bounding box center [823, 50] width 1053 height 24
click at [1099, 29] on div "S" at bounding box center [840, 22] width 1089 height 32
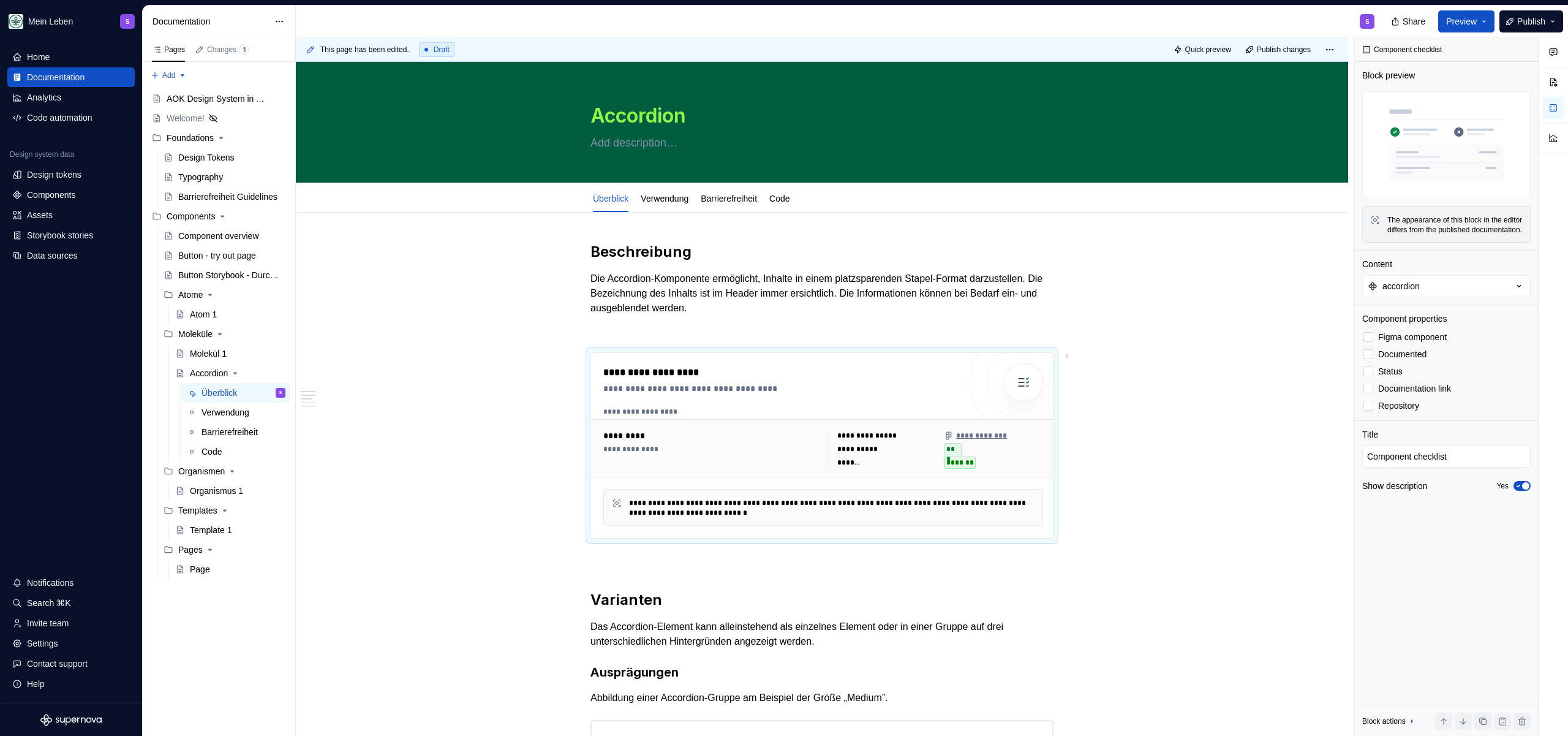
type textarea "*"
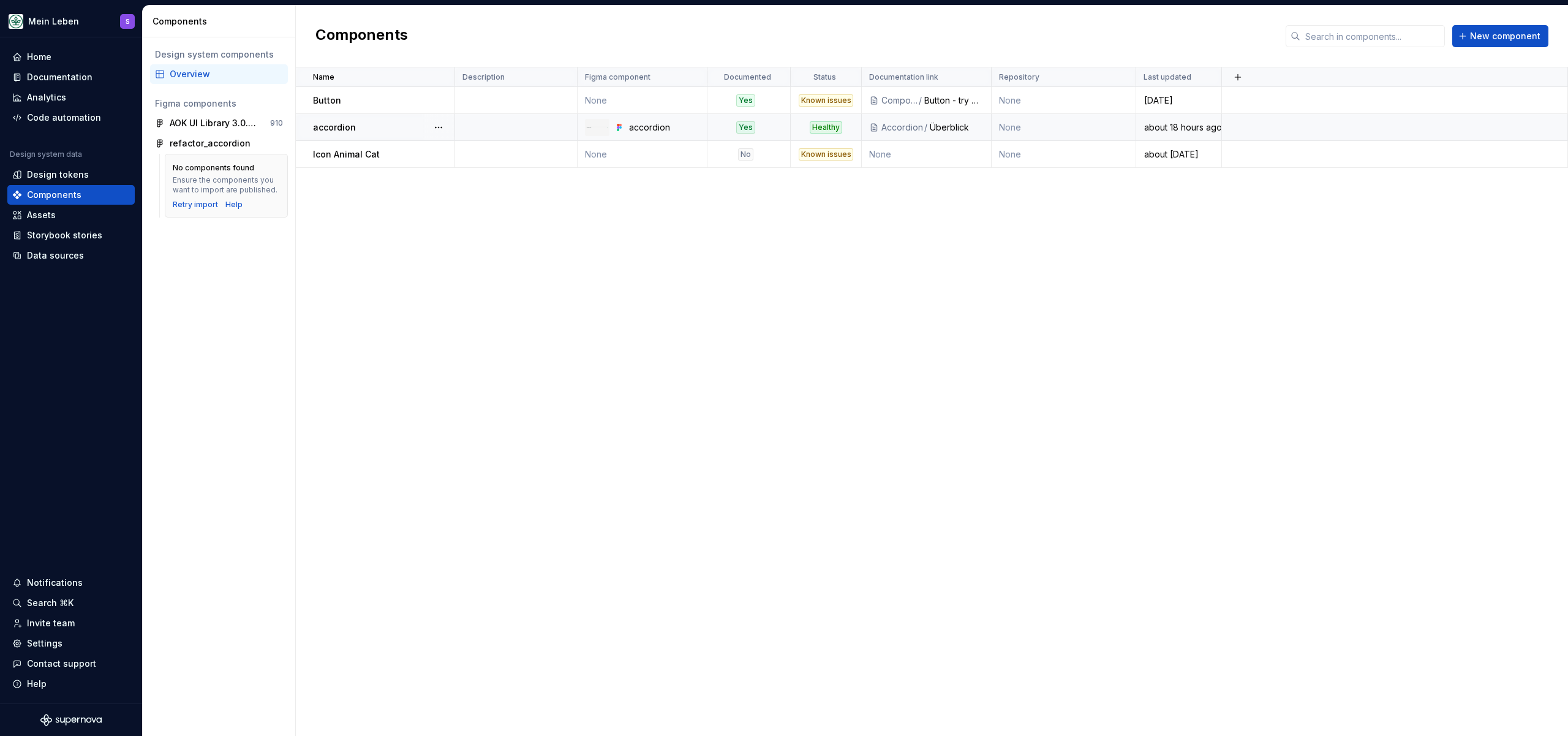
click at [1058, 131] on td "None" at bounding box center [1064, 128] width 144 height 27
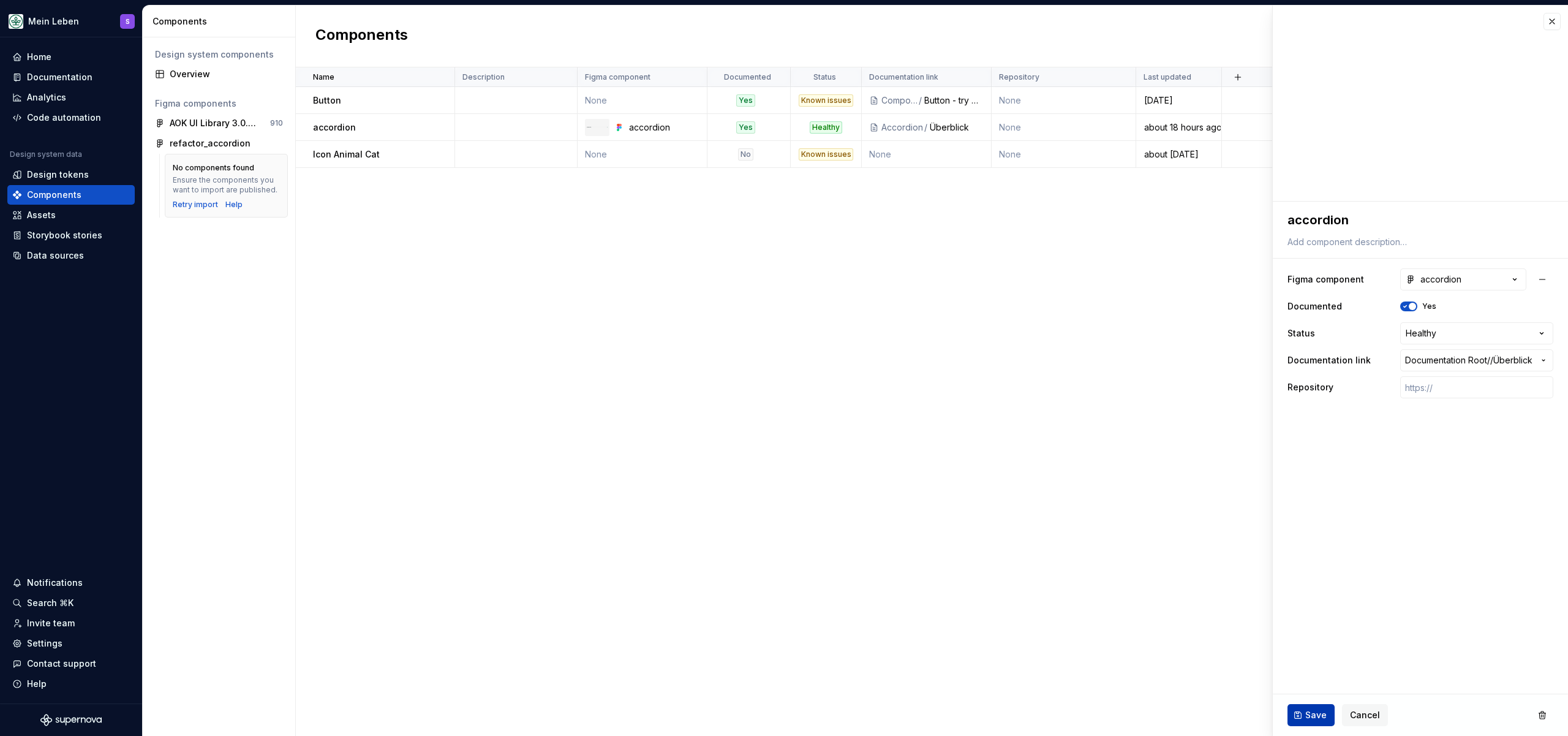
click at [1331, 713] on button "Save" at bounding box center [1311, 715] width 47 height 22
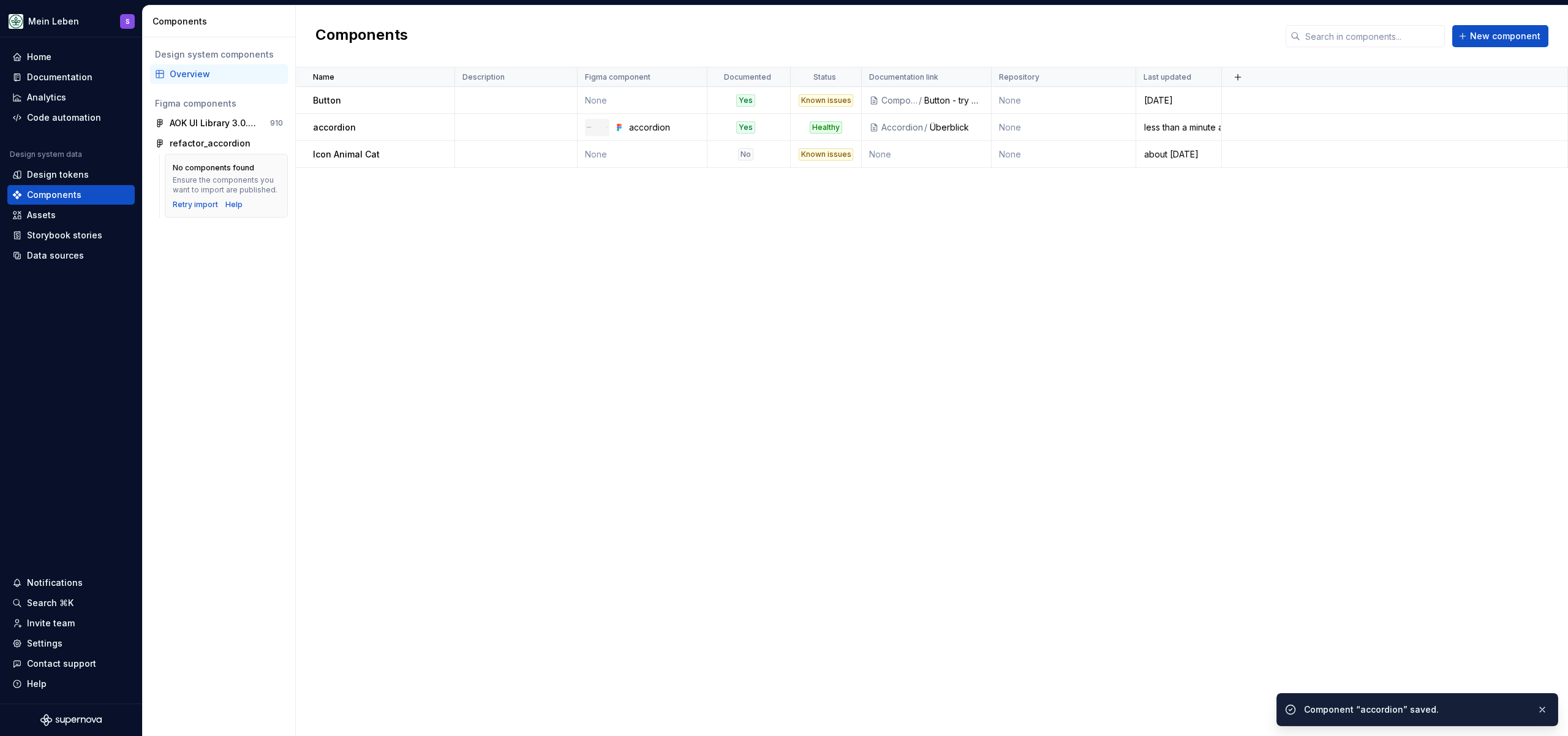
click at [562, 246] on div "Name Description Figma component Documented Status Documentation link Repositor…" at bounding box center [933, 401] width 1273 height 668
click at [44, 79] on div "Documentation" at bounding box center [60, 77] width 65 height 13
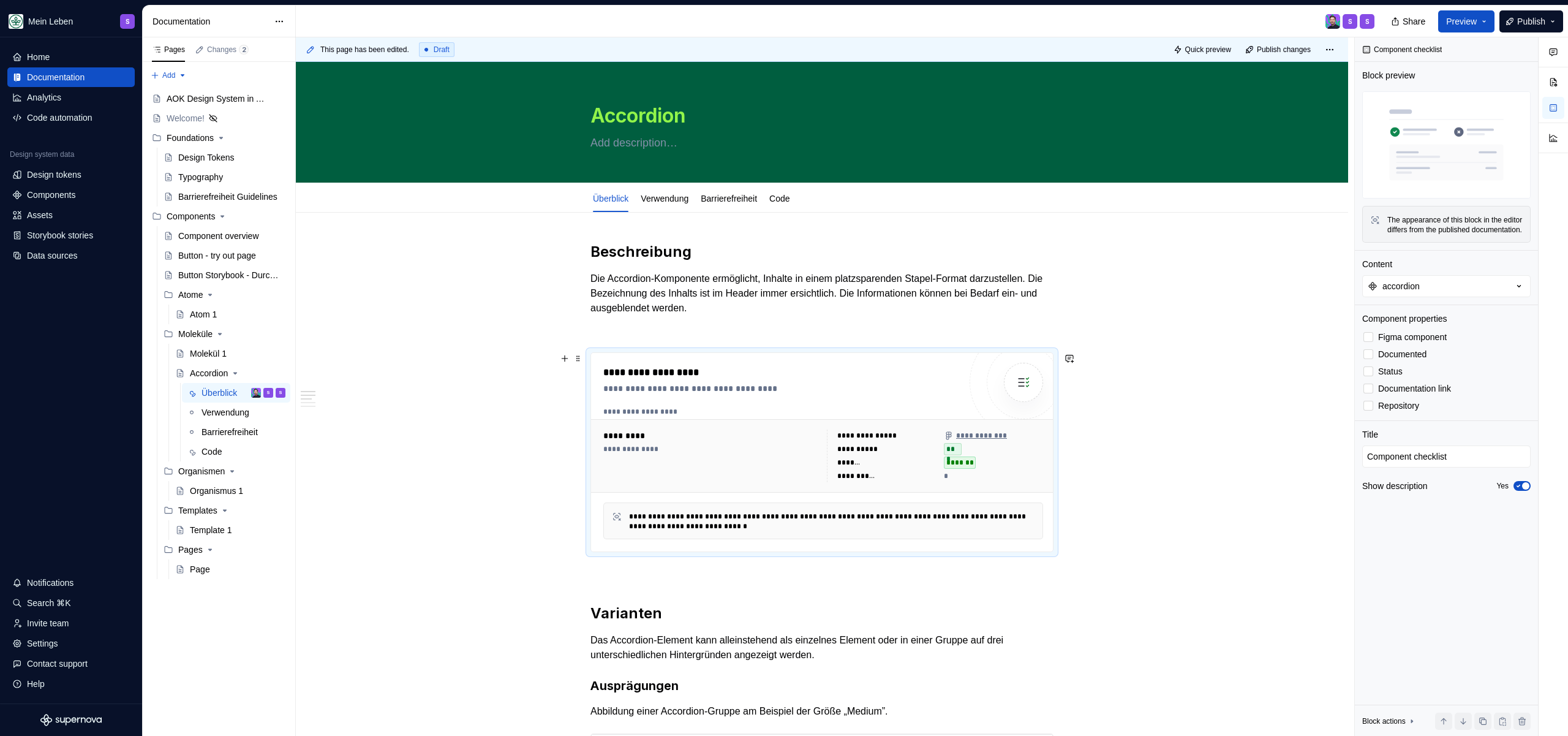
click at [840, 378] on div "**********" at bounding box center [781, 373] width 357 height 15
click at [1381, 410] on span "Repository" at bounding box center [1398, 405] width 41 height 10
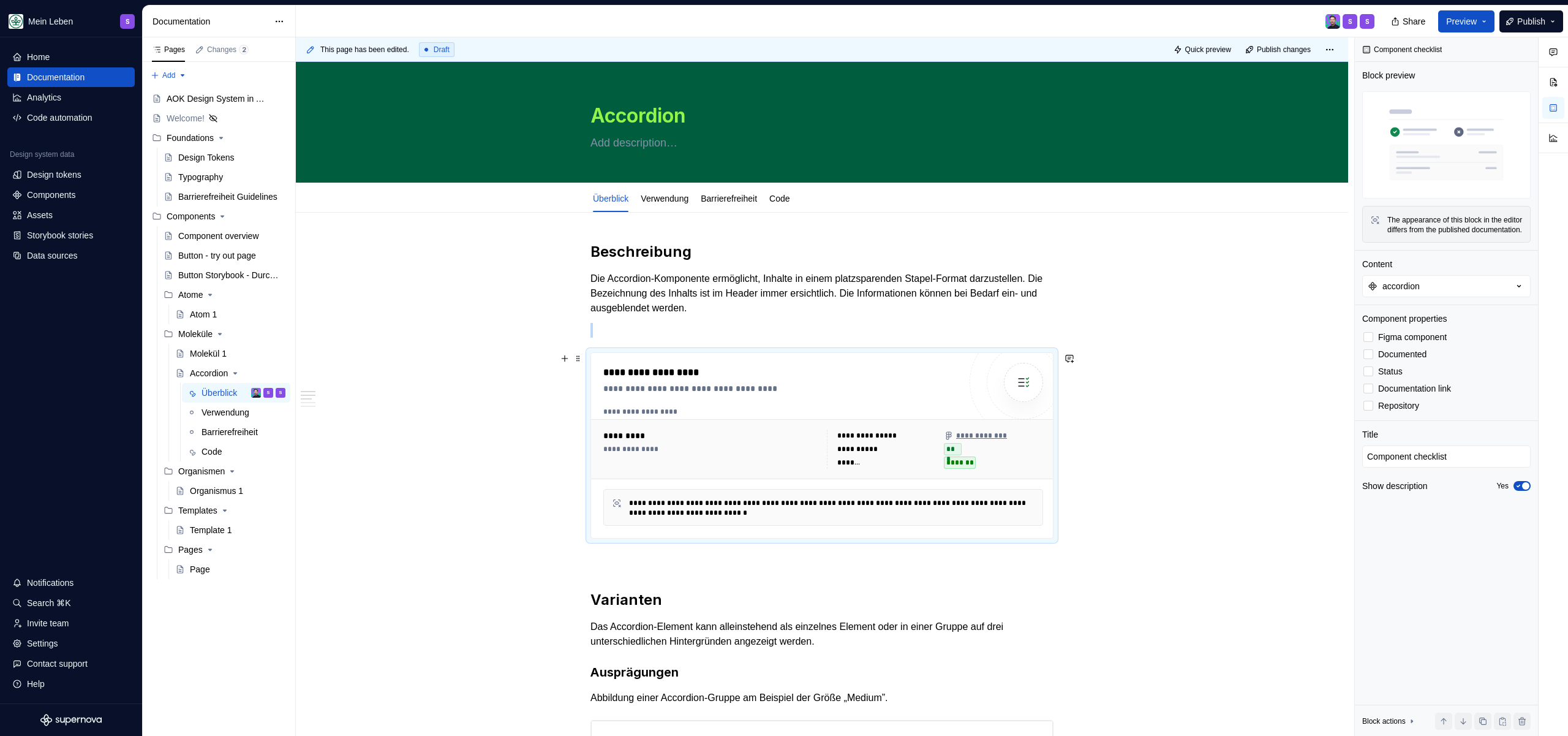
click at [48, 197] on div "Components" at bounding box center [51, 195] width 49 height 13
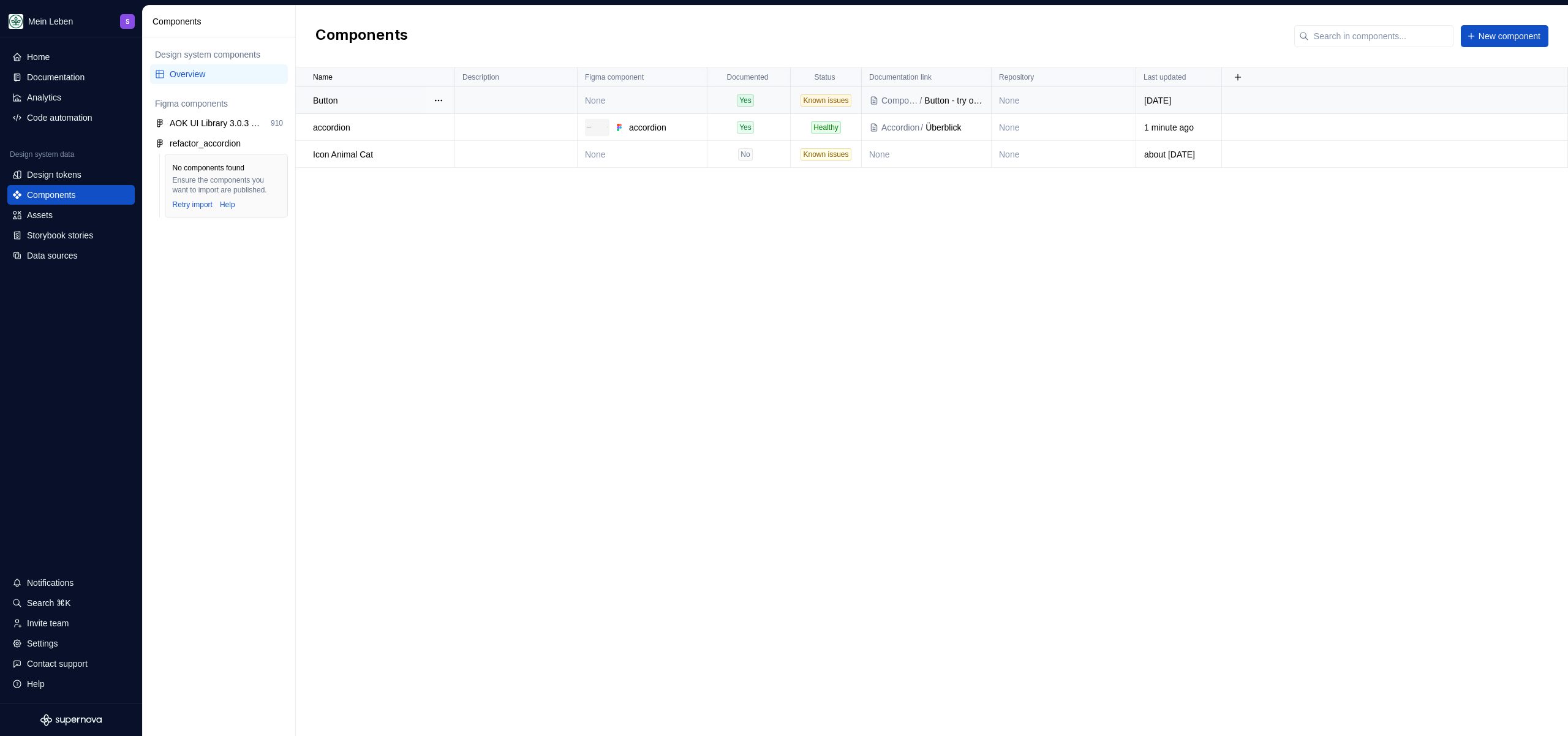
click at [821, 106] on div "Known issues" at bounding box center [826, 100] width 50 height 13
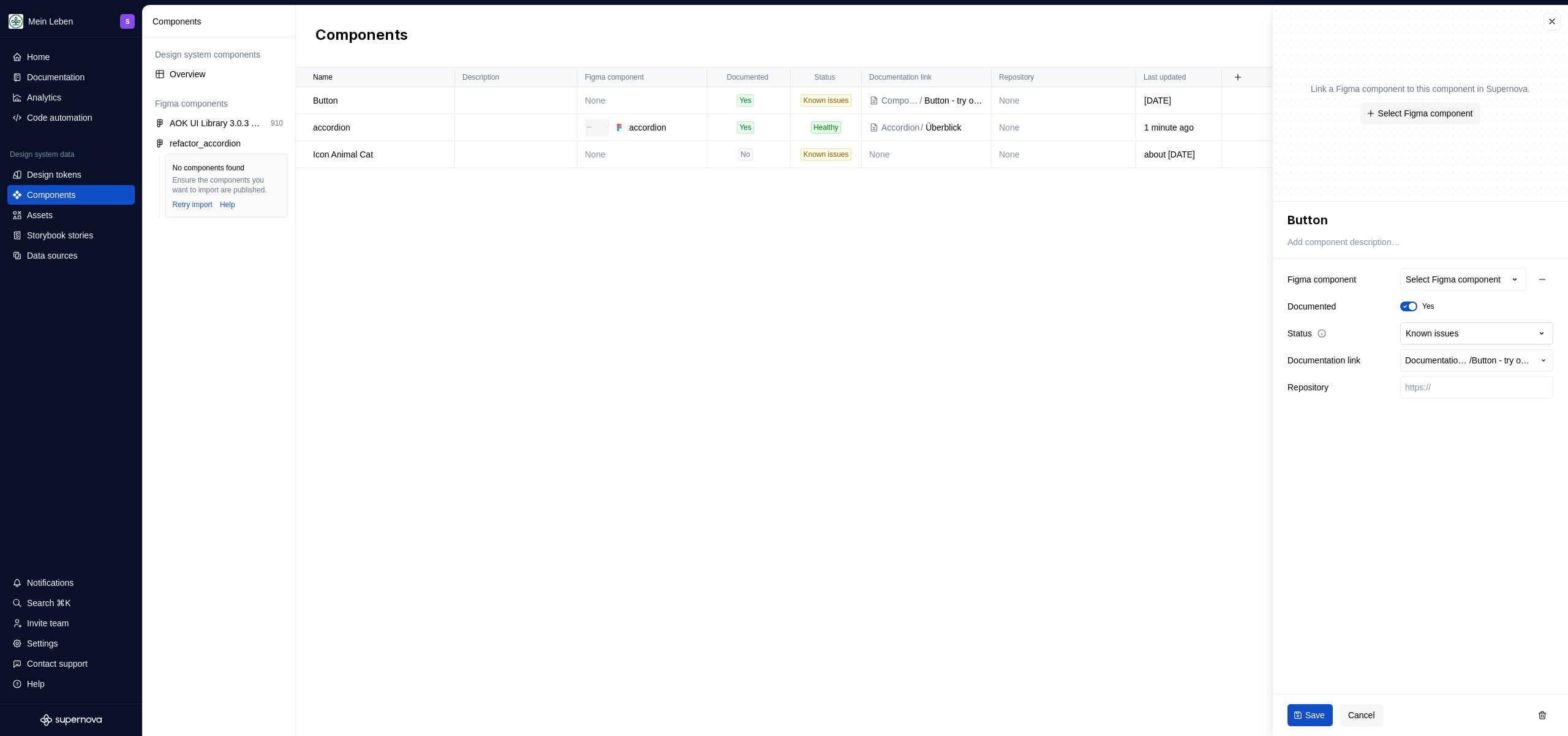
click at [1427, 331] on html "**********" at bounding box center [784, 368] width 1568 height 736
click at [1408, 483] on html "**********" at bounding box center [784, 368] width 1568 height 736
click at [66, 85] on div "Documentation" at bounding box center [71, 76] width 128 height 19
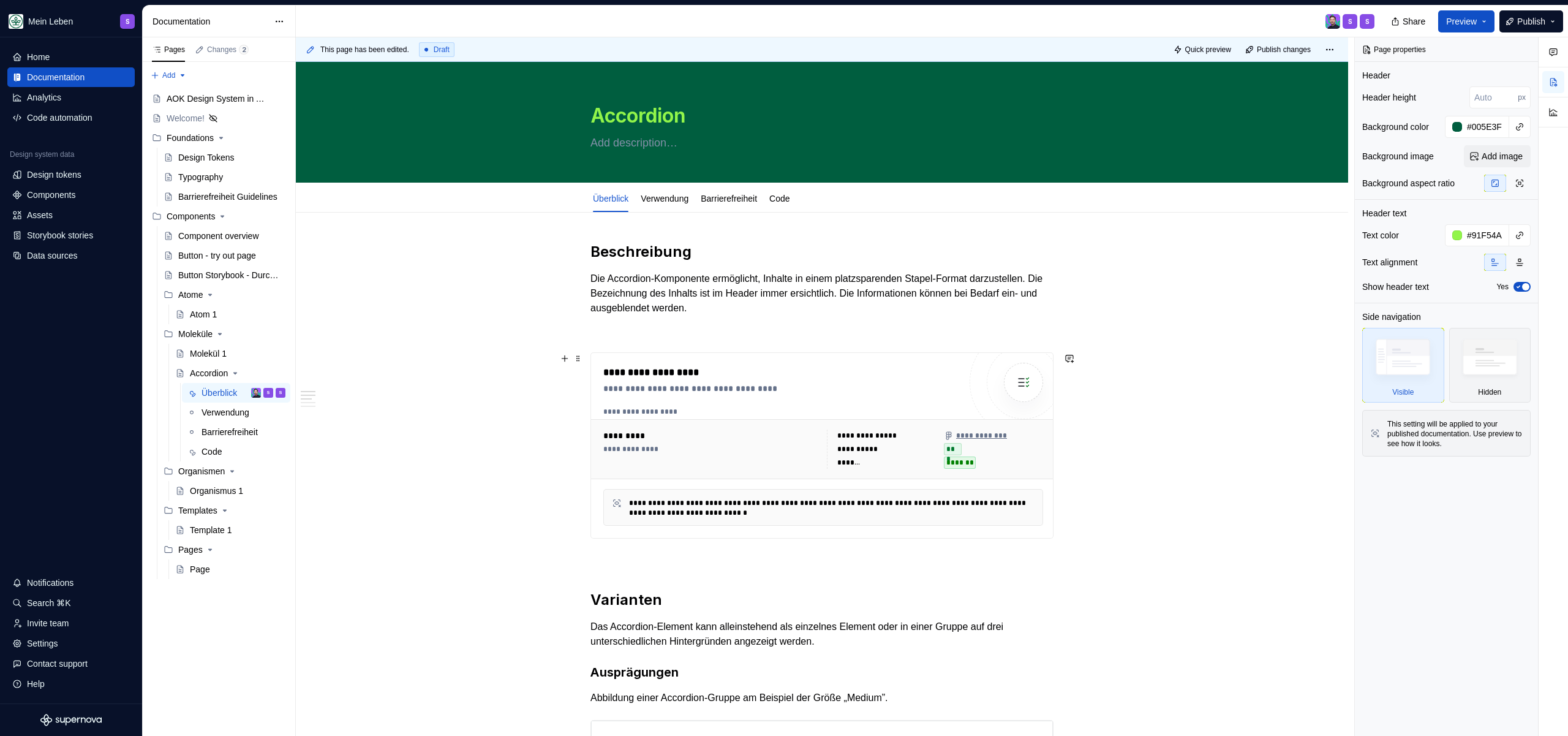
click at [638, 326] on p at bounding box center [823, 331] width 463 height 15
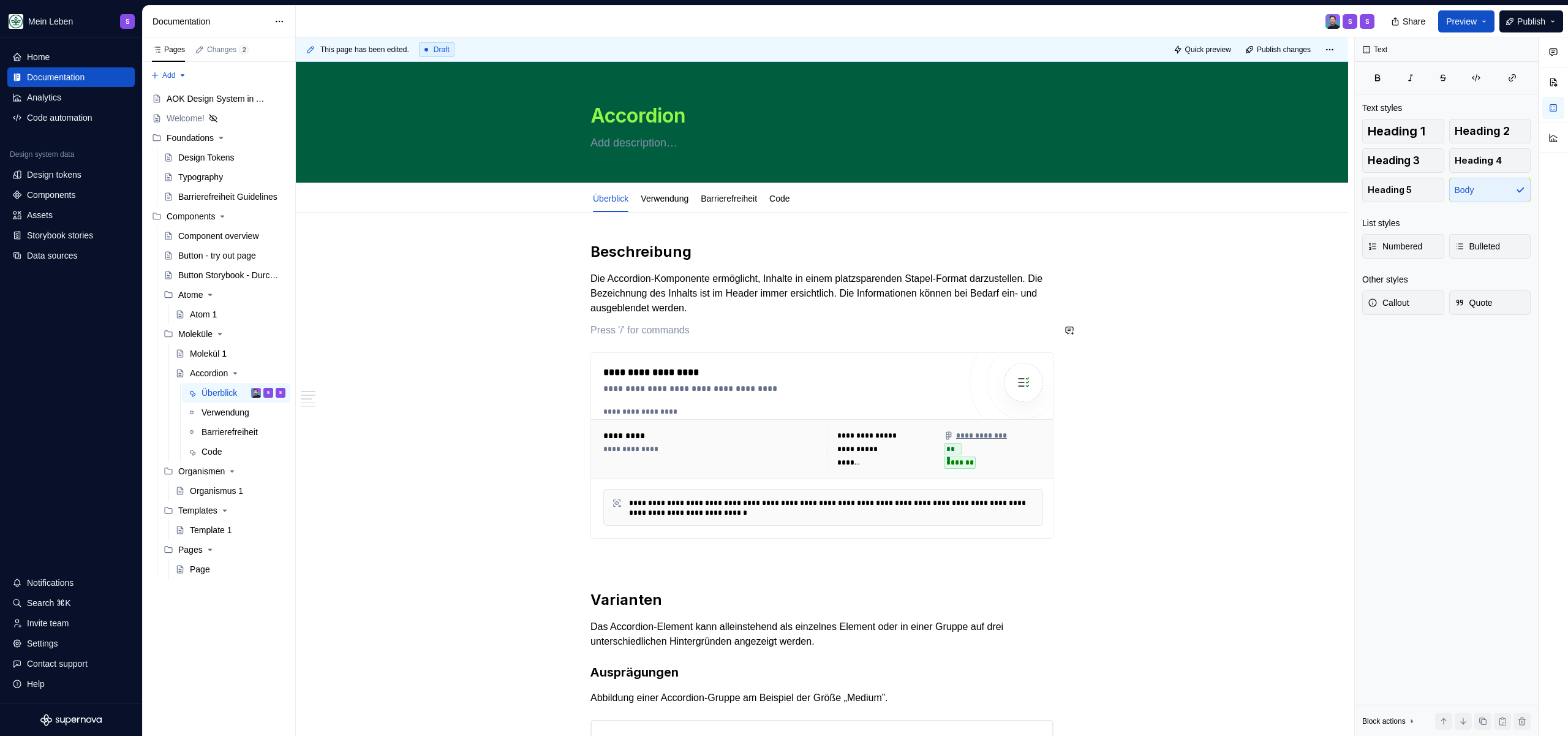
click at [831, 305] on p "Die Accordion-Komponente ermöglicht, Inhalte in einem platzsparenden Stapel-For…" at bounding box center [823, 293] width 463 height 44
click at [837, 325] on p at bounding box center [823, 331] width 463 height 15
click at [829, 328] on p at bounding box center [823, 331] width 463 height 15
click at [833, 325] on p at bounding box center [823, 331] width 463 height 15
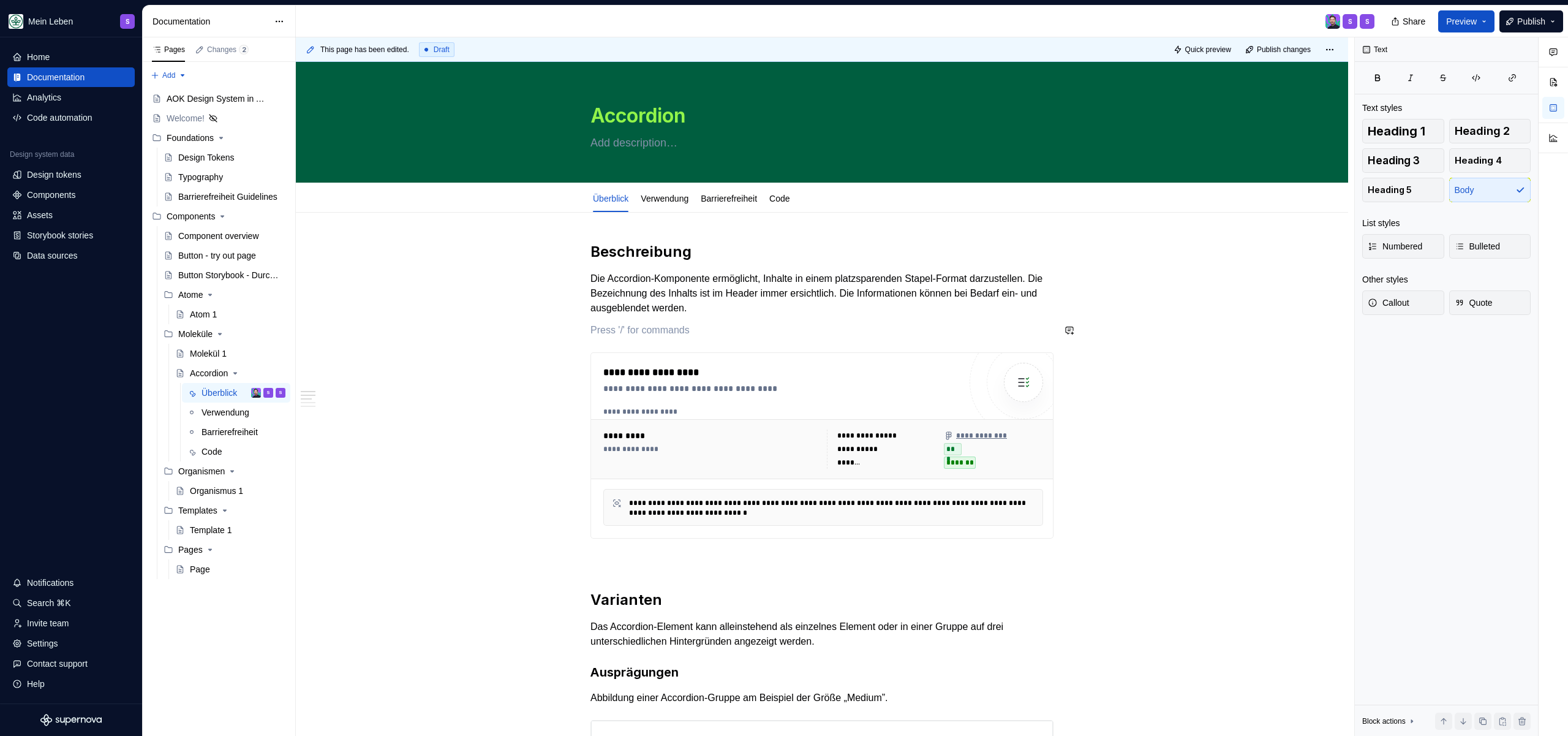
click at [832, 312] on p "Die Accordion-Komponente ermöglicht, Inhalte in einem platzsparenden Stapel-For…" at bounding box center [823, 293] width 463 height 44
click at [851, 309] on p "Die Accordion-Komponente ermöglicht, Inhalte in einem platzsparenden Stapel-For…" at bounding box center [823, 293] width 463 height 44
click at [844, 331] on p at bounding box center [823, 331] width 463 height 15
click at [864, 310] on p "Die Accordion-Komponente ermöglicht, Inhalte in einem platzsparenden Stapel-For…" at bounding box center [823, 293] width 463 height 44
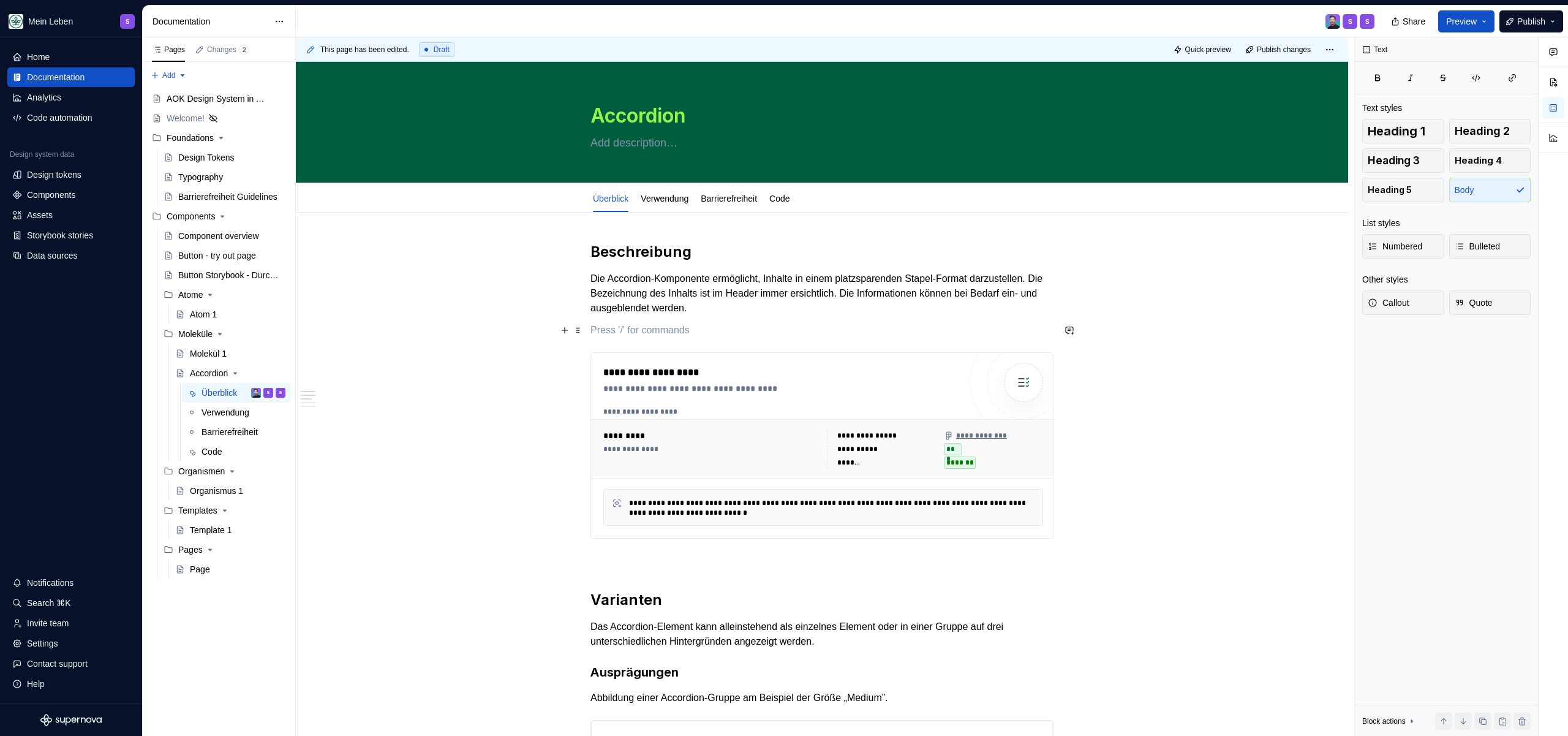
click at [854, 330] on p at bounding box center [823, 331] width 463 height 15
click at [857, 308] on p "Die Accordion-Komponente ermöglicht, Inhalte in einem platzsparenden Stapel-For…" at bounding box center [823, 293] width 463 height 44
click at [1536, 18] on span "Publish" at bounding box center [1532, 21] width 29 height 13
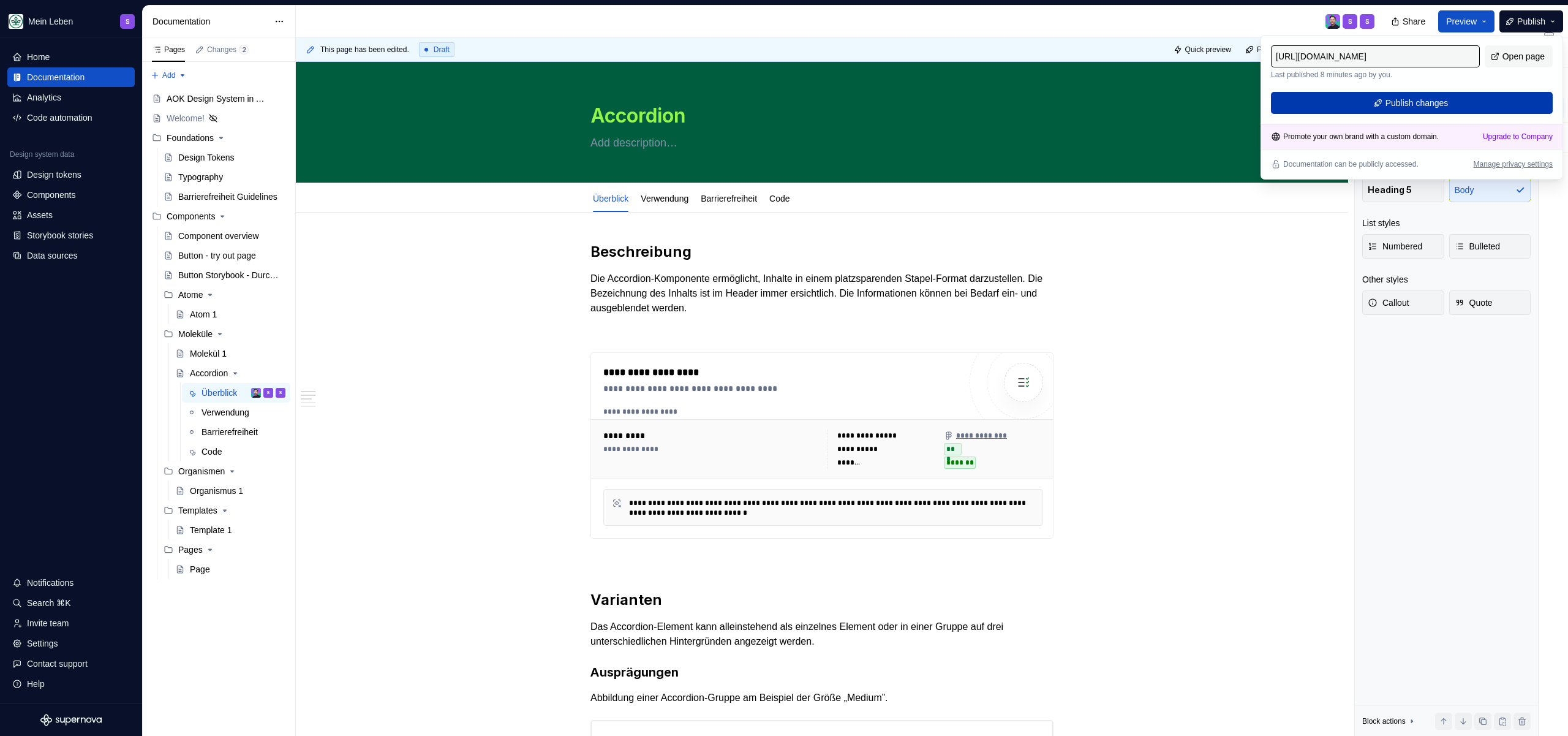
click at [1435, 101] on span "Publish changes" at bounding box center [1417, 102] width 63 height 13
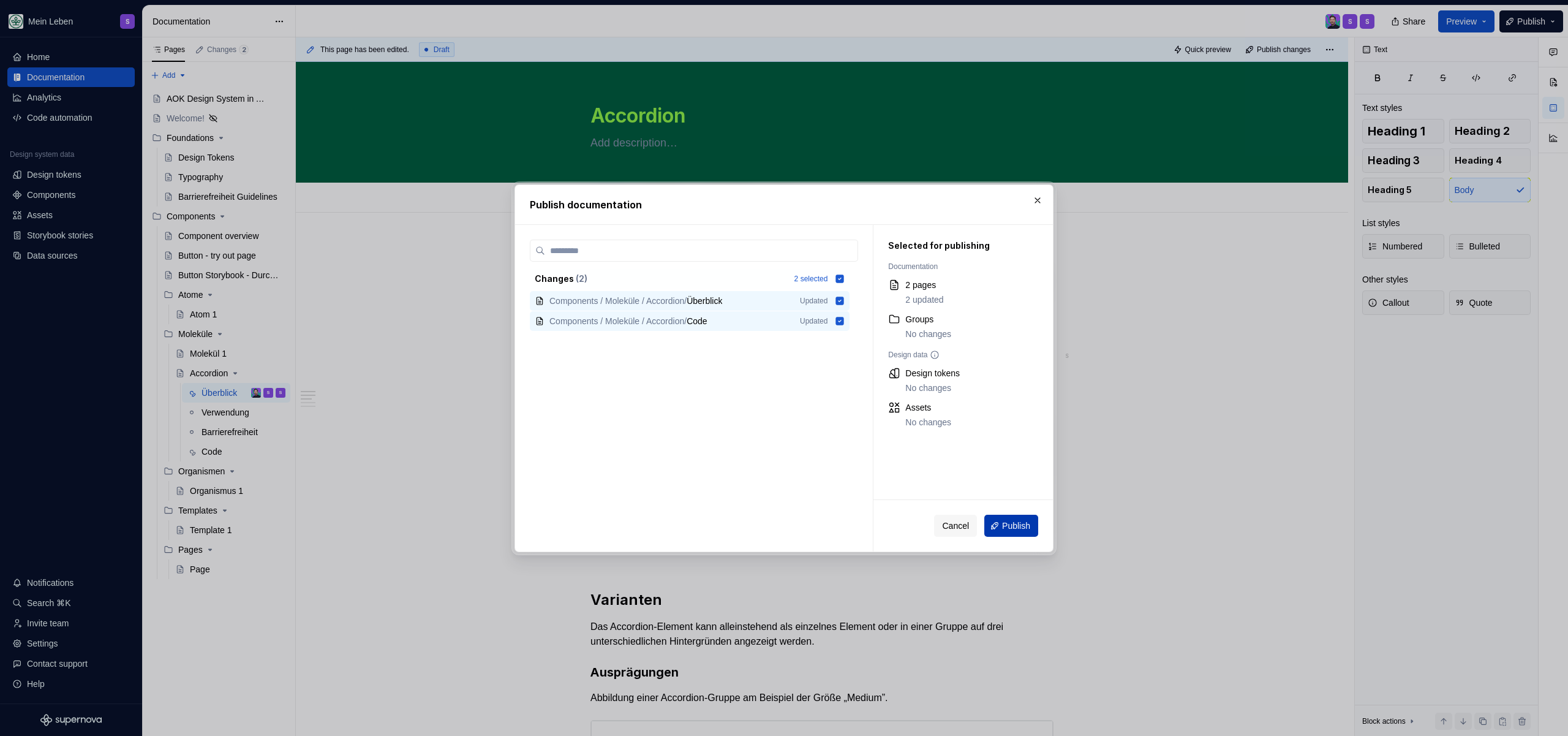
click at [1019, 516] on button "Publish" at bounding box center [1011, 525] width 54 height 22
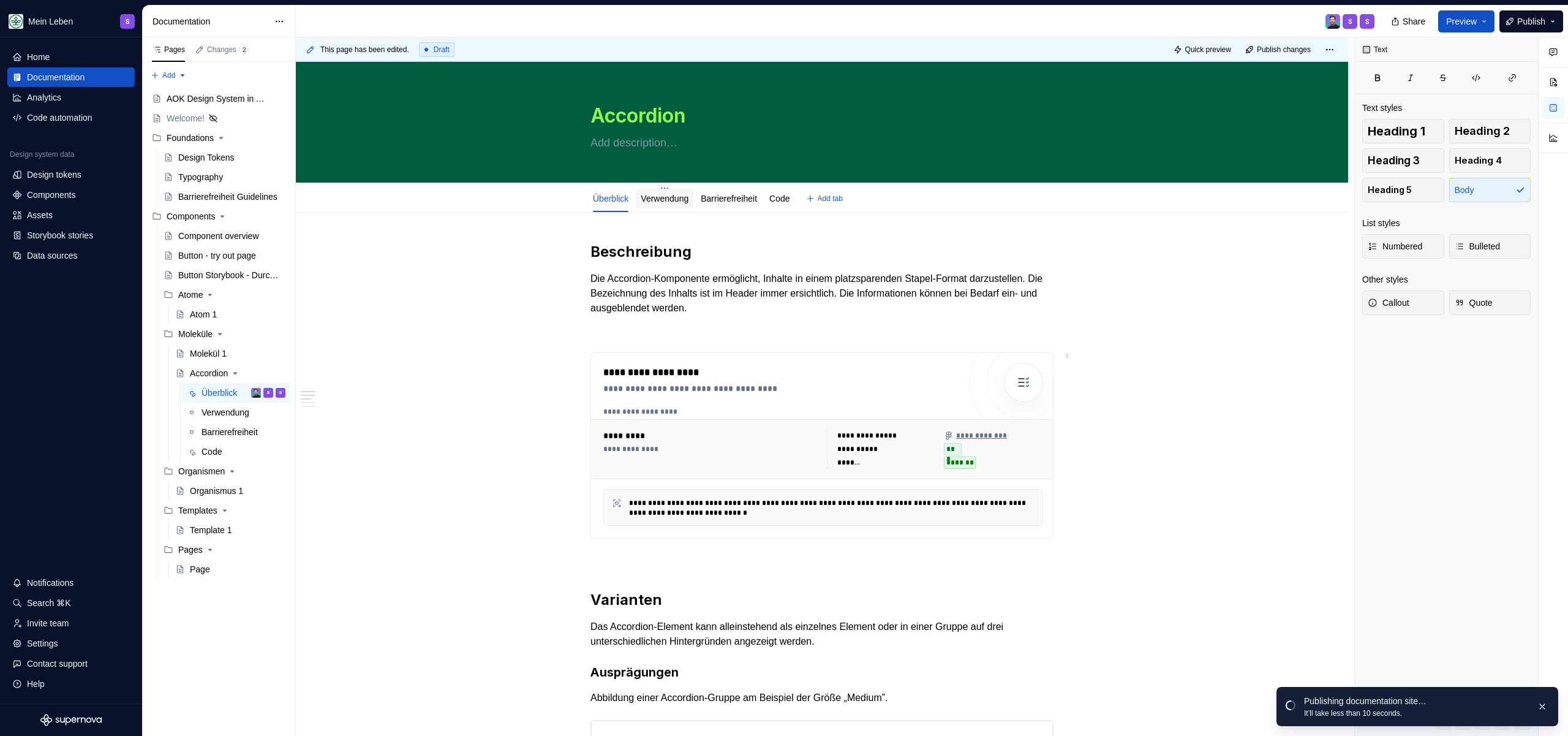
click at [677, 190] on div "Verwendung" at bounding box center [665, 198] width 58 height 19
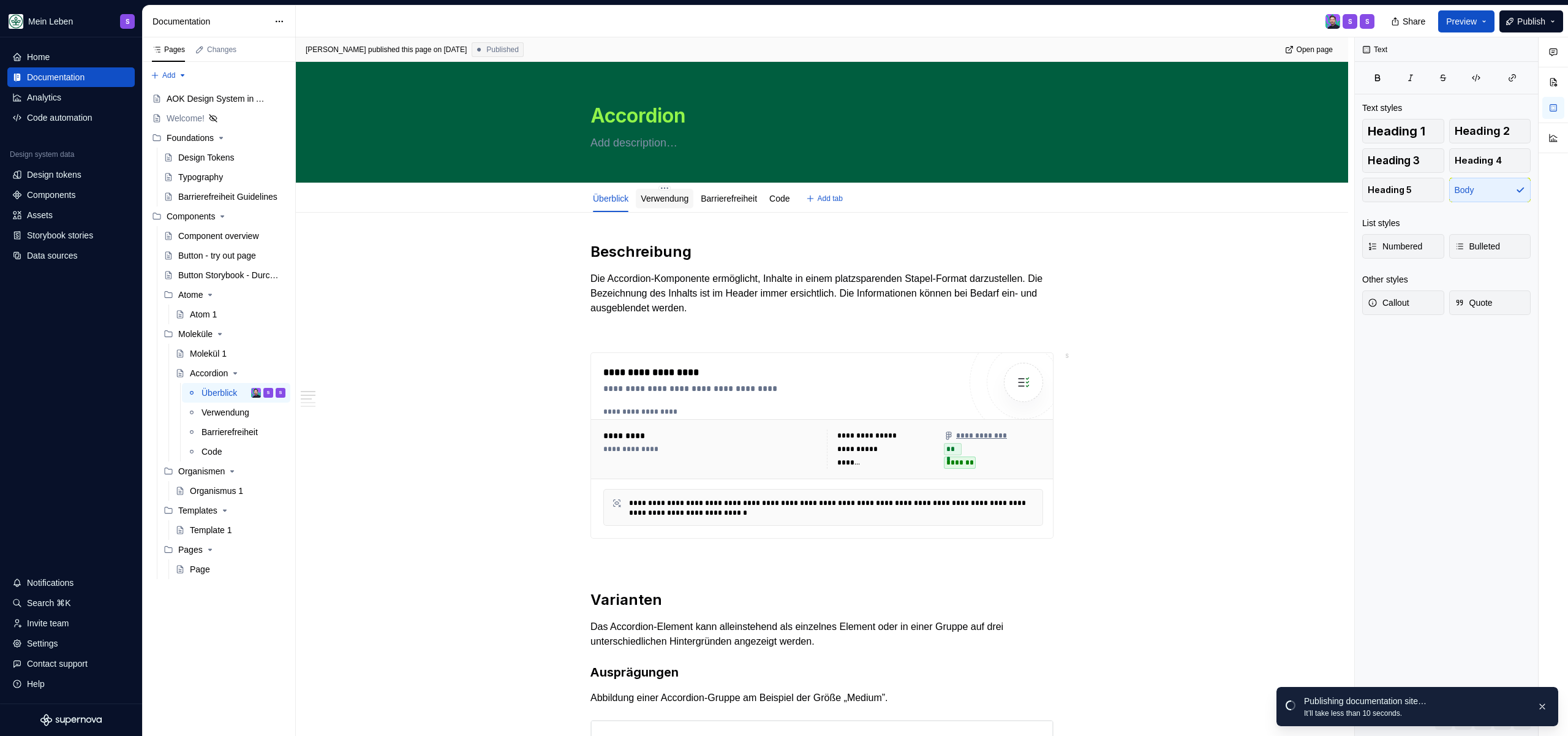
click at [655, 201] on link "Verwendung" at bounding box center [664, 199] width 48 height 10
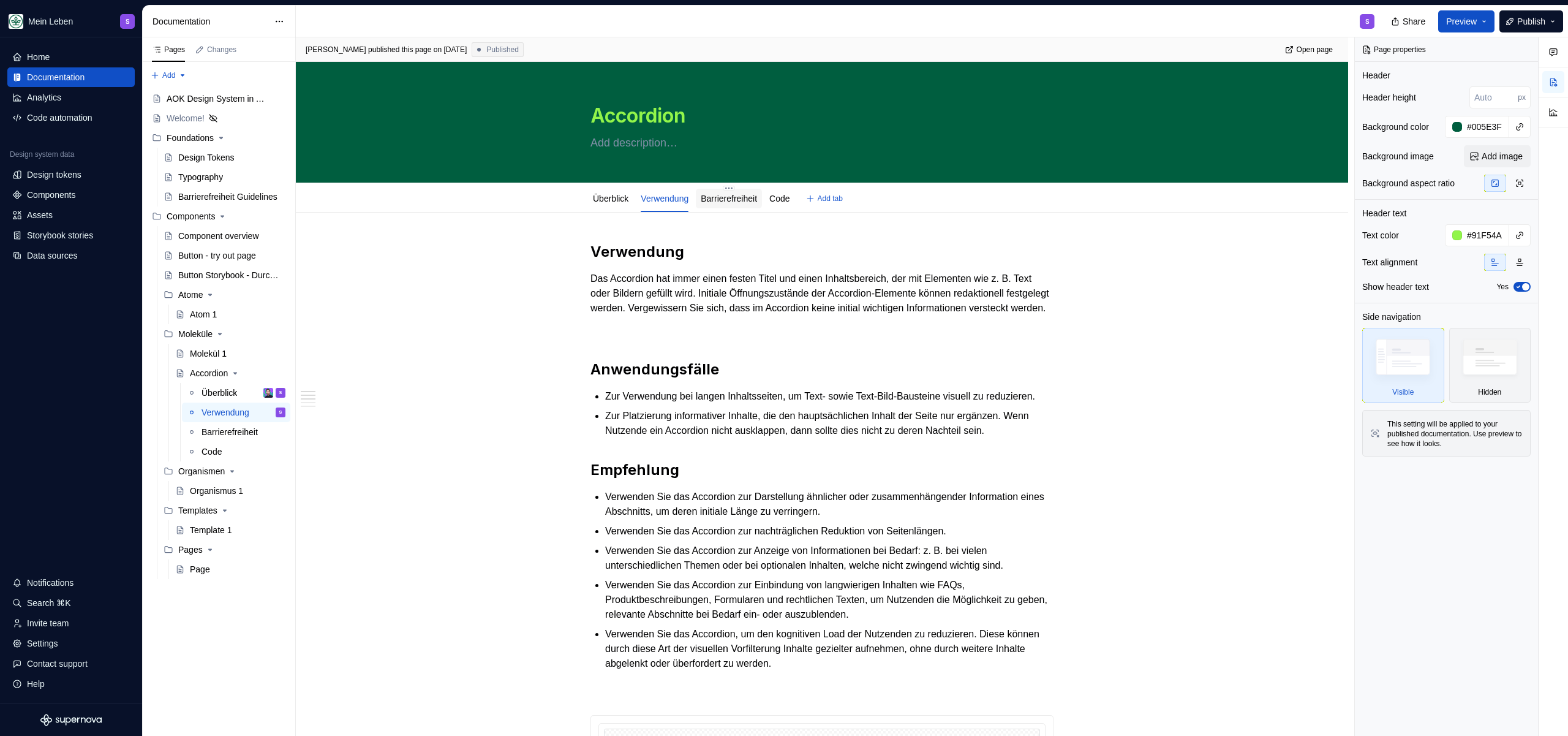
click at [752, 202] on link "Barrierefreiheit" at bounding box center [729, 199] width 56 height 10
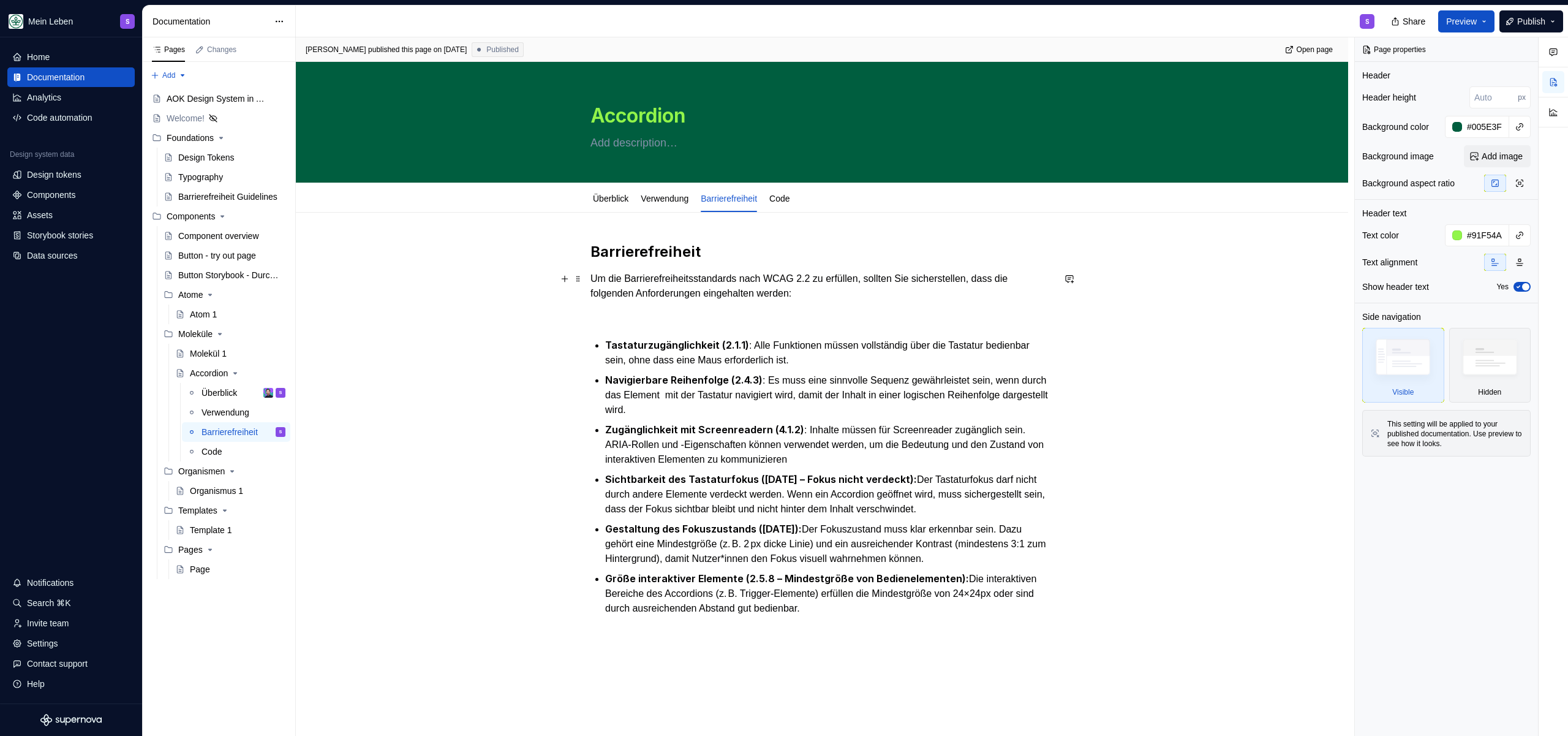
click at [836, 298] on p "Um die Barrierefreiheitsstandards nach WCAG 2.2 zu erfüllen, sollten Sie sicher…" at bounding box center [823, 285] width 463 height 29
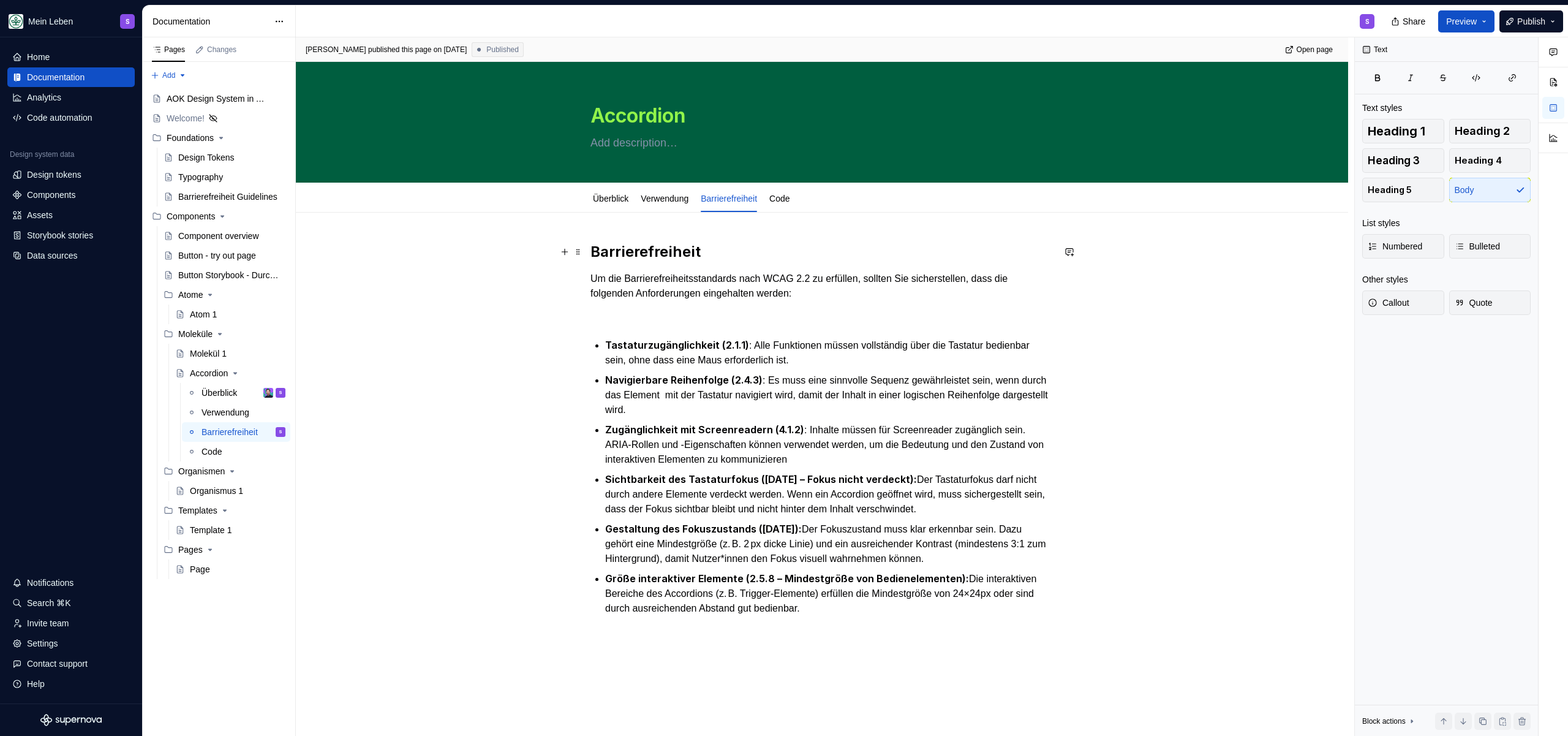
click at [700, 253] on h2 "Barrierefreiheit" at bounding box center [823, 251] width 463 height 19
click at [790, 196] on link "Code" at bounding box center [780, 199] width 20 height 10
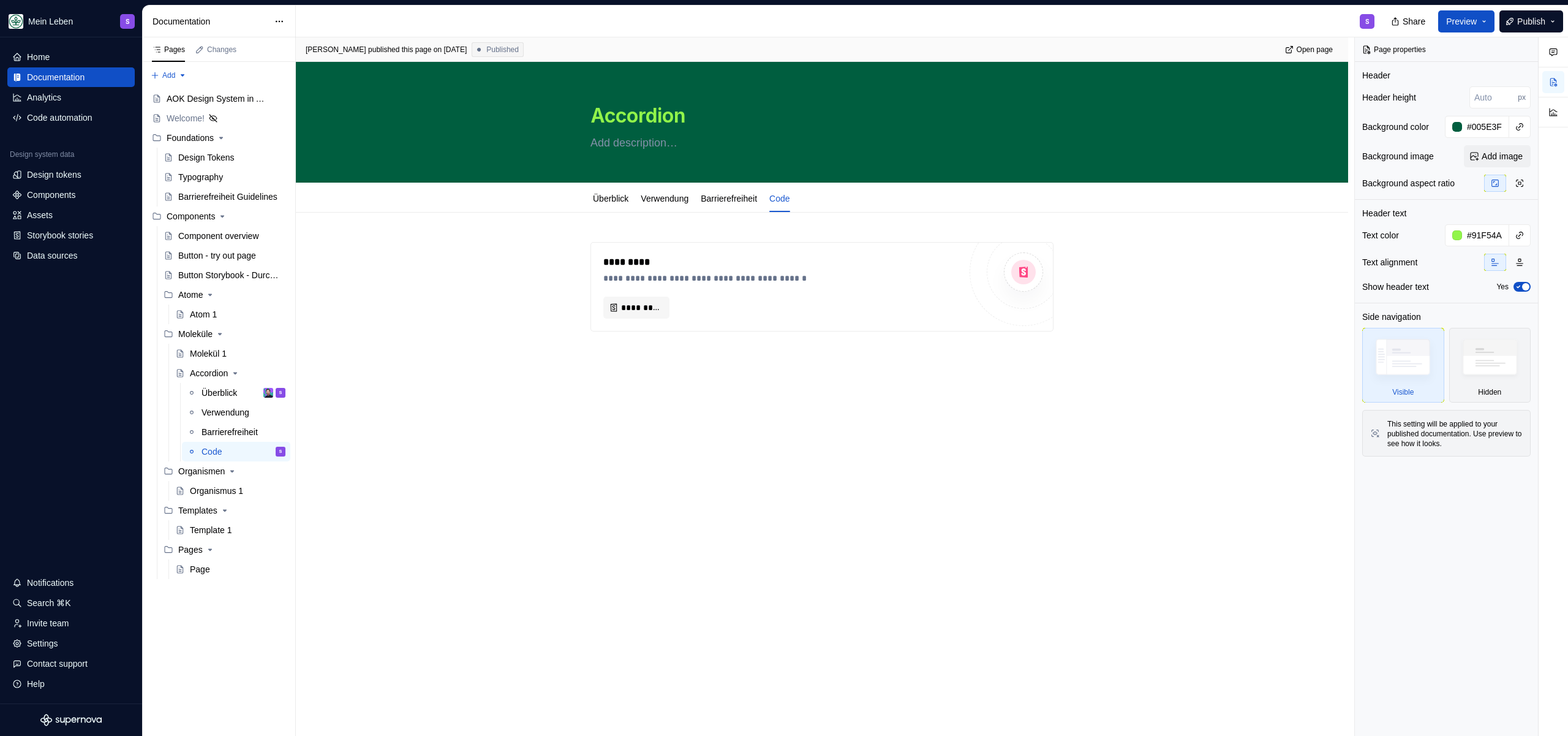
type textarea "*"
